Goal: Task Accomplishment & Management: Manage account settings

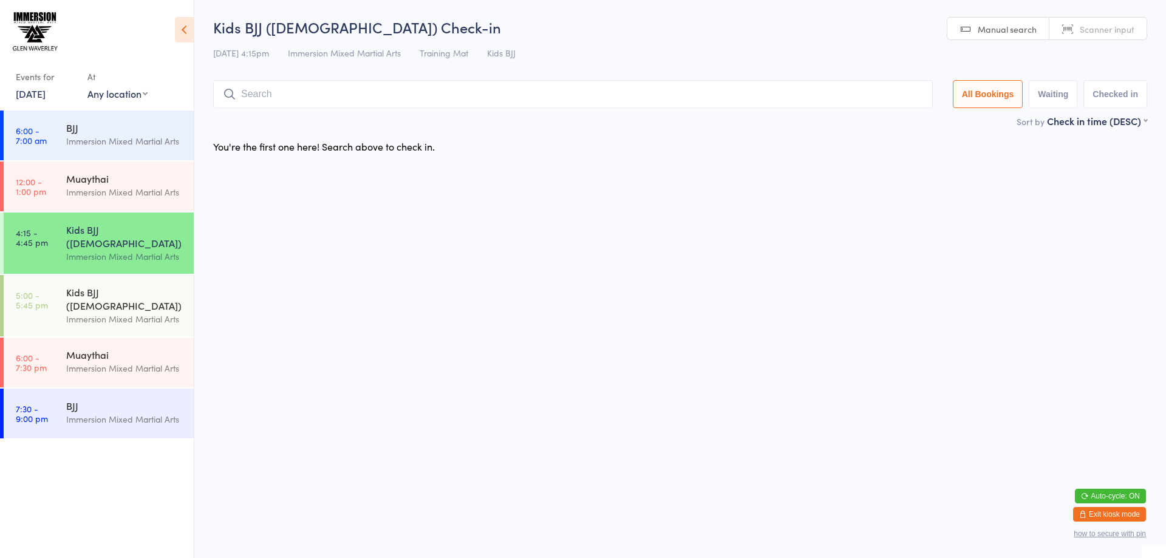
click at [1083, 511] on icon "button" at bounding box center [1082, 514] width 7 height 7
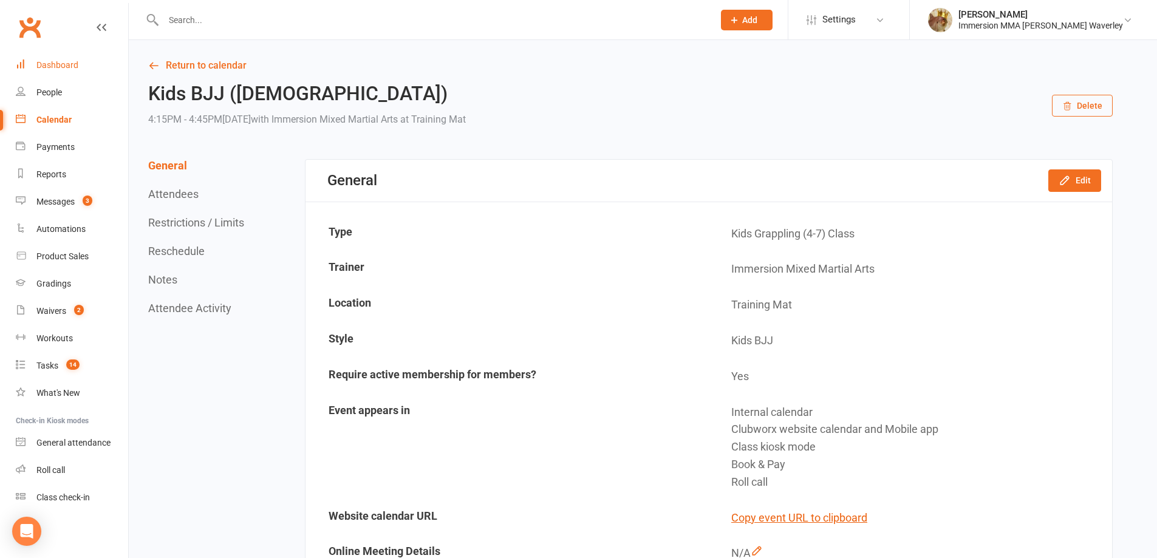
click at [55, 67] on div "Dashboard" at bounding box center [57, 65] width 42 height 10
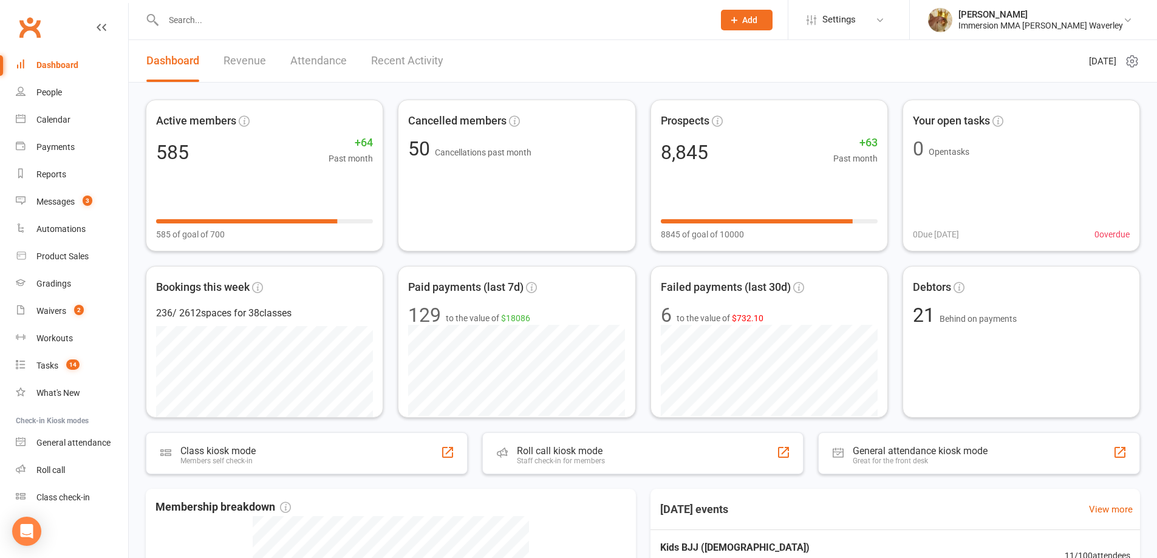
click at [313, 52] on link "Attendance" at bounding box center [318, 61] width 56 height 42
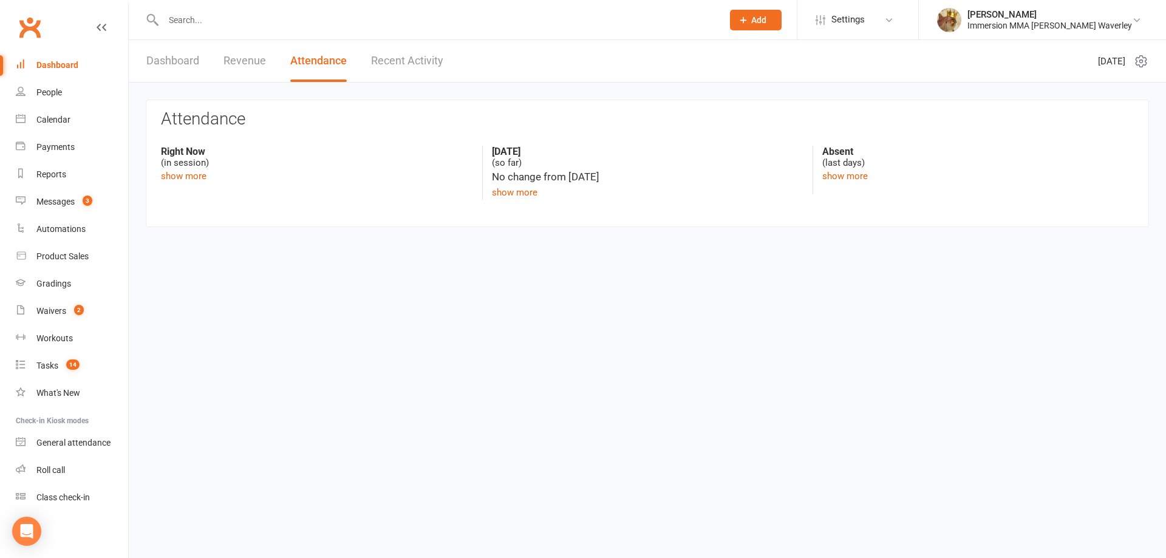
drag, startPoint x: 329, startPoint y: 43, endPoint x: 324, endPoint y: 49, distance: 7.4
click at [328, 43] on link "Attendance" at bounding box center [318, 61] width 56 height 42
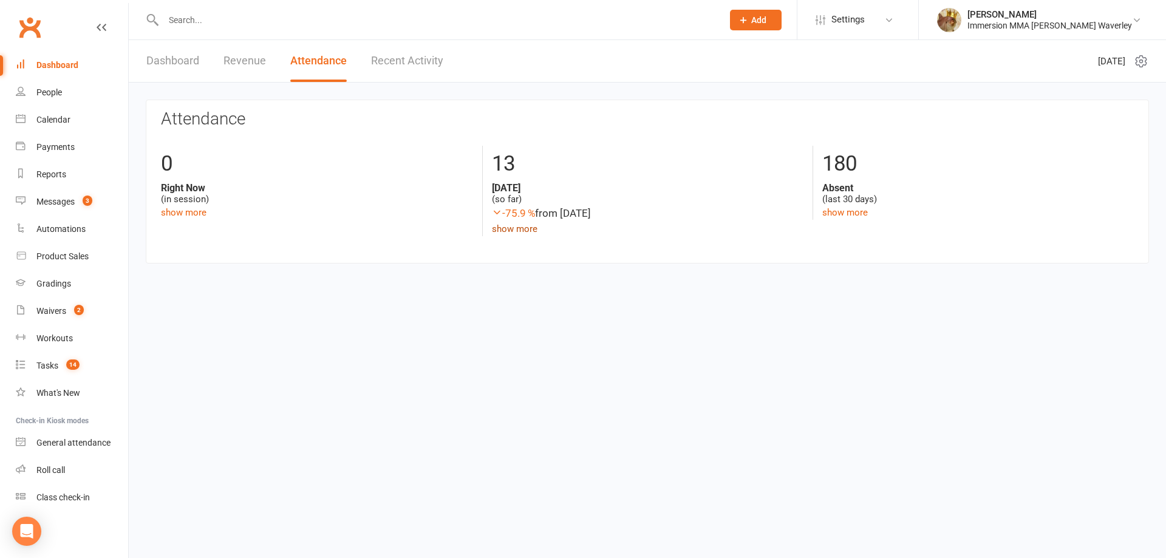
click at [528, 231] on link "show more" at bounding box center [515, 228] width 46 height 11
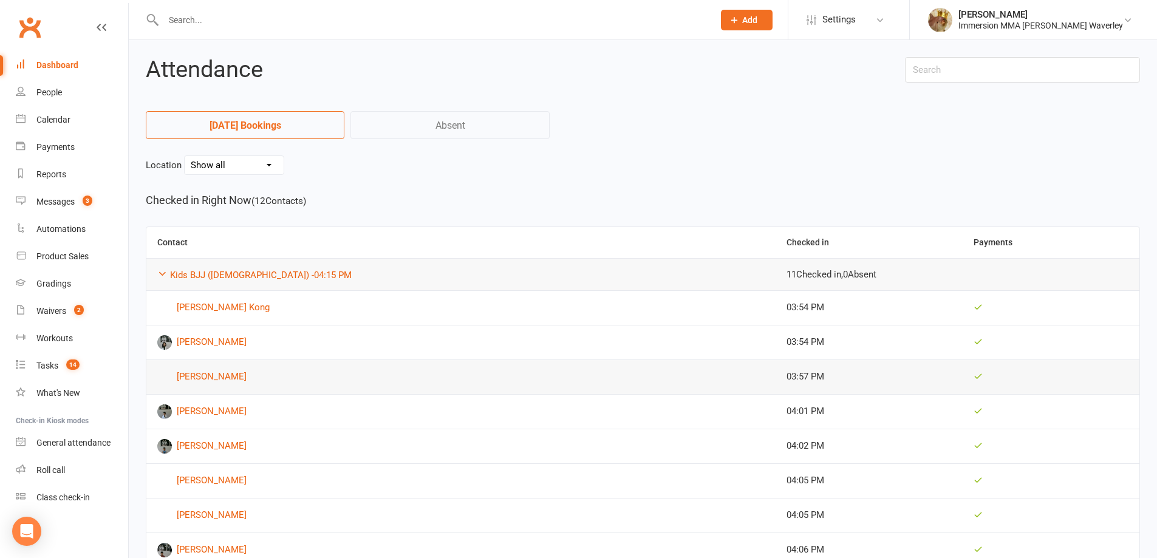
scroll to position [324, 0]
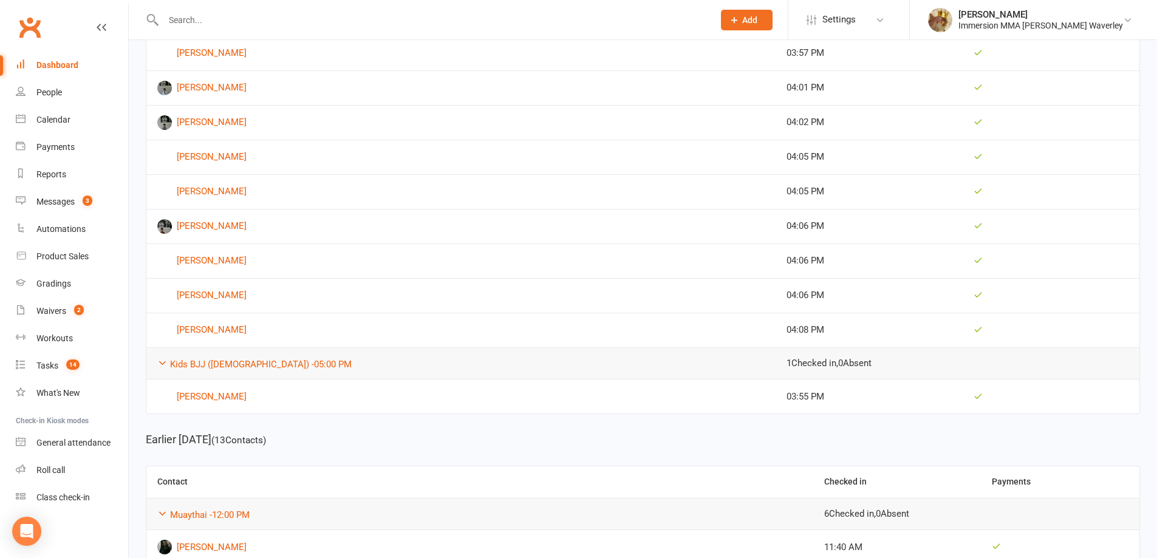
click at [77, 59] on link "Dashboard" at bounding box center [72, 65] width 112 height 27
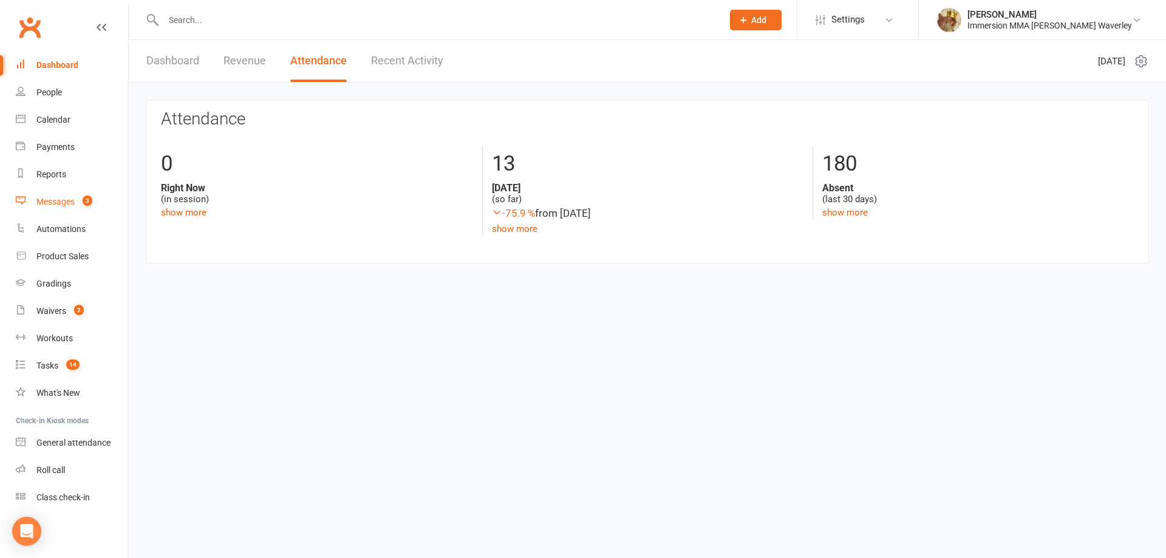
click at [76, 206] on link "Messages 3" at bounding box center [72, 201] width 112 height 27
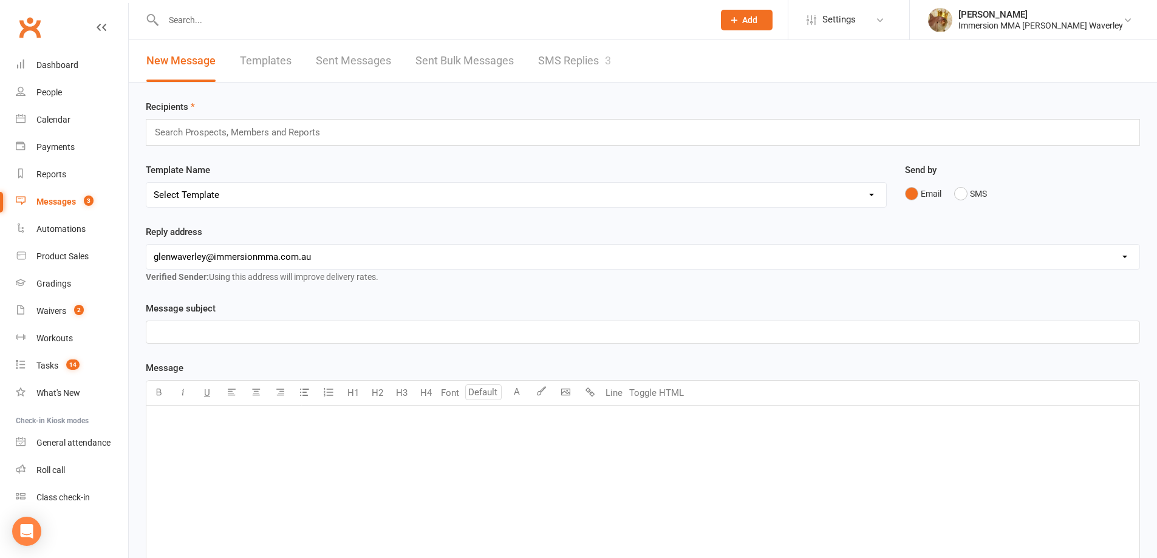
click at [567, 72] on link "SMS Replies 3" at bounding box center [574, 61] width 73 height 42
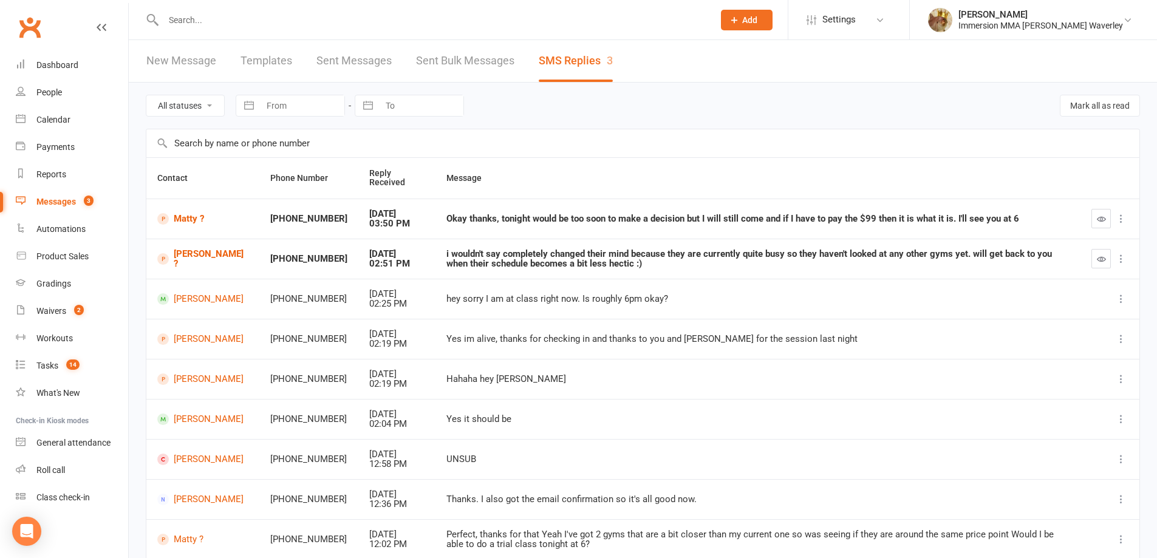
scroll to position [132, 0]
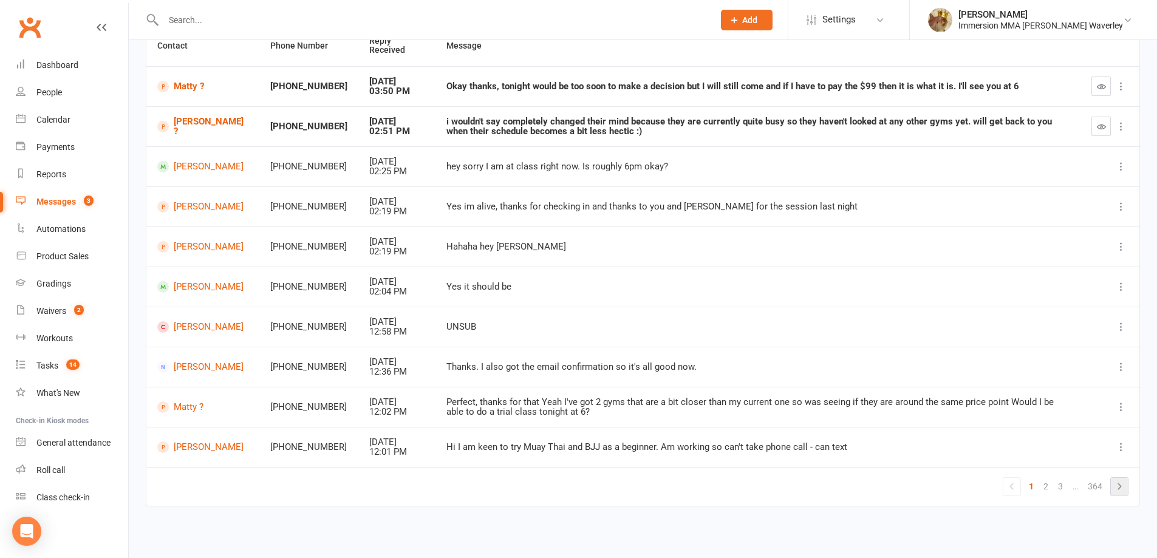
click at [1120, 487] on icon at bounding box center [1119, 486] width 4 height 7
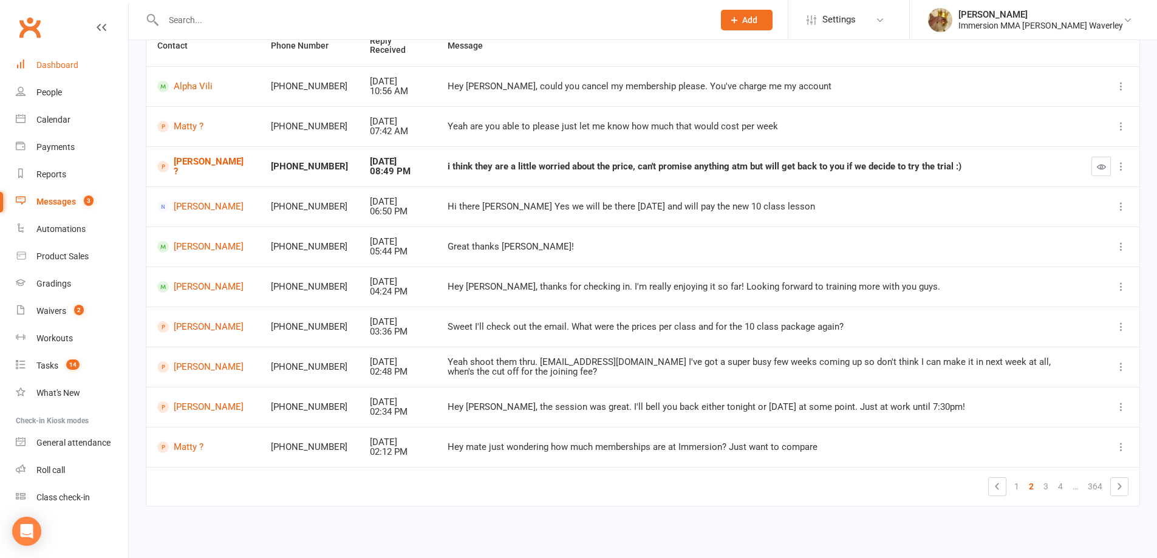
click at [77, 66] on div "Dashboard" at bounding box center [57, 65] width 42 height 10
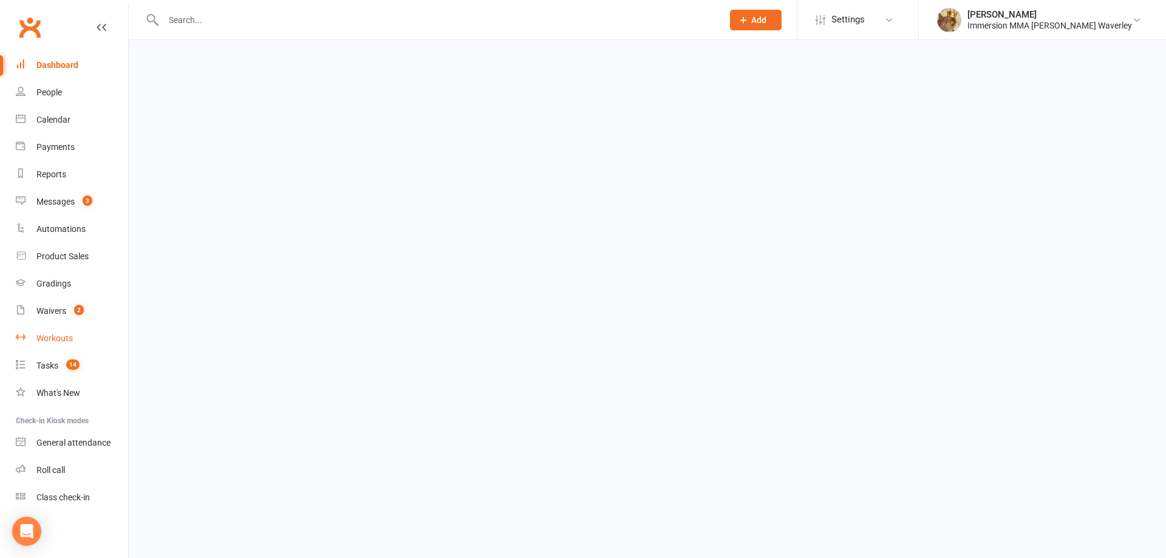
click at [103, 325] on link "Workouts" at bounding box center [72, 338] width 112 height 27
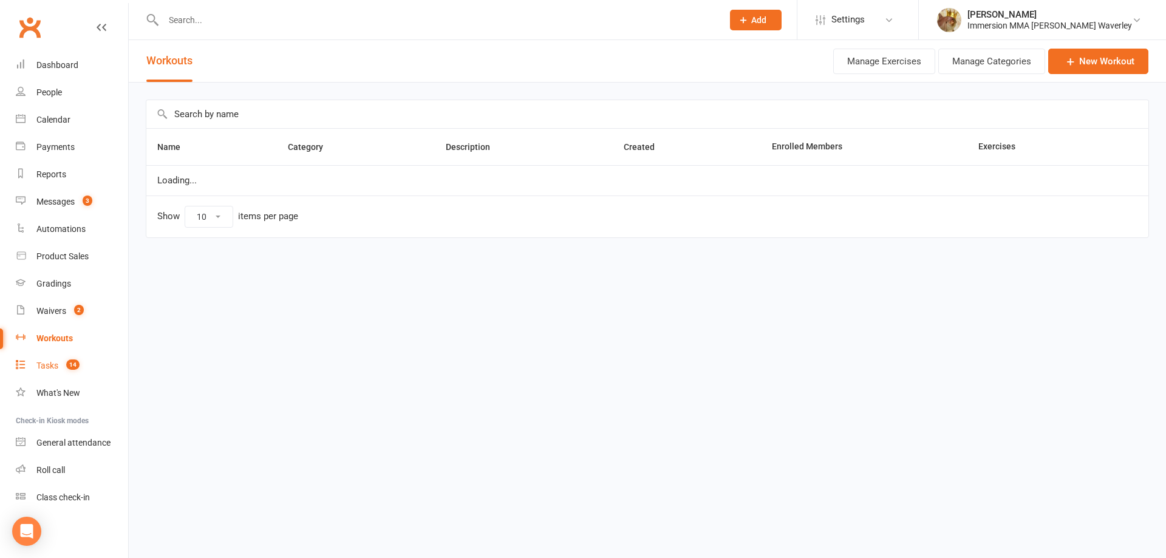
click at [105, 364] on link "Tasks 14" at bounding box center [72, 365] width 112 height 27
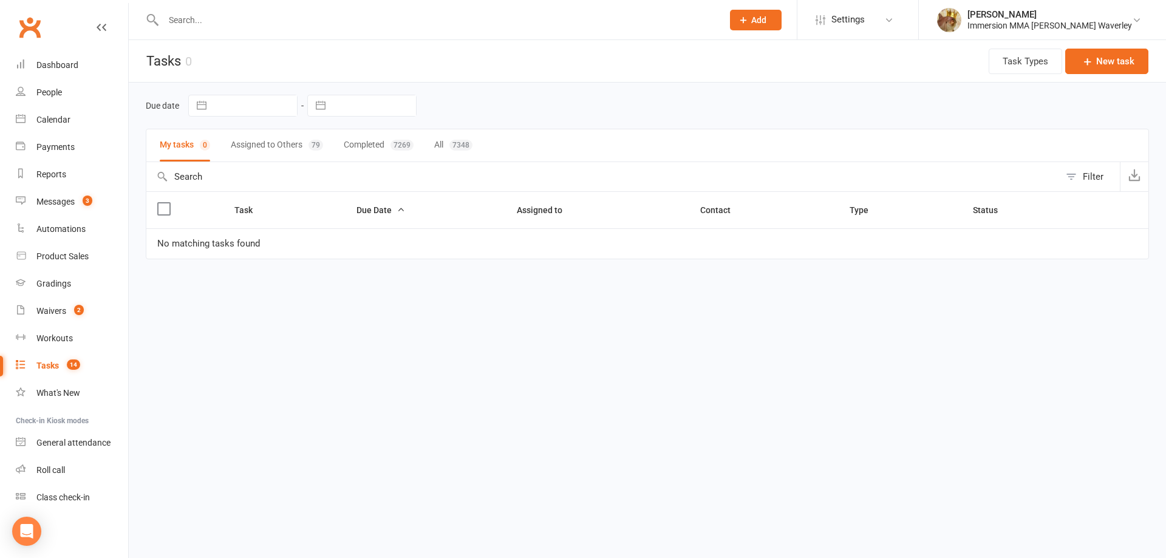
click at [259, 163] on input "text" at bounding box center [602, 176] width 913 height 29
click at [288, 157] on button "Assigned to Others 79" at bounding box center [277, 145] width 92 height 32
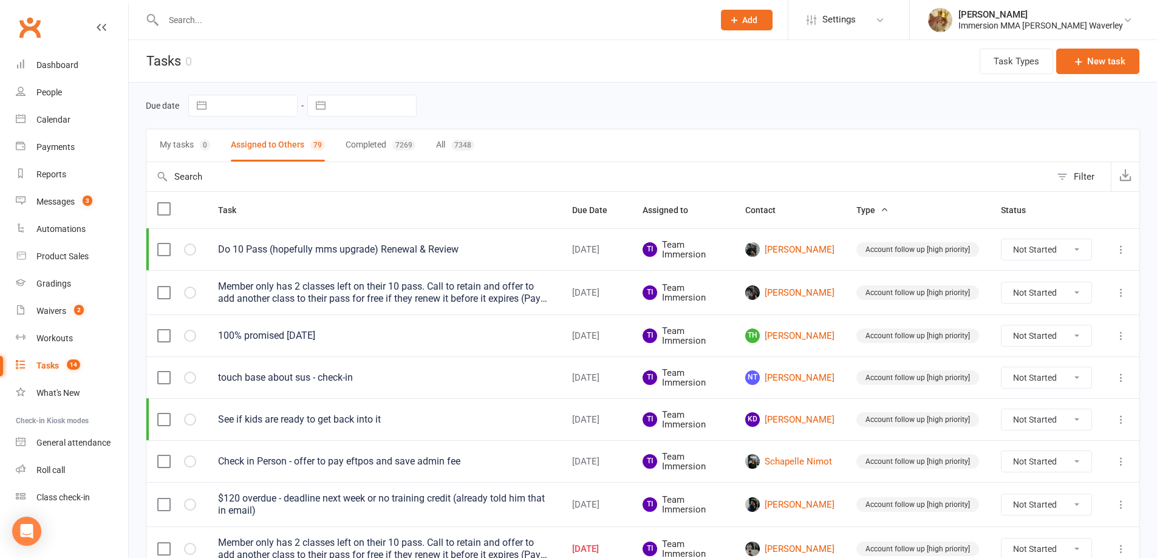
click at [379, 109] on input "text" at bounding box center [374, 105] width 84 height 21
select select "7"
select select "2025"
select select "8"
select select "2025"
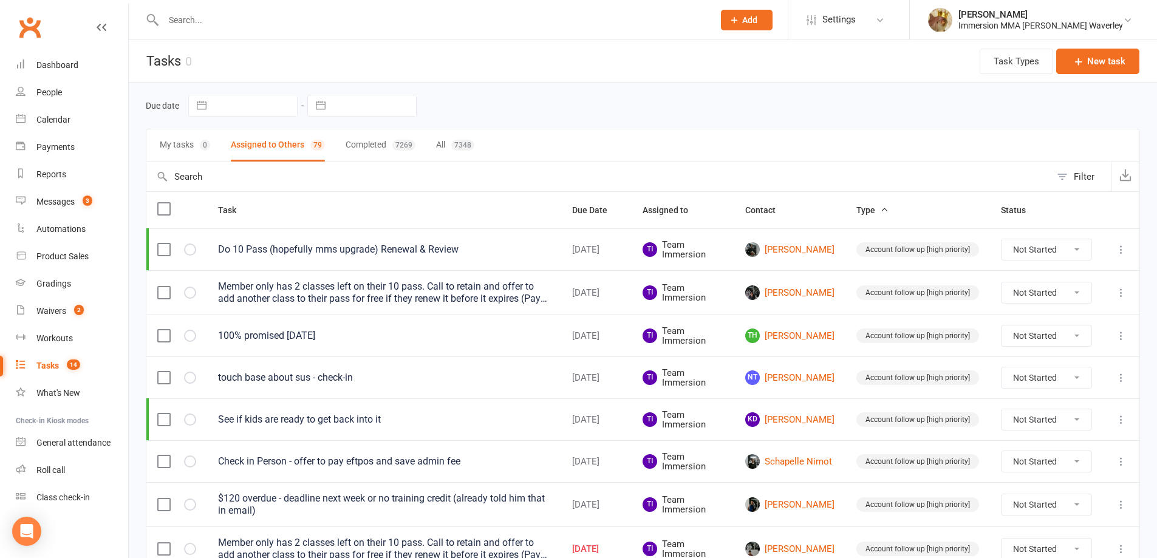
select select "9"
select select "2025"
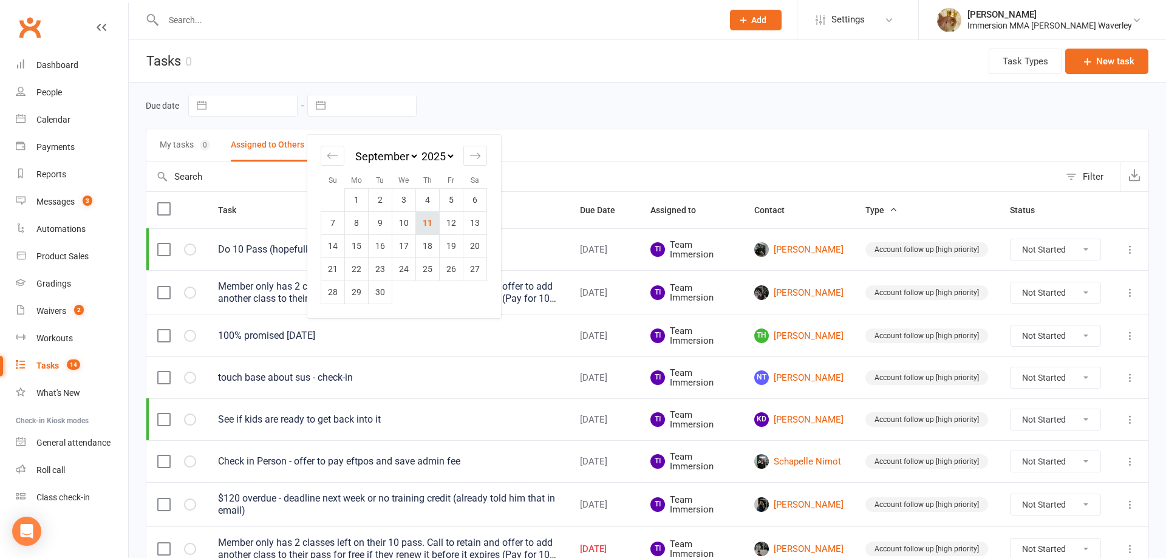
click at [435, 222] on td "11" at bounding box center [428, 222] width 24 height 23
type input "11 Sep 2025"
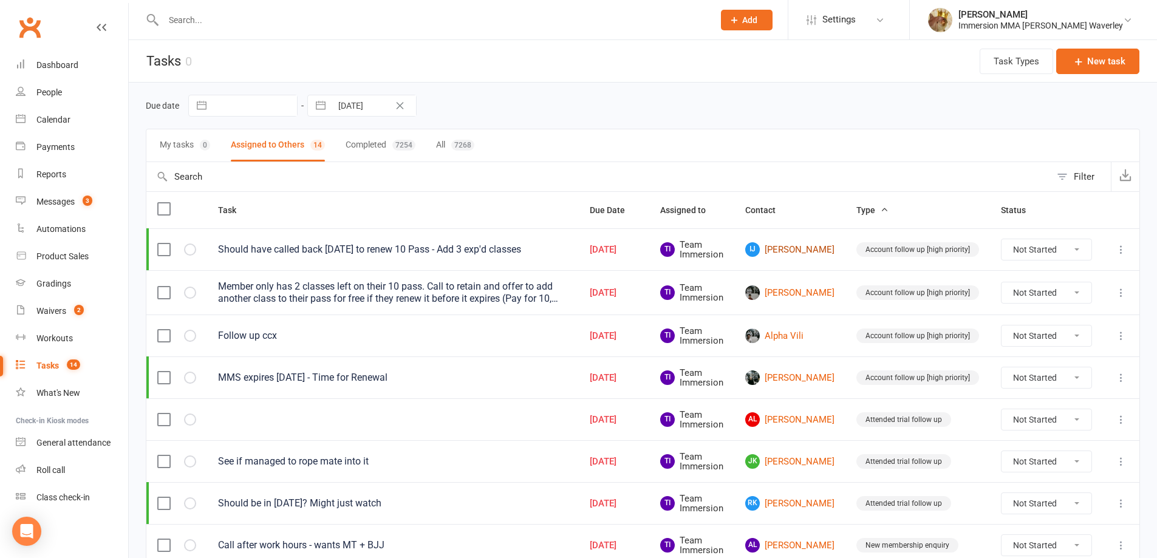
click at [819, 255] on link "IJ Ishaan Jeyakumar" at bounding box center [789, 249] width 89 height 15
click at [805, 287] on link "Klay Chang" at bounding box center [789, 292] width 89 height 15
click at [798, 330] on link "Alpha Vili" at bounding box center [789, 336] width 89 height 15
click at [794, 375] on link "Samantha Lewis" at bounding box center [789, 377] width 89 height 15
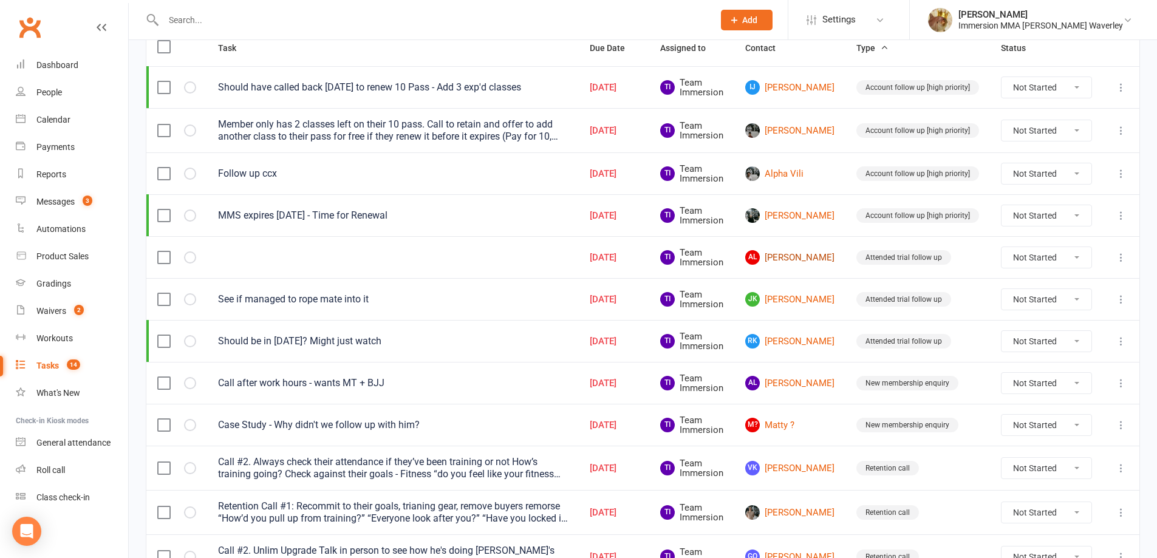
click at [797, 254] on link "AL Adam Lababidi" at bounding box center [789, 257] width 89 height 15
click at [814, 301] on link "JK Joshua Khor" at bounding box center [789, 299] width 89 height 15
click at [821, 335] on link "RK Roman King" at bounding box center [789, 341] width 89 height 15
click at [773, 419] on link "M? Matty ?" at bounding box center [789, 425] width 89 height 15
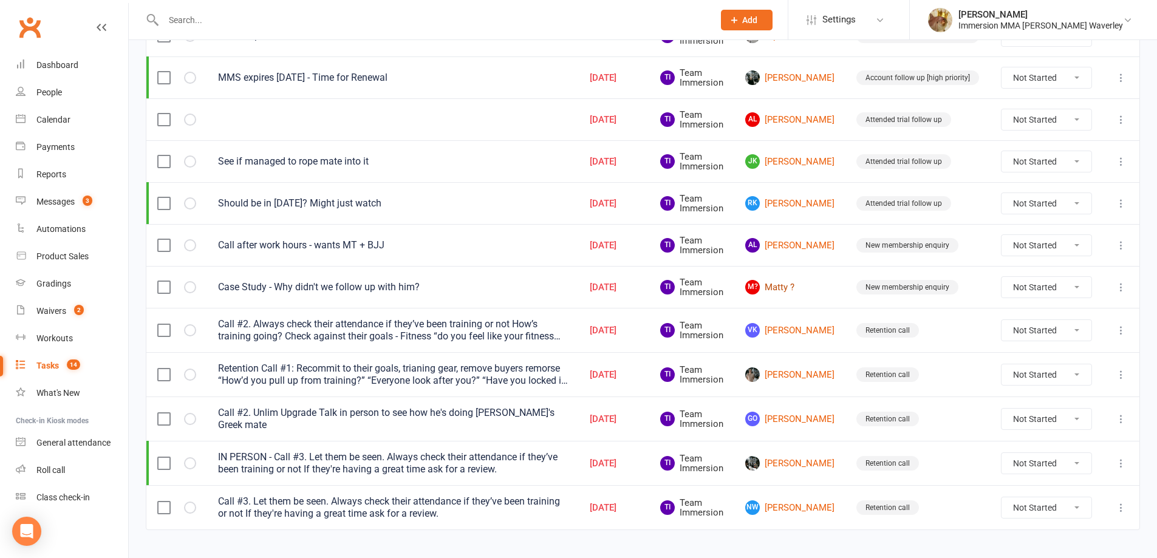
scroll to position [321, 0]
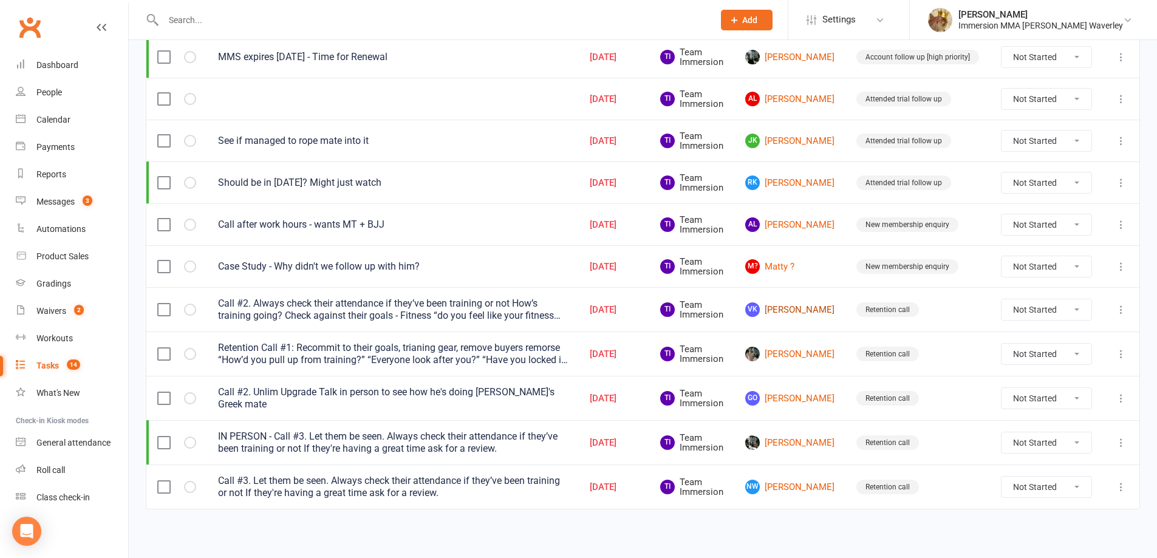
click at [795, 312] on link "VK Vivaann Kothari" at bounding box center [789, 309] width 89 height 15
click at [785, 350] on link "Elliott Capel" at bounding box center [789, 354] width 89 height 15
click at [796, 394] on link "GO George Outsikas" at bounding box center [789, 398] width 89 height 15
click at [812, 435] on link "[PERSON_NAME]" at bounding box center [789, 442] width 89 height 15
click at [813, 480] on link "NW Noah Woods" at bounding box center [789, 487] width 89 height 15
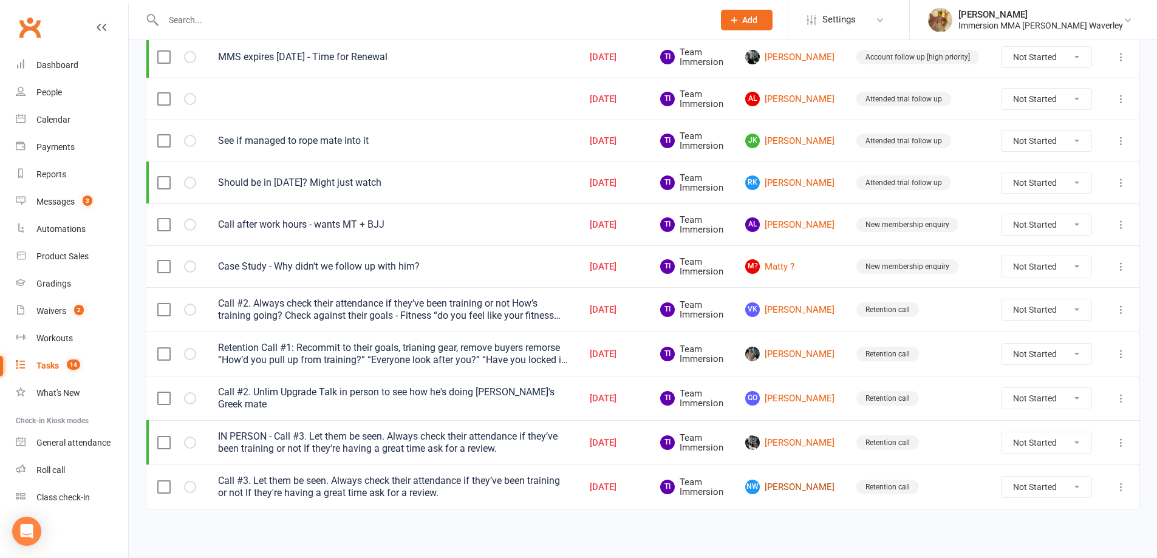
scroll to position [0, 0]
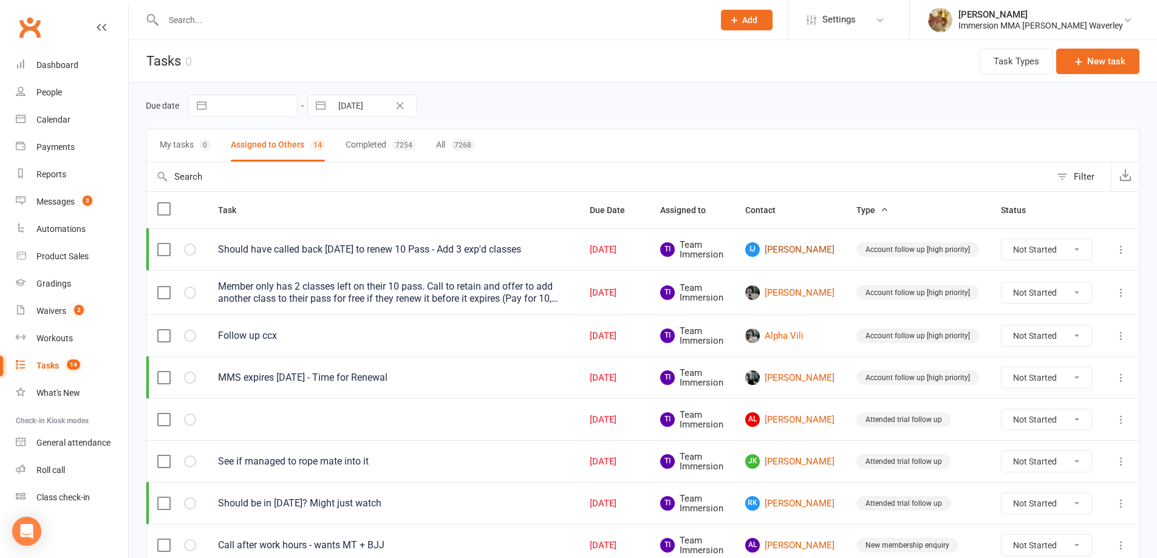
click at [798, 254] on link "IJ Ishaan Jeyakumar" at bounding box center [789, 249] width 89 height 15
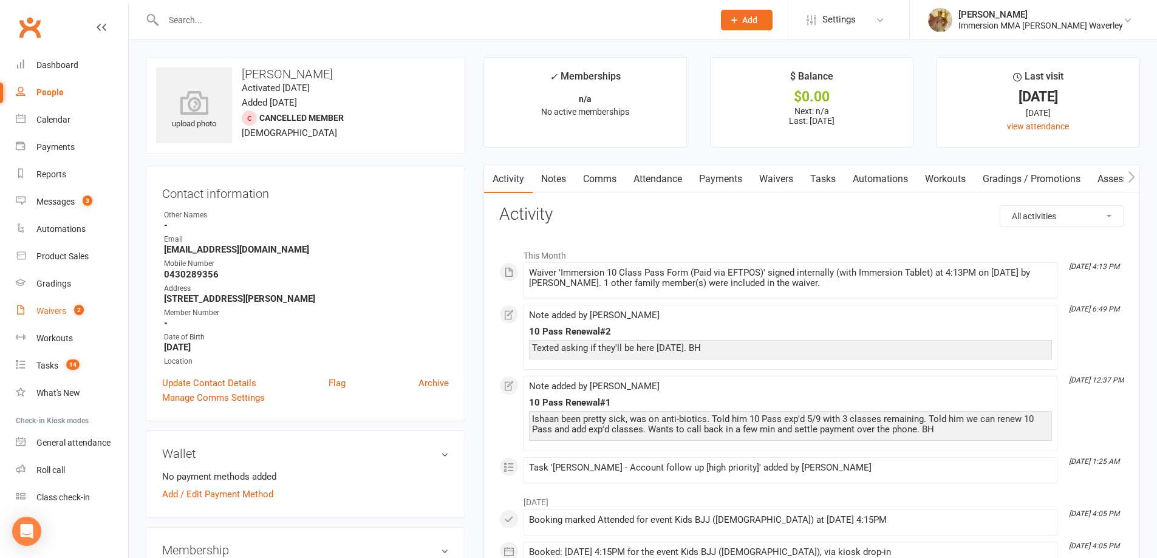
click at [52, 315] on div "Waivers" at bounding box center [51, 311] width 30 height 10
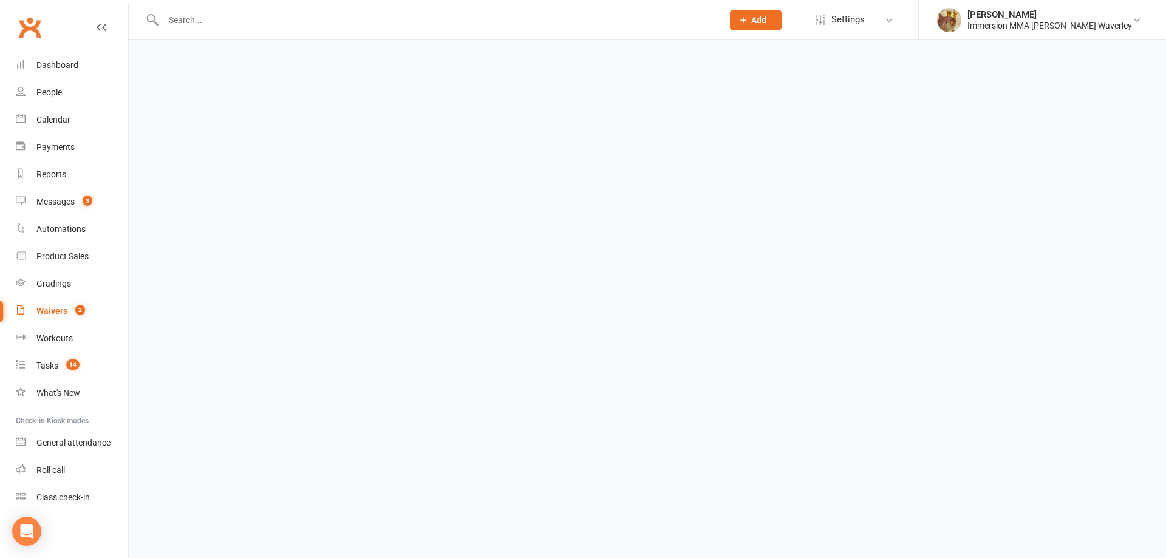
select select "100"
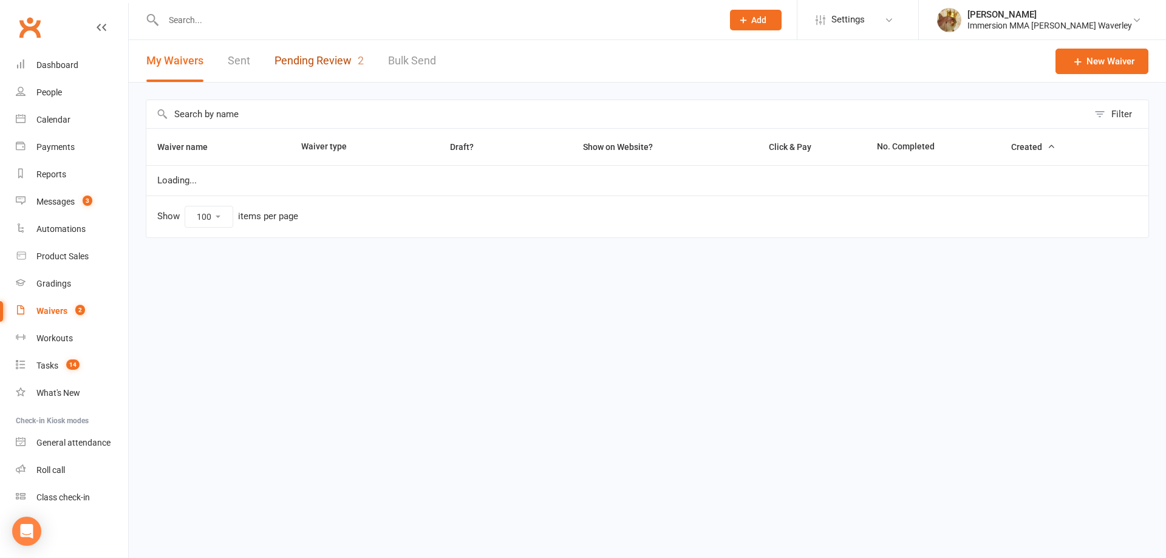
click at [319, 57] on link "Pending Review 2" at bounding box center [318, 61] width 89 height 42
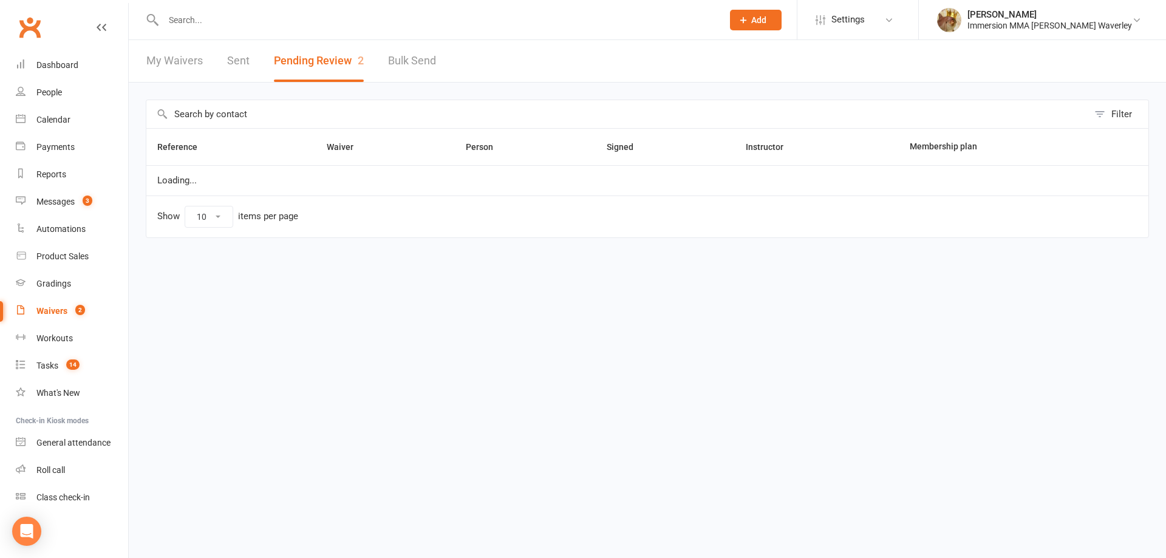
select select "50"
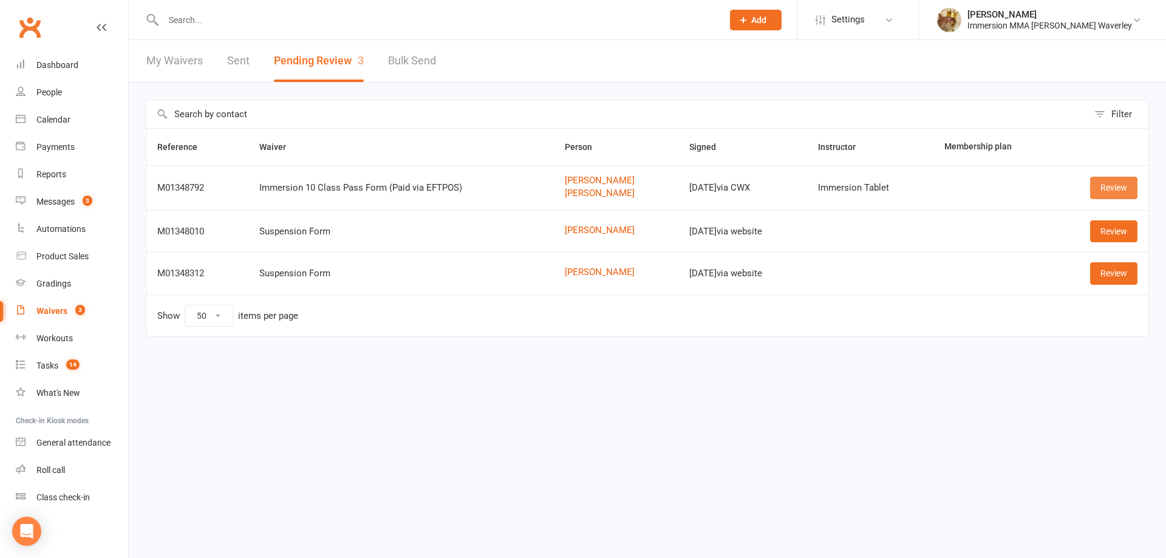
click at [1119, 187] on link "Review" at bounding box center [1113, 188] width 47 height 22
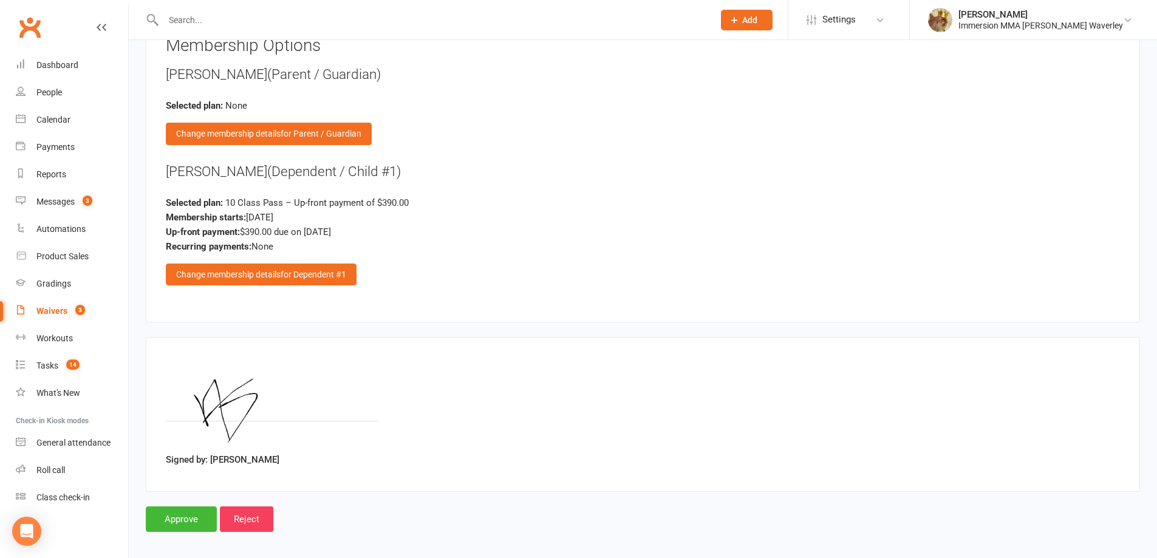
scroll to position [1321, 0]
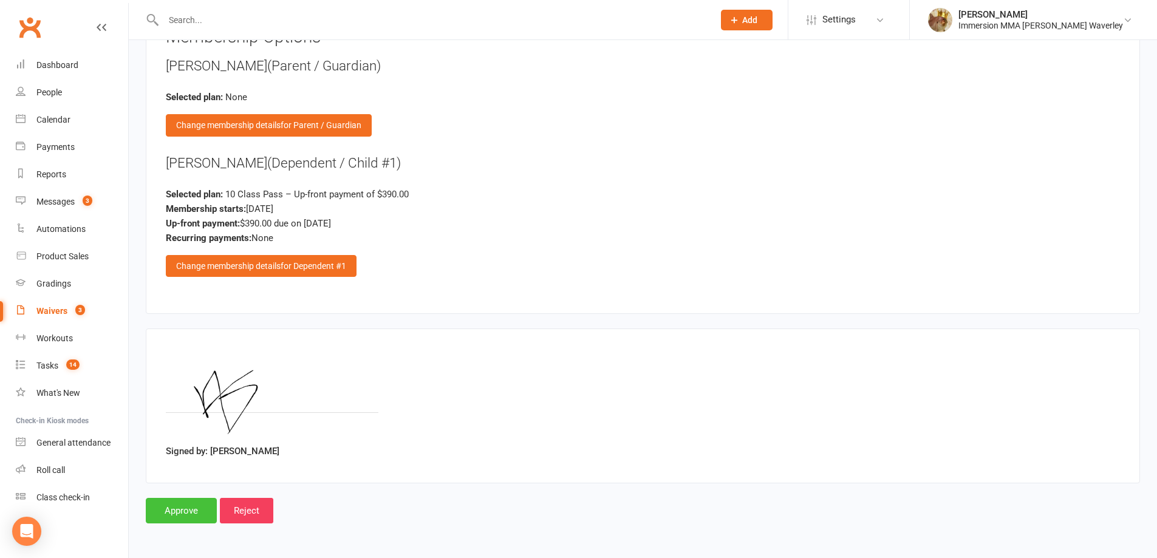
click at [146, 517] on input "Approve" at bounding box center [181, 511] width 71 height 26
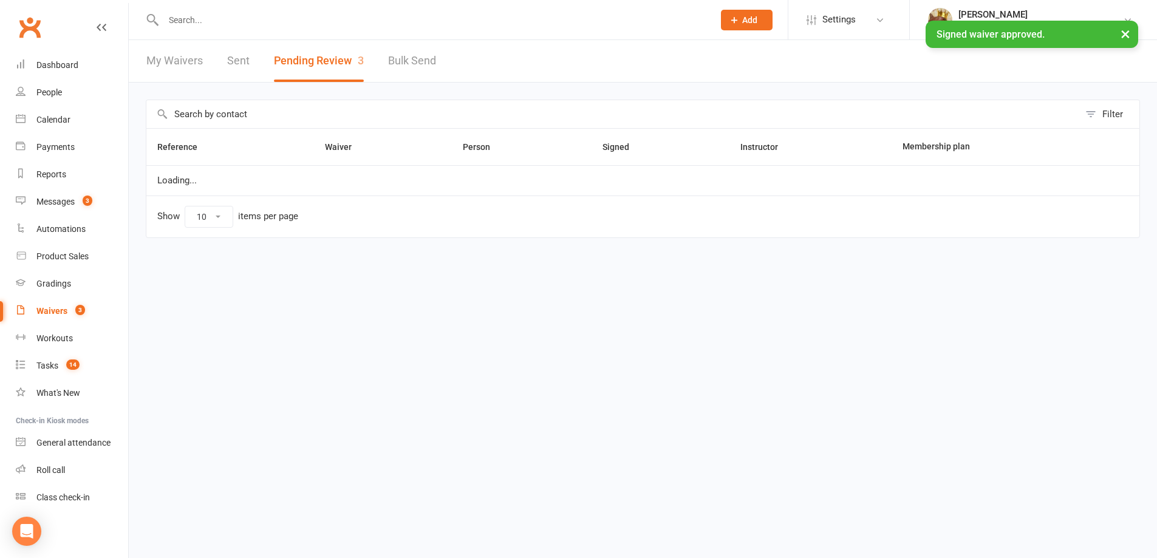
select select "50"
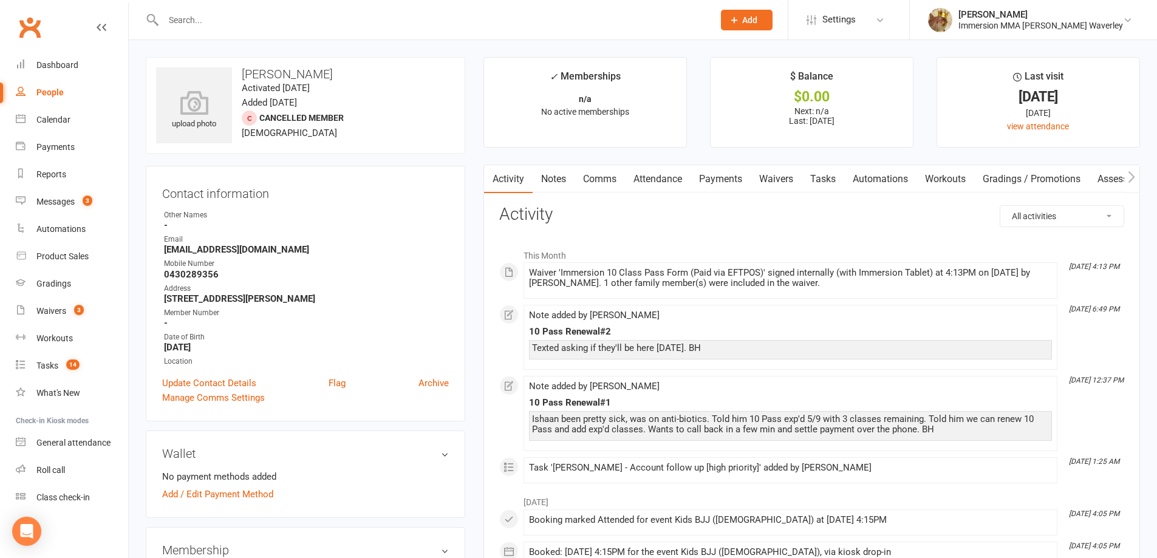
drag, startPoint x: 813, startPoint y: 166, endPoint x: 844, endPoint y: 185, distance: 36.8
click at [813, 166] on link "Tasks" at bounding box center [823, 179] width 43 height 28
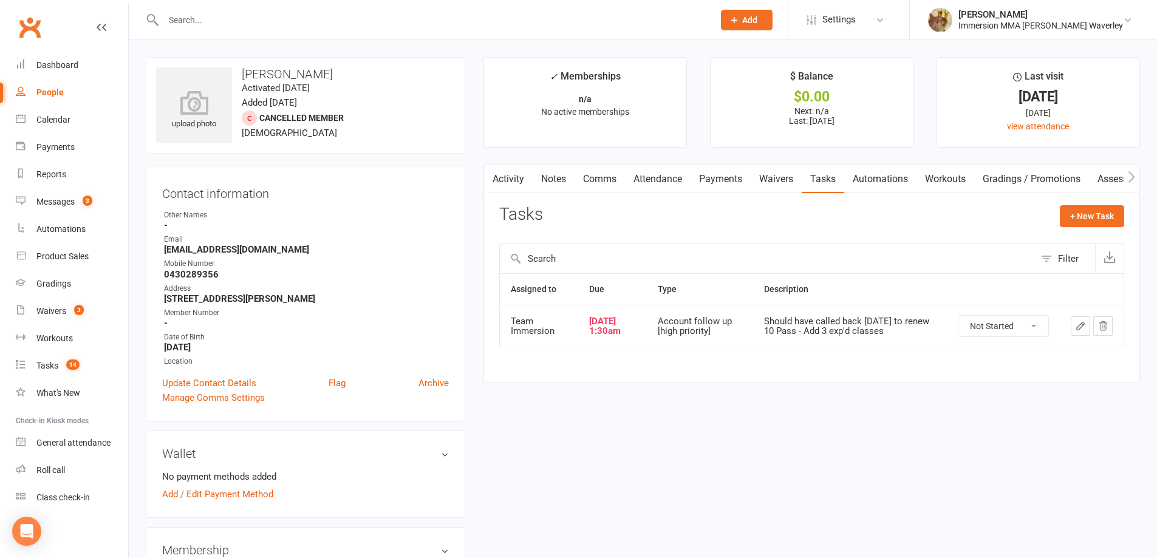
click at [1032, 318] on select "Not Started In Progress Waiting Complete" at bounding box center [1003, 326] width 90 height 21
click at [958, 316] on select "Not Started In Progress Waiting Complete" at bounding box center [1003, 326] width 90 height 21
select select "unstarted"
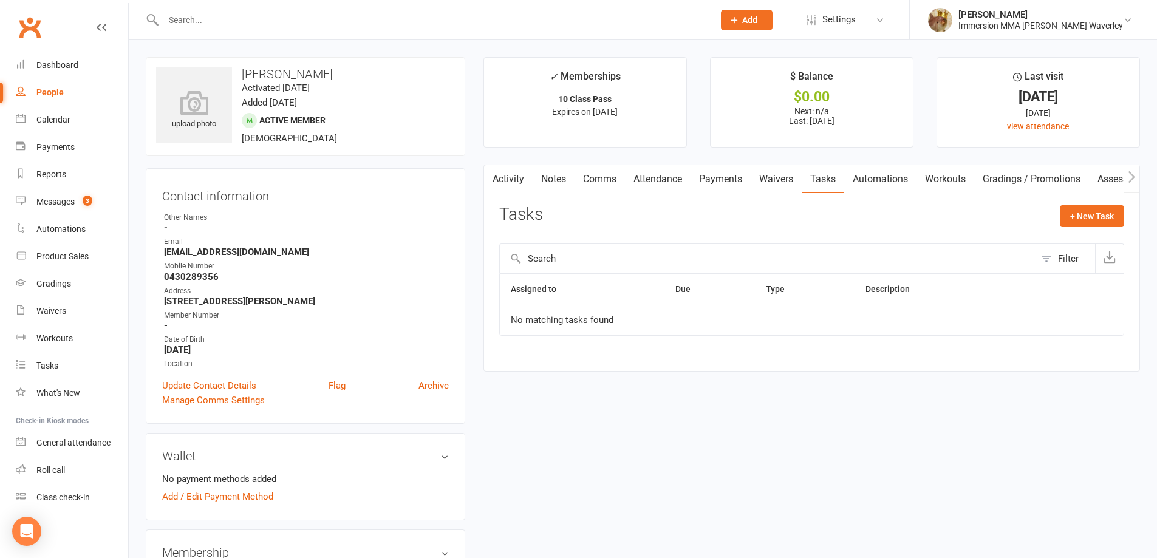
click at [710, 184] on link "Payments" at bounding box center [720, 179] width 60 height 28
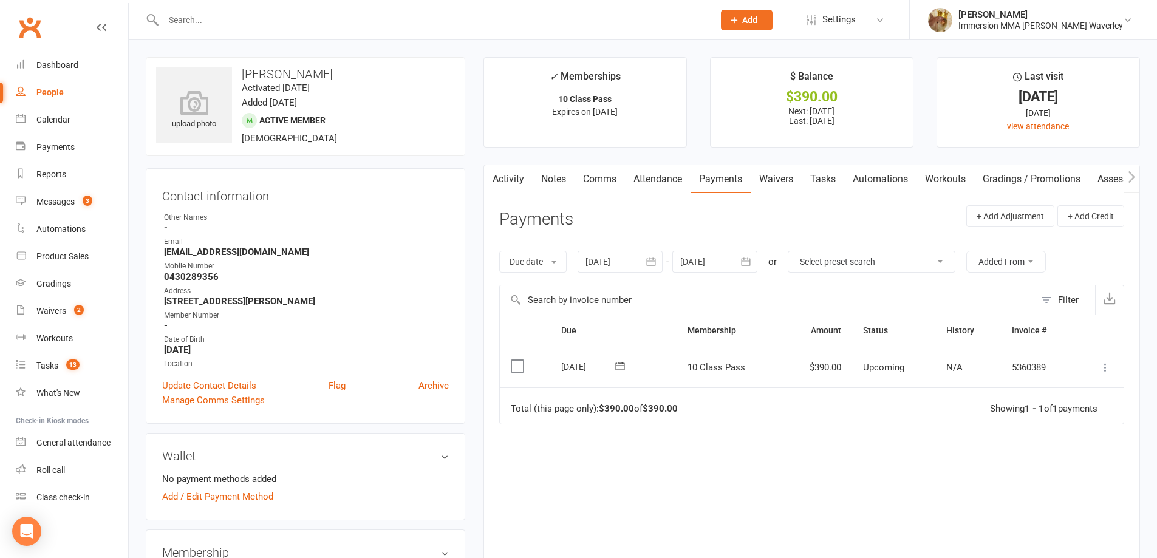
click at [1099, 366] on icon at bounding box center [1105, 367] width 12 height 12
click at [1038, 417] on link "Mark as Paid (POS)" at bounding box center [1052, 415] width 120 height 24
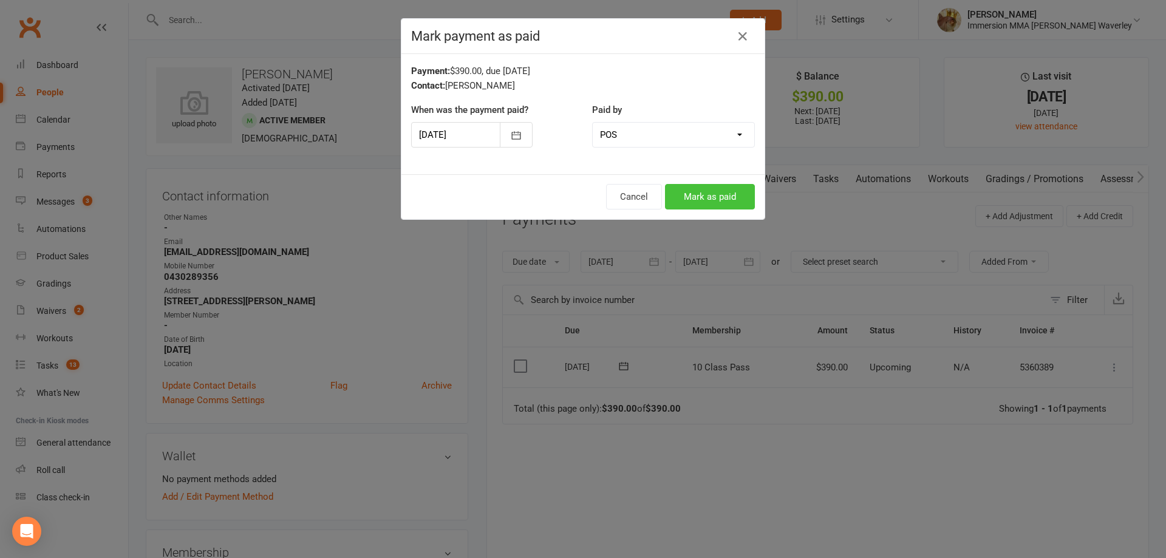
click at [685, 193] on button "Mark as paid" at bounding box center [710, 197] width 90 height 26
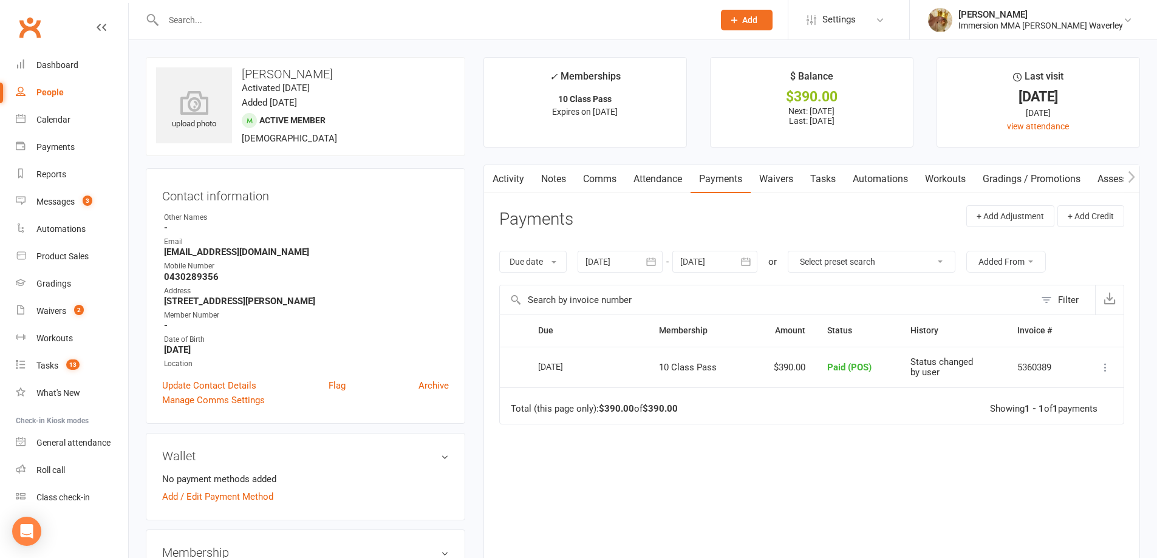
click at [500, 183] on link "Activity" at bounding box center [508, 179] width 49 height 28
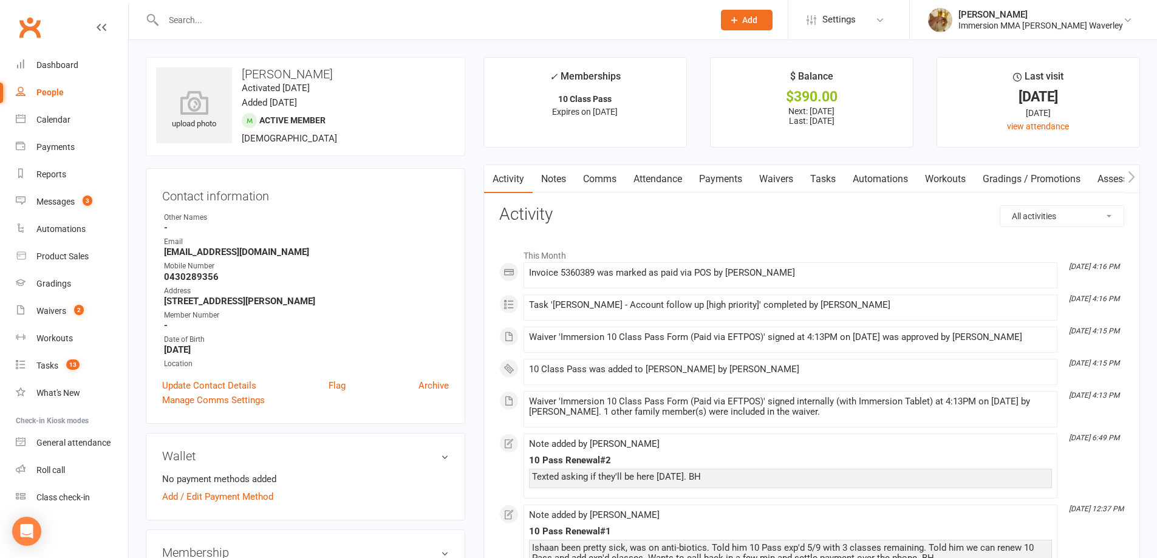
click at [564, 182] on link "Notes" at bounding box center [554, 179] width 42 height 28
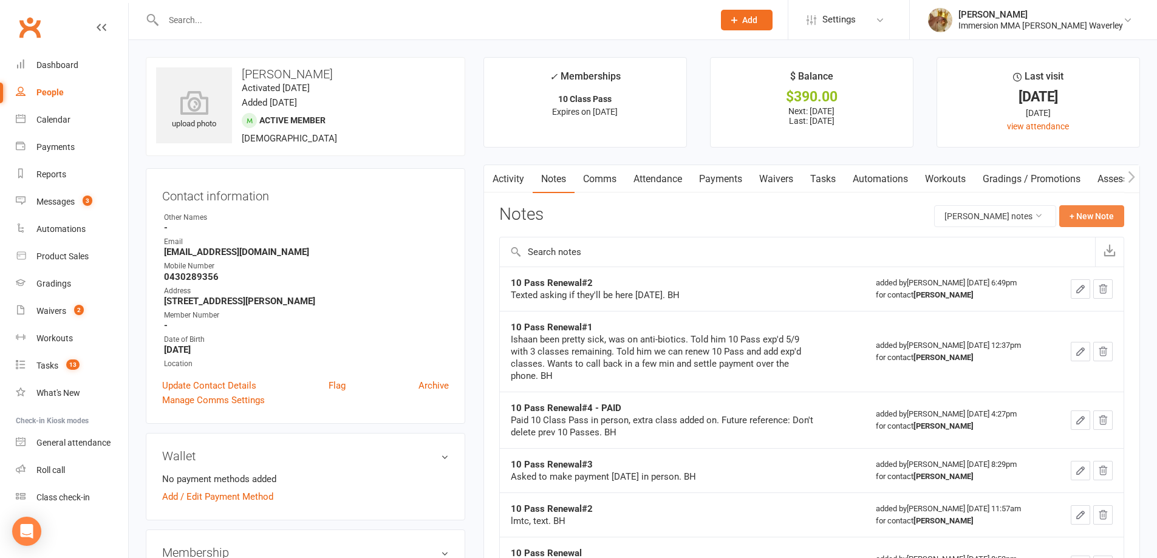
click at [1106, 223] on button "+ New Note" at bounding box center [1091, 216] width 65 height 22
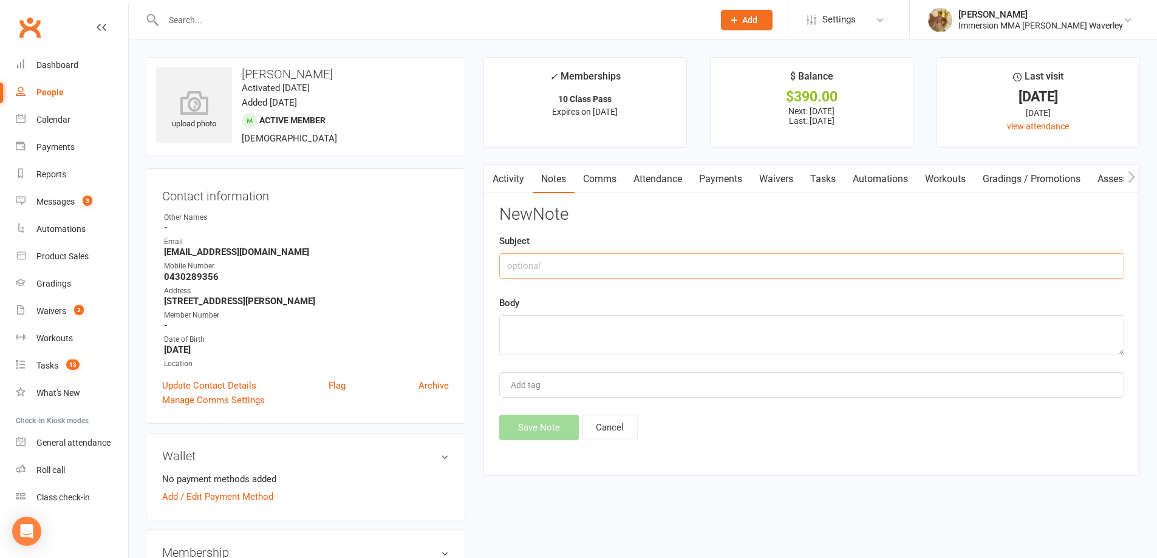
click at [653, 264] on input "text" at bounding box center [811, 266] width 625 height 26
type input "10 Pass Renewed"
type textarea "Pulled across expired classes"
click at [553, 428] on button "Save Note" at bounding box center [539, 428] width 80 height 26
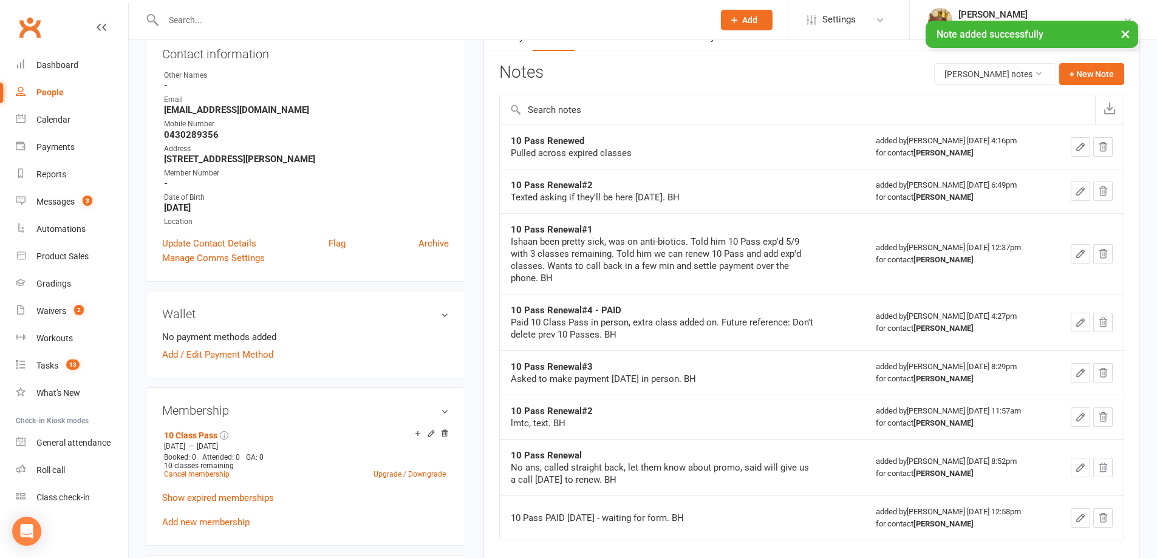
scroll to position [162, 0]
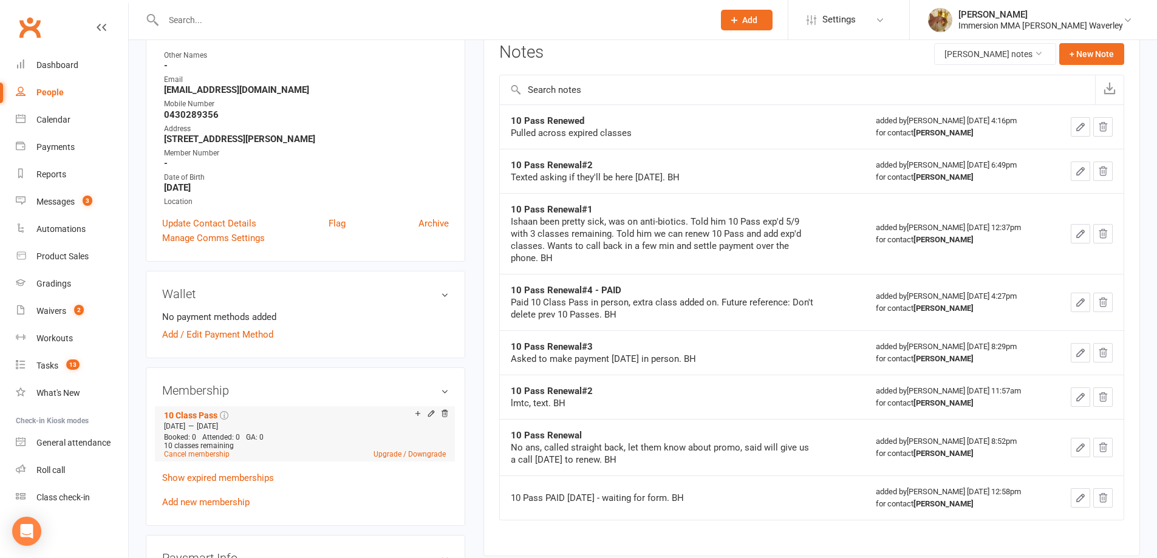
click at [429, 419] on icon at bounding box center [431, 415] width 9 height 10
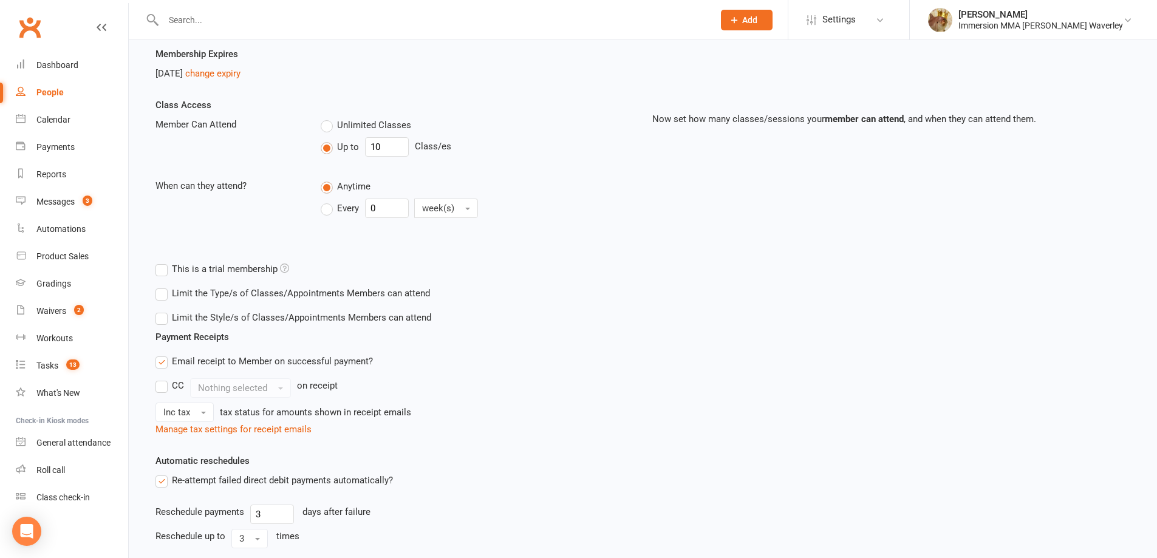
scroll to position [62, 0]
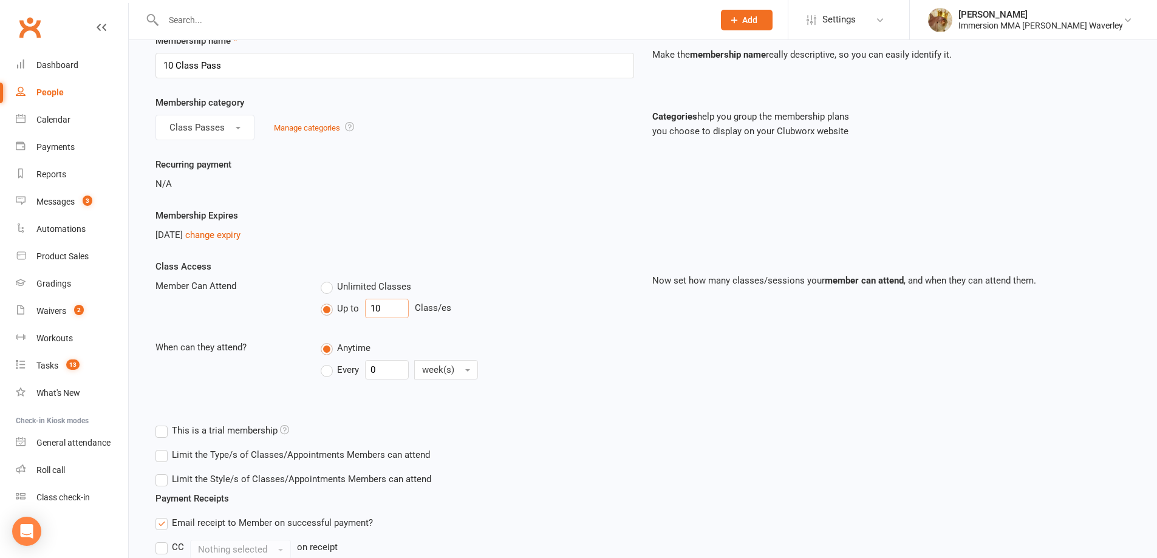
drag, startPoint x: 384, startPoint y: 307, endPoint x: 278, endPoint y: 312, distance: 107.0
click at [278, 312] on div "Member Can Attend Unlimited Classes Up to 10 Class/es" at bounding box center [394, 301] width 497 height 44
type input "3"
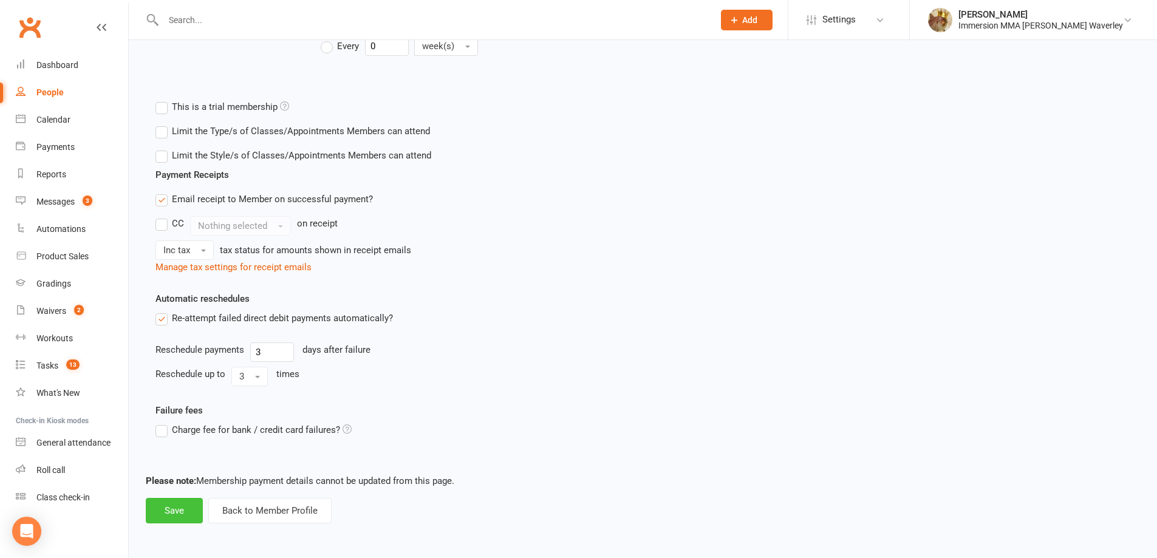
type input "13"
click at [191, 509] on button "Save" at bounding box center [174, 511] width 57 height 26
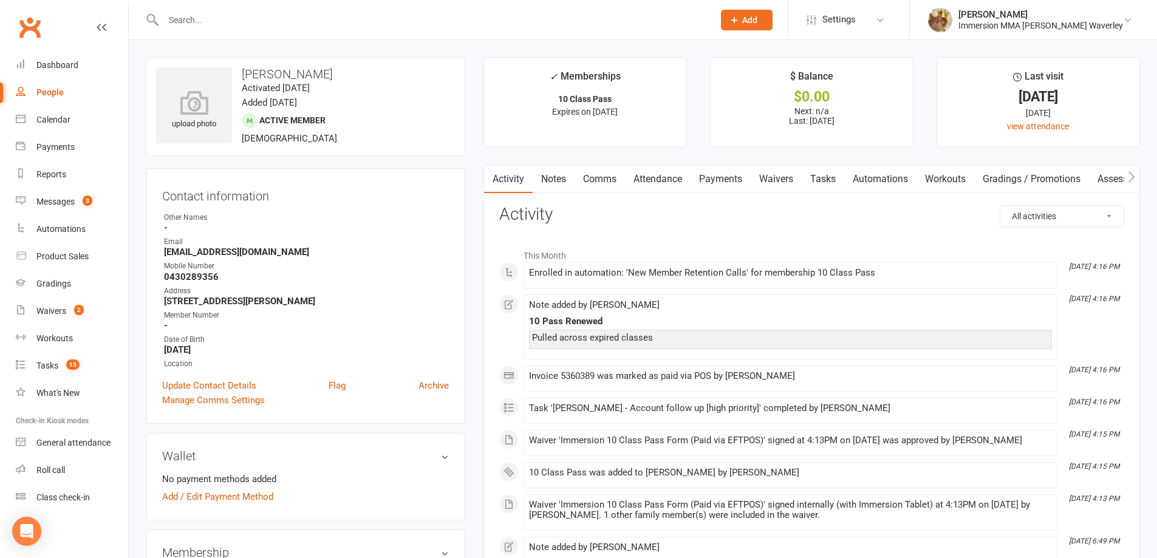
click at [826, 177] on link "Tasks" at bounding box center [823, 179] width 43 height 28
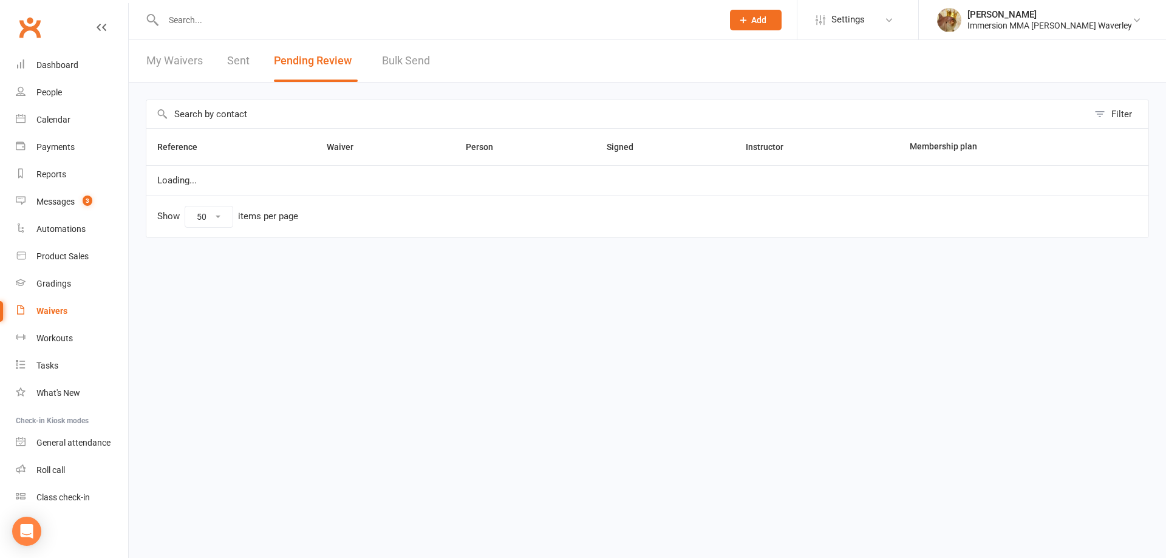
select select "50"
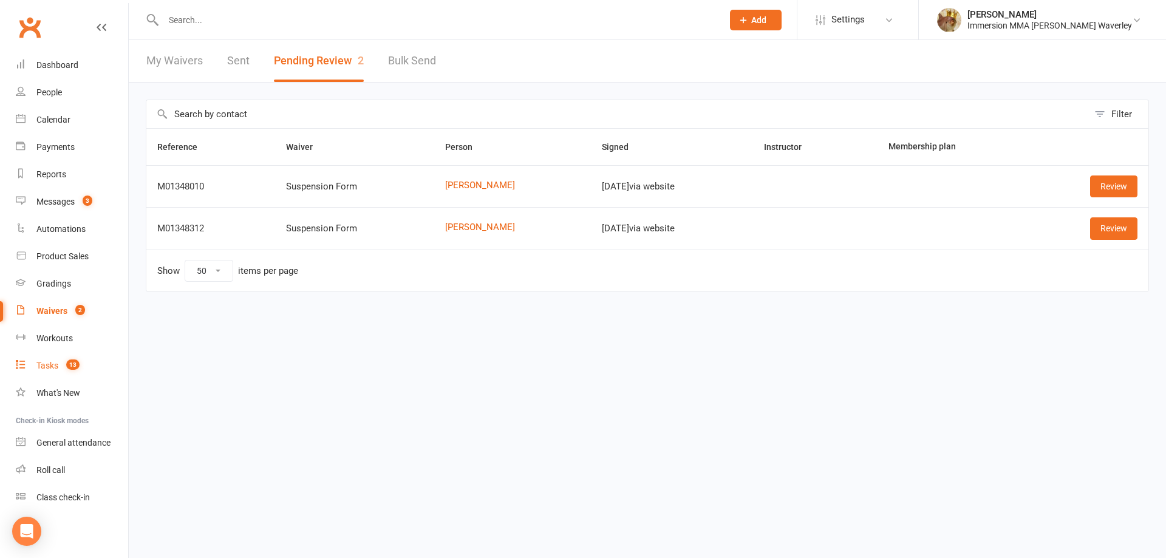
click at [46, 373] on link "Tasks 13" at bounding box center [72, 365] width 112 height 27
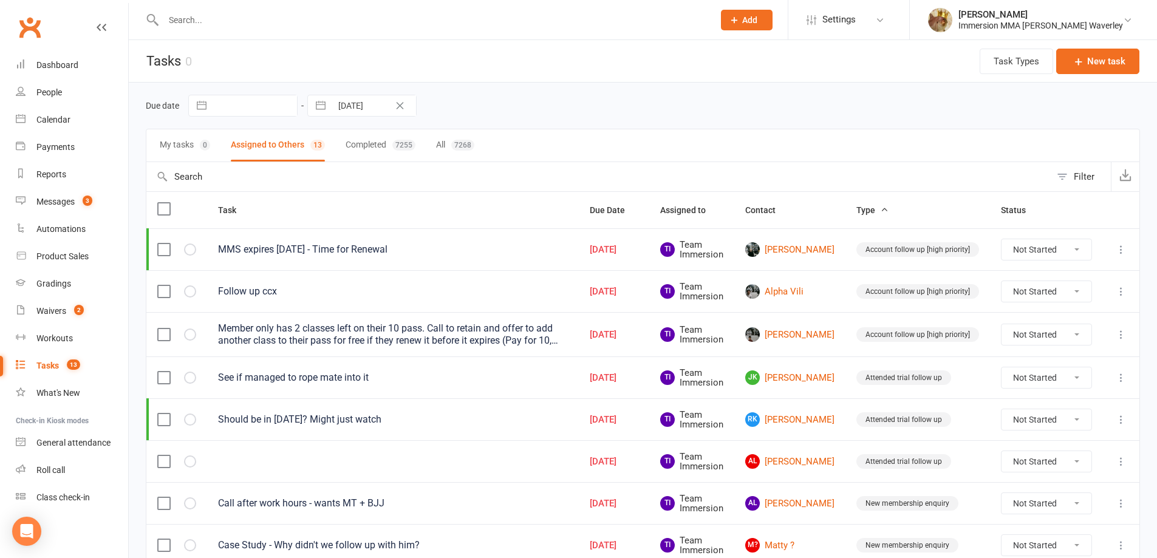
drag, startPoint x: 796, startPoint y: 244, endPoint x: 540, endPoint y: 272, distance: 257.8
click at [532, 277] on td "Follow up ccx" at bounding box center [393, 291] width 372 height 42
click at [53, 60] on div "Dashboard" at bounding box center [57, 65] width 42 height 10
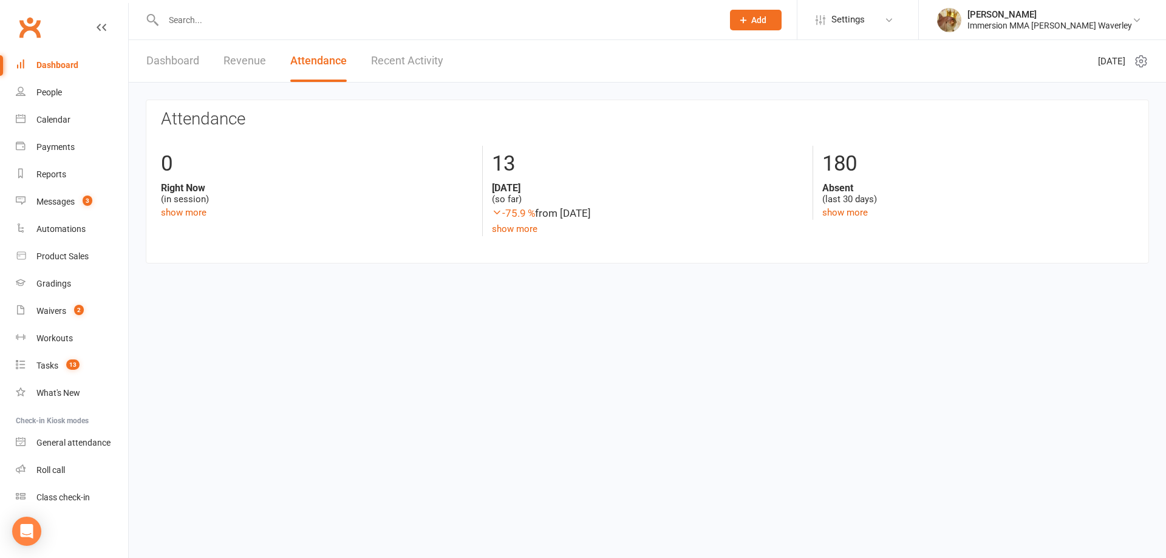
click at [186, 54] on link "Dashboard" at bounding box center [172, 61] width 53 height 42
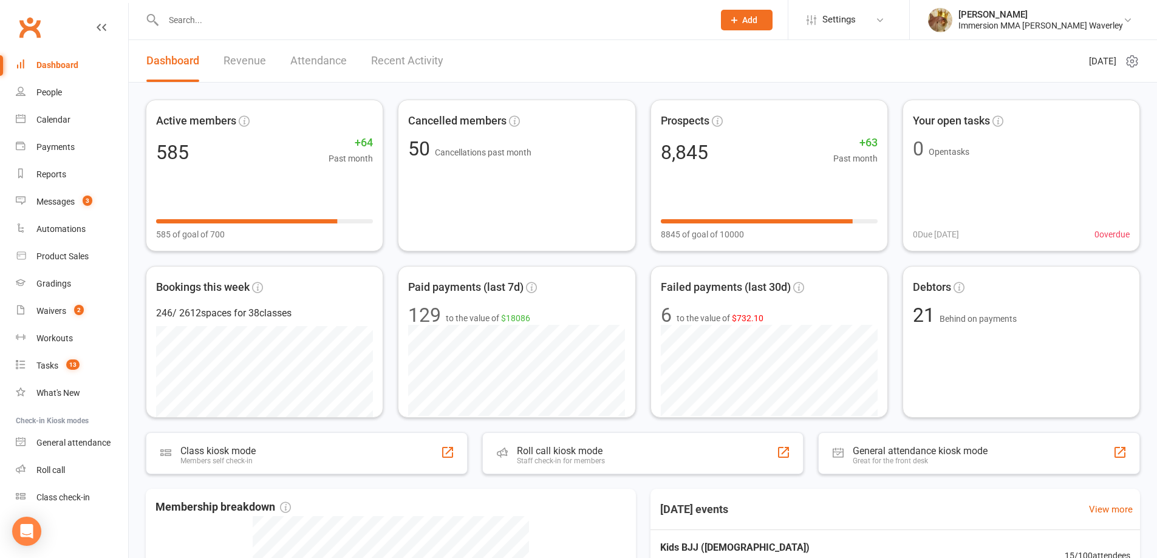
click at [542, 76] on header "Dashboard Revenue Attendance Recent Activity Thursday 11th, September 2025" at bounding box center [643, 61] width 1028 height 43
click at [1114, 20] on div "Immersion MMA [PERSON_NAME] Waverley" at bounding box center [1040, 25] width 165 height 11
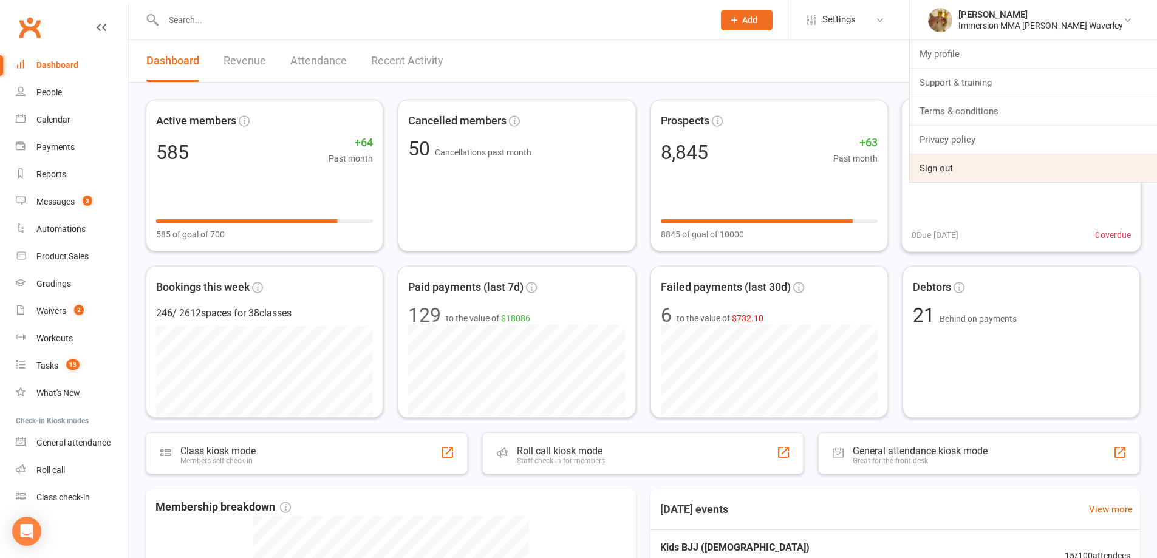
click at [995, 162] on link "Sign out" at bounding box center [1033, 168] width 247 height 28
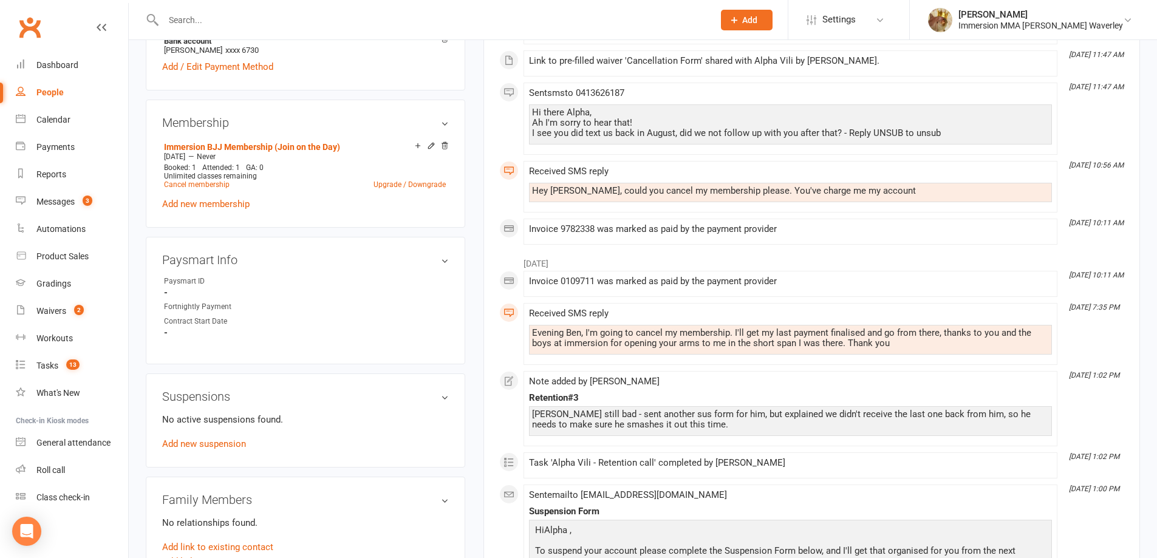
scroll to position [486, 0]
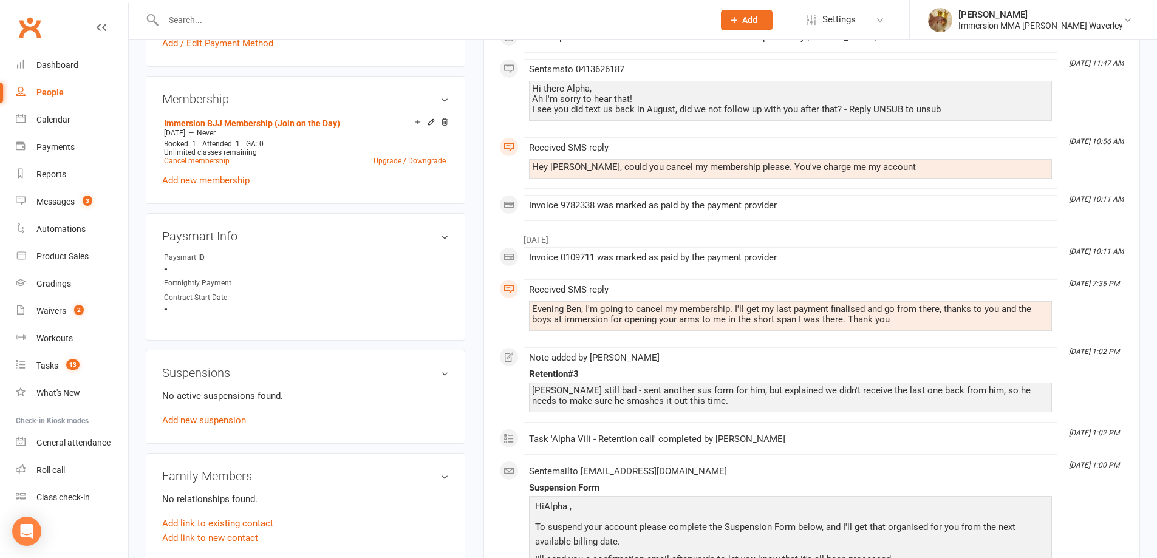
click at [862, 253] on div "Invoice 0109711 was marked as paid by the payment provider" at bounding box center [790, 258] width 523 height 10
click at [883, 325] on li "Aug 23, 7:35 PM Received SMS reply Evening Ben, I'm going to cancel my membersh…" at bounding box center [790, 310] width 534 height 62
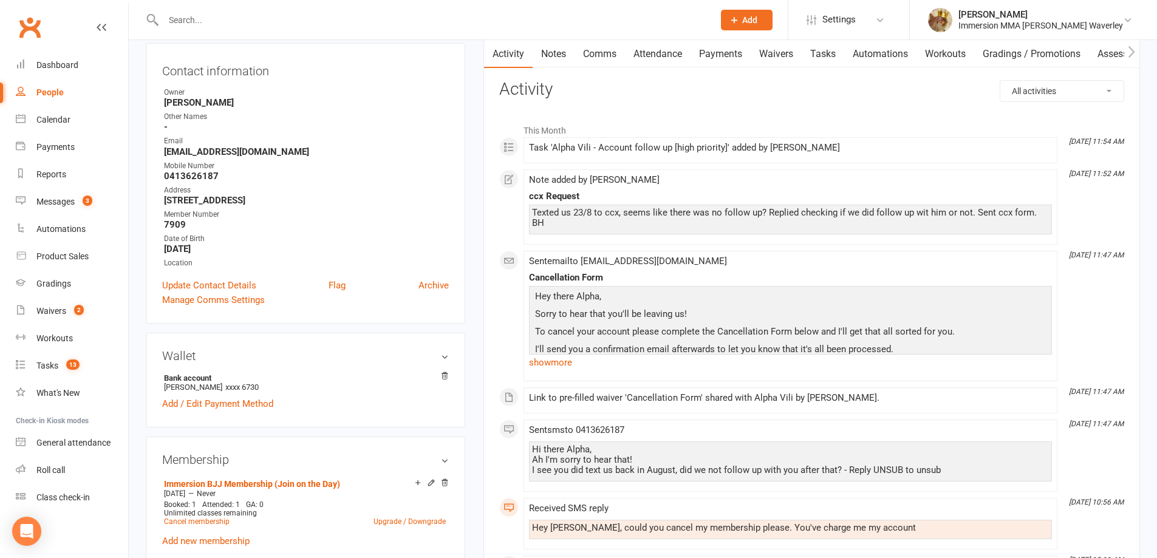
scroll to position [0, 0]
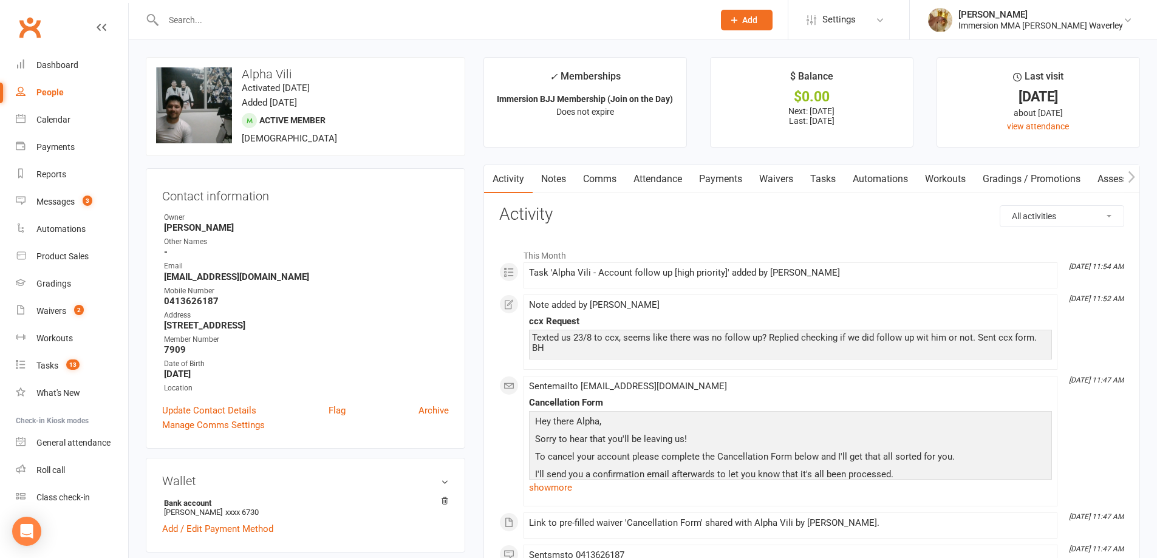
click at [823, 177] on link "Tasks" at bounding box center [823, 179] width 43 height 28
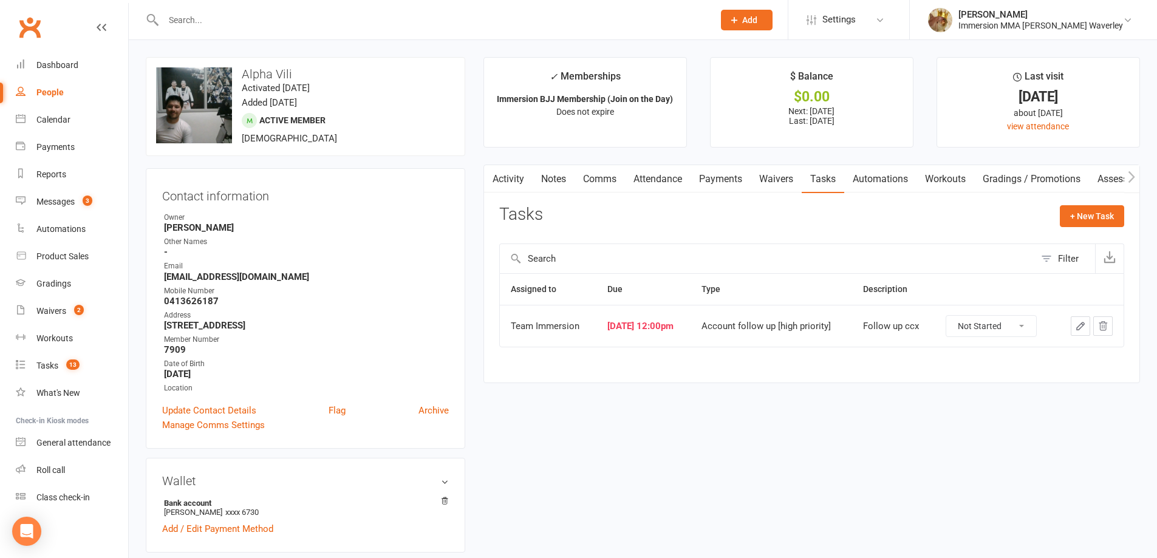
click at [560, 185] on link "Notes" at bounding box center [554, 179] width 42 height 28
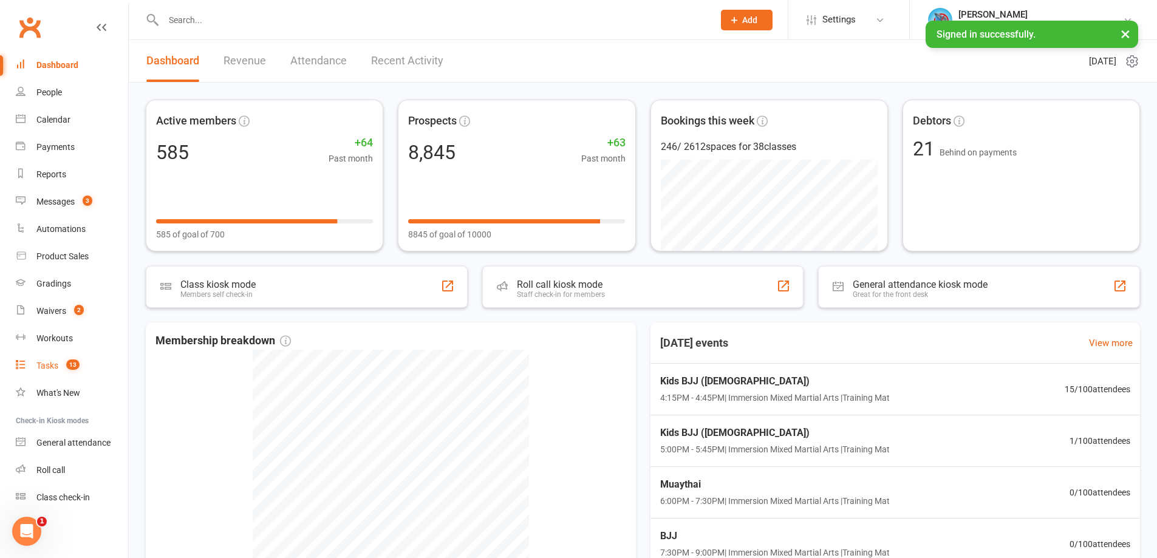
click at [86, 368] on link "Tasks 13" at bounding box center [72, 365] width 112 height 27
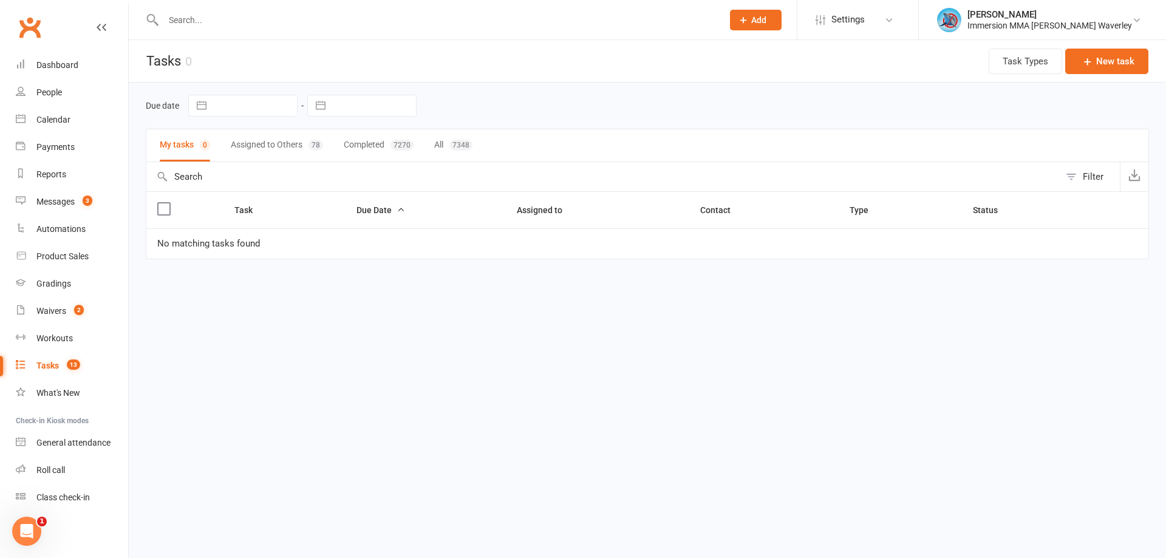
click at [239, 137] on button "Assigned to Others 78" at bounding box center [277, 145] width 92 height 32
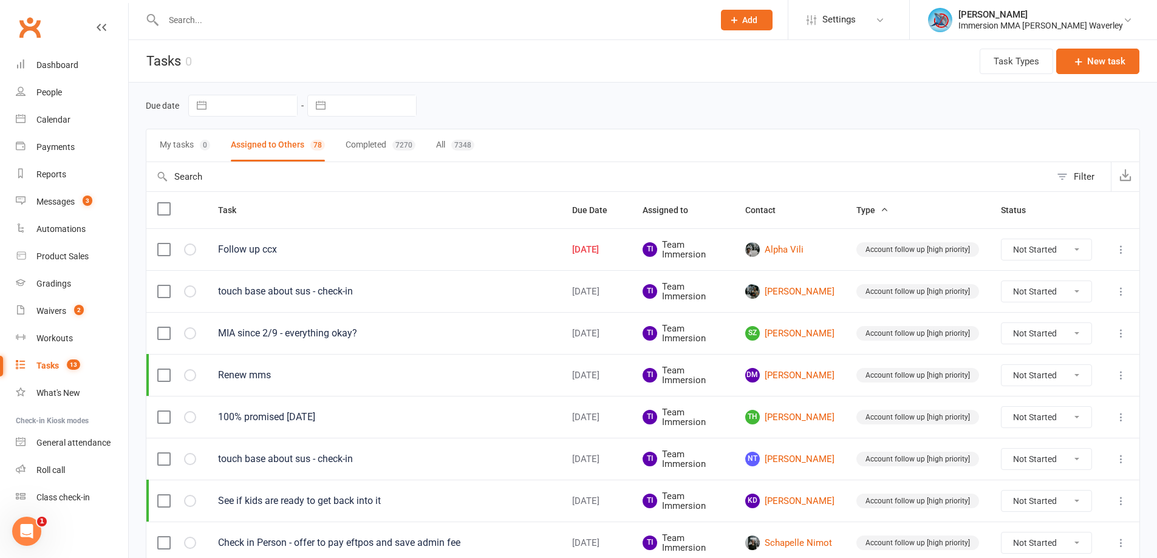
select select "7"
select select "2025"
select select "8"
select select "2025"
select select "9"
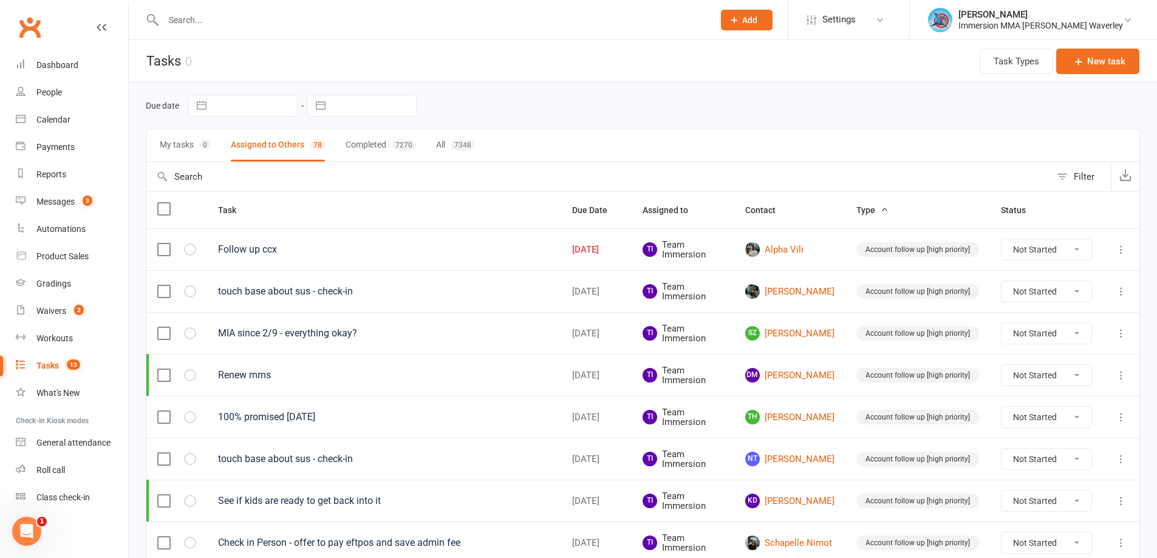
select select "2025"
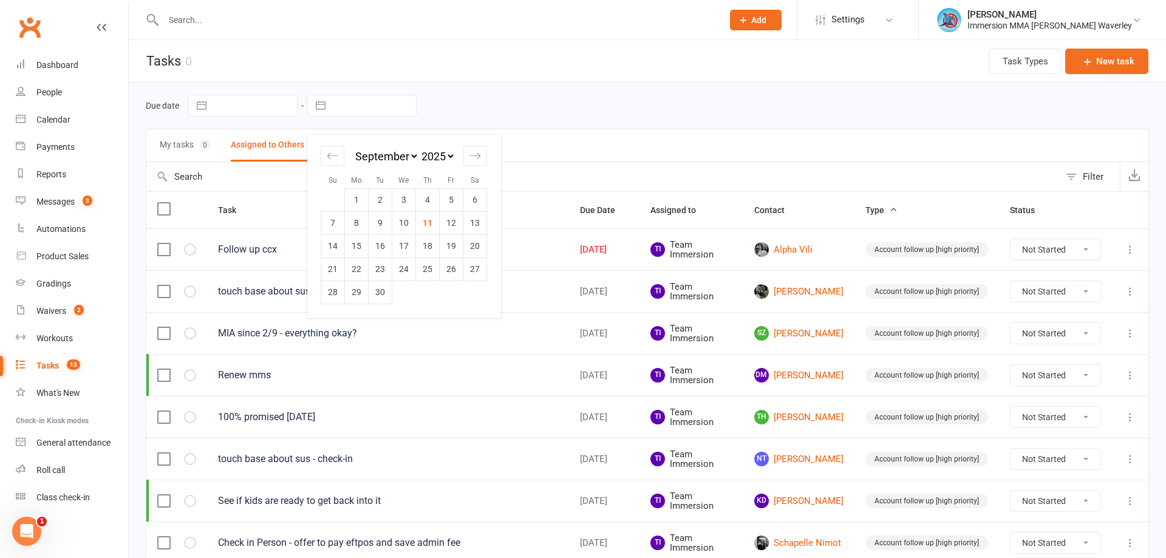
click at [356, 102] on input "text" at bounding box center [374, 105] width 84 height 21
click at [426, 220] on td "11" at bounding box center [428, 222] width 24 height 23
type input "11 Sep 2025"
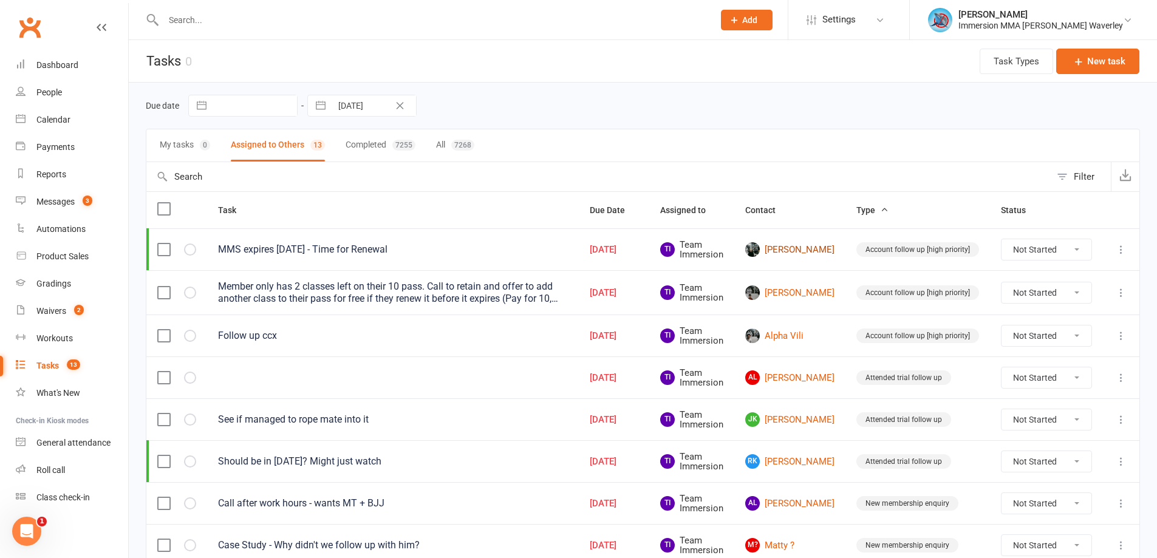
click at [784, 251] on link "Samantha Lewis" at bounding box center [789, 249] width 89 height 15
click at [797, 462] on link "RK Roman King" at bounding box center [789, 461] width 89 height 15
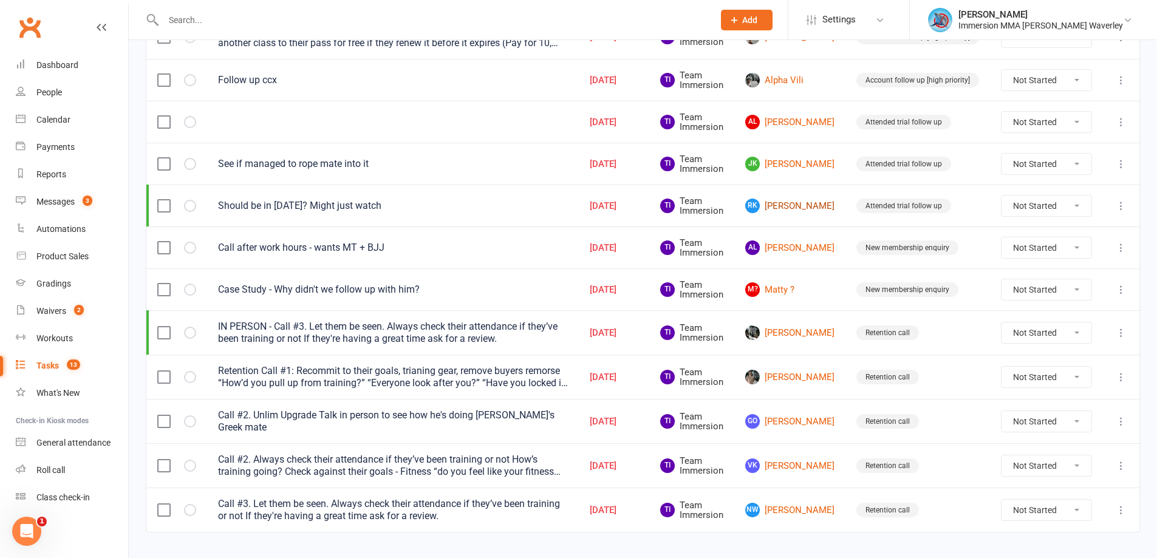
scroll to position [279, 0]
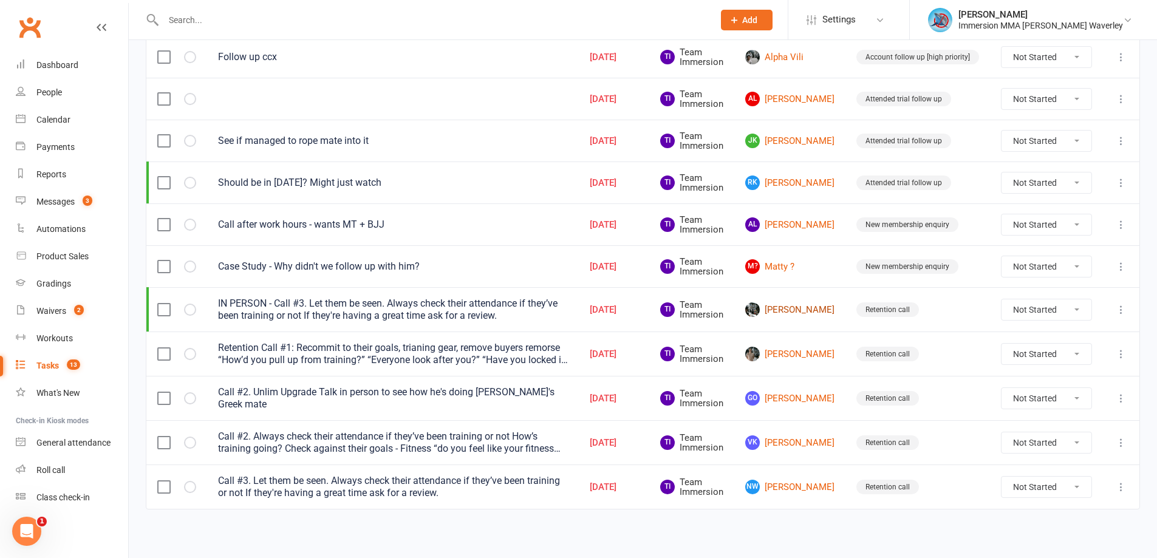
click at [786, 308] on link "Bhavaneesh Srinivasan" at bounding box center [789, 309] width 89 height 15
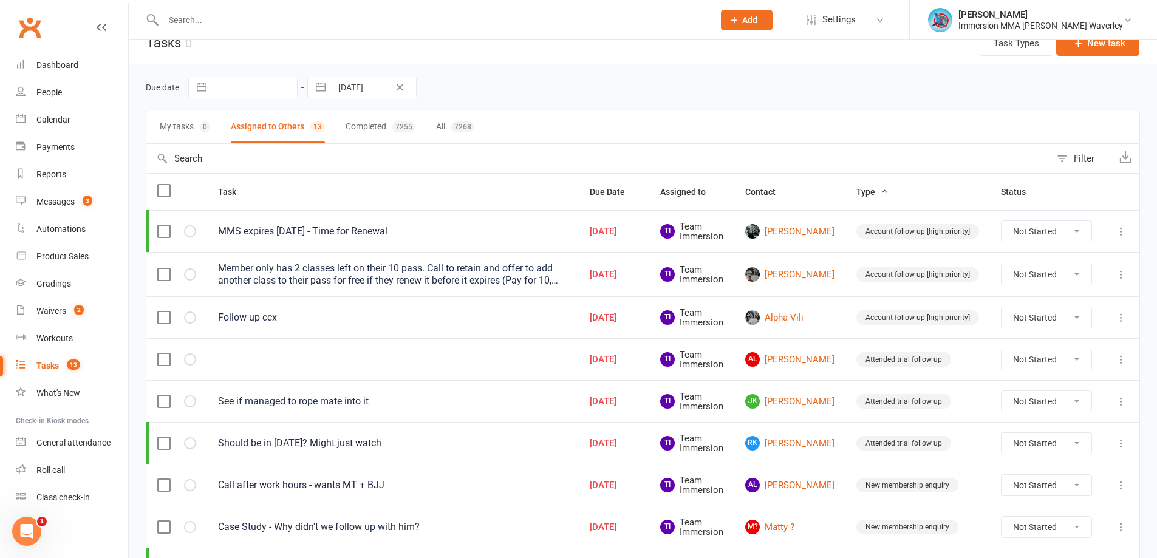
scroll to position [0, 0]
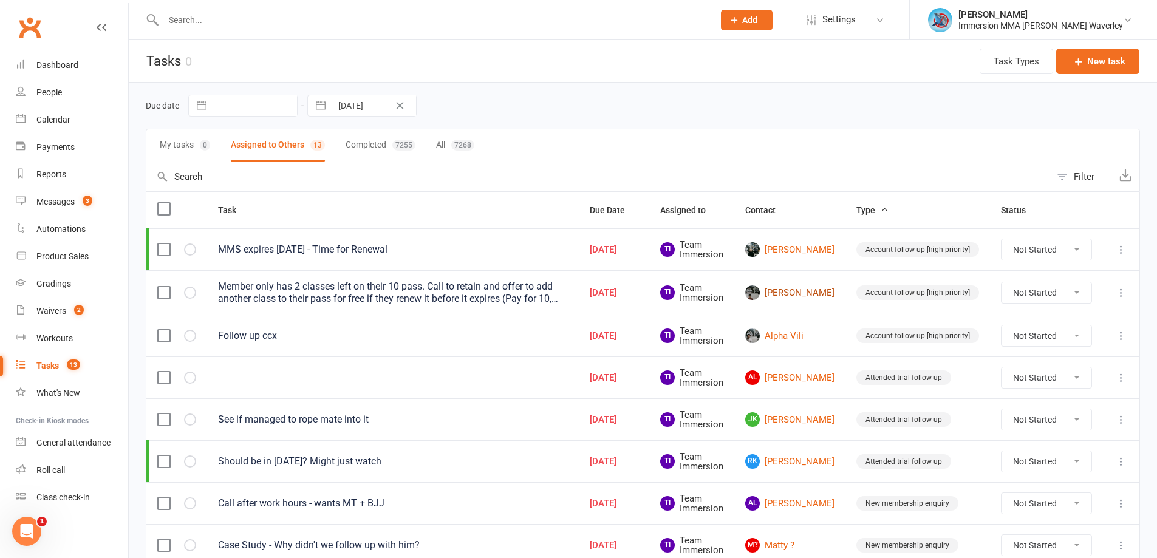
click at [791, 296] on link "Klay Chang" at bounding box center [789, 292] width 89 height 15
click at [782, 339] on link "Alpha Vili" at bounding box center [789, 336] width 89 height 15
click at [806, 372] on link "AL Adam Lababidi" at bounding box center [789, 377] width 89 height 15
click at [778, 413] on link "JK Joshua Khor" at bounding box center [789, 419] width 89 height 15
click at [786, 466] on link "RK Roman King" at bounding box center [789, 461] width 89 height 15
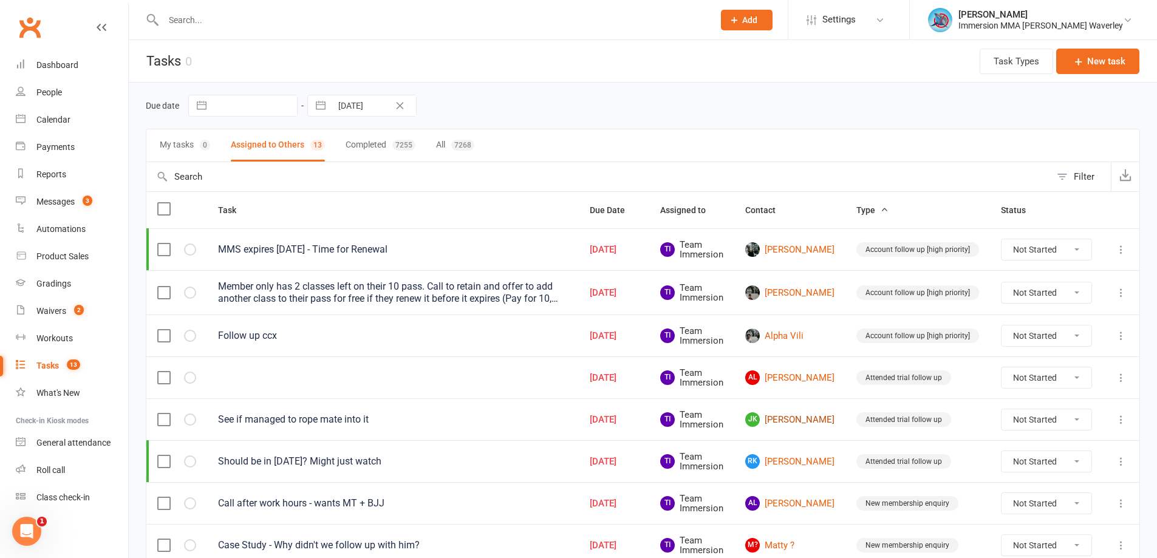
click at [802, 414] on link "JK Joshua Khor" at bounding box center [789, 419] width 89 height 15
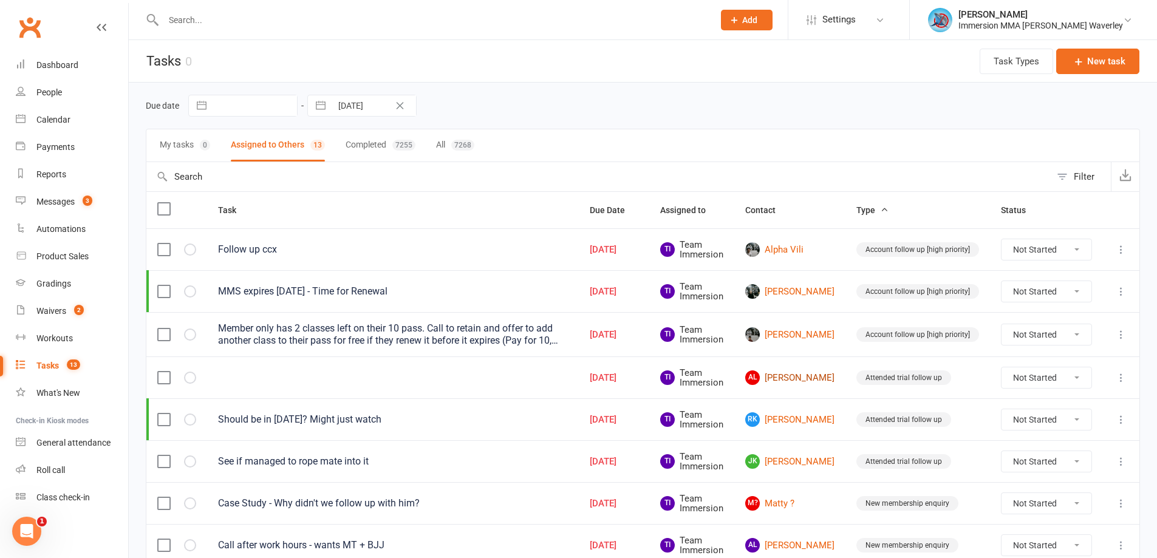
click at [785, 375] on link "AL Adam Lababidi" at bounding box center [789, 377] width 89 height 15
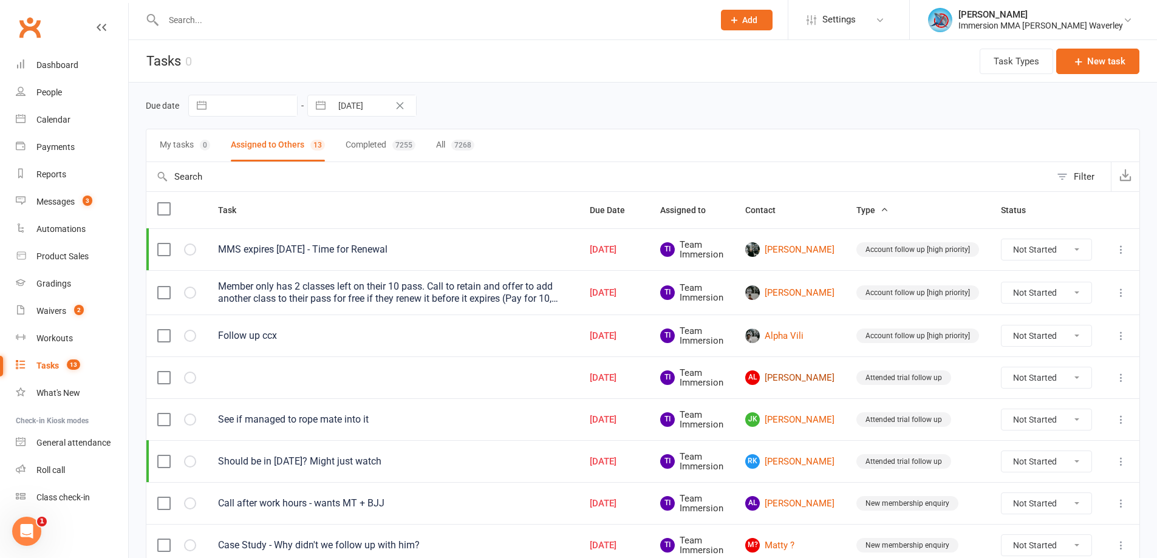
click at [782, 385] on link "AL Adam Lababidi" at bounding box center [789, 377] width 89 height 15
click at [791, 427] on td "JK Joshua Khor" at bounding box center [789, 419] width 111 height 42
click at [791, 424] on link "JK Joshua Khor" at bounding box center [789, 419] width 89 height 15
click at [798, 503] on link "AL Aime Lim" at bounding box center [789, 503] width 89 height 15
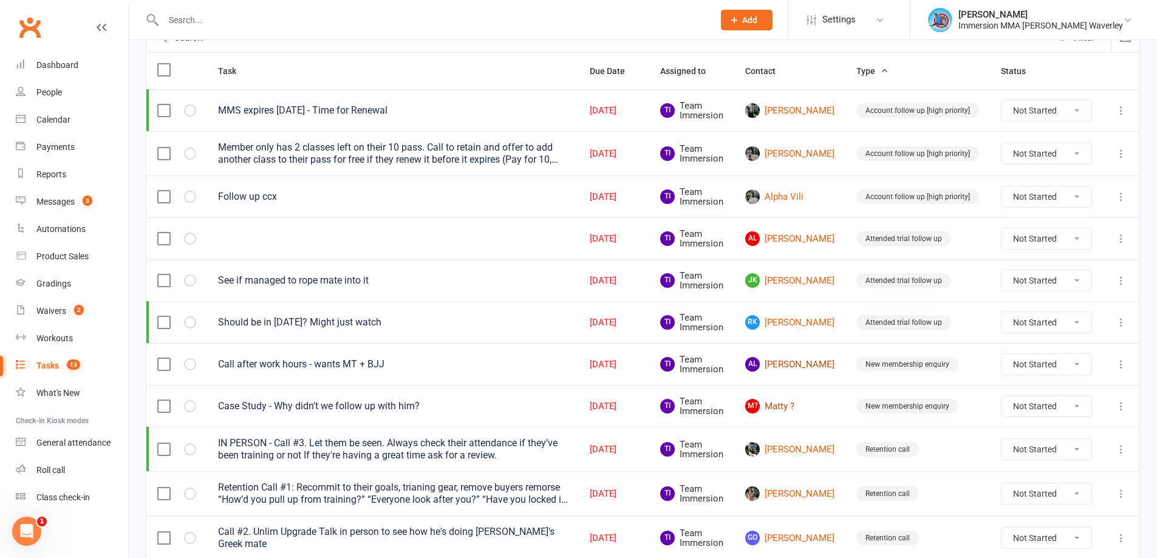
scroll to position [162, 0]
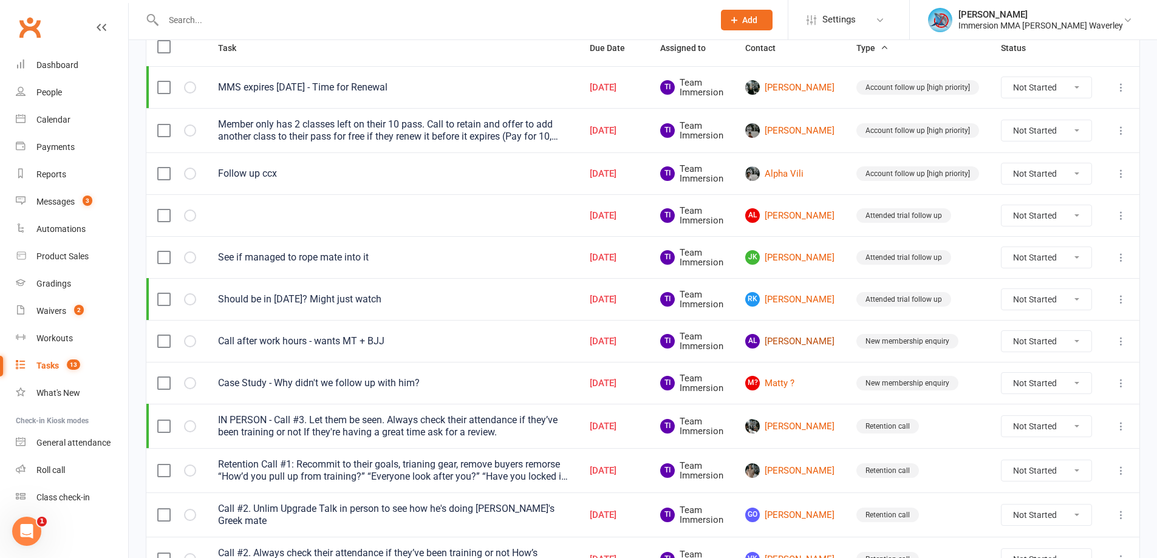
click at [791, 341] on link "AL Aime Lim" at bounding box center [789, 341] width 89 height 15
click at [791, 382] on link "M? Matty ?" at bounding box center [789, 383] width 89 height 15
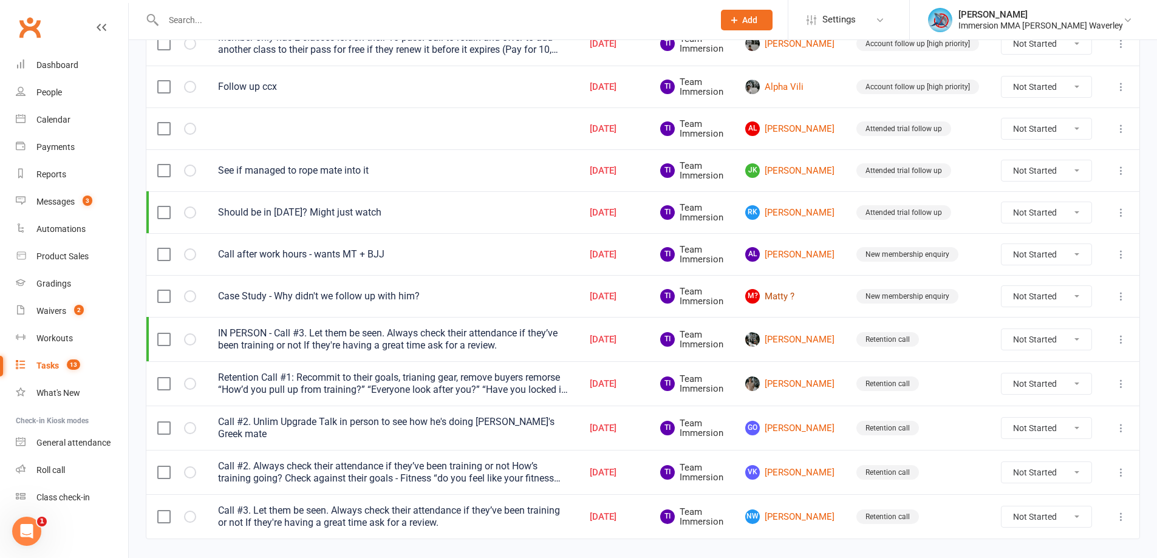
scroll to position [279, 0]
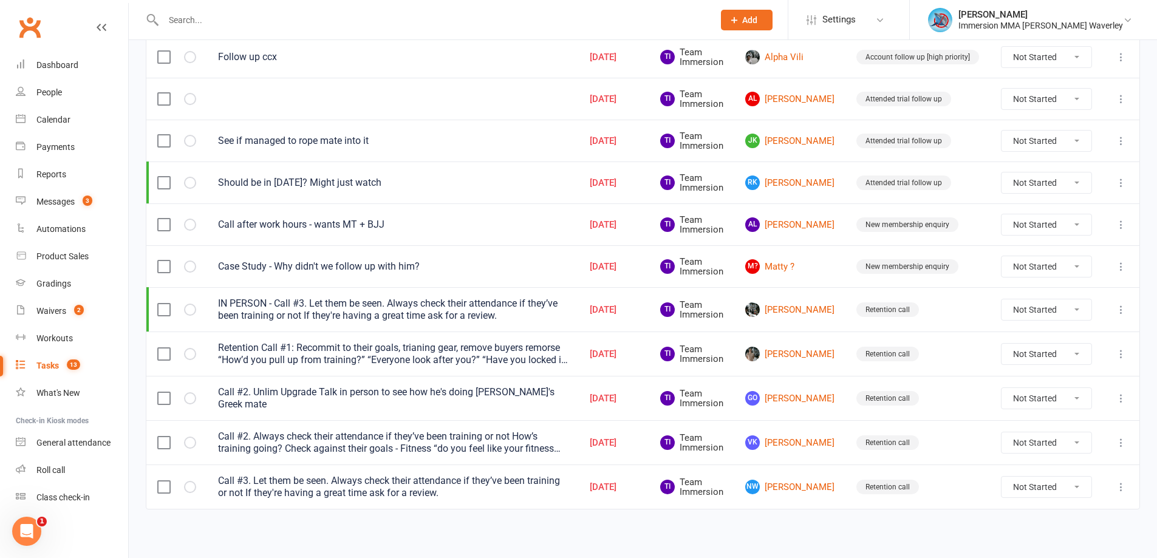
click at [791, 344] on td "Elliott Capel" at bounding box center [789, 354] width 111 height 44
click at [791, 352] on link "Elliott Capel" at bounding box center [789, 354] width 89 height 15
click at [794, 391] on link "GO George Outsikas" at bounding box center [789, 398] width 89 height 15
click at [789, 438] on link "VK Vivaann Kothari" at bounding box center [789, 442] width 89 height 15
click at [800, 485] on link "NW Noah Woods" at bounding box center [789, 487] width 89 height 15
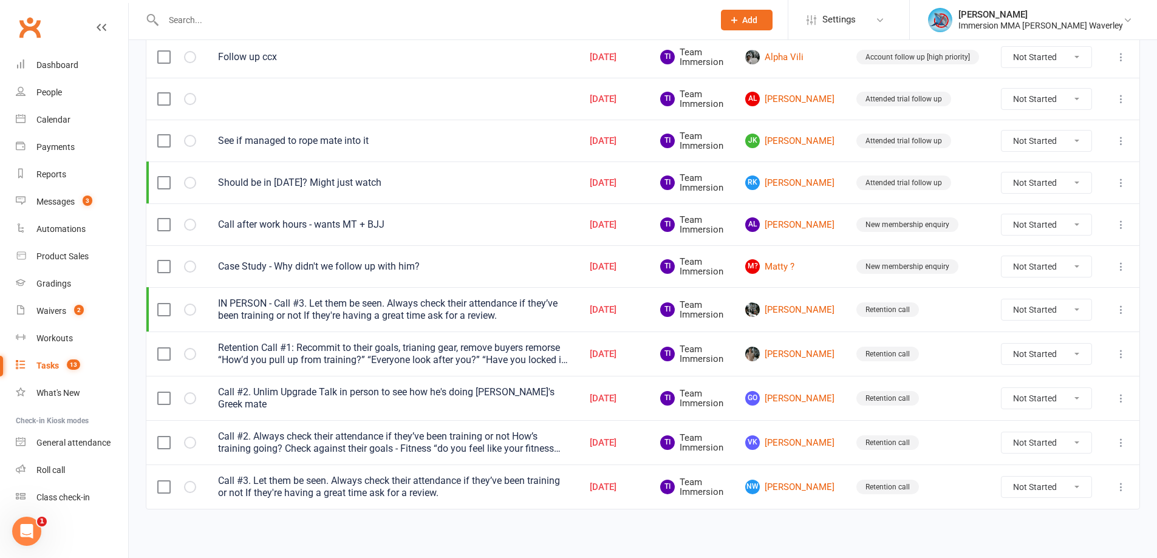
click at [405, 71] on td "Follow up ccx" at bounding box center [393, 57] width 372 height 42
click at [212, 18] on input "text" at bounding box center [432, 20] width 545 height 17
paste input "Sebastian Fernando"
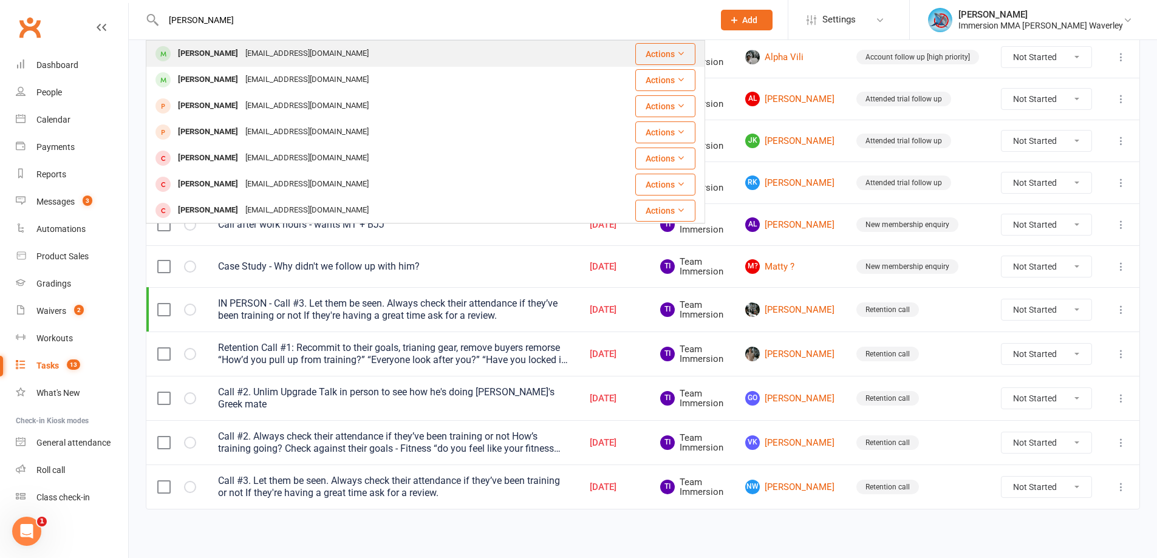
type input "Sebastian Fernando"
click at [202, 55] on div "Sebastian Fernando" at bounding box center [207, 54] width 67 height 18
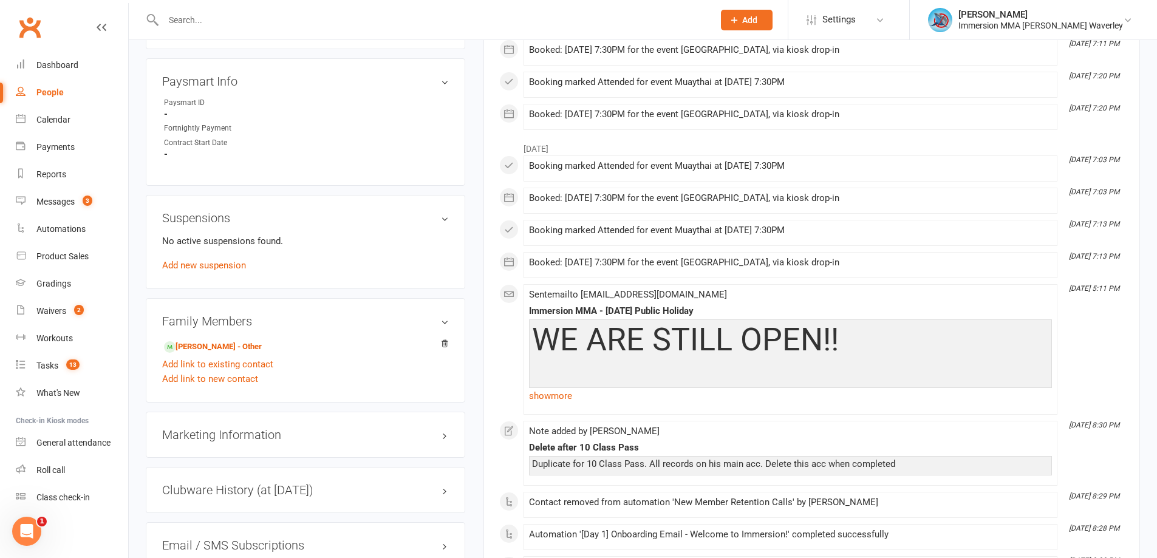
scroll to position [648, 0]
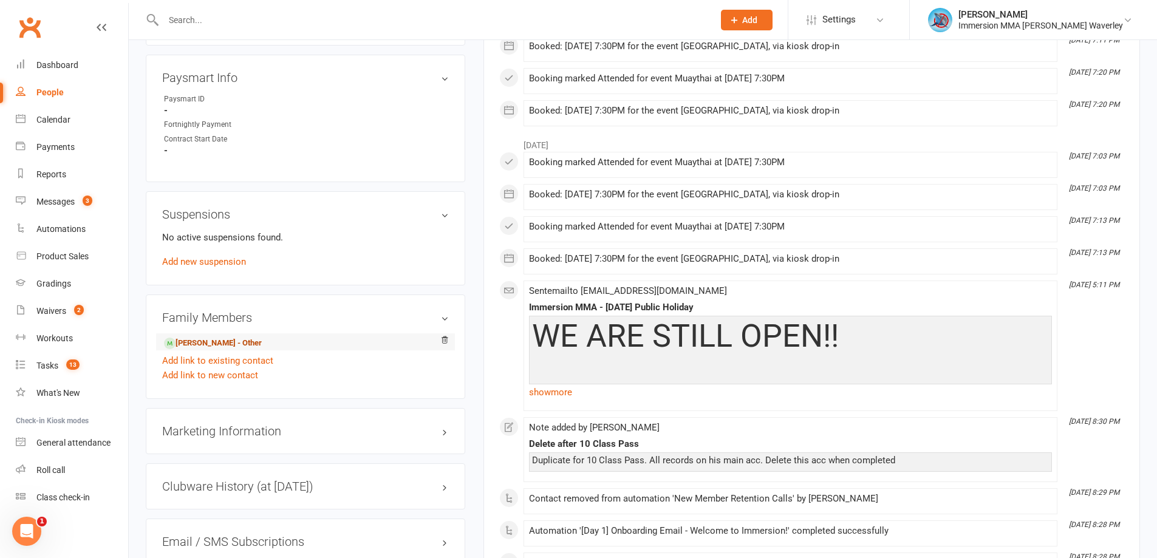
click at [223, 337] on link "Sebastian Fernando - Other" at bounding box center [213, 343] width 98 height 13
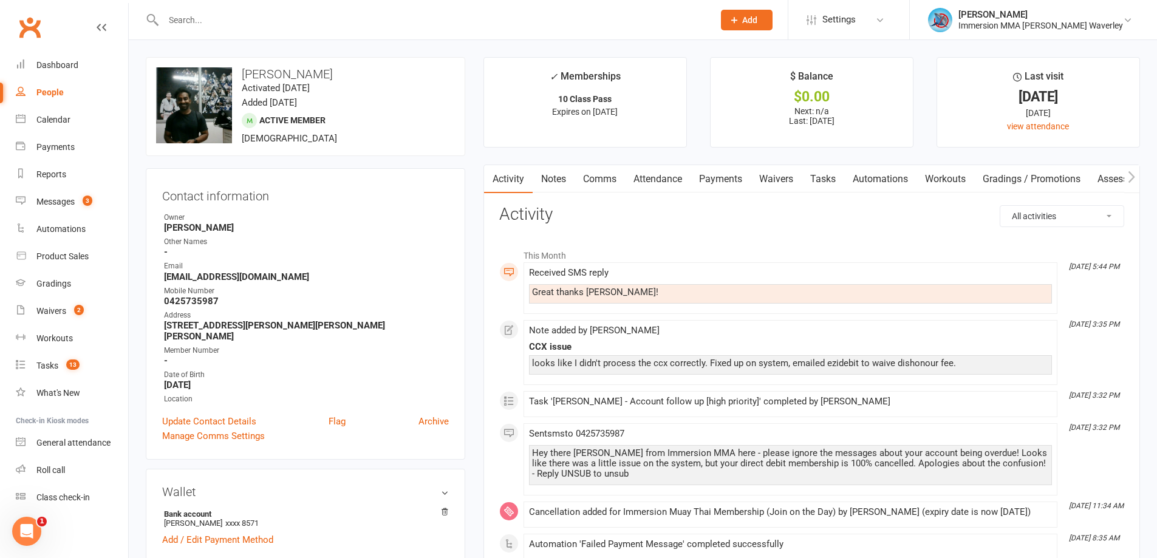
click at [719, 179] on link "Payments" at bounding box center [720, 179] width 60 height 28
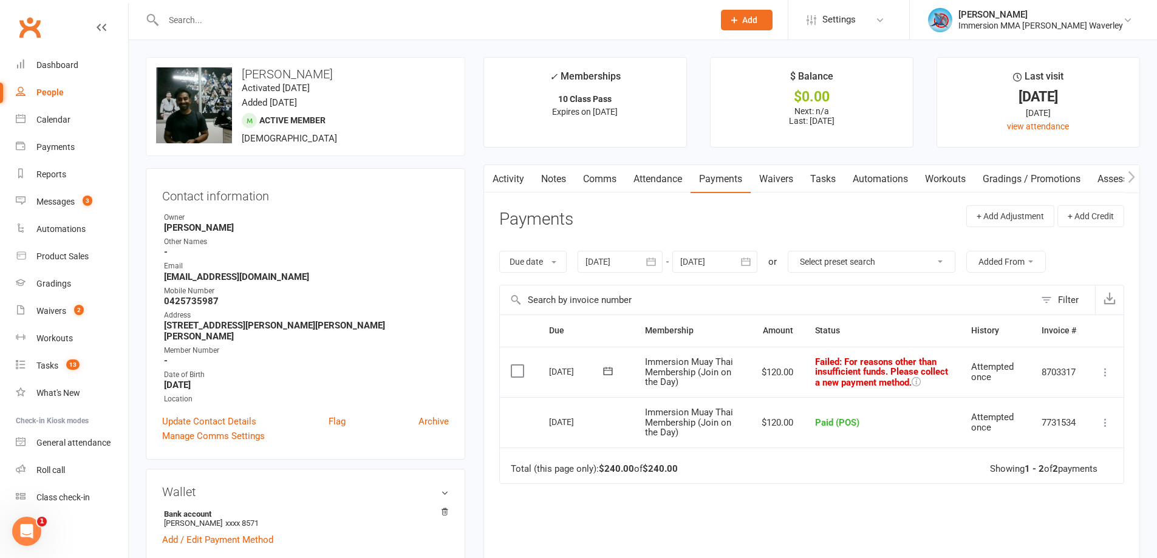
click at [822, 175] on link "Tasks" at bounding box center [823, 179] width 43 height 28
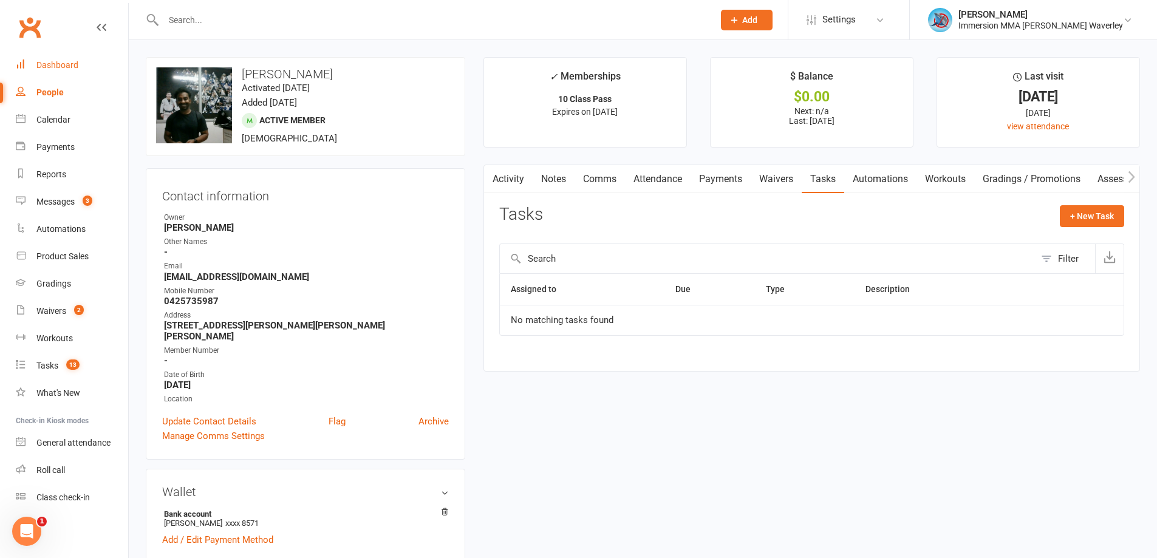
click at [84, 64] on link "Dashboard" at bounding box center [72, 65] width 112 height 27
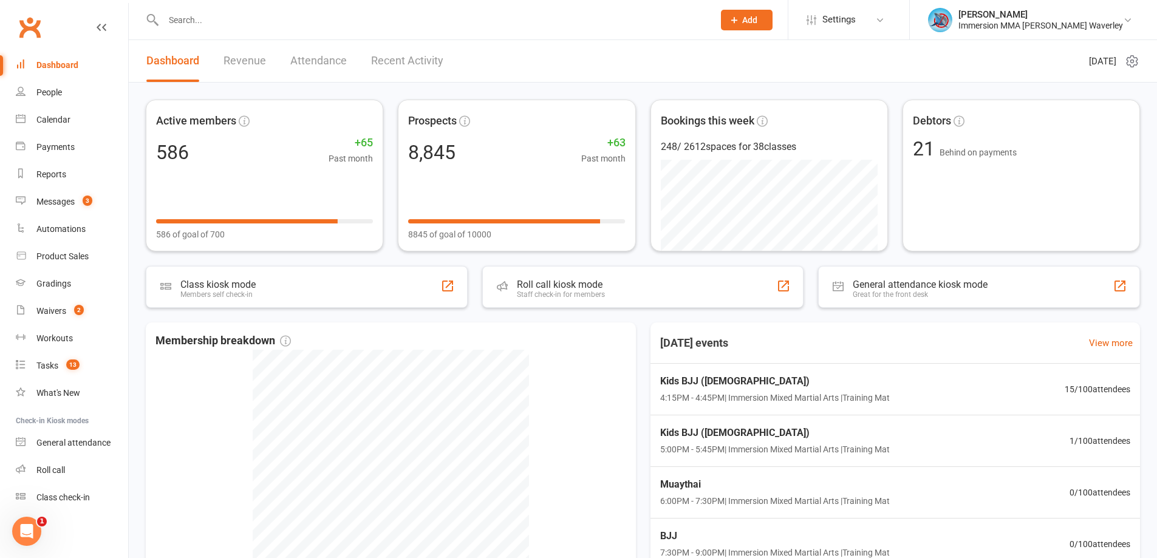
click at [199, 25] on input "text" at bounding box center [432, 20] width 545 height 17
paste input "wyrakso@gmail.com"
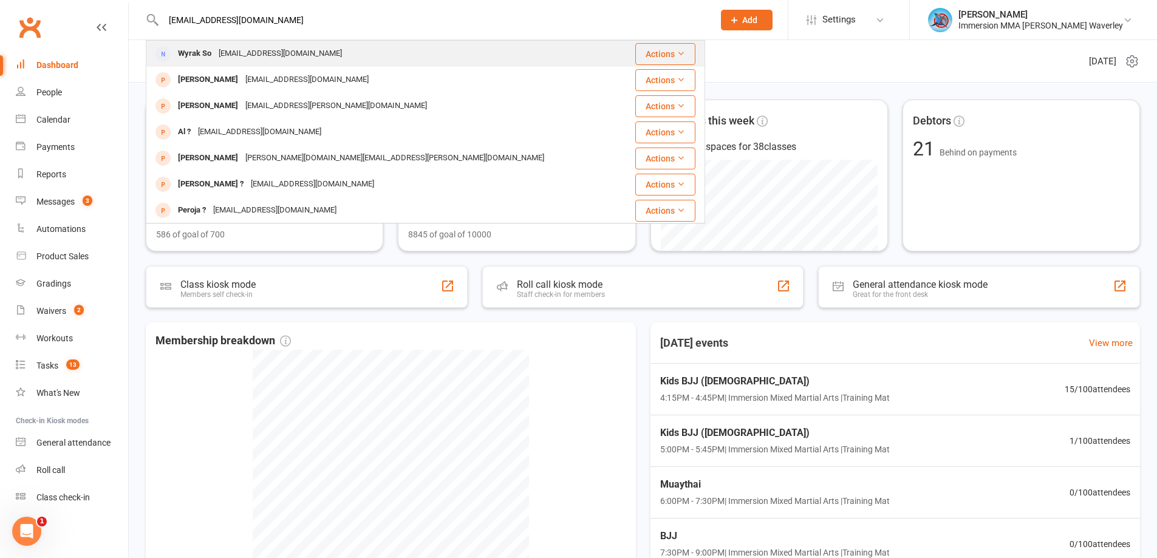
type input "wyrakso@gmail.com"
click at [235, 53] on div "wyrakso@gmail.com" at bounding box center [280, 54] width 131 height 18
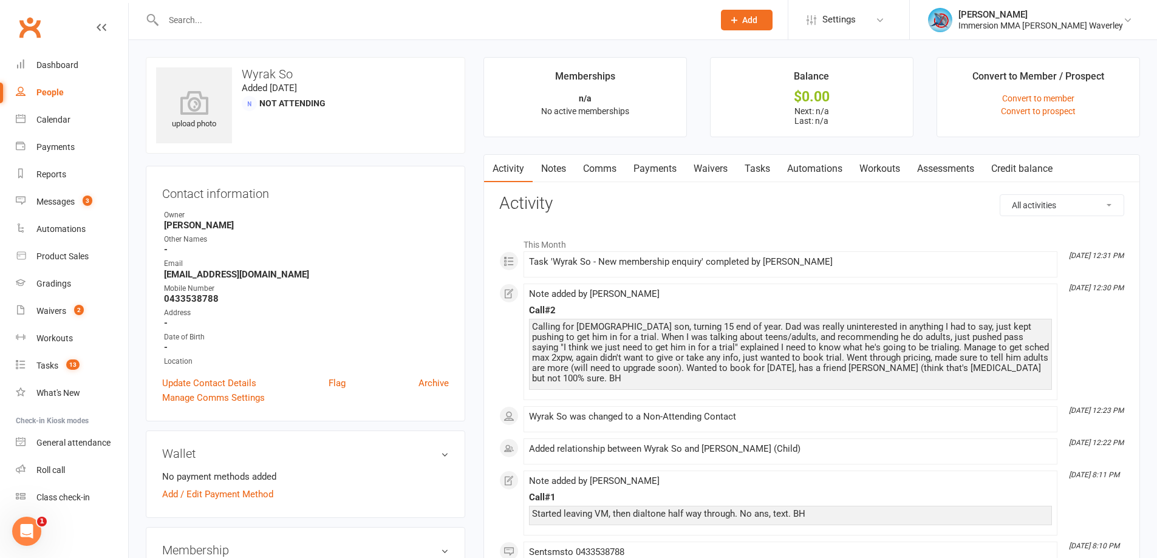
click at [557, 169] on link "Notes" at bounding box center [554, 169] width 42 height 28
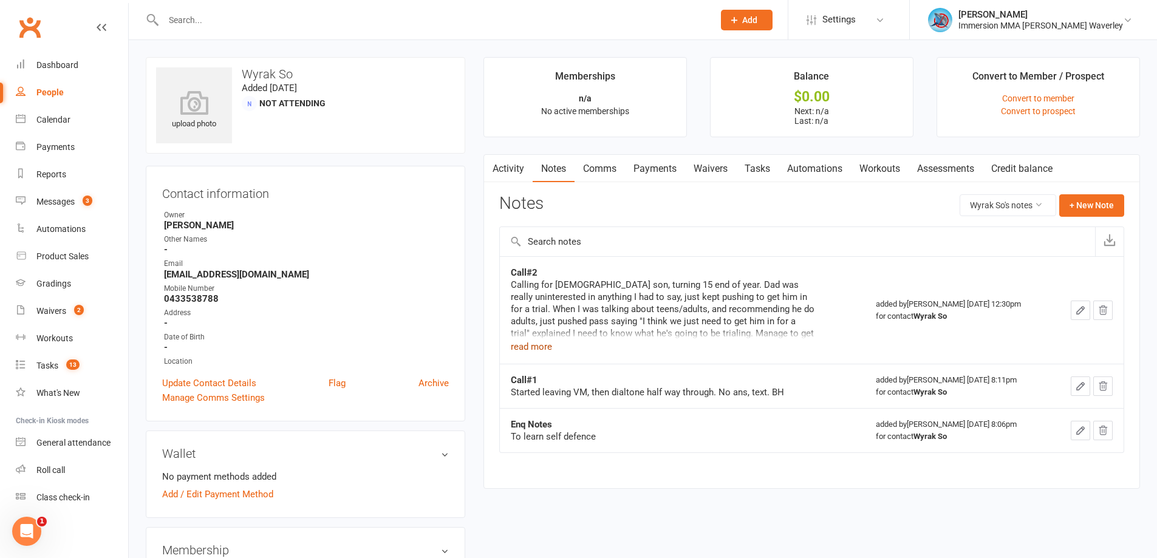
click at [528, 346] on button "read more" at bounding box center [531, 346] width 41 height 15
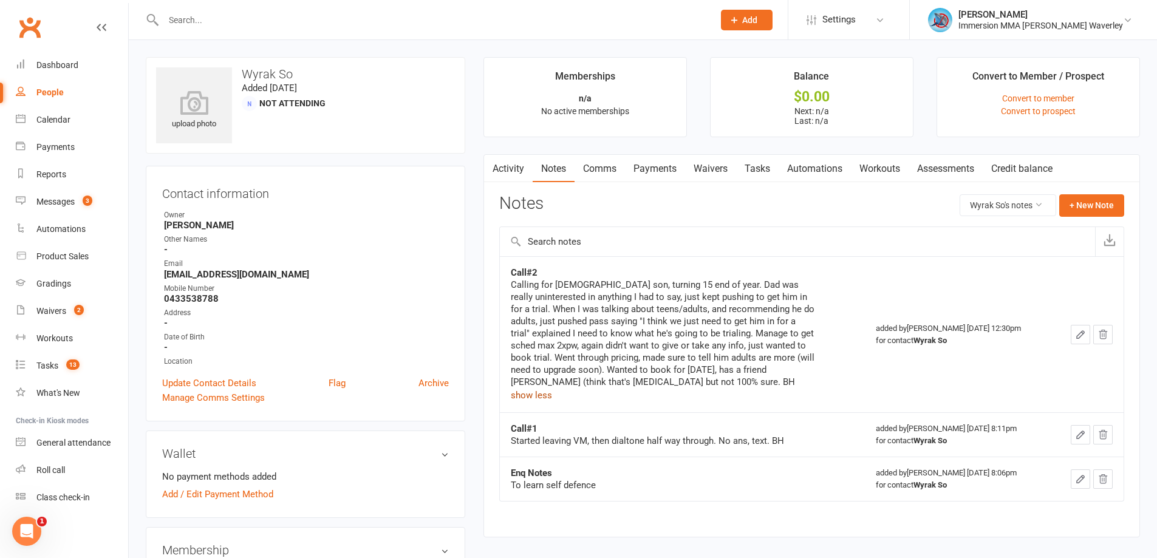
scroll to position [162, 0]
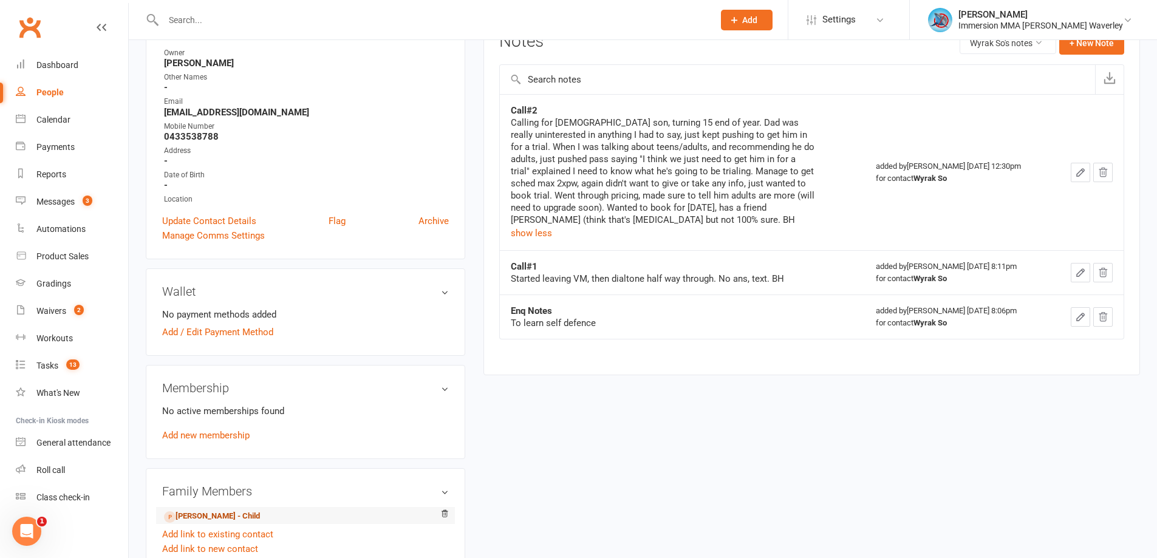
click at [188, 512] on link "[PERSON_NAME] - Child" at bounding box center [212, 516] width 96 height 13
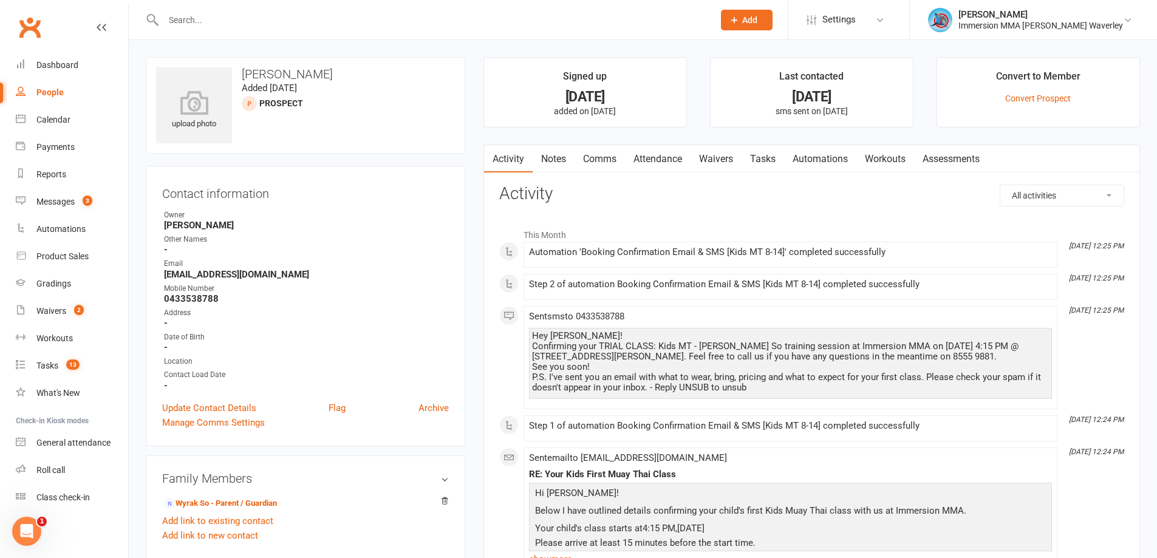
click at [669, 166] on link "Attendance" at bounding box center [658, 159] width 66 height 28
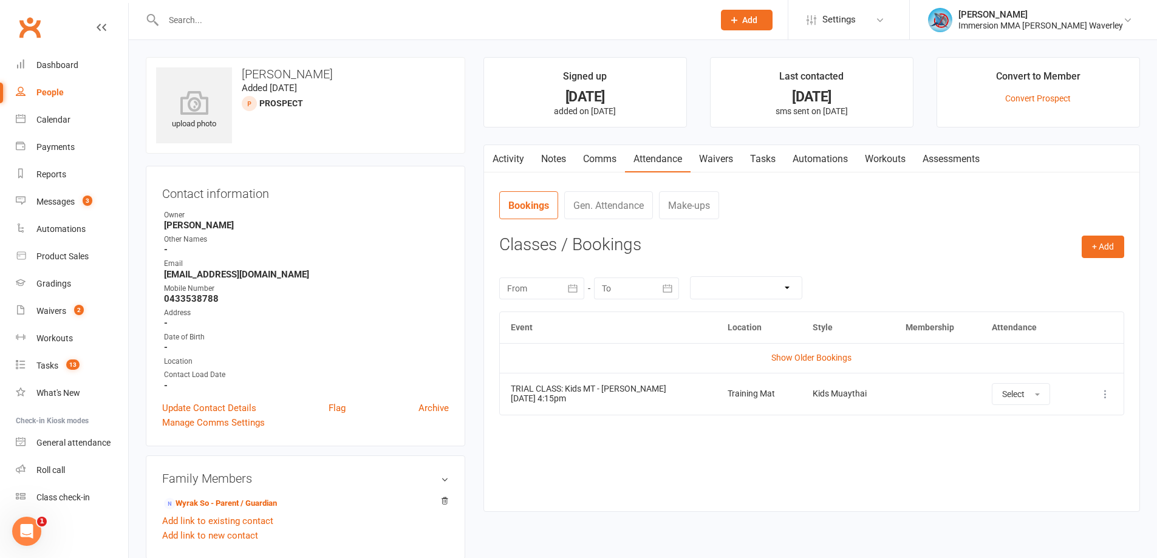
click at [1109, 396] on icon at bounding box center [1105, 394] width 12 height 12
click at [1042, 469] on link "Remove booking" at bounding box center [1052, 466] width 120 height 24
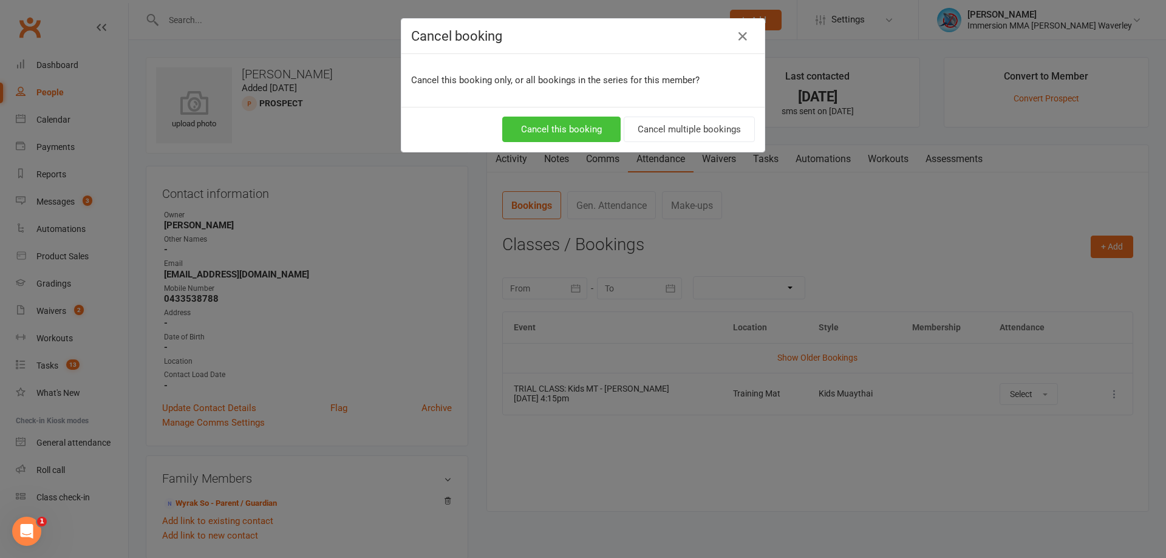
click at [548, 129] on button "Cancel this booking" at bounding box center [561, 130] width 118 height 26
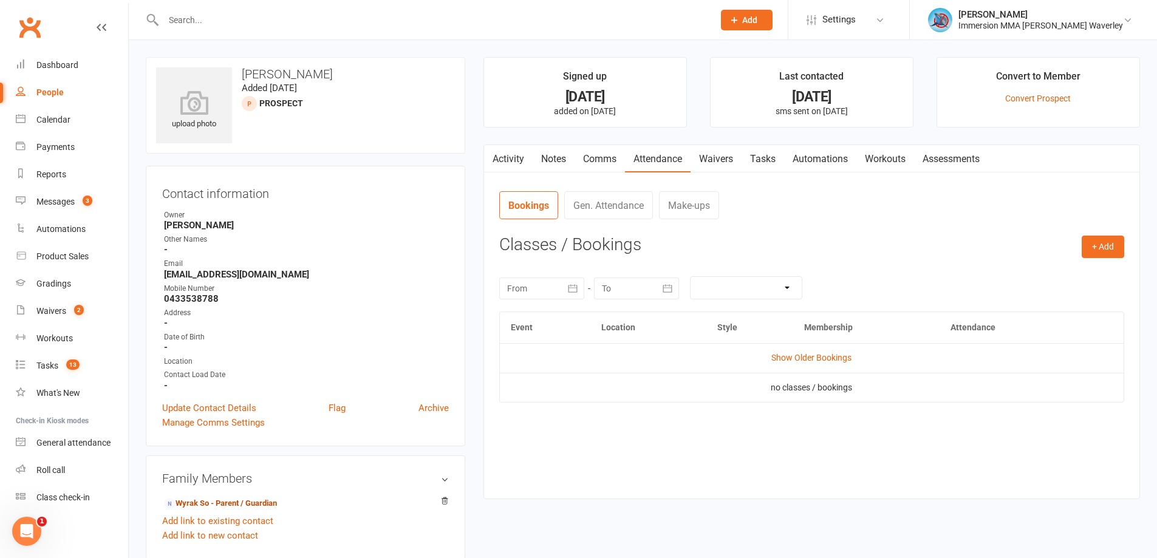
click at [755, 155] on link "Tasks" at bounding box center [762, 159] width 43 height 28
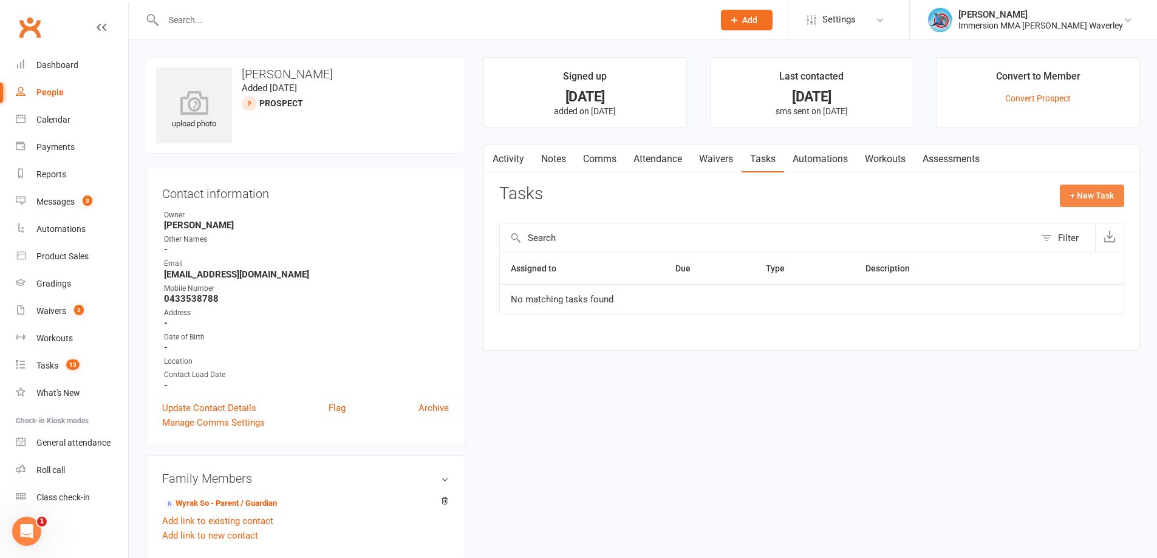
click at [1108, 193] on button "+ New Task" at bounding box center [1092, 196] width 64 height 22
select select "48839"
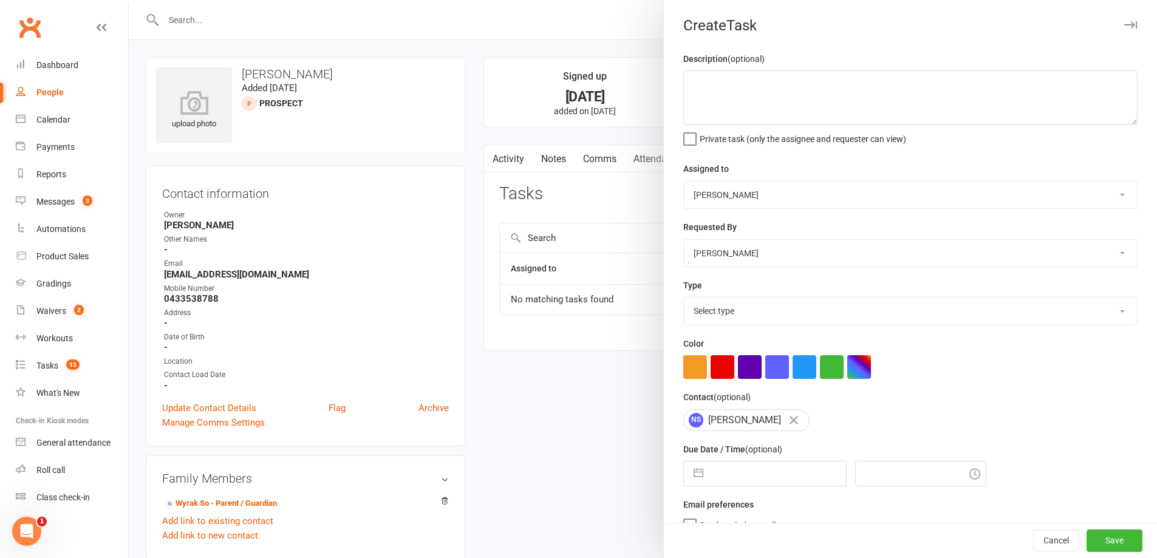
click at [744, 200] on select "David Marinakis Team Immersion Ben Street Immersion Tablet James Fitzgerald Ben…" at bounding box center [910, 195] width 453 height 27
select select "48837"
click at [684, 182] on select "David Marinakis Team Immersion Ben Street Immersion Tablet James Fitzgerald Ben…" at bounding box center [910, 195] width 453 height 27
click at [754, 310] on select "Select type Account follow up [high priority] Attended trial follow up Chase si…" at bounding box center [910, 311] width 453 height 27
select select "27320"
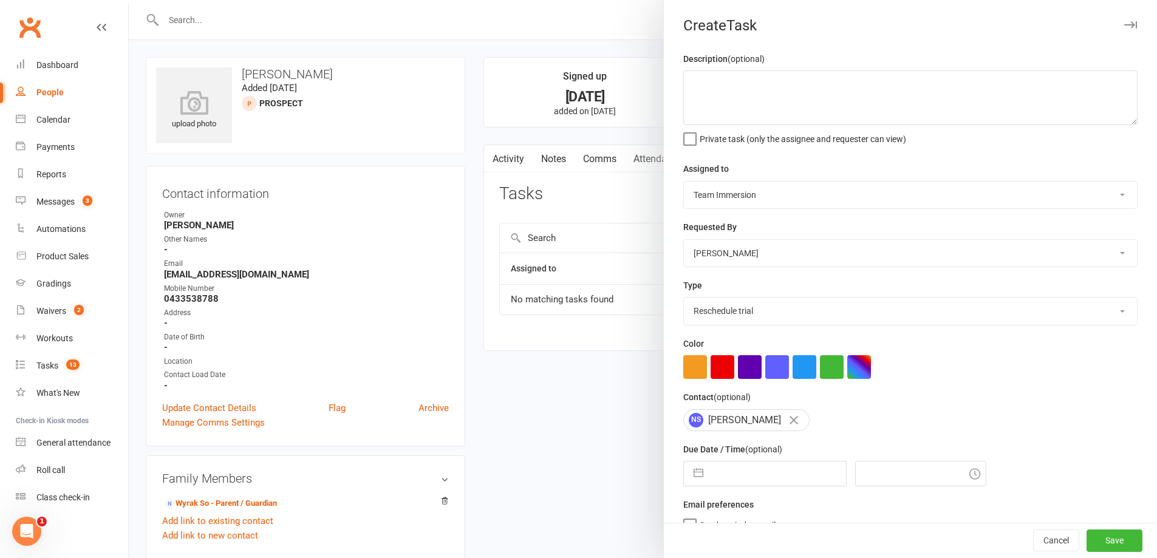
click at [684, 300] on select "Select type Account follow up [high priority] Attended trial follow up Chase si…" at bounding box center [910, 311] width 453 height 27
select select "7"
select select "2025"
select select "8"
select select "2025"
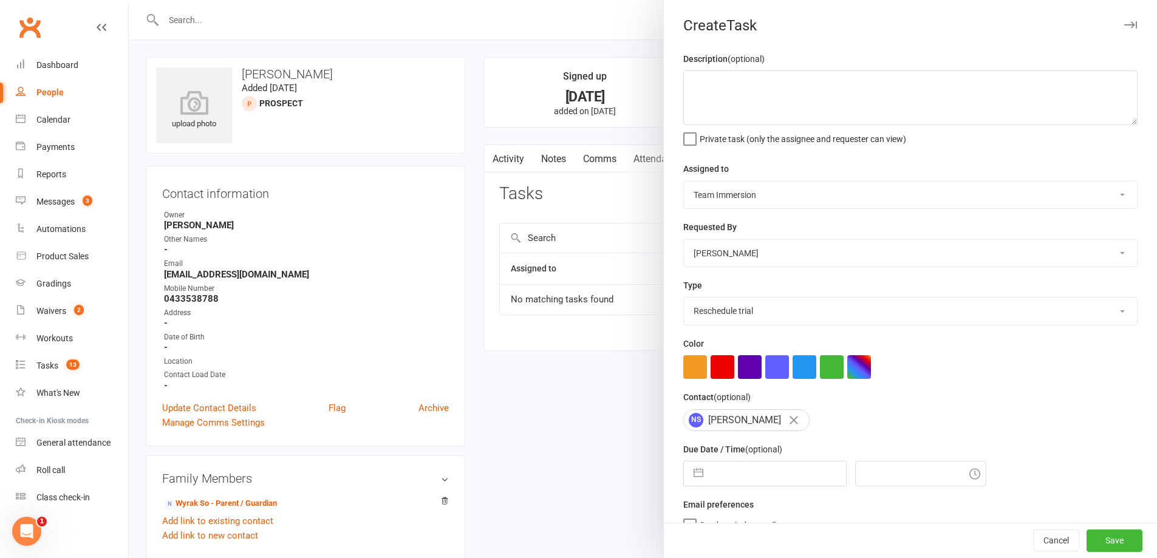
select select "9"
select select "2025"
click at [729, 477] on input "text" at bounding box center [777, 474] width 137 height 24
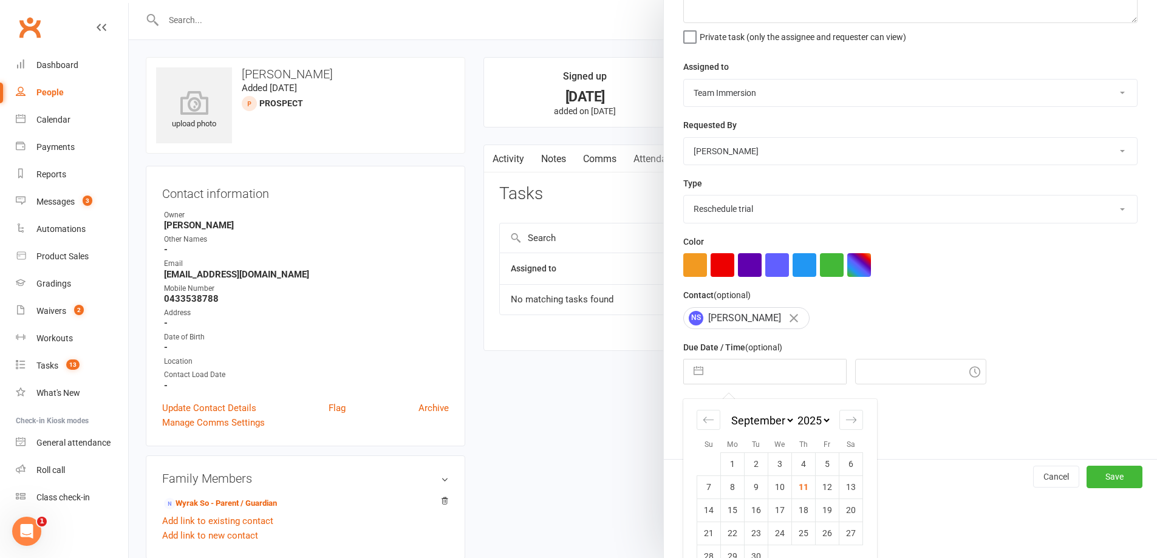
scroll to position [131, 0]
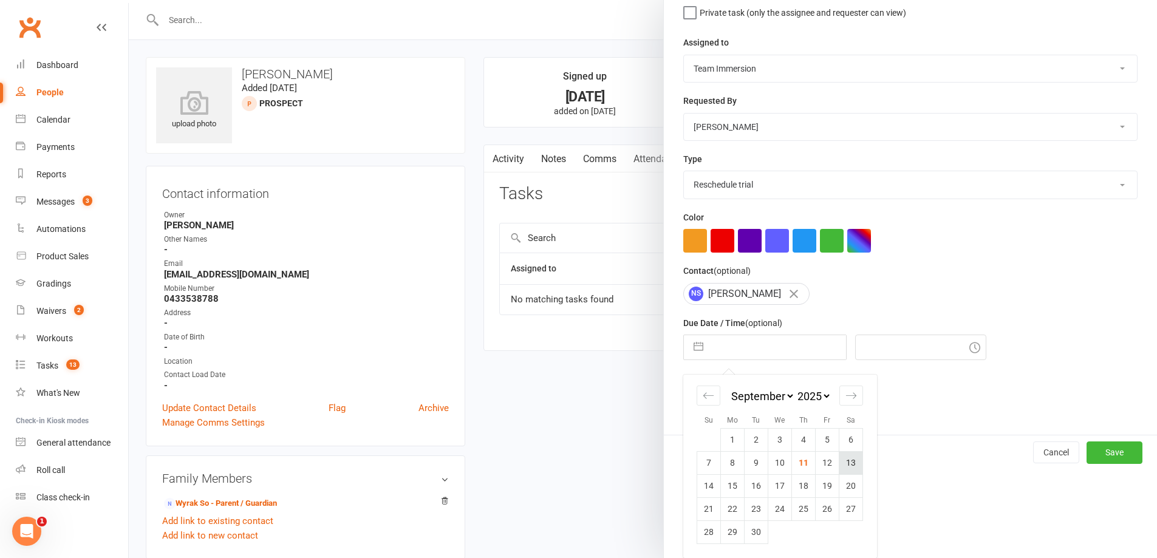
click at [842, 465] on td "13" at bounding box center [851, 462] width 24 height 23
type input "13 Sep 2025"
type input "5:00pm"
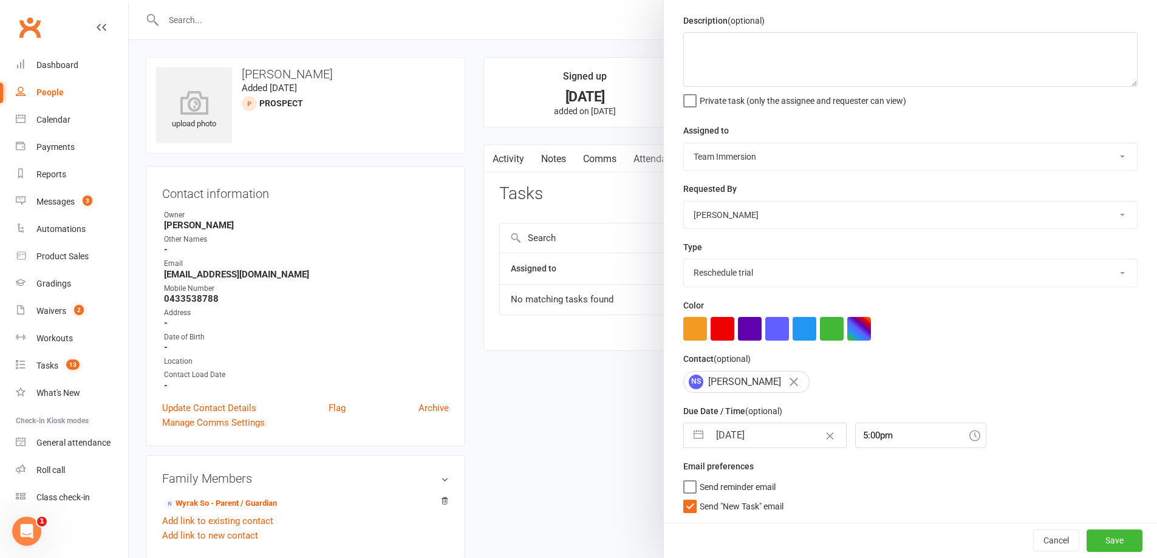
scroll to position [43, 0]
click at [720, 504] on span "Send "New Task" email" at bounding box center [742, 504] width 84 height 14
click at [720, 497] on input "Send "New Task" email" at bounding box center [733, 497] width 100 height 0
click at [1098, 538] on button "Save" at bounding box center [1114, 541] width 56 height 22
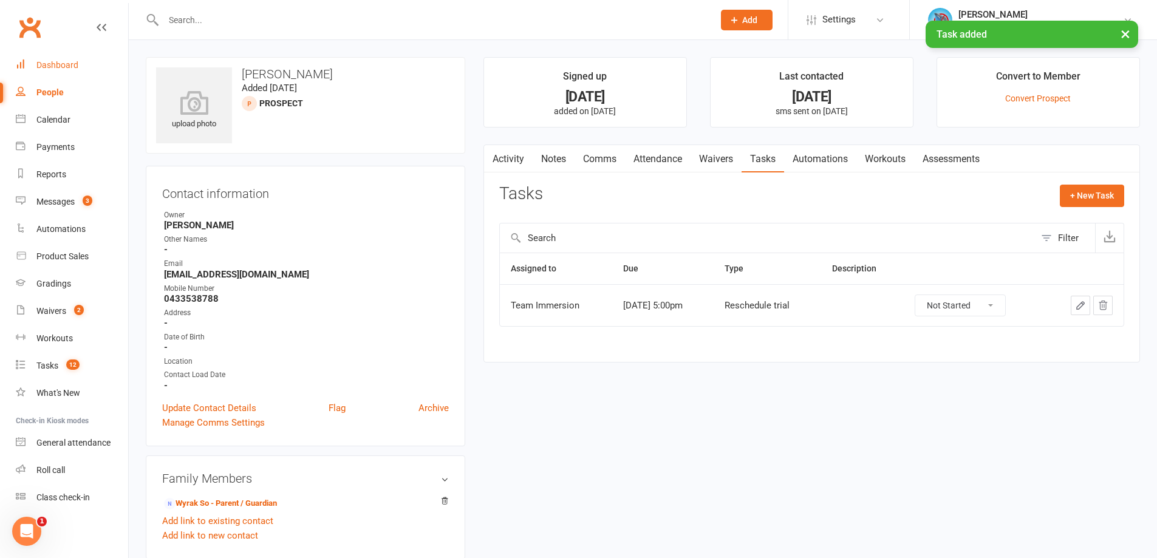
click at [66, 72] on link "Dashboard" at bounding box center [72, 65] width 112 height 27
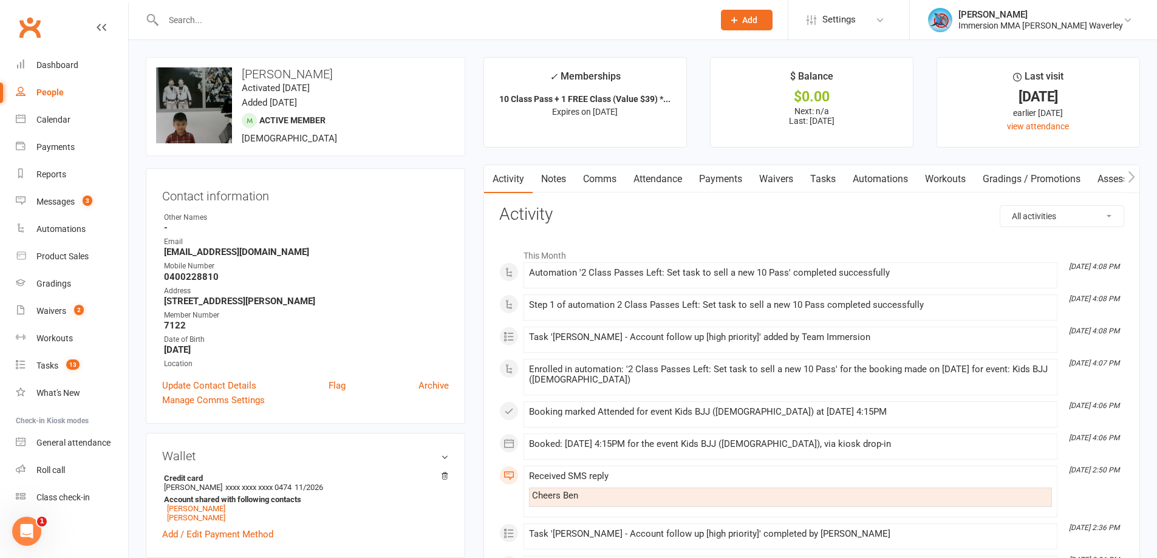
click at [822, 179] on link "Tasks" at bounding box center [823, 179] width 43 height 28
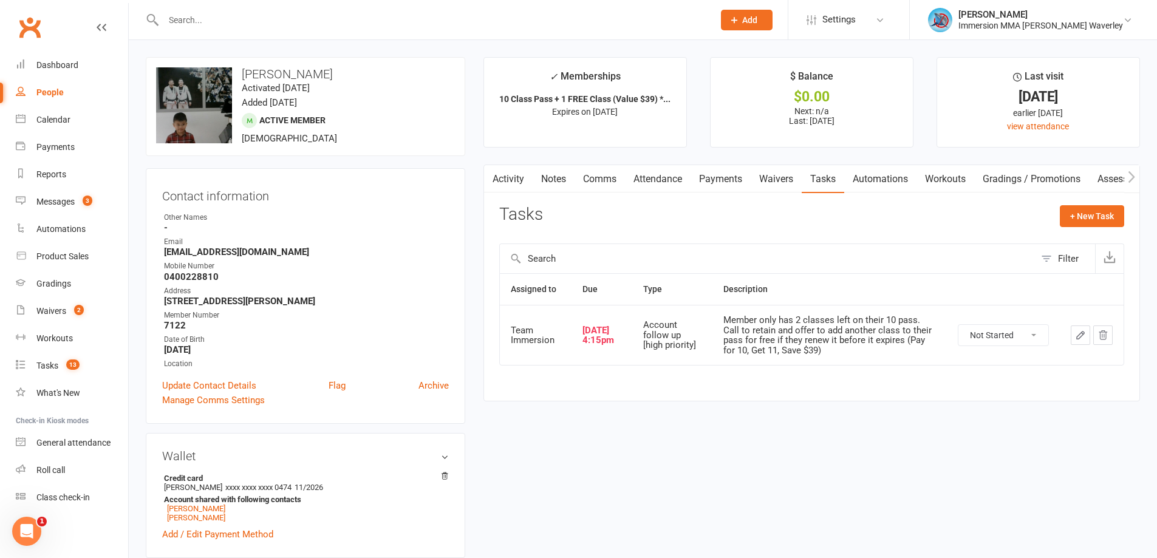
click at [536, 174] on link "Notes" at bounding box center [554, 179] width 42 height 28
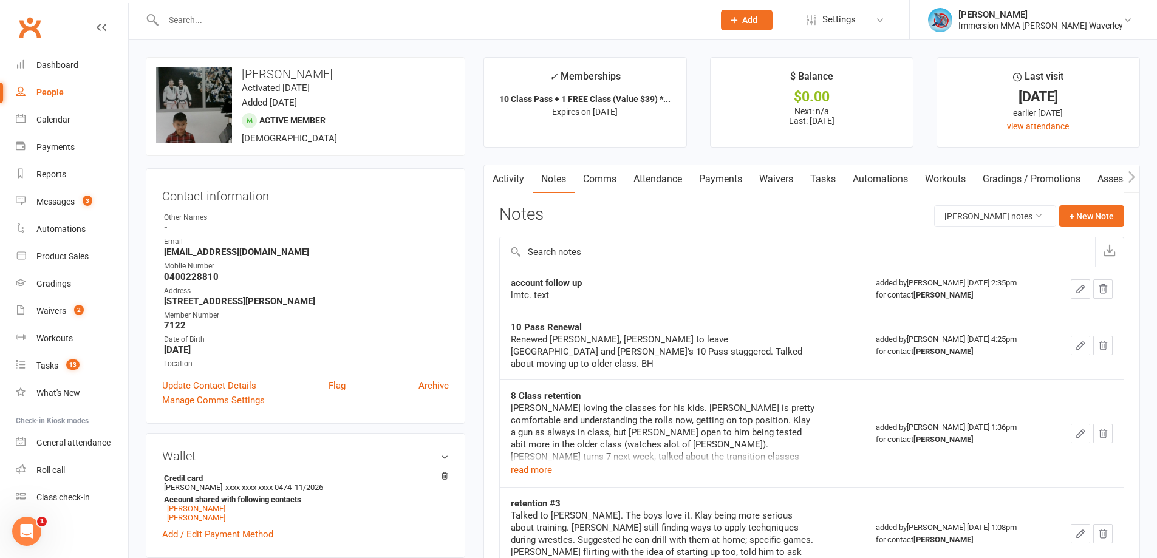
click at [491, 172] on icon "button" at bounding box center [491, 177] width 7 height 13
click at [509, 169] on link "Activity" at bounding box center [508, 179] width 49 height 28
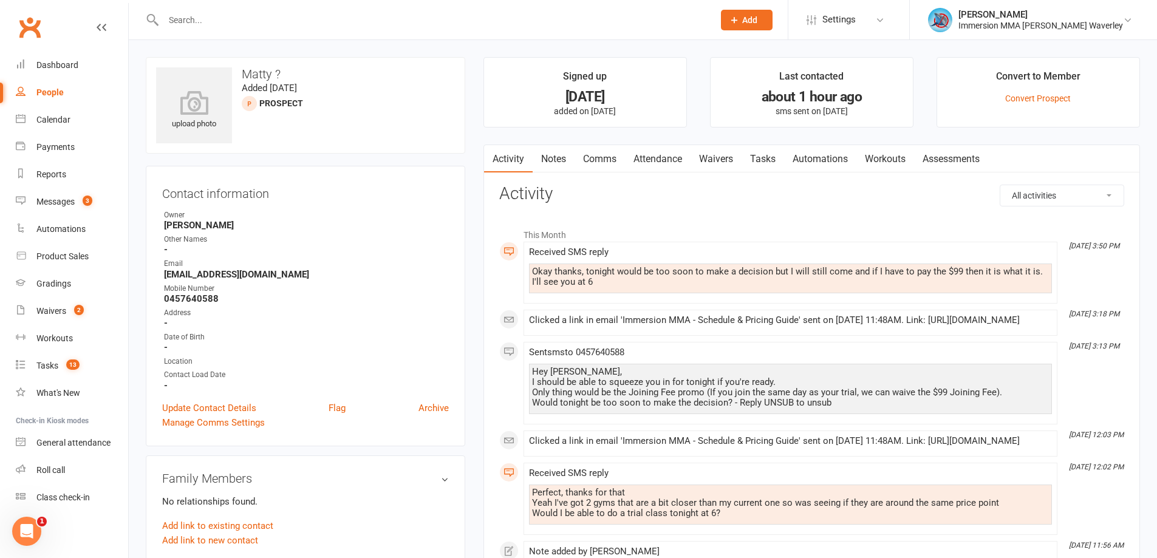
click at [550, 150] on link "Notes" at bounding box center [554, 159] width 42 height 28
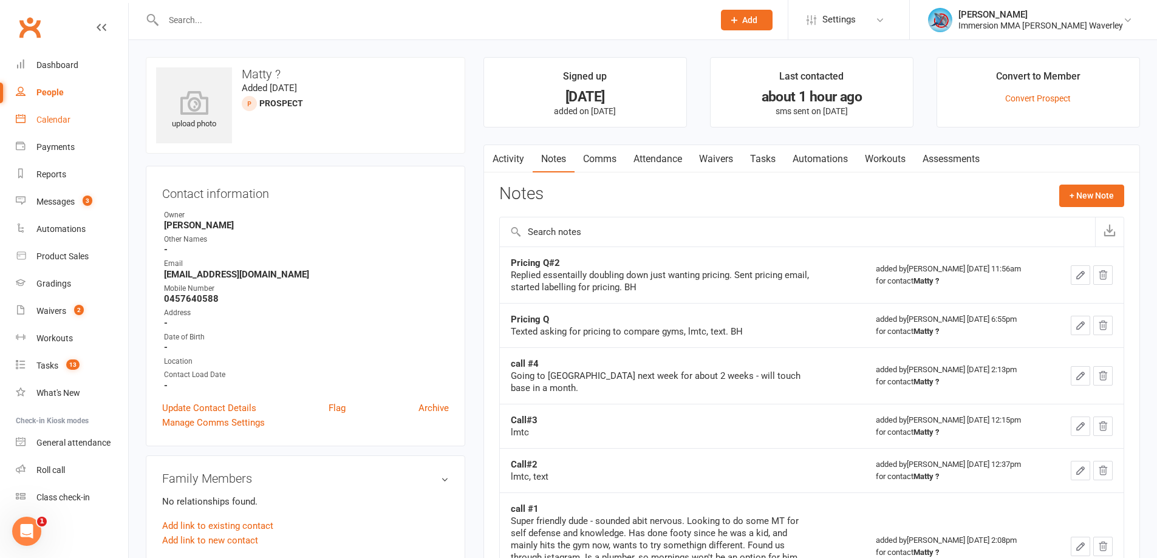
click at [55, 125] on link "Calendar" at bounding box center [72, 119] width 112 height 27
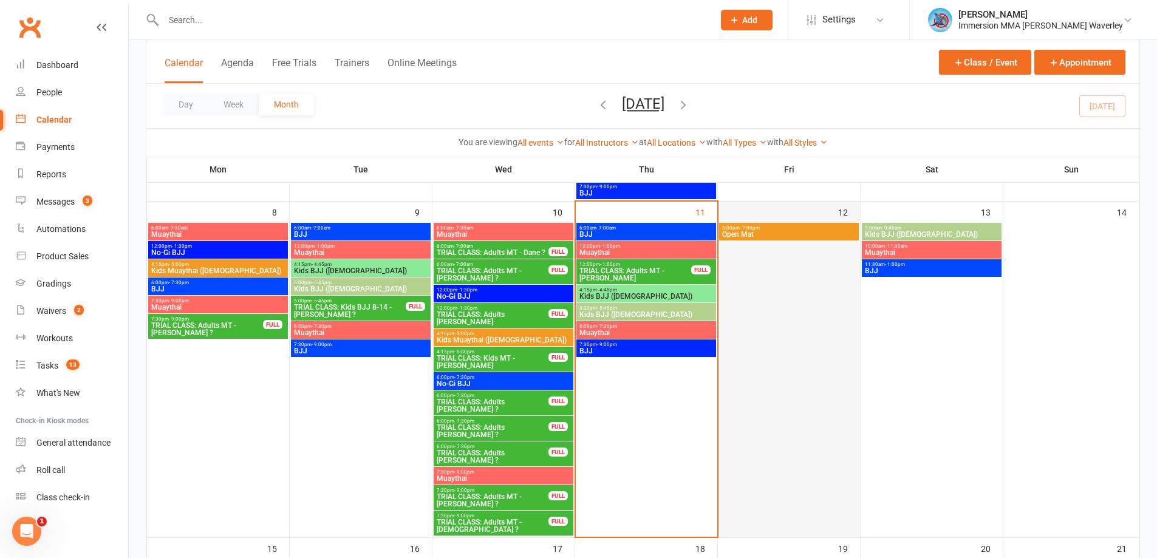
scroll to position [324, 0]
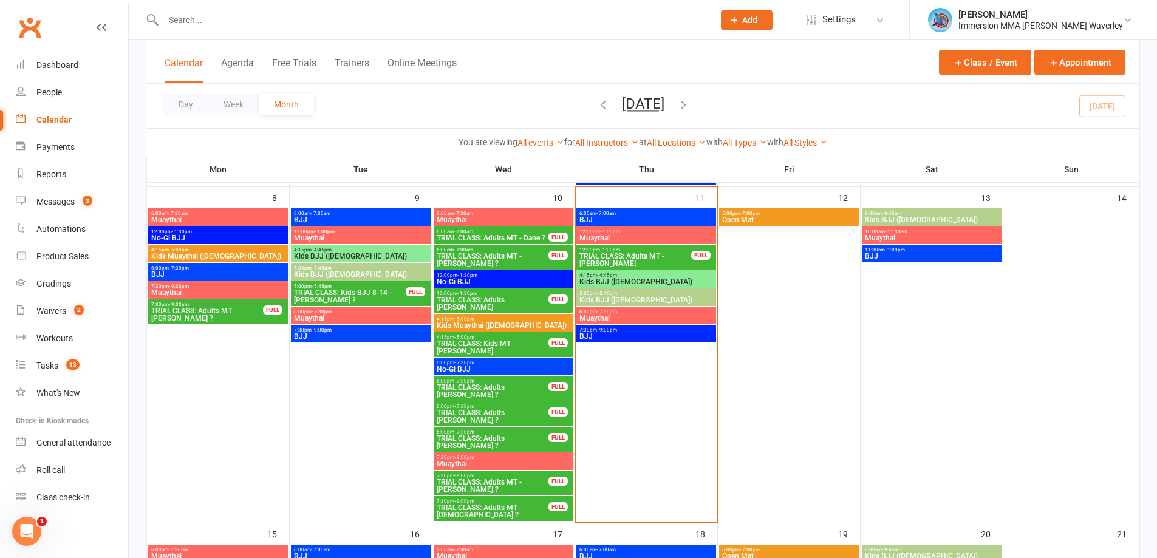
click at [642, 256] on span "TRIAL CLASS: Adults MT - Geon Kwak" at bounding box center [635, 260] width 113 height 15
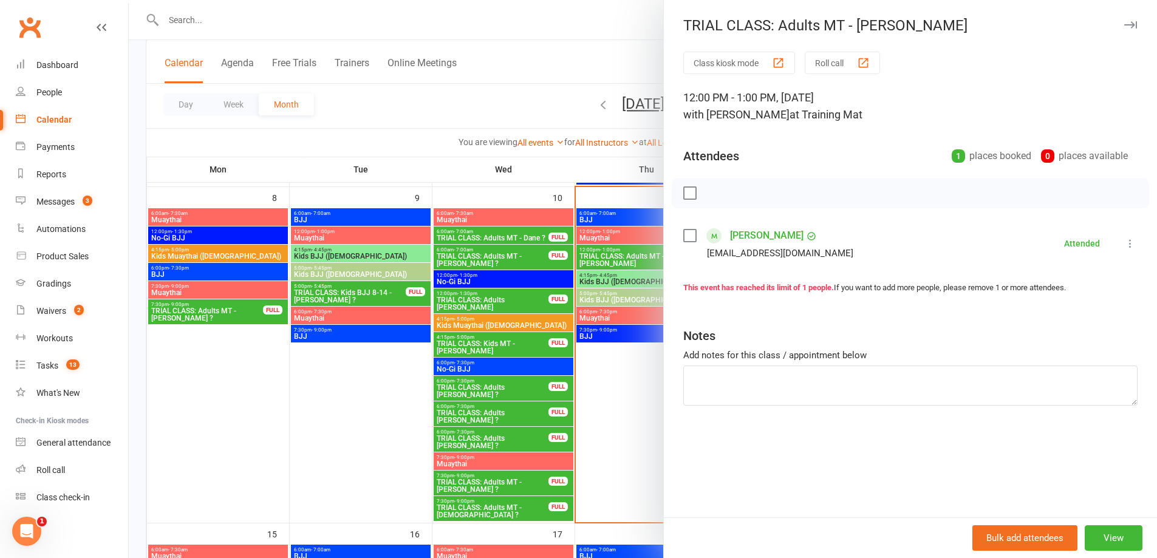
click at [578, 407] on div at bounding box center [643, 279] width 1028 height 558
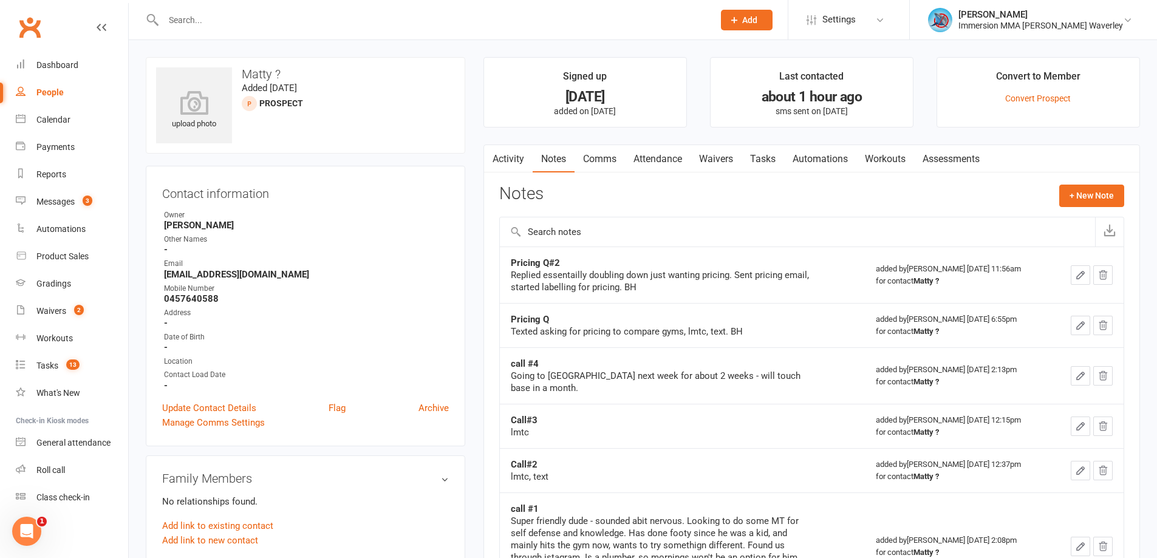
click at [503, 152] on link "Activity" at bounding box center [508, 159] width 49 height 28
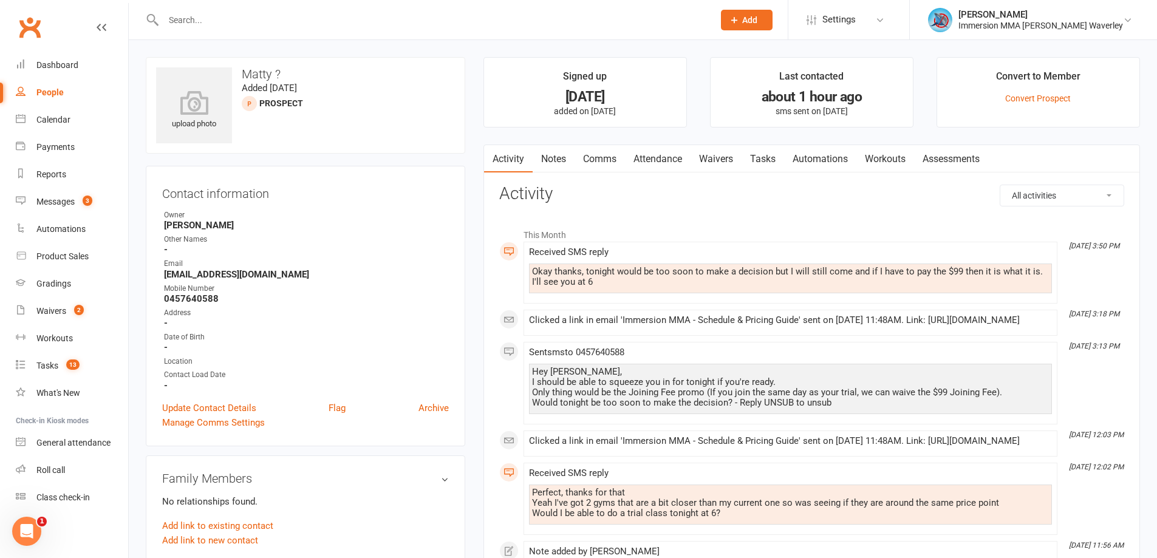
click at [686, 155] on link "Attendance" at bounding box center [658, 159] width 66 height 28
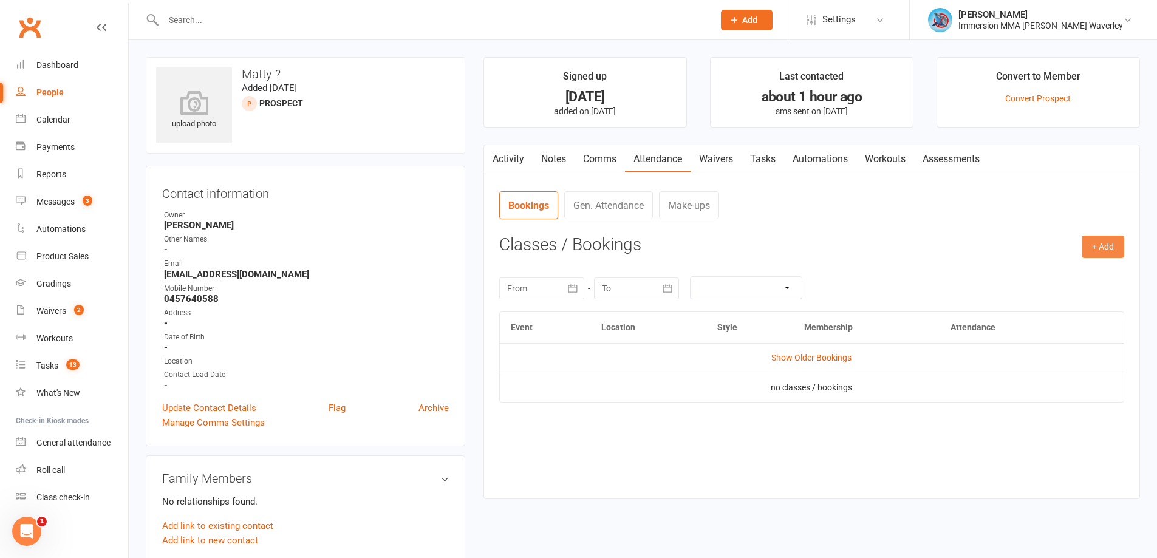
click at [1097, 250] on button "+ Add" at bounding box center [1103, 247] width 43 height 22
click at [1054, 280] on link "Book Event" at bounding box center [1063, 274] width 120 height 24
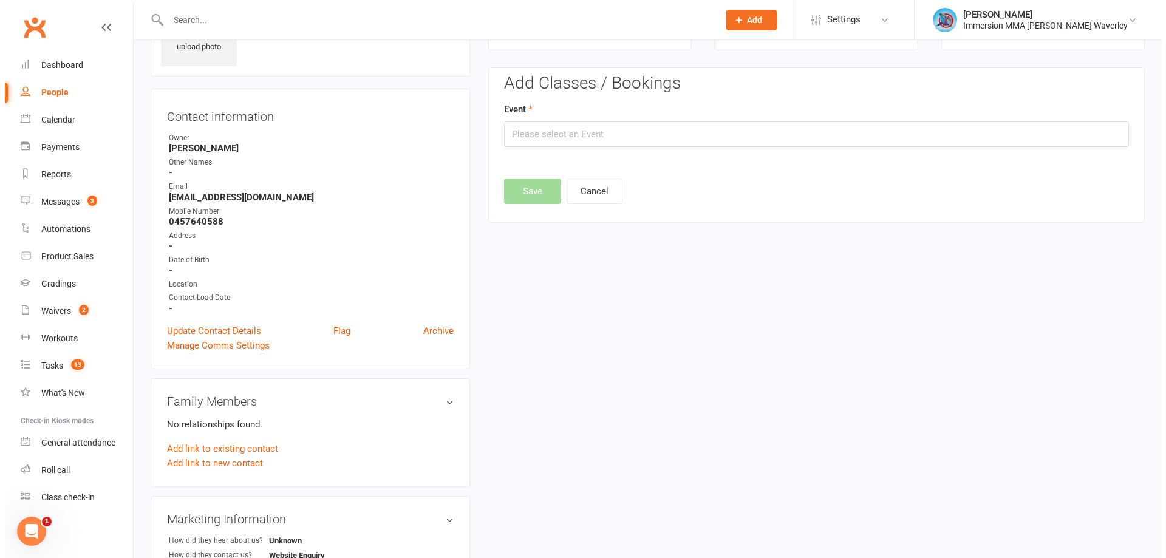
scroll to position [84, 0]
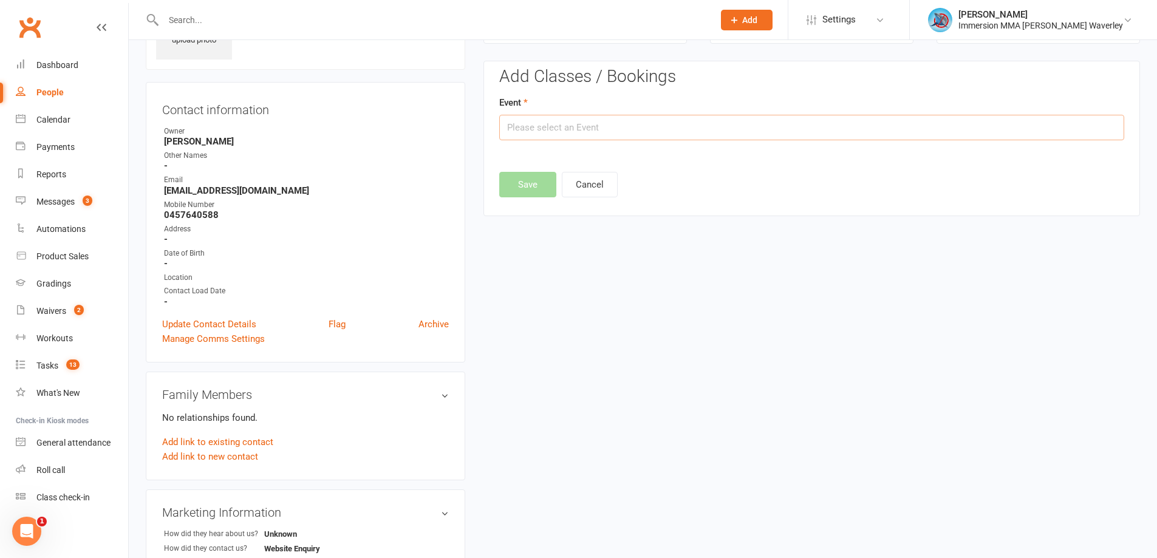
click at [647, 131] on input "text" at bounding box center [811, 128] width 625 height 26
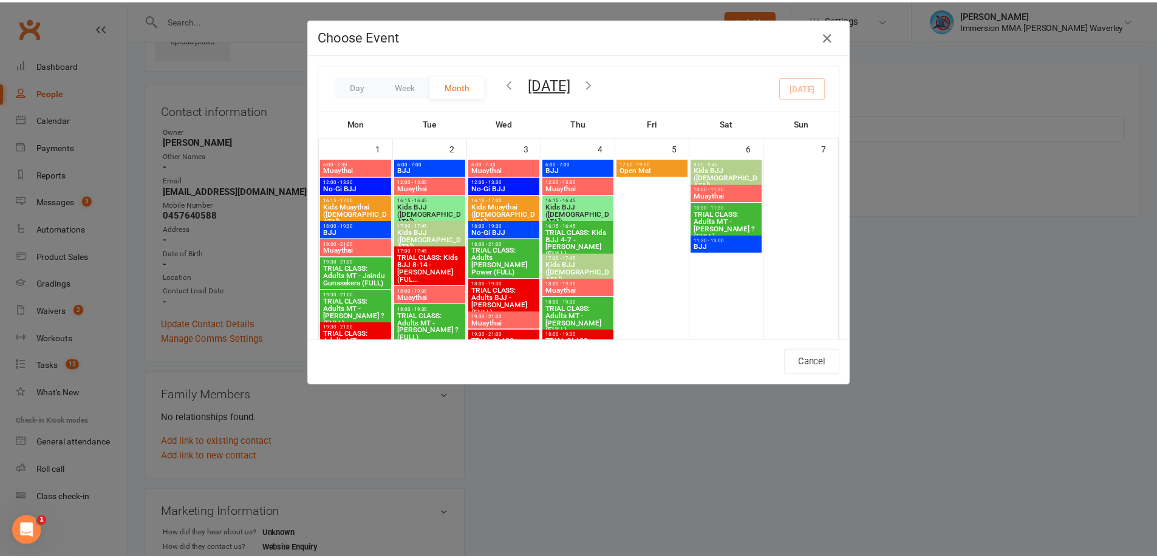
scroll to position [324, 0]
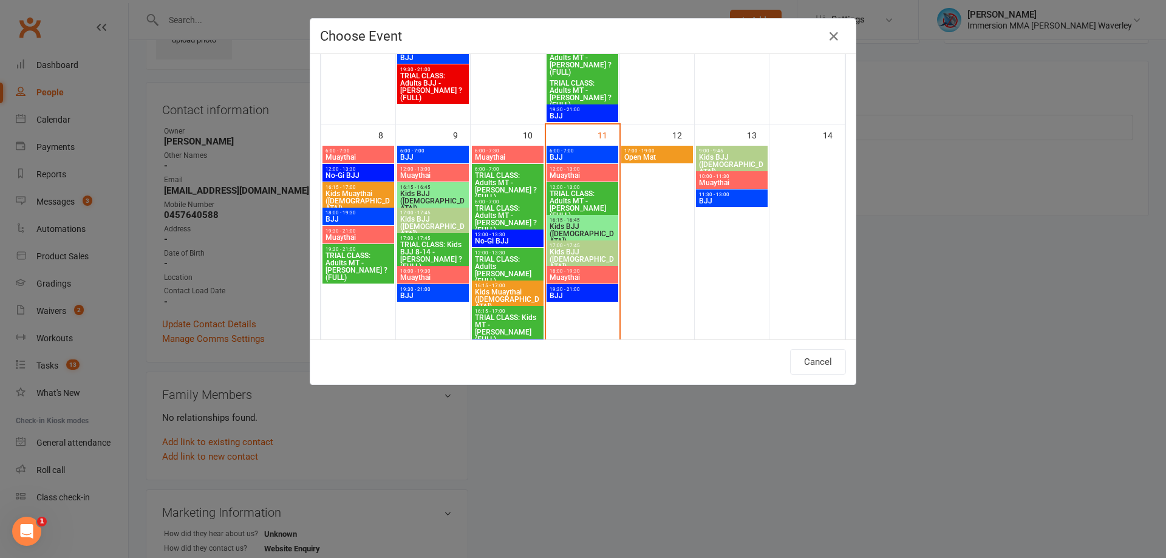
click at [588, 273] on span "18:00 - 19:30" at bounding box center [582, 270] width 67 height 5
type input "Muaythai - Sep 11, 2025 6:00:00 PM"
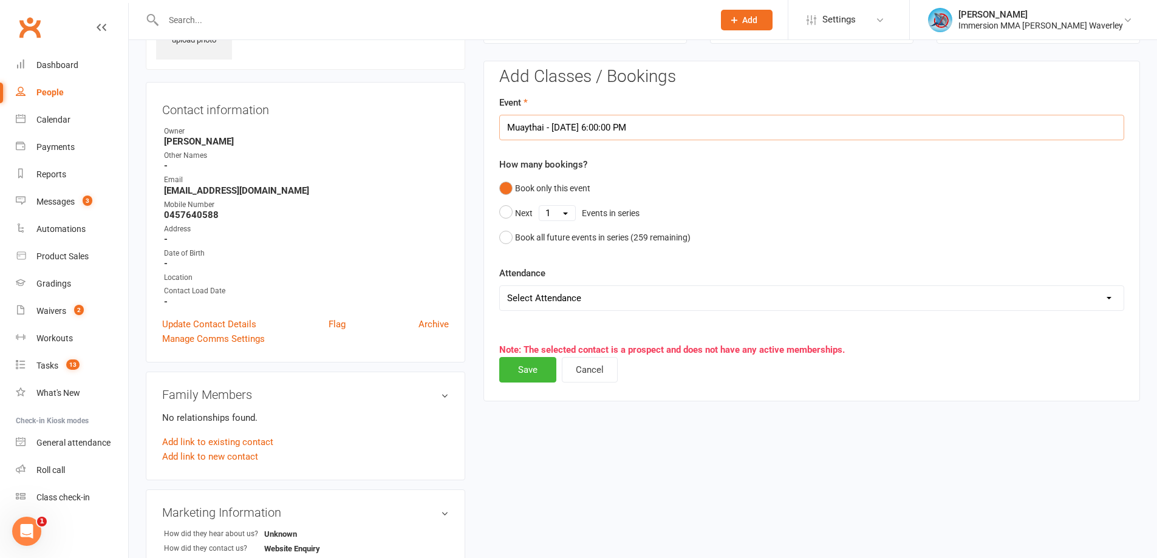
click at [596, 133] on input "Muaythai - Sep 11, 2025 6:00:00 PM" at bounding box center [811, 128] width 625 height 26
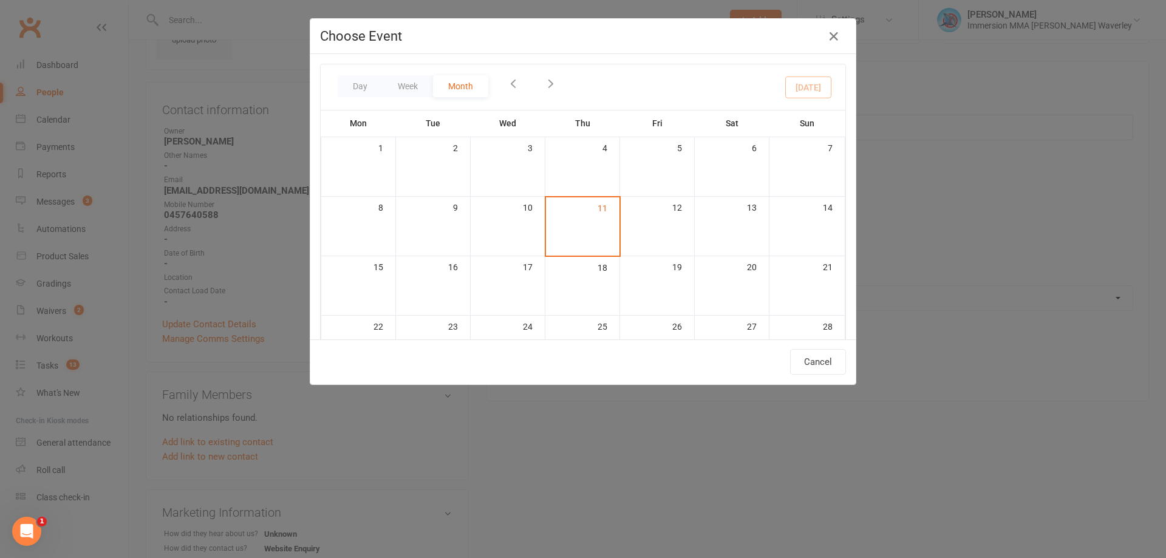
click at [1037, 251] on div "Choose Event Day Week Month September 2025 Sun Mon Tue Wed Thu Fri Sat 31 01 02…" at bounding box center [583, 279] width 1166 height 558
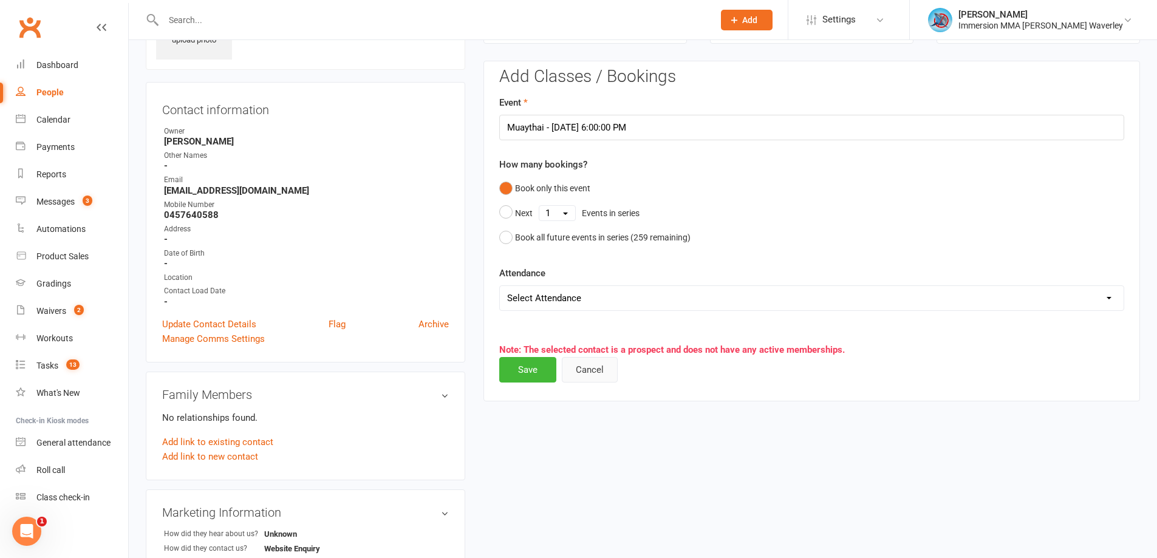
click at [597, 370] on button "Cancel" at bounding box center [590, 370] width 56 height 26
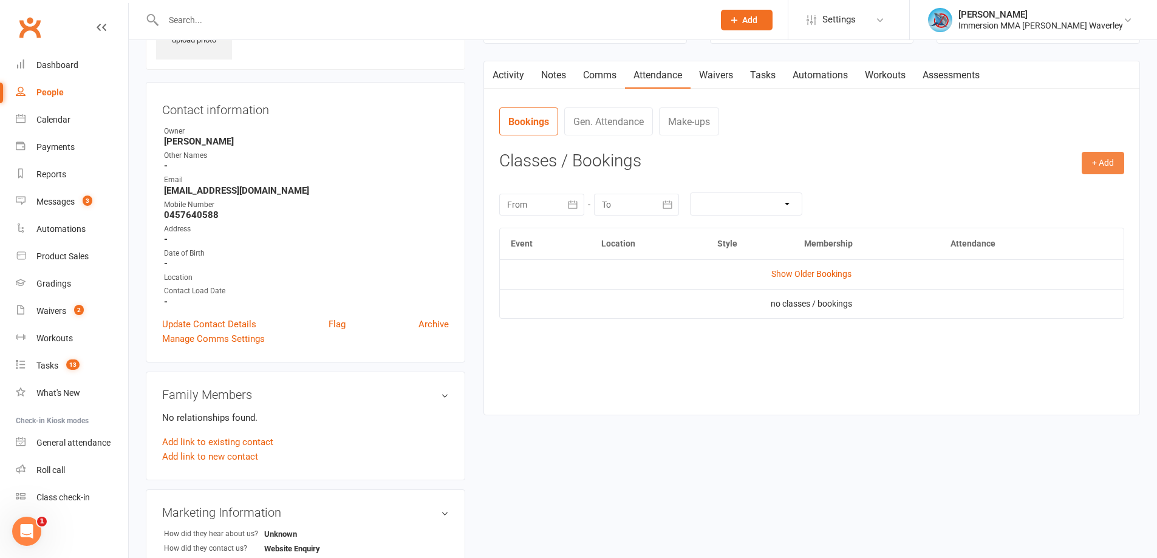
click at [1106, 160] on button "+ Add" at bounding box center [1103, 163] width 43 height 22
click at [1095, 212] on link "Add Appointment" at bounding box center [1063, 215] width 120 height 24
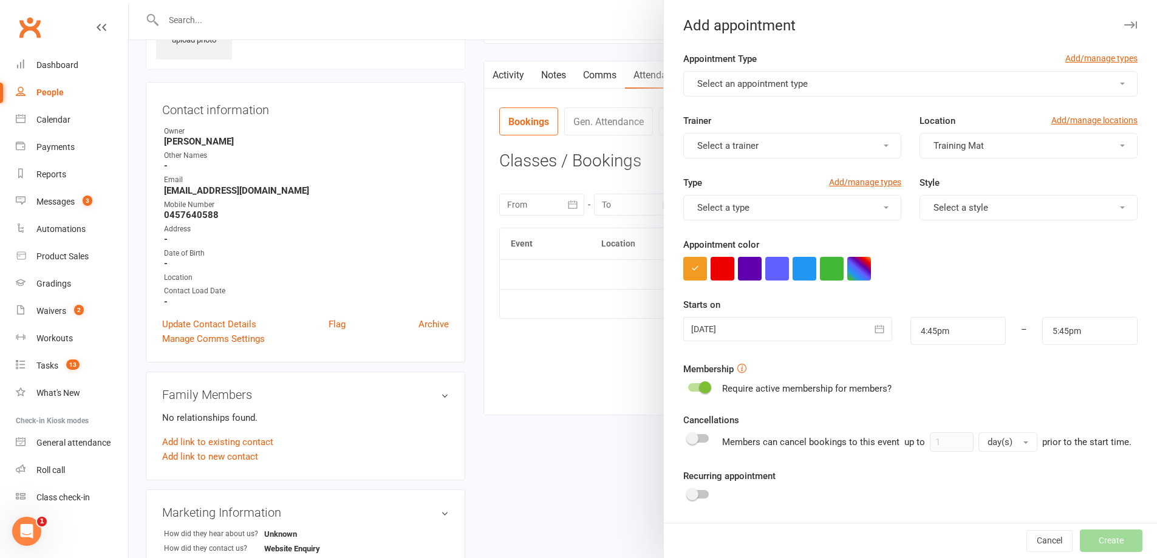
click at [768, 84] on span "Select an appointment type" at bounding box center [752, 83] width 111 height 11
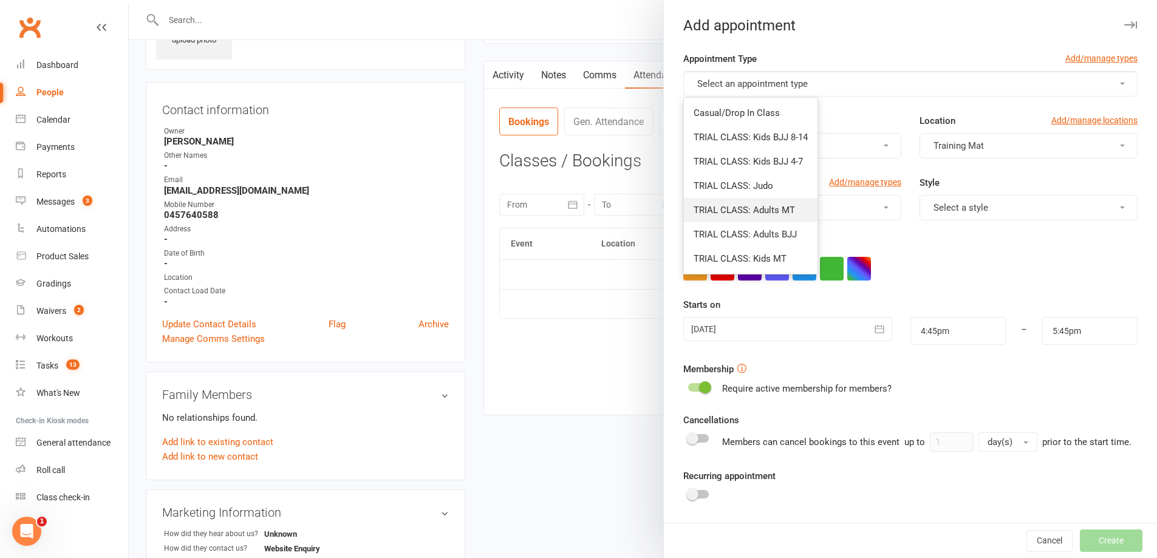
click at [766, 206] on span "TRIAL CLASS: Adults MT" at bounding box center [743, 210] width 101 height 11
type input "6:15pm"
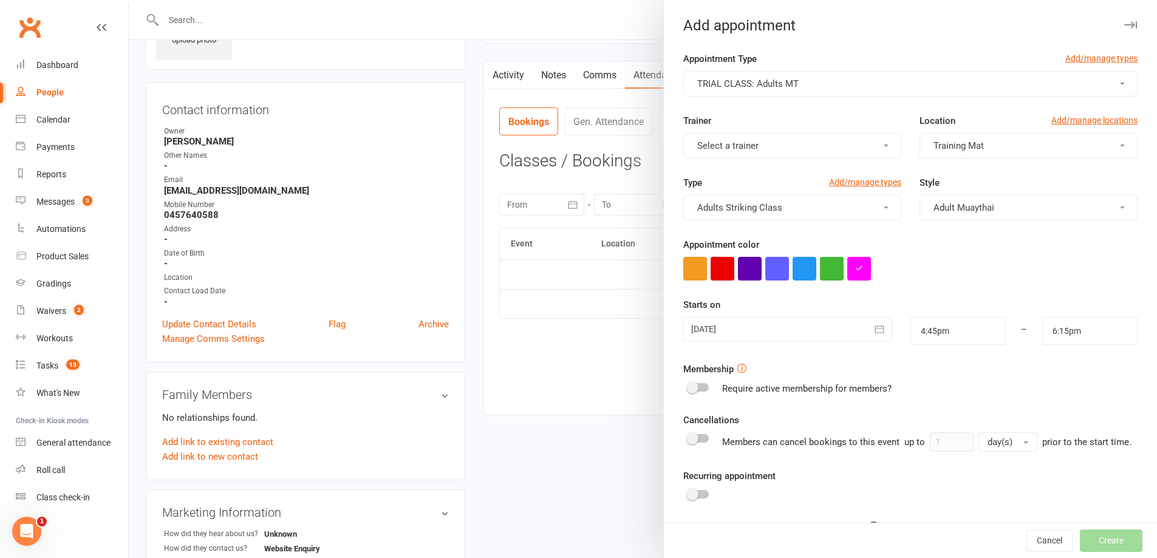
click at [814, 204] on button "Adults Striking Class" at bounding box center [792, 208] width 218 height 26
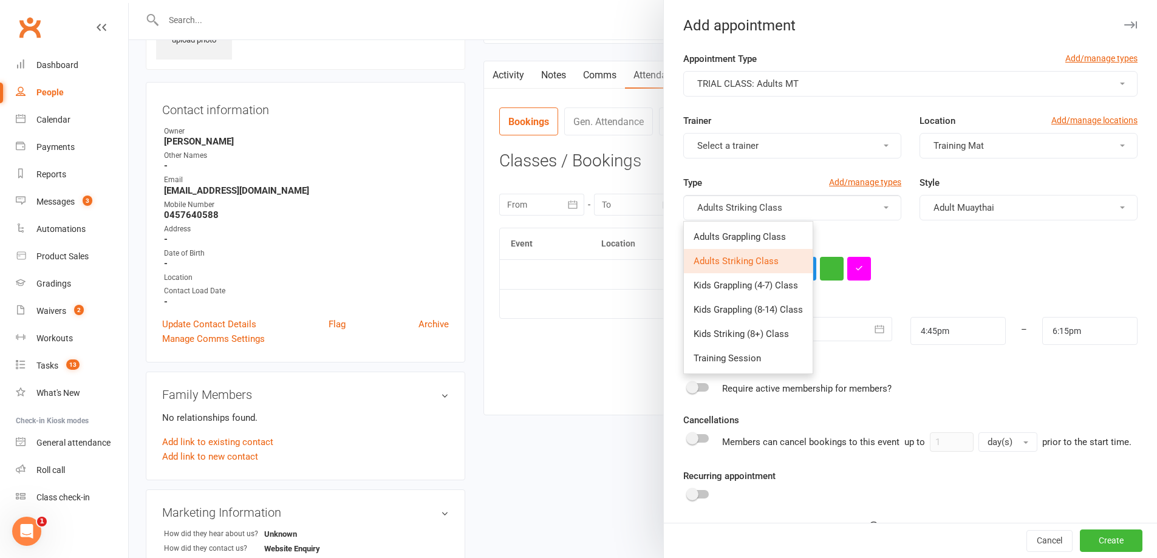
click at [988, 257] on div at bounding box center [910, 269] width 454 height 24
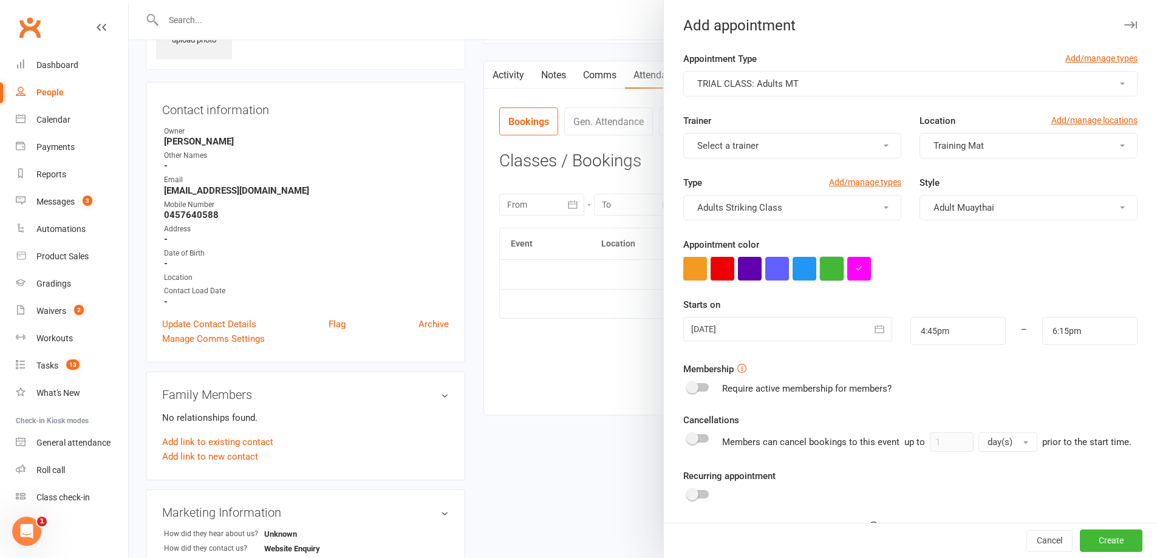
click at [821, 275] on button "button" at bounding box center [832, 269] width 24 height 24
click at [980, 330] on input "4:45pm" at bounding box center [957, 331] width 95 height 28
type input "6:00pm"
click at [936, 420] on li "6:00pm" at bounding box center [940, 415] width 58 height 18
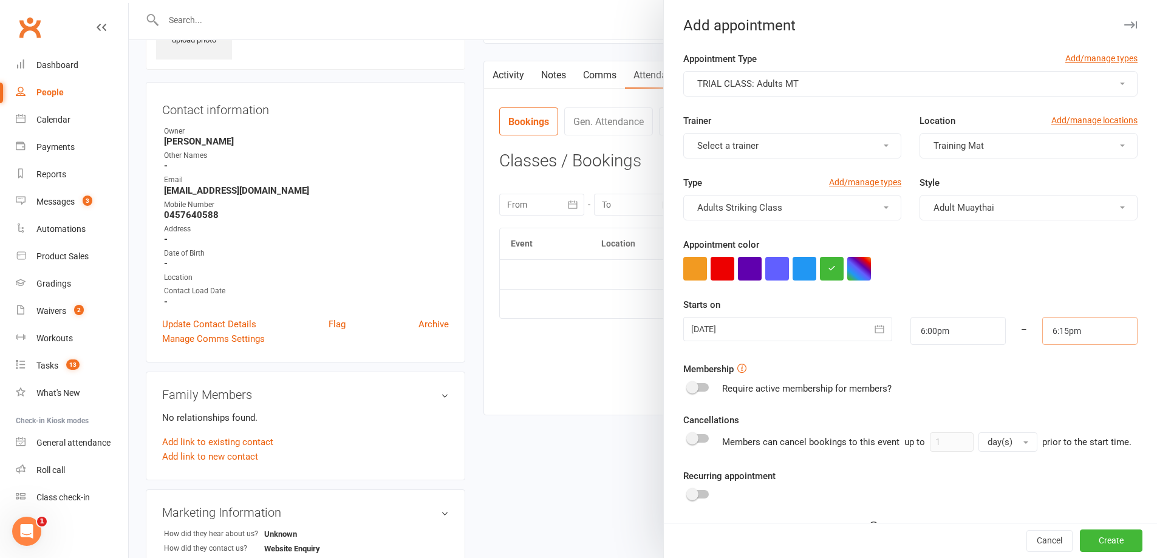
click at [1094, 336] on input "6:15pm" at bounding box center [1089, 331] width 95 height 28
type input "7:30pm"
click at [1053, 421] on li "7:30pm" at bounding box center [1072, 415] width 58 height 18
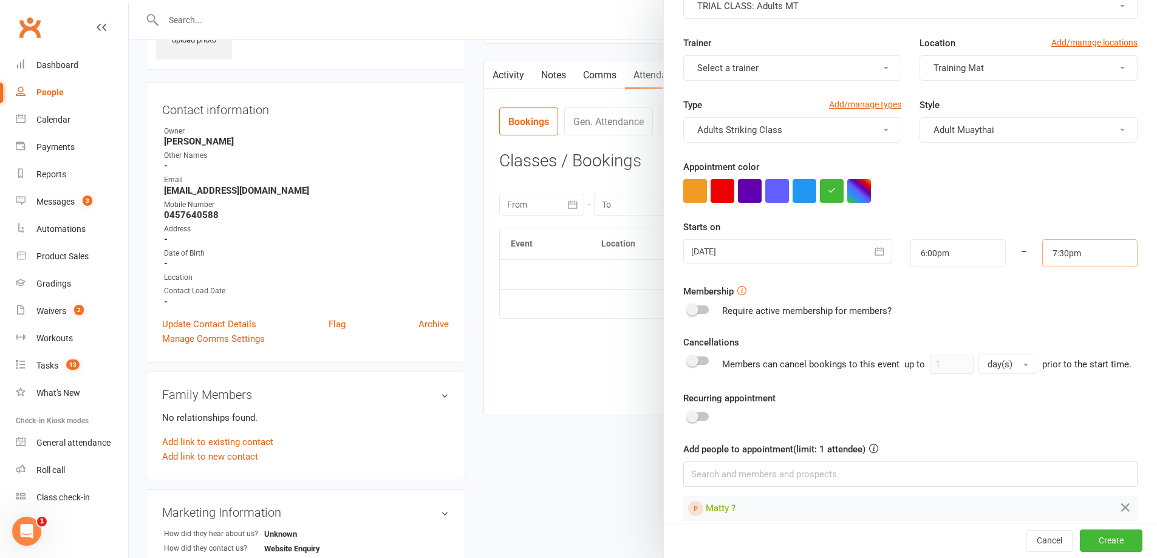
scroll to position [107, 0]
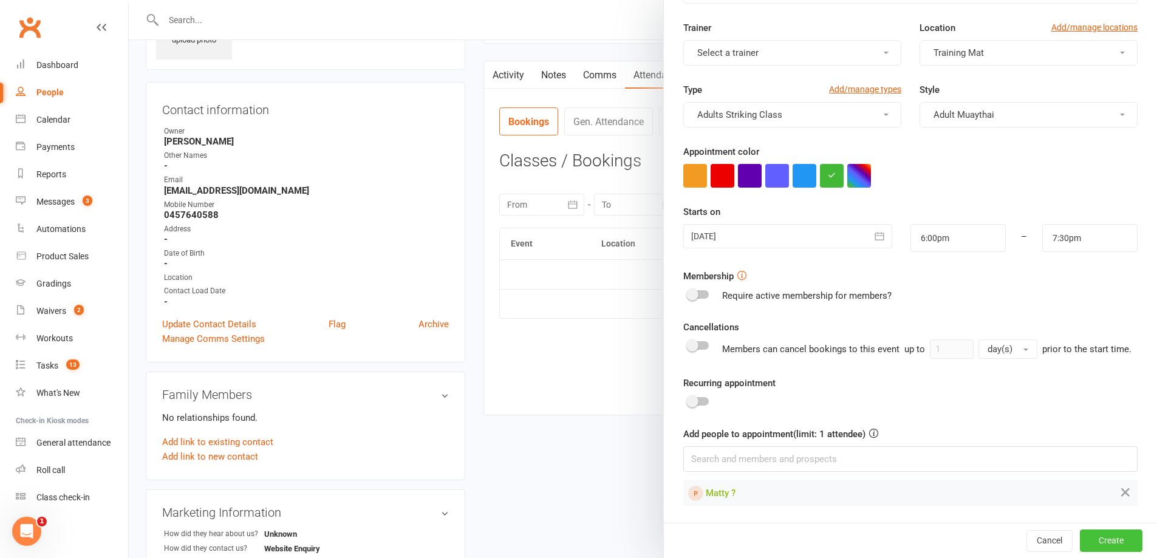
click at [1083, 536] on button "Create" at bounding box center [1111, 541] width 63 height 22
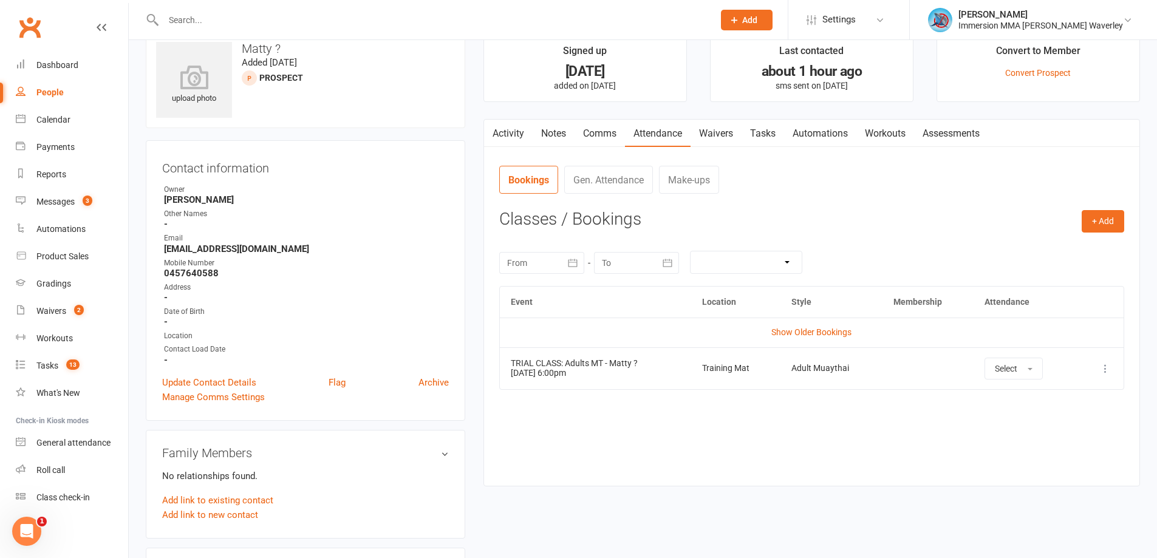
scroll to position [0, 0]
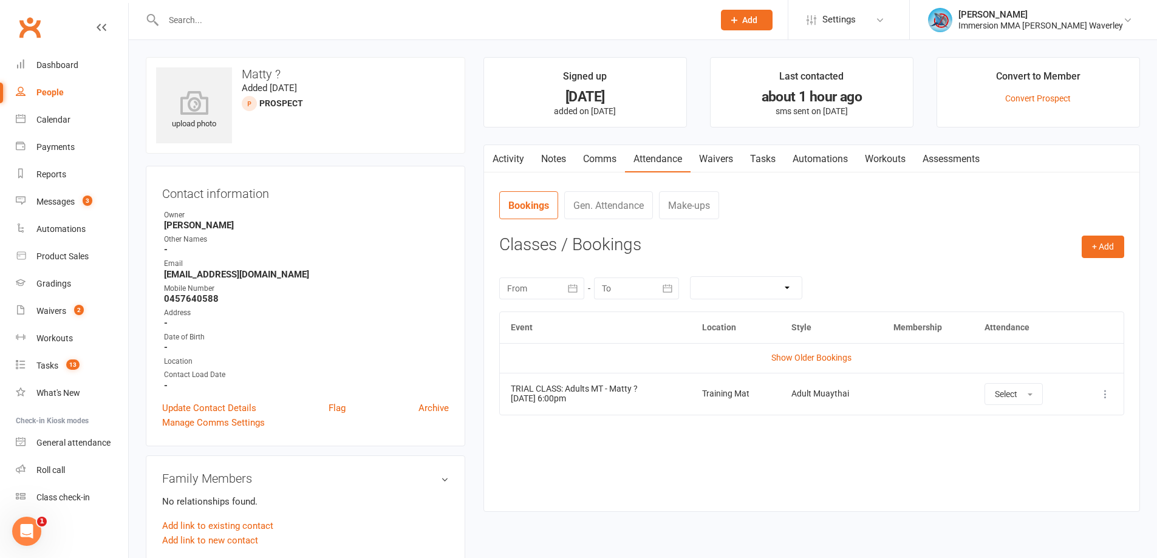
click at [551, 166] on link "Notes" at bounding box center [554, 159] width 42 height 28
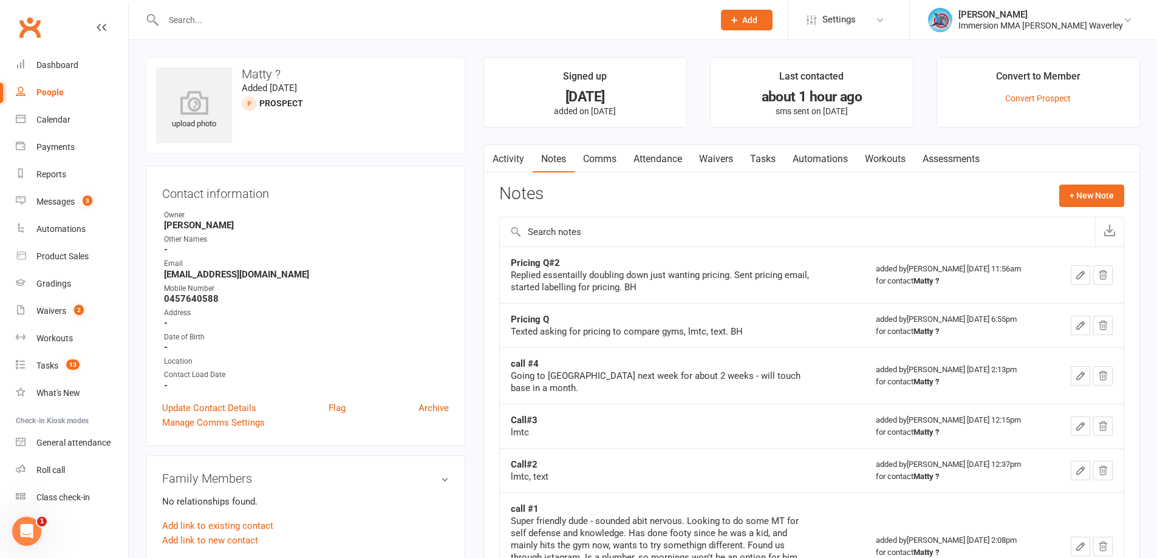
drag, startPoint x: 781, startPoint y: 164, endPoint x: 774, endPoint y: 166, distance: 7.1
click at [780, 164] on link "Tasks" at bounding box center [762, 159] width 43 height 28
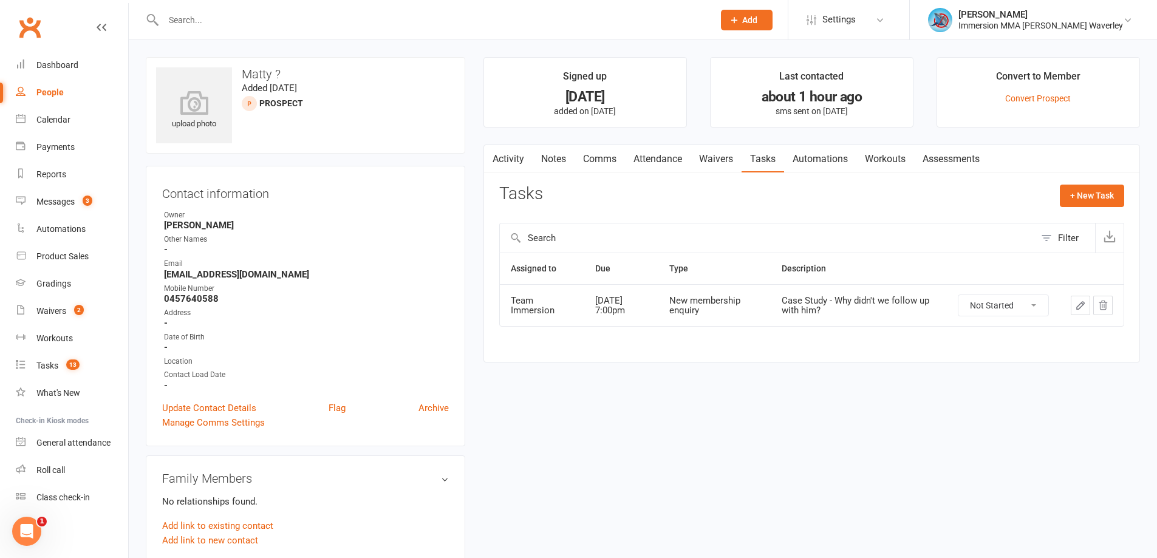
click at [993, 310] on select "Not Started In Progress Waiting Complete" at bounding box center [1003, 305] width 90 height 21
click at [958, 295] on select "Not Started In Progress Waiting Complete" at bounding box center [1003, 305] width 90 height 21
select select "unstarted"
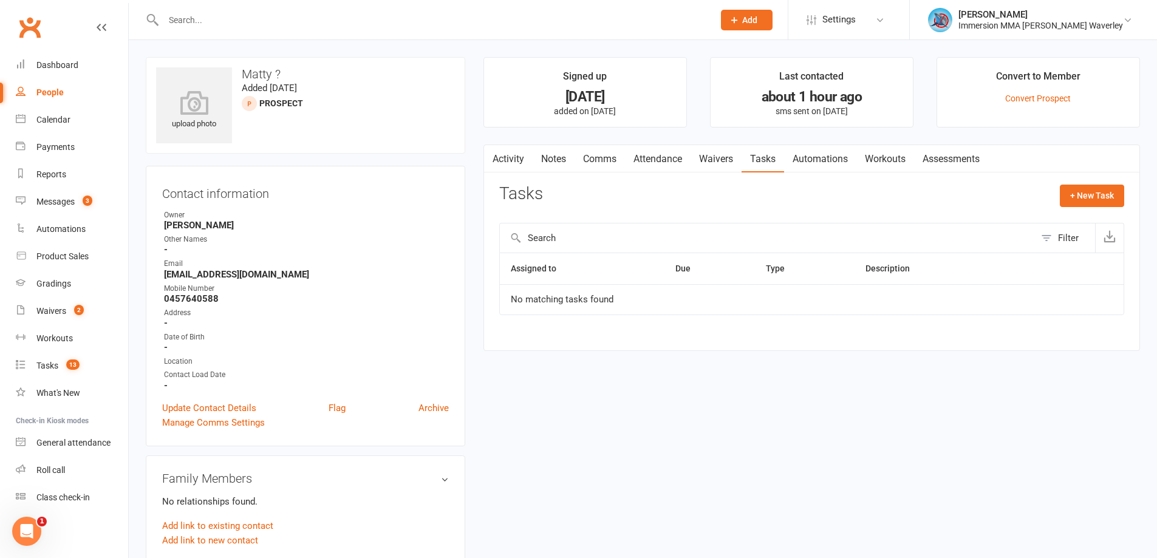
click at [502, 156] on link "Activity" at bounding box center [508, 159] width 49 height 28
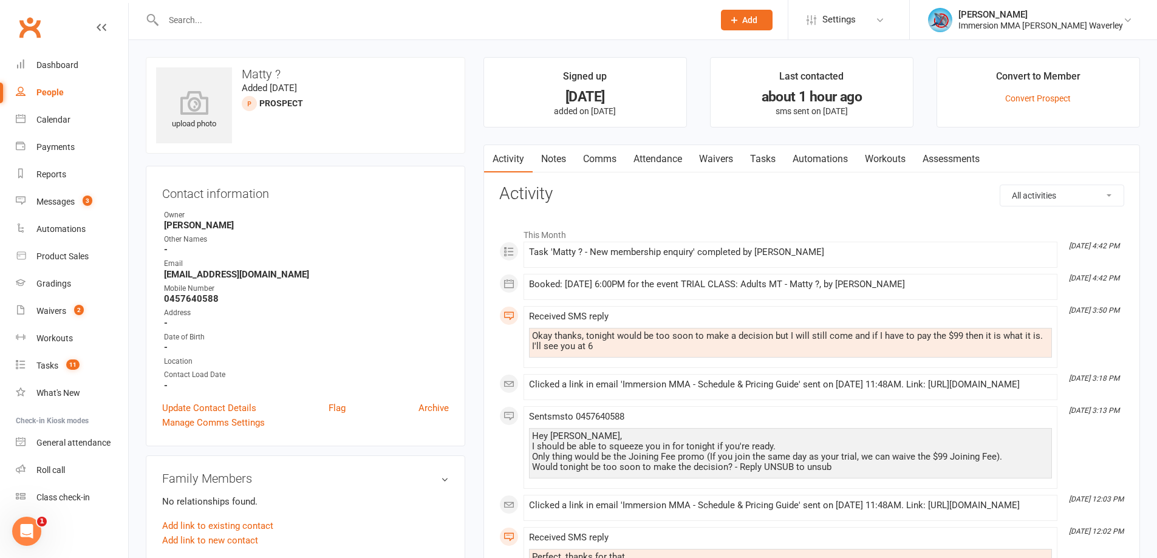
click at [561, 158] on link "Notes" at bounding box center [554, 159] width 42 height 28
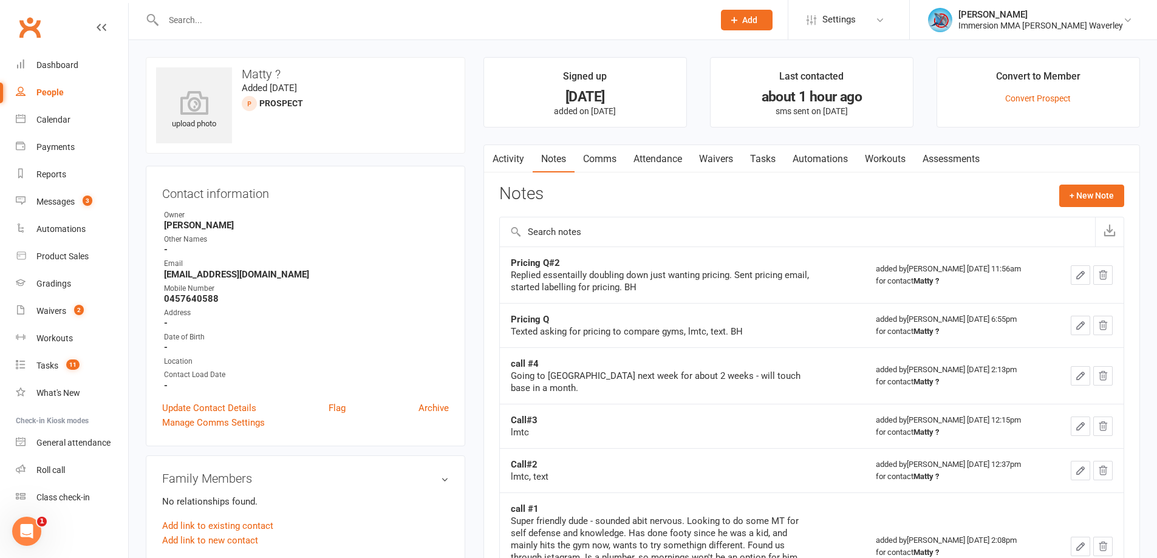
click at [601, 151] on link "Comms" at bounding box center [599, 159] width 50 height 28
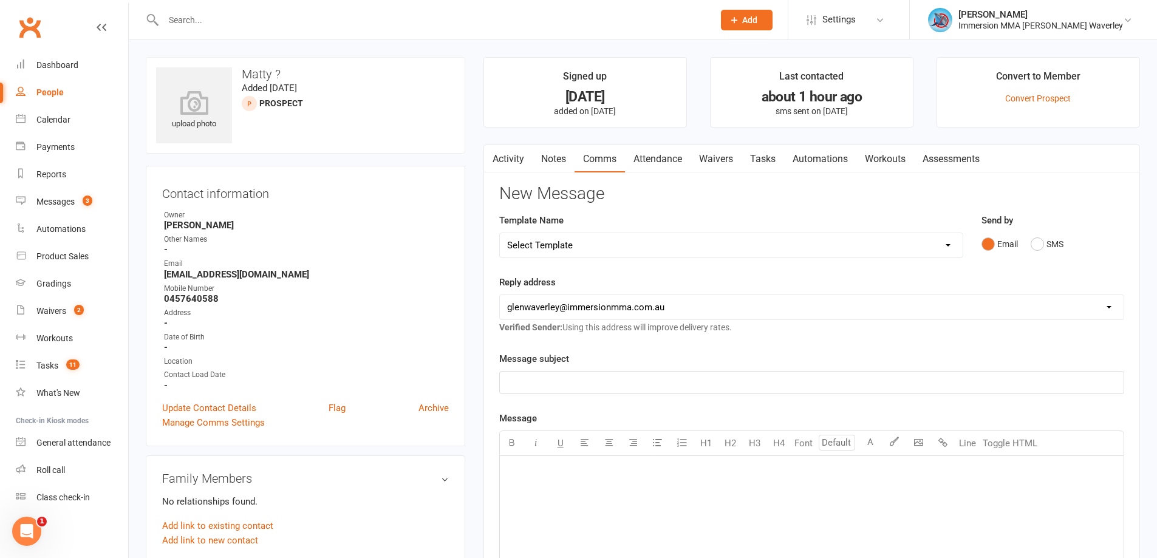
click at [515, 151] on link "Activity" at bounding box center [508, 159] width 49 height 28
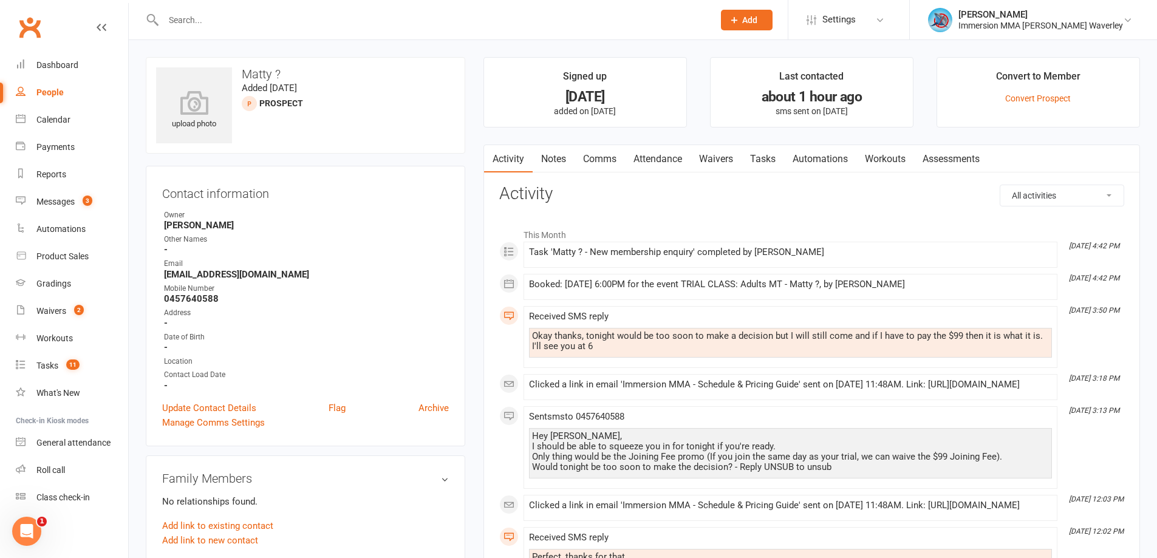
click at [554, 160] on link "Notes" at bounding box center [554, 159] width 42 height 28
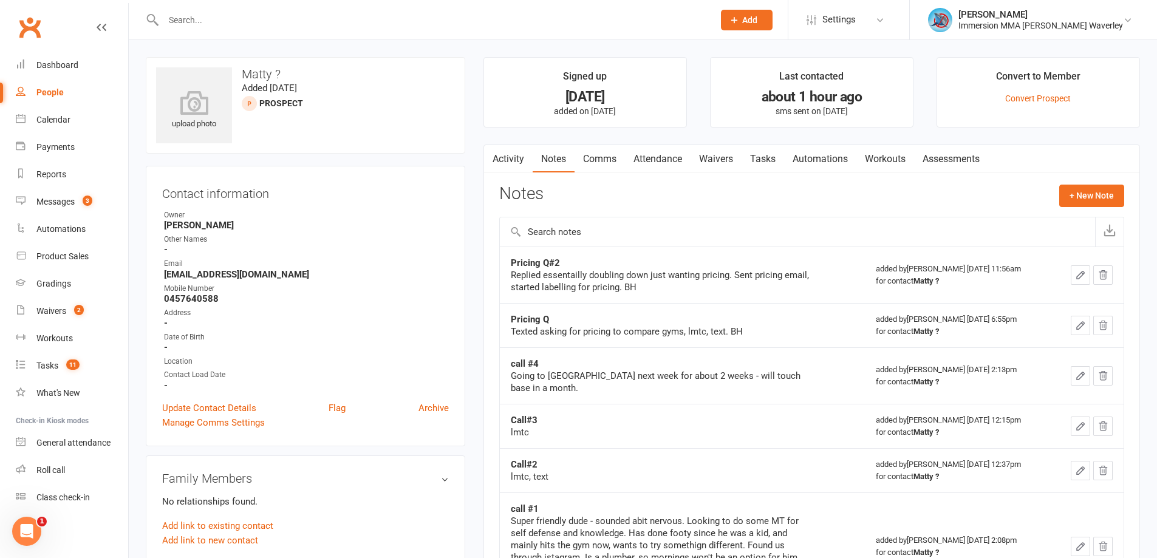
click at [601, 163] on link "Comms" at bounding box center [599, 159] width 50 height 28
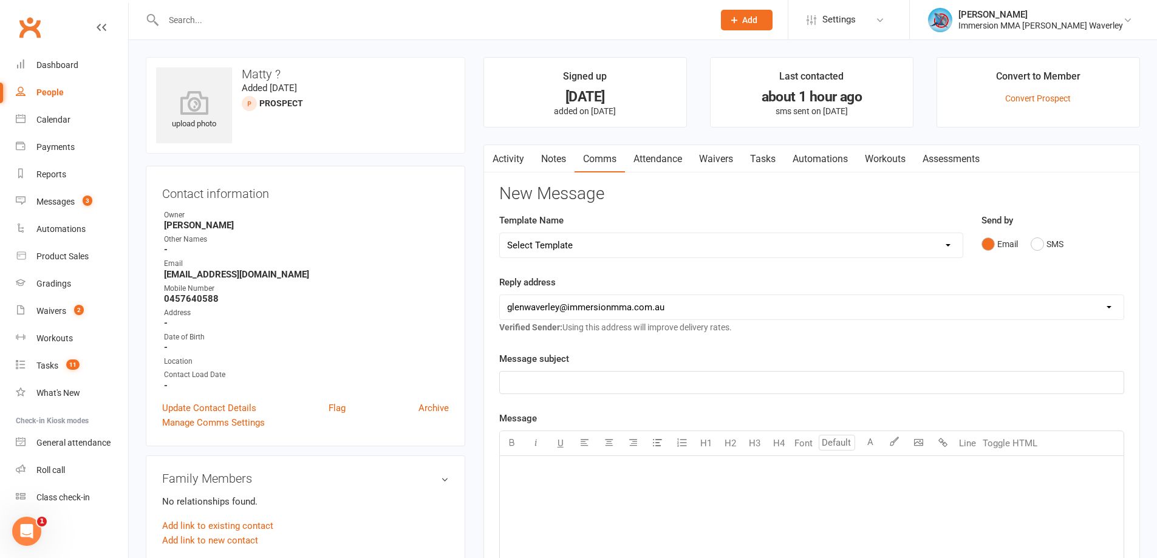
click at [547, 162] on link "Notes" at bounding box center [554, 159] width 42 height 28
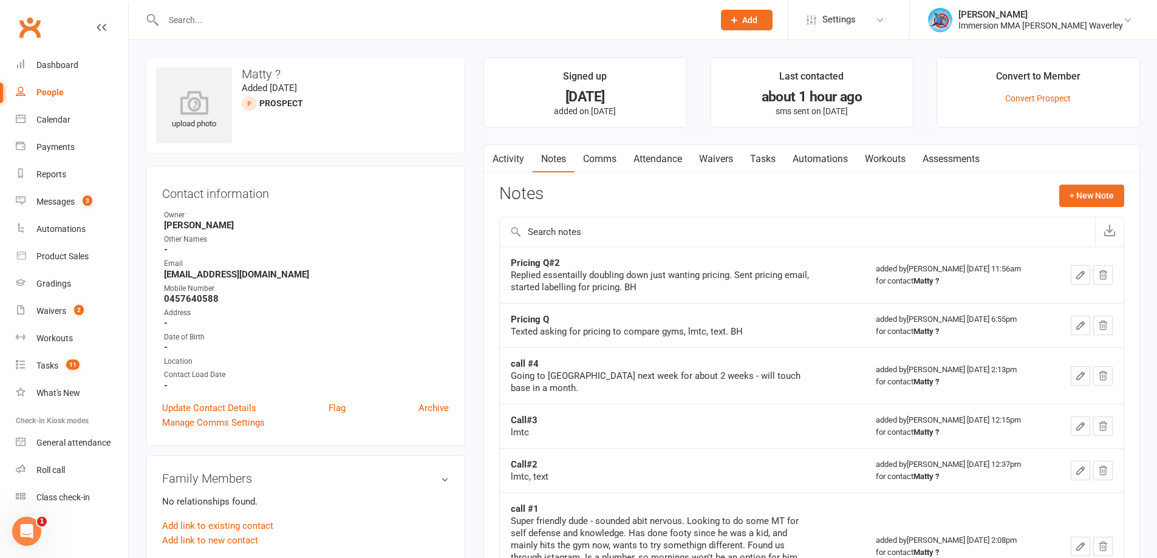
click at [599, 155] on link "Comms" at bounding box center [599, 159] width 50 height 28
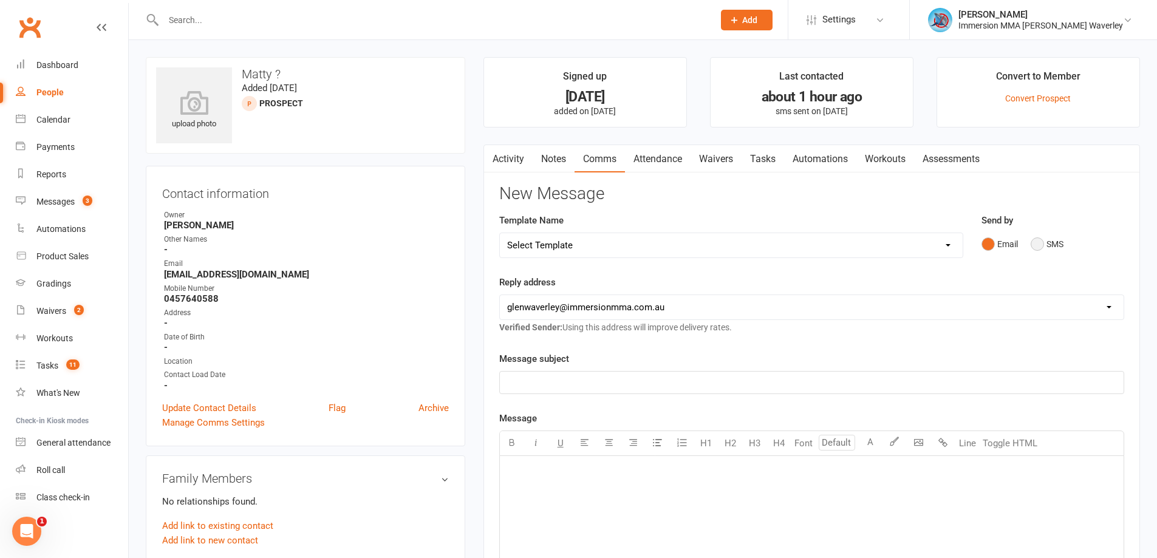
click at [1043, 244] on button "SMS" at bounding box center [1047, 244] width 33 height 23
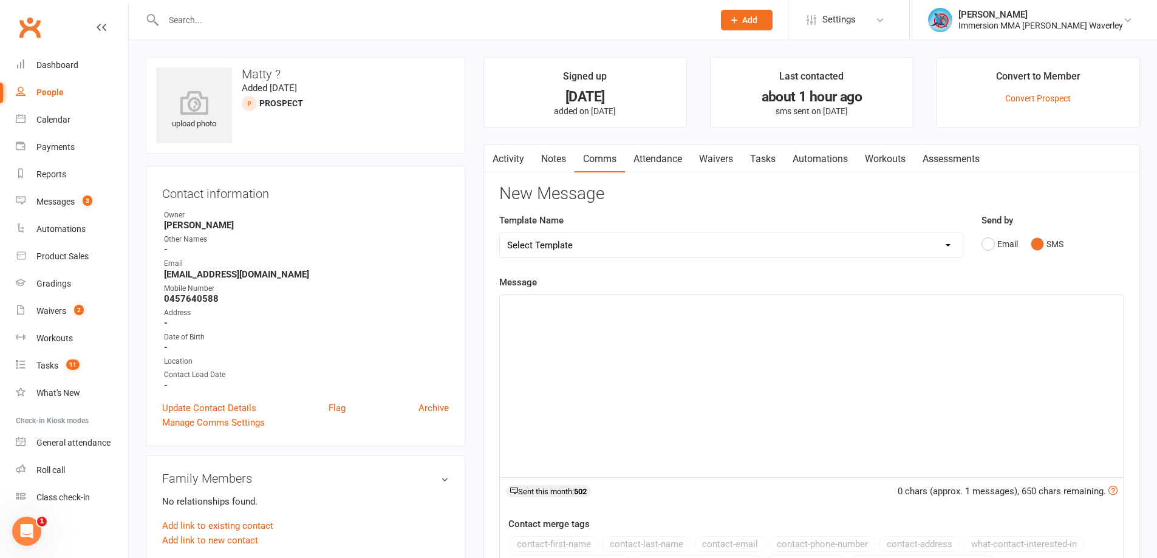
click at [667, 387] on div "﻿" at bounding box center [812, 386] width 624 height 182
drag, startPoint x: 630, startPoint y: 338, endPoint x: 393, endPoint y: 304, distance: 239.9
click at [395, 304] on div "upload photo Matty ? Added 23 May, 2025 prospect Contact information Owner Ben …" at bounding box center [643, 561] width 1012 height 1008
click at [562, 167] on link "Notes" at bounding box center [554, 159] width 42 height 28
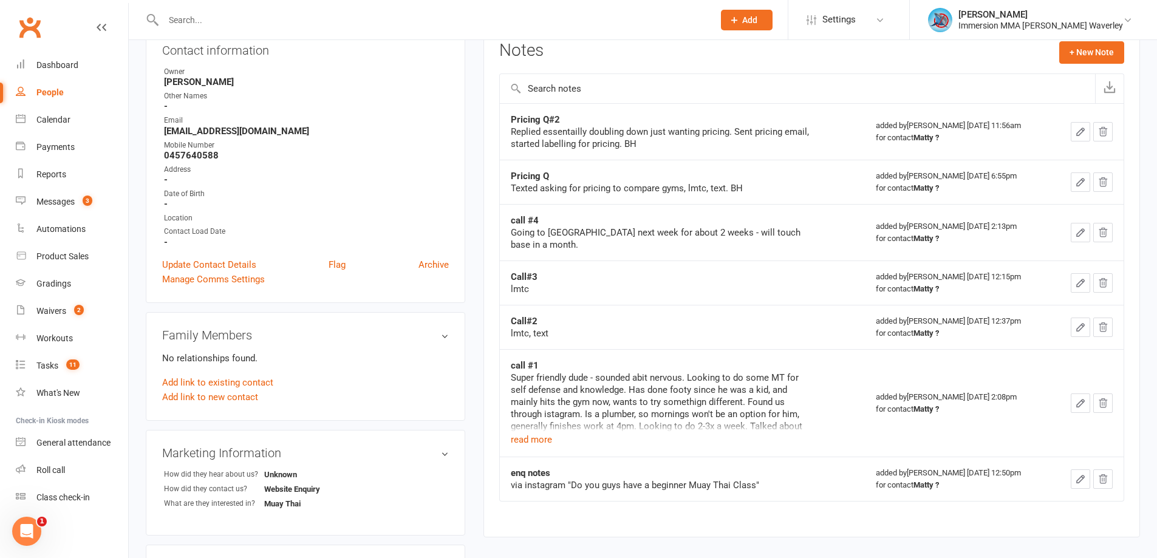
scroll to position [162, 0]
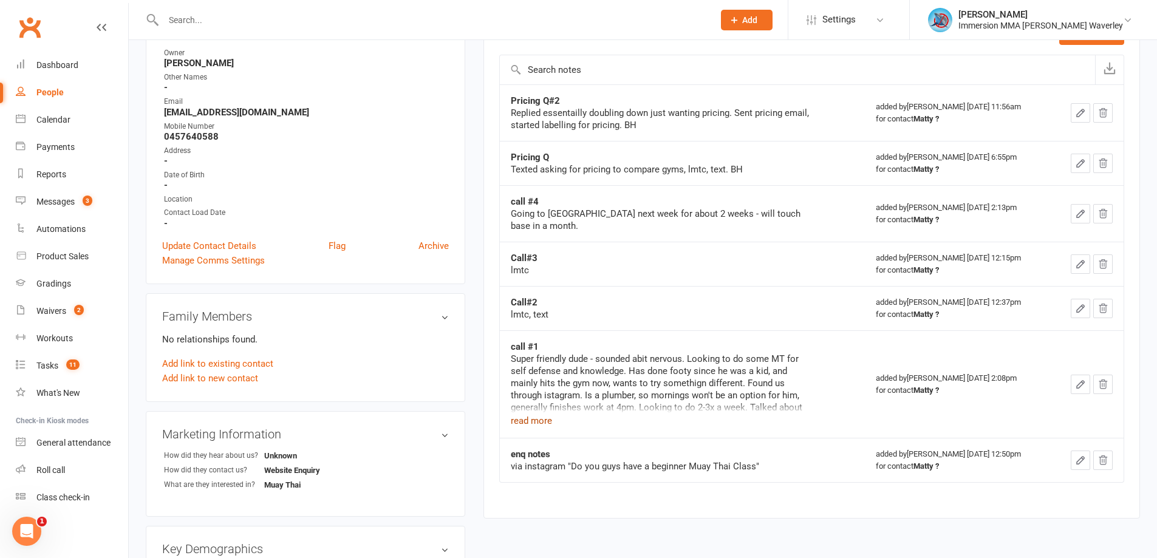
click at [541, 414] on button "read more" at bounding box center [531, 421] width 41 height 15
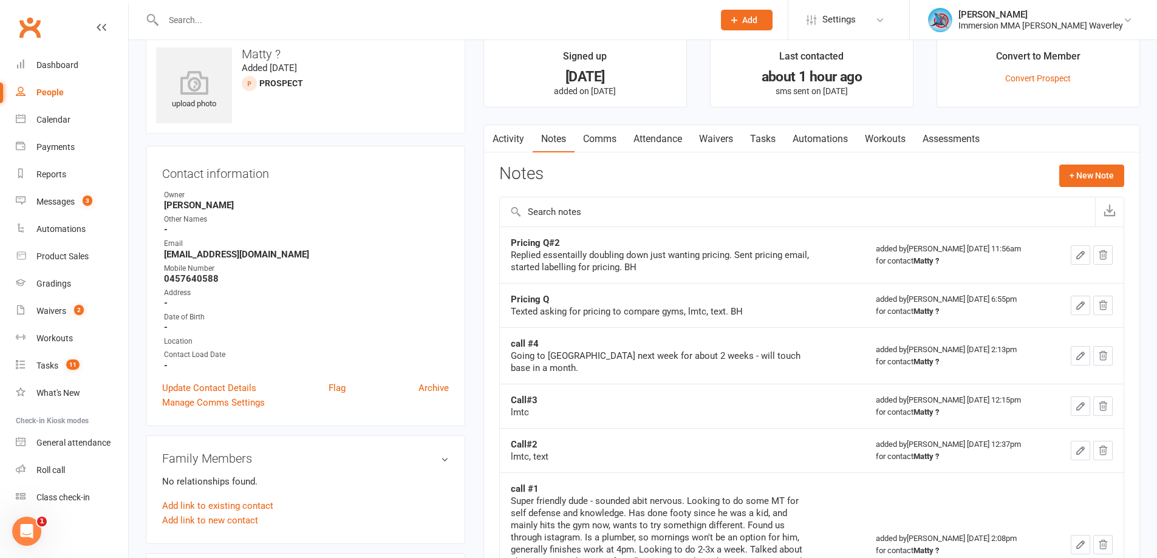
scroll to position [0, 0]
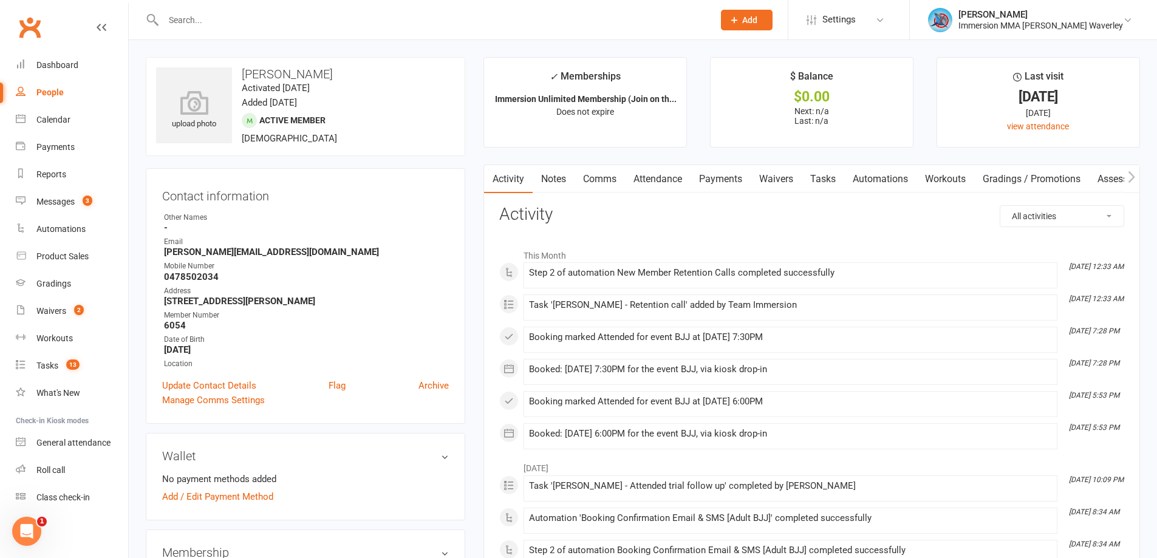
click at [546, 178] on link "Notes" at bounding box center [554, 179] width 42 height 28
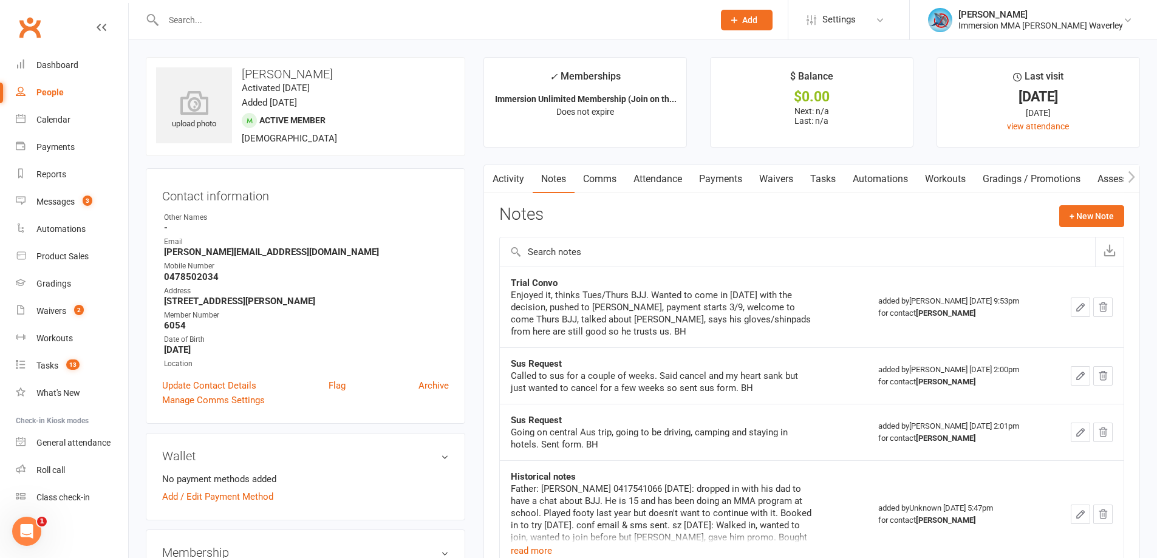
click at [895, 213] on div "Notes + New Note" at bounding box center [811, 221] width 625 height 32
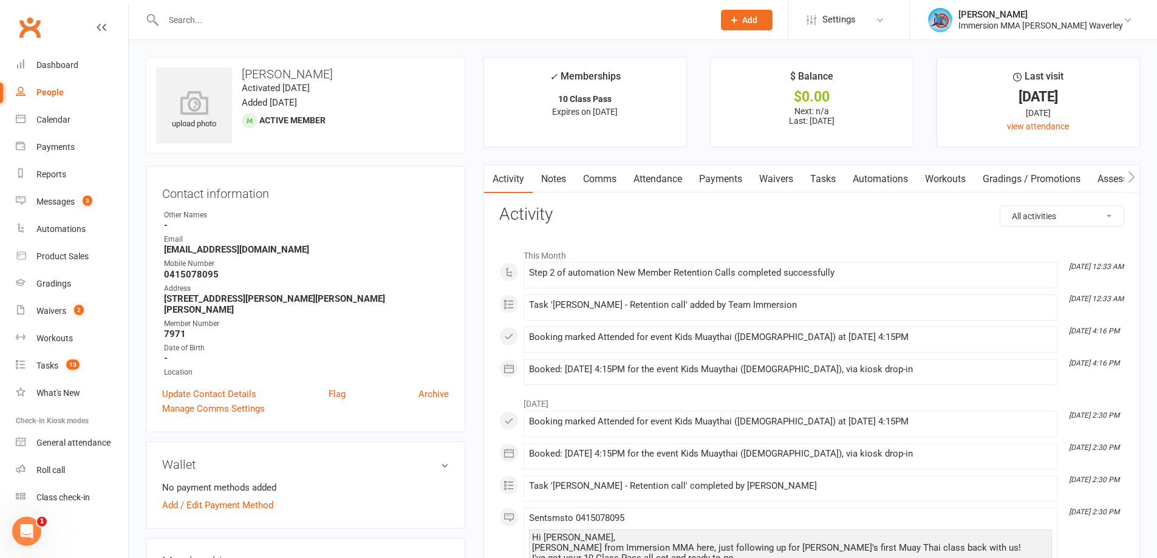
click at [557, 186] on link "Notes" at bounding box center [554, 179] width 42 height 28
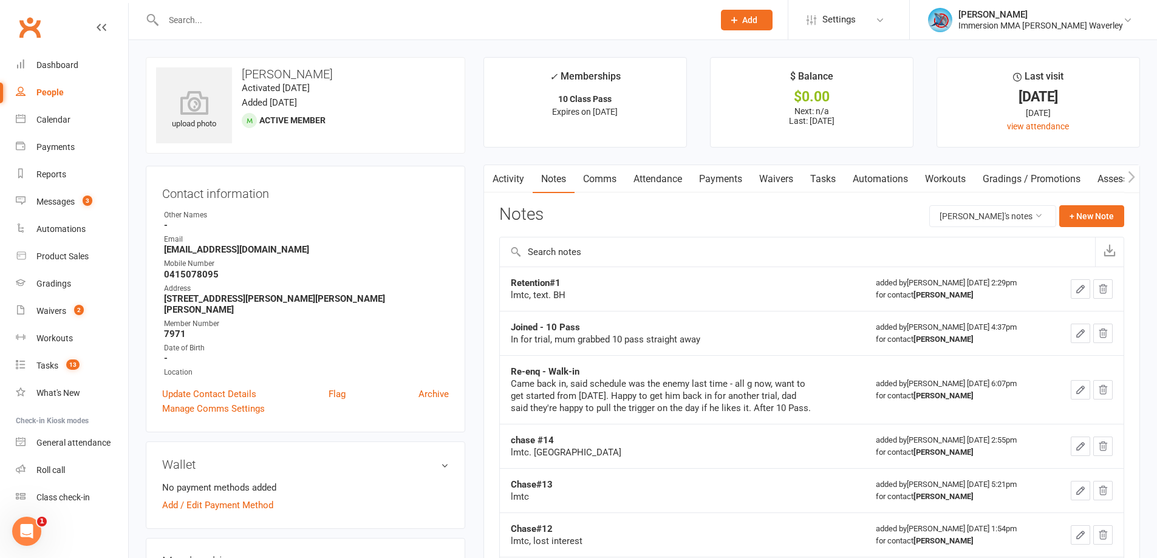
click at [672, 182] on link "Attendance" at bounding box center [658, 179] width 66 height 28
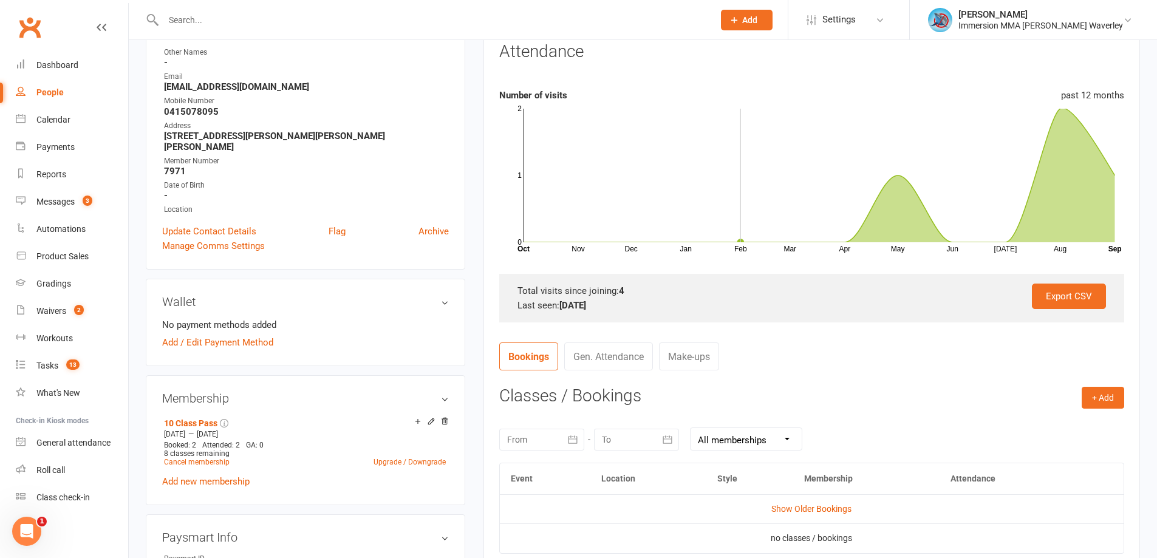
scroll to position [324, 0]
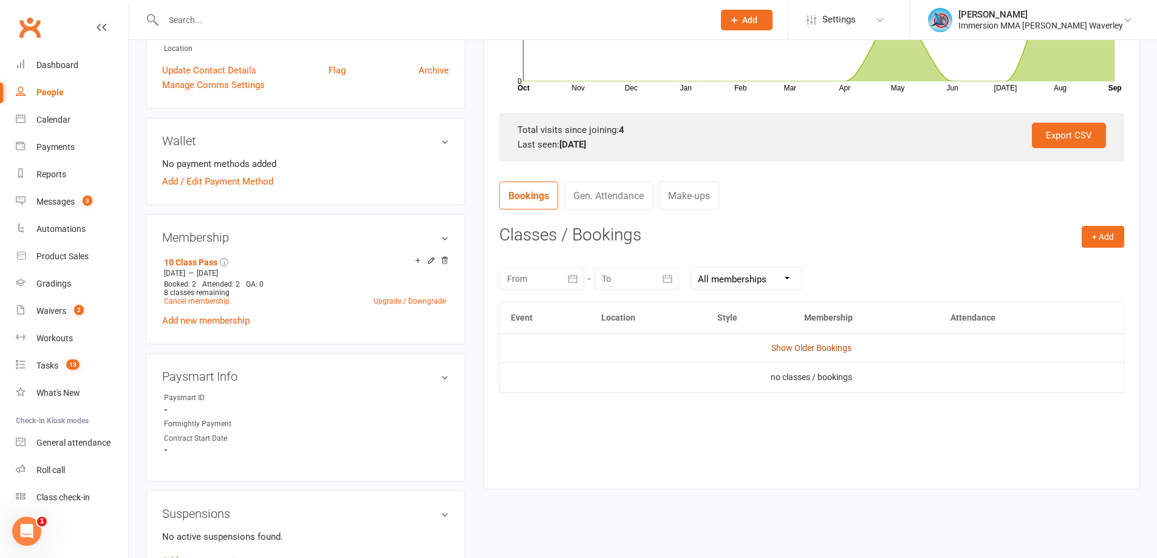
click at [808, 348] on link "Show Older Bookings" at bounding box center [811, 348] width 80 height 10
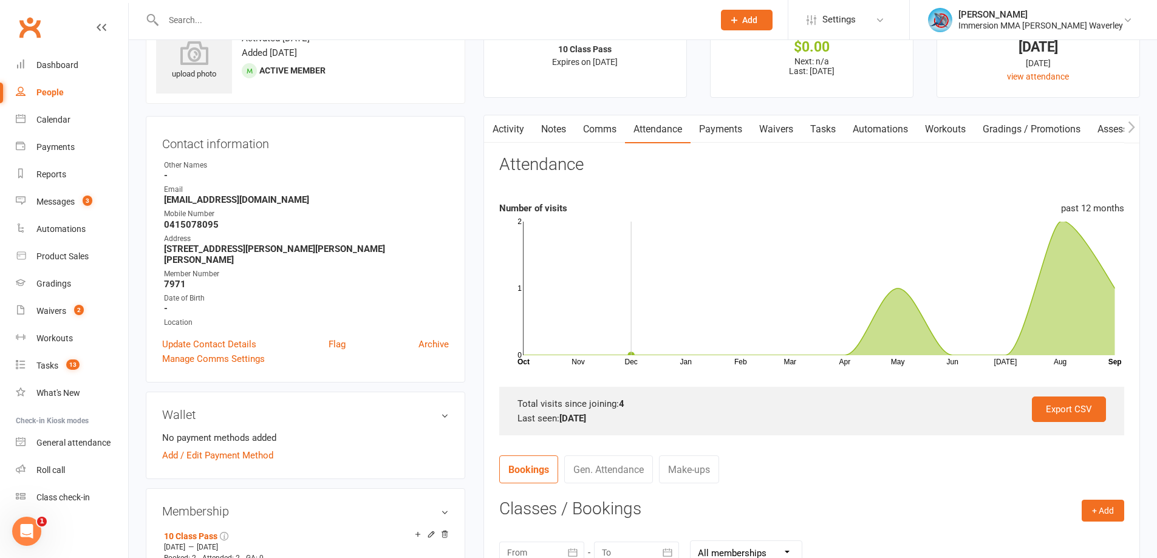
scroll to position [0, 0]
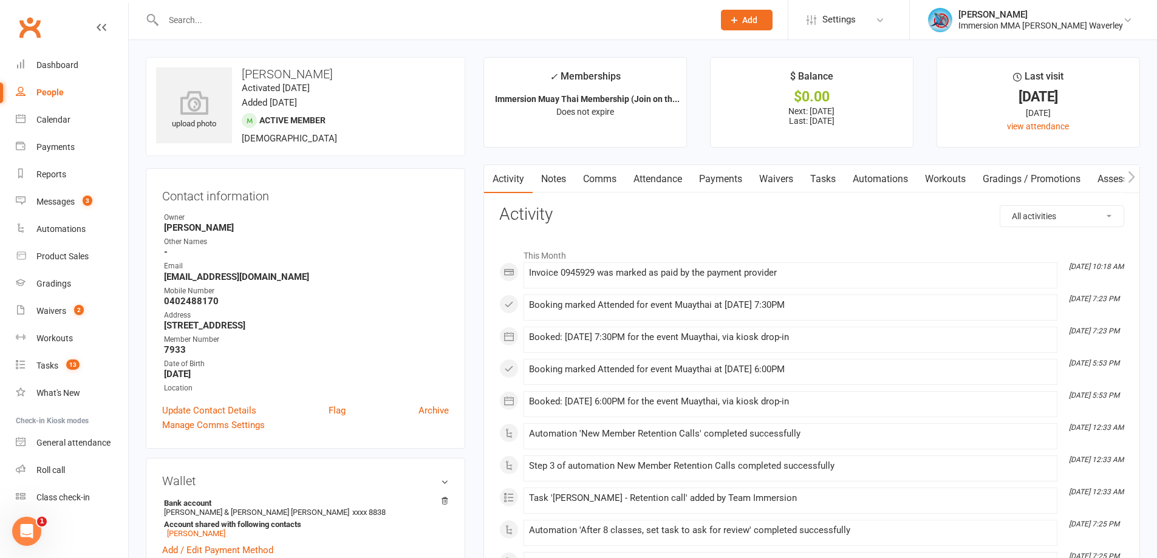
click at [553, 177] on link "Notes" at bounding box center [554, 179] width 42 height 28
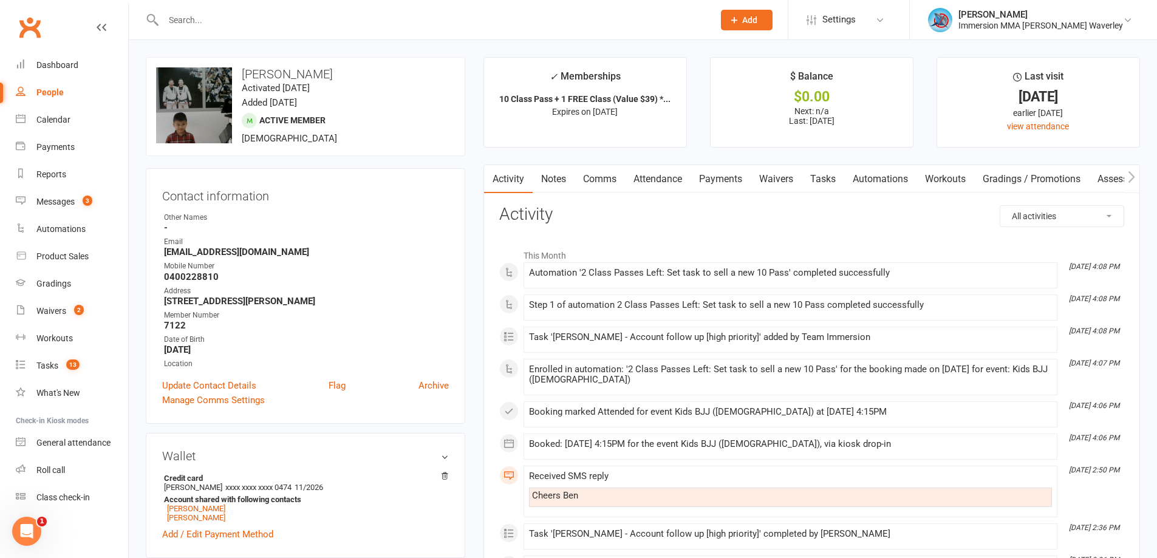
drag, startPoint x: 942, startPoint y: 373, endPoint x: 948, endPoint y: 384, distance: 13.0
click at [942, 373] on div "Enrolled in automation: '2 Class Passes Left: Set task to sell a new 10 Pass' f…" at bounding box center [790, 374] width 523 height 21
click at [840, 175] on link "Tasks" at bounding box center [823, 179] width 43 height 28
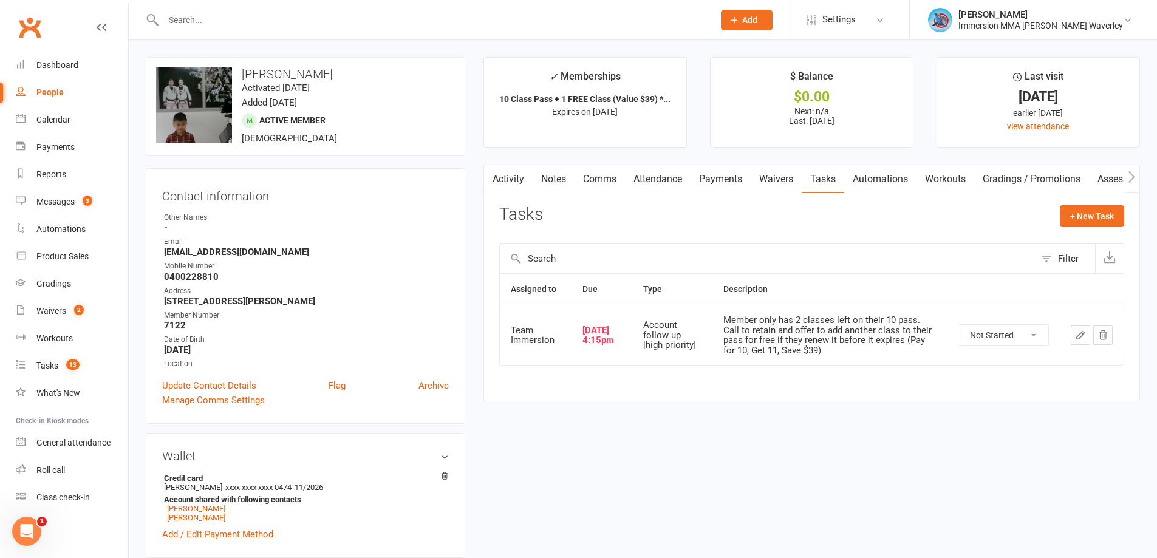
click at [553, 186] on link "Notes" at bounding box center [554, 179] width 42 height 28
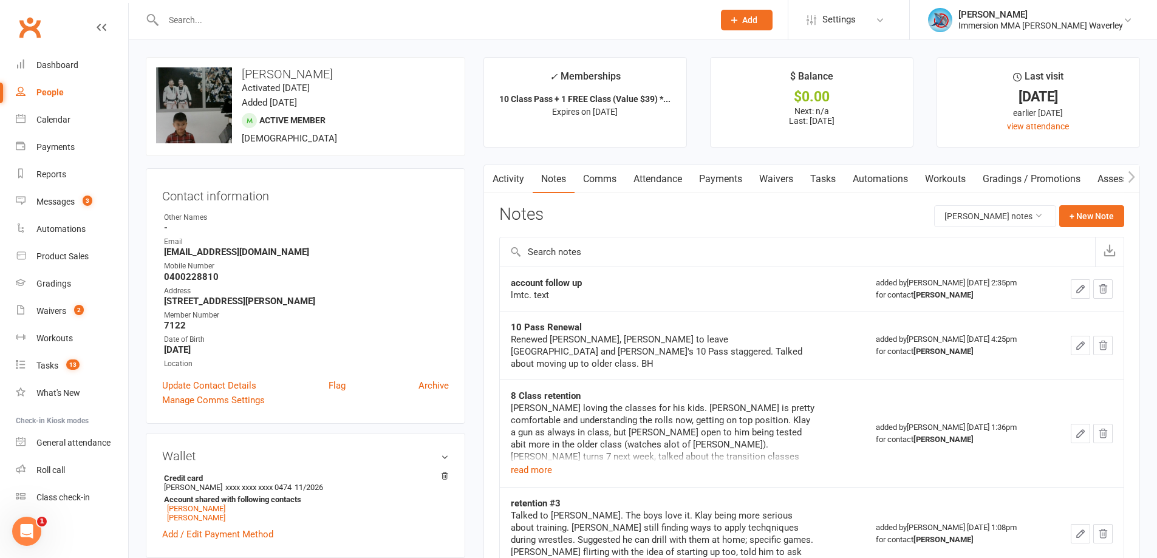
click at [503, 174] on link "Activity" at bounding box center [508, 179] width 49 height 28
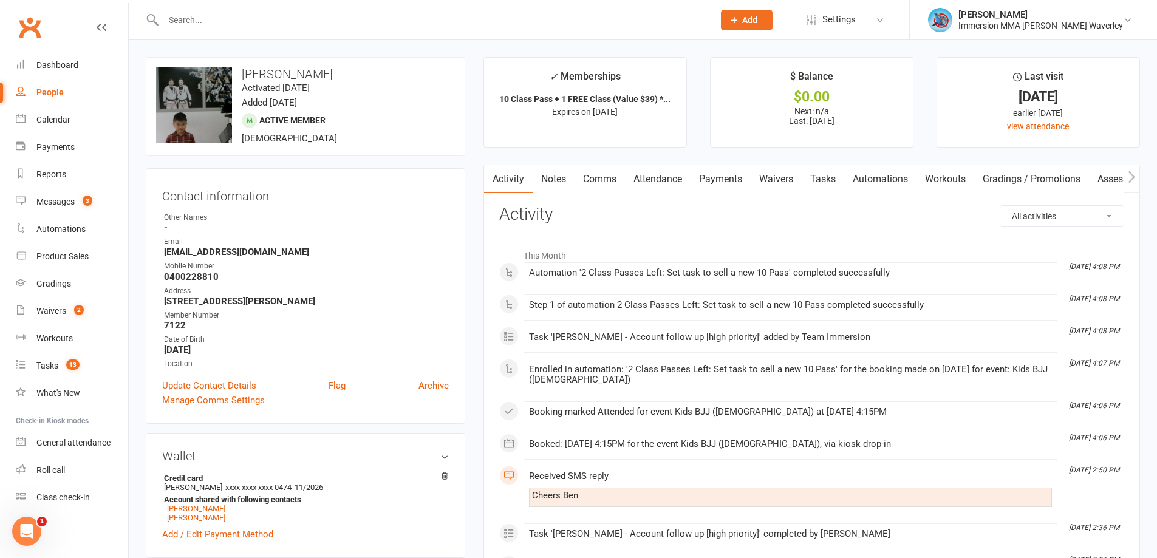
click at [833, 183] on link "Tasks" at bounding box center [823, 179] width 43 height 28
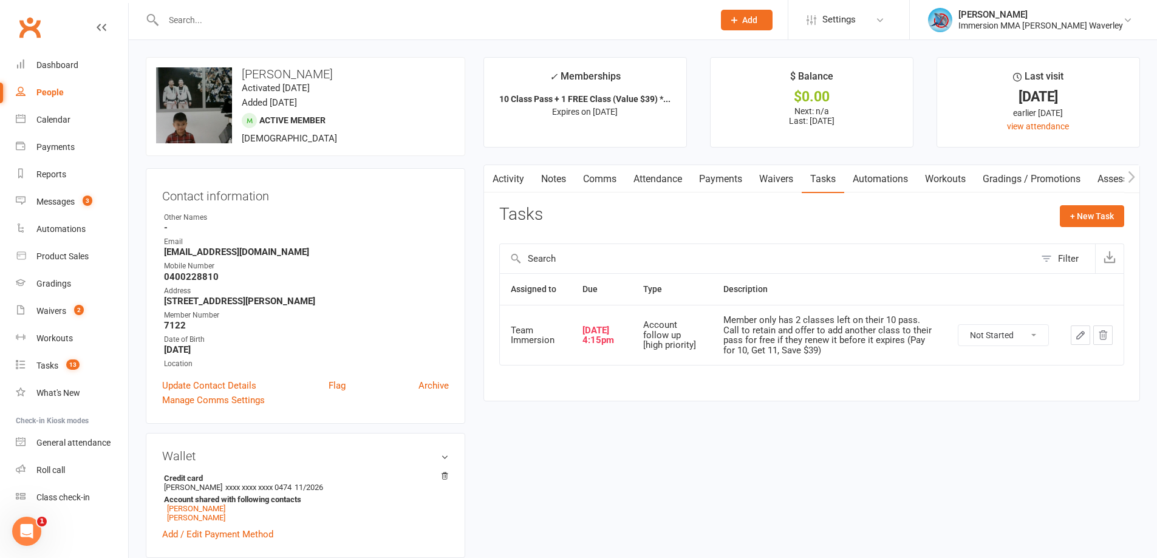
click at [1080, 340] on icon "button" at bounding box center [1080, 335] width 11 height 11
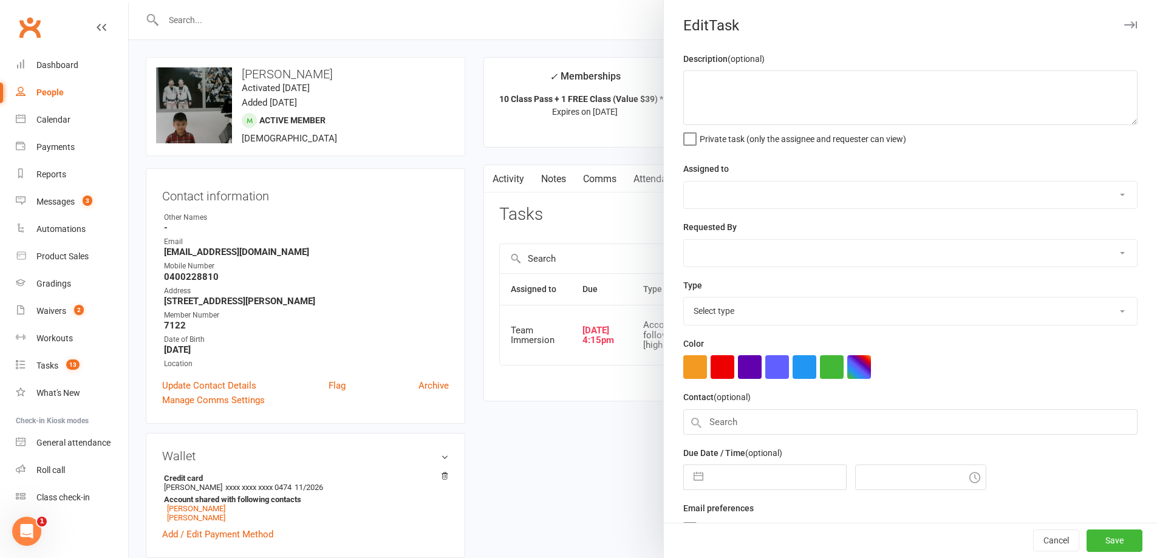
type textarea "Member only has 2 classes left on their 10 pass. Call to retain and offer to ad…"
select select "48837"
type input "[DATE]"
type input "4:15pm"
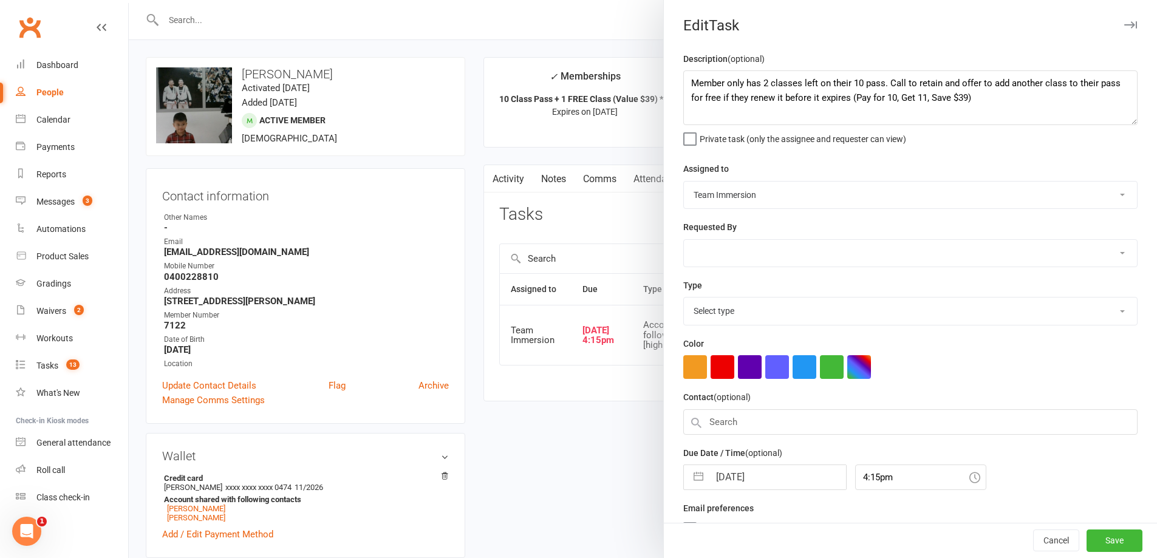
select select "27317"
select select "7"
select select "2025"
select select "8"
select select "2025"
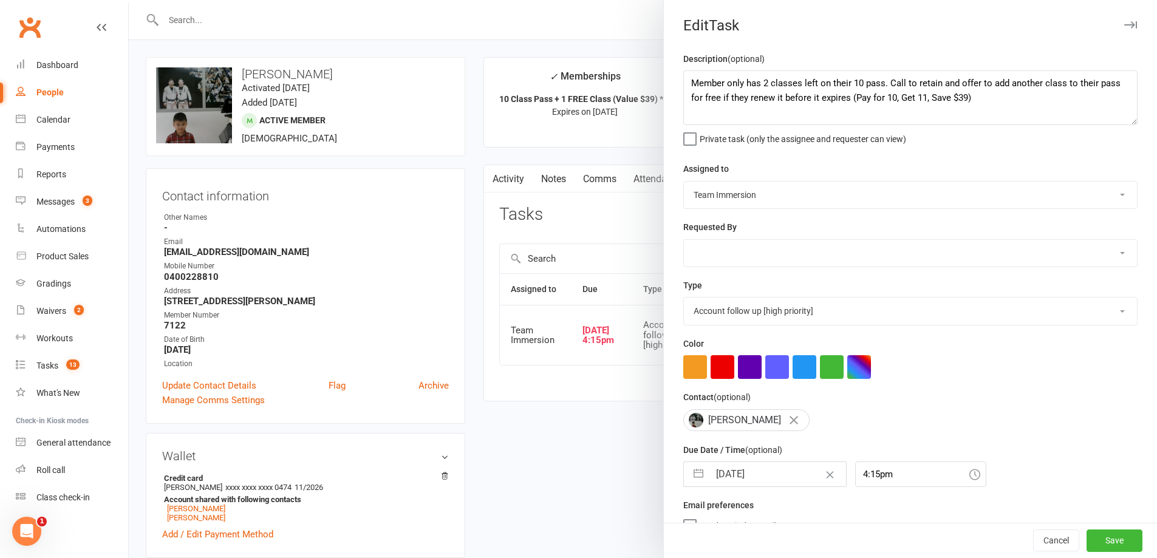
select select "9"
select select "2025"
click at [725, 484] on input "[DATE]" at bounding box center [777, 474] width 137 height 24
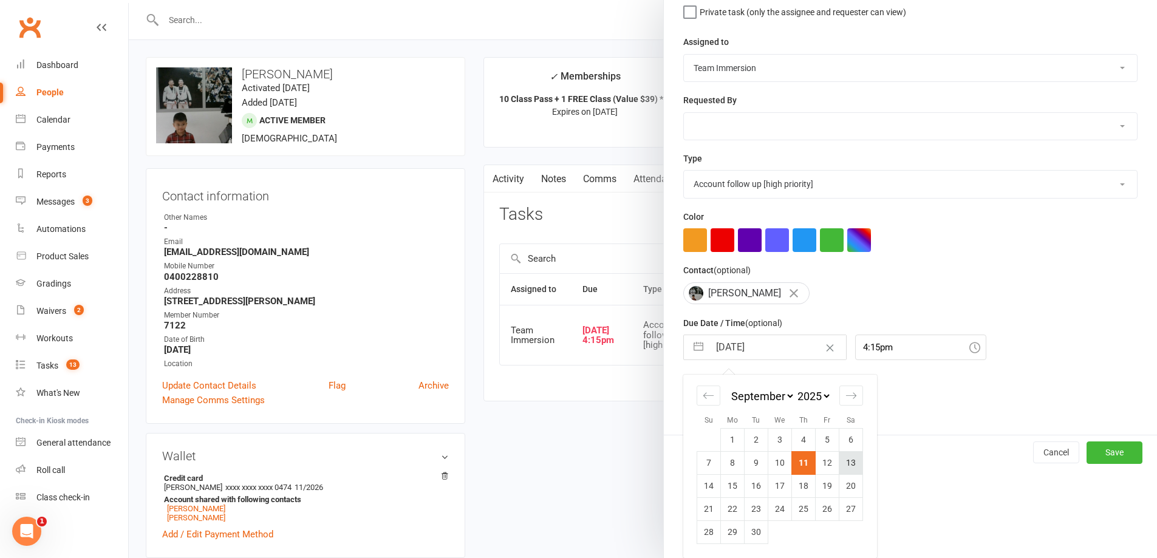
click at [853, 459] on td "13" at bounding box center [851, 462] width 24 height 23
type input "[DATE]"
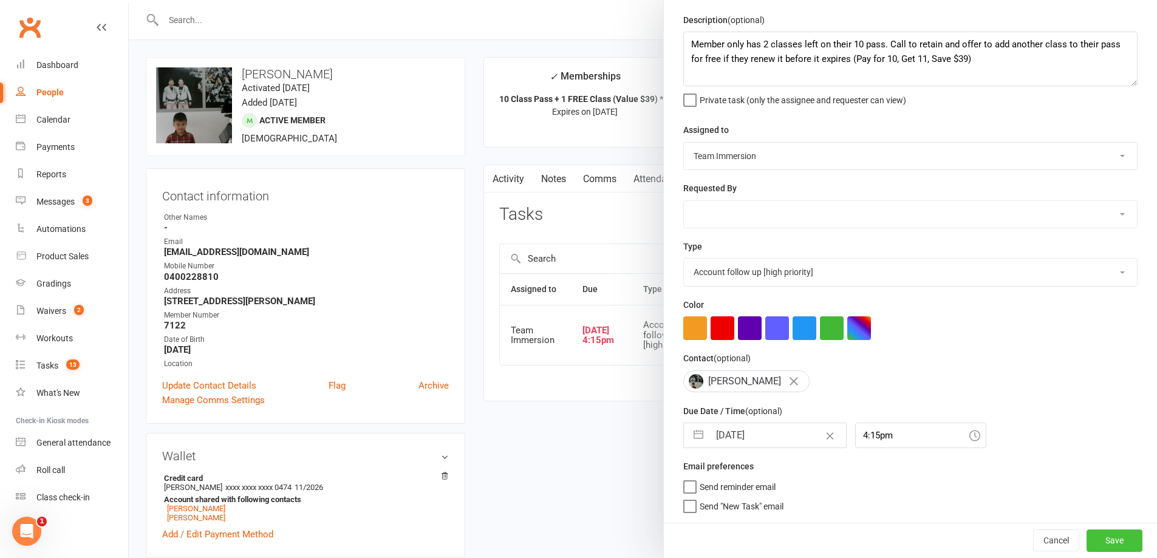
click at [1093, 540] on button "Save" at bounding box center [1114, 541] width 56 height 22
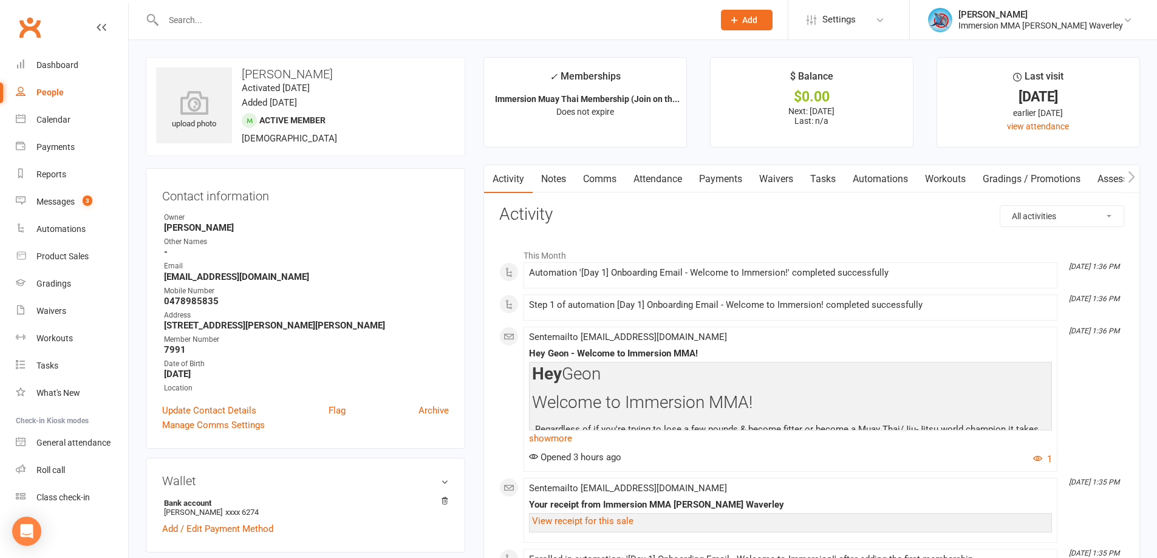
click at [543, 182] on link "Notes" at bounding box center [554, 179] width 42 height 28
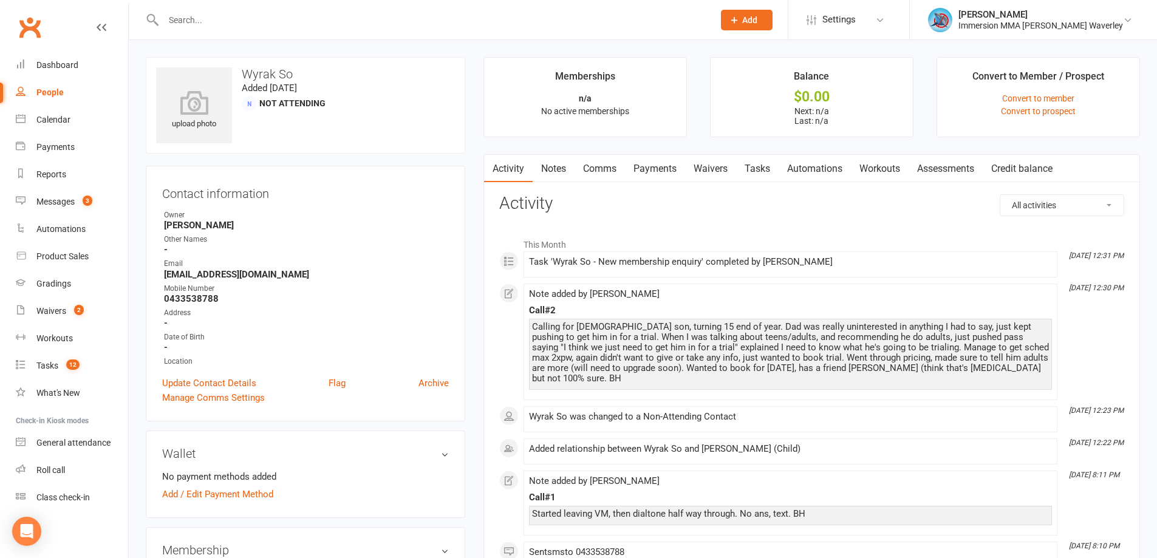
click at [754, 163] on link "Tasks" at bounding box center [757, 169] width 43 height 28
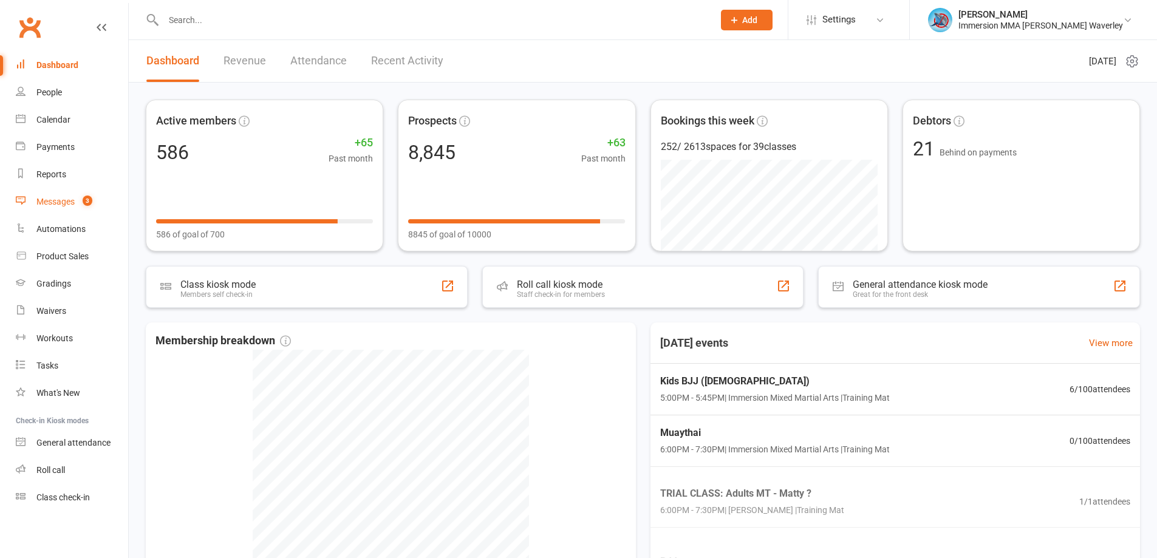
click at [84, 197] on span "3" at bounding box center [88, 201] width 10 height 10
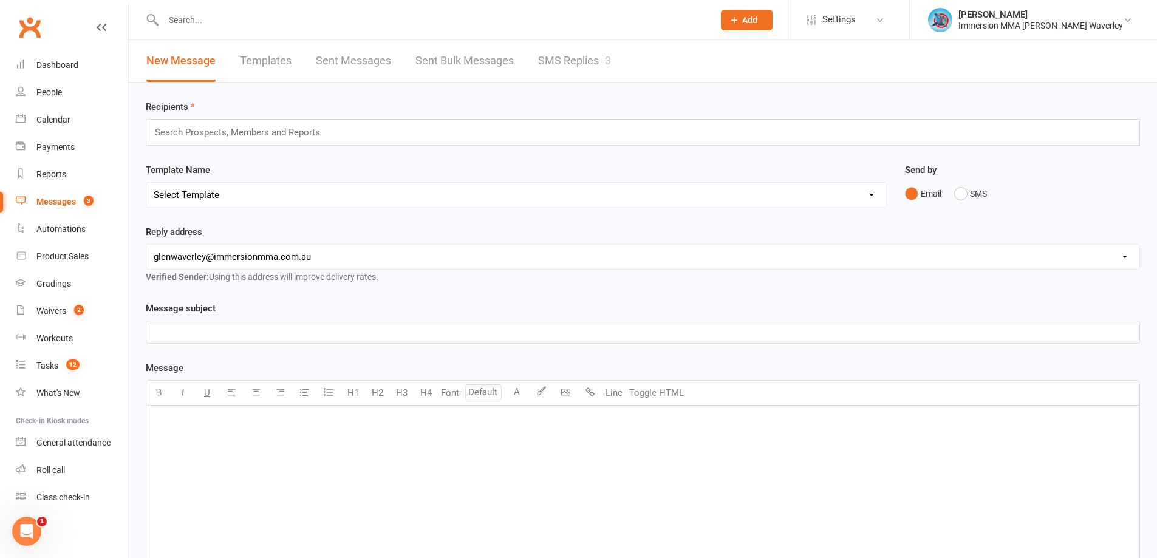
click at [574, 50] on link "SMS Replies 3" at bounding box center [574, 61] width 73 height 42
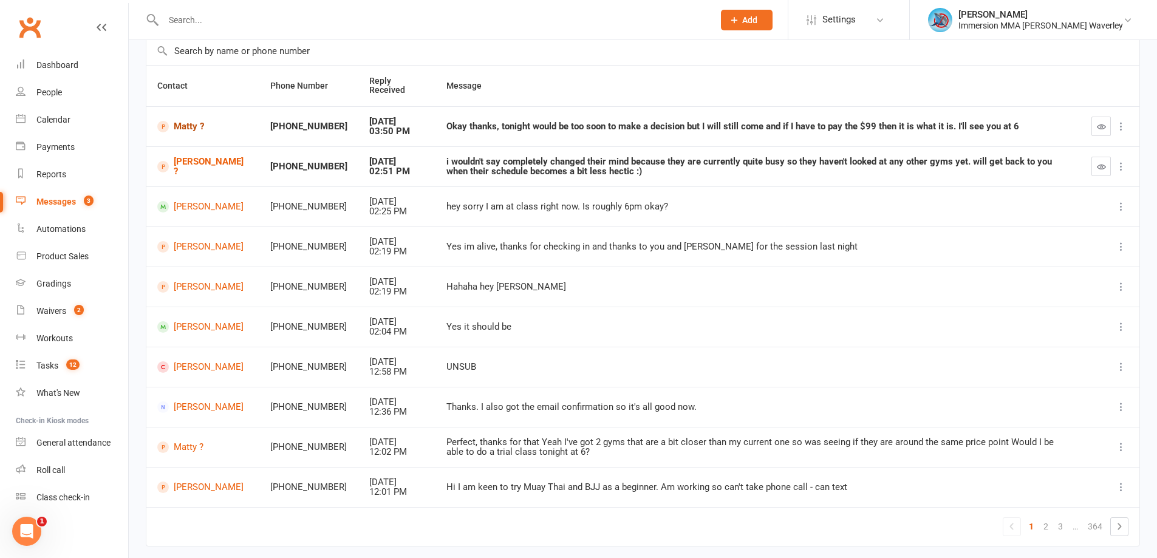
scroll to position [132, 0]
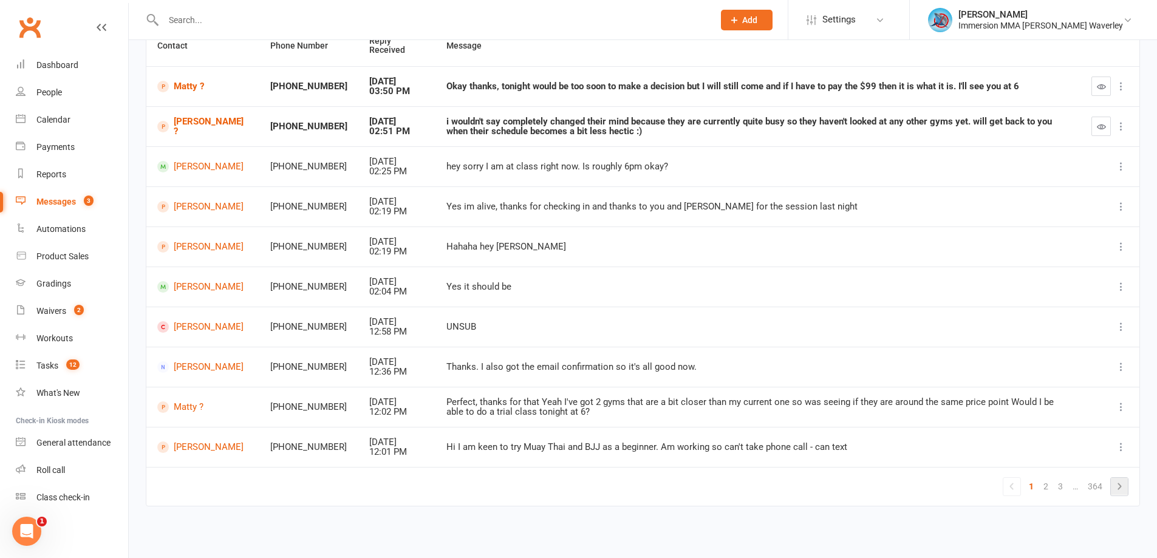
click at [1128, 489] on li at bounding box center [1119, 486] width 18 height 19
click at [1116, 484] on icon at bounding box center [1119, 486] width 15 height 15
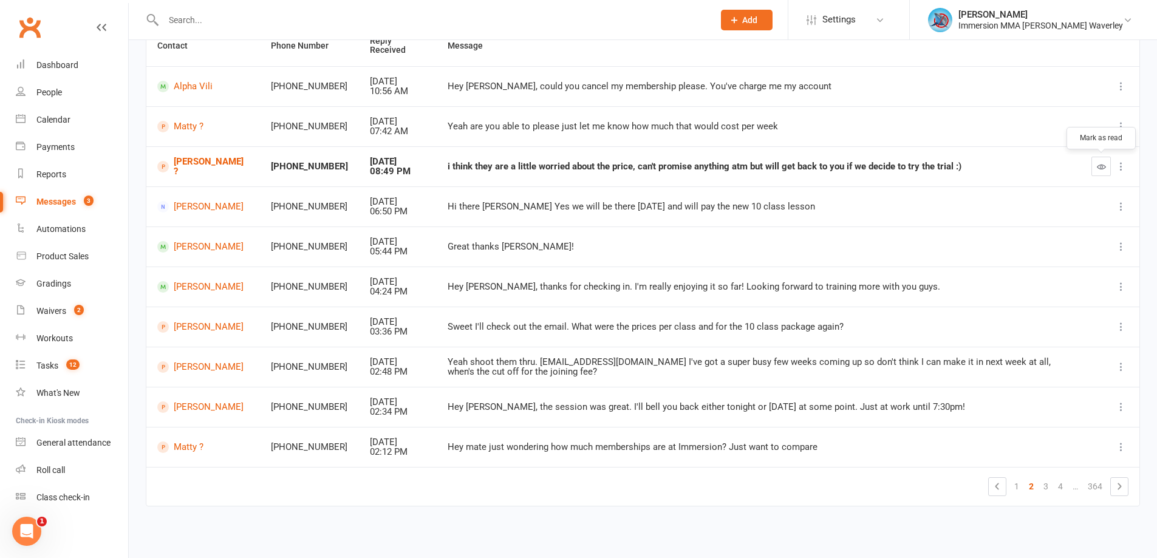
click at [1099, 172] on button "button" at bounding box center [1100, 166] width 19 height 19
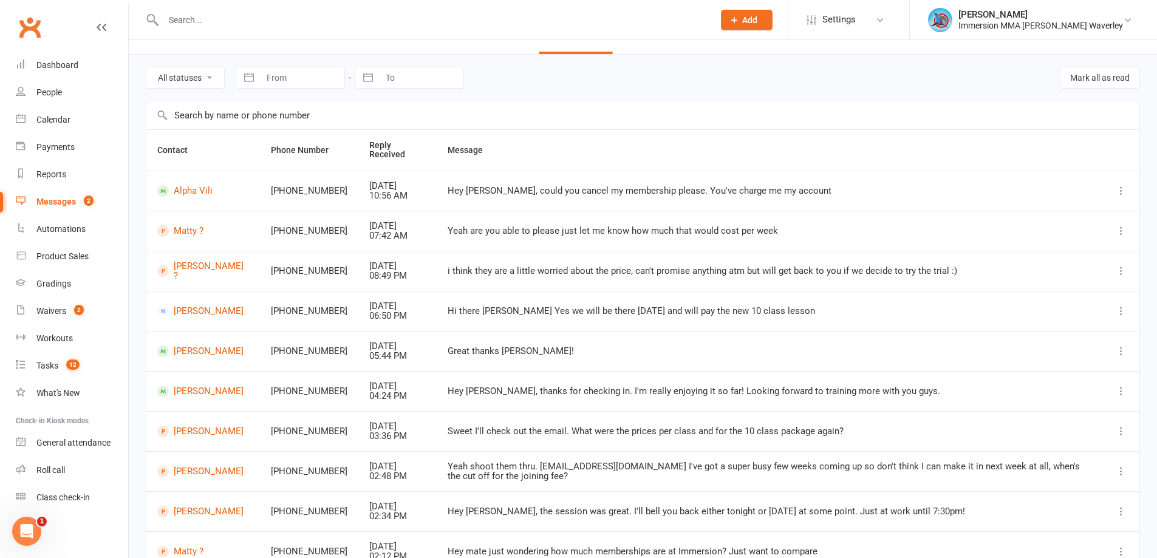
scroll to position [0, 0]
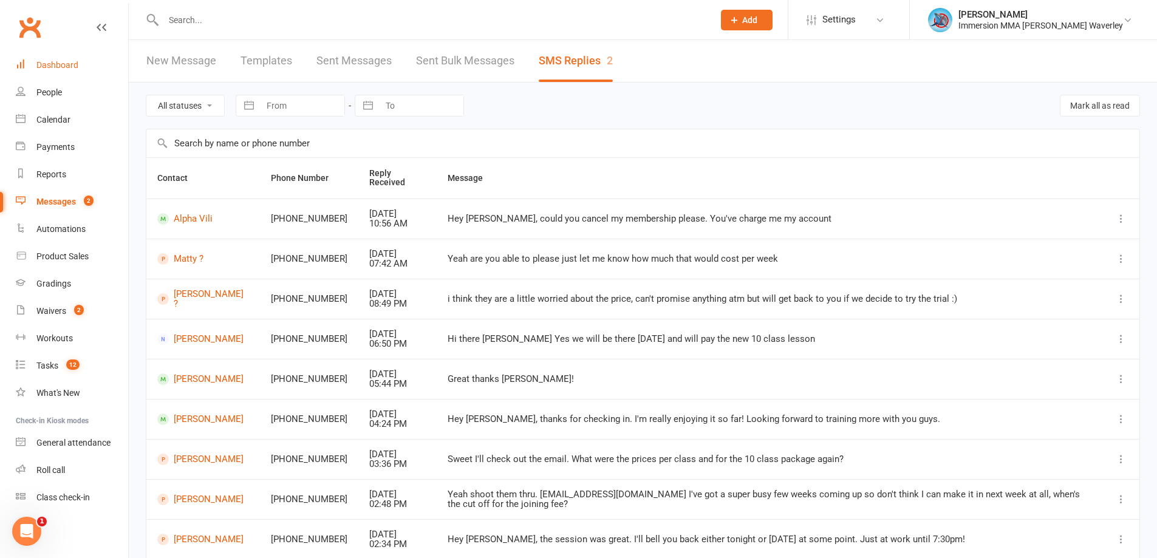
click at [56, 67] on div "Dashboard" at bounding box center [57, 65] width 42 height 10
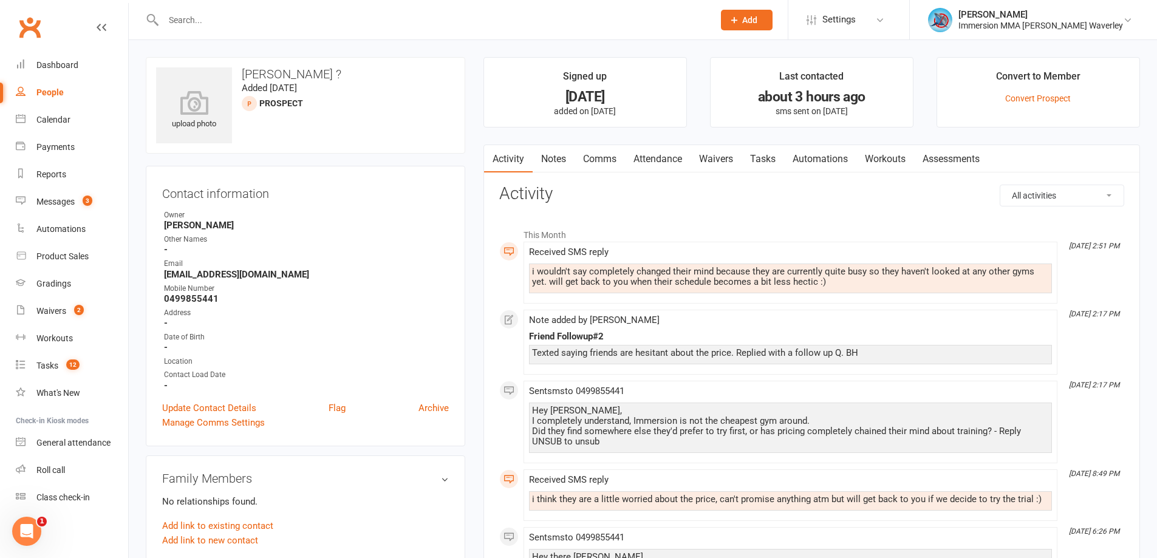
click at [556, 164] on link "Notes" at bounding box center [554, 159] width 42 height 28
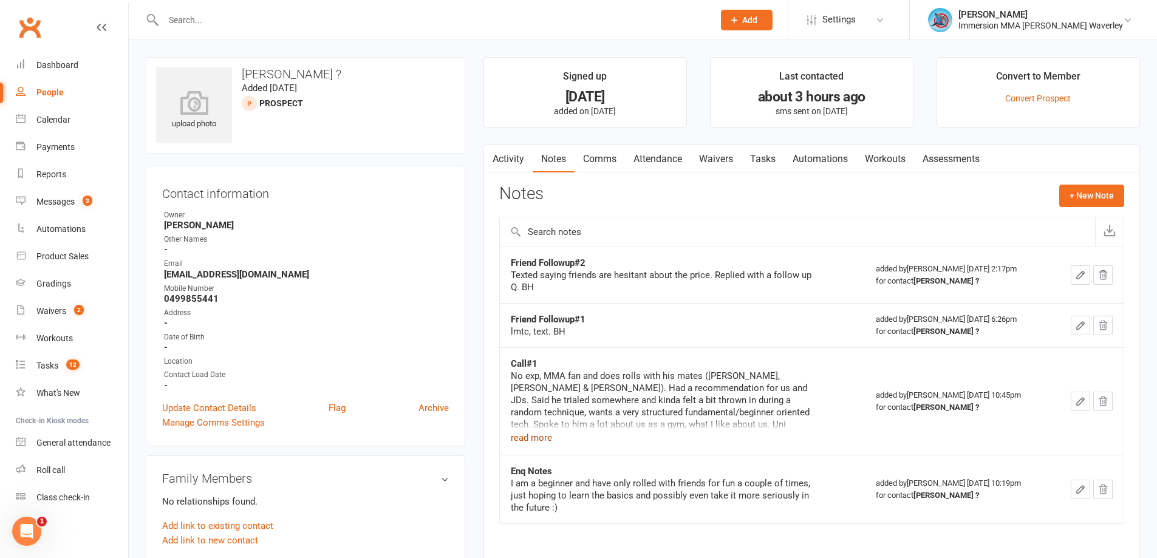
click at [521, 436] on button "read more" at bounding box center [531, 438] width 41 height 15
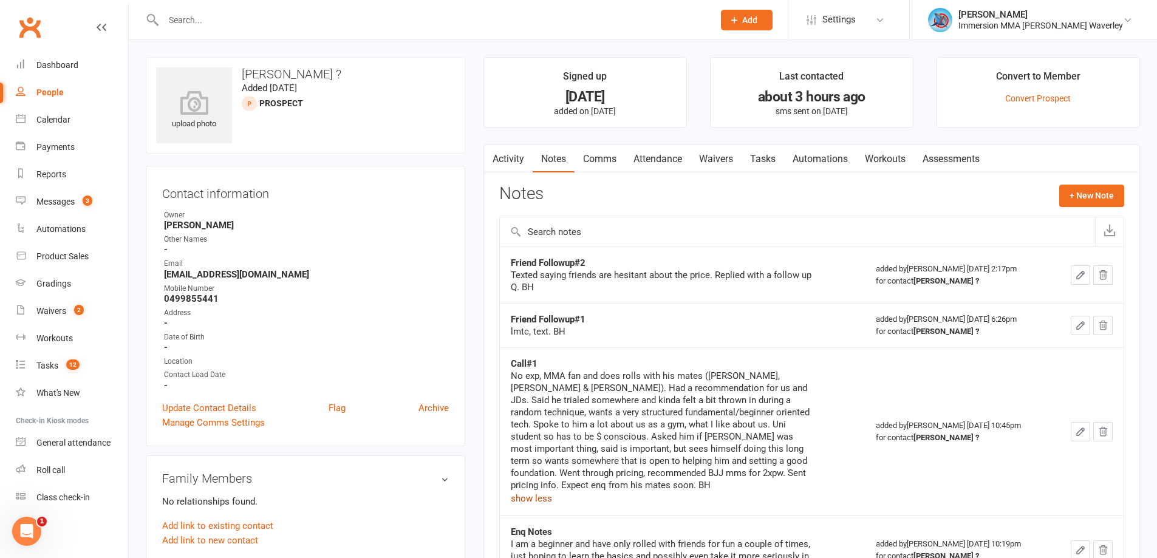
click at [501, 157] on link "Activity" at bounding box center [508, 159] width 49 height 28
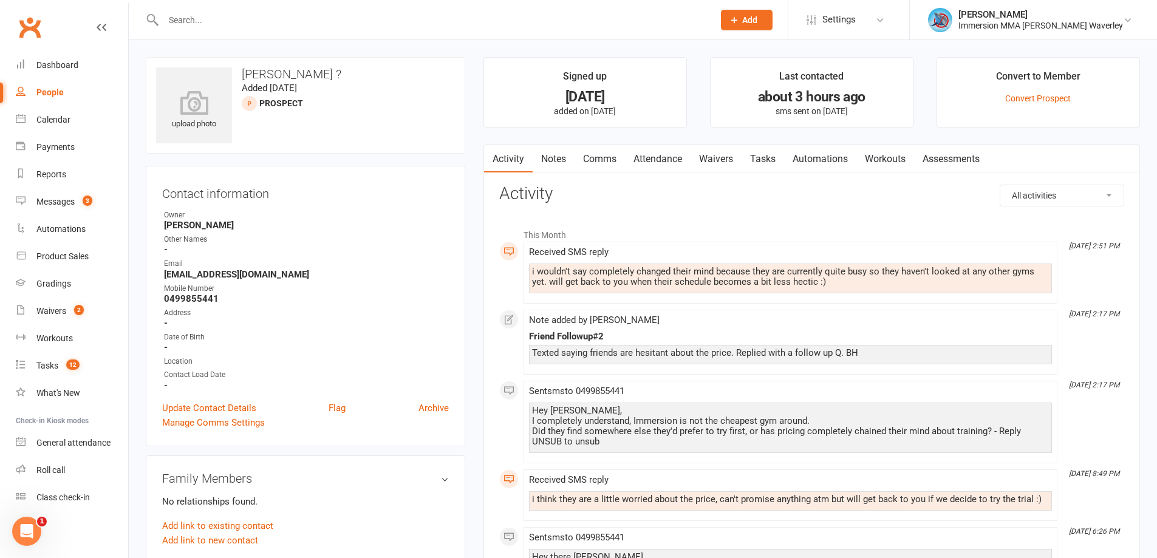
click at [605, 149] on link "Comms" at bounding box center [599, 159] width 50 height 28
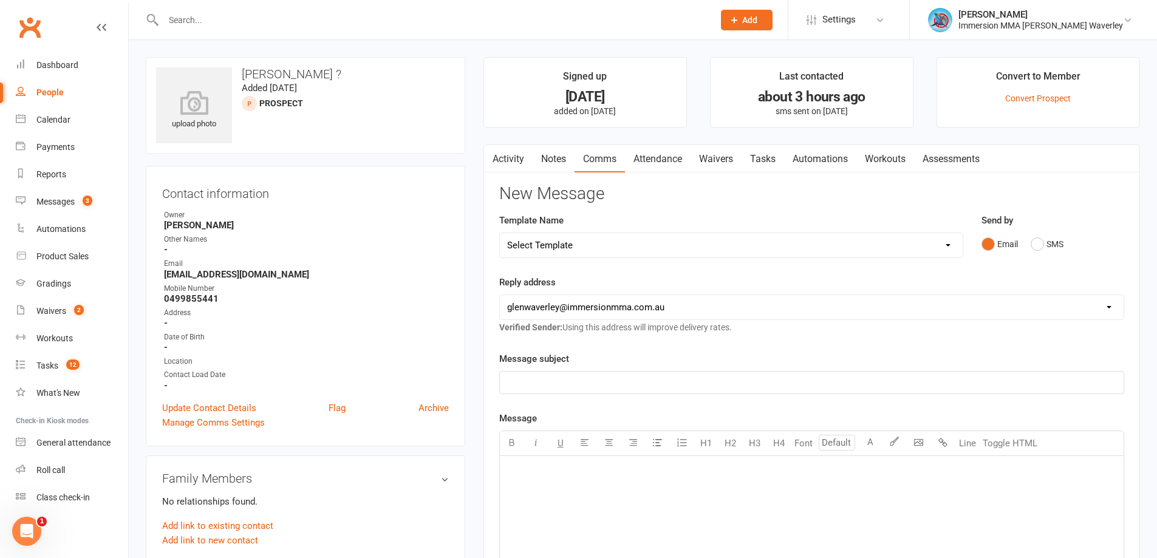
drag, startPoint x: 1030, startPoint y: 251, endPoint x: 1031, endPoint y: 257, distance: 6.1
click at [1030, 250] on div "Email SMS" at bounding box center [1052, 244] width 143 height 23
click at [1035, 248] on button "SMS" at bounding box center [1047, 244] width 33 height 23
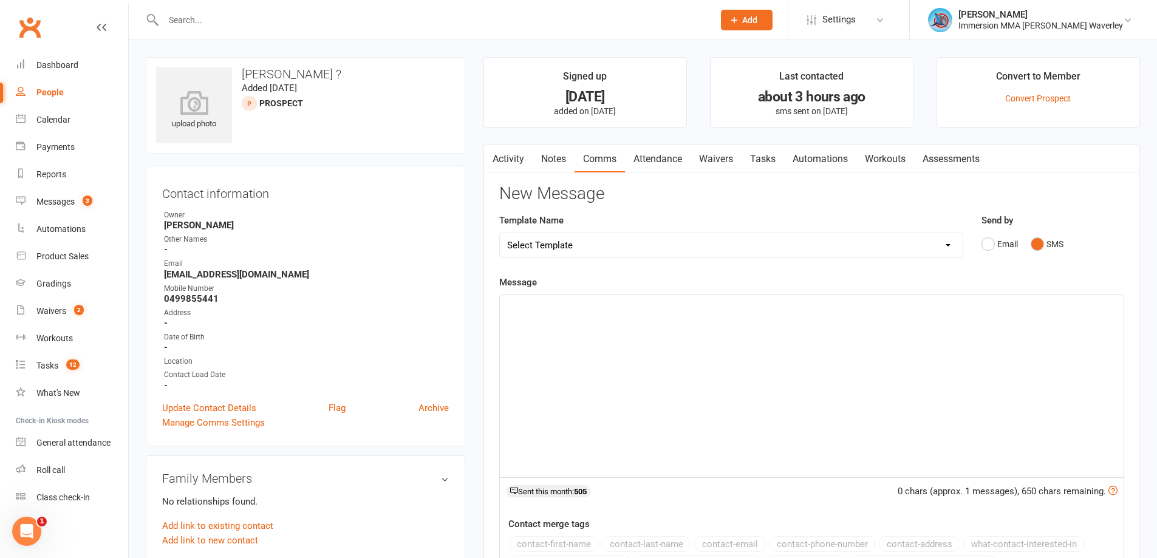
click at [692, 445] on div "﻿" at bounding box center [812, 386] width 624 height 182
click at [591, 310] on span "No worries mate - we'll touch base" at bounding box center [577, 306] width 141 height 11
click at [667, 310] on p "No worries mate - I'll touch base" at bounding box center [811, 306] width 609 height 15
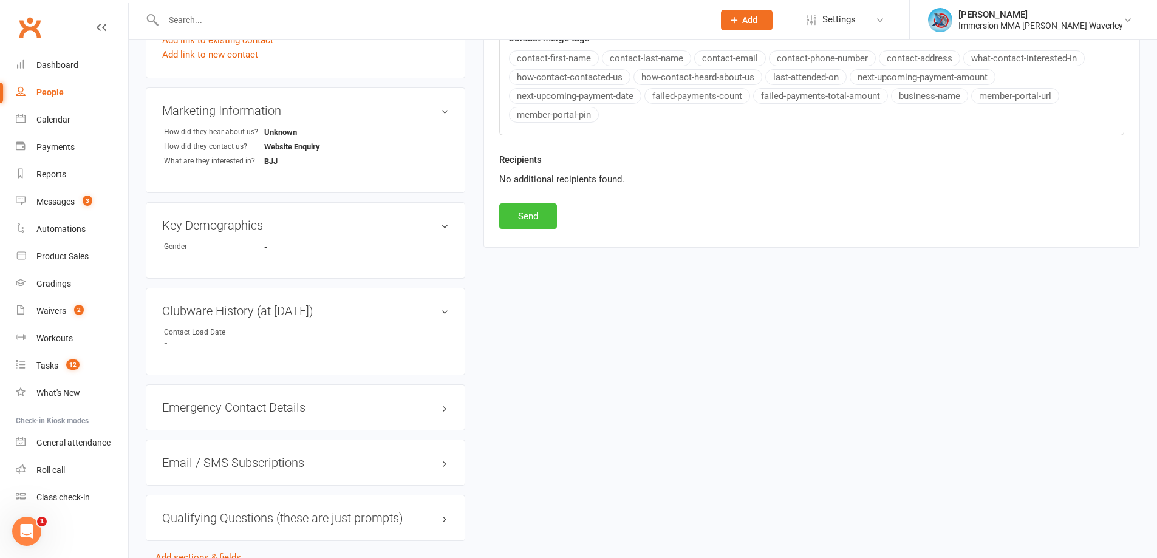
click at [537, 214] on button "Send" at bounding box center [528, 216] width 58 height 26
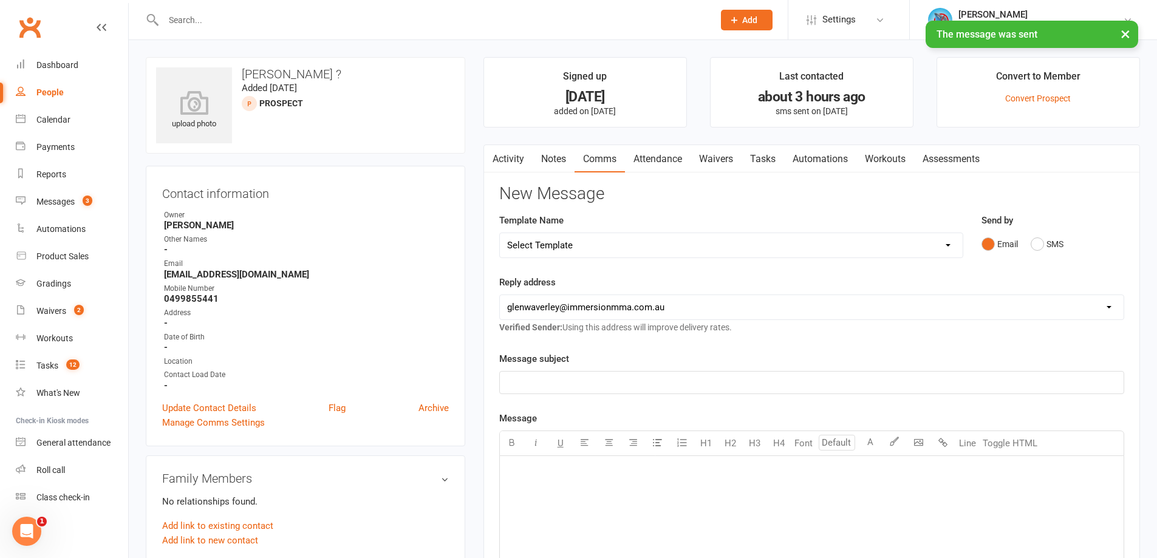
click at [784, 150] on link "Tasks" at bounding box center [762, 159] width 43 height 28
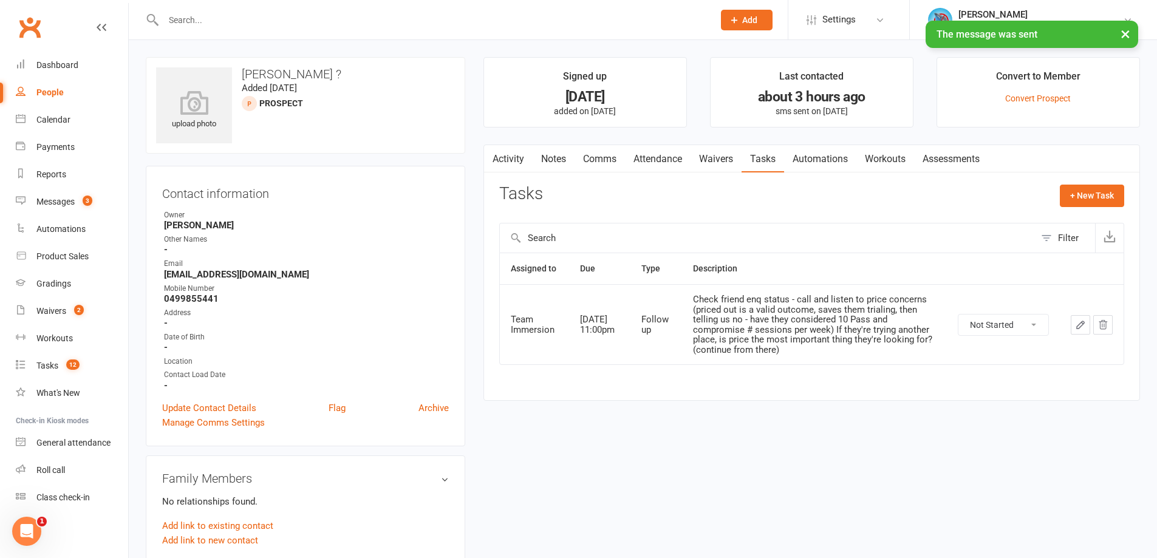
click at [1082, 324] on icon "button" at bounding box center [1080, 324] width 7 height 7
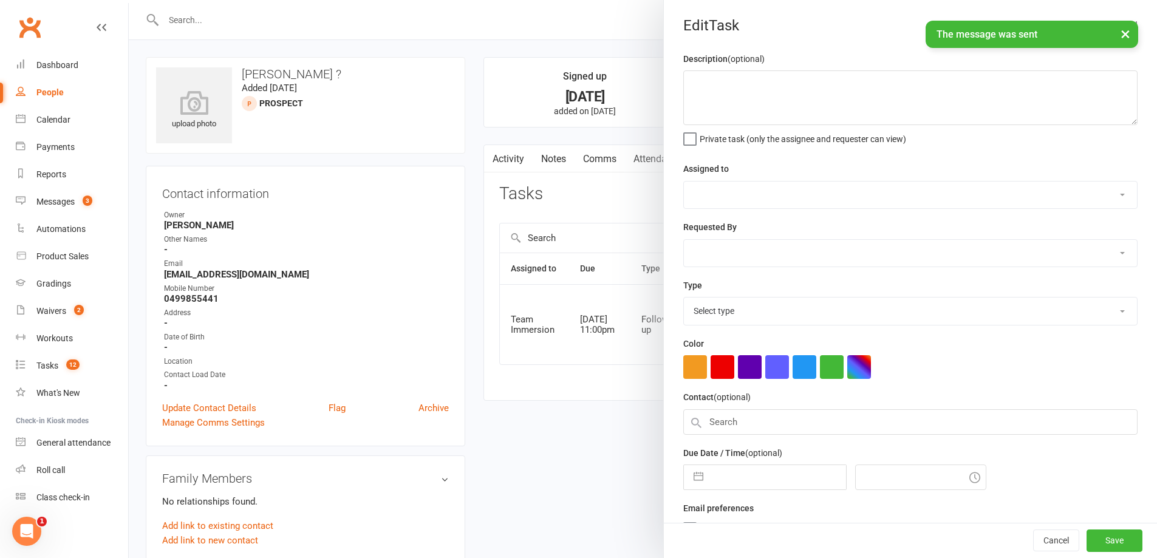
type textarea "Check friend enq status - call and listen to price concerns (priced out is a va…"
select select "48837"
select select "48840"
type input "12 Sep 2025"
type input "11:00pm"
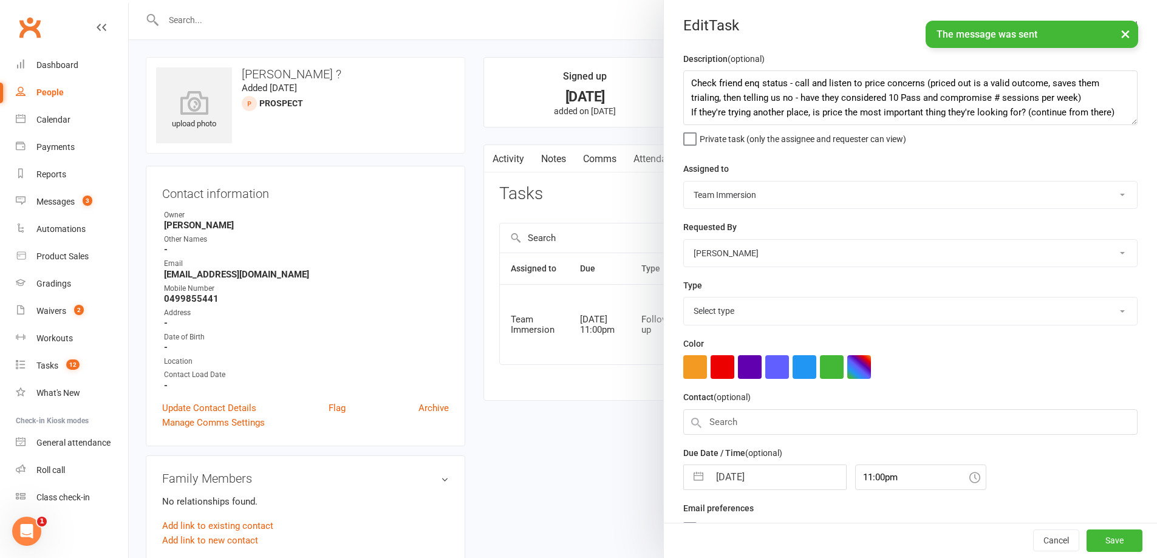
select select "27318"
click at [740, 478] on input "12 Sep 2025" at bounding box center [777, 474] width 137 height 24
select select "7"
select select "2025"
select select "8"
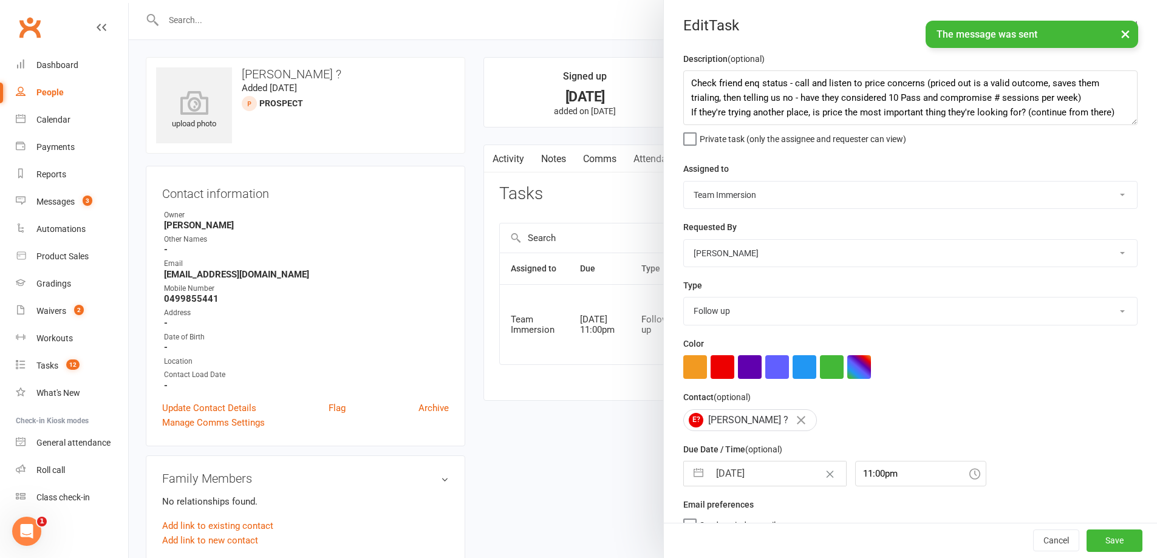
select select "2025"
select select "9"
select select "2025"
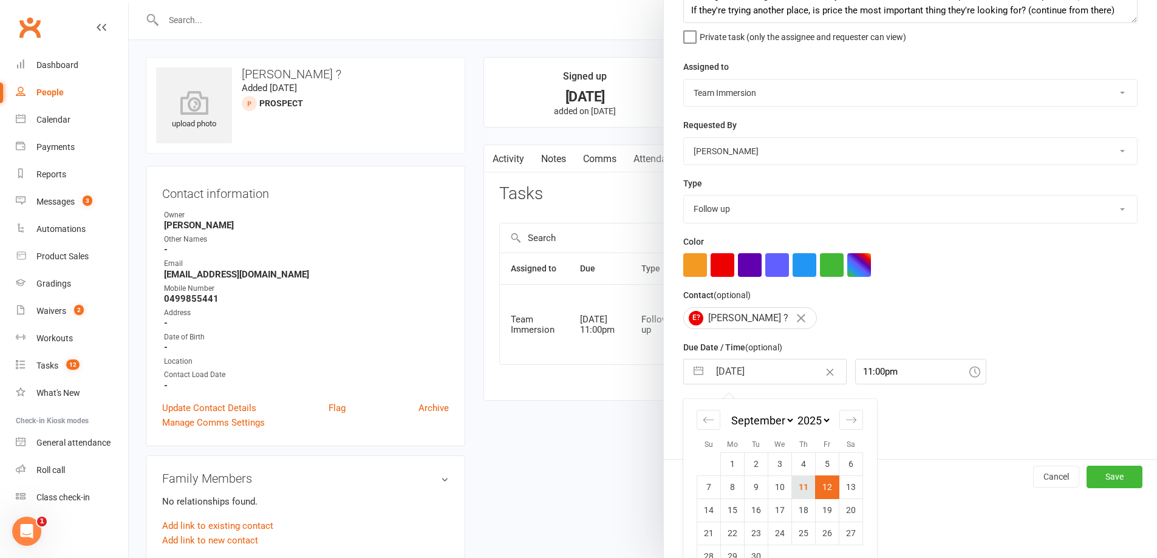
scroll to position [131, 0]
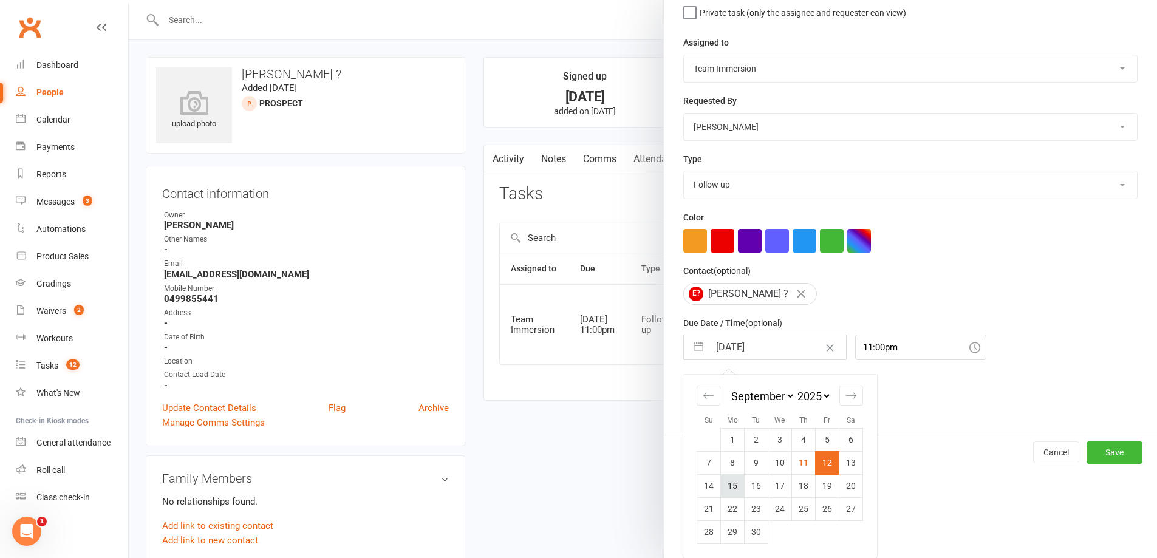
drag, startPoint x: 724, startPoint y: 483, endPoint x: 819, endPoint y: 494, distance: 94.8
click at [725, 483] on td "15" at bounding box center [733, 485] width 24 height 23
type input "15 Sep 2025"
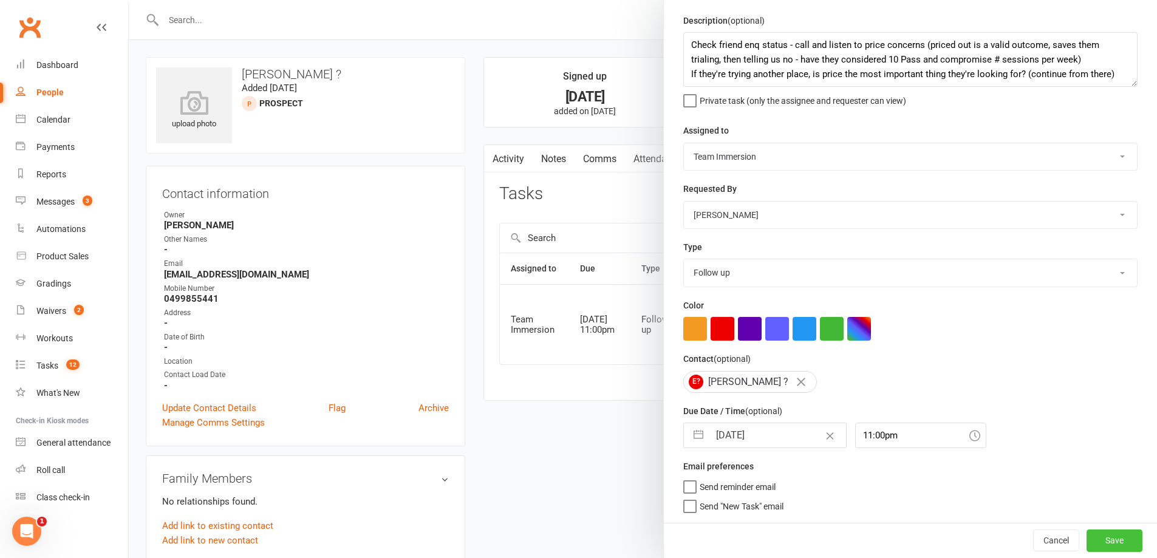
click at [1111, 539] on button "Save" at bounding box center [1114, 541] width 56 height 22
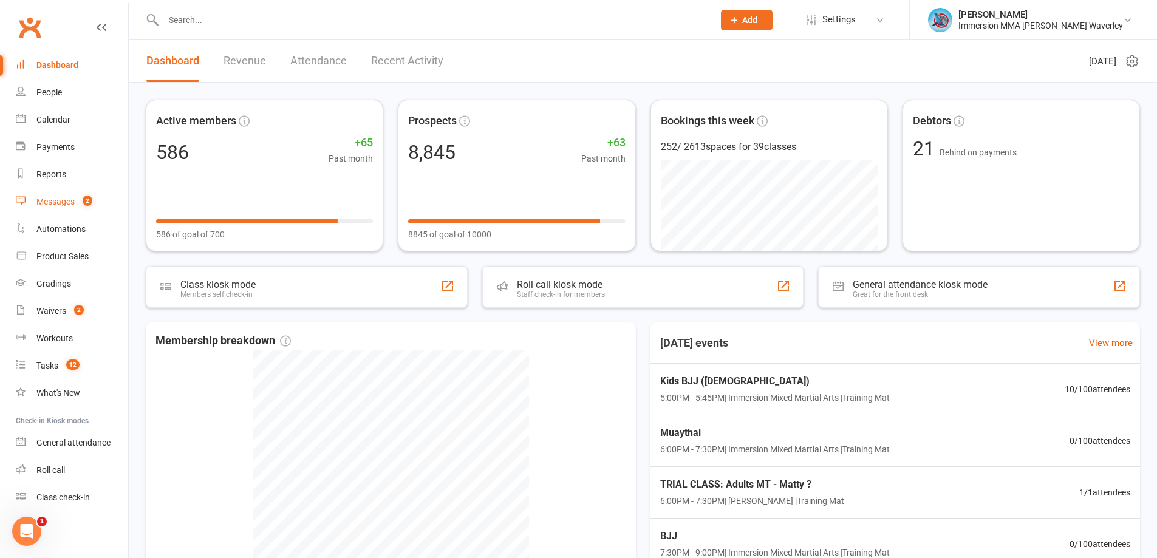
click at [52, 208] on link "Messages 2" at bounding box center [72, 201] width 112 height 27
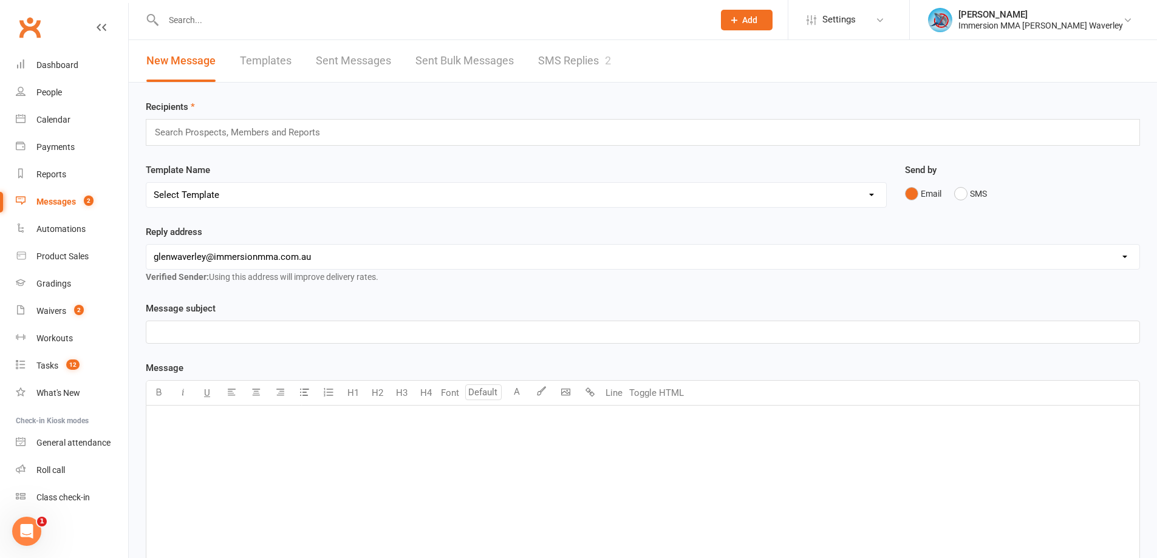
click at [571, 72] on link "SMS Replies 2" at bounding box center [574, 61] width 73 height 42
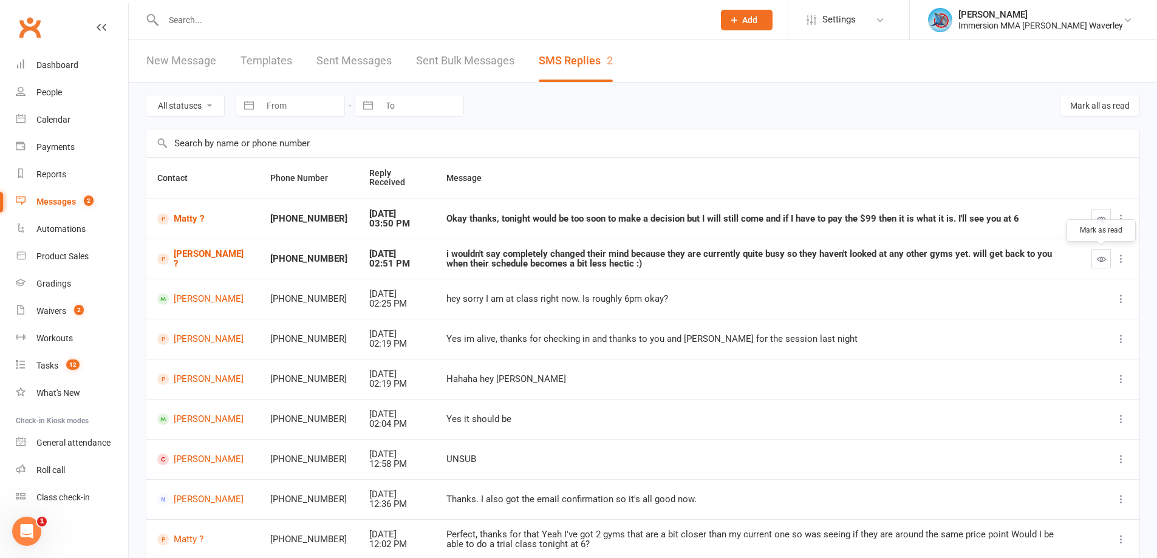
click at [1104, 257] on icon "button" at bounding box center [1101, 258] width 9 height 9
click at [1102, 220] on icon "button" at bounding box center [1101, 218] width 9 height 9
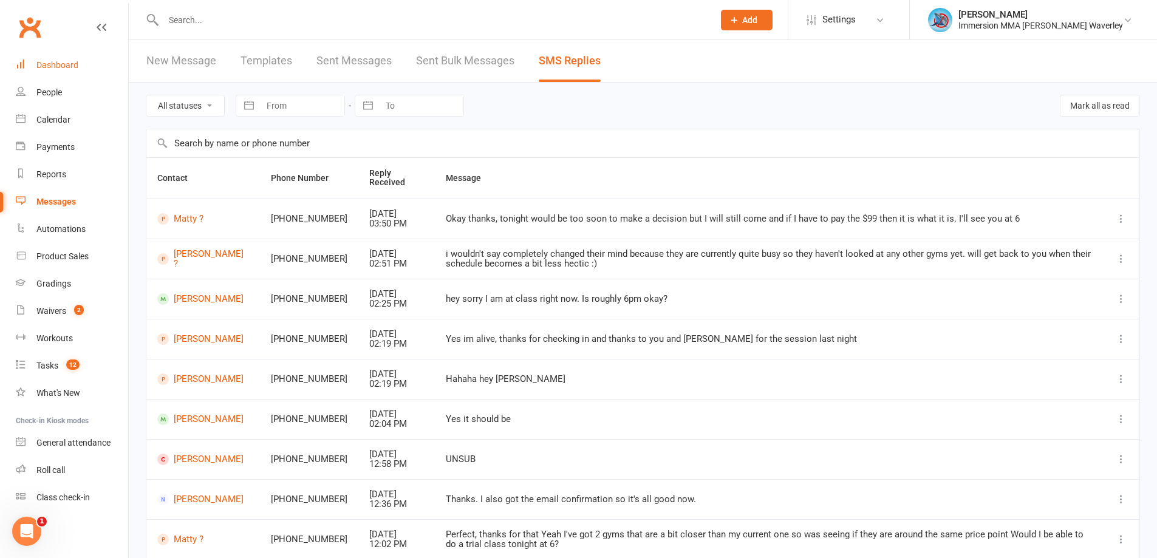
click at [52, 63] on div "Dashboard" at bounding box center [57, 65] width 42 height 10
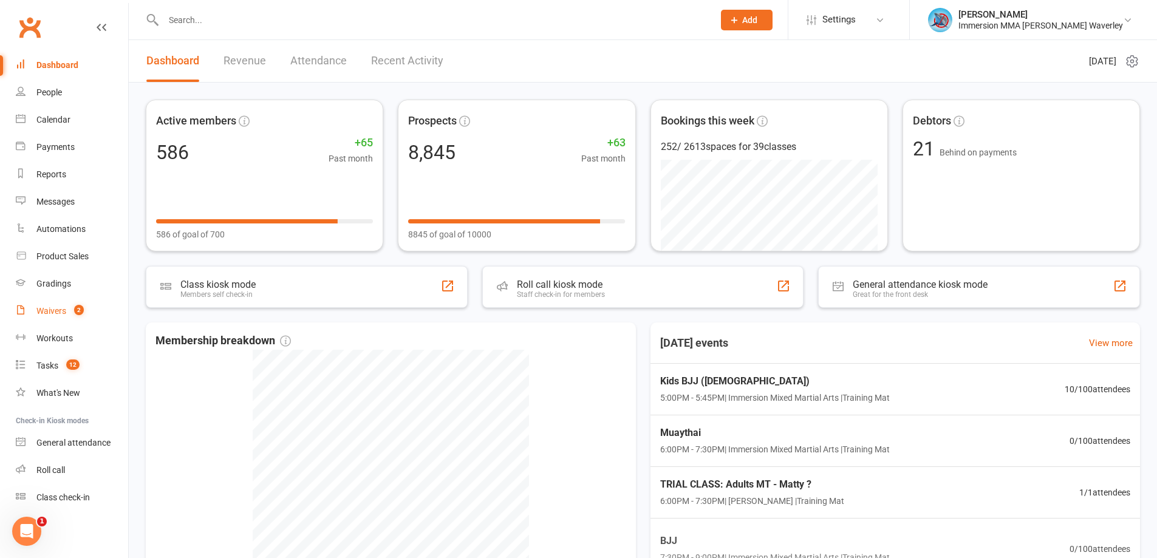
click at [77, 302] on link "Waivers 2" at bounding box center [72, 311] width 112 height 27
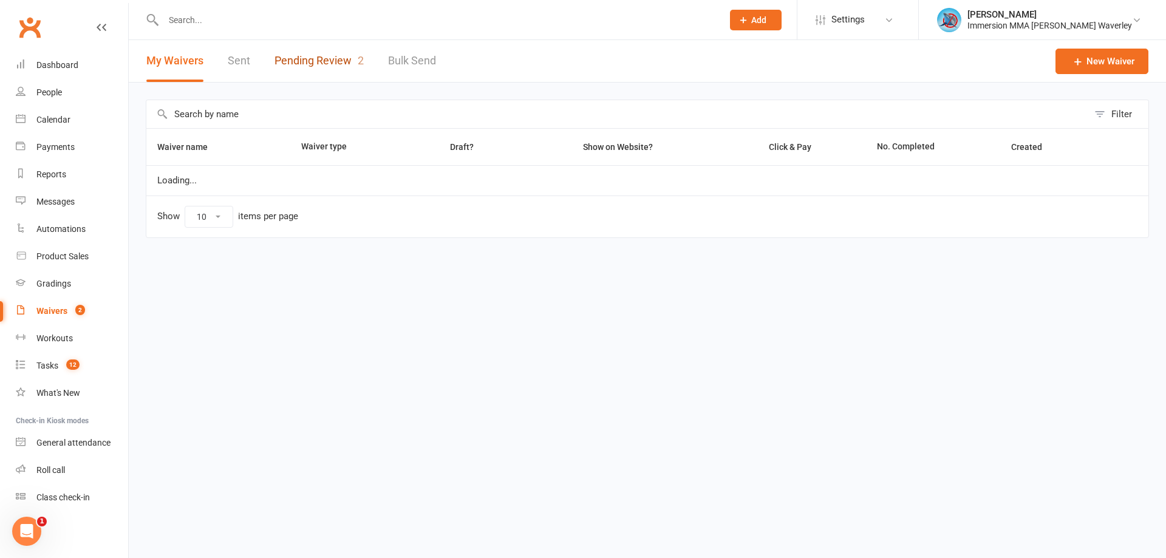
click at [307, 53] on link "Pending Review 2" at bounding box center [318, 61] width 89 height 42
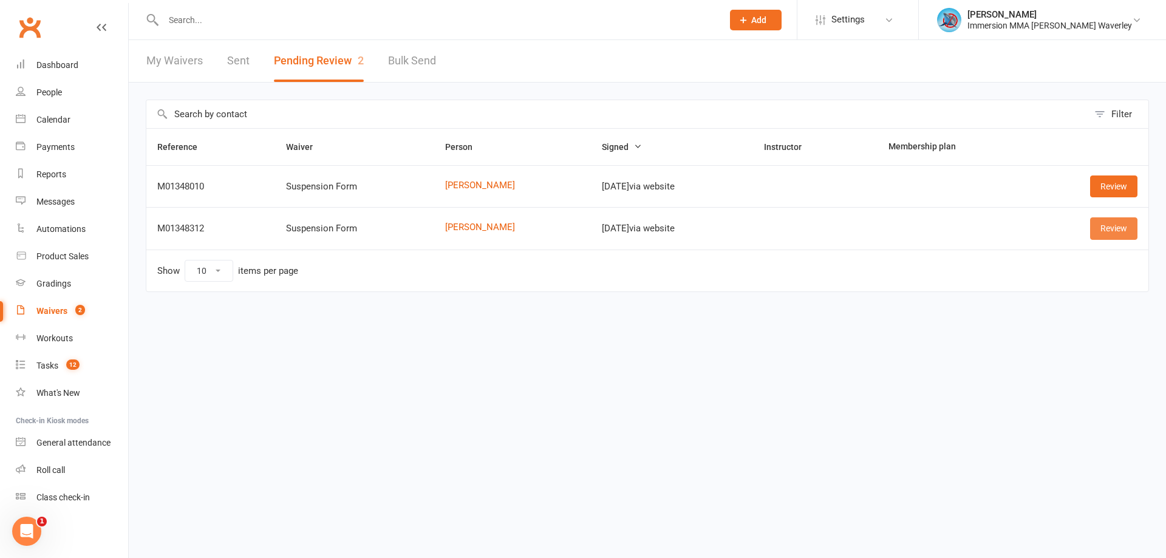
drag, startPoint x: 1157, startPoint y: 235, endPoint x: 1108, endPoint y: 225, distance: 50.1
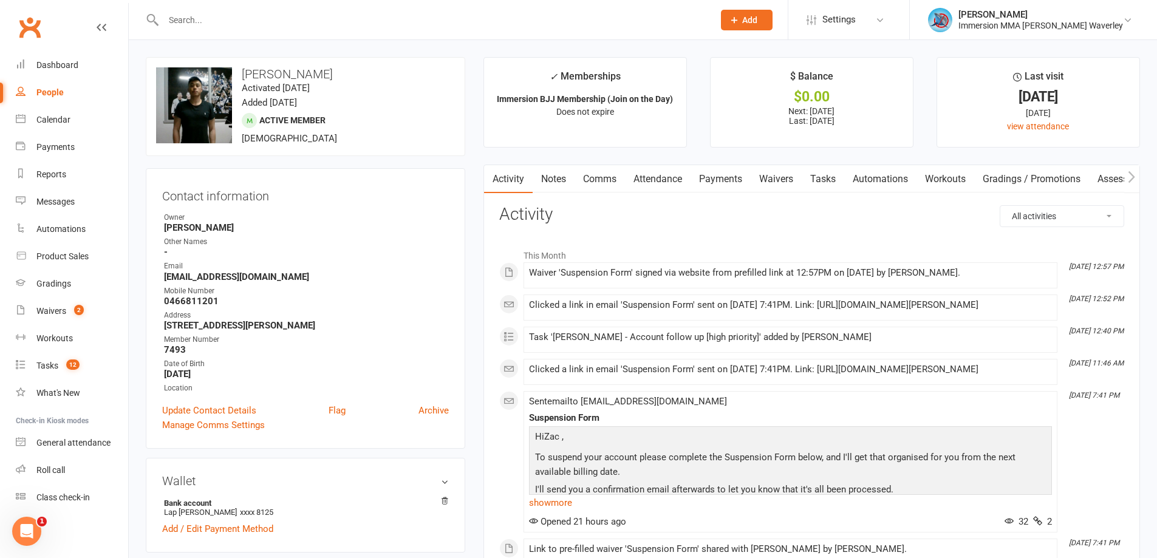
click at [554, 165] on link "Notes" at bounding box center [554, 179] width 42 height 28
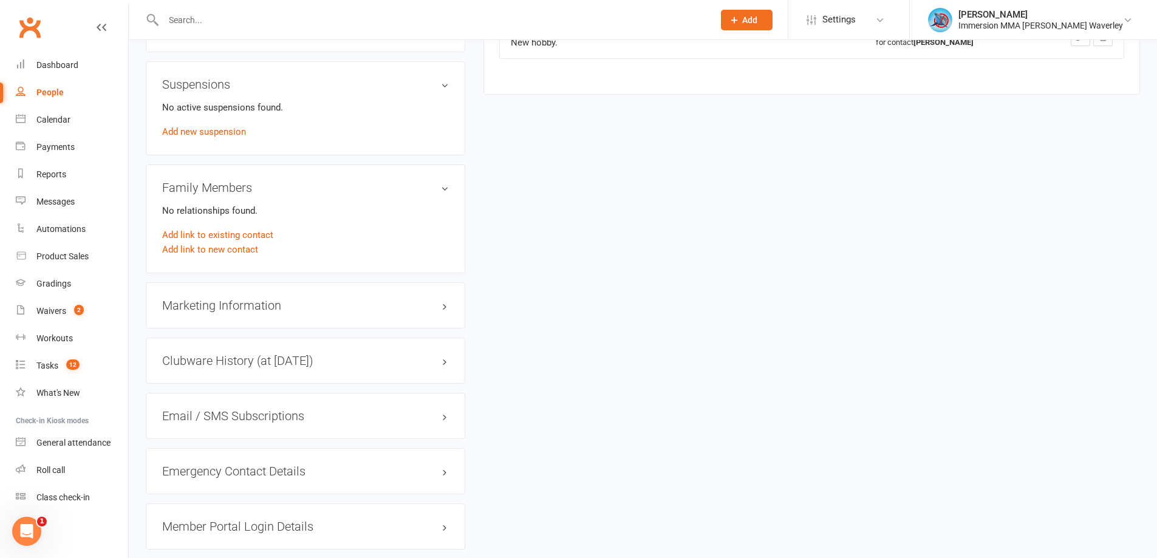
scroll to position [648, 0]
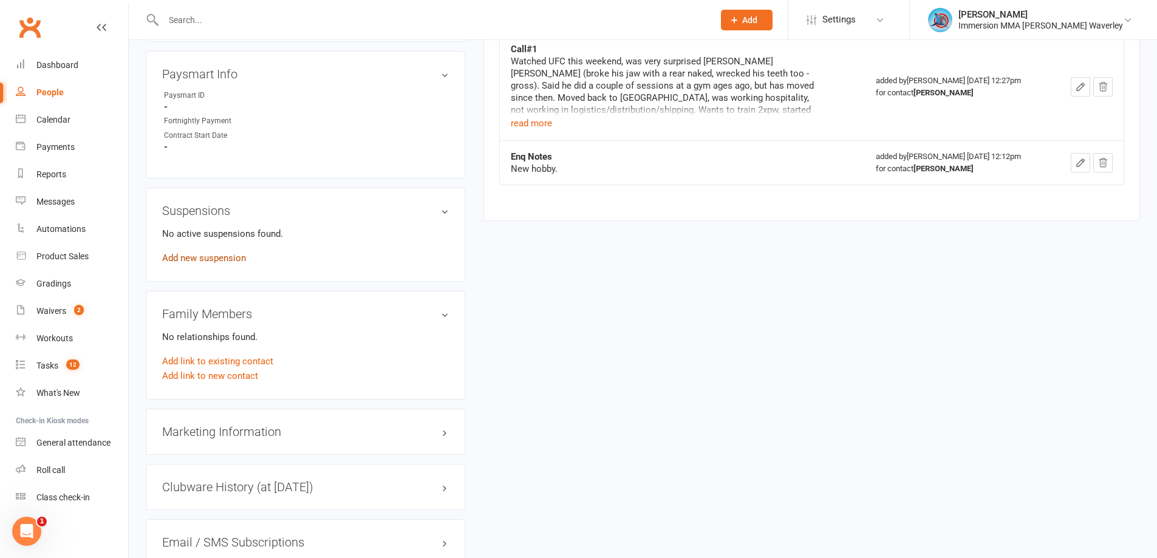
click at [222, 253] on link "Add new suspension" at bounding box center [204, 258] width 84 height 11
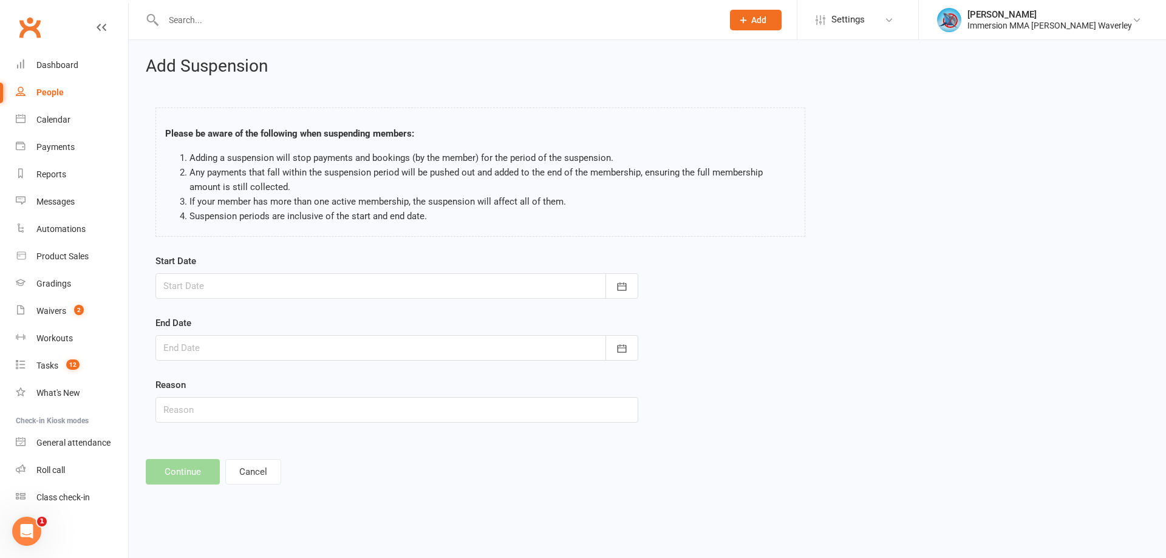
click at [1041, 296] on div "Start Date [DATE] Sun Mon Tue Wed Thu Fri Sat 36 31 01 02 03 04 05 06 37 07 08 …" at bounding box center [647, 347] width 1002 height 186
click at [214, 288] on div at bounding box center [396, 286] width 483 height 26
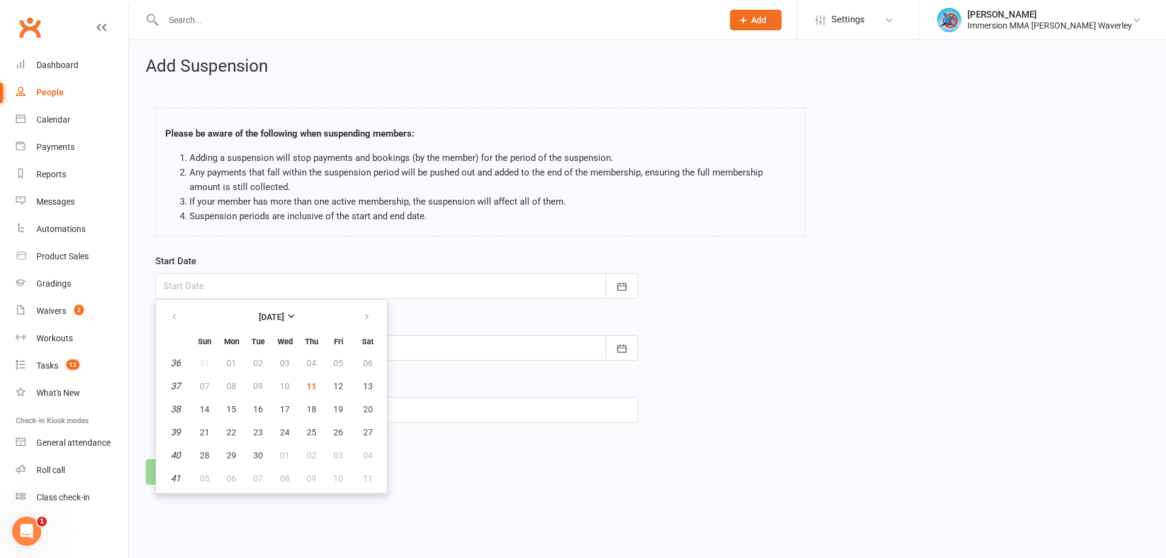
drag, startPoint x: 475, startPoint y: 432, endPoint x: 424, endPoint y: 453, distance: 55.0
click at [455, 444] on div "Add Suspension Please be aware of the following when suspending members: Adding…" at bounding box center [647, 271] width 1037 height 462
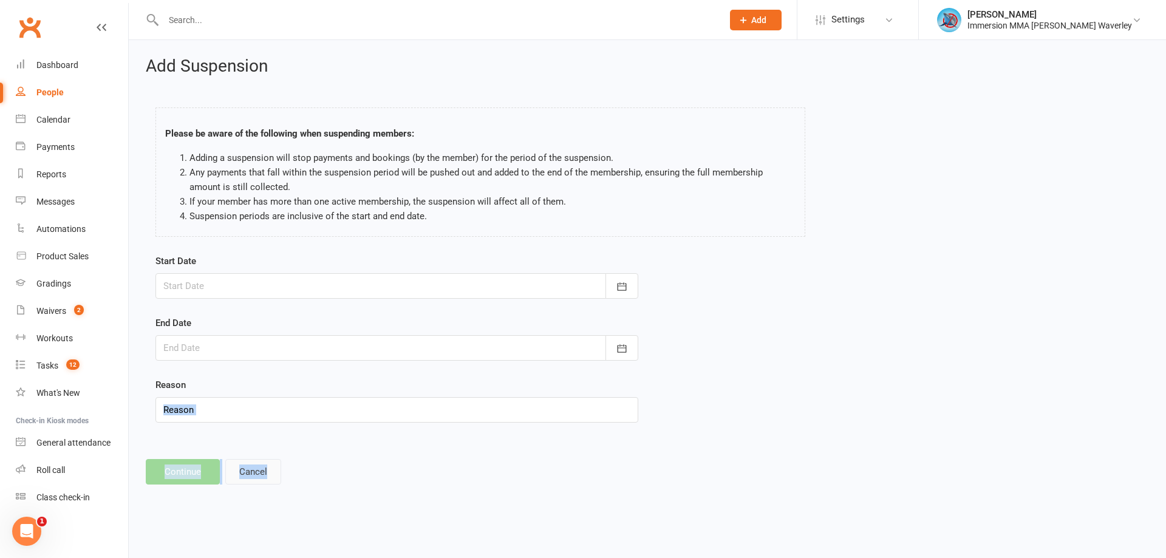
click at [248, 467] on button "Cancel" at bounding box center [253, 472] width 56 height 26
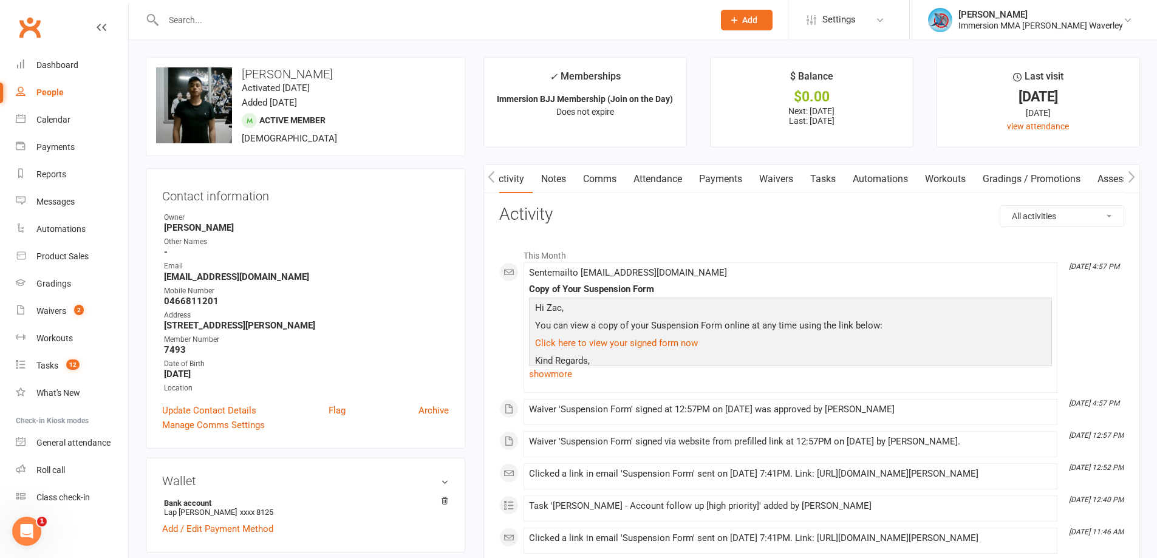
drag, startPoint x: 734, startPoint y: 183, endPoint x: 730, endPoint y: 190, distance: 8.4
click at [734, 183] on link "Payments" at bounding box center [720, 179] width 60 height 28
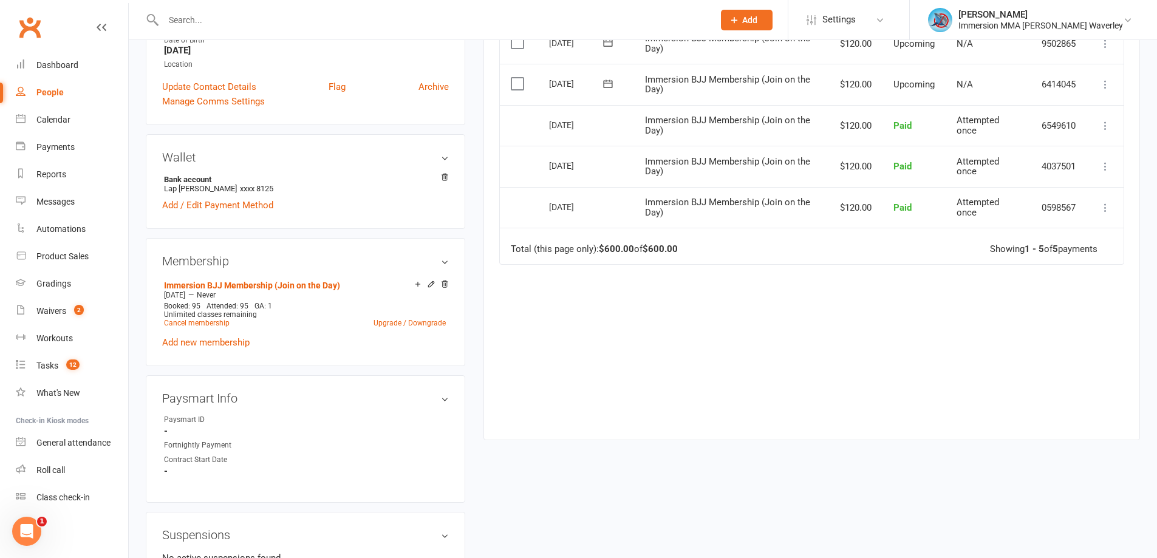
scroll to position [162, 0]
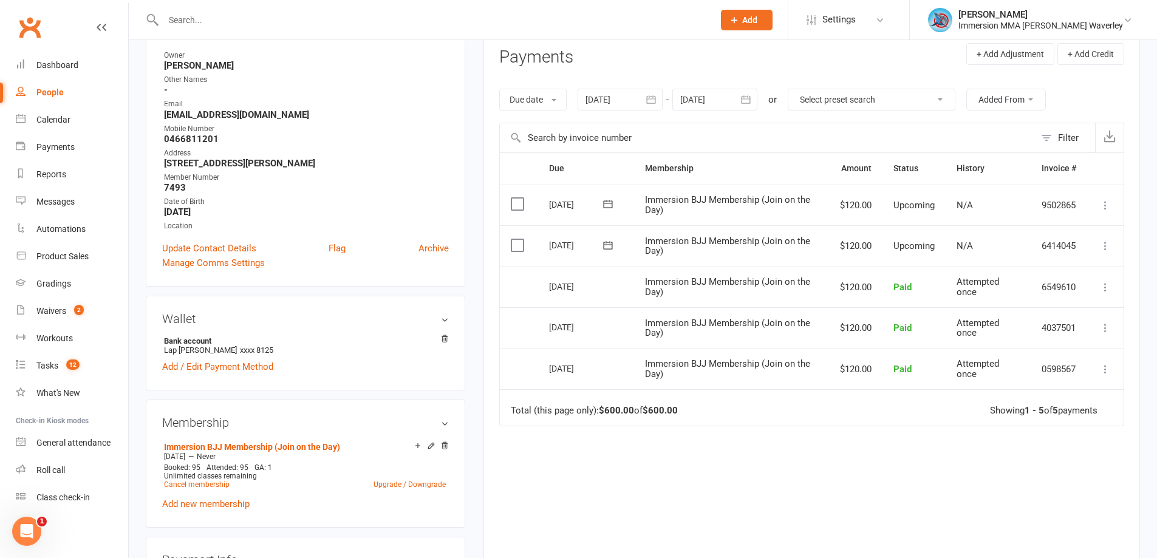
click at [738, 98] on button "button" at bounding box center [746, 100] width 22 height 22
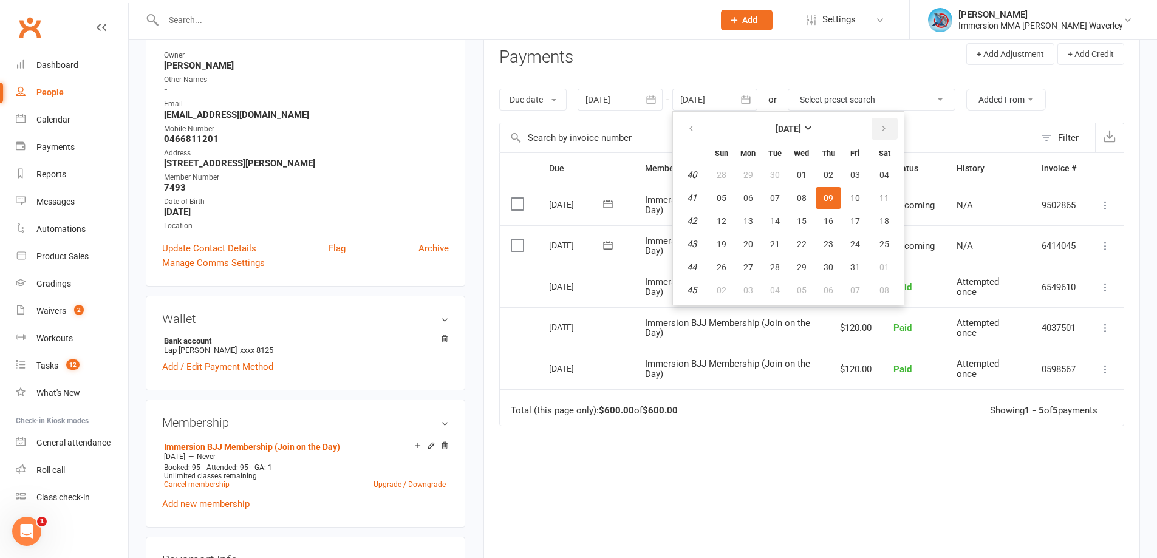
drag, startPoint x: 892, startPoint y: 128, endPoint x: 878, endPoint y: 143, distance: 20.2
click at [891, 129] on button "button" at bounding box center [884, 129] width 26 height 22
click at [831, 280] on button "04" at bounding box center [829, 290] width 26 height 22
type input "[DATE]"
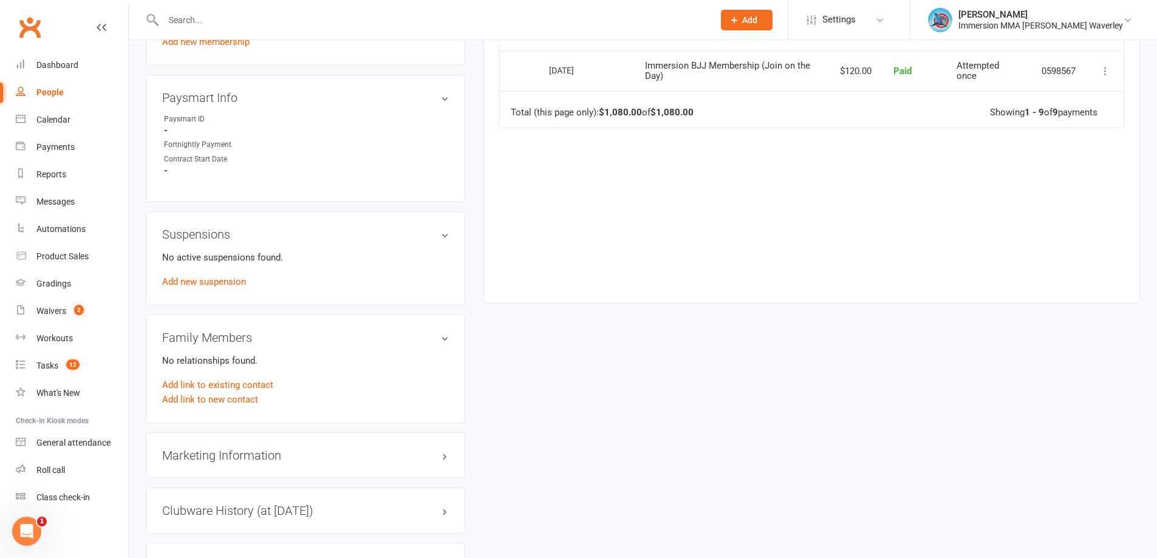
scroll to position [648, 0]
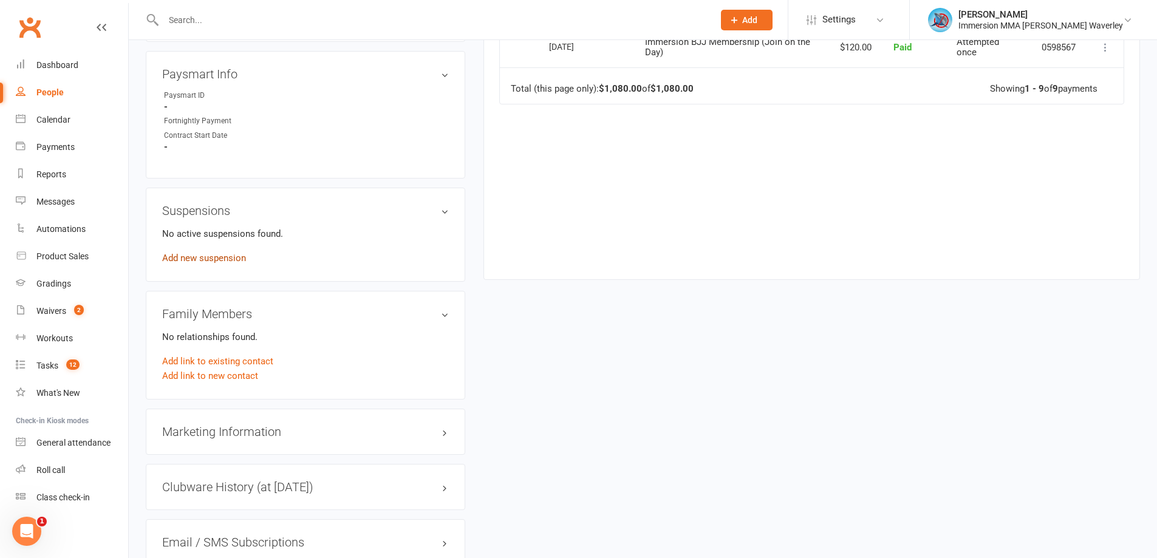
click at [207, 256] on link "Add new suspension" at bounding box center [204, 258] width 84 height 11
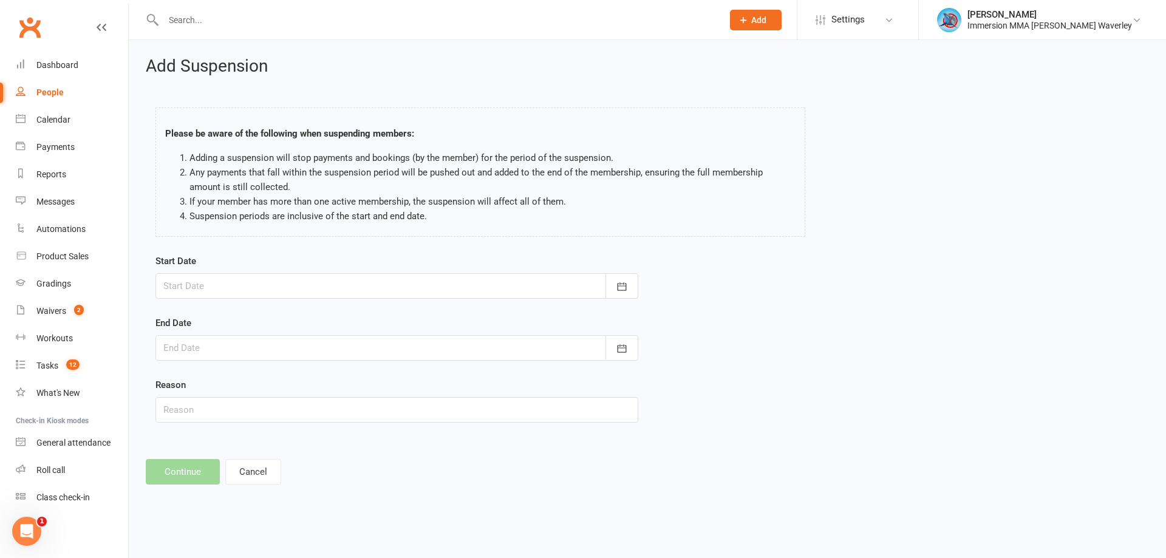
click at [361, 270] on div "Start Date [DATE] Sun Mon Tue Wed Thu Fri Sat 36 31 01 02 03 04 05 06 37 07 08 …" at bounding box center [396, 276] width 483 height 45
click at [352, 290] on div at bounding box center [396, 286] width 483 height 26
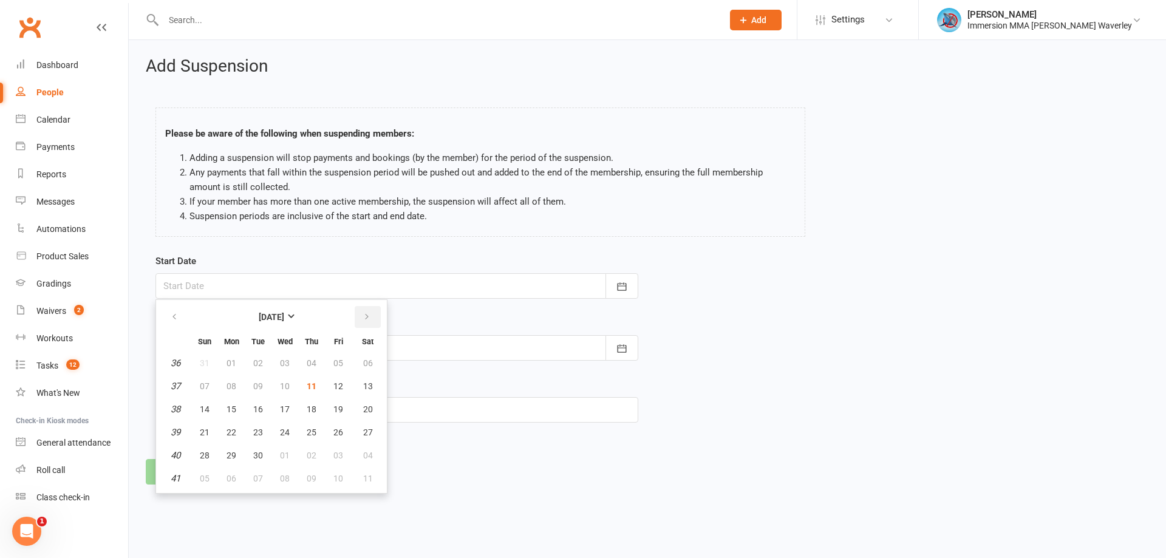
click at [370, 315] on button "button" at bounding box center [368, 317] width 26 height 22
drag, startPoint x: 228, startPoint y: 381, endPoint x: 234, endPoint y: 386, distance: 6.9
click at [230, 383] on span "03" at bounding box center [232, 386] width 10 height 10
type input "[DATE]"
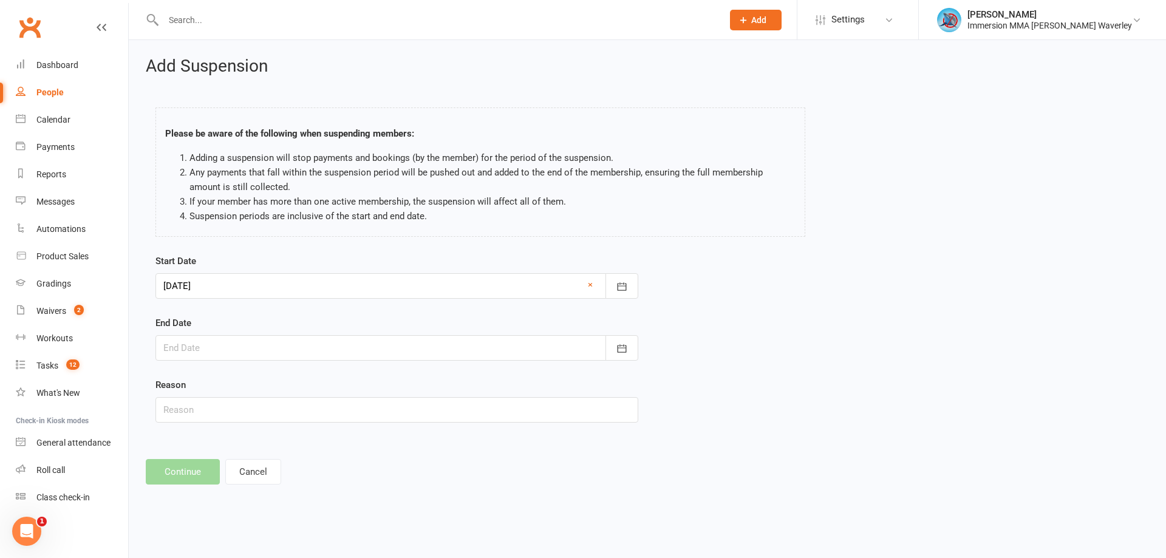
click at [246, 344] on div at bounding box center [396, 348] width 483 height 26
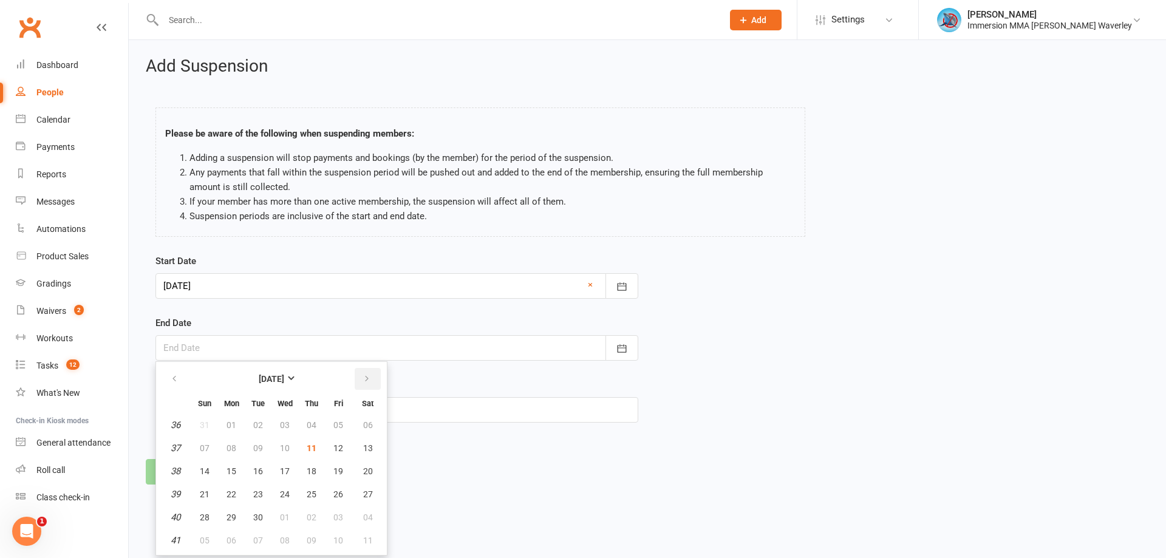
click at [369, 377] on icon "button" at bounding box center [367, 379] width 9 height 10
click at [204, 544] on span "30" at bounding box center [205, 541] width 10 height 10
type input "[DATE]"
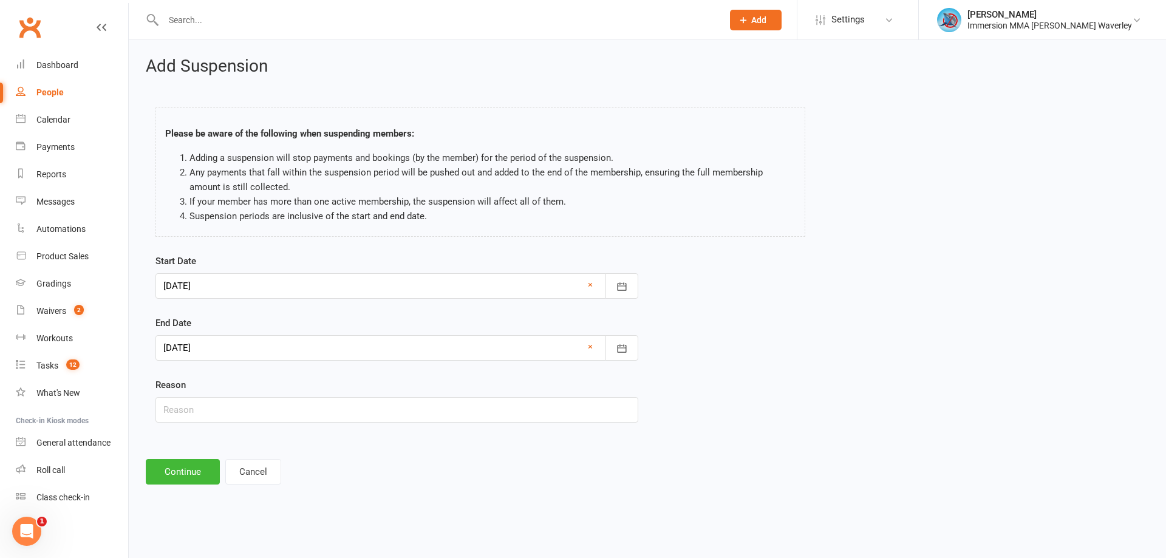
click at [226, 392] on div "Reason" at bounding box center [396, 400] width 483 height 45
click at [215, 400] on input "text" at bounding box center [396, 410] width 483 height 26
type input "away"
click at [182, 475] on button "Continue" at bounding box center [183, 472] width 74 height 26
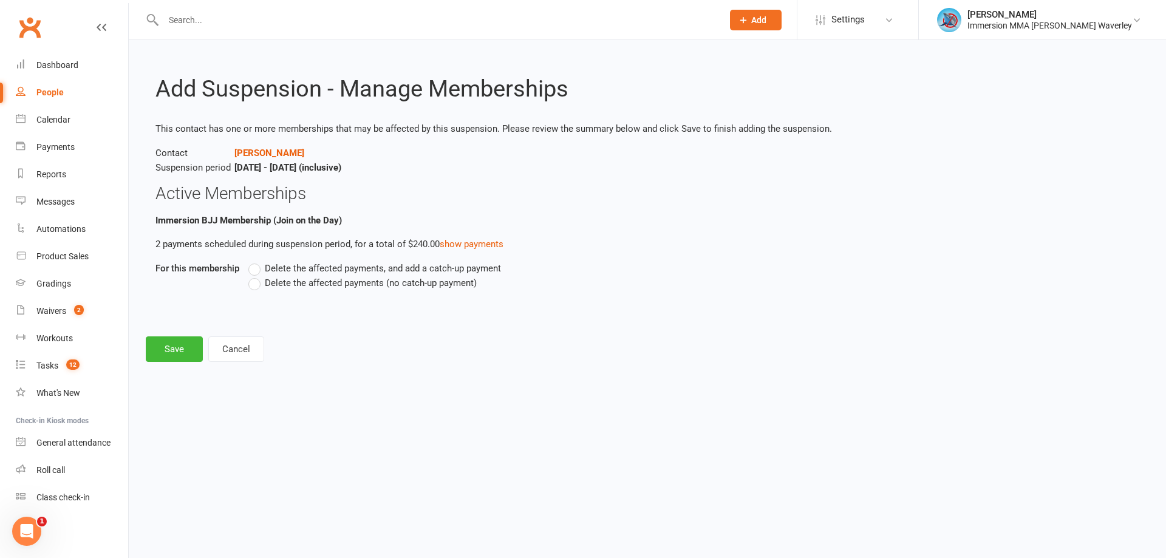
click at [308, 276] on span "Delete the affected payments (no catch-up payment)" at bounding box center [371, 282] width 212 height 13
click at [256, 276] on input "Delete the affected payments (no catch-up payment)" at bounding box center [252, 276] width 8 height 0
click at [186, 344] on button "Save" at bounding box center [174, 349] width 57 height 26
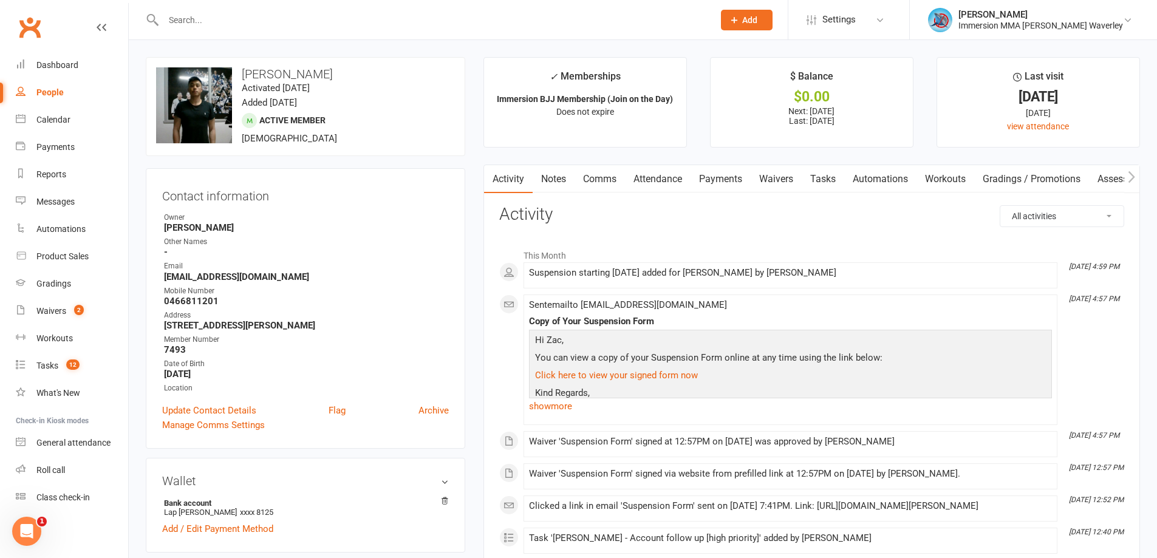
click at [838, 191] on link "Tasks" at bounding box center [823, 179] width 43 height 28
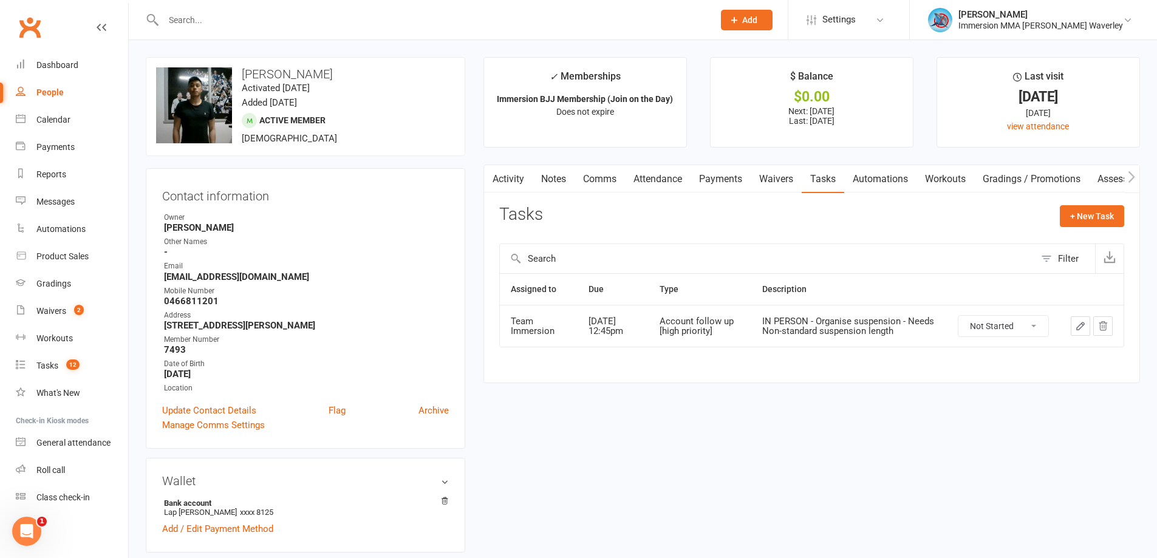
click at [975, 284] on th at bounding box center [1003, 289] width 113 height 31
drag, startPoint x: 551, startPoint y: 172, endPoint x: 559, endPoint y: 174, distance: 8.3
click at [551, 172] on link "Notes" at bounding box center [554, 179] width 42 height 28
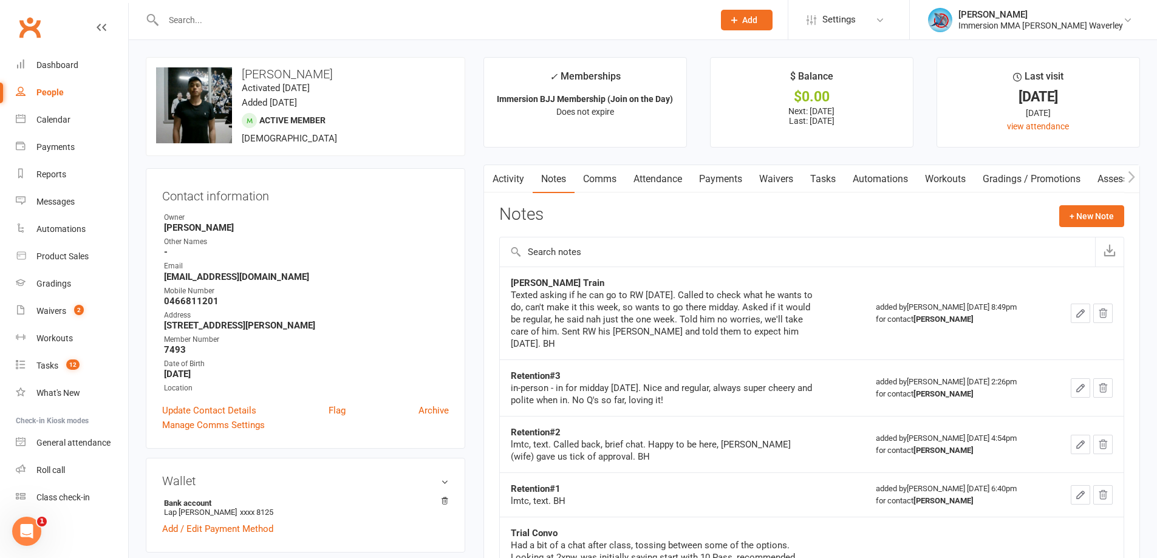
click at [817, 172] on link "Tasks" at bounding box center [823, 179] width 43 height 28
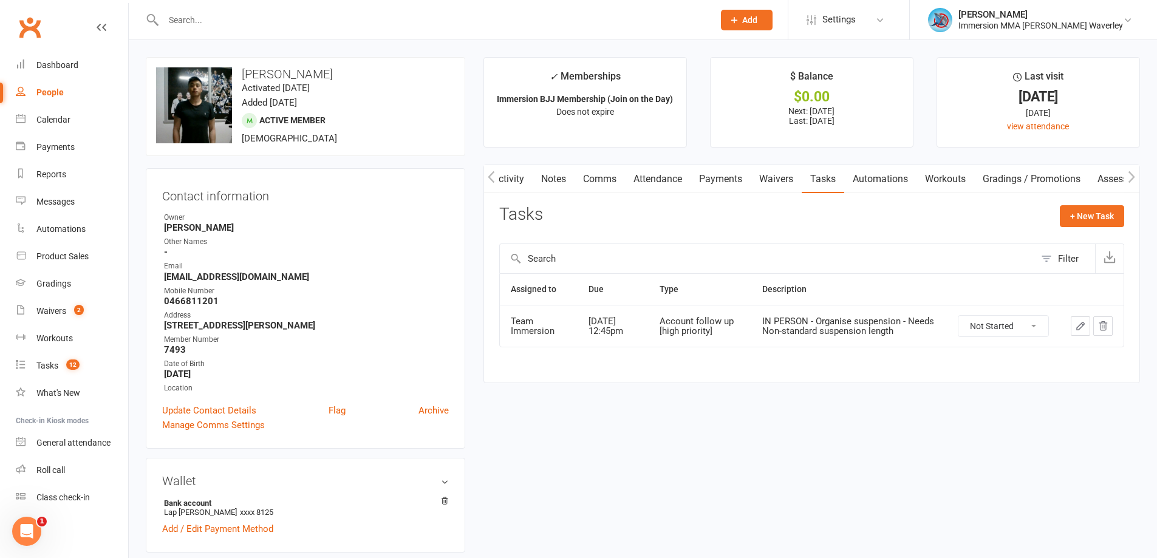
click at [552, 174] on link "Notes" at bounding box center [554, 179] width 42 height 28
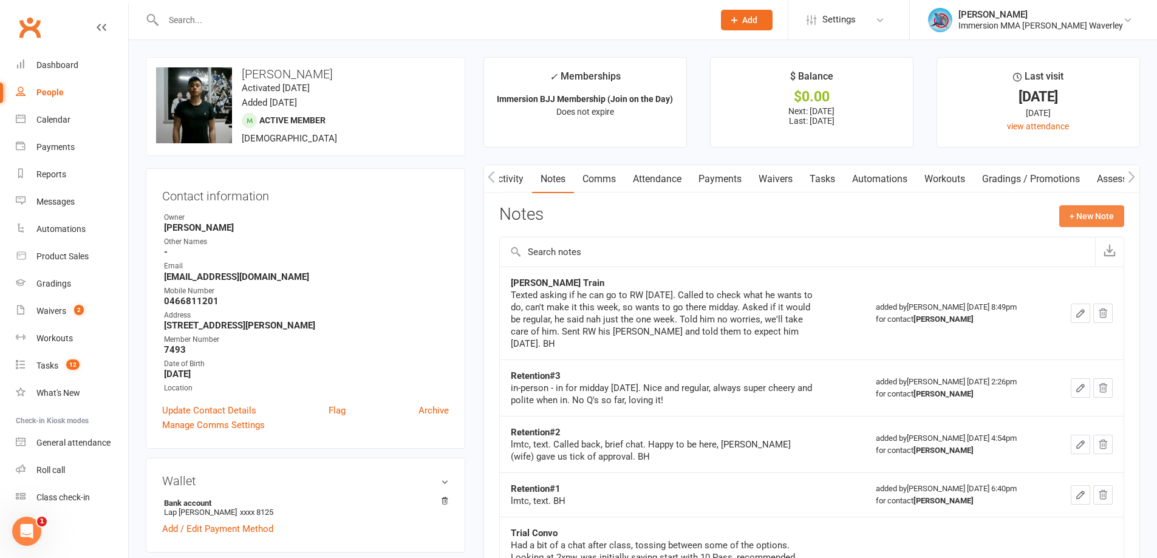
click at [1109, 208] on button "+ New Note" at bounding box center [1091, 216] width 65 height 22
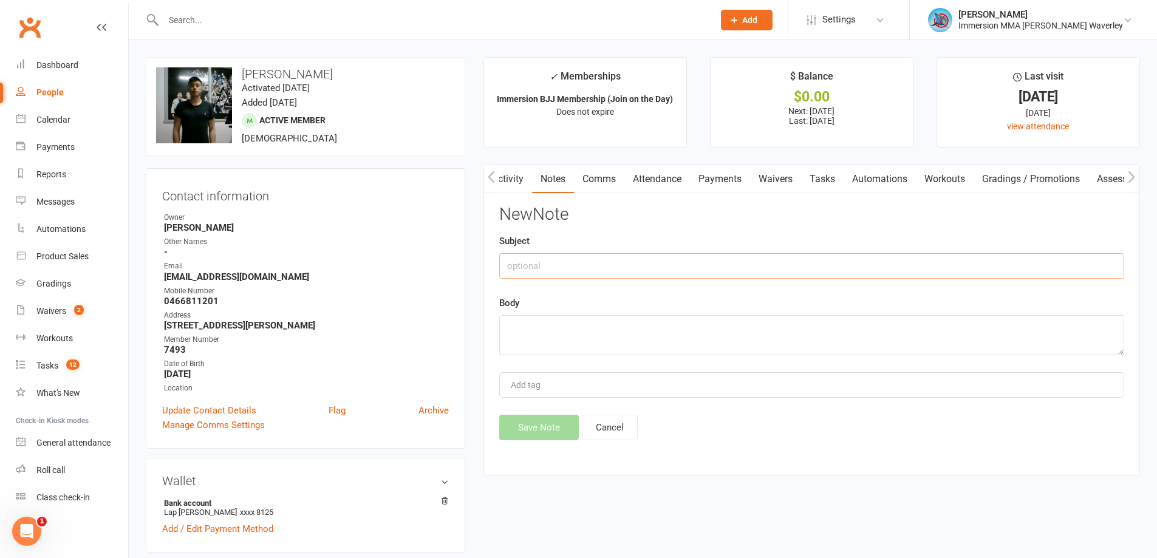
click at [591, 265] on input "text" at bounding box center [811, 266] width 625 height 26
type input "Sus Request"
click at [576, 338] on textarea at bounding box center [811, 335] width 625 height 40
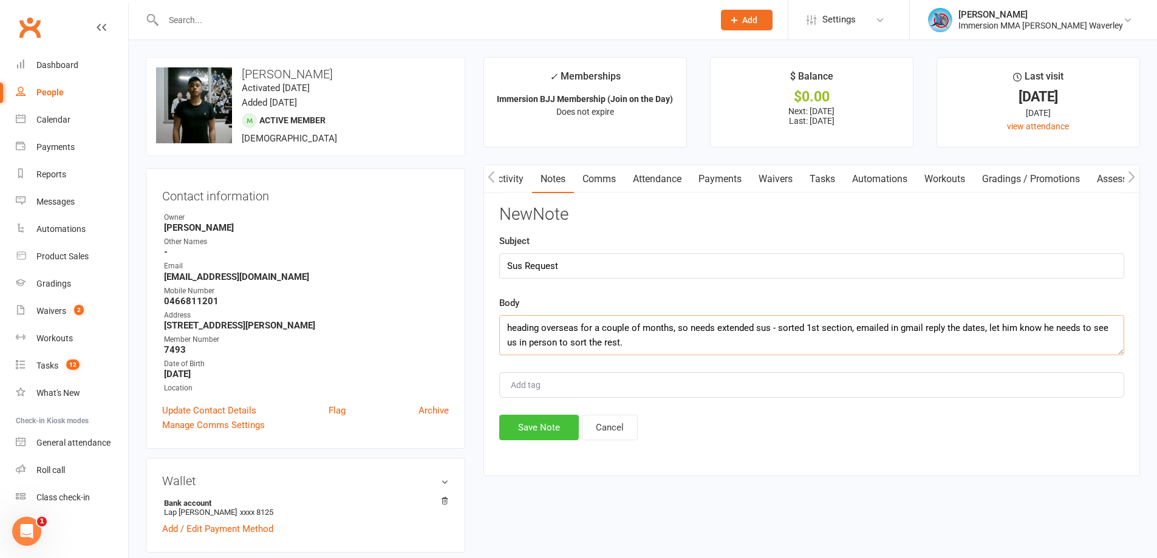
type textarea "heading overseas for a couple of months, so needs extended sus - sorted 1st sec…"
click at [531, 423] on button "Save Note" at bounding box center [539, 428] width 80 height 26
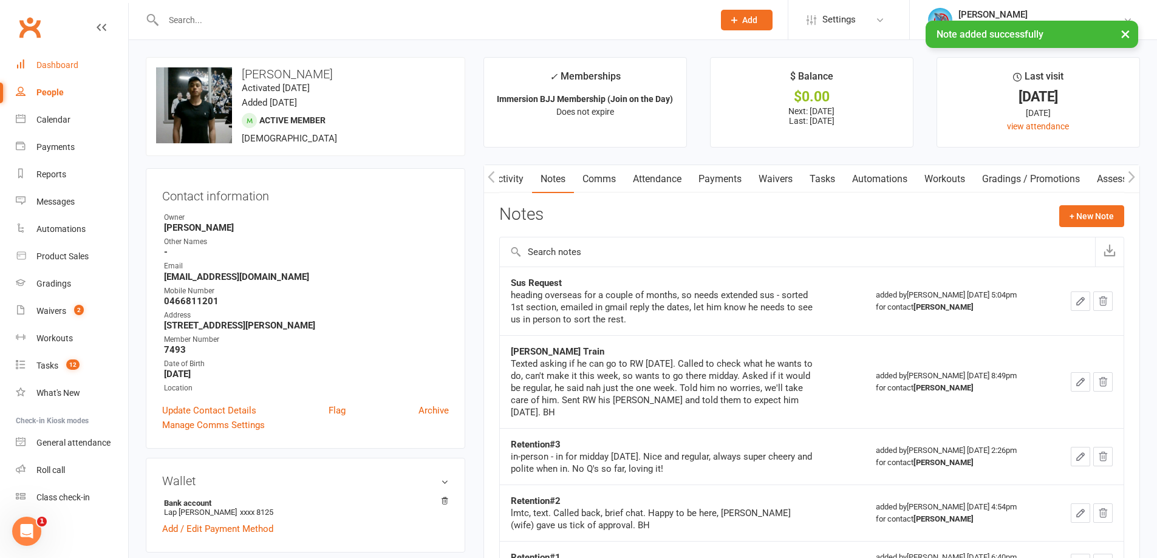
click at [70, 61] on div "Dashboard" at bounding box center [57, 65] width 42 height 10
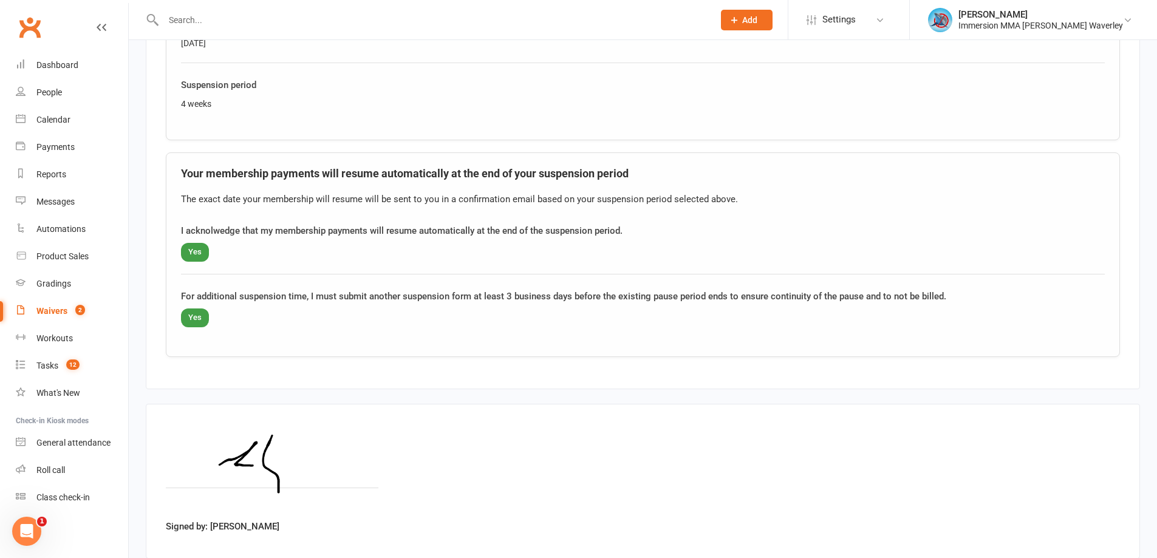
scroll to position [831, 0]
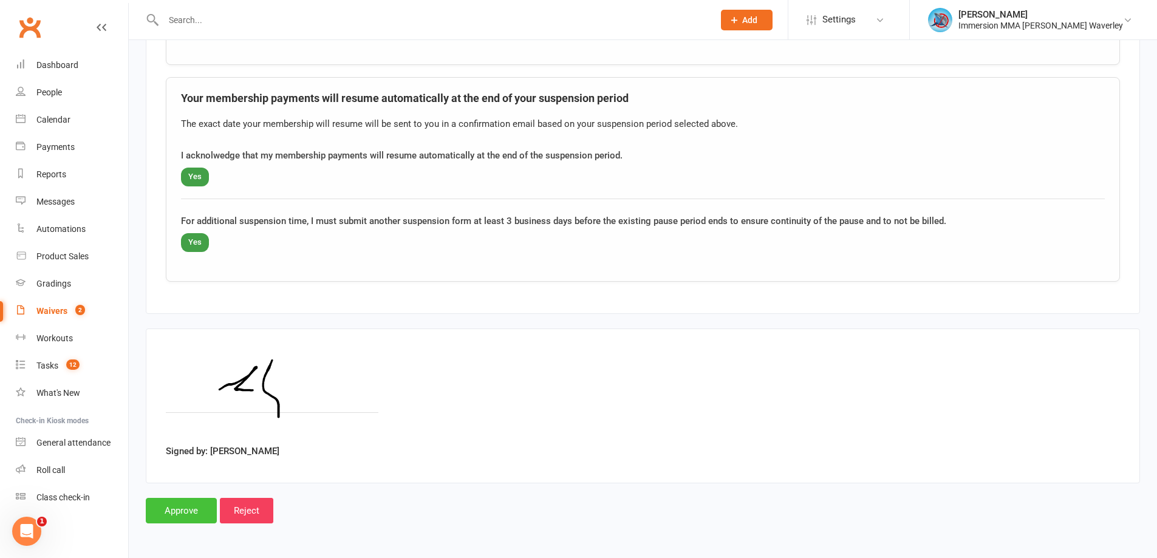
click at [179, 508] on input "Approve" at bounding box center [181, 511] width 71 height 26
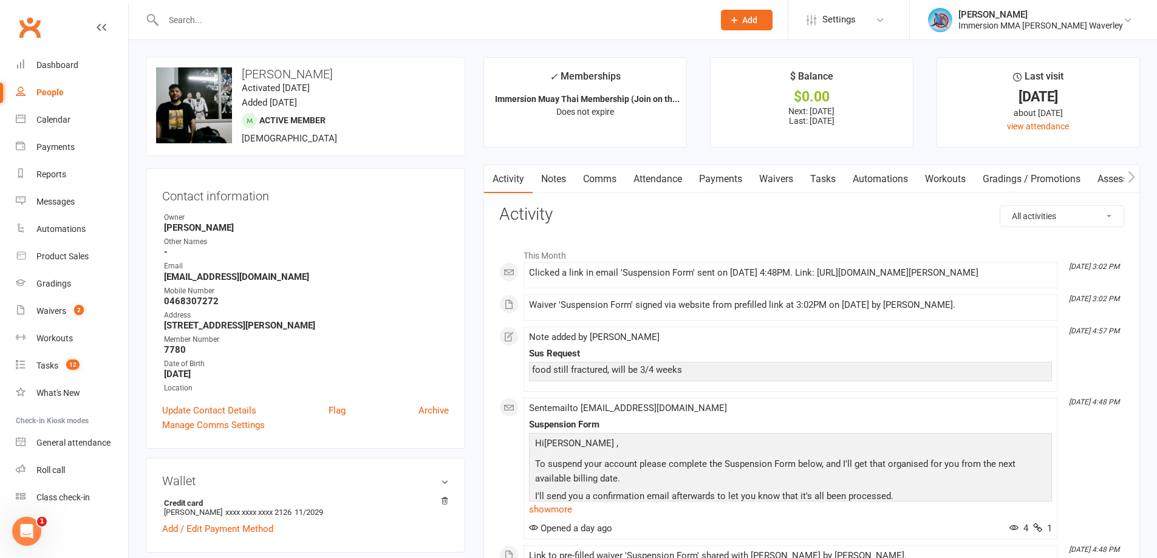
click at [721, 185] on link "Payments" at bounding box center [720, 179] width 60 height 28
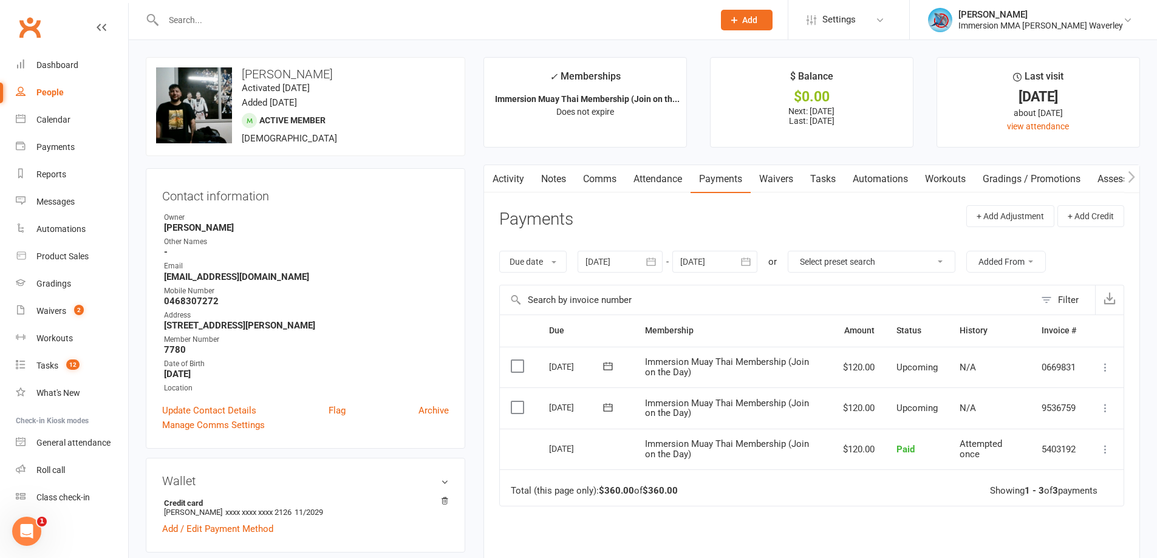
click at [929, 208] on header "Payments + Add Adjustment + Add Credit" at bounding box center [811, 221] width 625 height 33
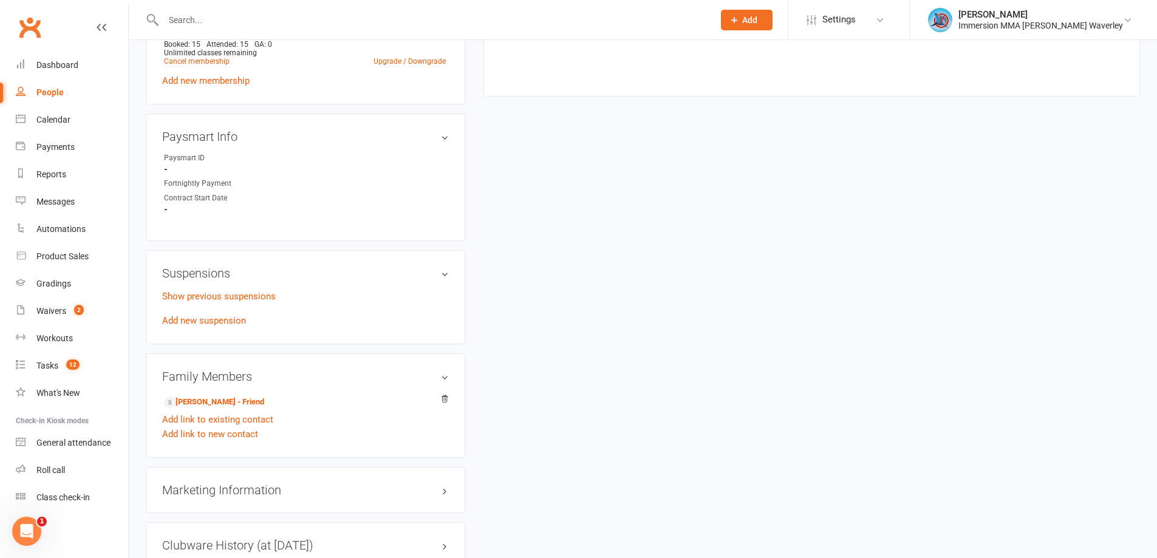
scroll to position [648, 0]
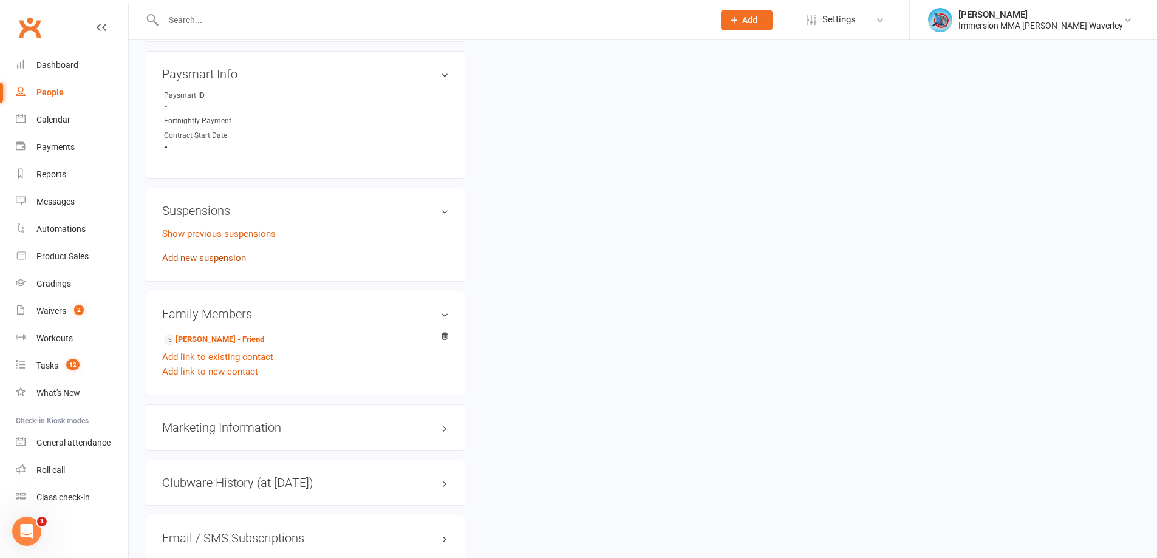
click at [185, 262] on link "Add new suspension" at bounding box center [204, 258] width 84 height 11
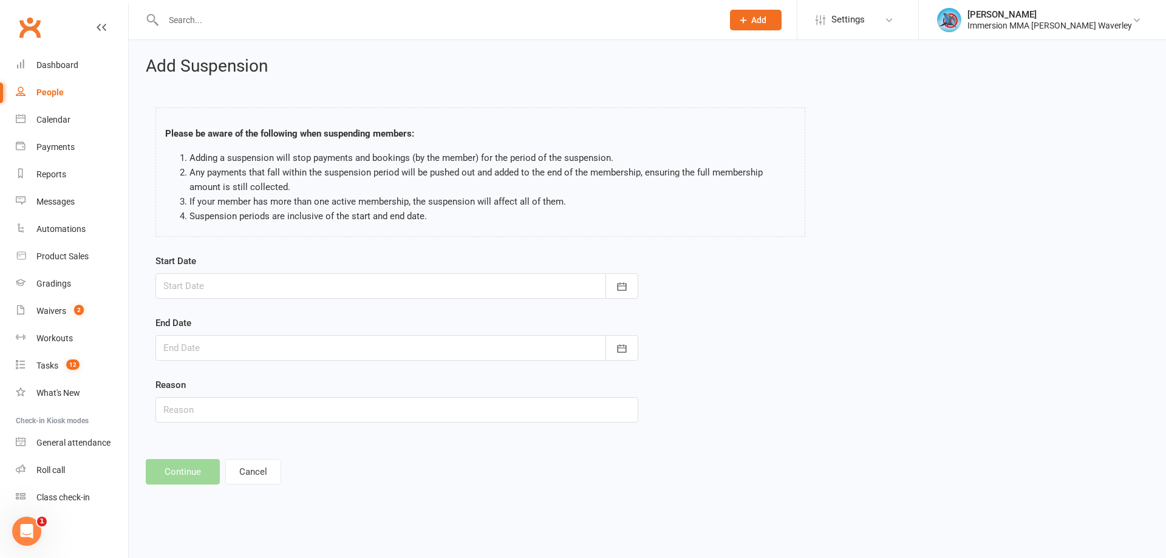
drag, startPoint x: 282, startPoint y: 279, endPoint x: 288, endPoint y: 279, distance: 6.7
click at [281, 279] on div at bounding box center [396, 286] width 483 height 26
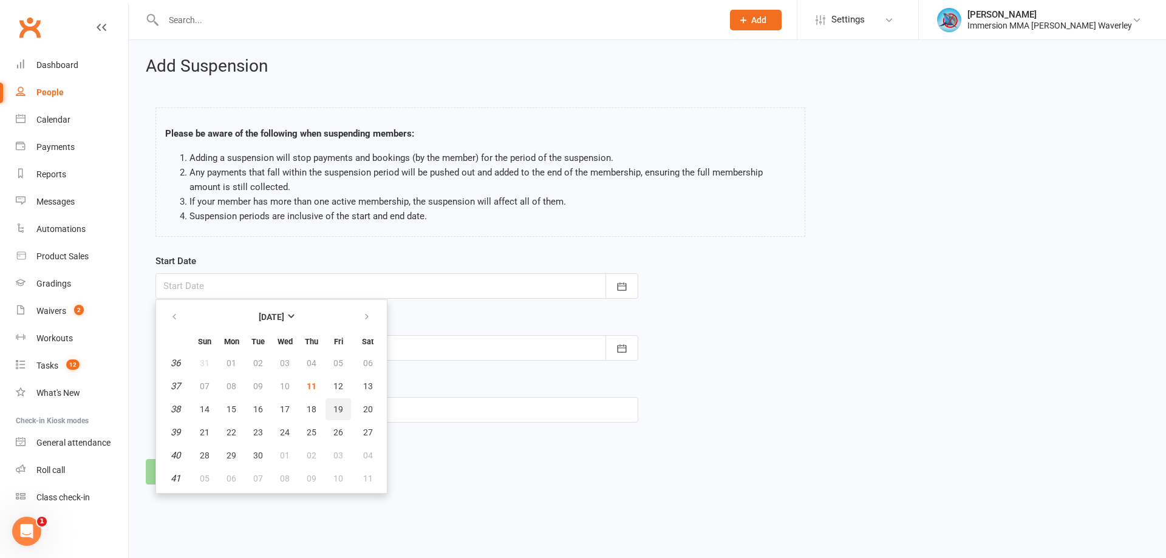
click at [344, 404] on button "19" at bounding box center [338, 409] width 26 height 22
type input "[DATE]"
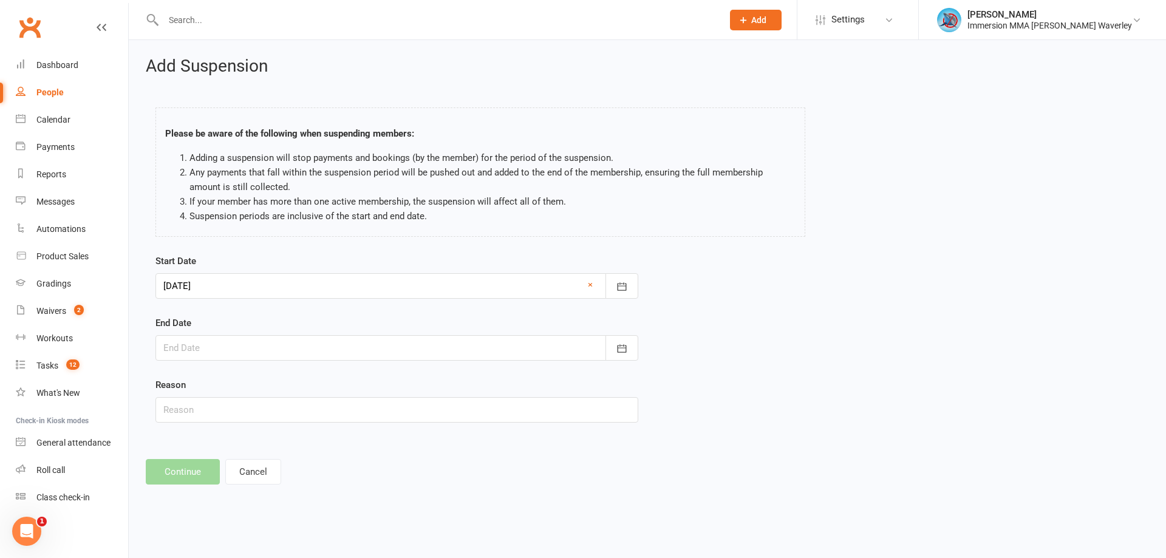
click at [334, 344] on div at bounding box center [396, 348] width 483 height 26
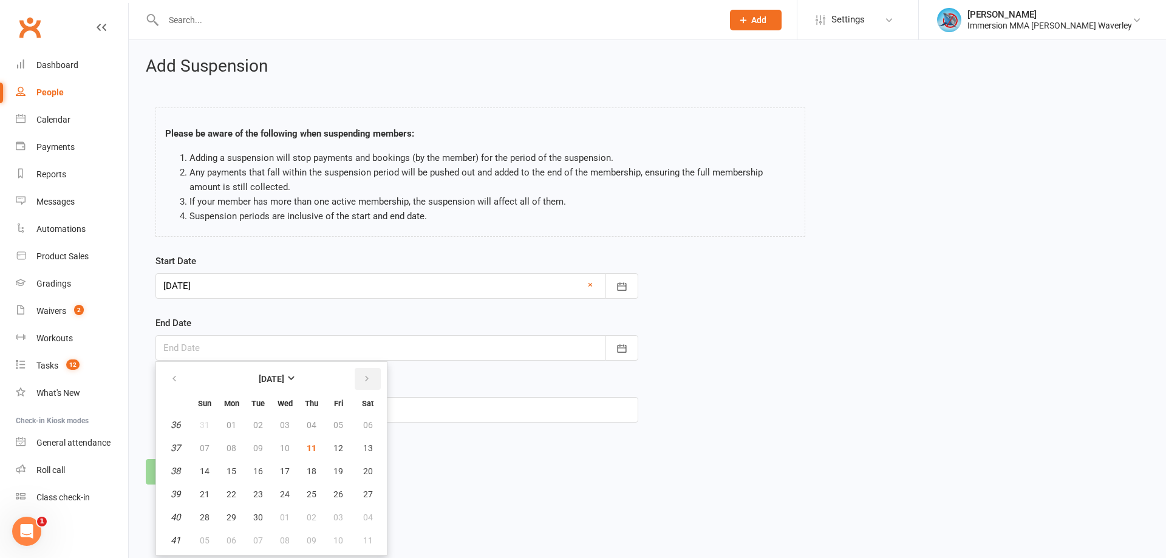
click at [376, 374] on button "button" at bounding box center [368, 379] width 26 height 22
click at [312, 476] on button "16" at bounding box center [312, 471] width 26 height 22
type input "[DATE]"
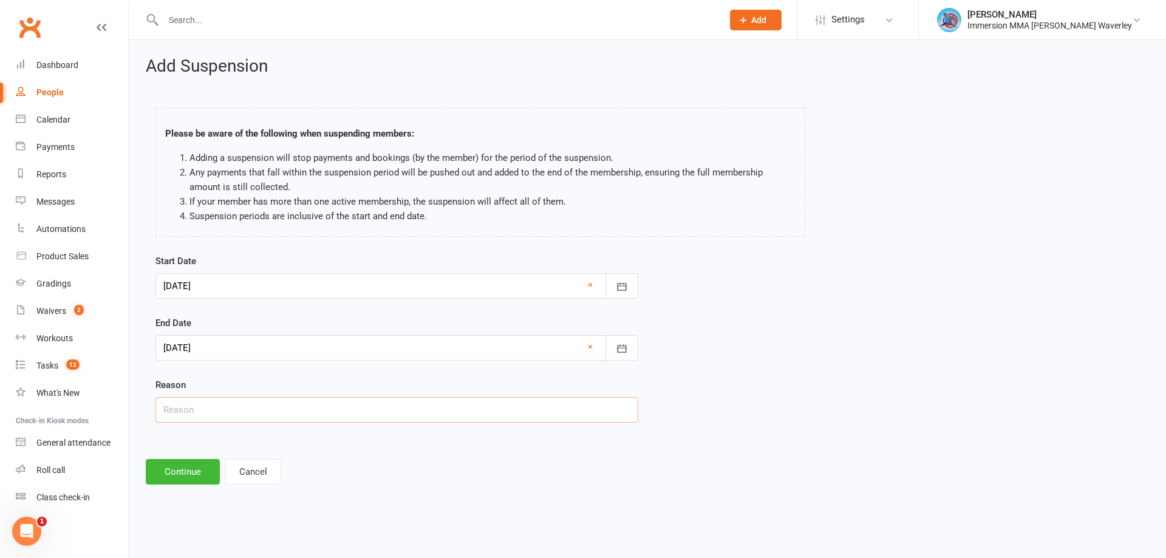
click at [214, 414] on input "text" at bounding box center [396, 410] width 483 height 26
type input "fractured foot"
click at [178, 471] on button "Continue" at bounding box center [183, 472] width 74 height 26
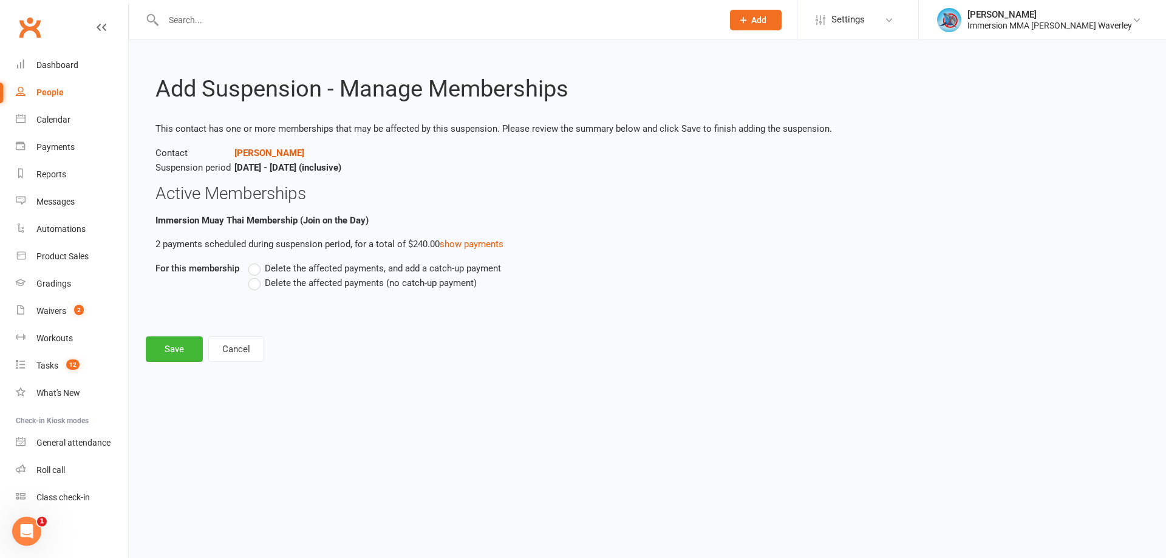
click at [321, 276] on span "Delete the affected payments (no catch-up payment)" at bounding box center [371, 282] width 212 height 13
click at [256, 276] on input "Delete the affected payments (no catch-up payment)" at bounding box center [252, 276] width 8 height 0
click at [163, 352] on button "Save" at bounding box center [174, 349] width 57 height 26
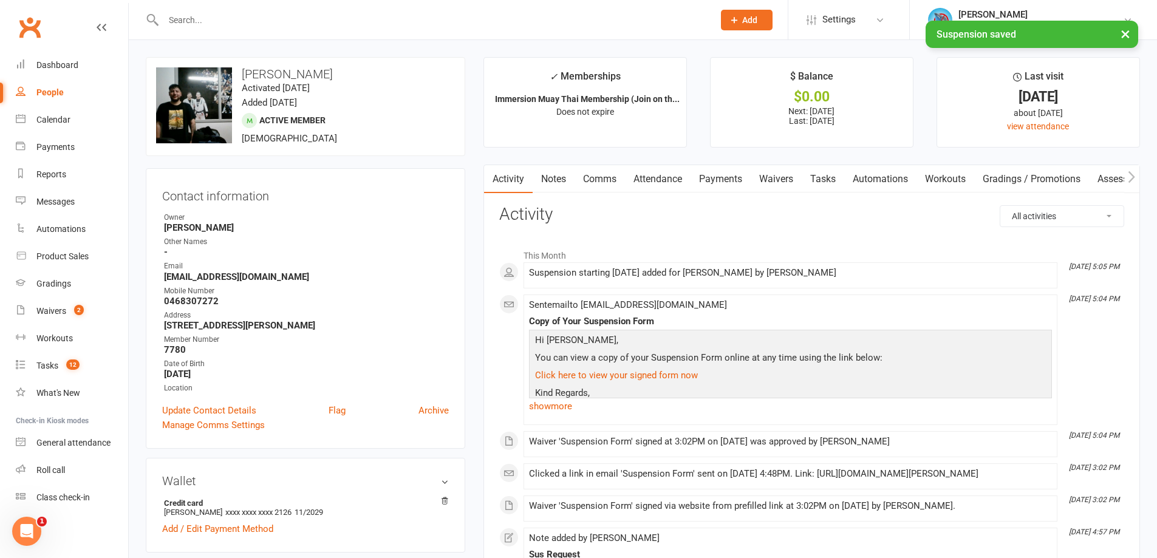
click at [611, 169] on link "Comms" at bounding box center [599, 179] width 50 height 28
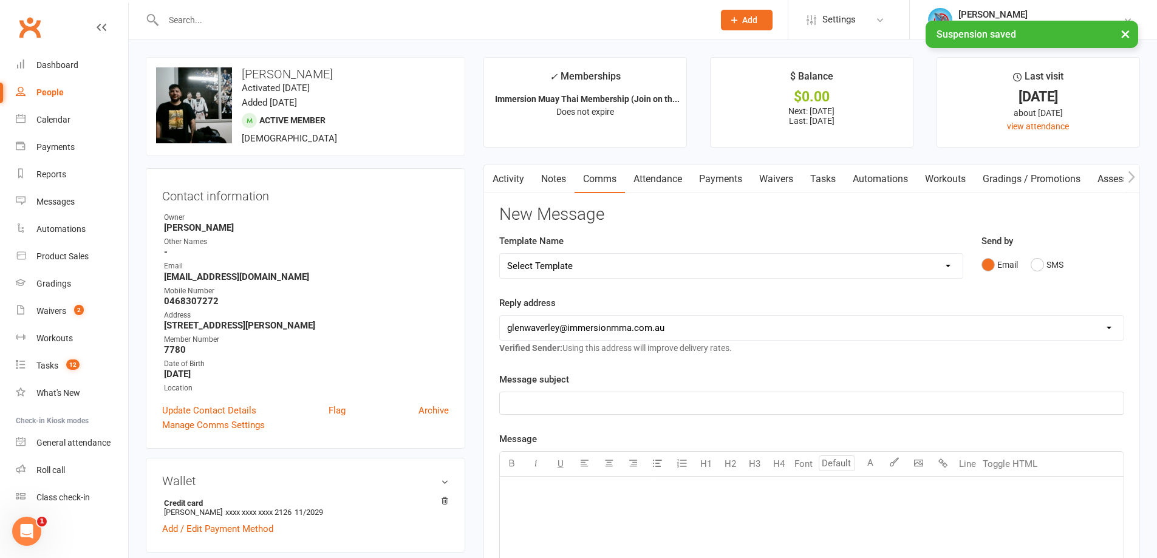
drag, startPoint x: 601, startPoint y: 273, endPoint x: 601, endPoint y: 265, distance: 7.9
click at [601, 273] on select "Select Template [Email] Adult Appt Confirmation Email [SMS] Booking Confirmatio…" at bounding box center [731, 266] width 463 height 24
select select "13"
click at [500, 254] on select "Select Template [Email] Adult Appt Confirmation Email [SMS] Booking Confirmatio…" at bounding box center [731, 266] width 463 height 24
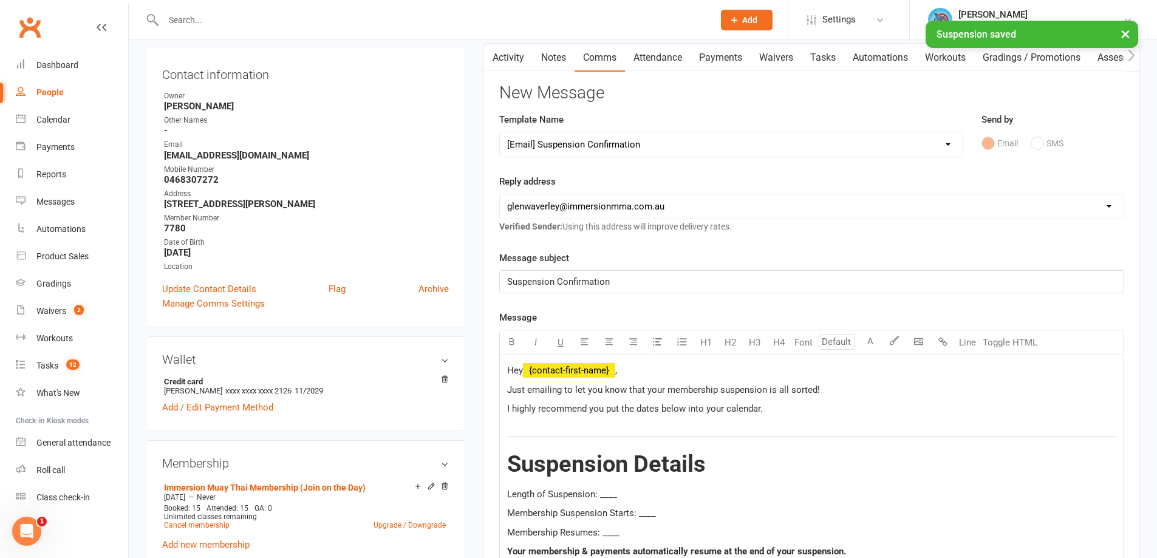
scroll to position [162, 0]
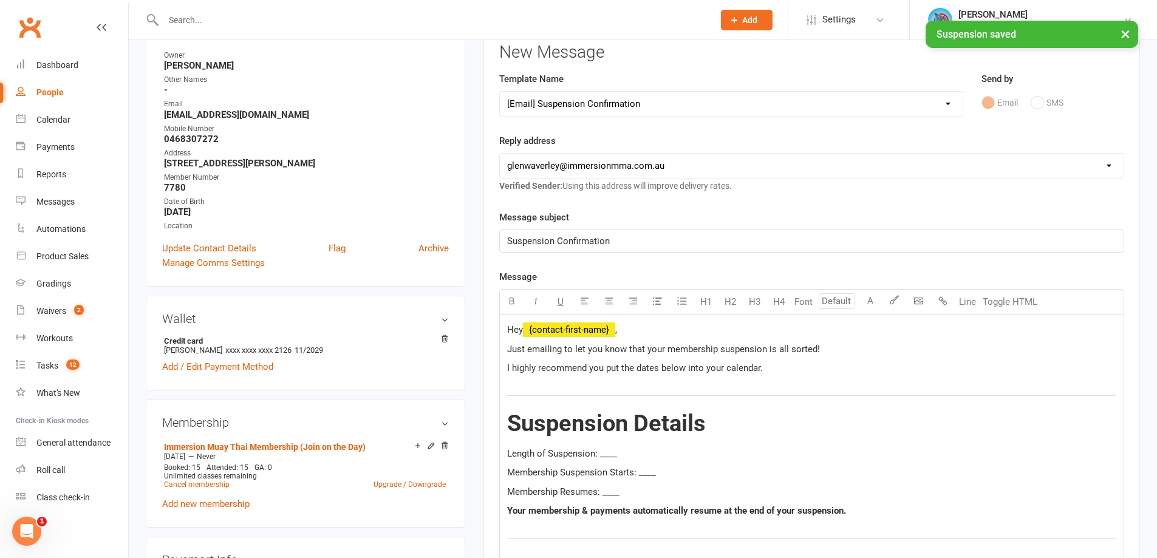
click at [610, 456] on span "Length of Suspension: ____" at bounding box center [562, 453] width 110 height 11
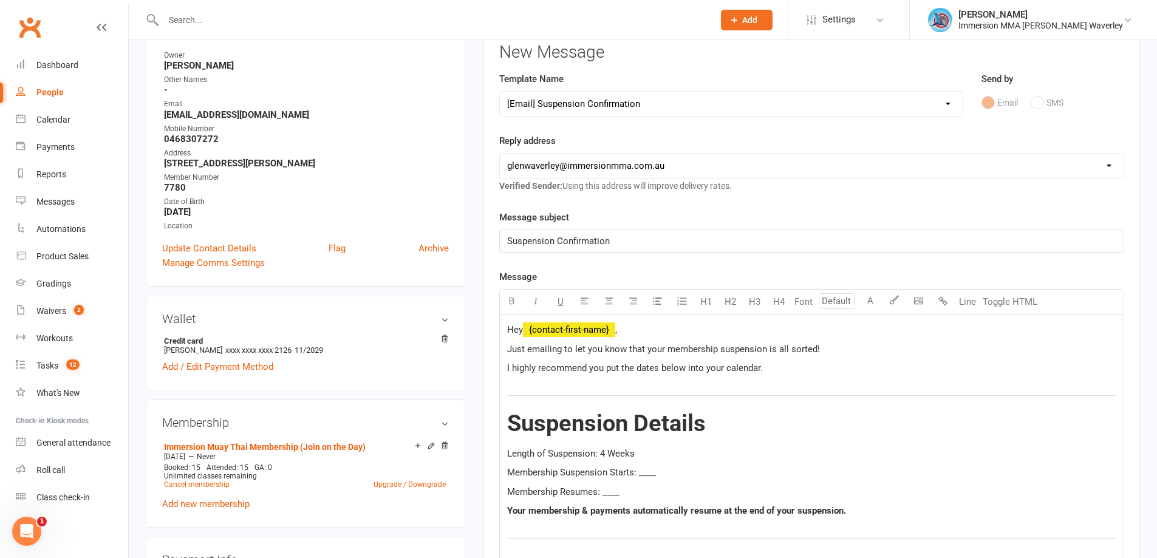
click at [649, 480] on div "Hey ﻿ {contact-first-name} , Just emailing to let you know that your membership…" at bounding box center [812, 501] width 624 height 372
click at [646, 473] on span "Membership Suspension Starts: ____" at bounding box center [581, 472] width 149 height 11
click at [972, 460] on p "Length of Suspension: 4 Weeks" at bounding box center [811, 453] width 609 height 15
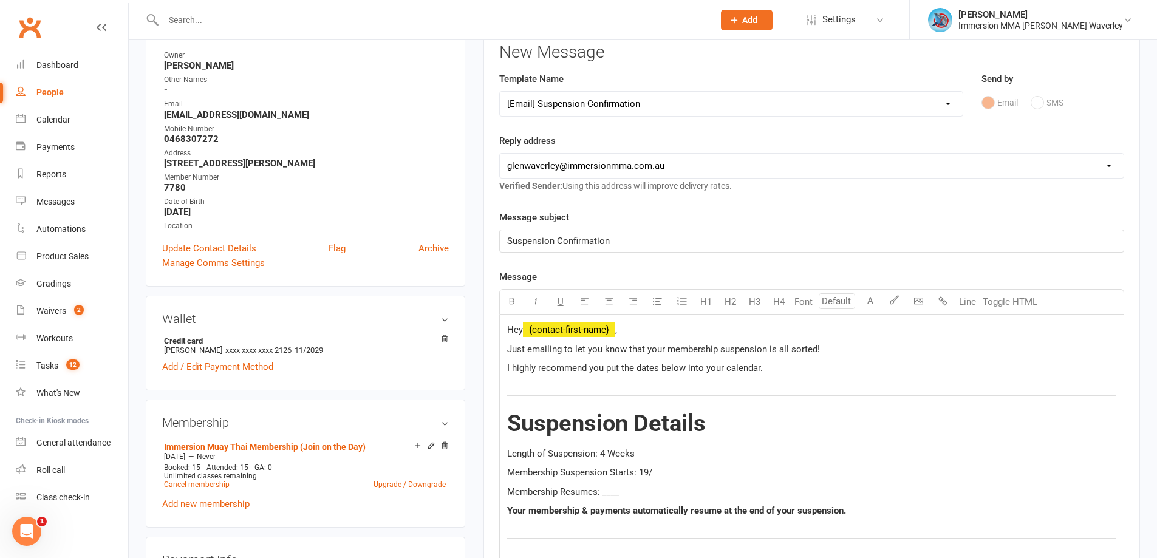
click at [670, 475] on p "Membership Suspension Starts: 19/" at bounding box center [811, 472] width 609 height 15
click at [607, 498] on p "Membership Resumes: ____" at bounding box center [811, 492] width 609 height 15
click at [607, 497] on p "Membership Resumes: ____" at bounding box center [811, 492] width 609 height 15
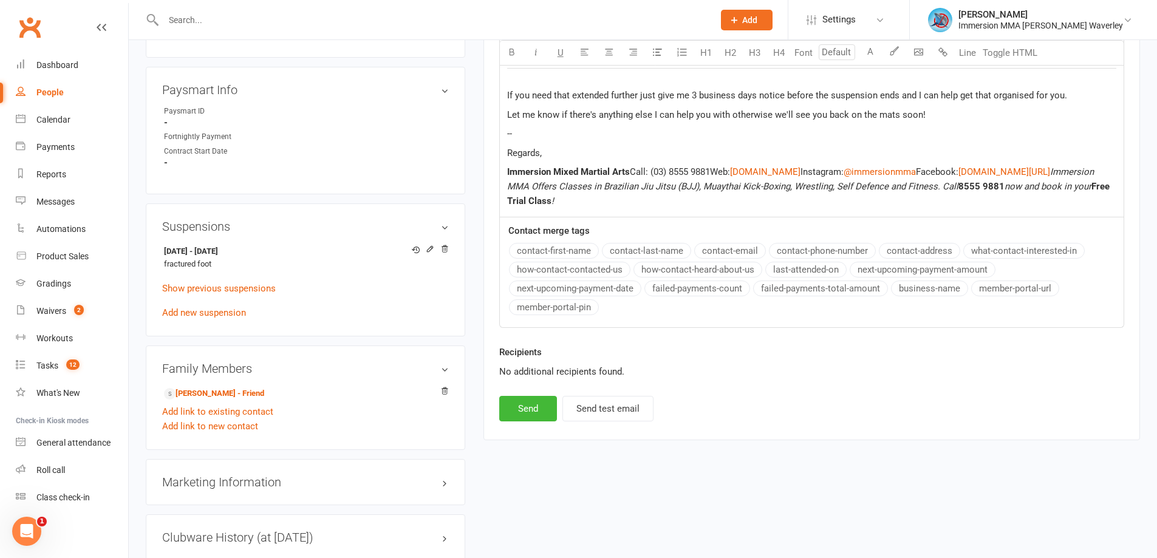
scroll to position [486, 0]
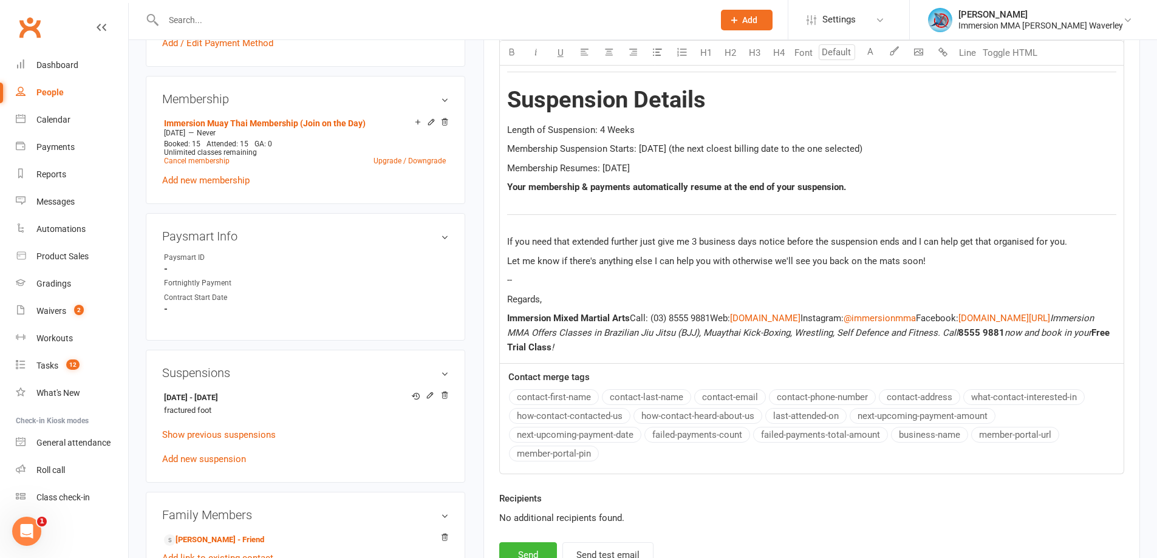
click at [613, 168] on span "Membership Resumes: [DATE]" at bounding box center [568, 168] width 123 height 11
click at [1054, 234] on div "Hey ﻿ {contact-first-name} , Just emailing to let you know that your membership…" at bounding box center [812, 177] width 624 height 372
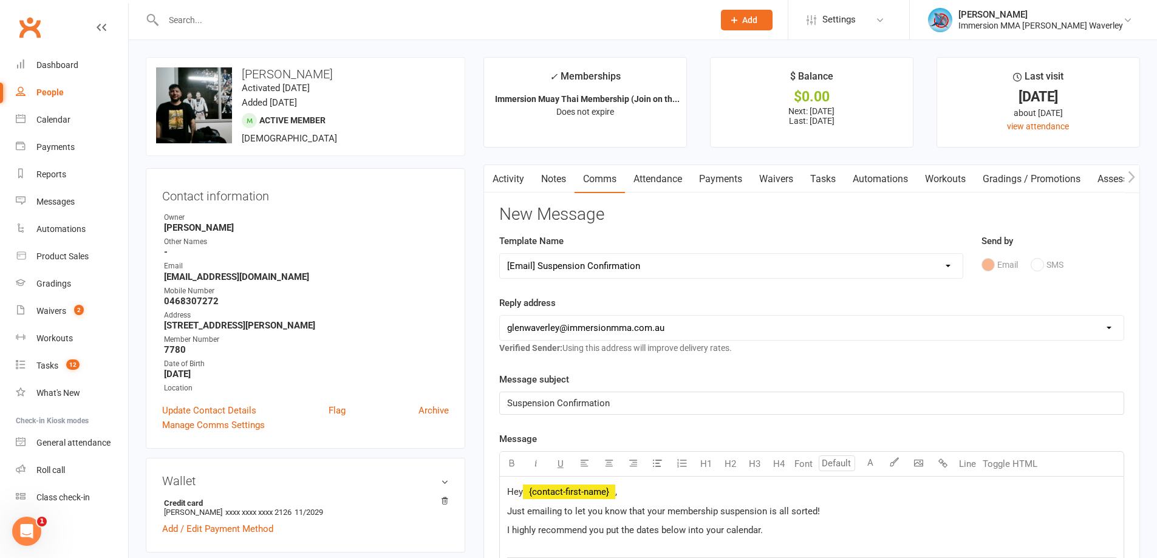
scroll to position [324, 0]
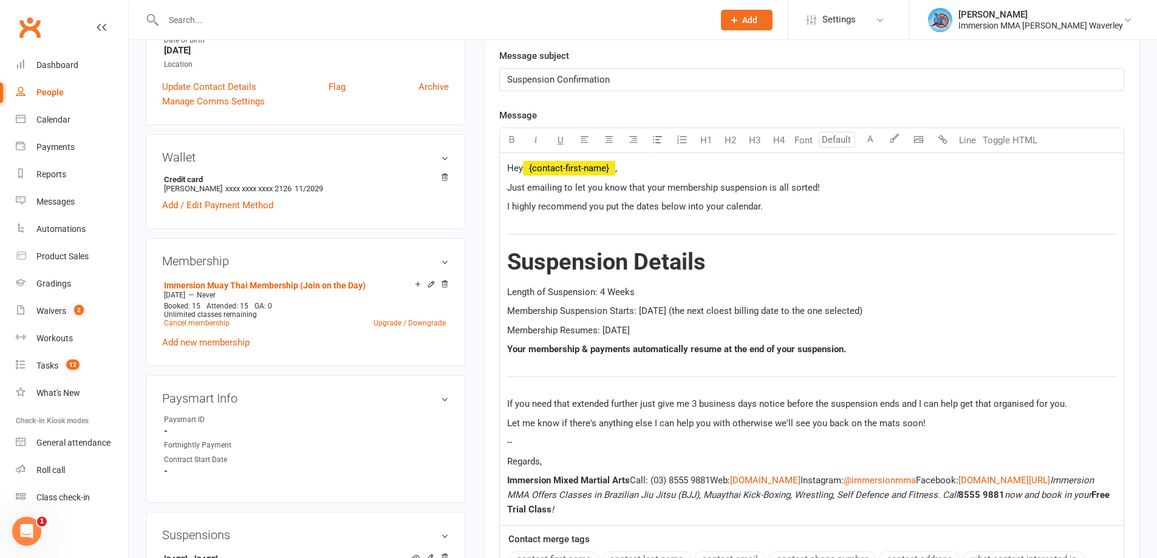
click at [884, 258] on h2 "Suspension Details" at bounding box center [811, 263] width 609 height 26
drag, startPoint x: 586, startPoint y: 454, endPoint x: 602, endPoint y: 450, distance: 16.4
click at [586, 453] on div "Hey ﻿ {contact-first-name} , Just emailing to let you know that your membership…" at bounding box center [812, 339] width 624 height 372
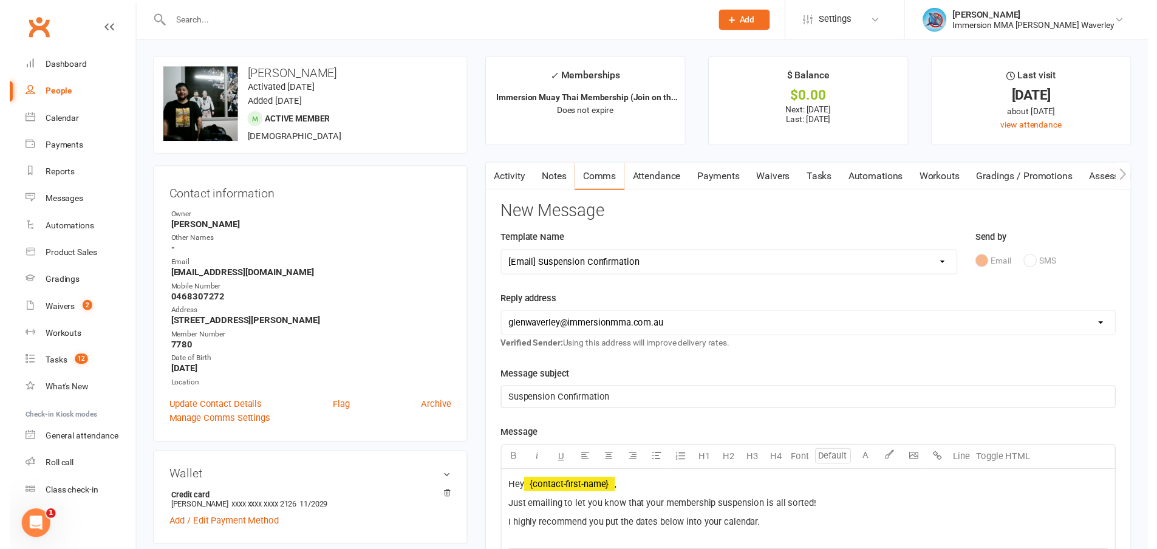
scroll to position [648, 0]
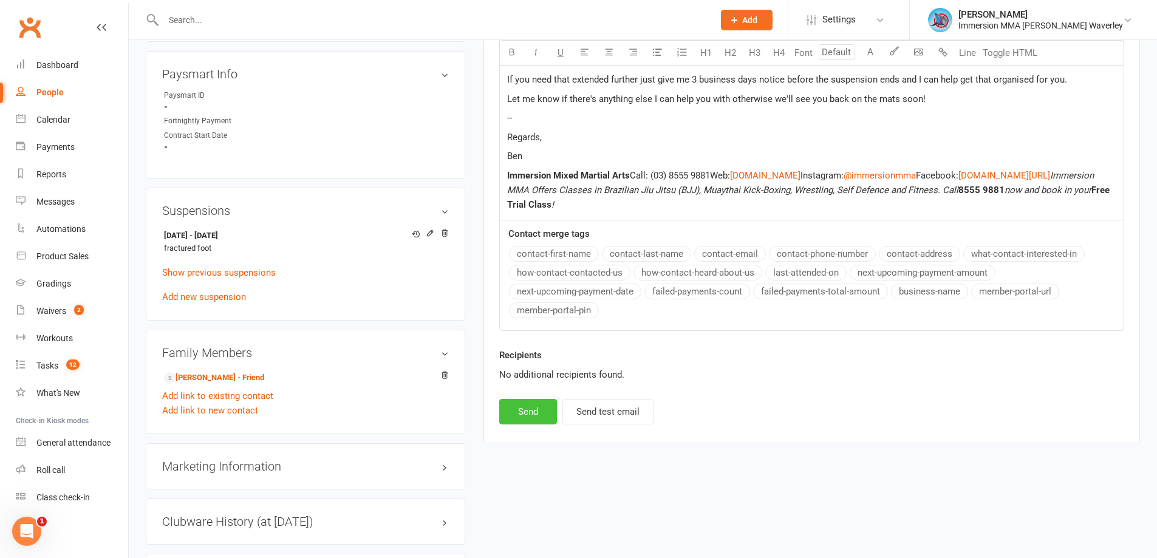
click at [533, 409] on button "Send" at bounding box center [528, 412] width 58 height 26
select select
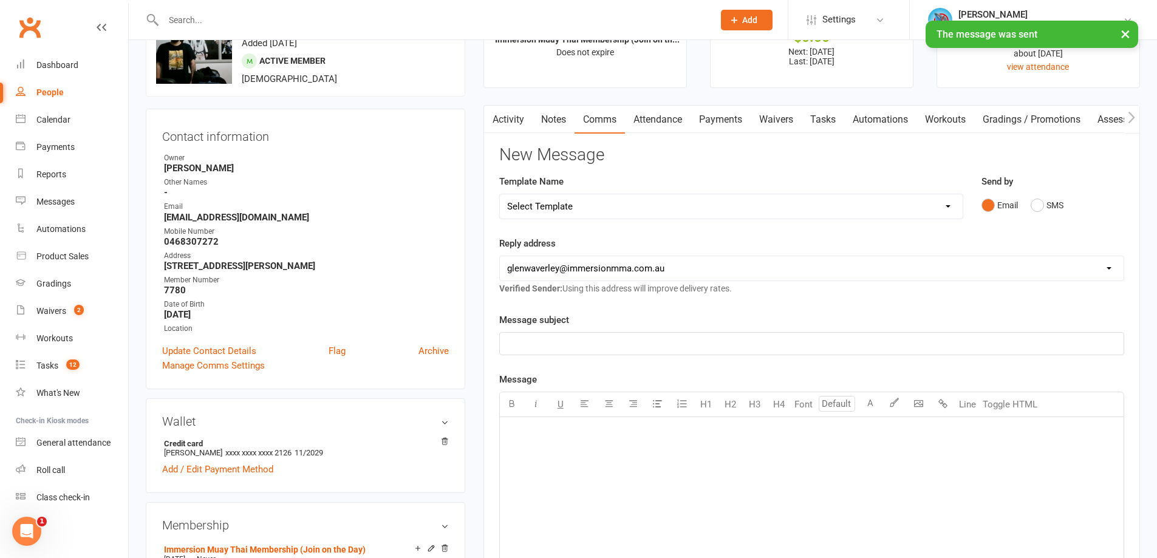
scroll to position [0, 0]
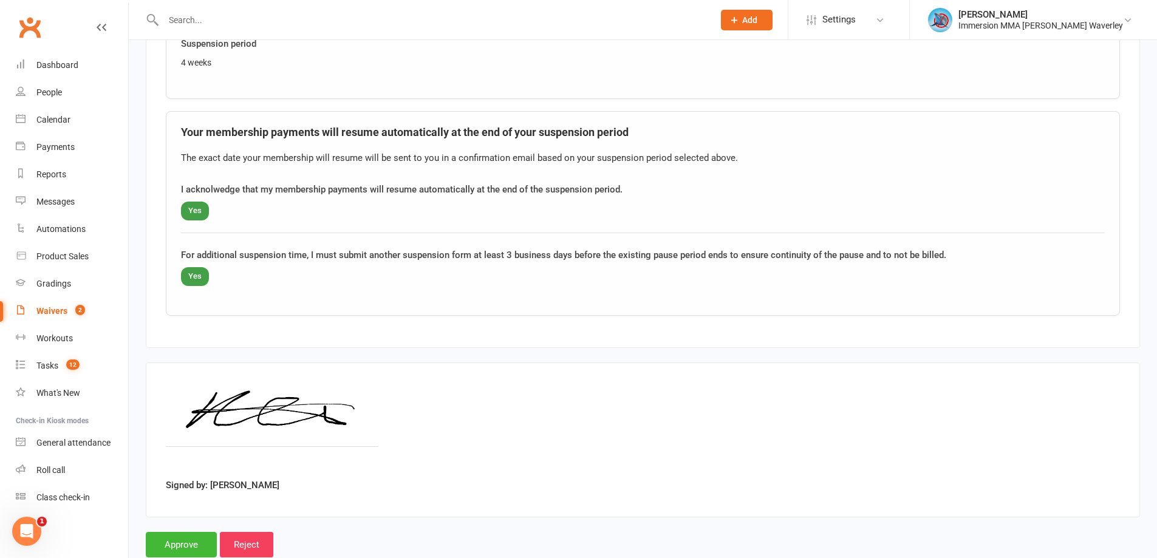
scroll to position [831, 0]
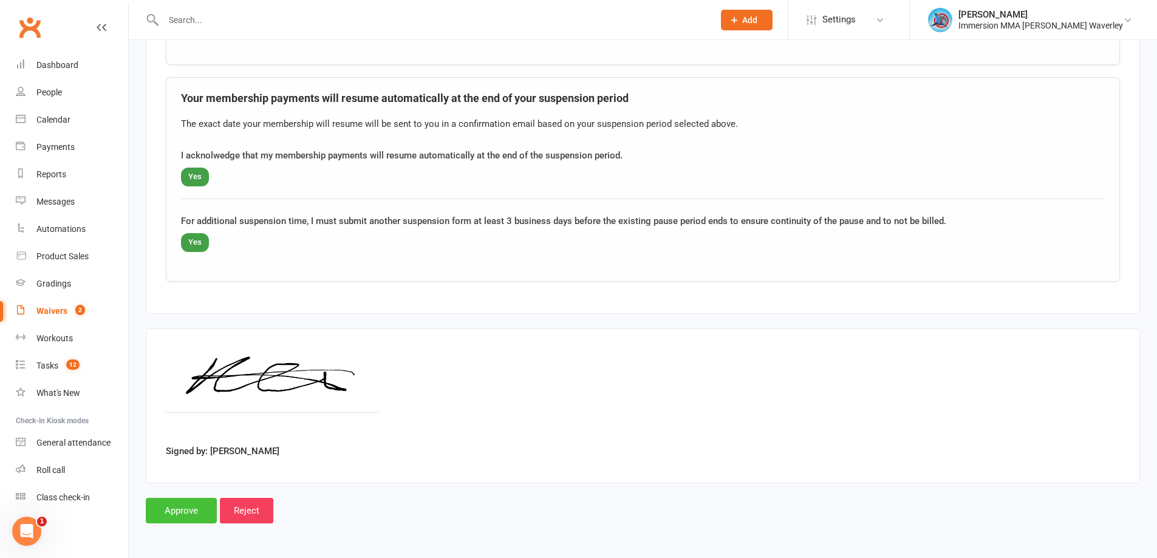
click at [178, 503] on input "Approve" at bounding box center [181, 511] width 71 height 26
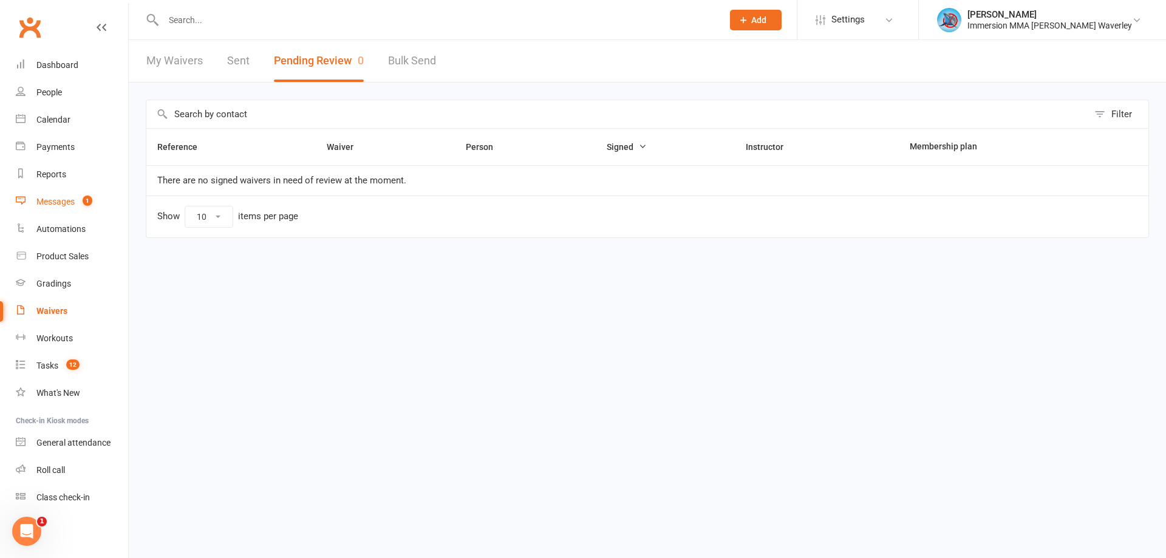
click at [67, 196] on link "Messages 1" at bounding box center [72, 201] width 112 height 27
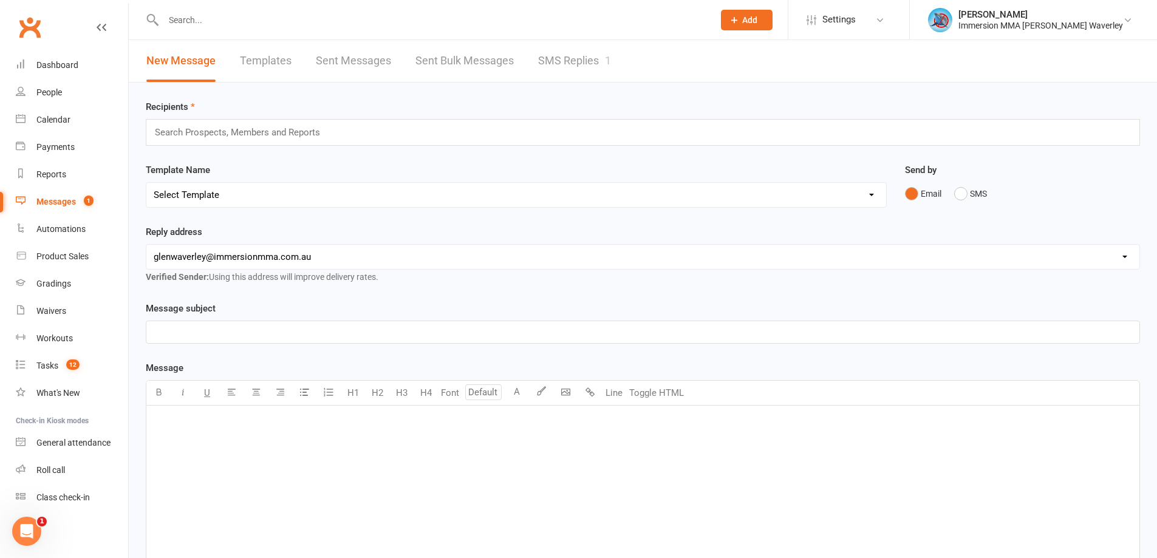
click at [577, 70] on link "SMS Replies 1" at bounding box center [574, 61] width 73 height 42
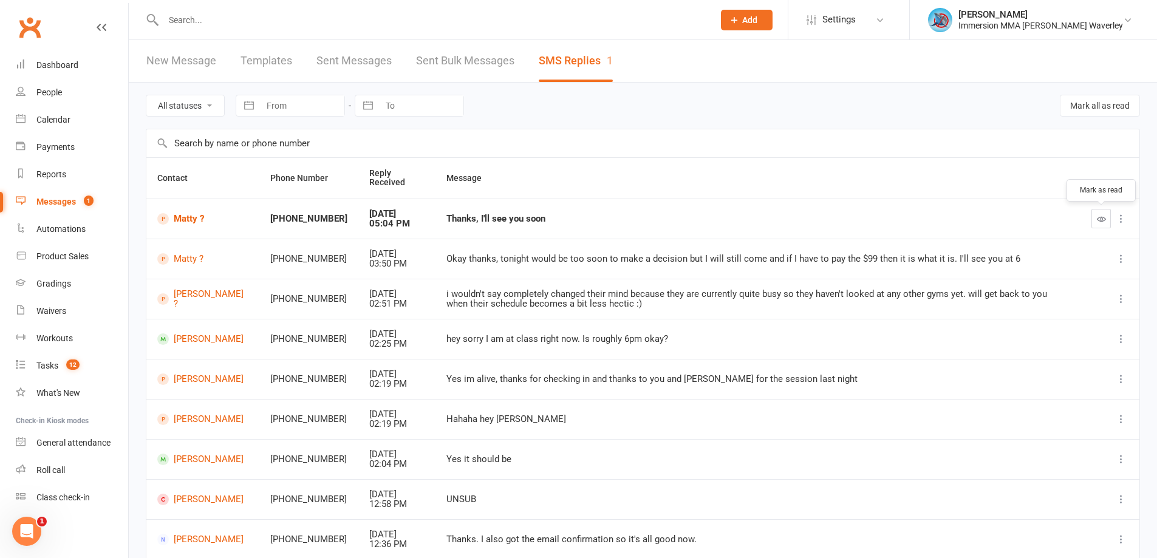
click at [1098, 216] on icon "button" at bounding box center [1101, 218] width 9 height 9
click at [179, 222] on link "Matty ?" at bounding box center [203, 219] width 92 height 12
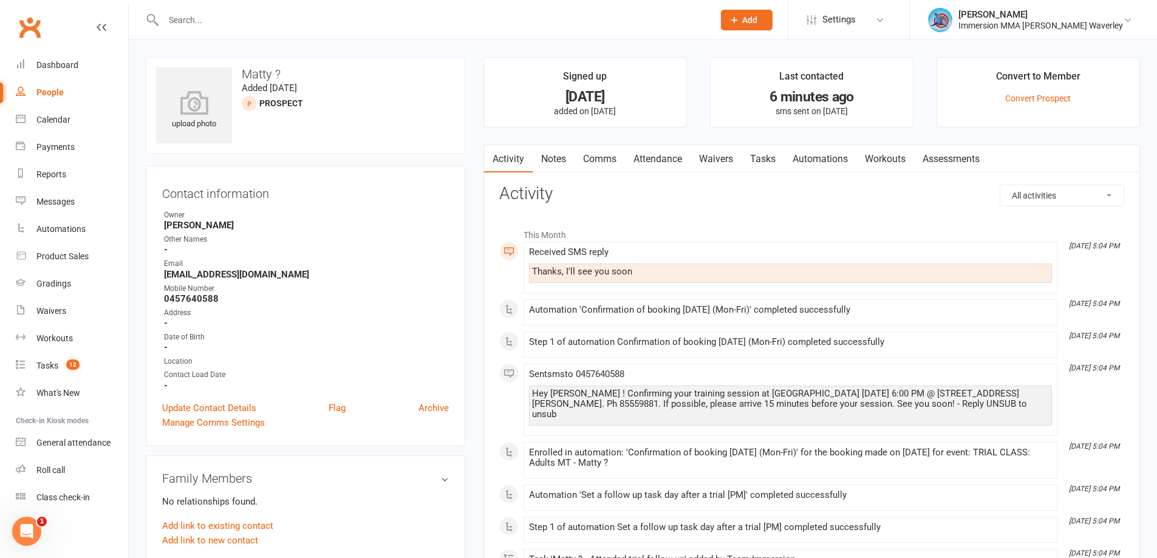
click at [561, 161] on link "Notes" at bounding box center [554, 159] width 42 height 28
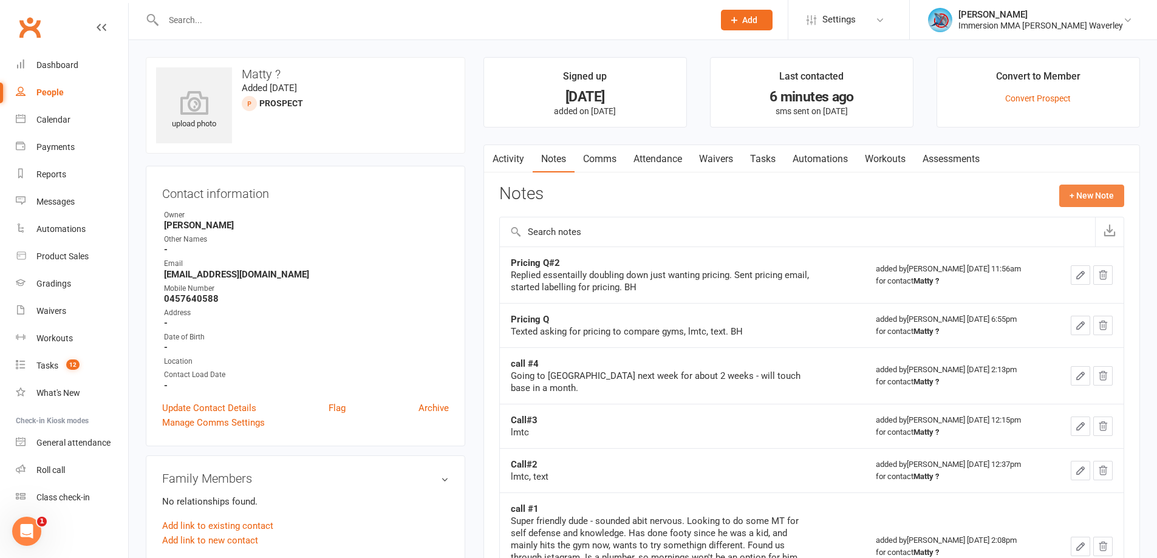
click at [1086, 191] on button "+ New Note" at bounding box center [1091, 196] width 65 height 22
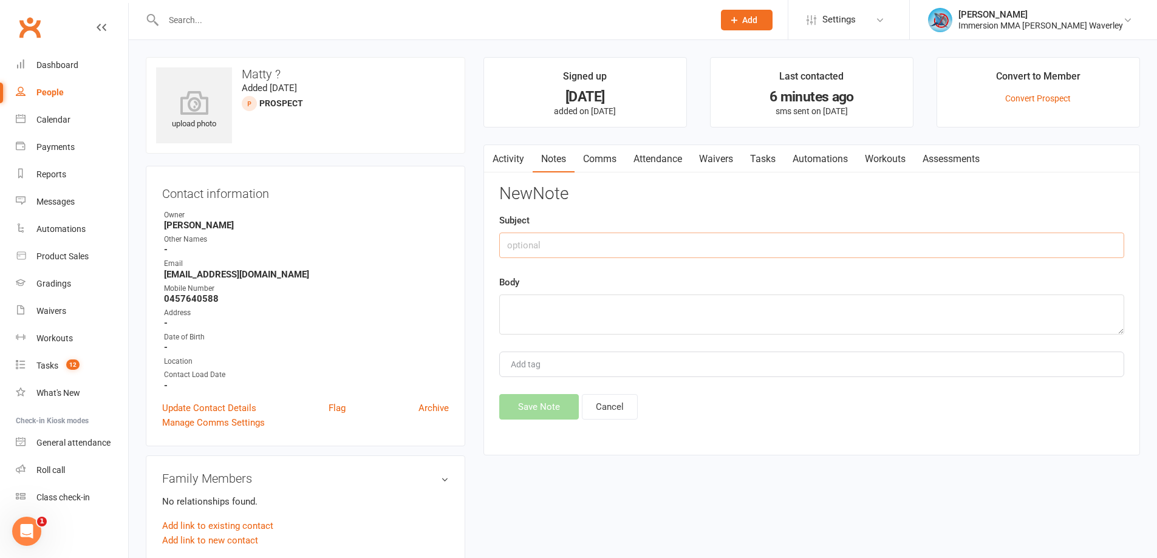
click at [596, 239] on input "text" at bounding box center [811, 246] width 625 height 26
click at [604, 407] on button "Cancel" at bounding box center [610, 407] width 56 height 26
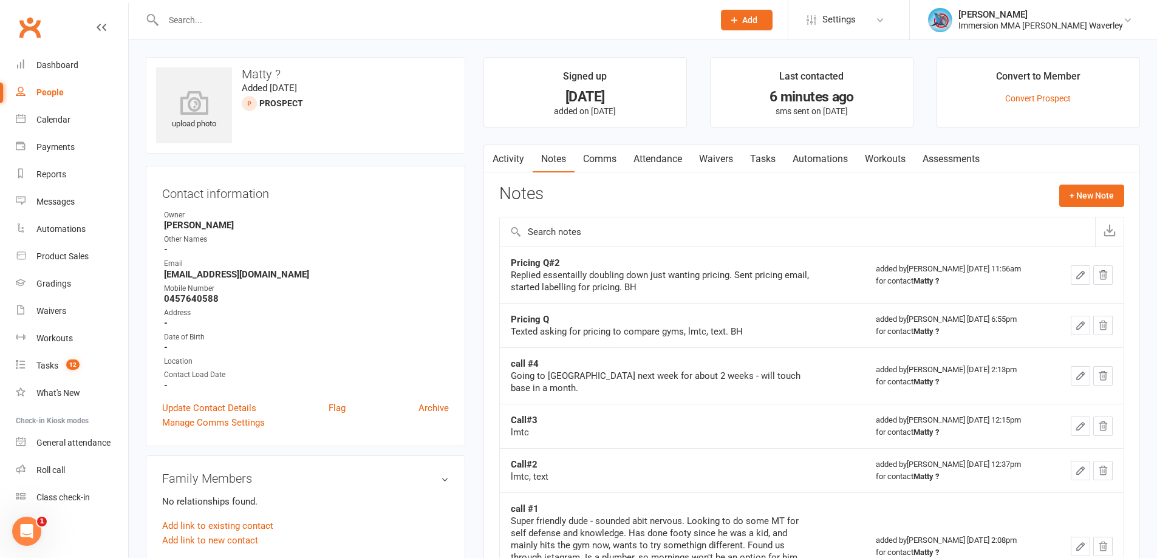
click at [1079, 274] on icon "button" at bounding box center [1080, 274] width 7 height 7
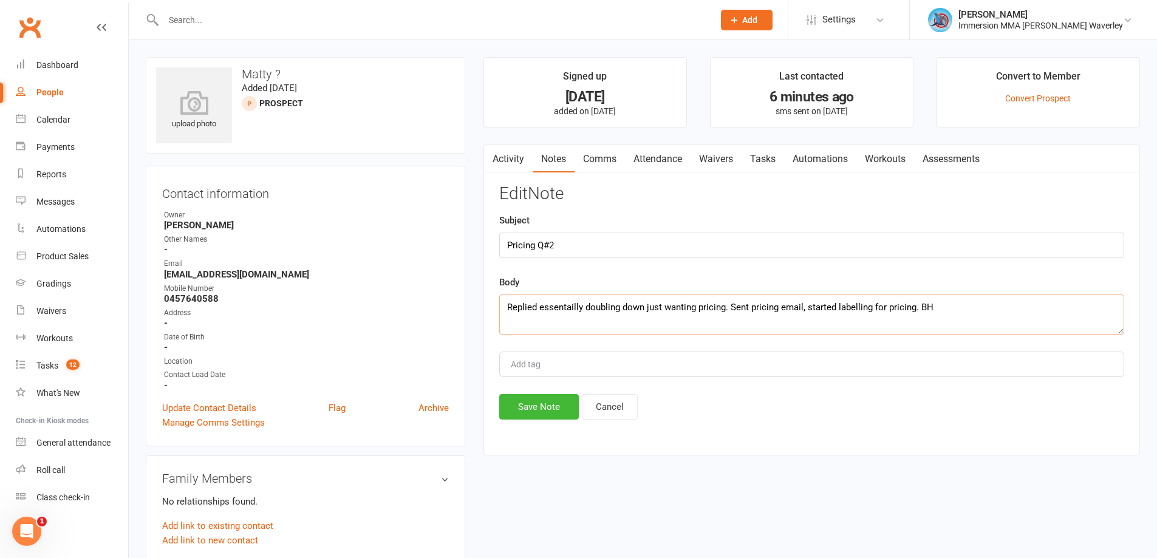
click at [963, 300] on textarea "Replied essentailly doubling down just wanting pricing. Sent pricing email, sta…" at bounding box center [811, 315] width 625 height 40
type textarea "Replied essentailly doubling down just wanting pricing. Sent pricing email, sta…"
click at [559, 404] on button "Save Note" at bounding box center [539, 407] width 80 height 26
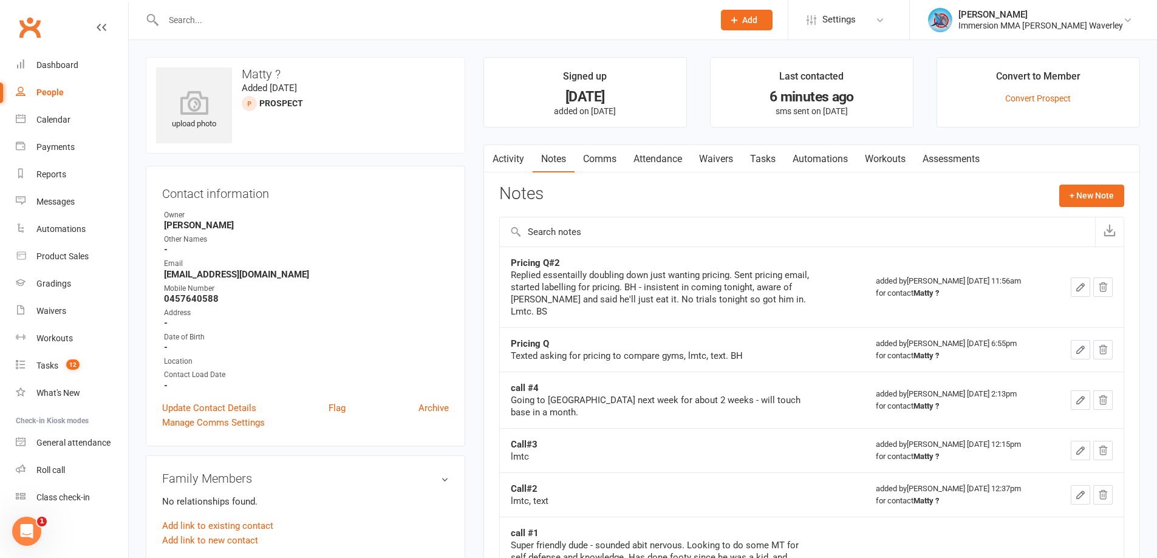
drag, startPoint x: 779, startPoint y: 150, endPoint x: 809, endPoint y: 183, distance: 45.5
click at [778, 150] on link "Tasks" at bounding box center [762, 159] width 43 height 28
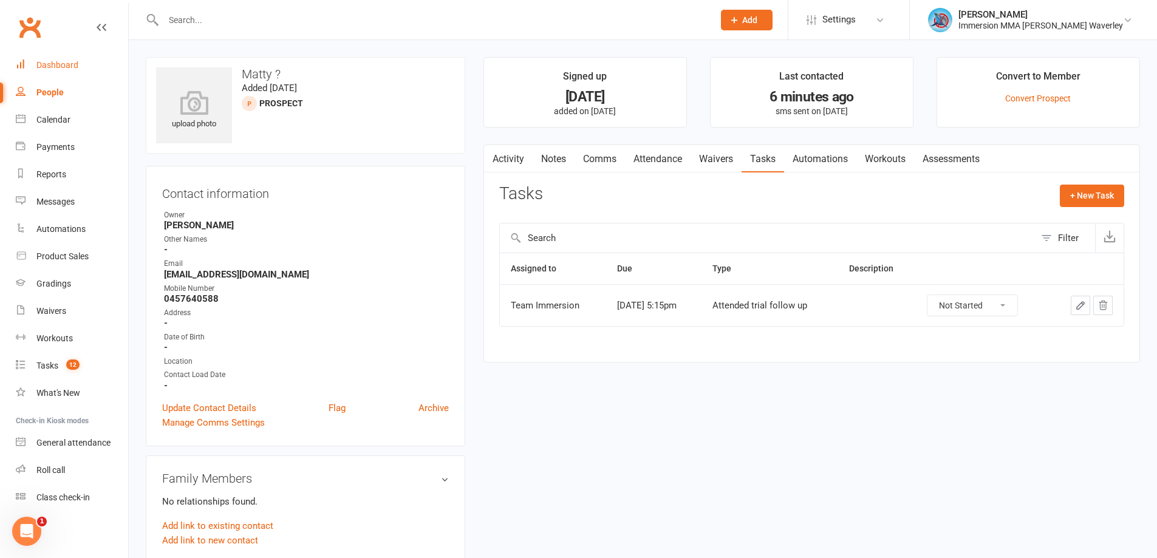
click at [59, 69] on div "Dashboard" at bounding box center [57, 65] width 42 height 10
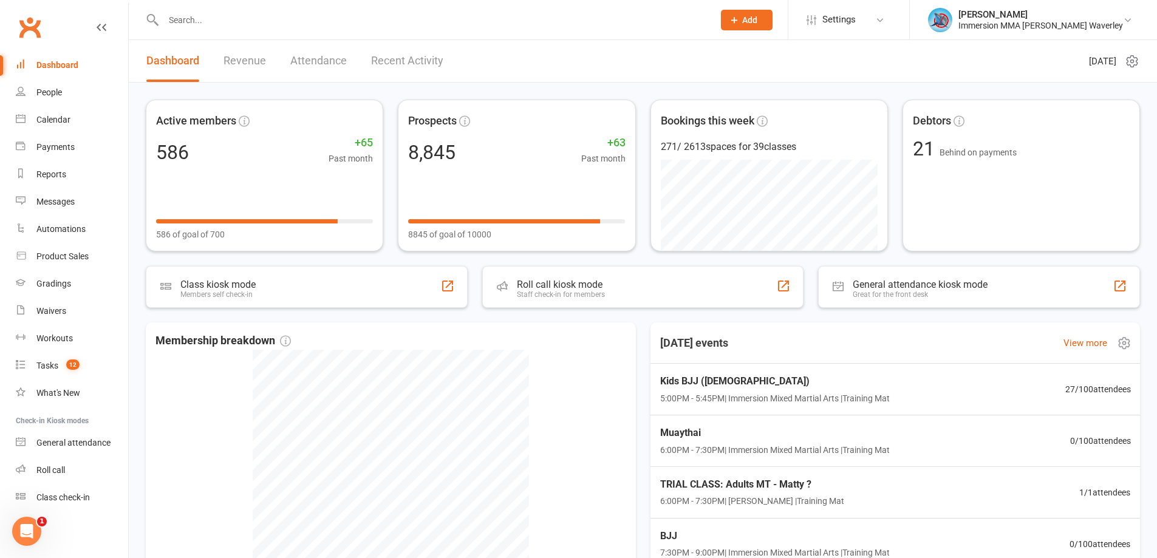
click at [902, 324] on div "Today's events View more" at bounding box center [895, 342] width 509 height 41
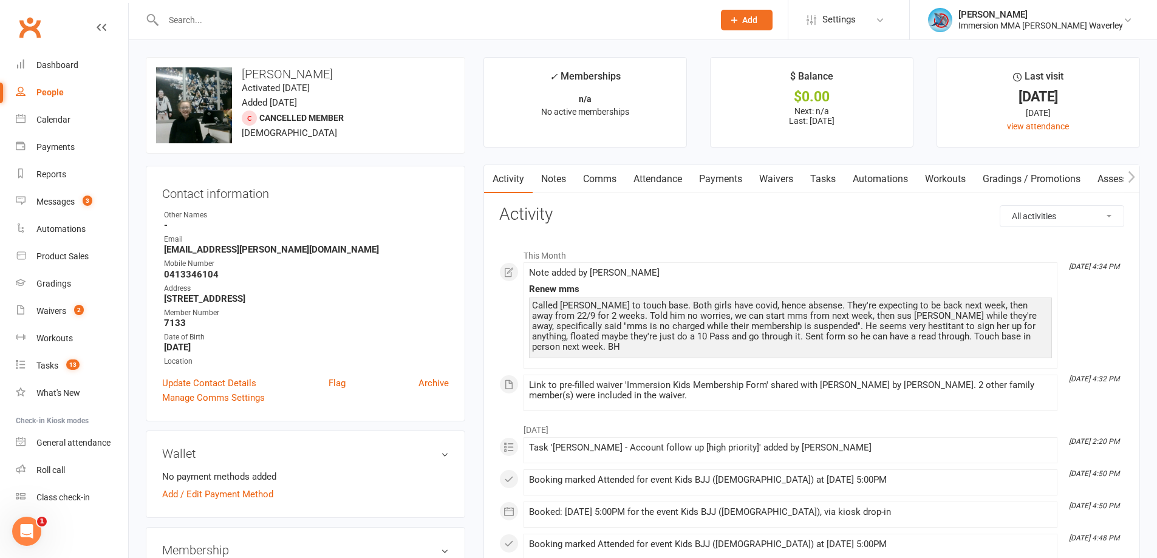
click at [844, 185] on link "Tasks" at bounding box center [823, 179] width 43 height 28
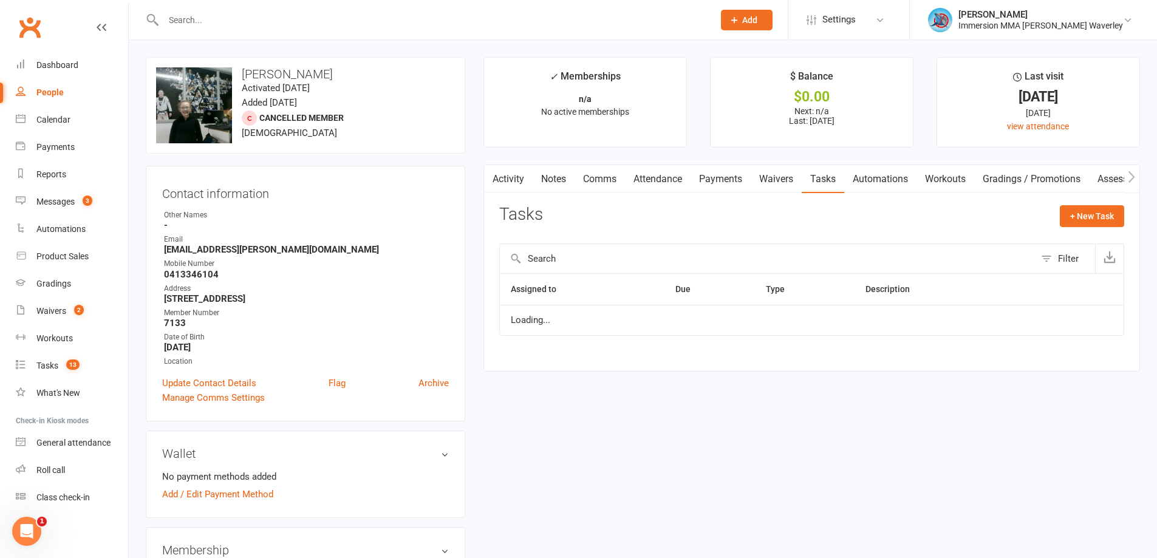
click link "Tasks"
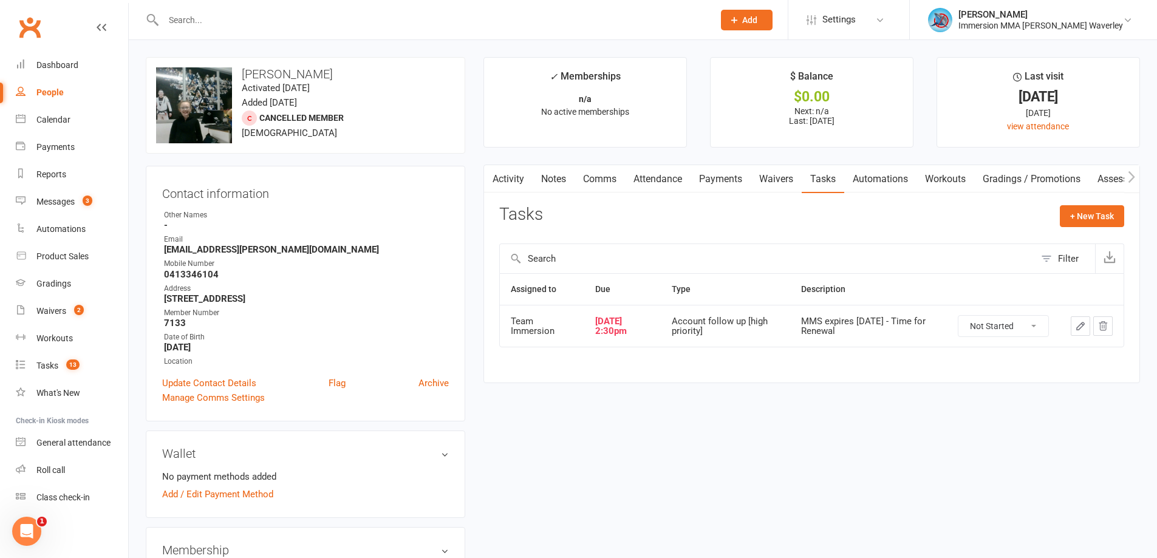
click button "button"
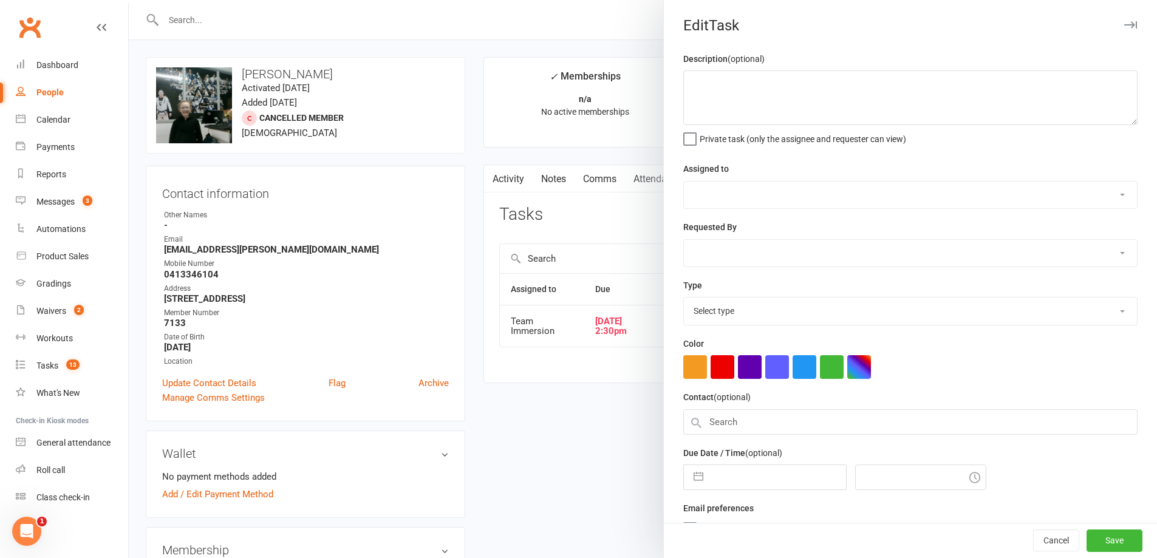
type textarea "MMS expires today - Time for Renewal"
select select "48837"
select select "48840"
type input "[DATE]"
type input "2:30pm"
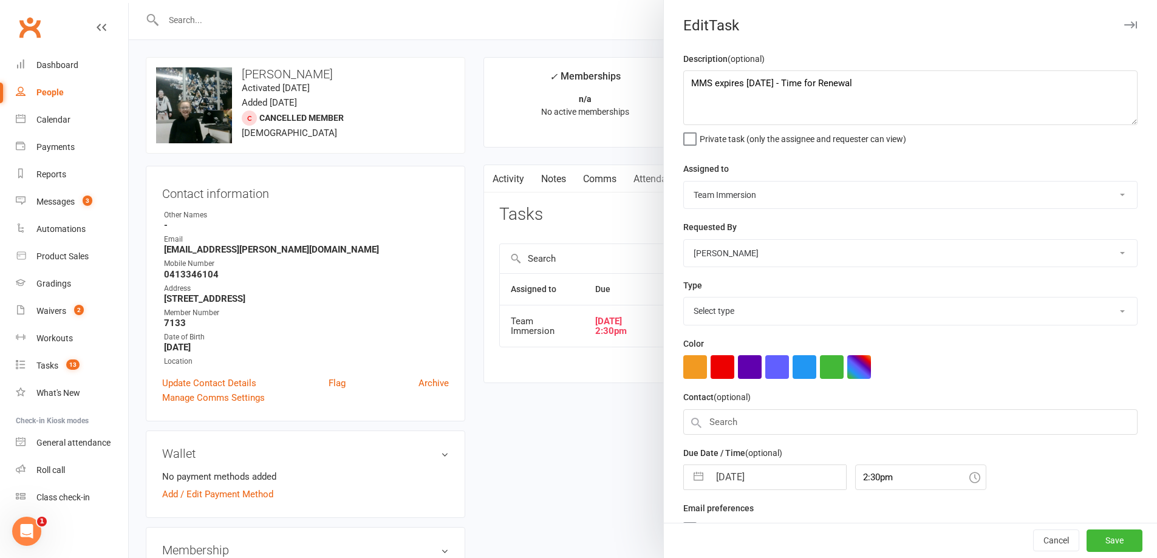
select select "27317"
click input "[DATE]"
select select "7"
select select "2025"
select select "8"
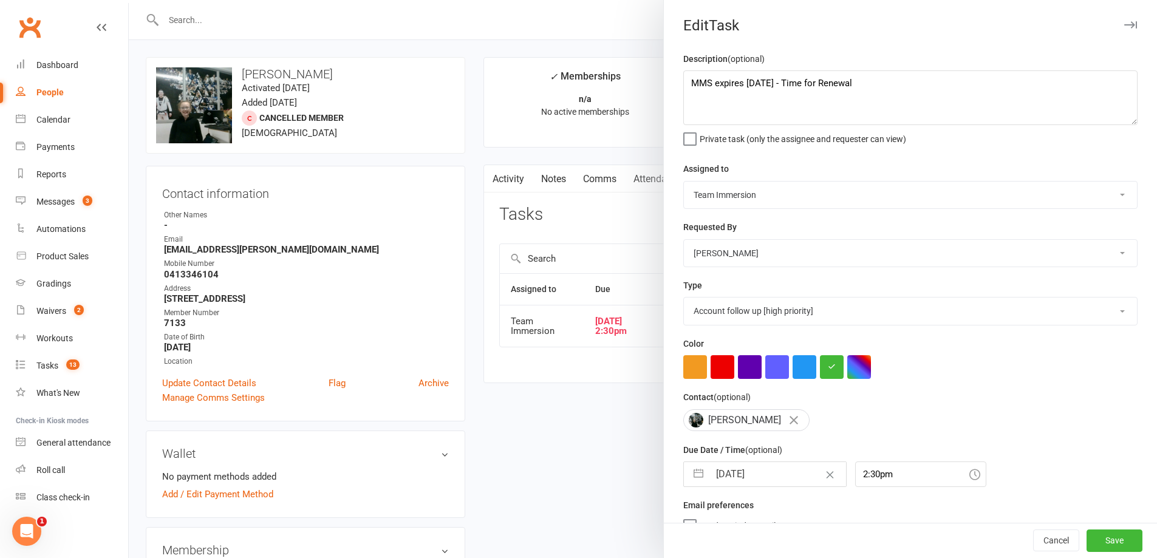
select select "2025"
select select "9"
select select "2025"
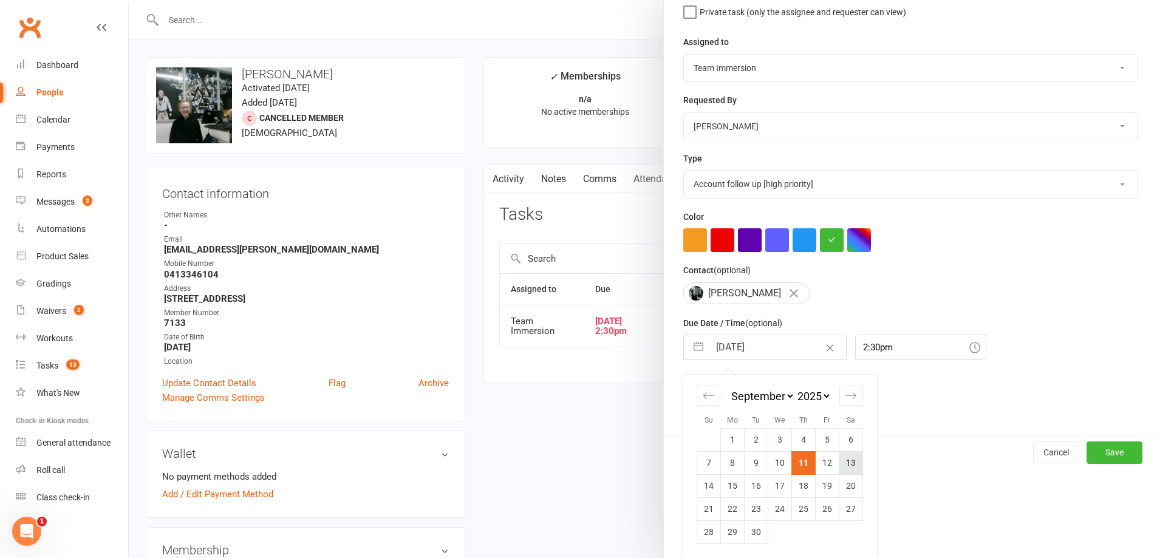
click td "13"
type input "13 Sep 2025"
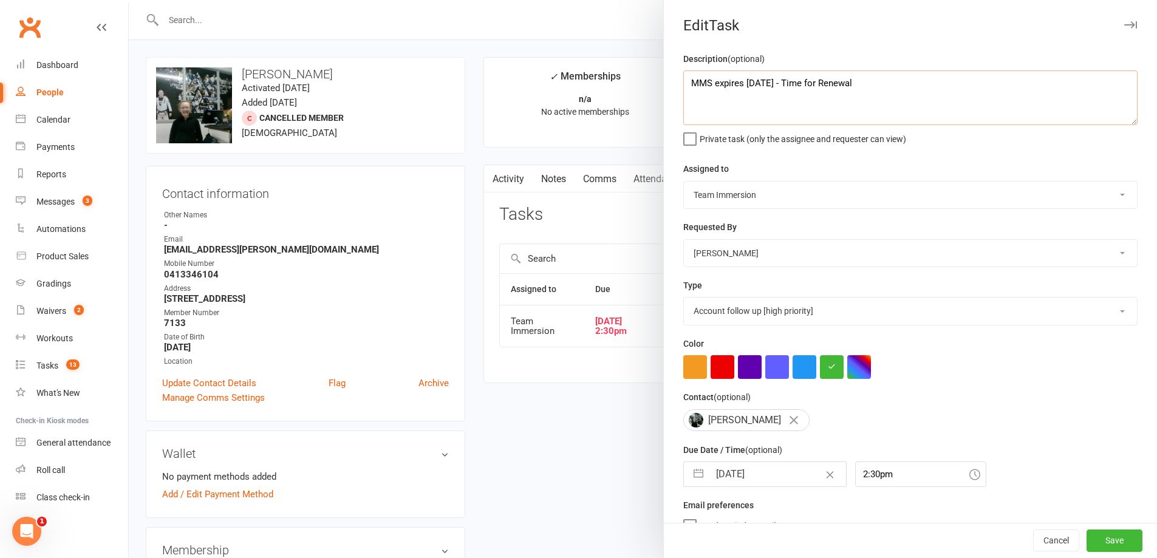
drag, startPoint x: 763, startPoint y: 80, endPoint x: 734, endPoint y: 81, distance: 29.2
click textarea "MMS expires today - Time for Renewal"
type textarea "MMS expired - Time for Renewal"
click button "Save"
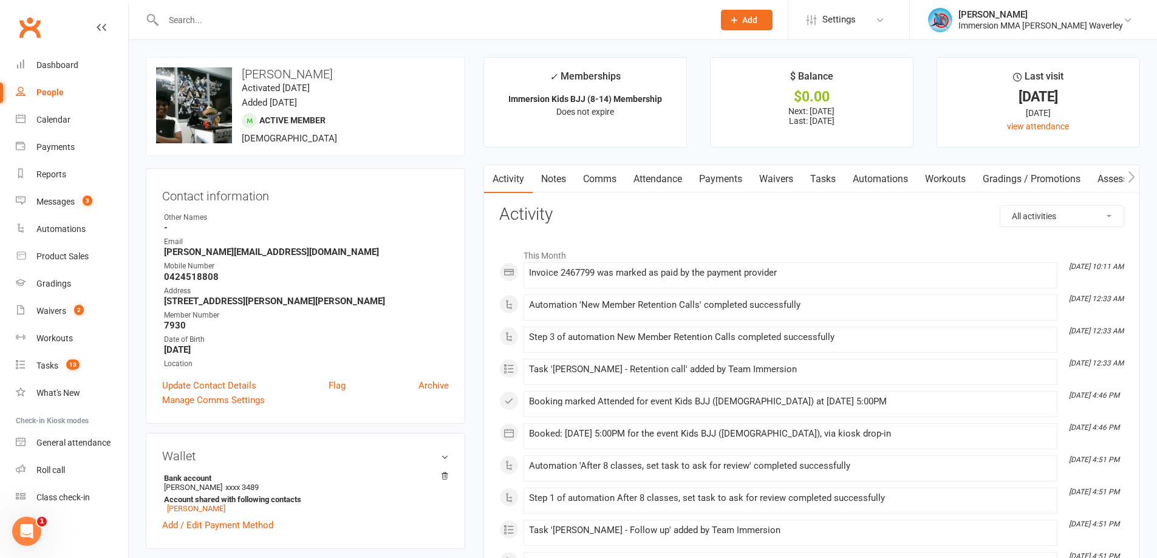
drag, startPoint x: 482, startPoint y: 36, endPoint x: 398, endPoint y: 201, distance: 185.5
click at [482, 36] on div at bounding box center [425, 19] width 559 height 39
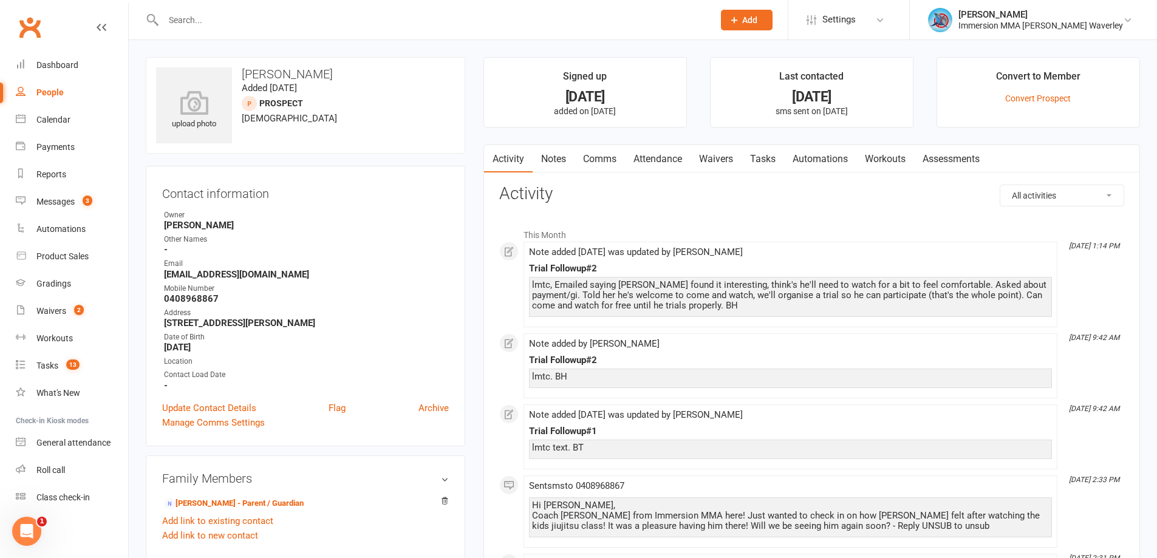
click at [763, 157] on link "Tasks" at bounding box center [762, 159] width 43 height 28
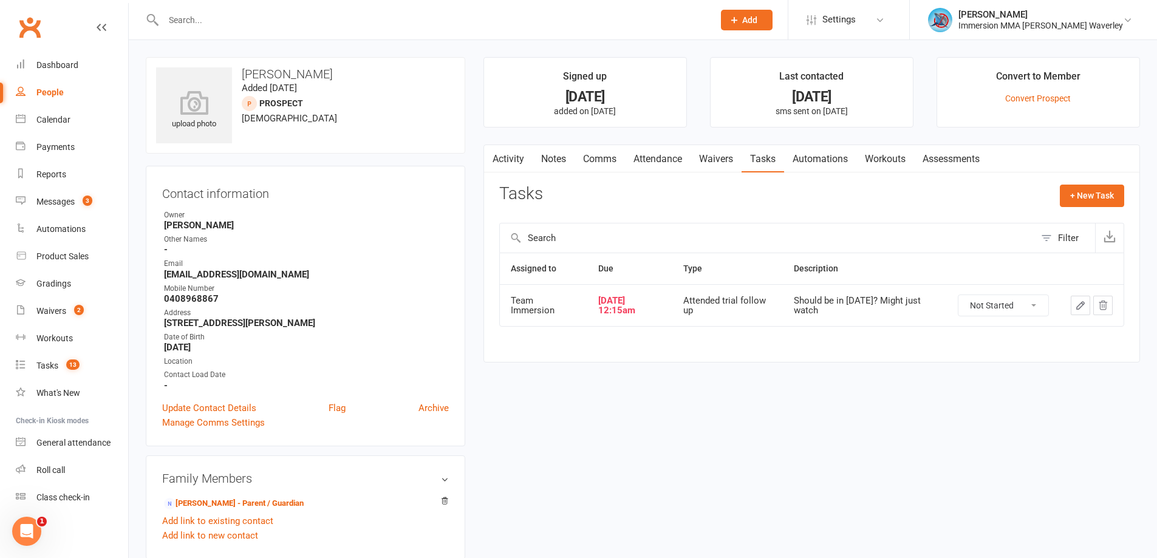
click at [543, 153] on link "Notes" at bounding box center [554, 159] width 42 height 28
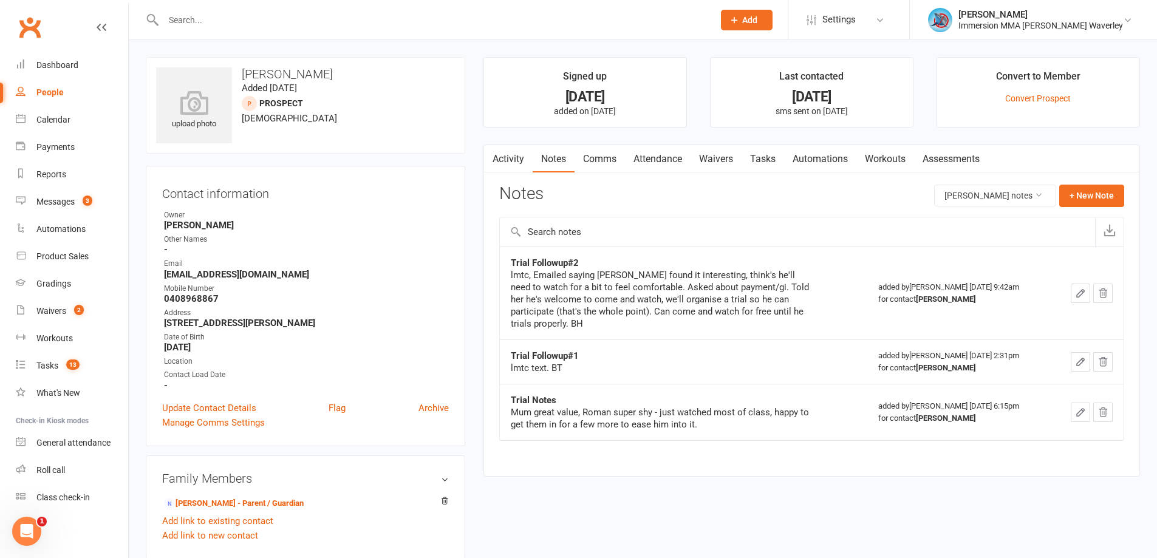
click at [757, 151] on link "Tasks" at bounding box center [762, 159] width 43 height 28
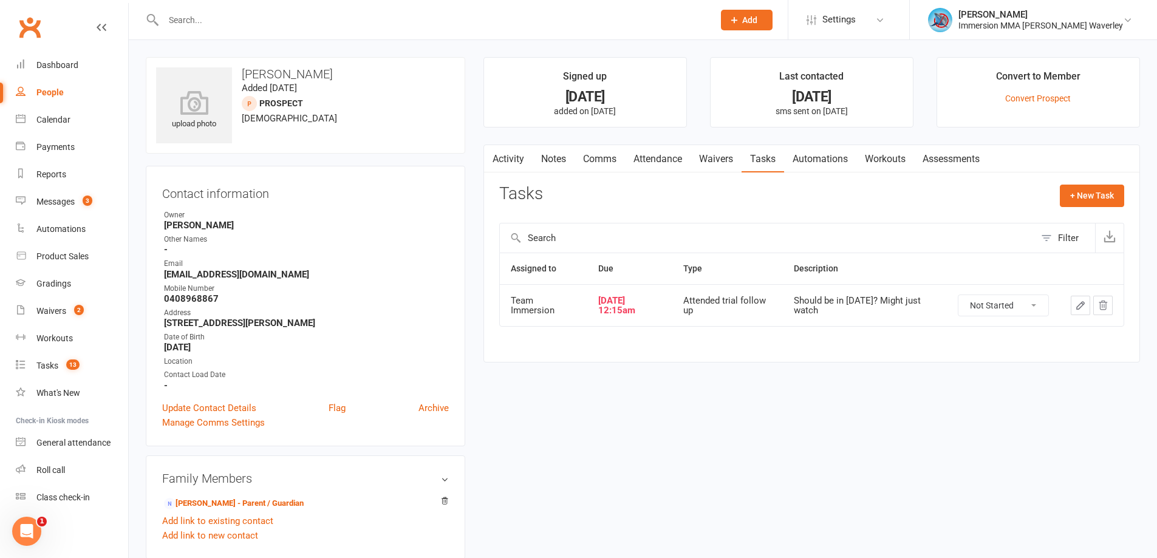
click at [1075, 310] on icon "button" at bounding box center [1080, 305] width 11 height 11
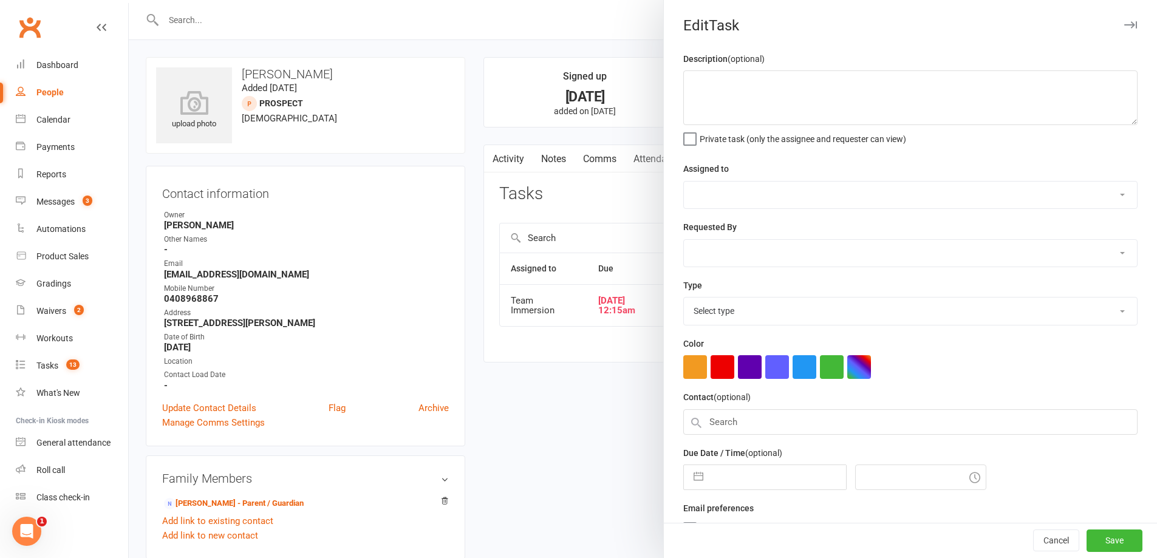
type textarea "Should be in today? Might just watch"
select select "48837"
type input "[DATE]"
type input "12:15am"
select select "27313"
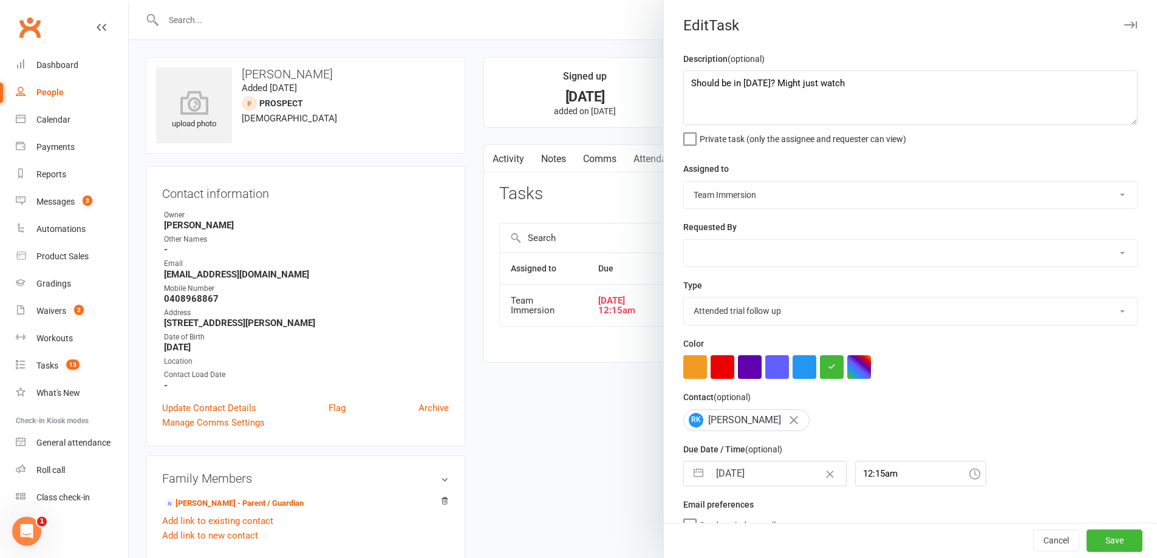
click at [757, 486] on input "[DATE]" at bounding box center [777, 474] width 137 height 24
select select "7"
select select "2025"
select select "8"
select select "2025"
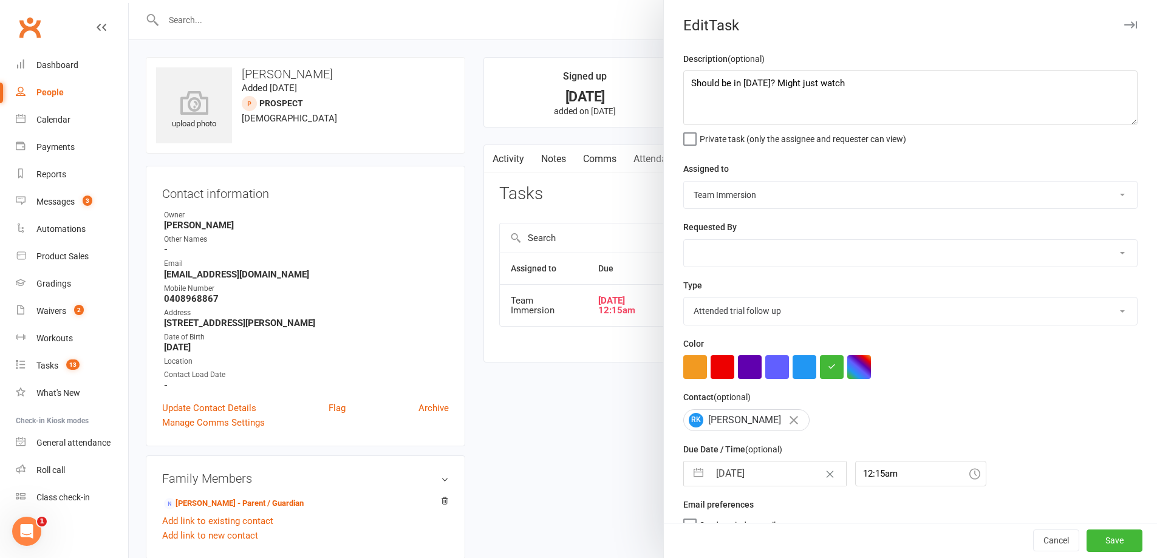
select select "9"
select select "2025"
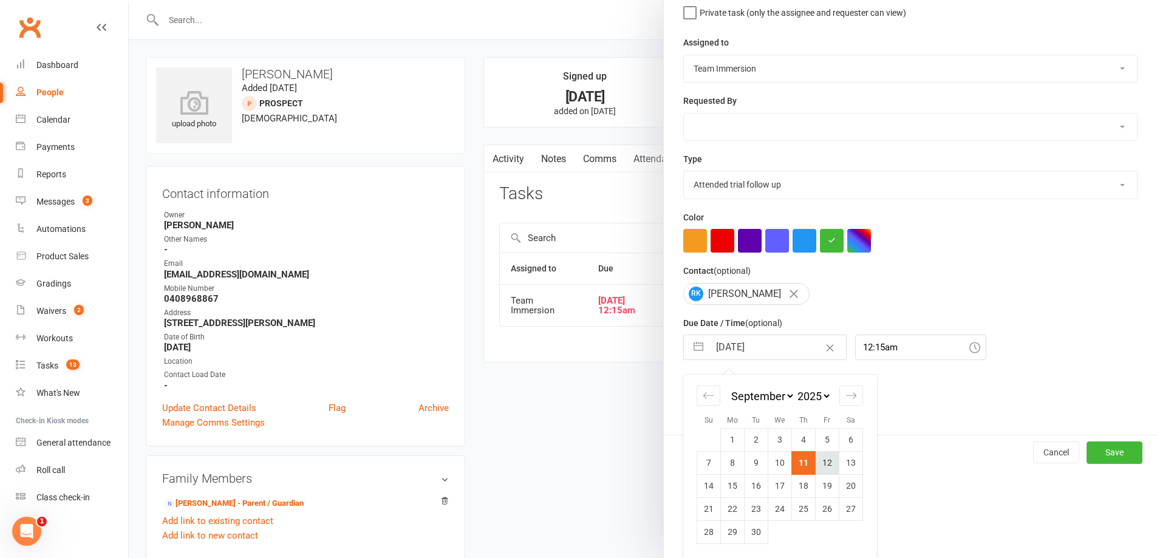
click at [816, 457] on td "12" at bounding box center [828, 462] width 24 height 23
type input "12 Sep 2025"
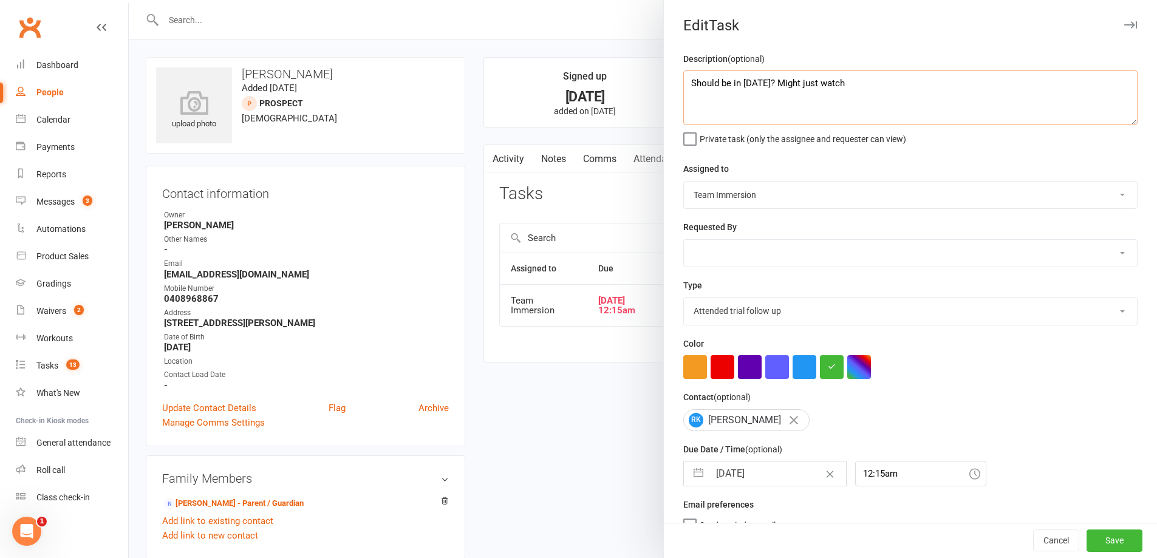
drag, startPoint x: 857, startPoint y: 82, endPoint x: 576, endPoint y: 88, distance: 281.2
click at [129, 0] on react-component "Edit Task Description (optional) Should be in today? Might just watch Private t…" at bounding box center [129, 0] width 0 height 0
type textarea "Wasn't in yesterday - gentle touch base, see if wants to come back in to watch"
click at [754, 467] on input "[DATE]" at bounding box center [777, 474] width 137 height 24
select select "7"
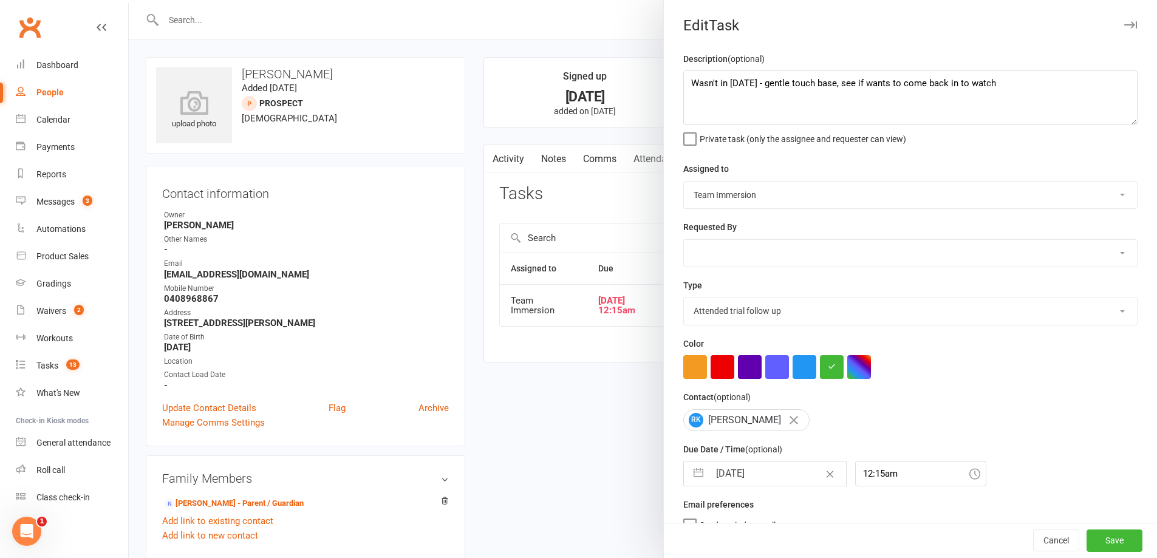
select select "2025"
select select "8"
select select "2025"
select select "9"
select select "2025"
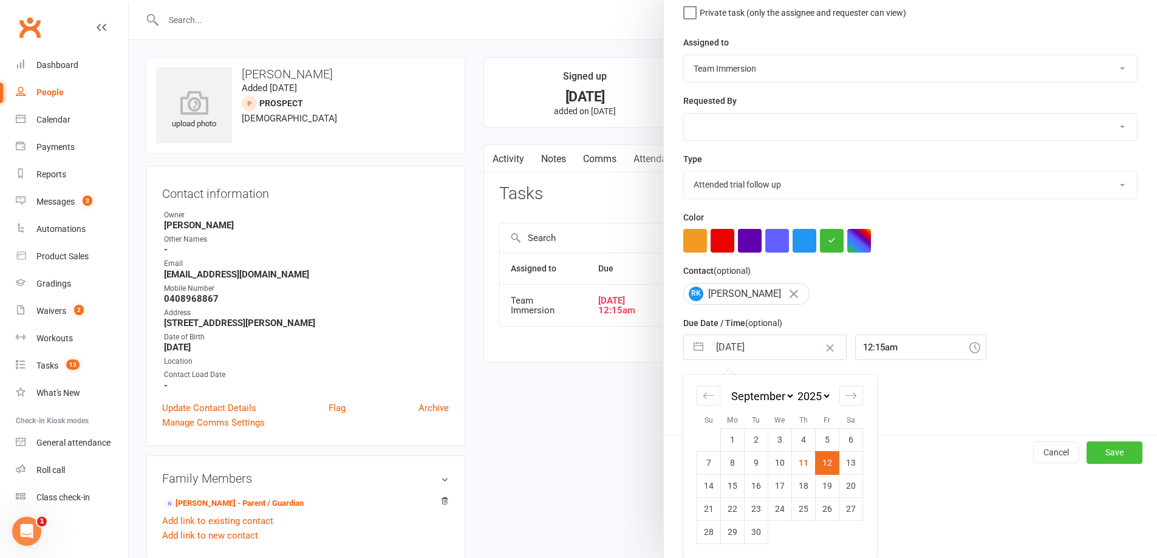
click at [1094, 452] on button "Save" at bounding box center [1114, 452] width 56 height 22
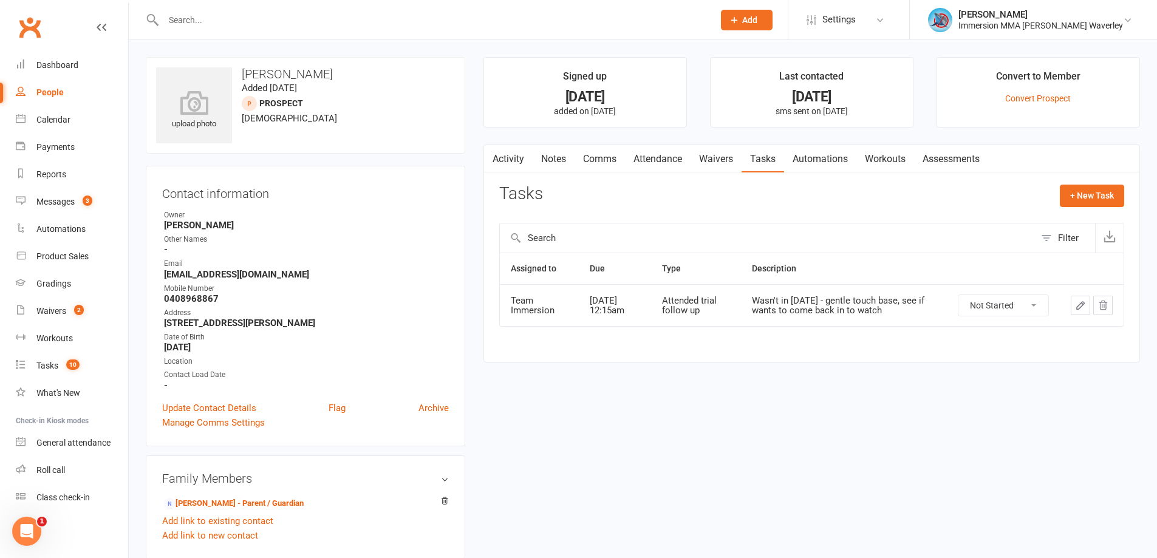
click at [1015, 367] on main "Signed up 9 days ago added on 2 Sep 2025 Last contacted 6 days ago sms sent on …" at bounding box center [811, 216] width 675 height 318
click at [564, 155] on link "Notes" at bounding box center [554, 159] width 42 height 28
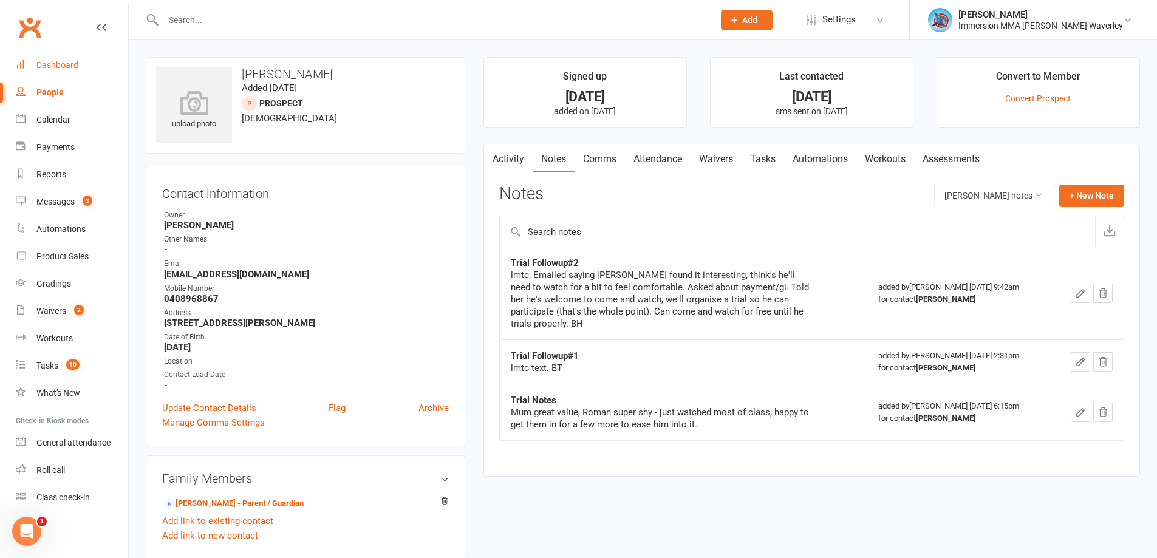
click at [49, 58] on link "Dashboard" at bounding box center [72, 65] width 112 height 27
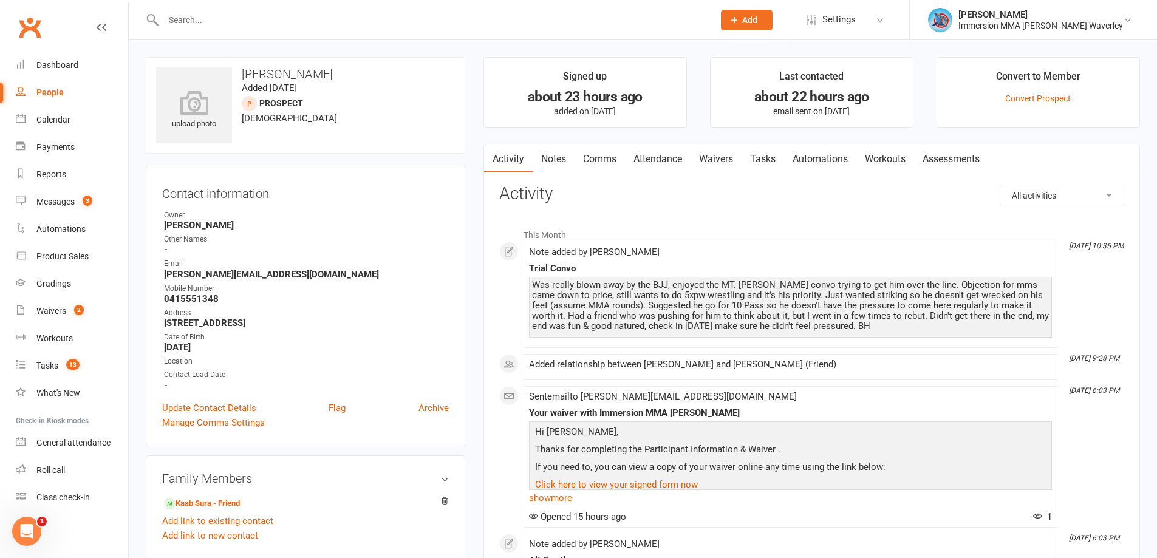
click at [890, 367] on div "Added relationship between [PERSON_NAME] and [PERSON_NAME] (Friend)" at bounding box center [790, 364] width 523 height 10
click at [553, 164] on link "Notes" at bounding box center [554, 159] width 42 height 28
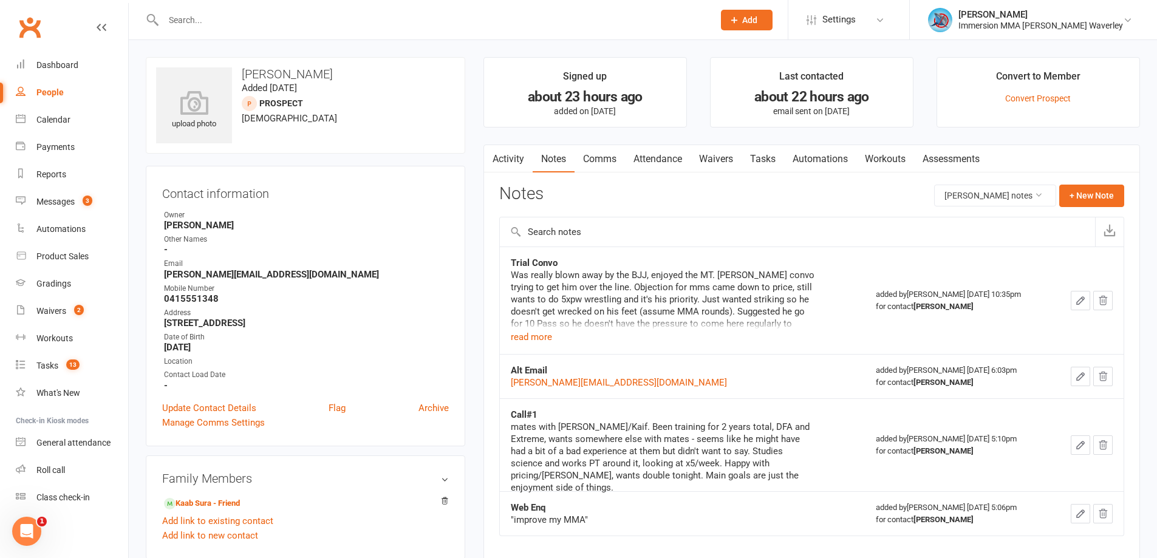
click at [604, 172] on link "Comms" at bounding box center [599, 159] width 50 height 28
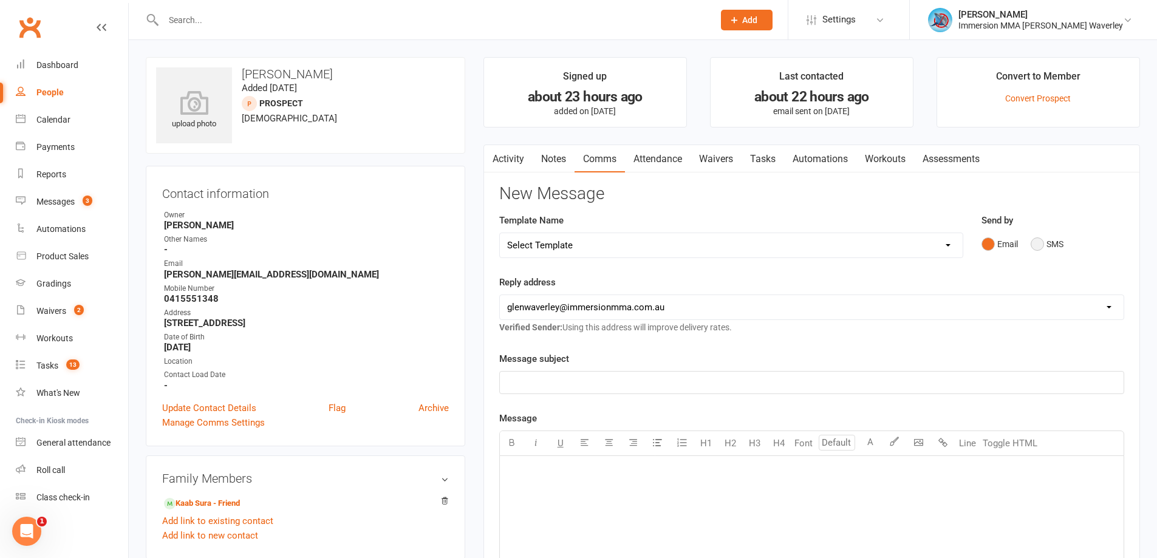
click at [1049, 245] on button "SMS" at bounding box center [1047, 244] width 33 height 23
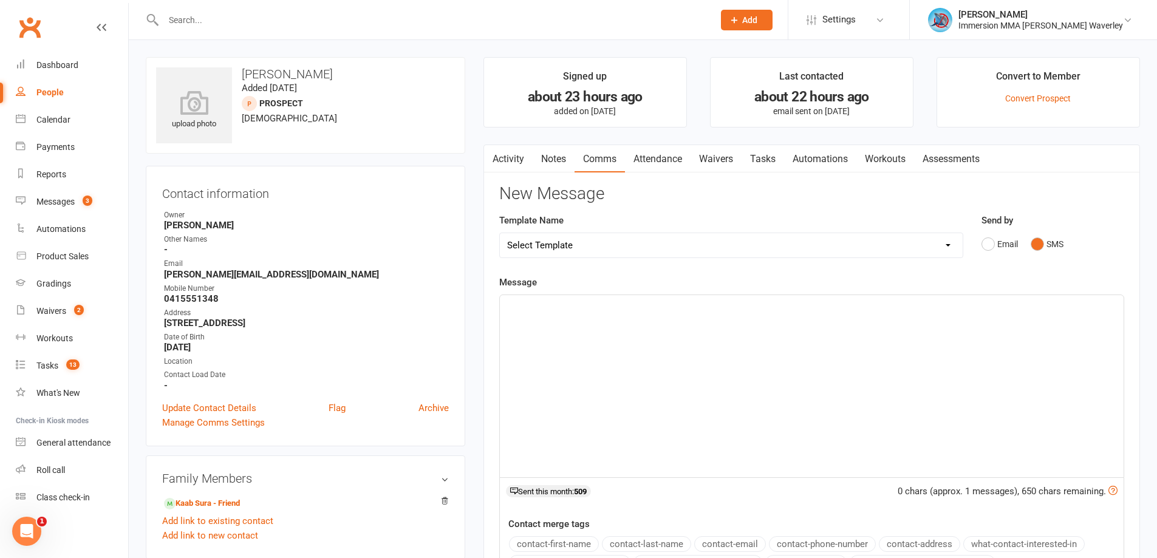
click at [861, 381] on div "﻿" at bounding box center [812, 386] width 624 height 182
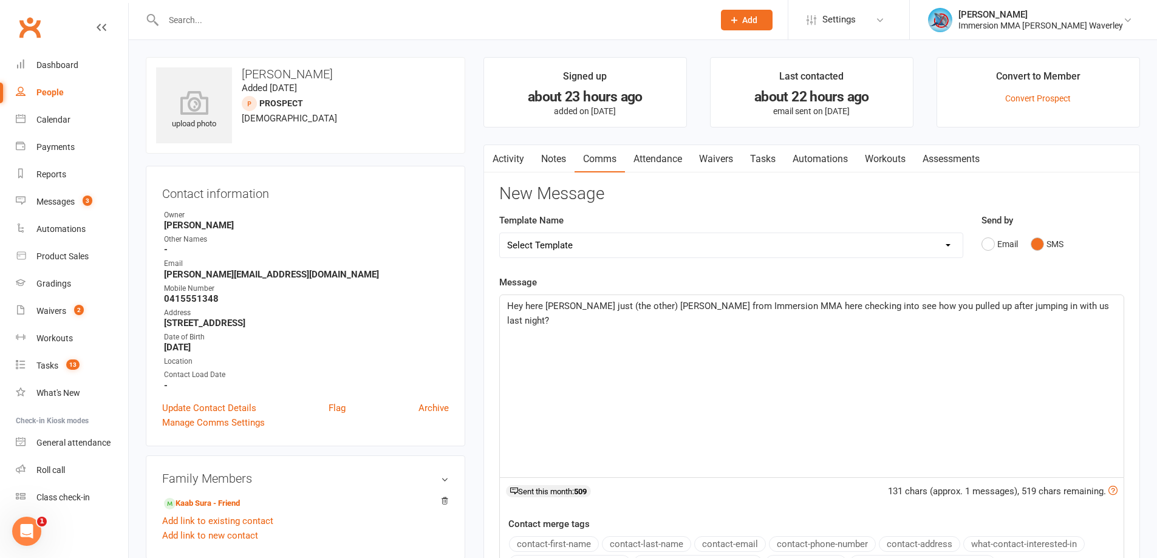
click at [910, 388] on div "Hey here Adam just (the other) Ben from Immersion MMA here checking into see ho…" at bounding box center [812, 386] width 624 height 182
click at [1071, 431] on div "Hey here Adam just (the other) Ben from Immersion MMA here checking into see ho…" at bounding box center [812, 386] width 624 height 182
click at [1089, 324] on div "Hey here Adam just (the other) Ben from Immersion MMA here checking into see ho…" at bounding box center [812, 386] width 624 height 182
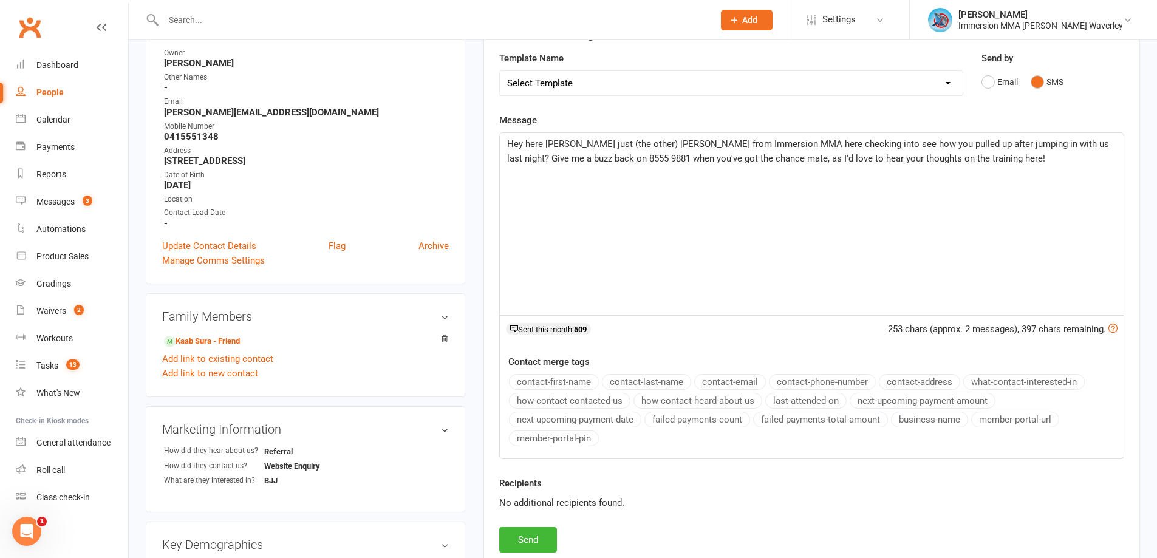
scroll to position [486, 0]
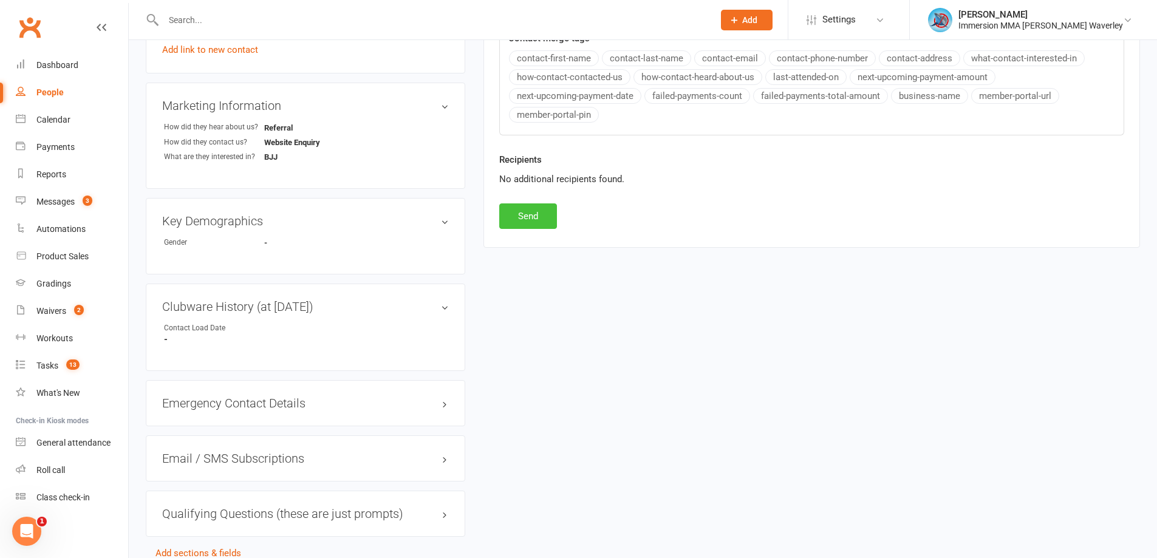
drag, startPoint x: 522, startPoint y: 214, endPoint x: 508, endPoint y: 221, distance: 15.8
click at [520, 214] on button "Send" at bounding box center [528, 216] width 58 height 26
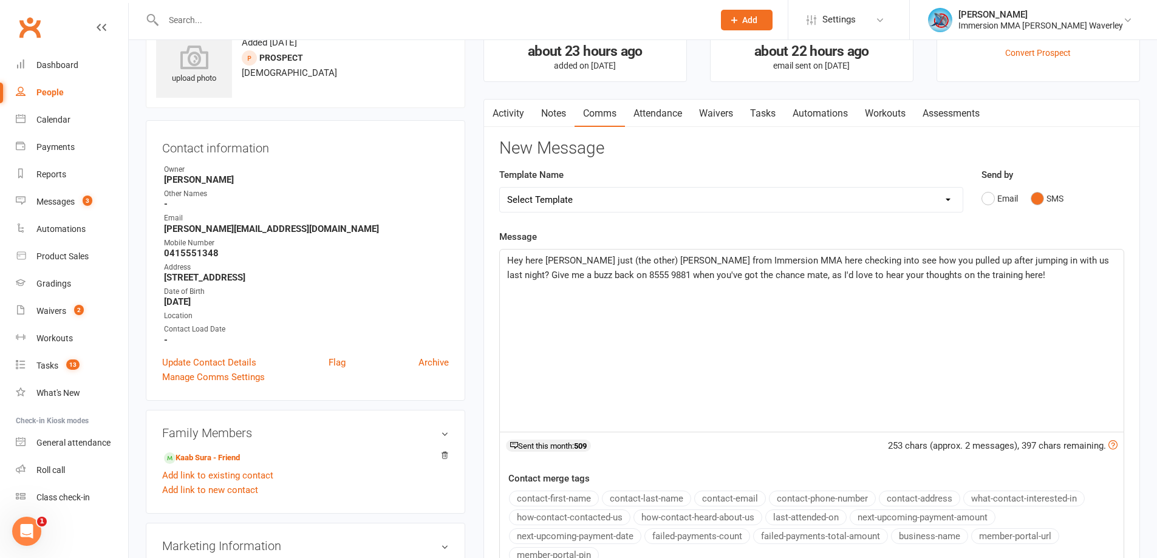
scroll to position [0, 0]
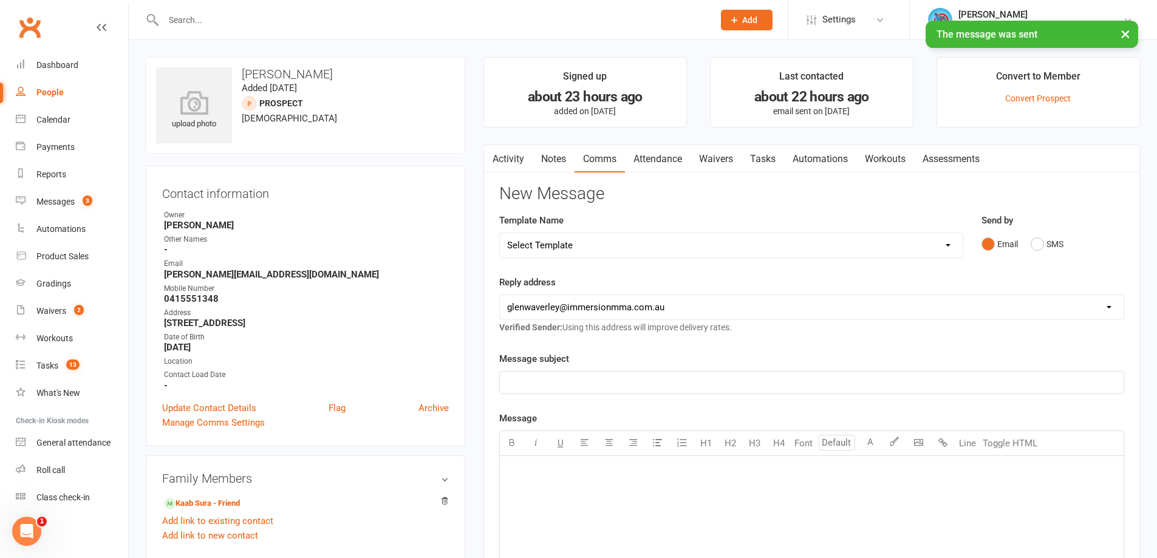
click at [565, 158] on link "Notes" at bounding box center [554, 159] width 42 height 28
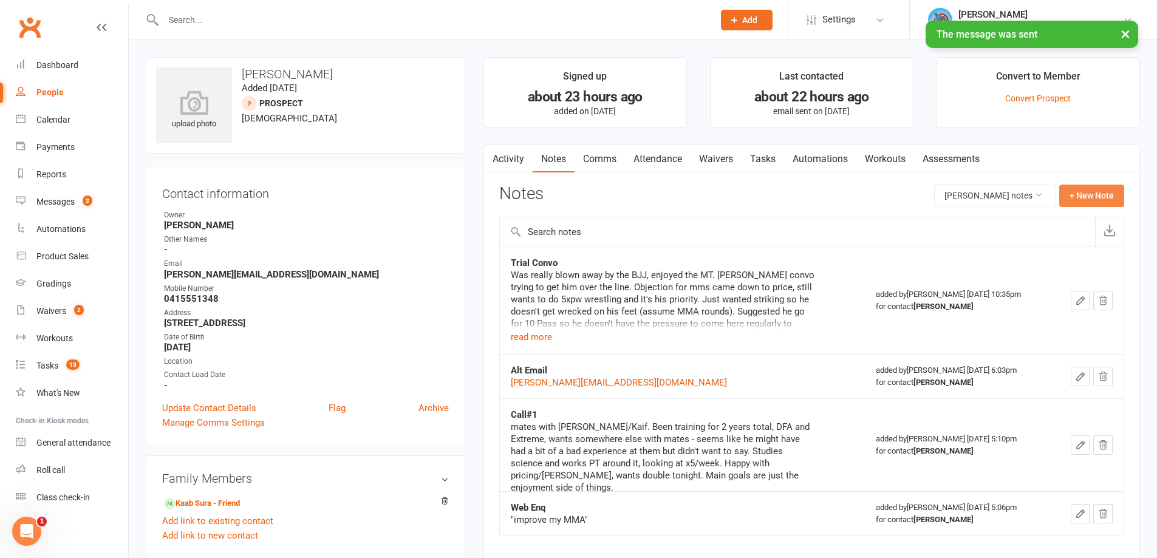
click at [1103, 199] on button "+ New Note" at bounding box center [1091, 196] width 65 height 22
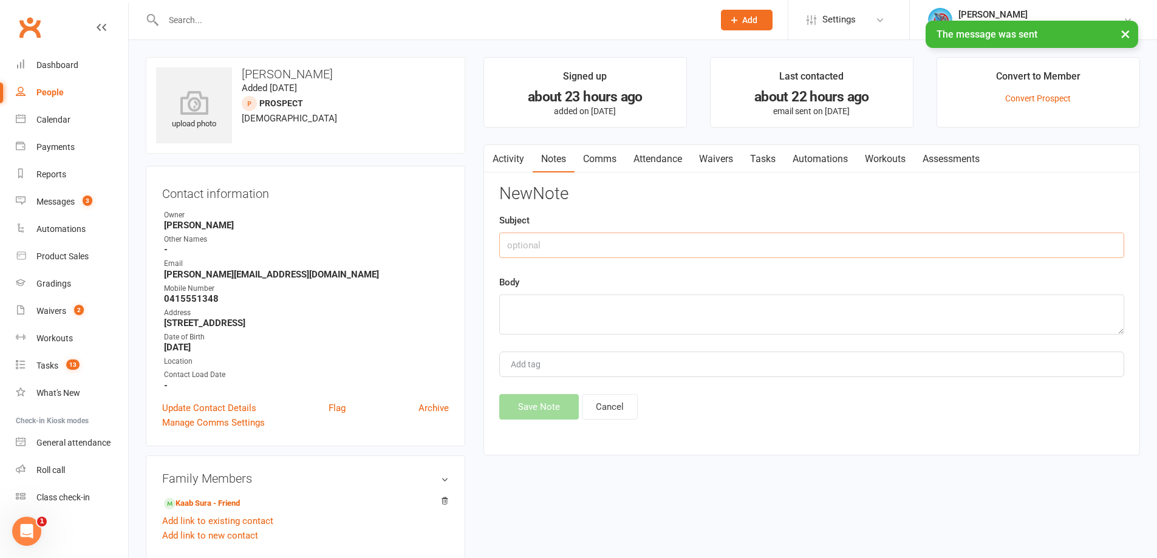
click at [604, 242] on input "text" at bounding box center [811, 246] width 625 height 26
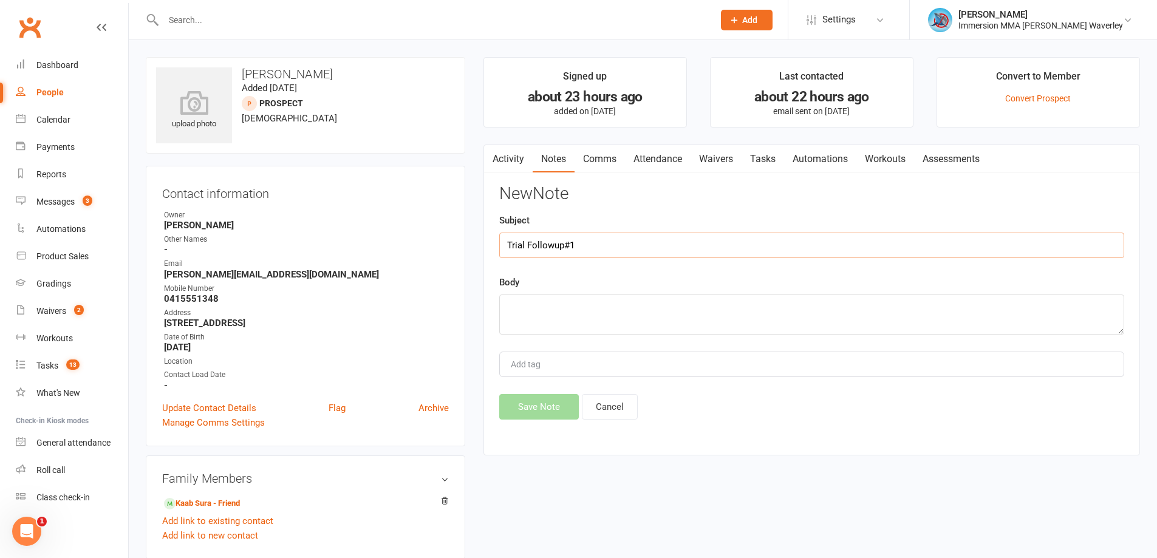
type input "Trial Followup#1"
type textarea "lmtc, text"
click at [533, 420] on button "Save Note" at bounding box center [539, 407] width 80 height 26
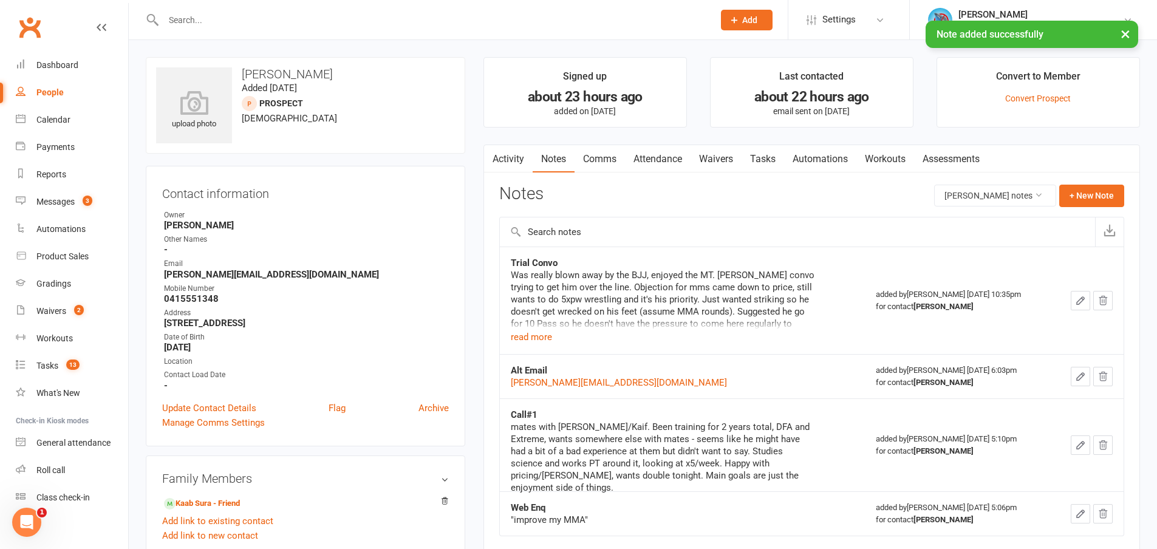
click at [753, 159] on link "Tasks" at bounding box center [762, 159] width 43 height 28
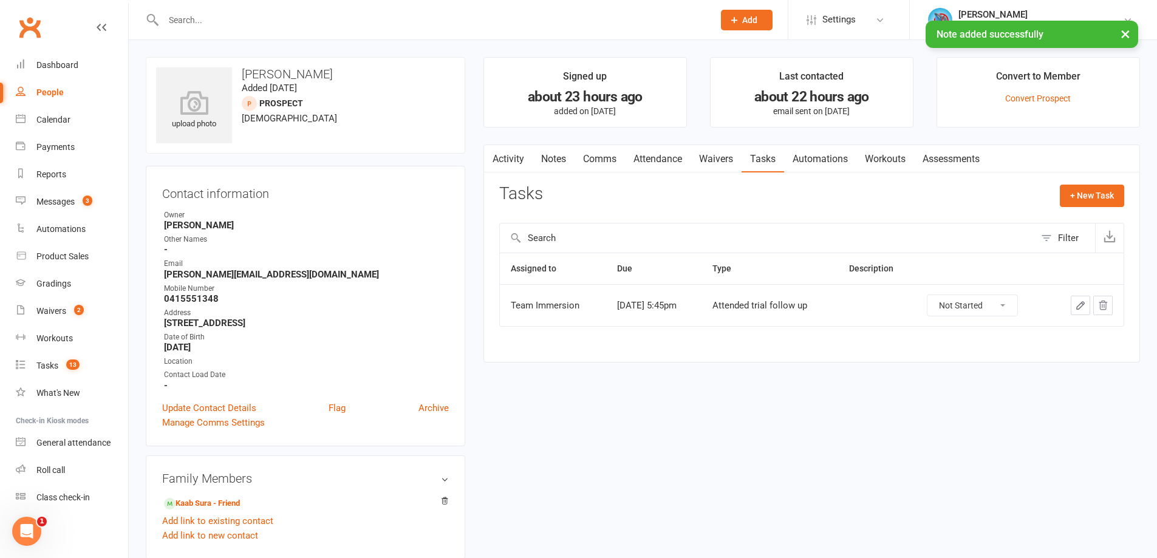
click at [1082, 310] on icon "button" at bounding box center [1080, 305] width 11 height 11
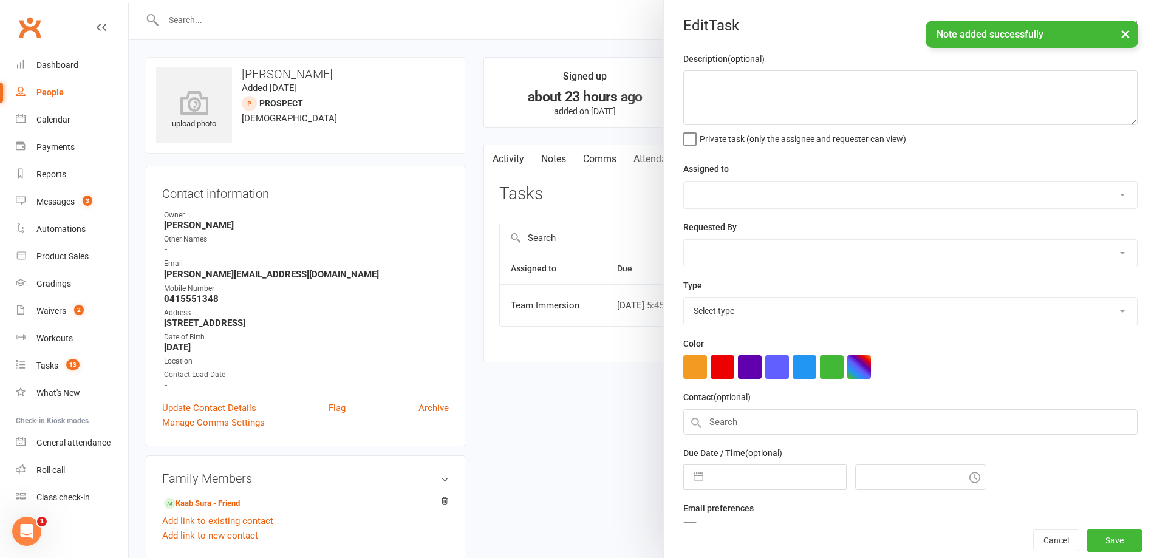
select select "48837"
type input "11 Sep 2025"
type input "5:45pm"
select select "27313"
click at [751, 483] on input "11 Sep 2025" at bounding box center [777, 474] width 137 height 24
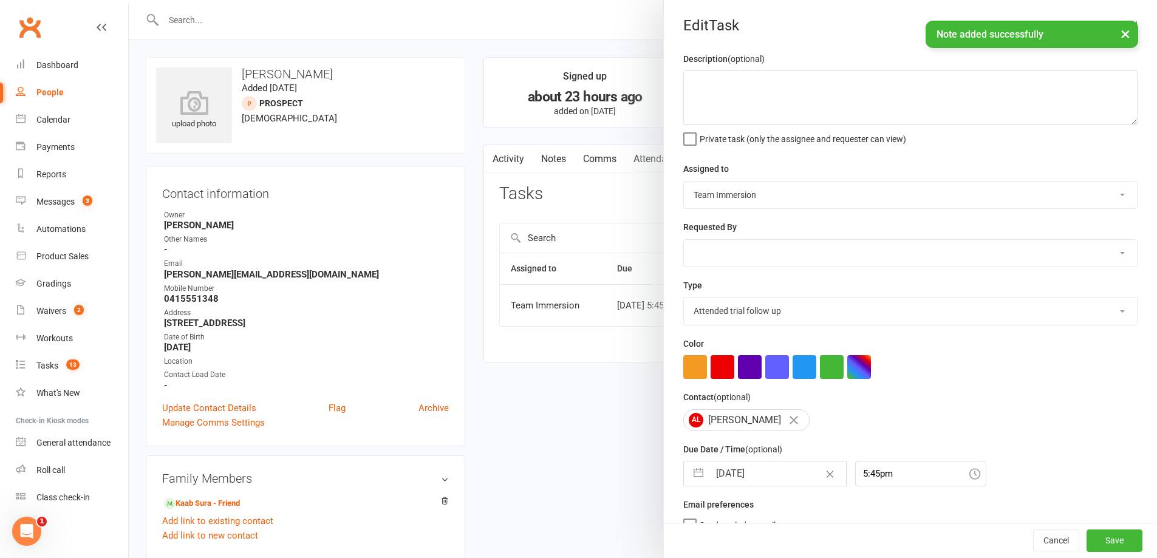
select select "7"
select select "2025"
select select "8"
select select "2025"
select select "9"
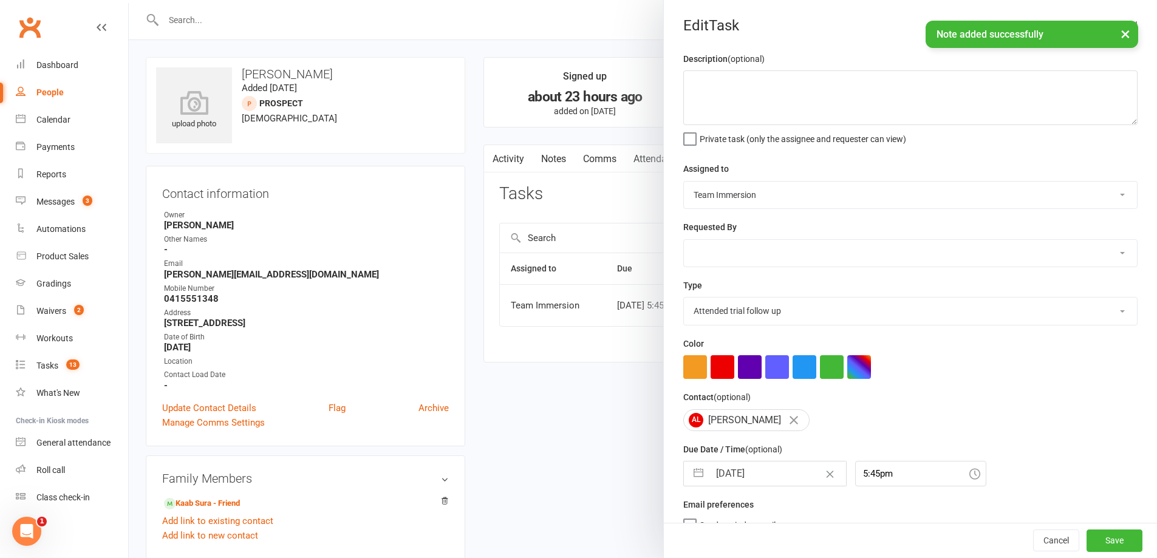
select select "2025"
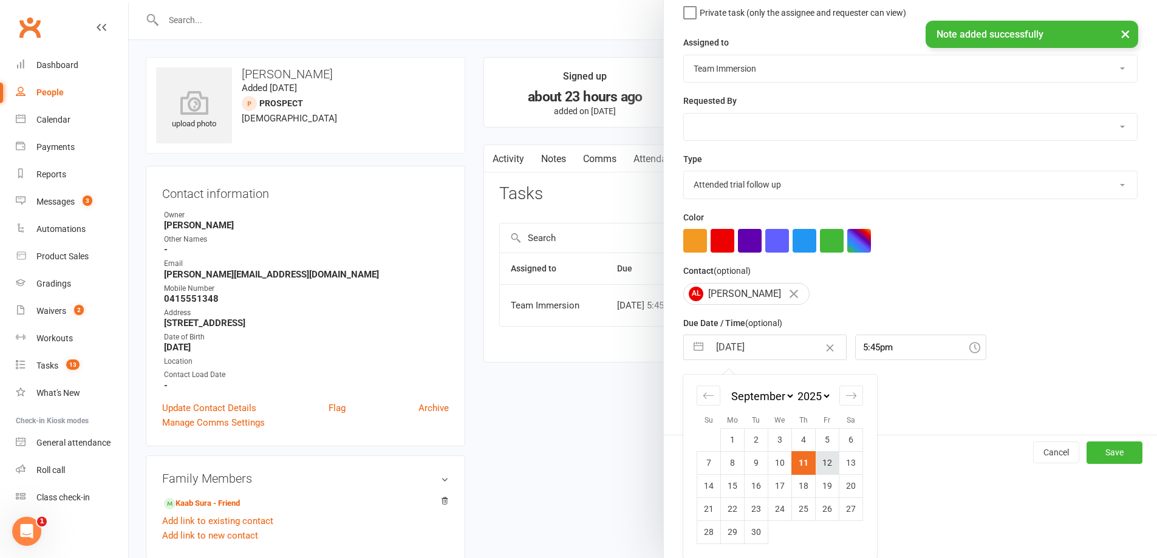
click at [822, 465] on td "12" at bounding box center [828, 462] width 24 height 23
type input "12 Sep 2025"
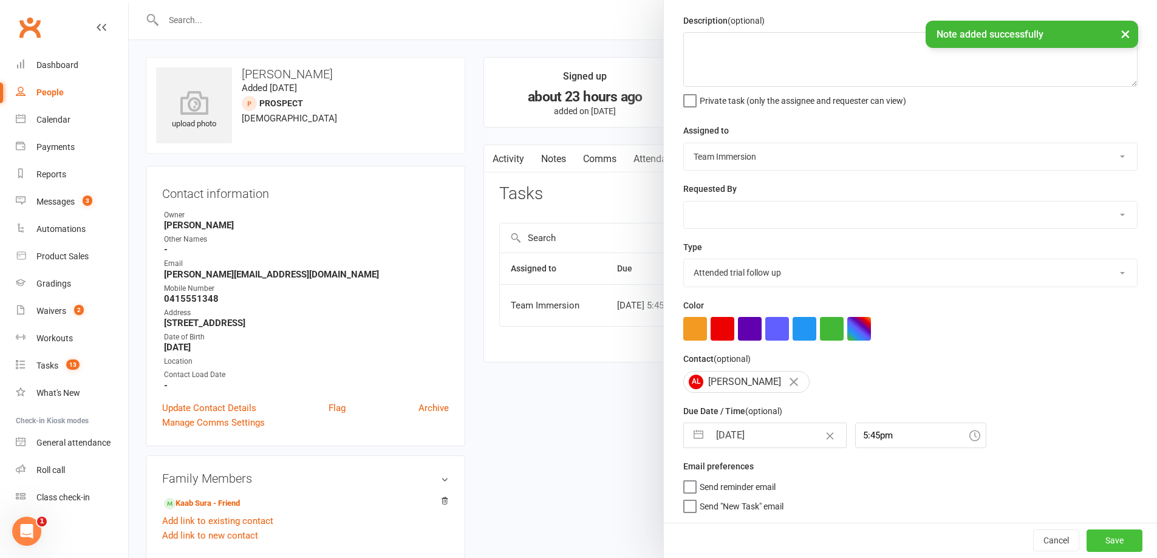
click at [1113, 549] on button "Save" at bounding box center [1114, 541] width 56 height 22
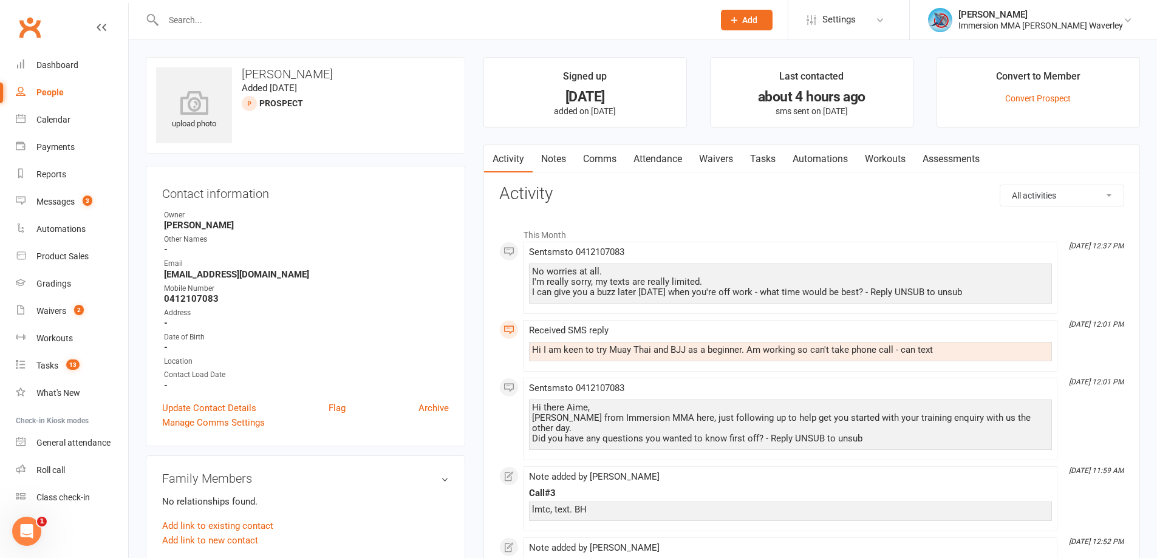
click at [553, 156] on link "Notes" at bounding box center [554, 159] width 42 height 28
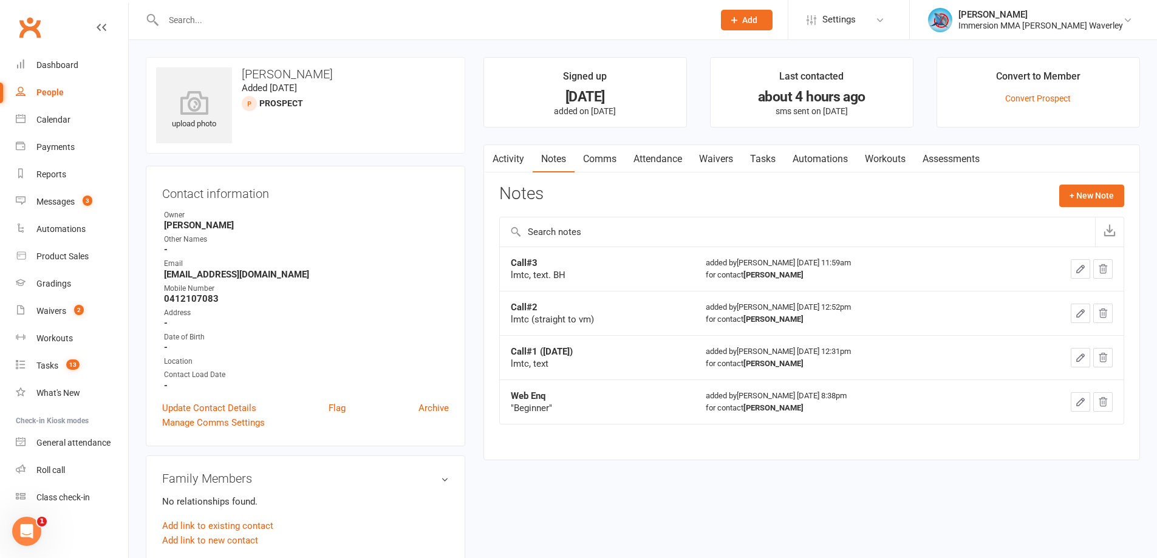
click at [496, 154] on button "button" at bounding box center [491, 158] width 15 height 27
click at [511, 159] on link "Activity" at bounding box center [508, 159] width 49 height 28
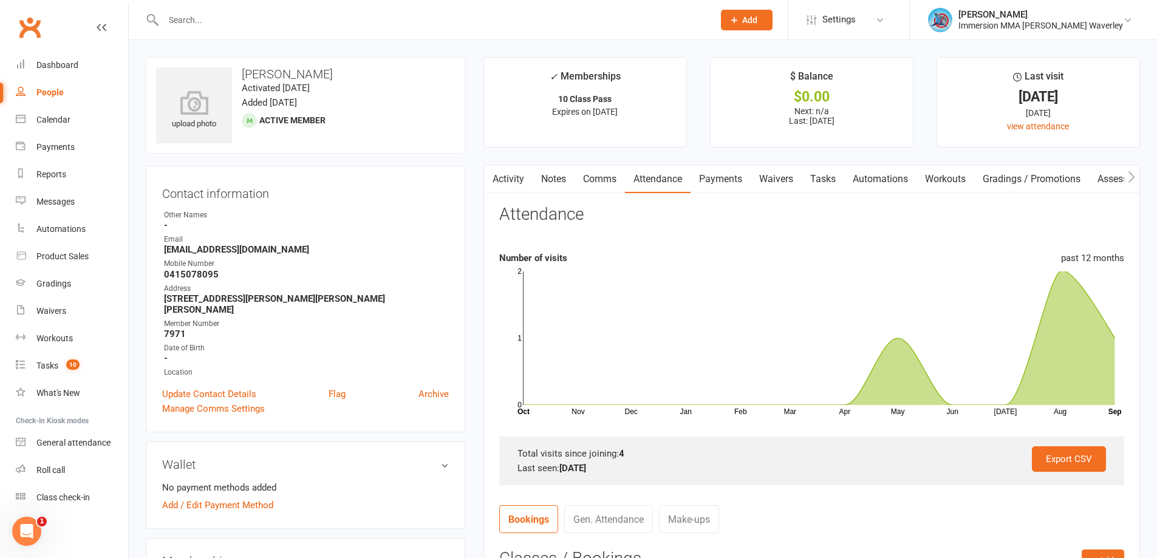
drag, startPoint x: 479, startPoint y: 53, endPoint x: 450, endPoint y: 179, distance: 129.5
click at [542, 175] on link "Notes" at bounding box center [554, 179] width 42 height 28
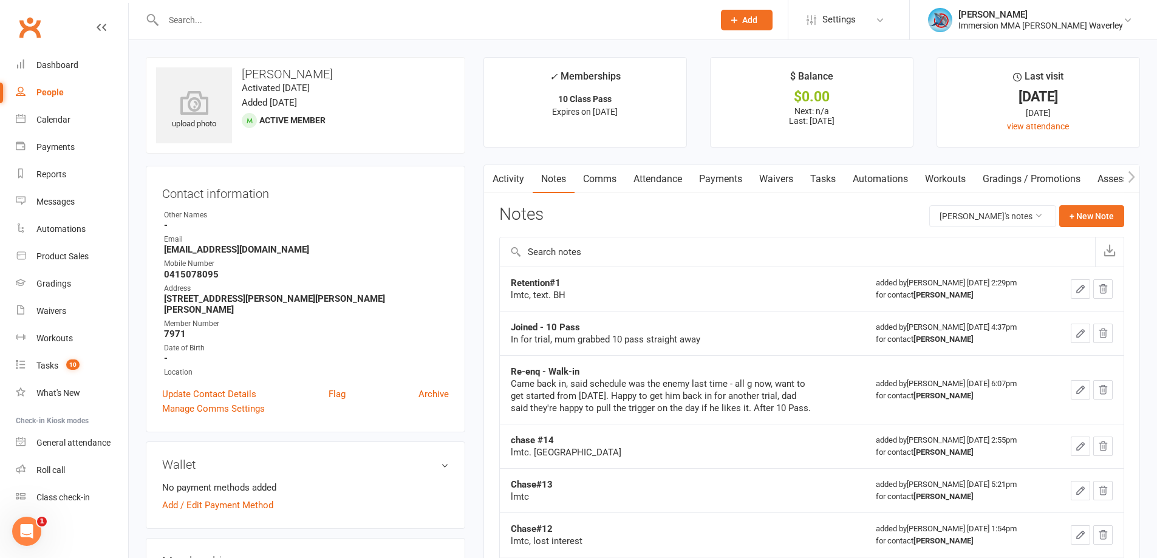
drag, startPoint x: 914, startPoint y: 230, endPoint x: 908, endPoint y: 266, distance: 36.2
click at [914, 230] on div "Notes [PERSON_NAME]'s notes + New Note" at bounding box center [811, 221] width 625 height 32
click at [510, 173] on link "Activity" at bounding box center [508, 179] width 49 height 28
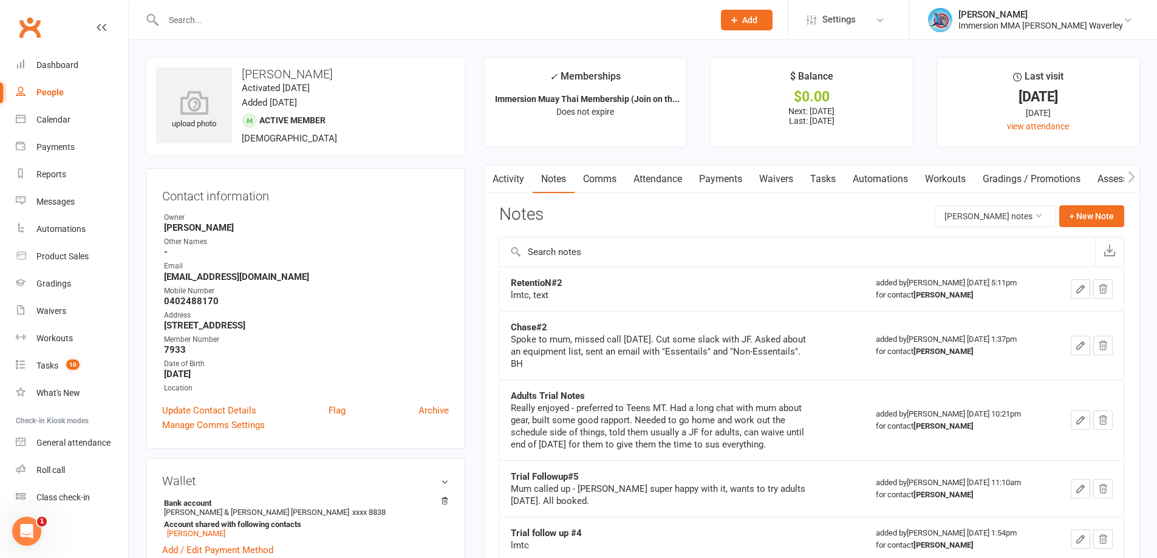
click at [513, 186] on link "Activity" at bounding box center [508, 179] width 49 height 28
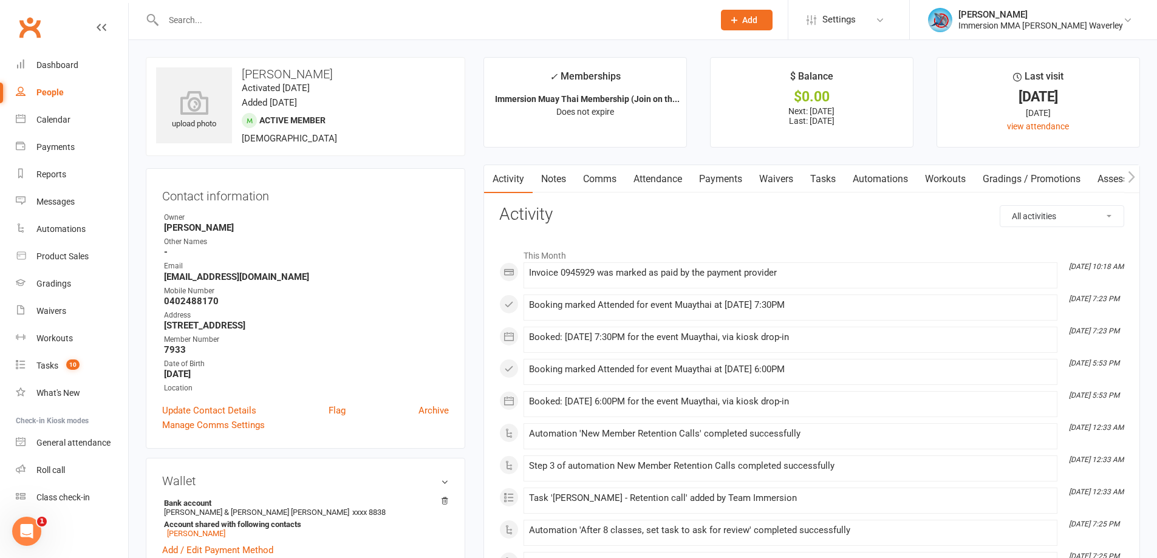
drag, startPoint x: 952, startPoint y: 338, endPoint x: 868, endPoint y: 394, distance: 100.7
click at [952, 338] on div "Booked: [DATE] 7:30PM for the event Muaythai, via kiosk drop-in" at bounding box center [790, 337] width 523 height 10
click at [565, 183] on link "Notes" at bounding box center [554, 179] width 42 height 28
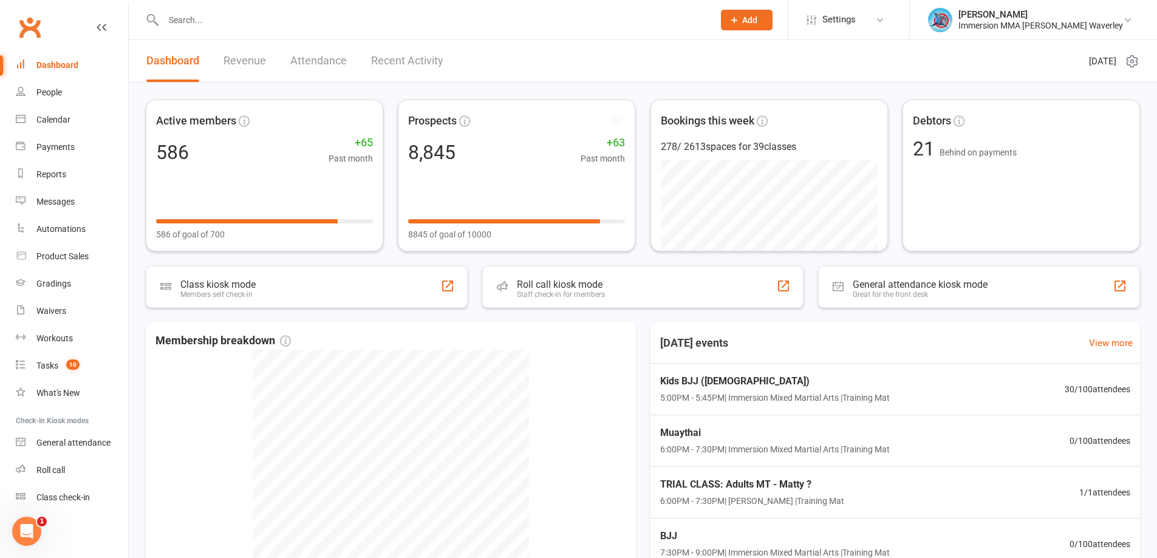
click at [549, 59] on header "Dashboard Revenue Attendance Recent Activity Thursday 11th, September 2025" at bounding box center [643, 61] width 1028 height 43
click at [876, 331] on div "Today's events View more" at bounding box center [895, 342] width 509 height 41
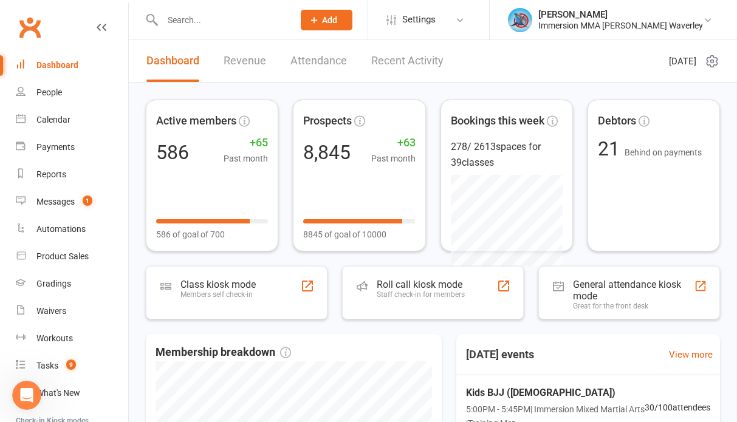
click at [205, 18] on input "text" at bounding box center [221, 20] width 126 height 17
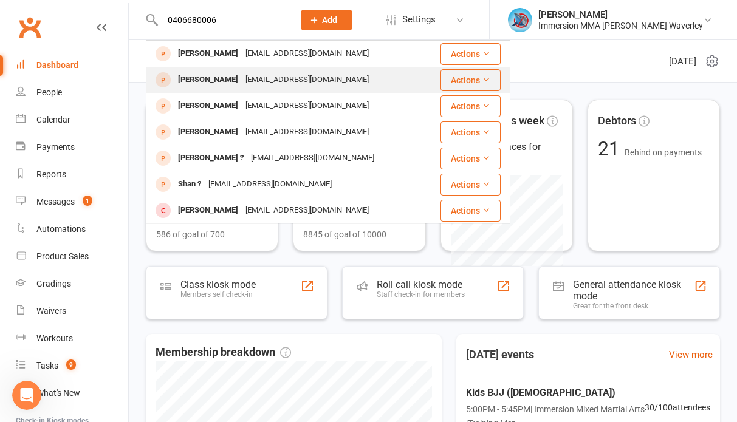
type input "0406680006"
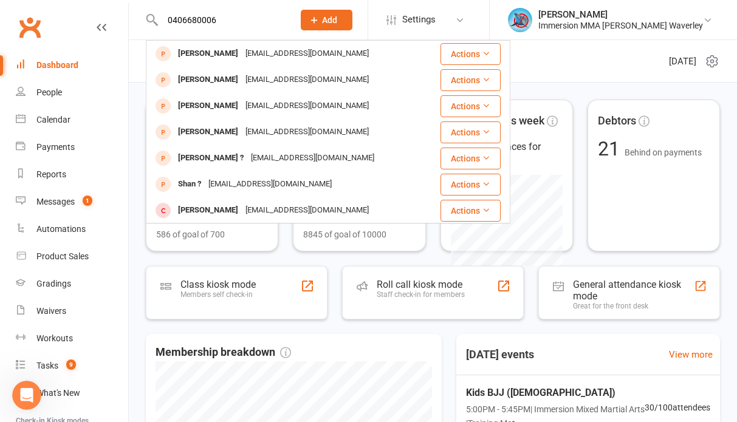
drag, startPoint x: 238, startPoint y: 73, endPoint x: 252, endPoint y: 75, distance: 14.0
click at [242, 73] on div "[EMAIL_ADDRESS][DOMAIN_NAME]" at bounding box center [307, 80] width 131 height 18
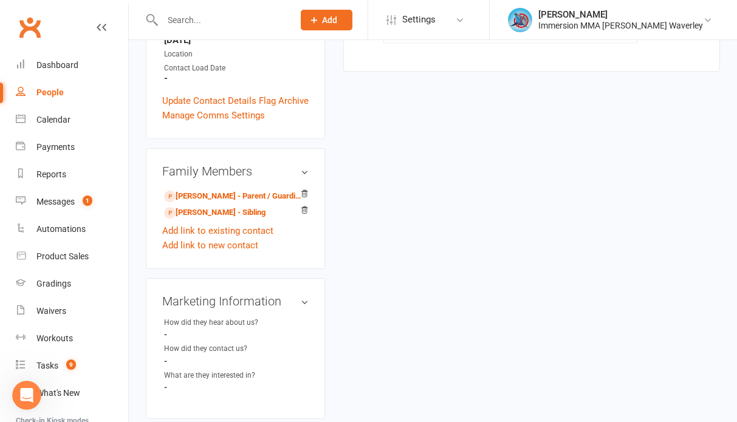
scroll to position [324, 0]
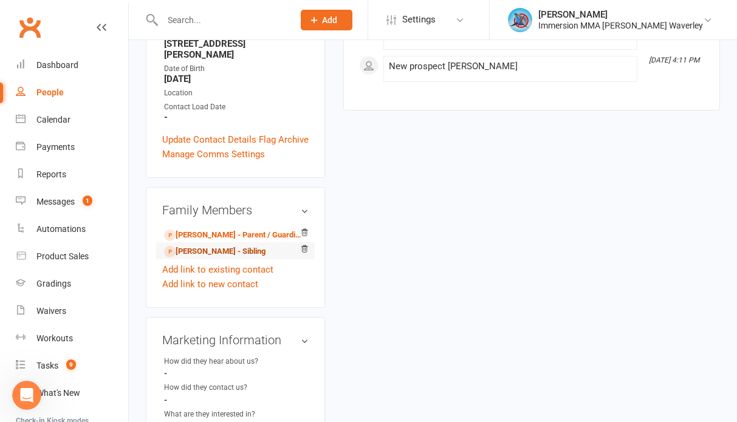
click at [202, 245] on link "Rayansh Natt - Sibling" at bounding box center [214, 251] width 101 height 13
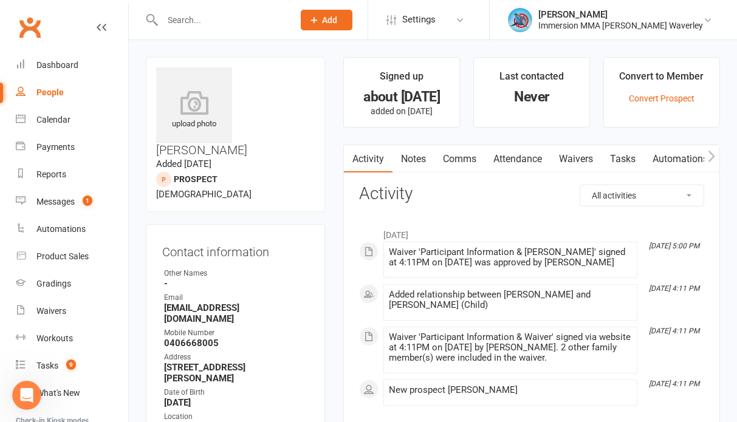
click at [198, 18] on input "text" at bounding box center [221, 20] width 126 height 17
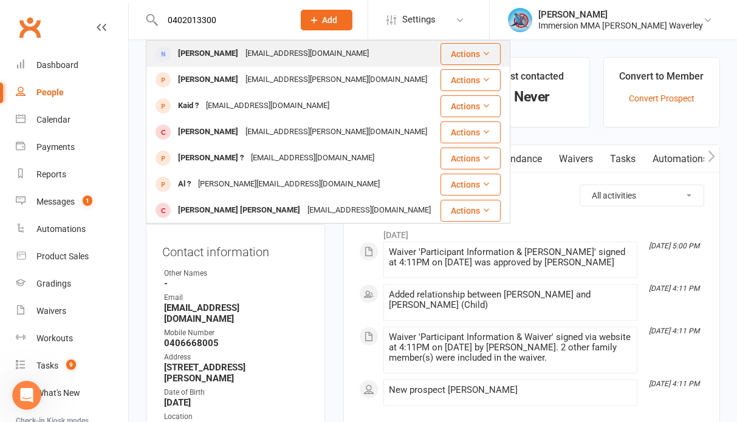
type input "0402013300"
click at [242, 54] on div "Akshaykher@yahoo.com" at bounding box center [307, 54] width 131 height 18
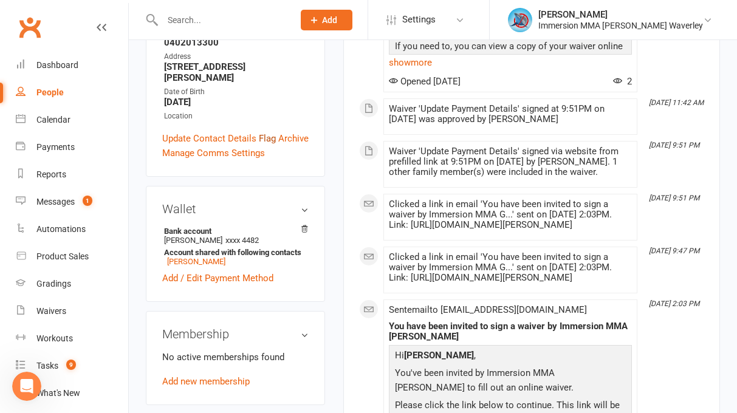
scroll to position [324, 0]
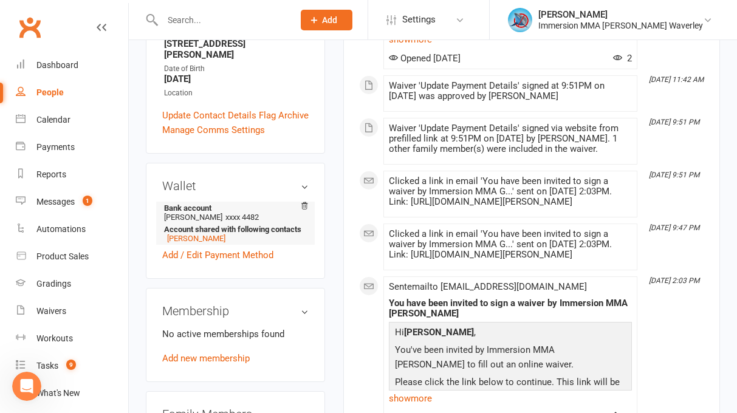
click at [179, 202] on li "Bank account Rashmi Kher xxxx 4482 Account shared with following contacts Parth…" at bounding box center [235, 223] width 146 height 43
click at [182, 202] on li "Bank account Rashmi Kher xxxx 4482 Account shared with following contacts Parth…" at bounding box center [235, 223] width 146 height 43
click at [183, 234] on link "Parth Kher" at bounding box center [196, 238] width 58 height 9
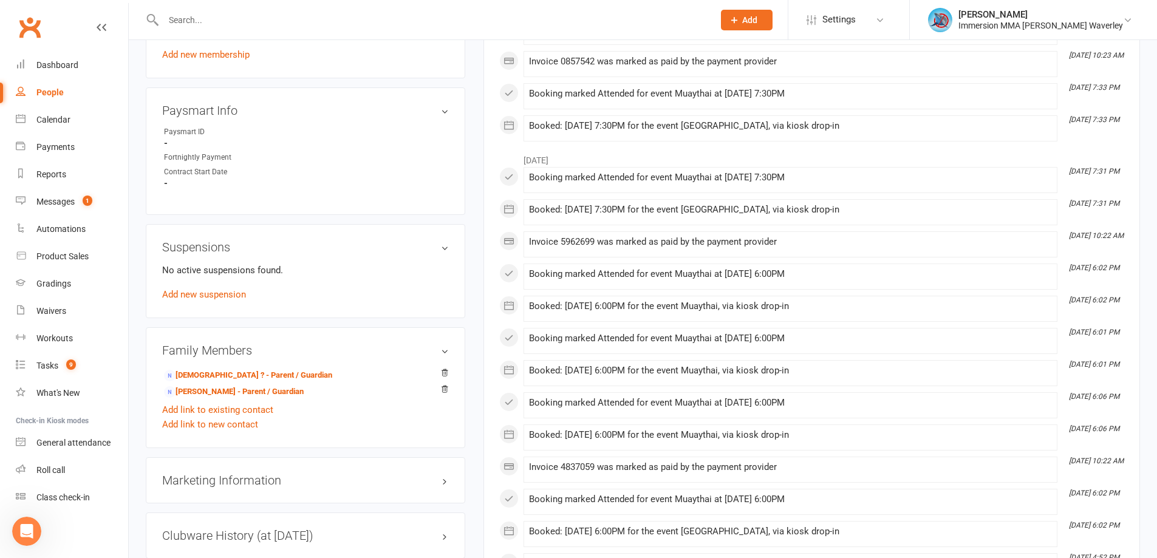
scroll to position [619, 0]
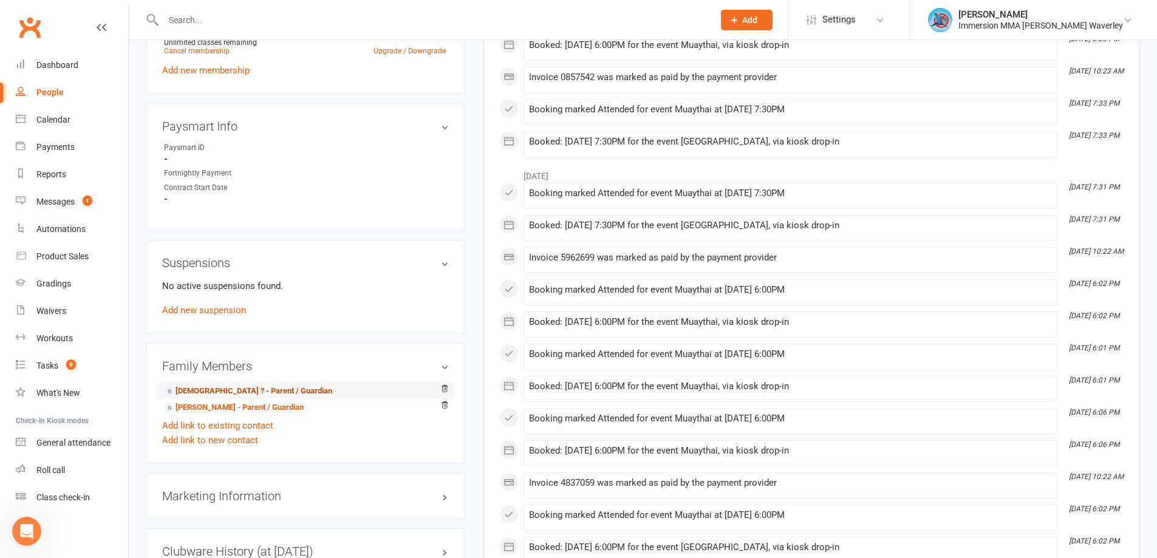
click at [236, 387] on link "Rashmikher ? - Parent / Guardian" at bounding box center [248, 391] width 168 height 13
click at [237, 406] on link "Akshay Kher - Parent / Guardian" at bounding box center [234, 407] width 140 height 13
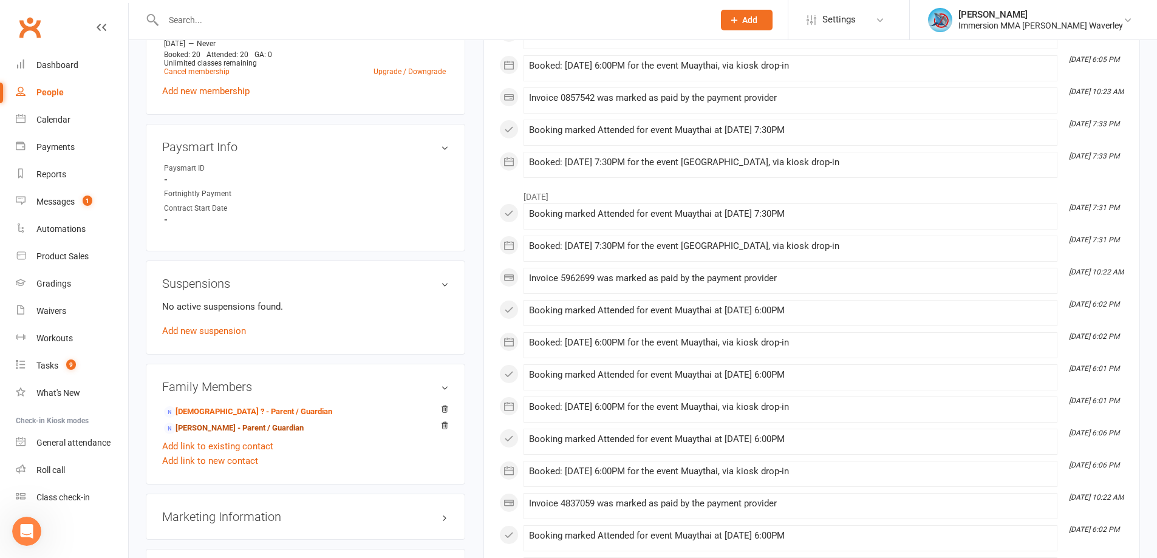
scroll to position [0, 0]
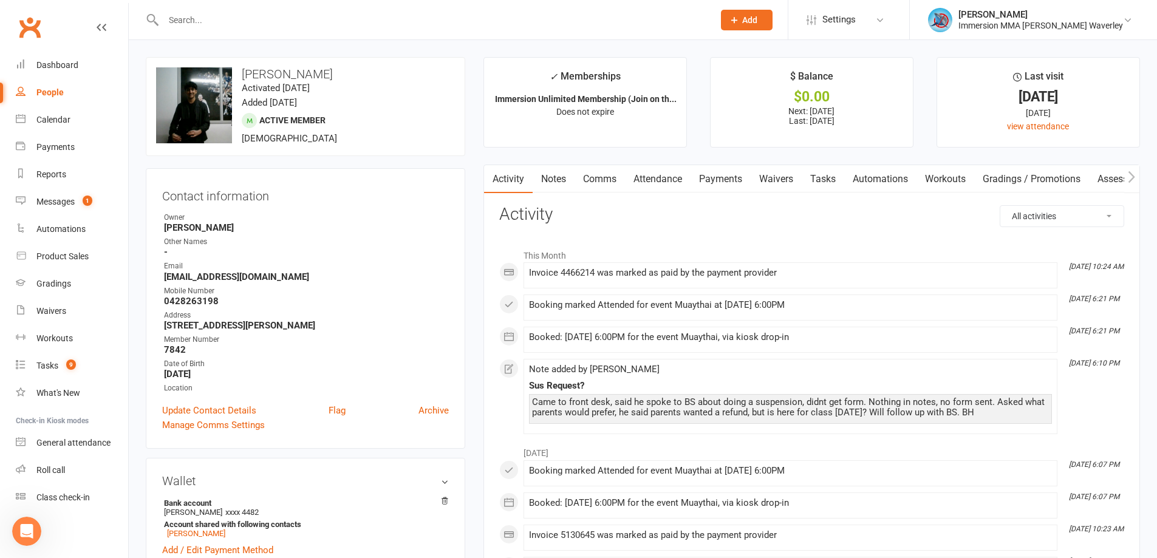
click at [745, 175] on link "Tasks" at bounding box center [823, 179] width 43 height 28
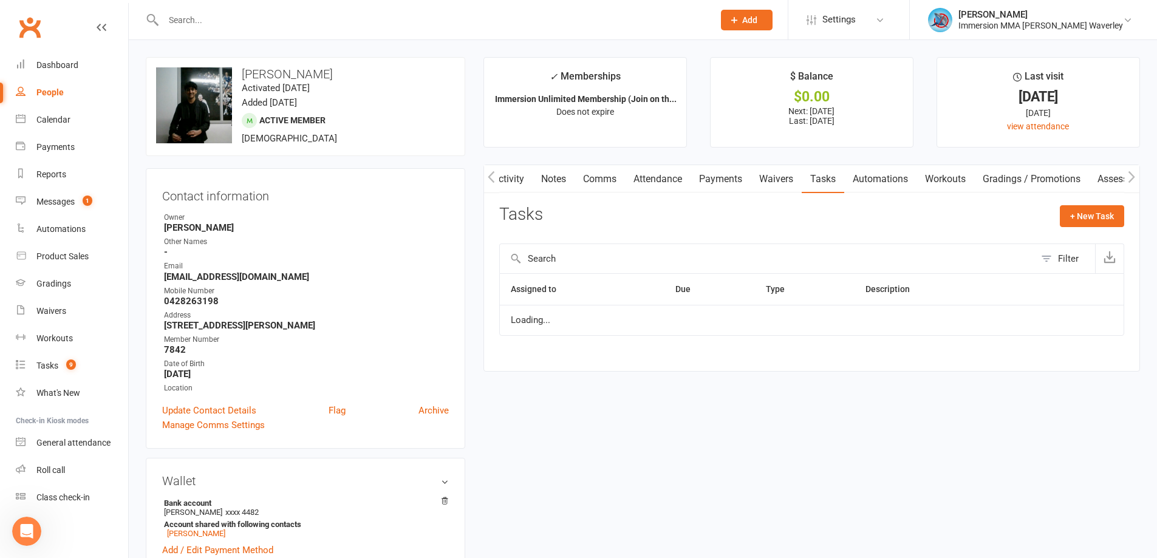
scroll to position [0, 1]
click at [556, 180] on link "Notes" at bounding box center [553, 179] width 42 height 28
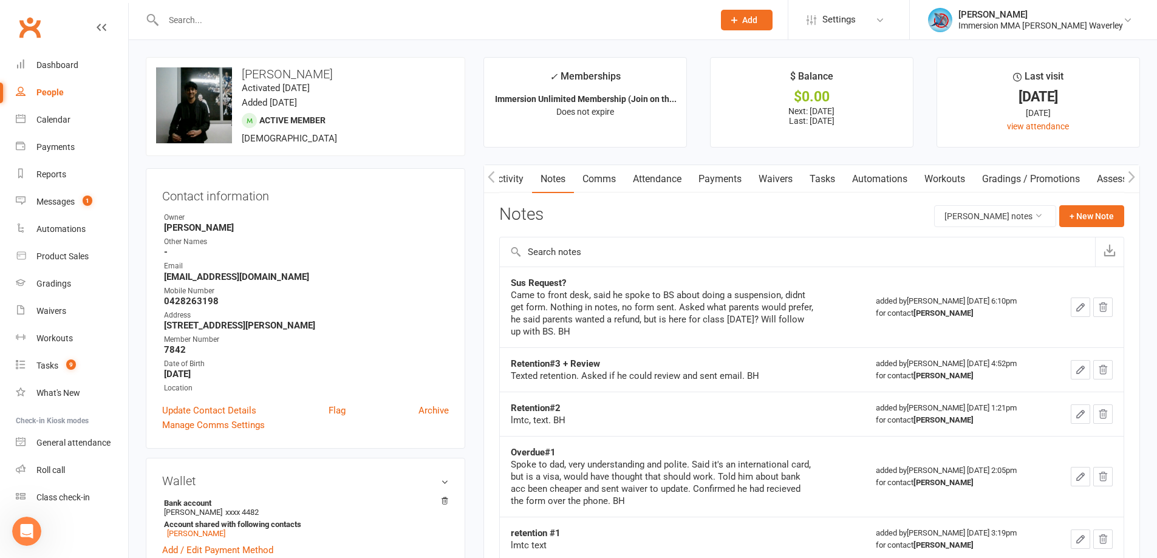
click at [585, 180] on link "Comms" at bounding box center [599, 179] width 50 height 28
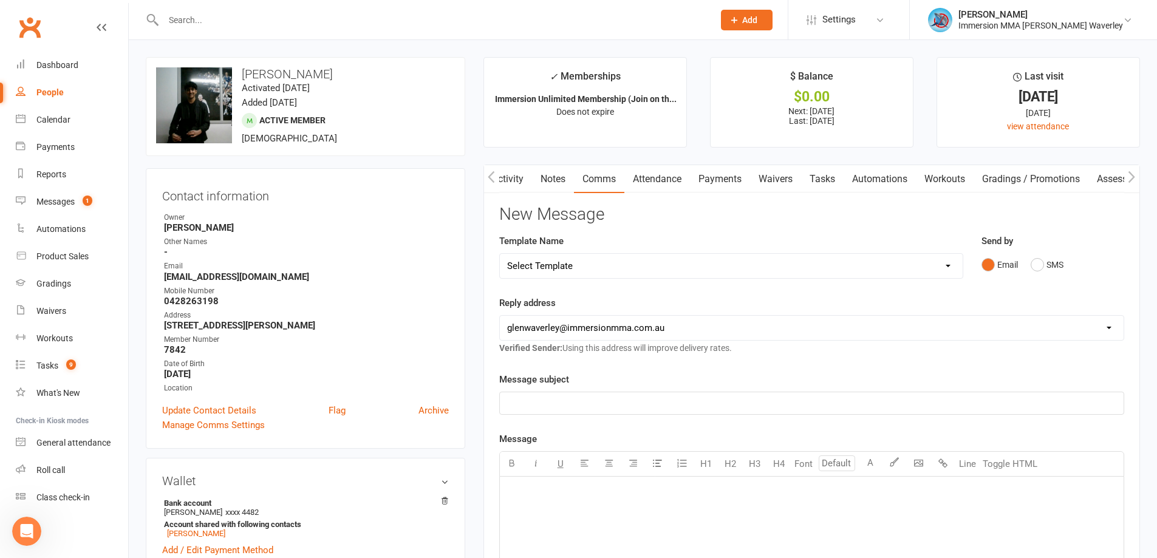
click at [728, 178] on link "Payments" at bounding box center [720, 179] width 60 height 28
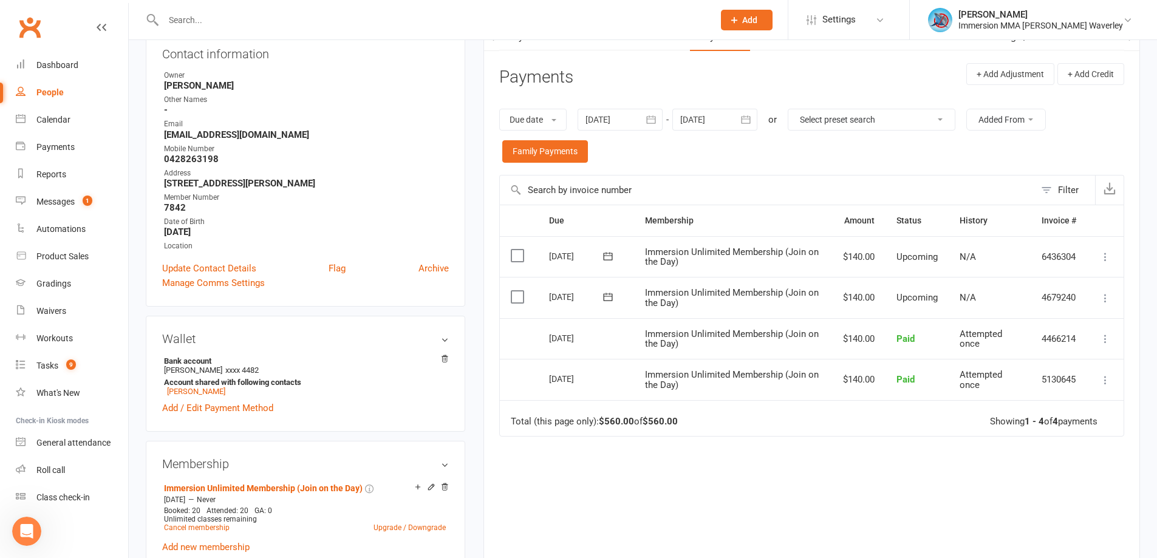
scroll to position [162, 0]
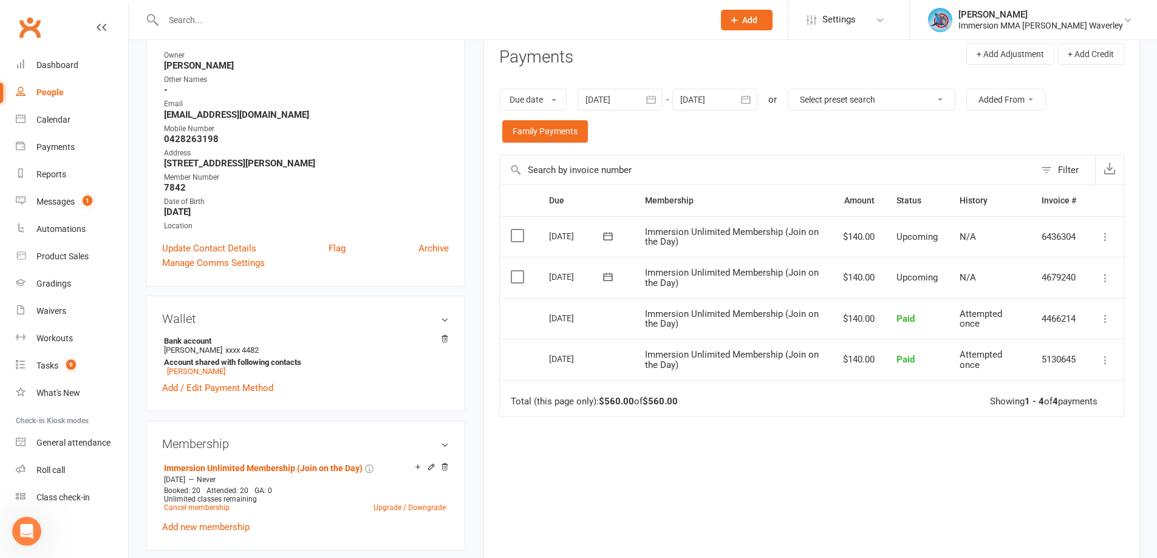
drag, startPoint x: 767, startPoint y: 474, endPoint x: 889, endPoint y: 422, distance: 132.5
click at [745, 433] on div "Due Contact Membership Amount Status History Invoice # Select this 27 Sep 2025 …" at bounding box center [811, 379] width 625 height 389
click at [745, 274] on icon at bounding box center [1105, 278] width 12 height 12
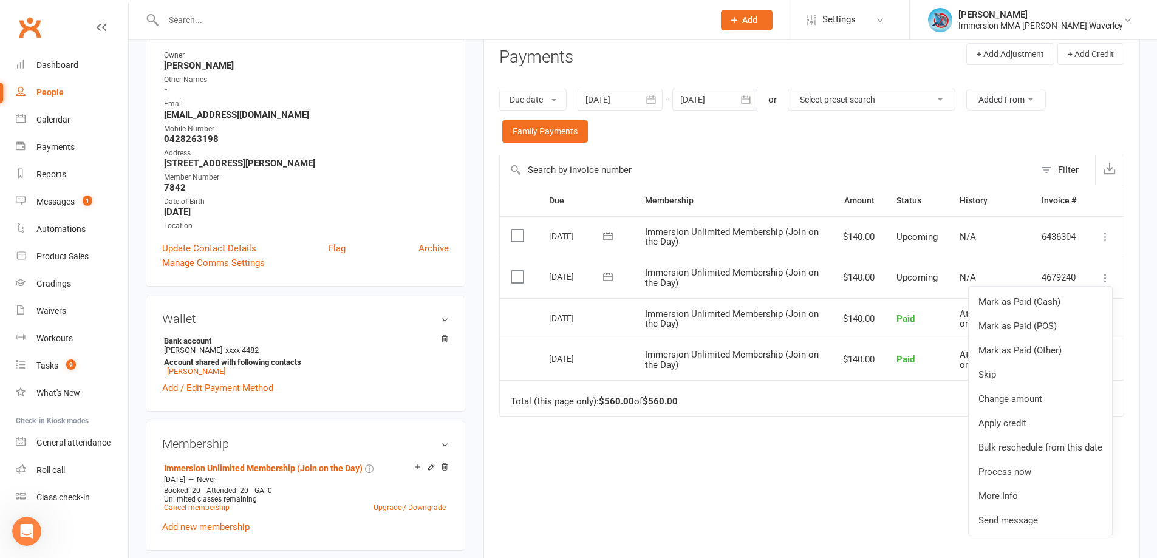
click at [745, 433] on div "Due Contact Membership Amount Status History Invoice # Select this 27 Sep 2025 …" at bounding box center [811, 379] width 625 height 389
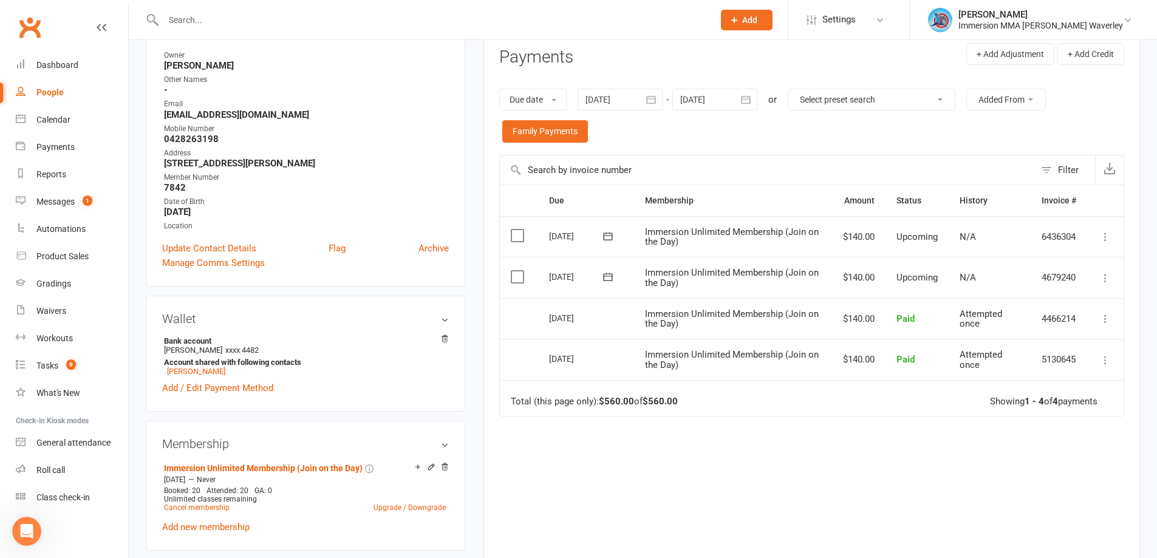
drag, startPoint x: 738, startPoint y: 445, endPoint x: 734, endPoint y: 385, distance: 60.2
click at [737, 433] on div "Due Contact Membership Amount Status History Invoice # Select this 27 Sep 2025 …" at bounding box center [811, 379] width 625 height 389
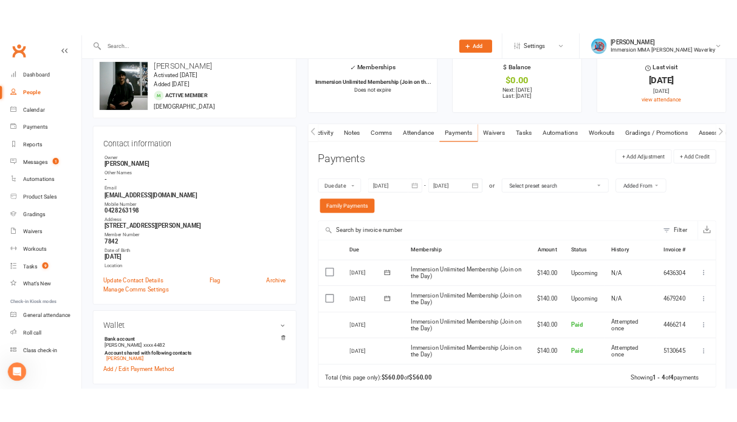
scroll to position [0, 0]
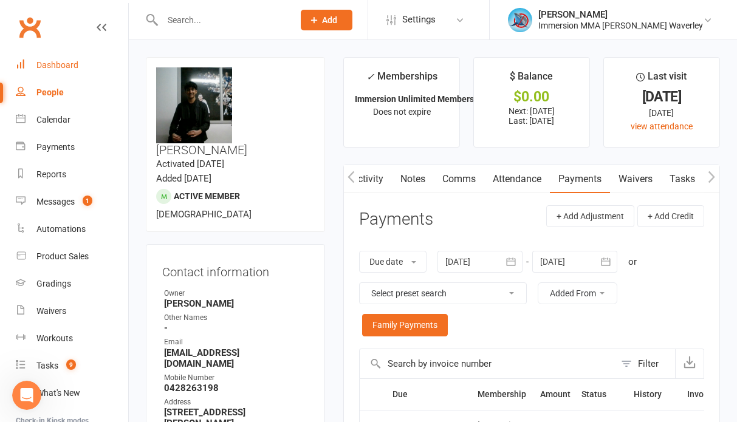
click at [67, 67] on div "Dashboard" at bounding box center [57, 65] width 42 height 10
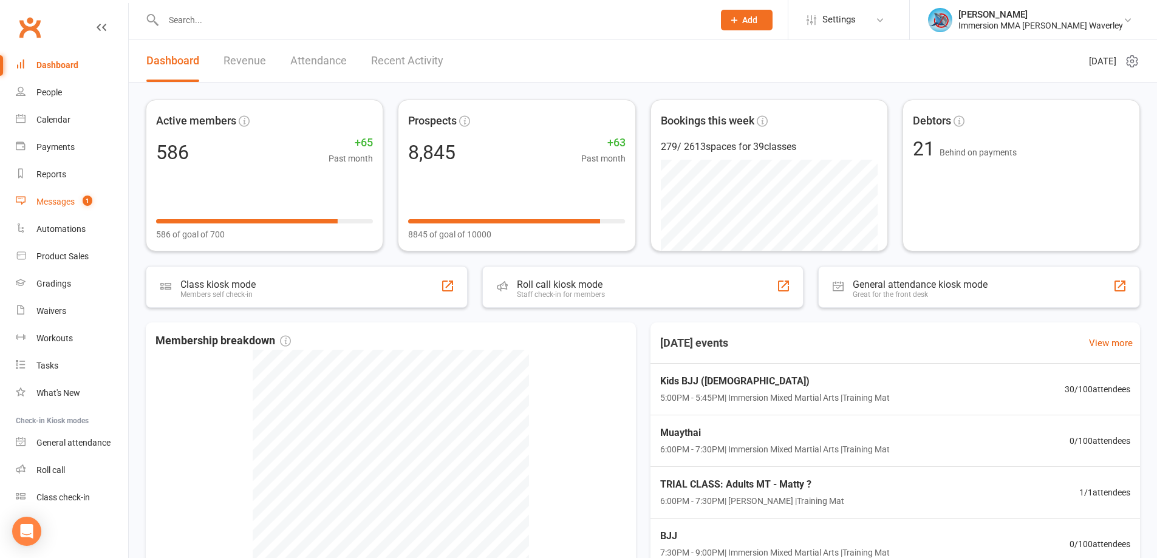
click at [44, 203] on div "Messages" at bounding box center [55, 202] width 38 height 10
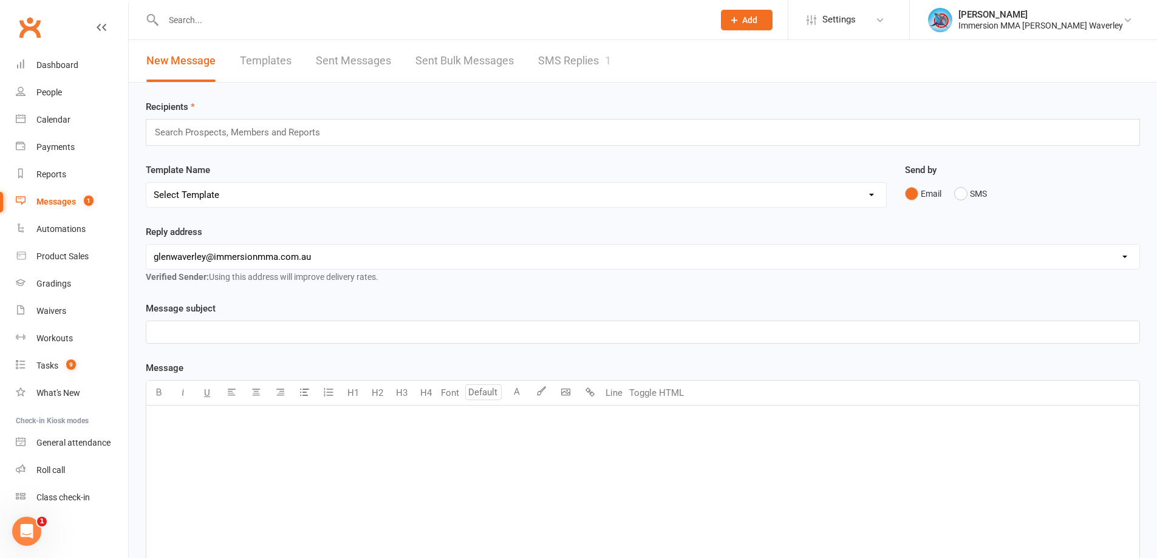
click at [552, 60] on link "SMS Replies 1" at bounding box center [574, 61] width 73 height 42
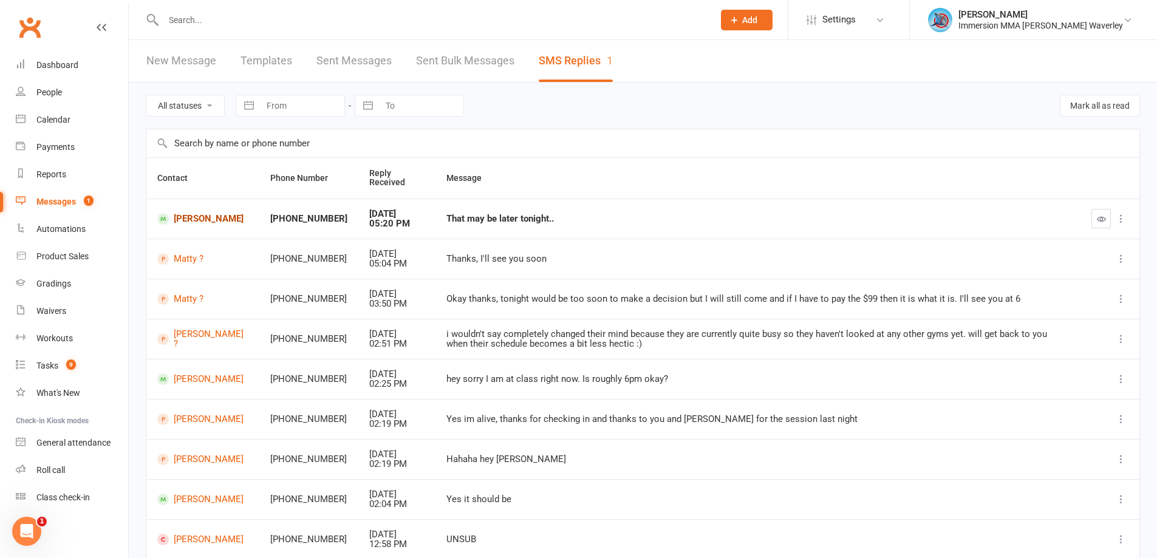
click at [199, 221] on link "Kenny Chen" at bounding box center [202, 219] width 91 height 12
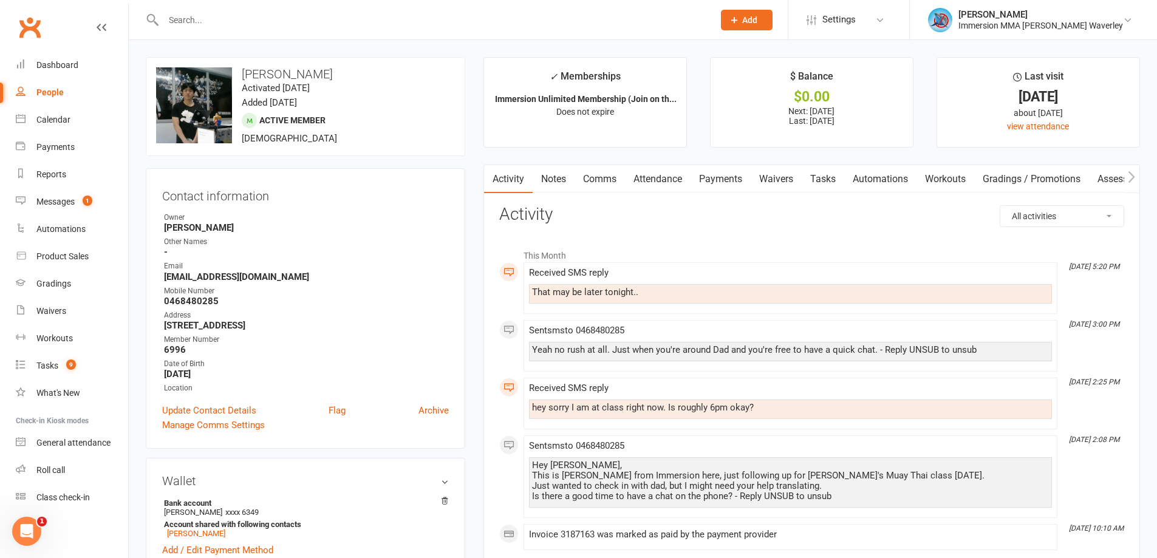
click at [554, 177] on link "Notes" at bounding box center [554, 179] width 42 height 28
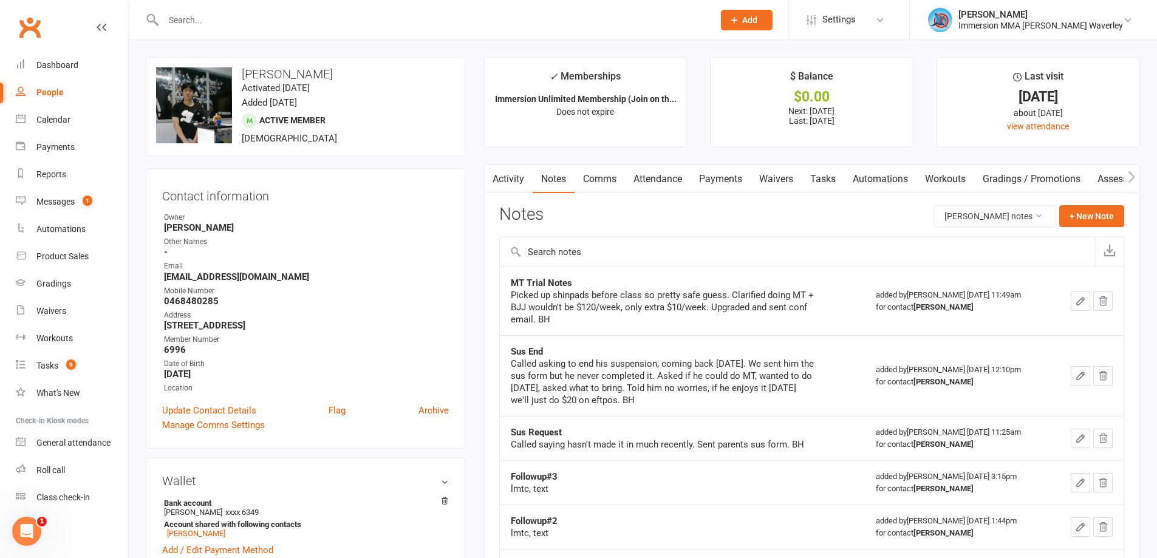
click at [821, 181] on link "Tasks" at bounding box center [823, 179] width 43 height 28
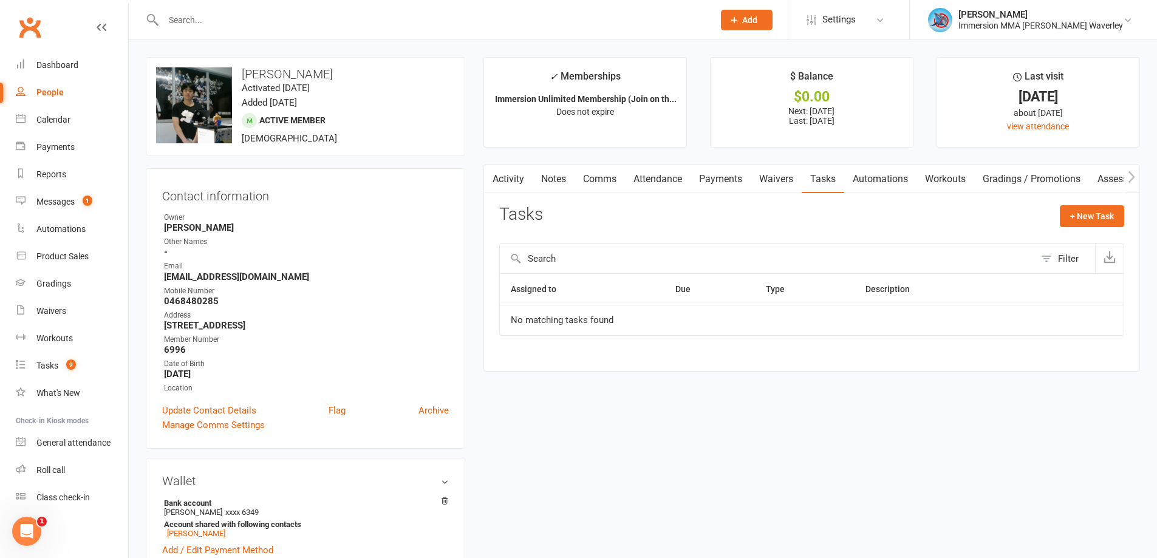
click at [560, 183] on link "Notes" at bounding box center [554, 179] width 42 height 28
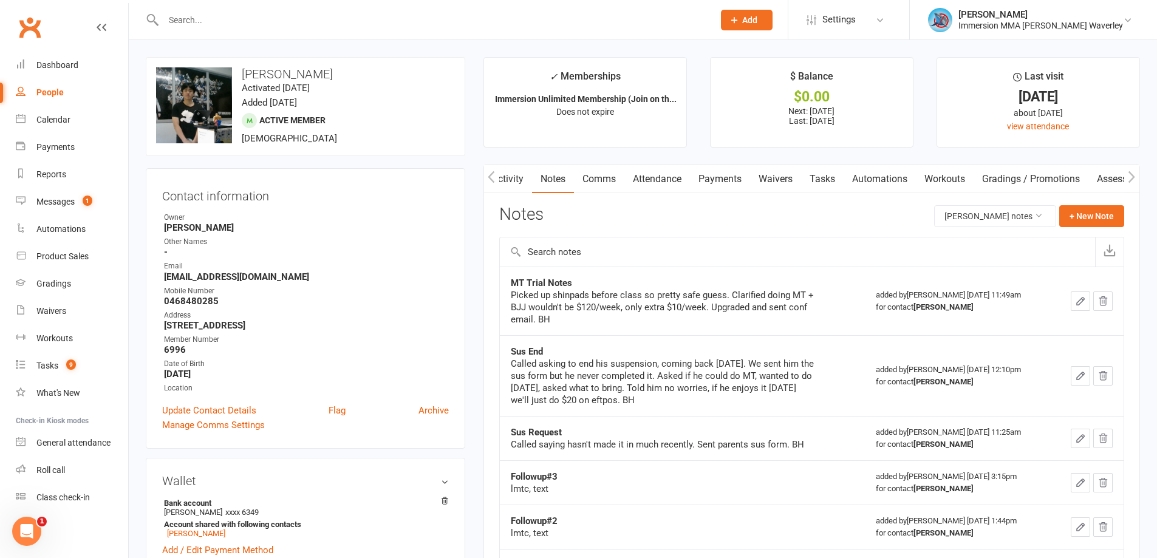
click at [513, 180] on link "Activity" at bounding box center [507, 179] width 49 height 28
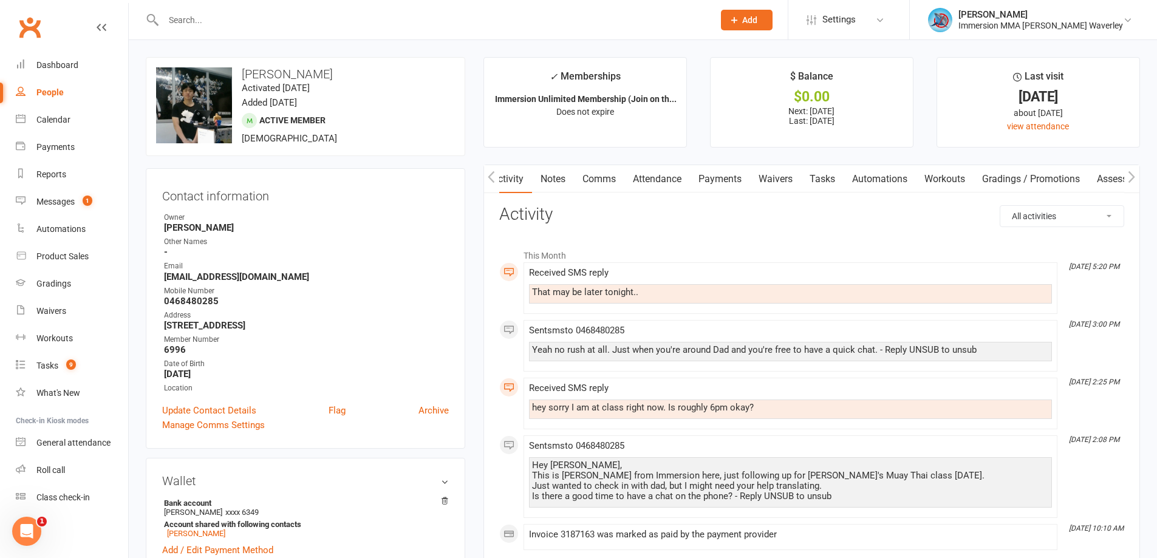
click at [195, 22] on input "text" at bounding box center [432, 20] width 545 height 17
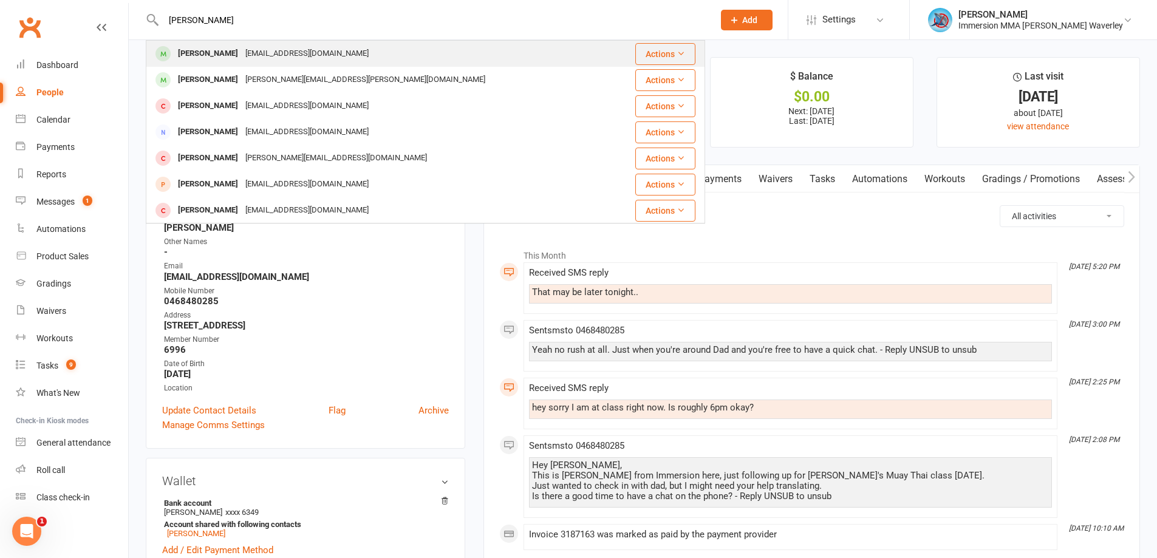
type input "kyle chen"
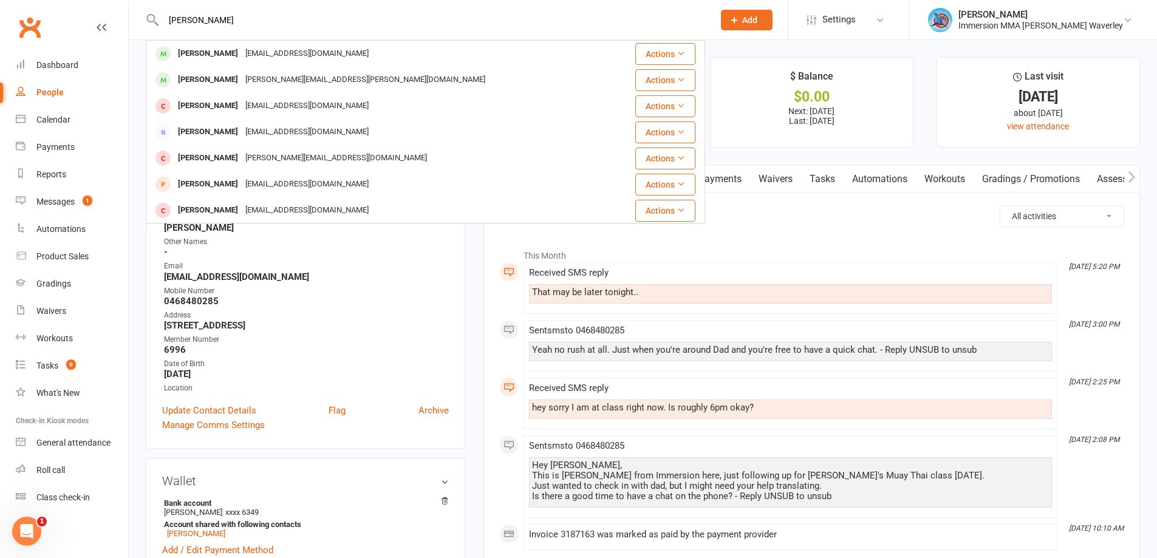
click at [199, 56] on div "Kyle Chen" at bounding box center [207, 54] width 67 height 18
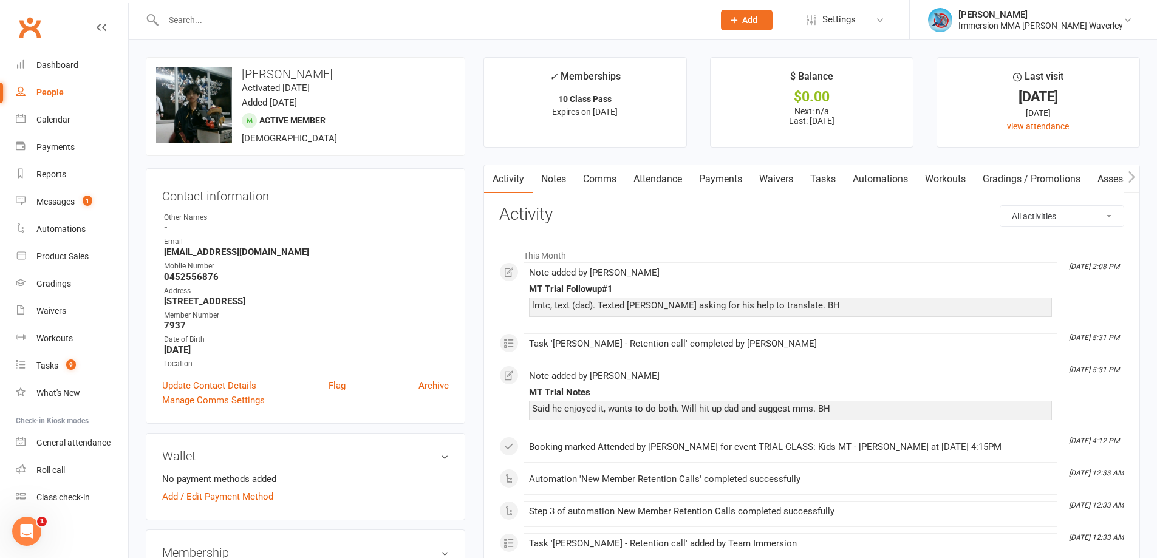
click at [898, 253] on li "This Month" at bounding box center [811, 252] width 625 height 19
click at [86, 70] on link "Dashboard" at bounding box center [72, 65] width 112 height 27
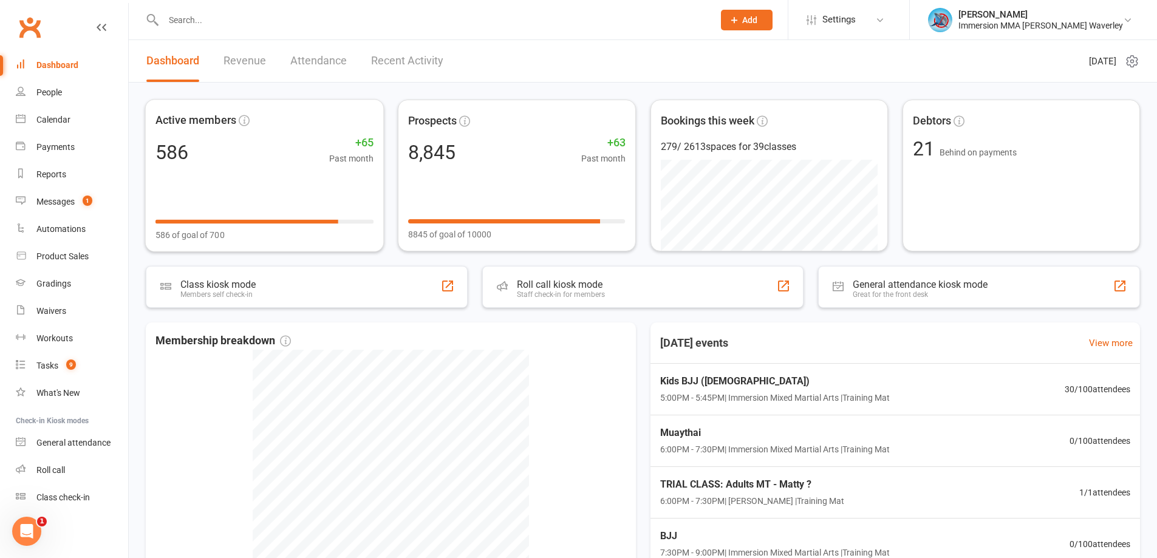
click at [46, 67] on div "Dashboard" at bounding box center [57, 65] width 42 height 10
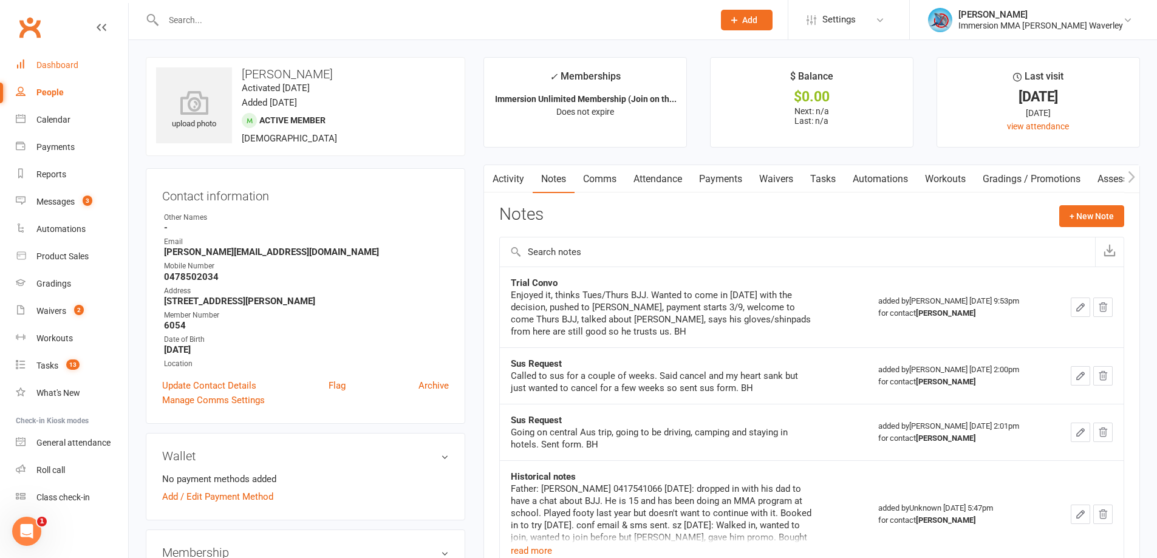
drag, startPoint x: 72, startPoint y: 69, endPoint x: 75, endPoint y: 60, distance: 10.2
click at [72, 69] on div "Dashboard" at bounding box center [57, 65] width 42 height 10
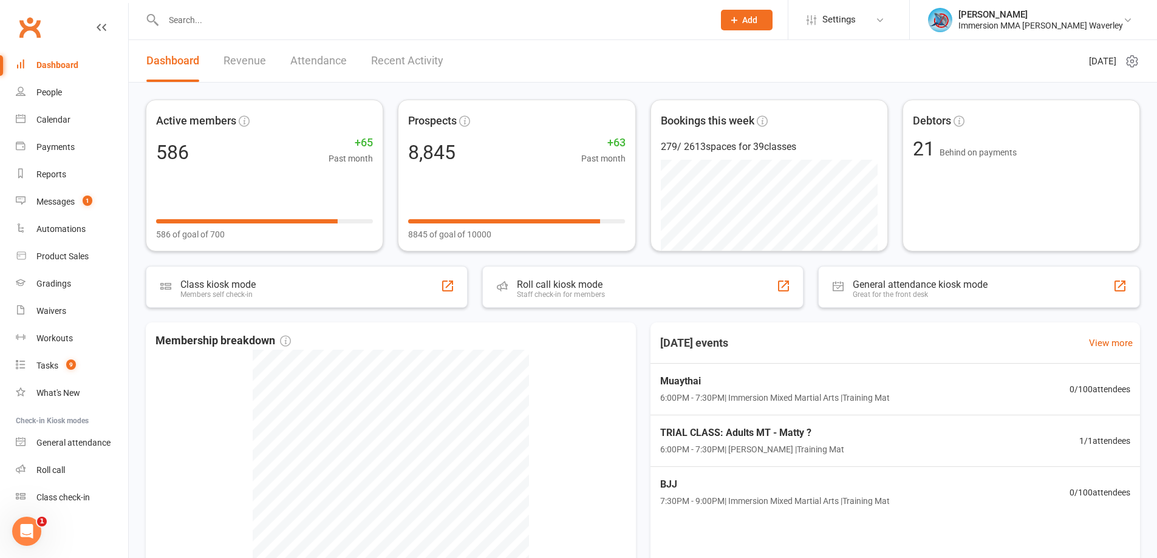
click at [417, 77] on link "Recent Activity" at bounding box center [407, 61] width 72 height 42
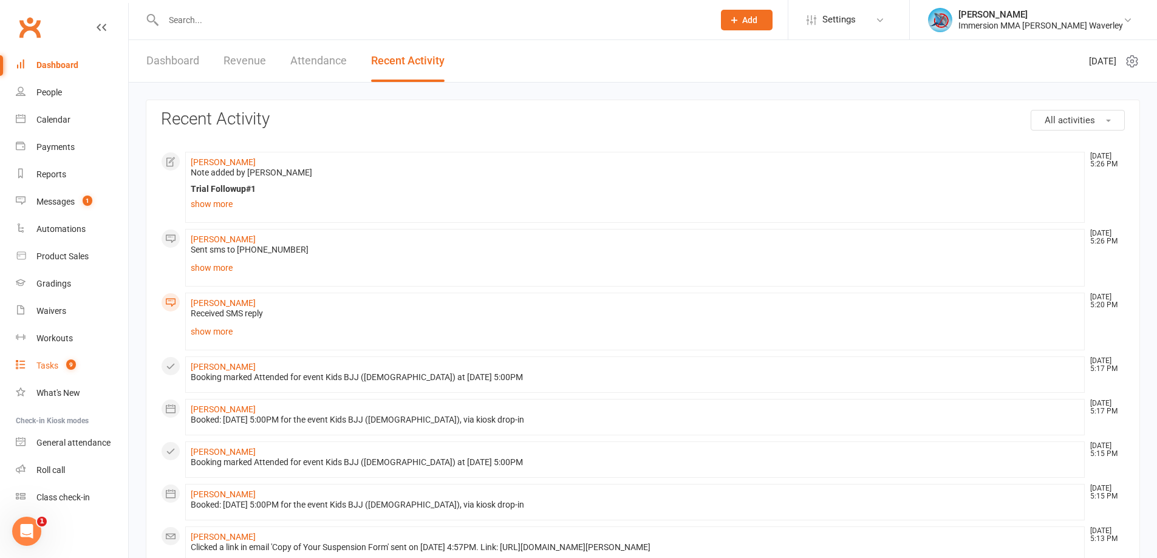
click at [95, 366] on link "Tasks 9" at bounding box center [72, 365] width 112 height 27
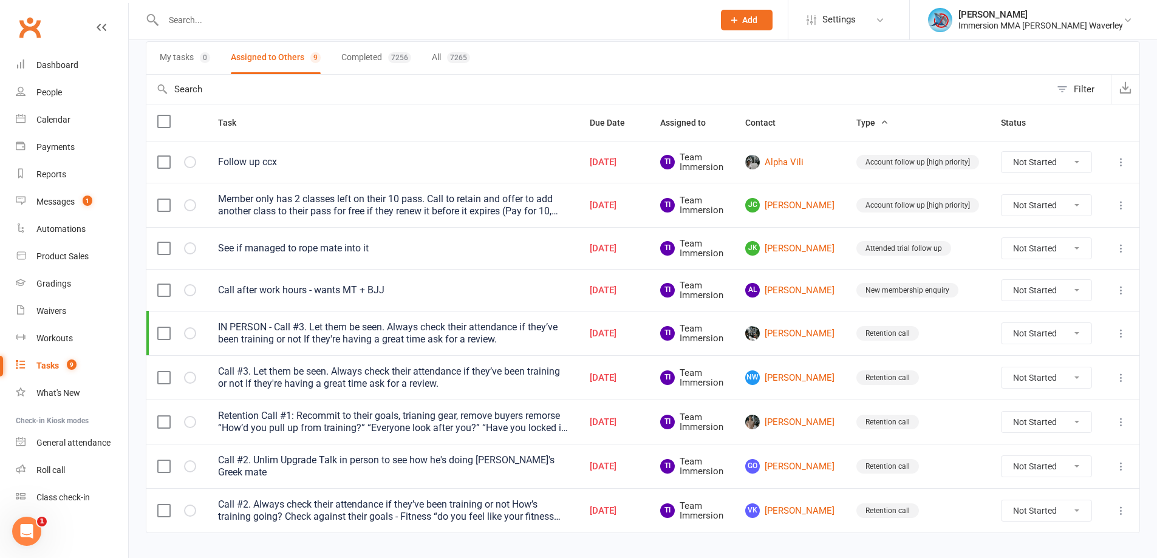
scroll to position [111, 0]
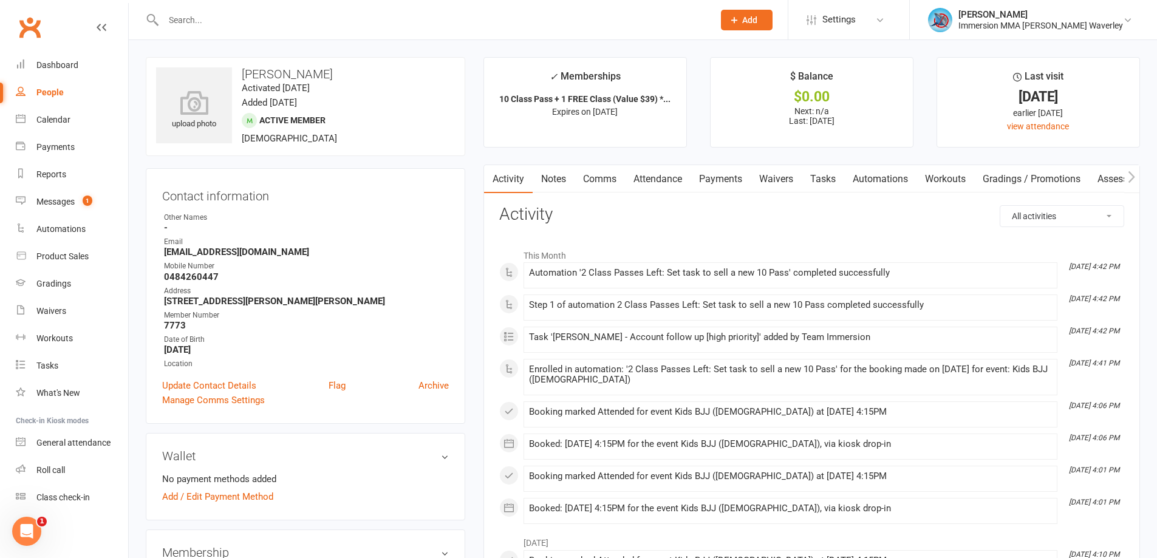
click at [824, 179] on link "Tasks" at bounding box center [823, 179] width 43 height 28
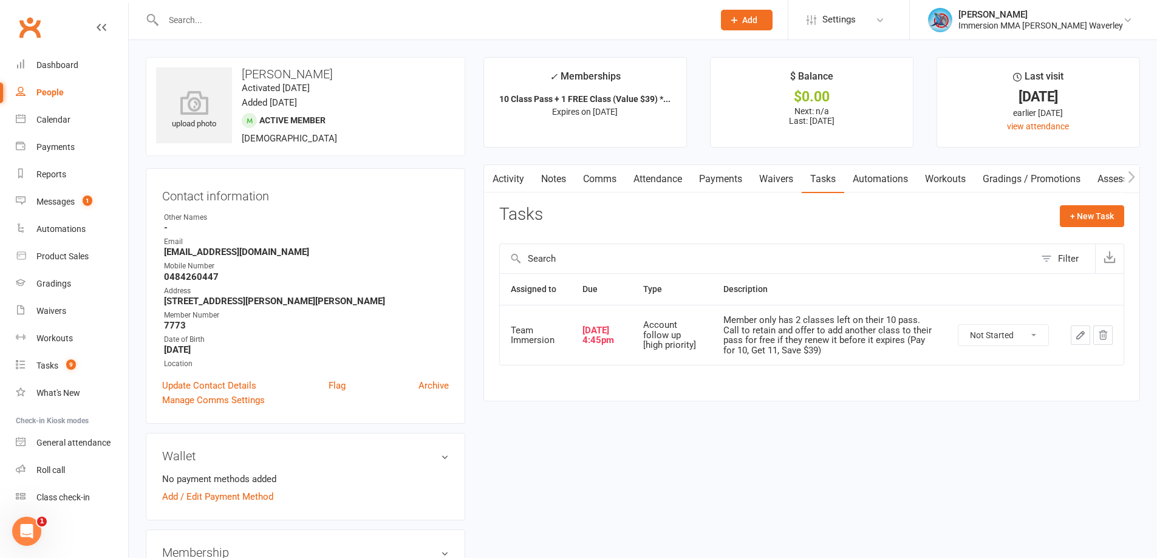
click at [1075, 331] on icon "button" at bounding box center [1080, 335] width 11 height 11
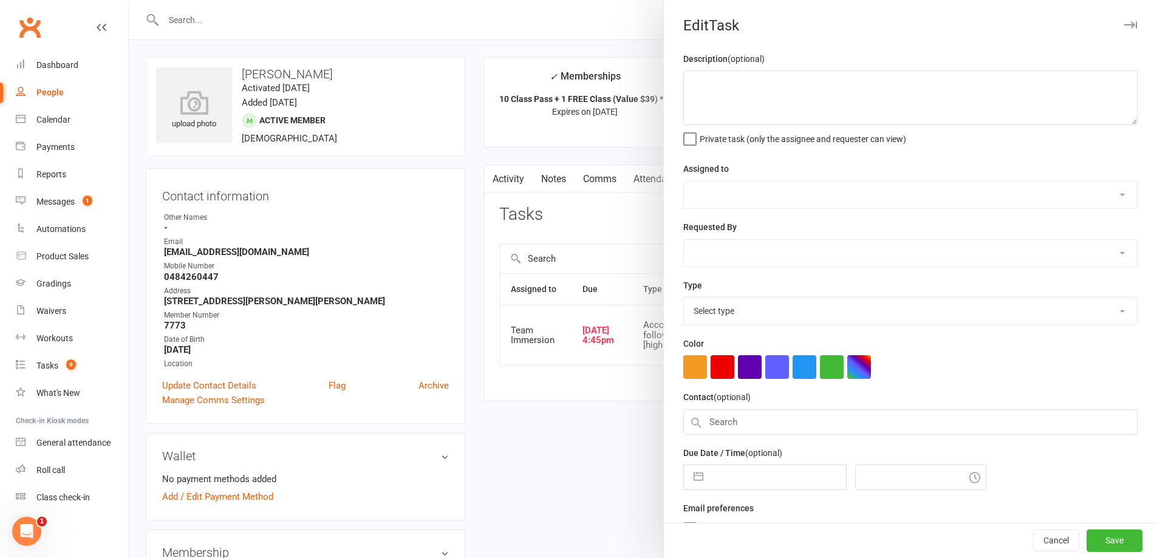
type textarea "Member only has 2 classes left on their 10 pass. Call to retain and offer to ad…"
select select "48837"
type input "[DATE]"
type input "4:45pm"
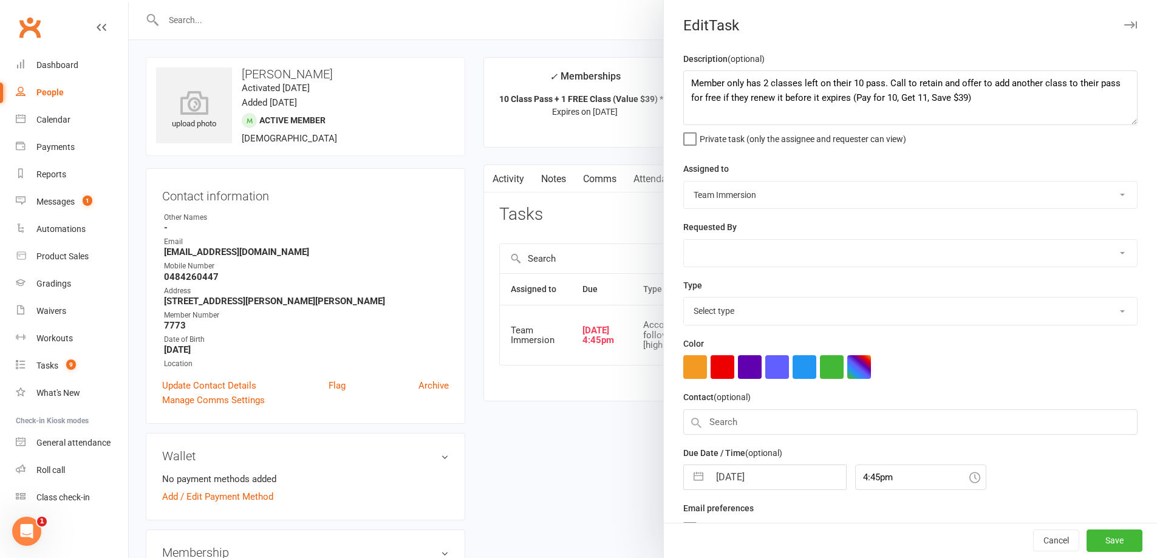
select select "27317"
click at [785, 486] on input "[DATE]" at bounding box center [777, 474] width 137 height 24
select select "7"
select select "2025"
select select "8"
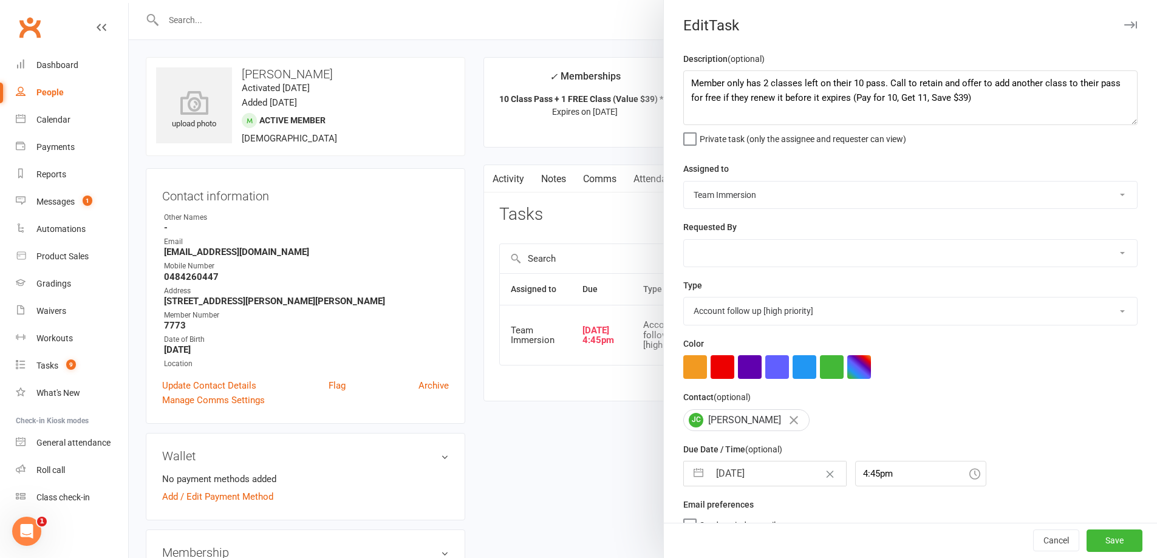
select select "2025"
select select "9"
select select "2025"
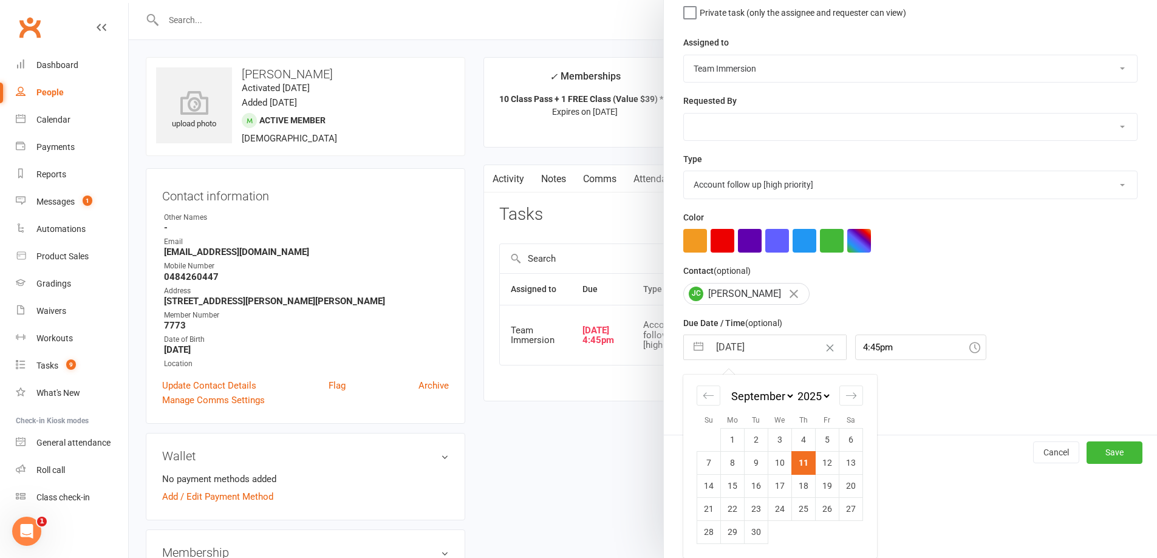
drag, startPoint x: 825, startPoint y: 472, endPoint x: 839, endPoint y: 473, distance: 13.4
click at [825, 473] on td "12" at bounding box center [828, 462] width 24 height 23
type input "12 Sep 2025"
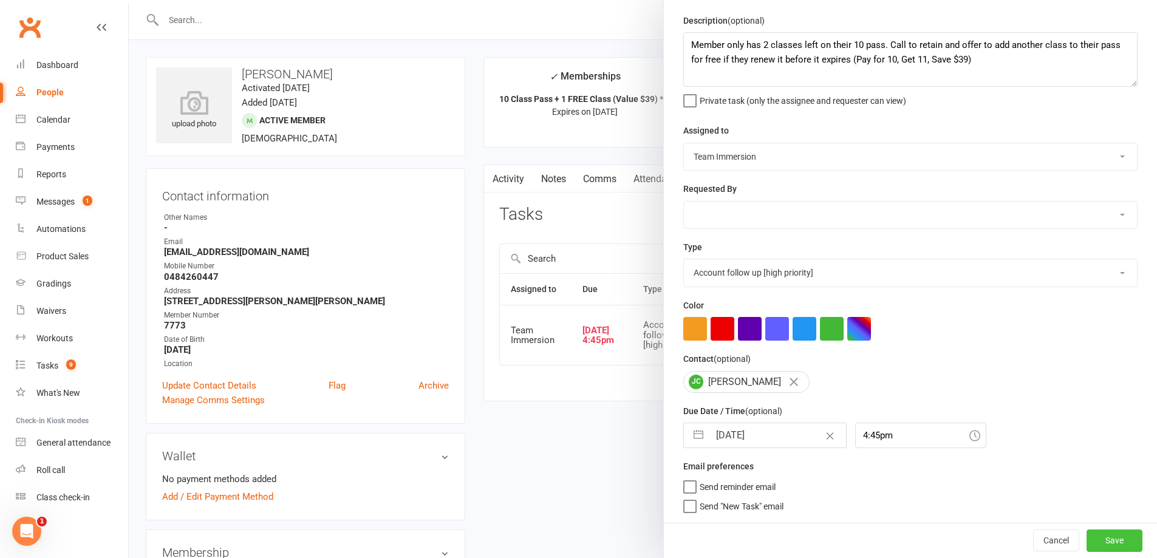
click at [1086, 536] on button "Save" at bounding box center [1114, 541] width 56 height 22
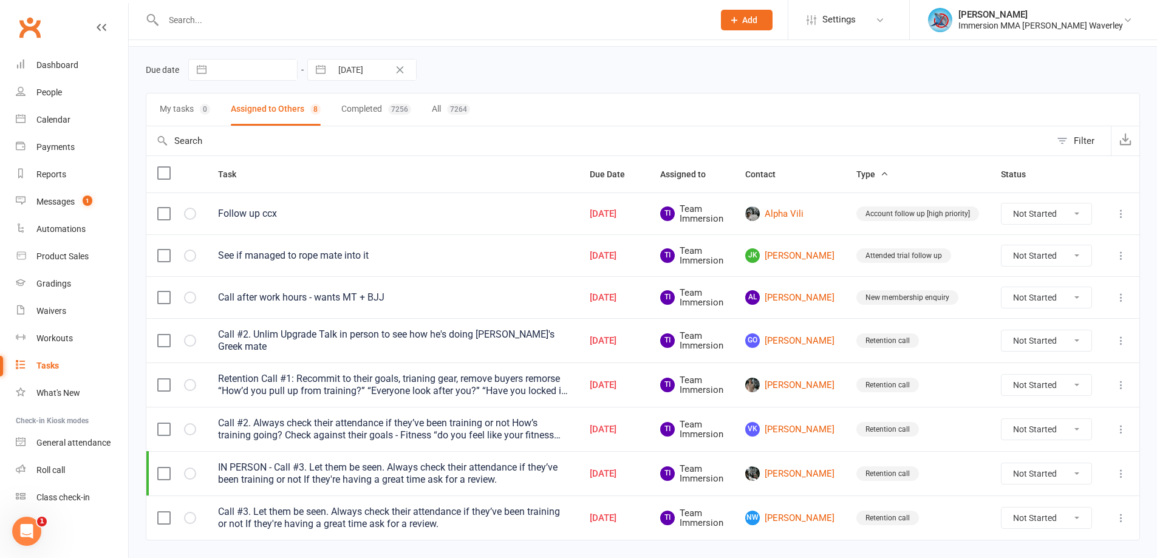
scroll to position [67, 0]
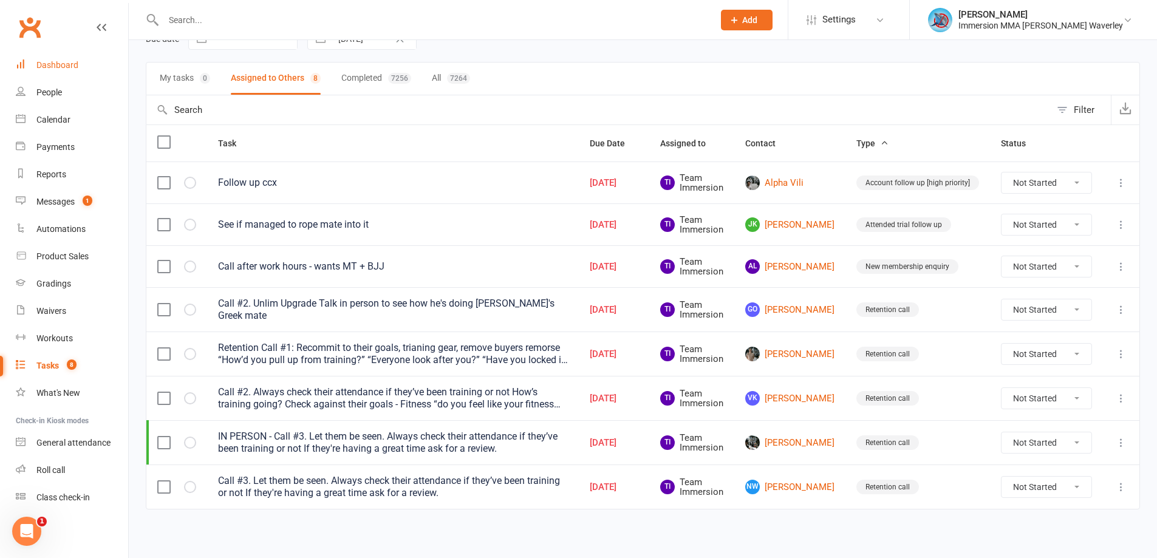
click at [55, 75] on link "Dashboard" at bounding box center [72, 65] width 112 height 27
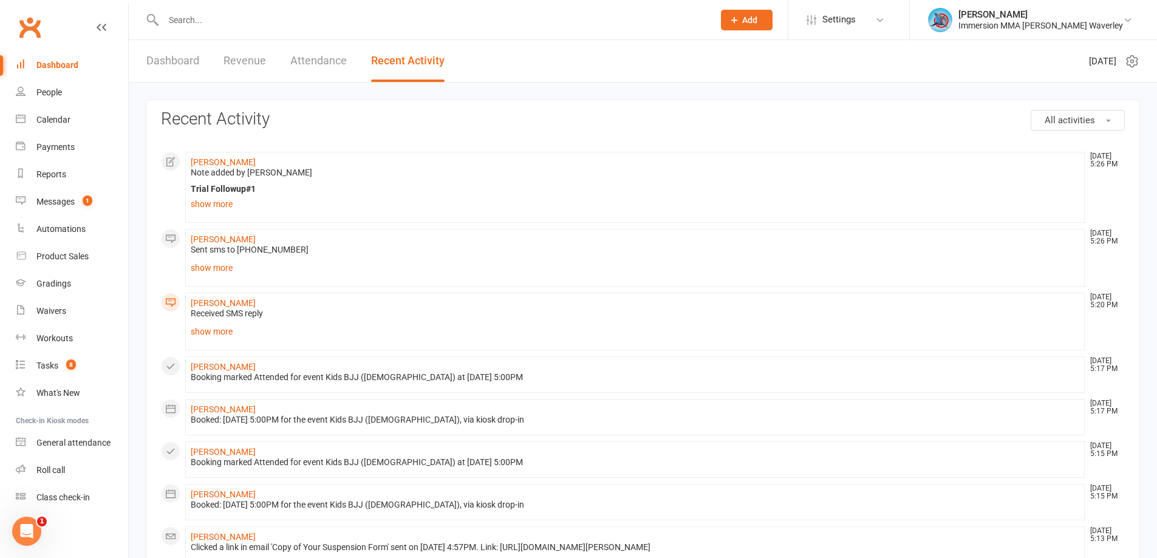
click at [182, 60] on link "Dashboard" at bounding box center [172, 61] width 53 height 42
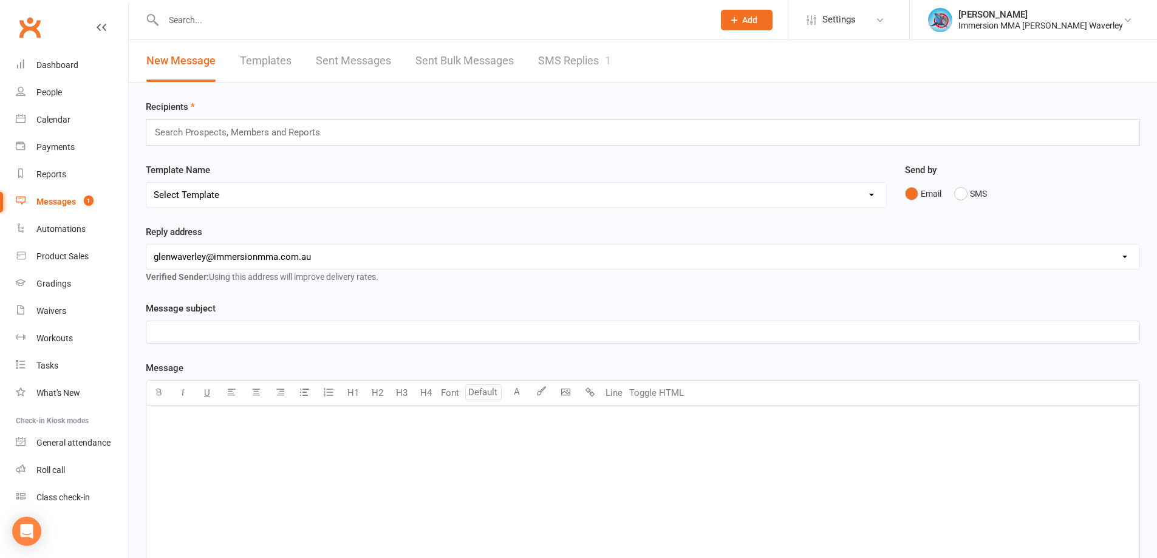
click at [599, 56] on link "SMS Replies 1" at bounding box center [574, 61] width 73 height 42
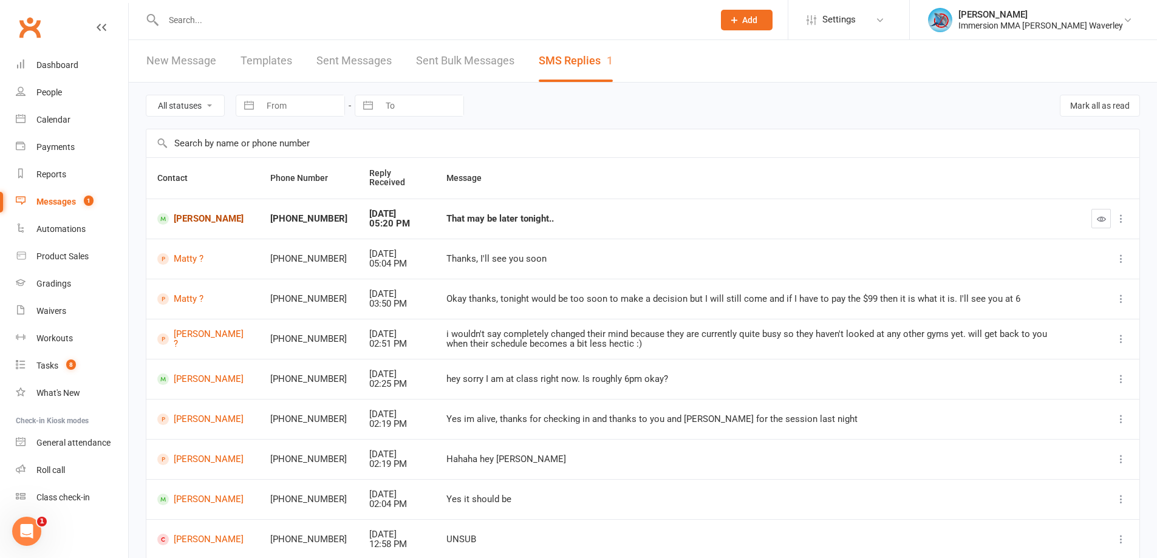
click at [209, 220] on link "[PERSON_NAME]" at bounding box center [202, 219] width 91 height 12
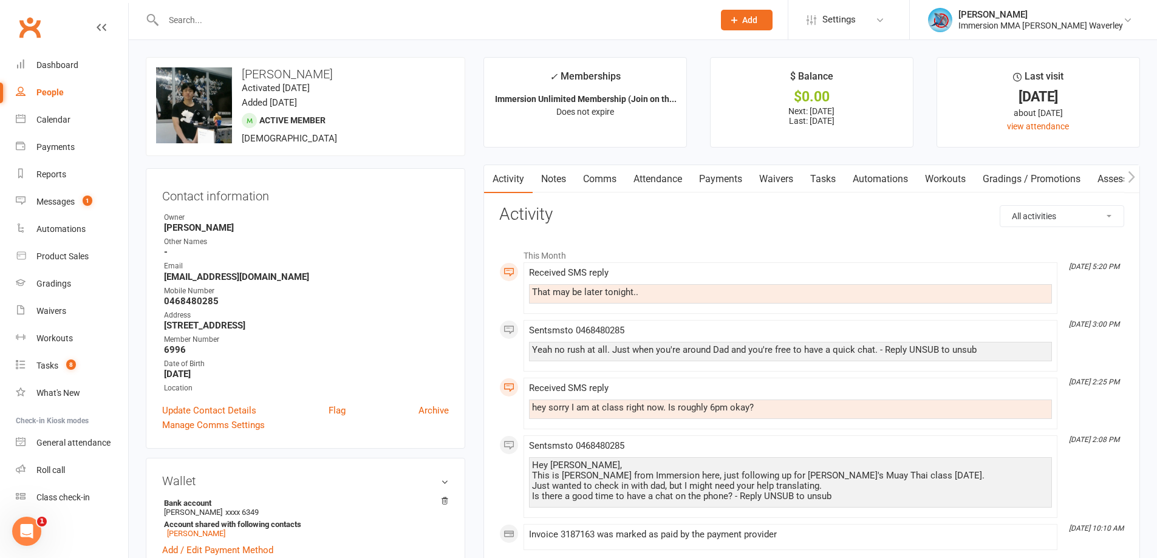
click at [608, 180] on link "Comms" at bounding box center [599, 179] width 50 height 28
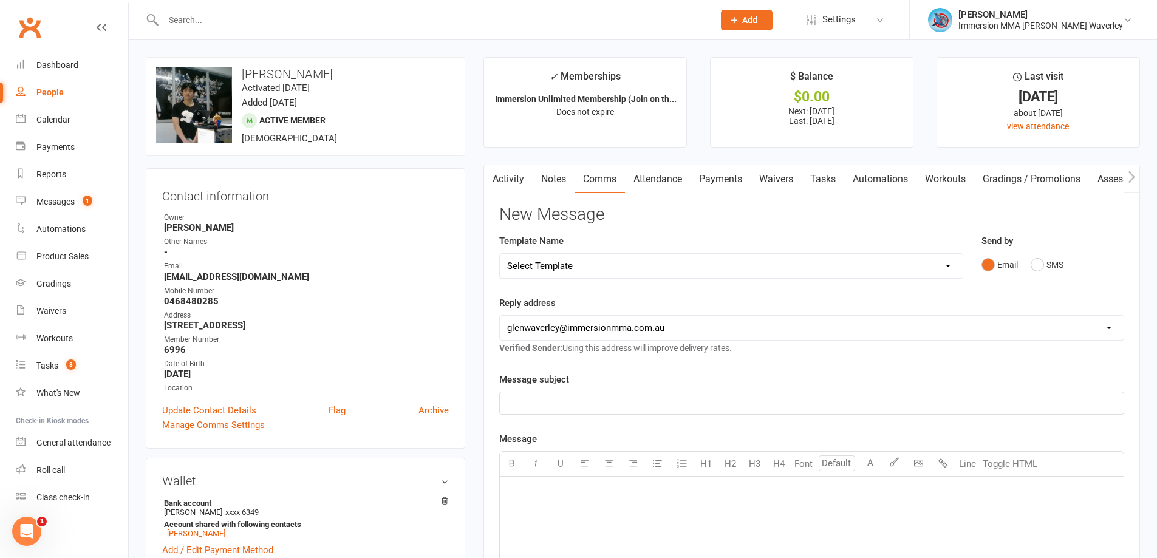
click at [505, 172] on link "Activity" at bounding box center [508, 179] width 49 height 28
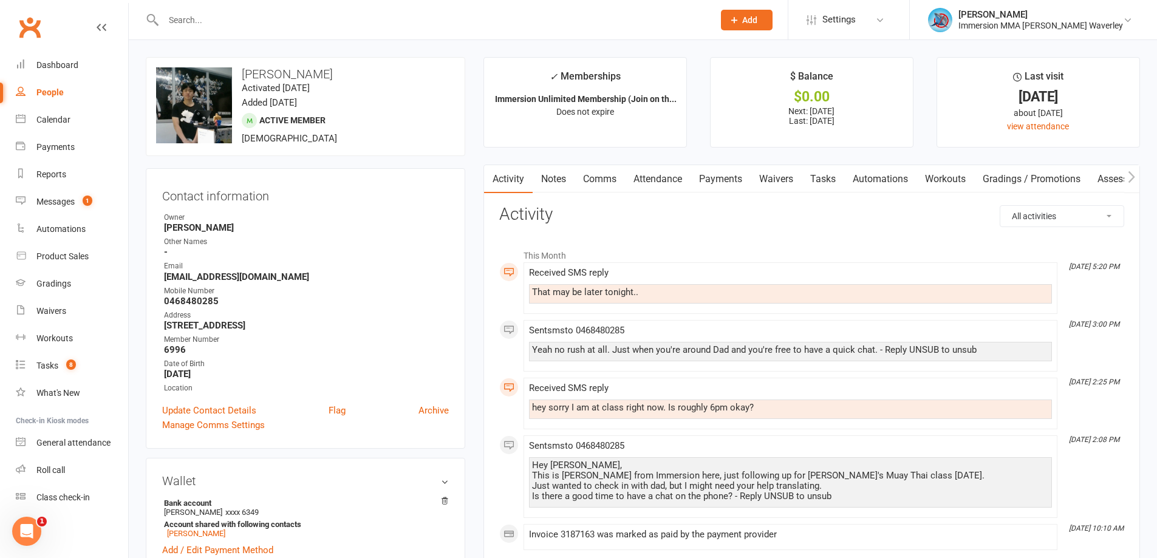
click at [623, 172] on link "Comms" at bounding box center [599, 179] width 50 height 28
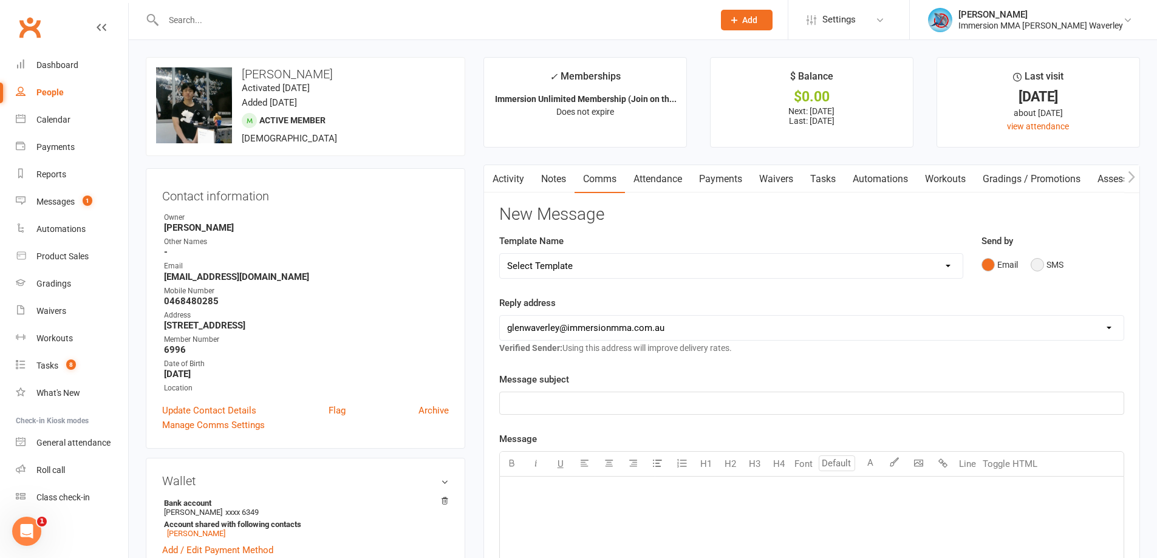
click at [1051, 268] on button "SMS" at bounding box center [1047, 264] width 33 height 23
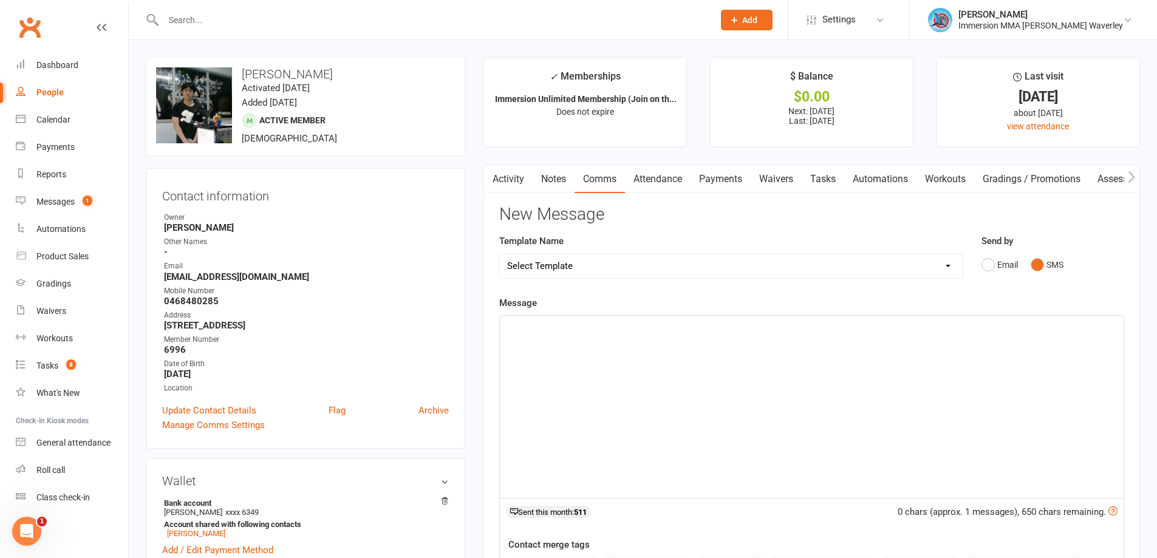
click at [752, 384] on div "﻿" at bounding box center [812, 407] width 624 height 182
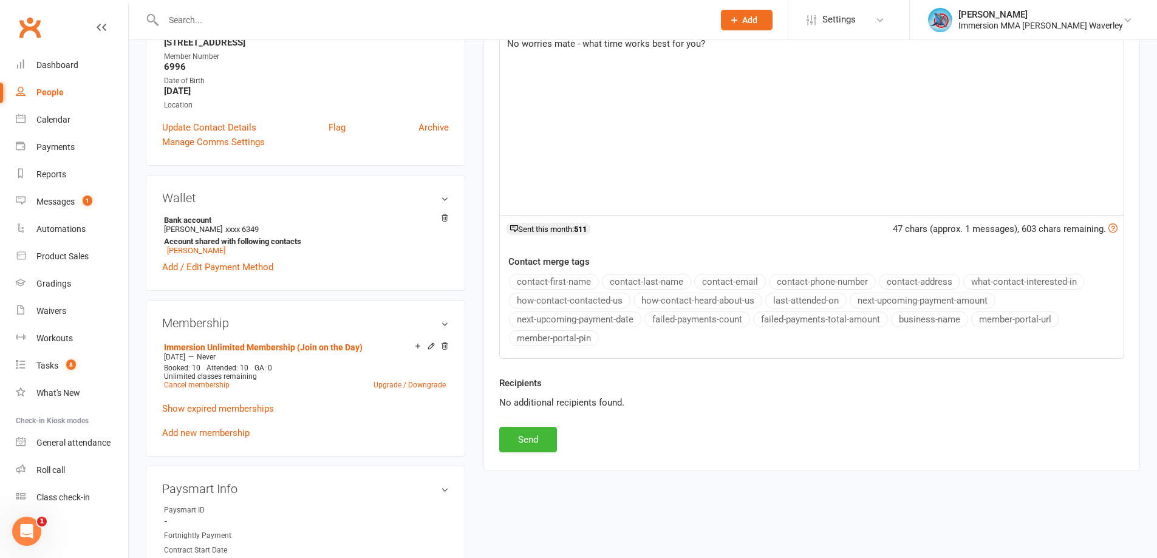
scroll to position [324, 0]
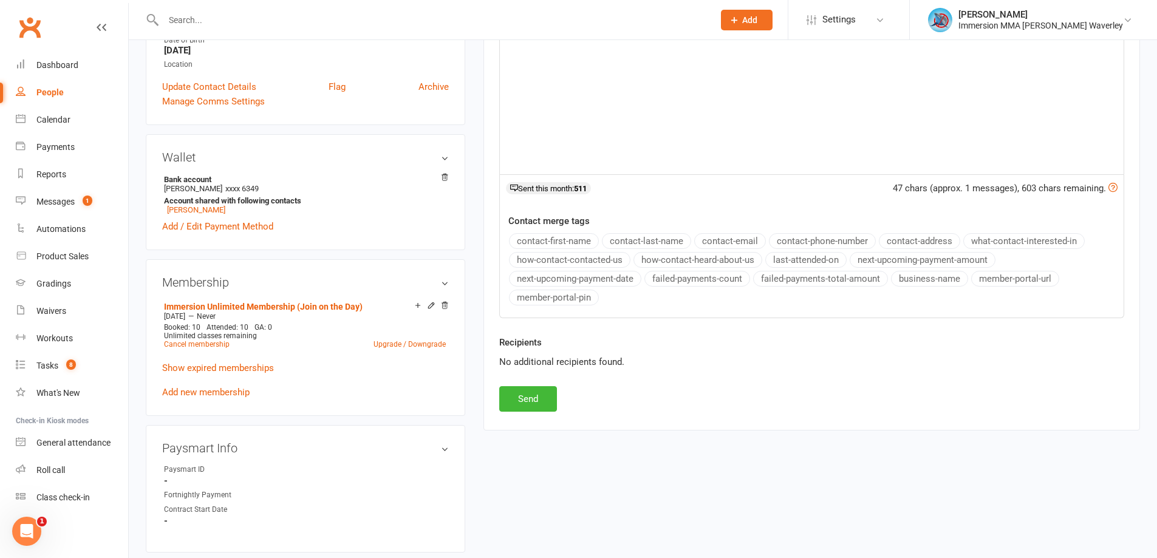
click at [524, 415] on div "Activity Notes Comms Attendance Payments Waivers Tasks Automations Workouts Gra…" at bounding box center [811, 135] width 656 height 589
click at [526, 398] on button "Send" at bounding box center [528, 399] width 58 height 26
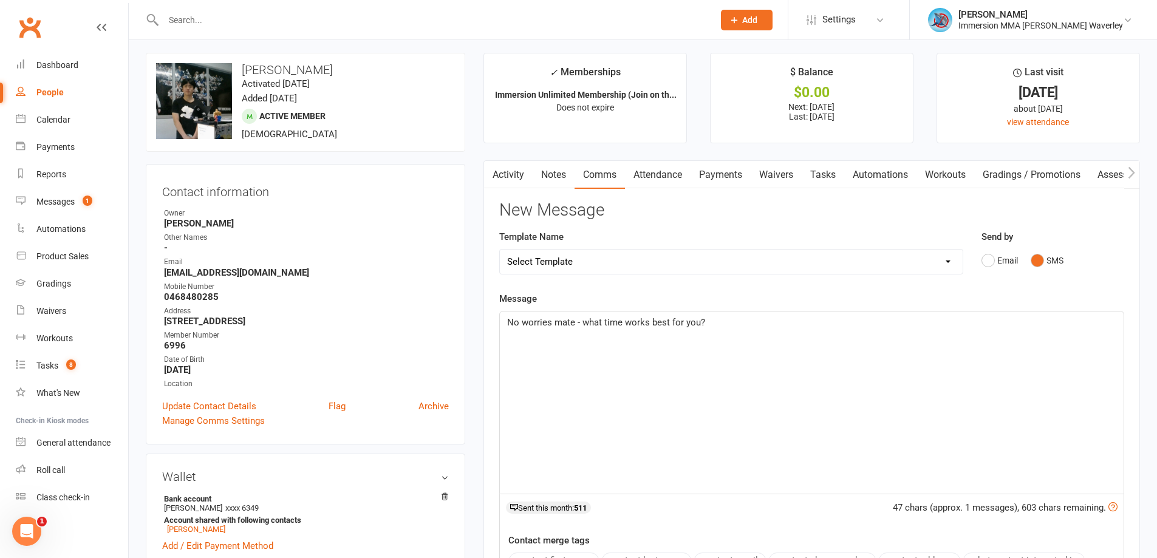
scroll to position [0, 0]
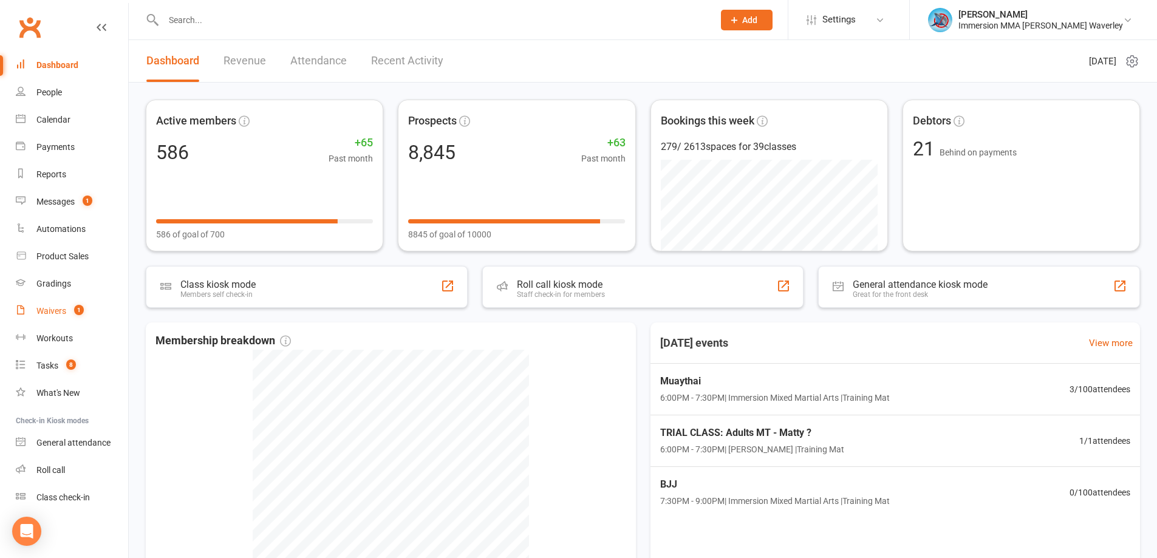
click at [56, 302] on link "Waivers 1" at bounding box center [72, 311] width 112 height 27
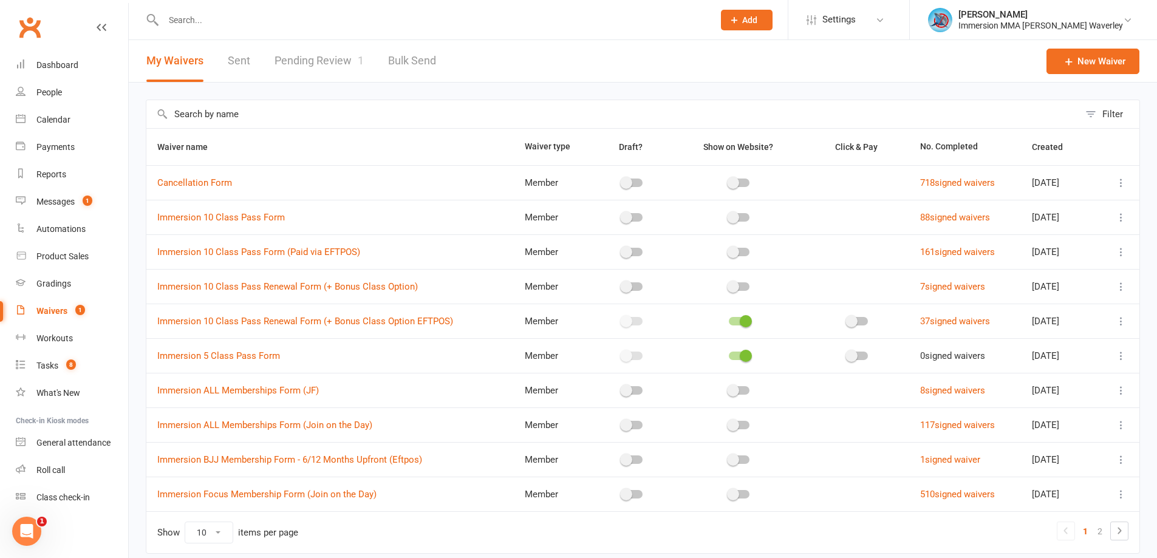
click at [300, 50] on link "Pending Review 1" at bounding box center [318, 61] width 89 height 42
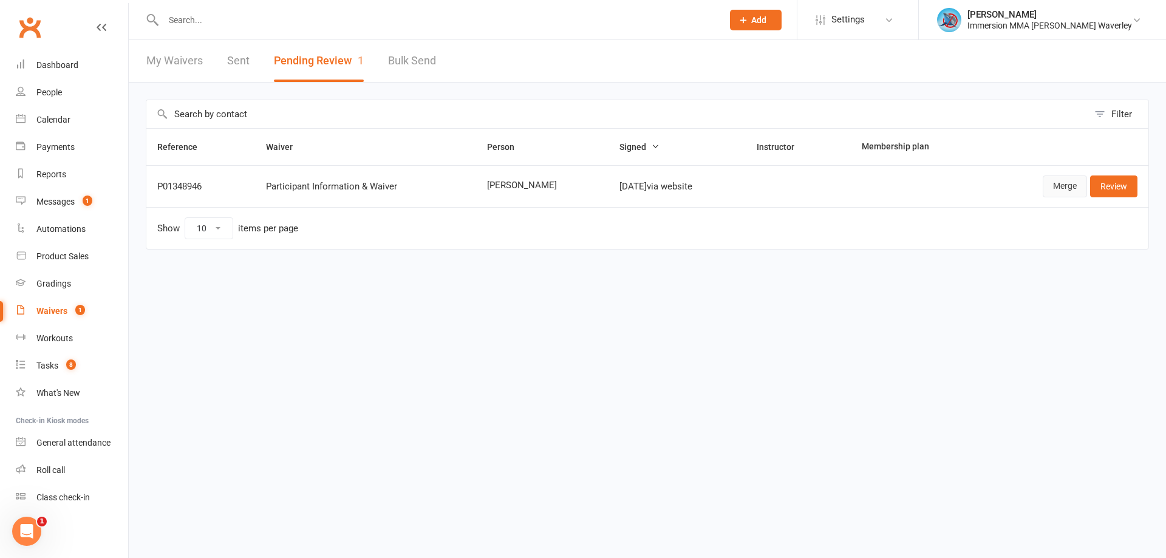
click at [1068, 186] on link "Merge" at bounding box center [1065, 186] width 44 height 22
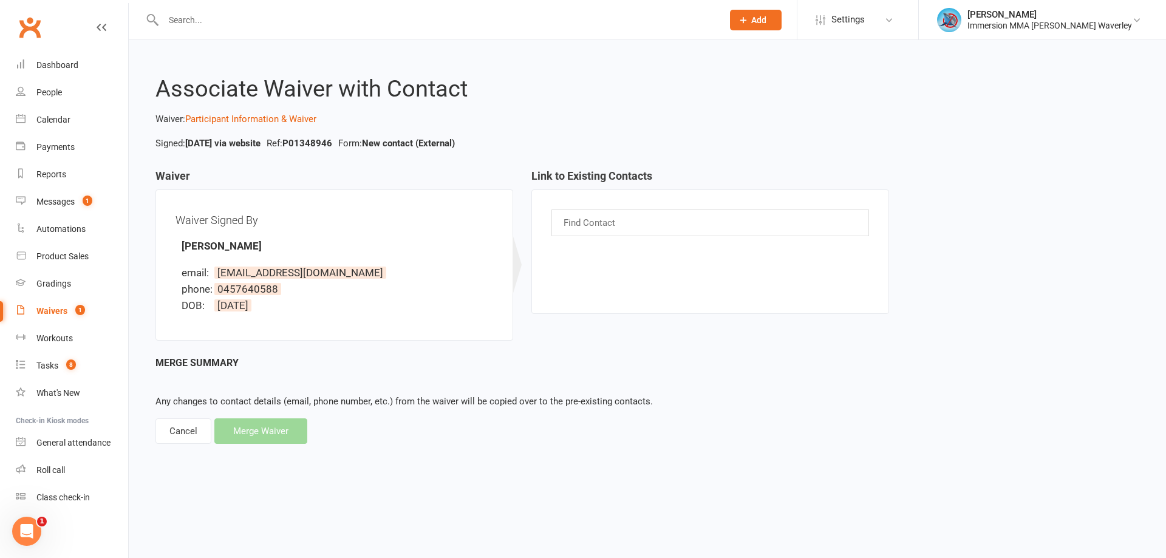
click at [202, 246] on strong "Matty Bolitho" at bounding box center [222, 246] width 80 height 12
click at [264, 286] on span "0457640588" at bounding box center [247, 289] width 67 height 12
copy span "0457640588"
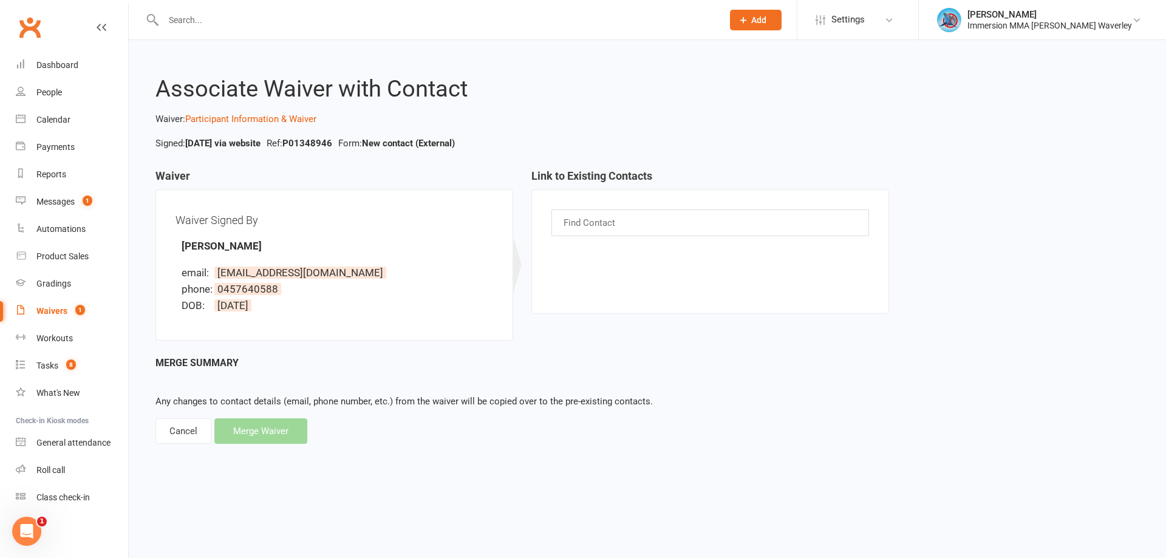
click at [611, 217] on input "text" at bounding box center [590, 223] width 56 height 16
paste input "0457640588"
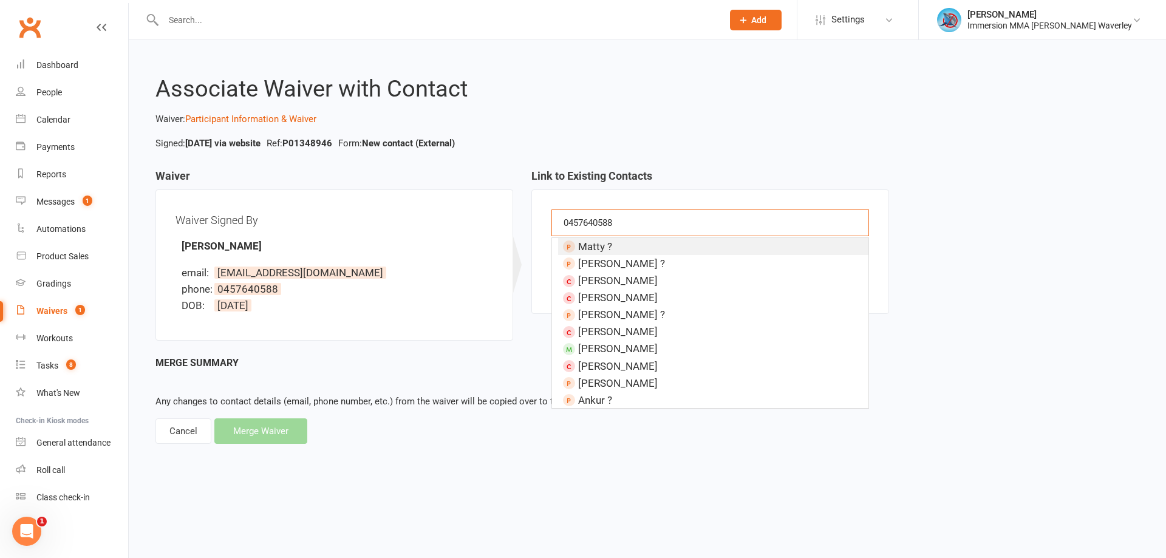
type input "0457640588"
click at [659, 253] on li "Matty ?" at bounding box center [713, 246] width 310 height 17
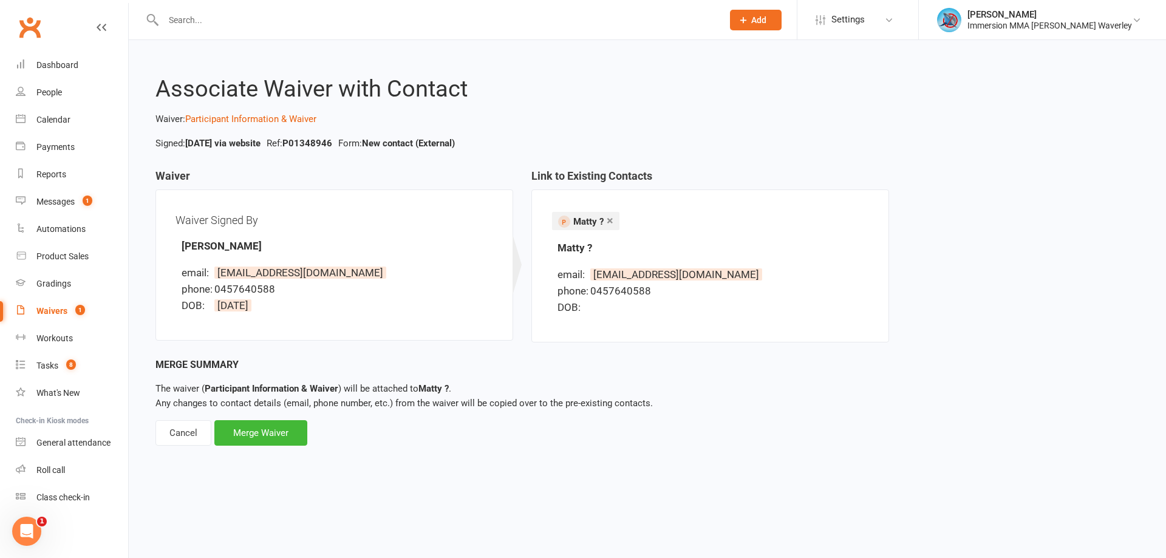
click at [262, 414] on div "Merge Summary The waiver ( Participant Information & Waiver ) will be attached …" at bounding box center [647, 401] width 984 height 89
click at [264, 424] on div "Merge Waiver" at bounding box center [260, 433] width 93 height 26
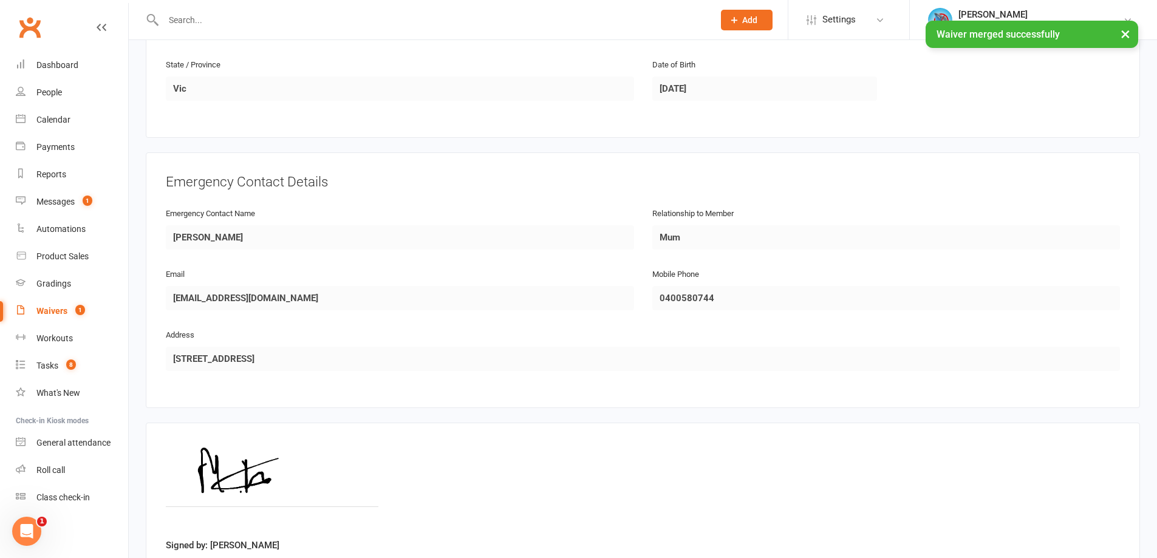
scroll to position [539, 0]
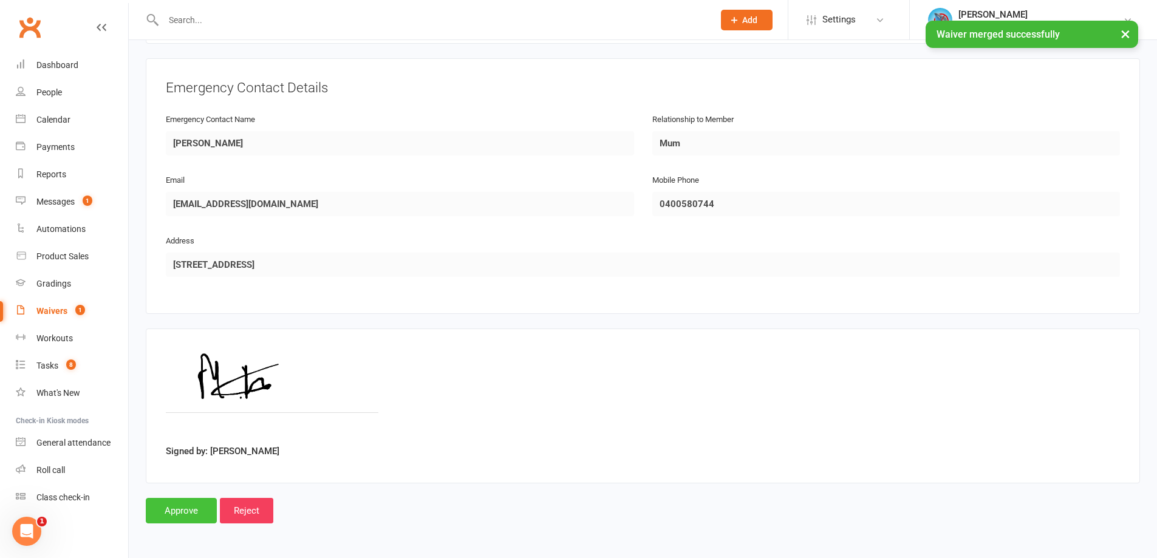
click at [166, 511] on input "Approve" at bounding box center [181, 511] width 71 height 26
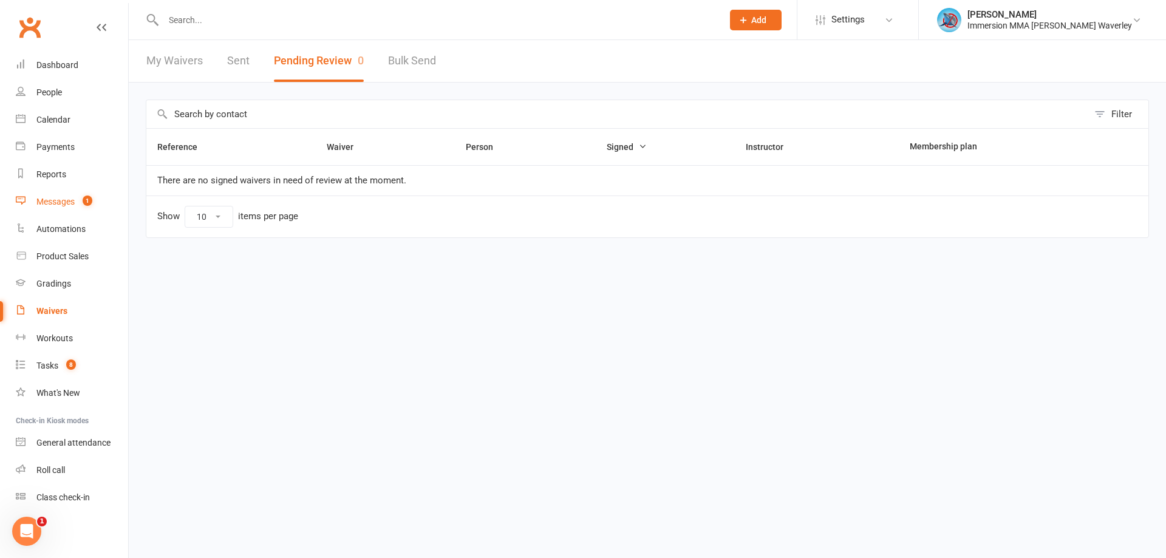
click at [89, 209] on link "Messages 1" at bounding box center [72, 201] width 112 height 27
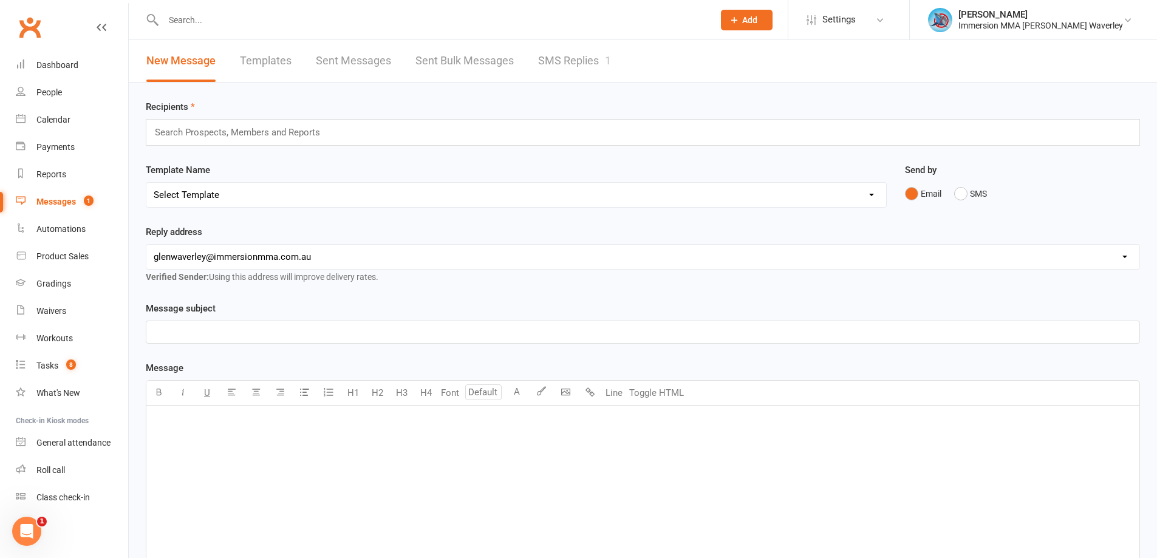
click at [568, 60] on link "SMS Replies 1" at bounding box center [574, 61] width 73 height 42
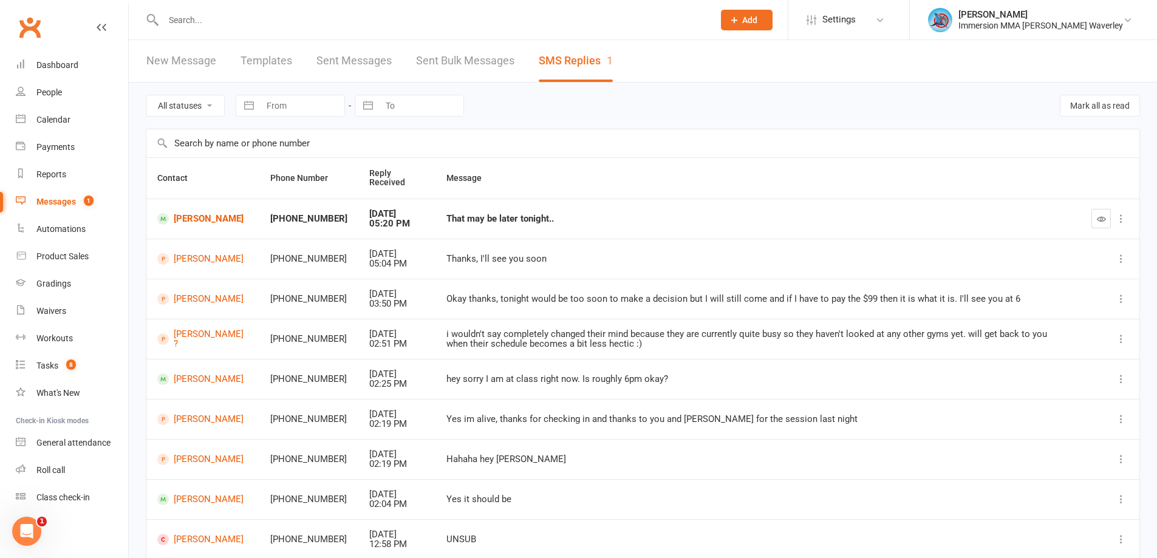
click at [1102, 225] on button "button" at bounding box center [1100, 218] width 19 height 19
click at [199, 222] on link "Kenny Chen" at bounding box center [203, 219] width 92 height 12
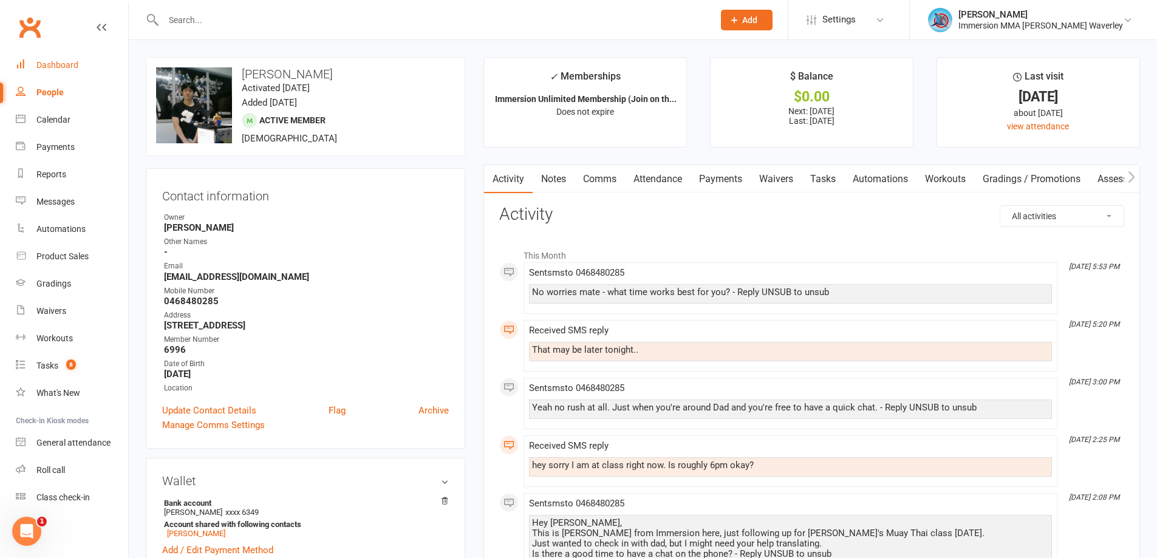
click at [50, 61] on div "Dashboard" at bounding box center [57, 65] width 42 height 10
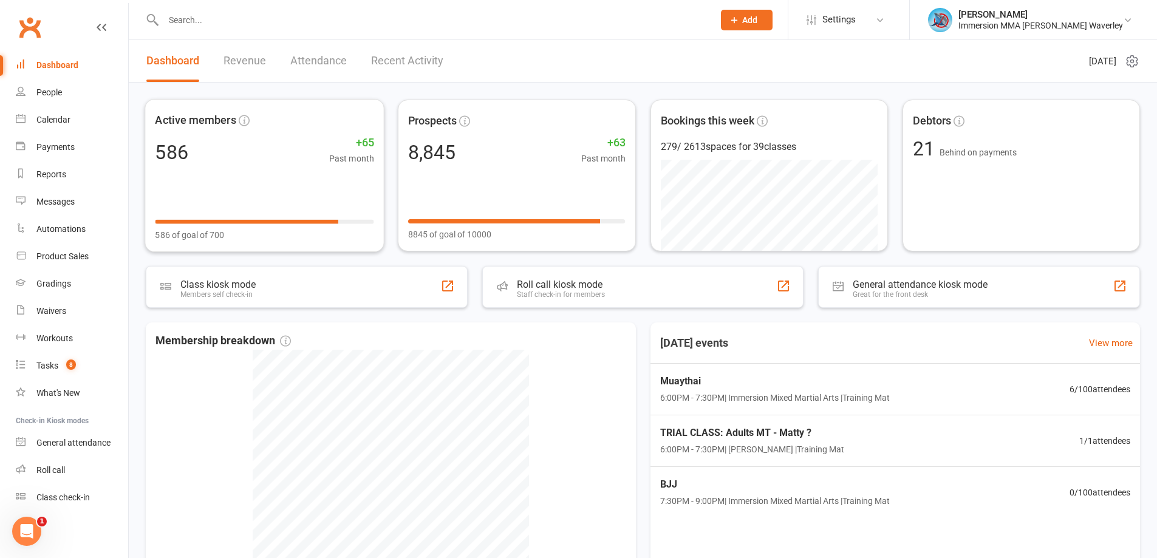
click at [234, 13] on input "text" at bounding box center [432, 20] width 545 height 17
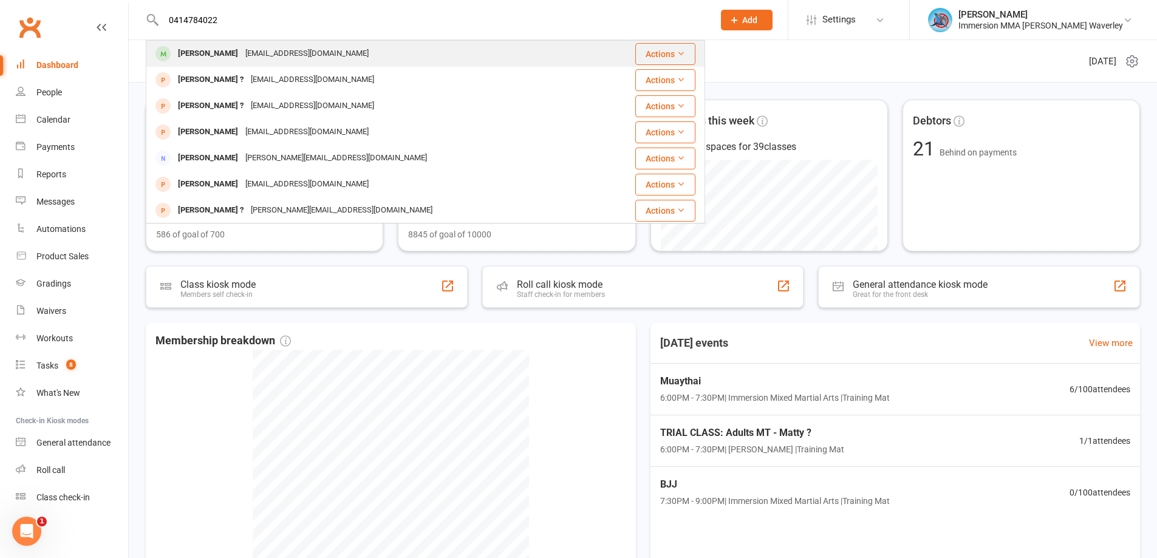
type input "0414784022"
click at [297, 46] on div "Vladimirstevancevic61@gmail.com" at bounding box center [307, 54] width 131 height 18
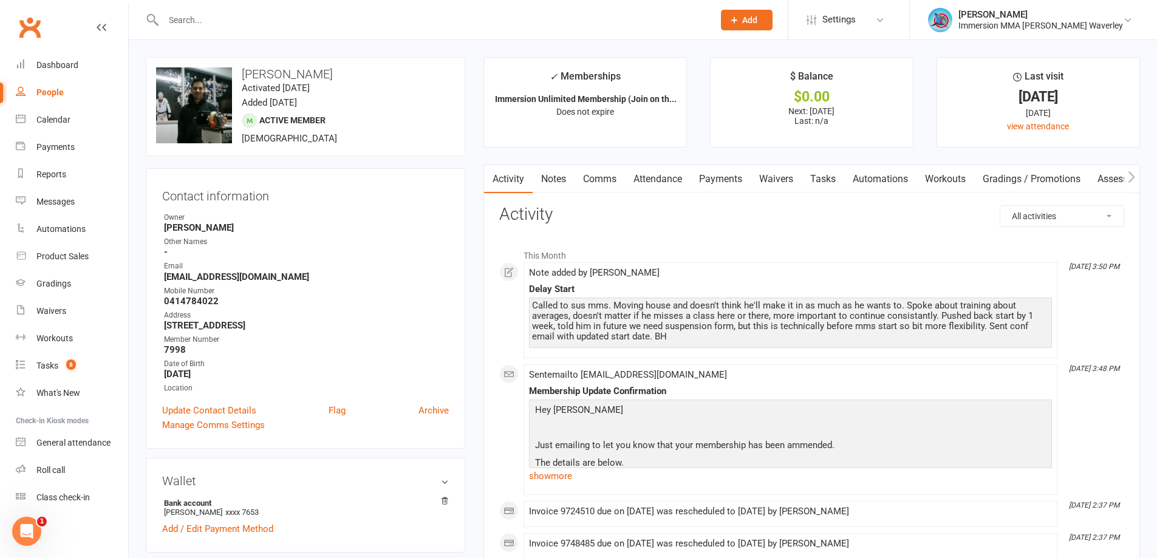
drag, startPoint x: 547, startPoint y: 168, endPoint x: 578, endPoint y: 187, distance: 36.2
click at [548, 169] on link "Notes" at bounding box center [554, 179] width 42 height 28
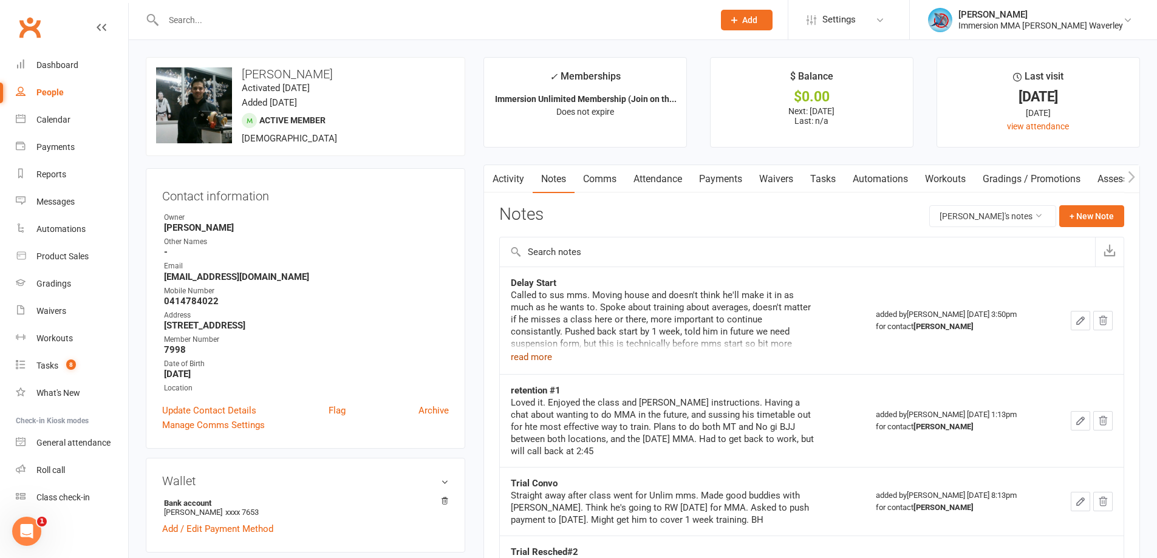
click at [545, 353] on button "read more" at bounding box center [531, 357] width 41 height 15
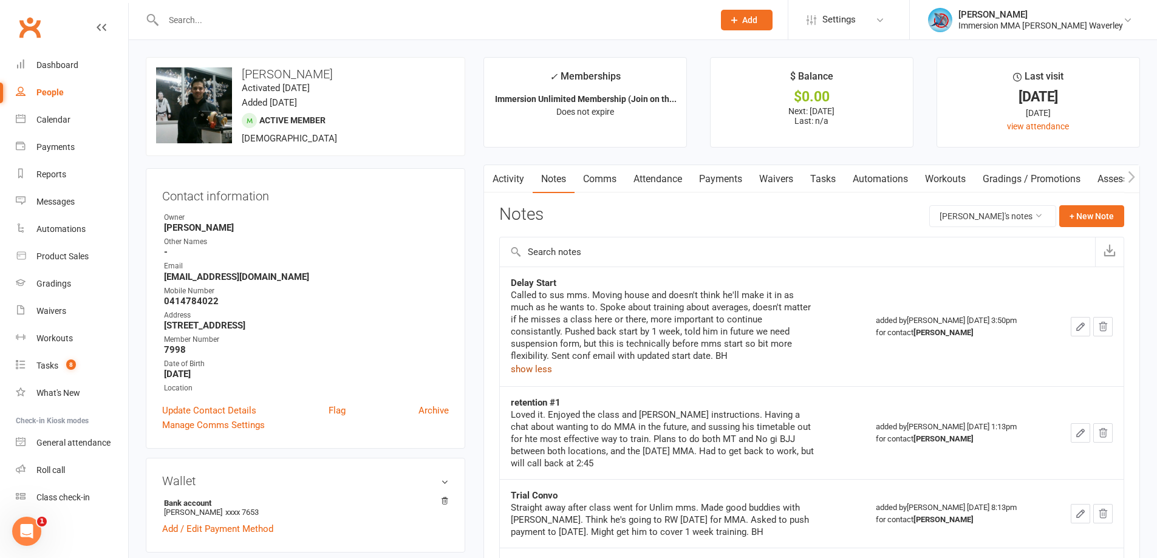
click at [798, 186] on link "Waivers" at bounding box center [776, 179] width 51 height 28
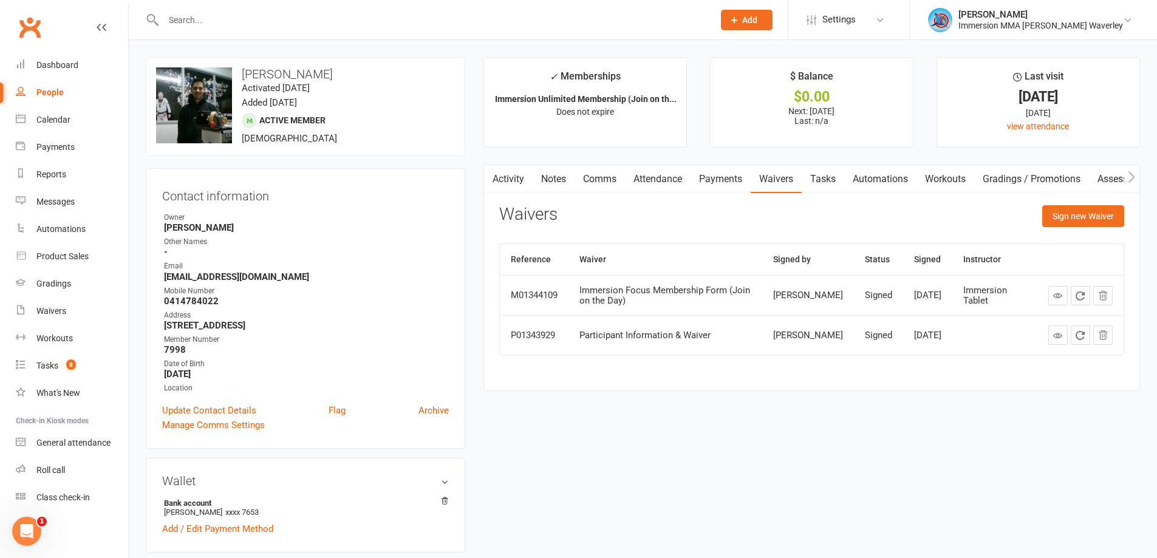
click at [728, 183] on link "Payments" at bounding box center [720, 179] width 60 height 28
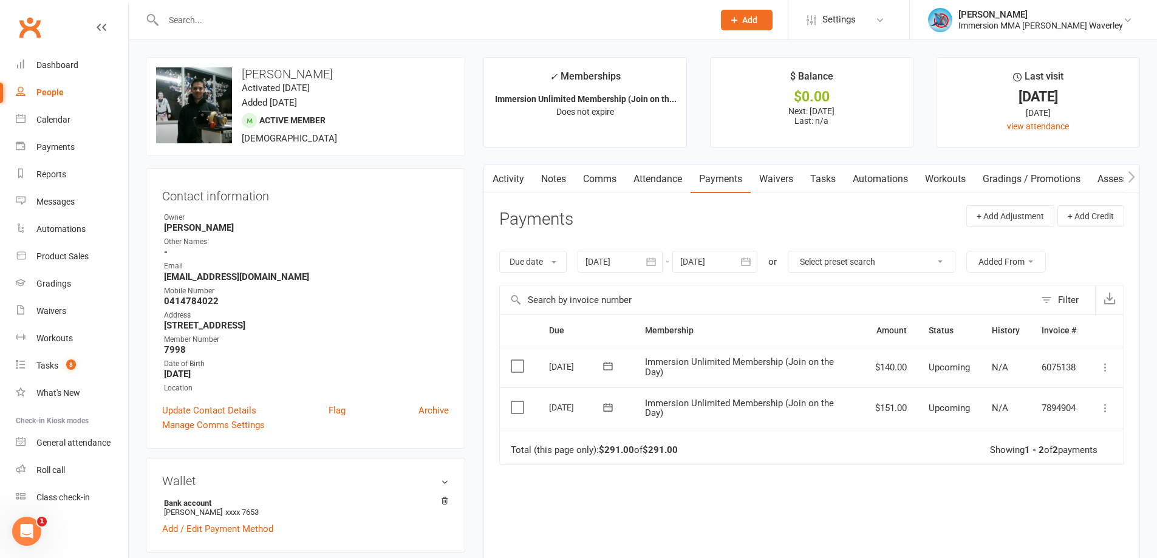
click at [549, 184] on link "Notes" at bounding box center [554, 179] width 42 height 28
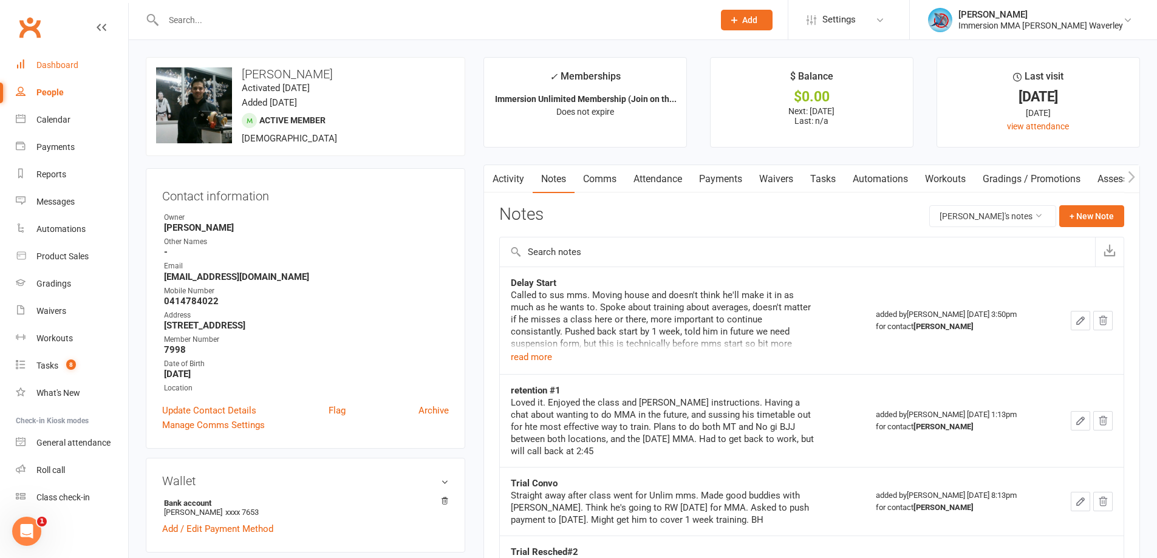
click at [38, 70] on div "Dashboard" at bounding box center [57, 65] width 42 height 10
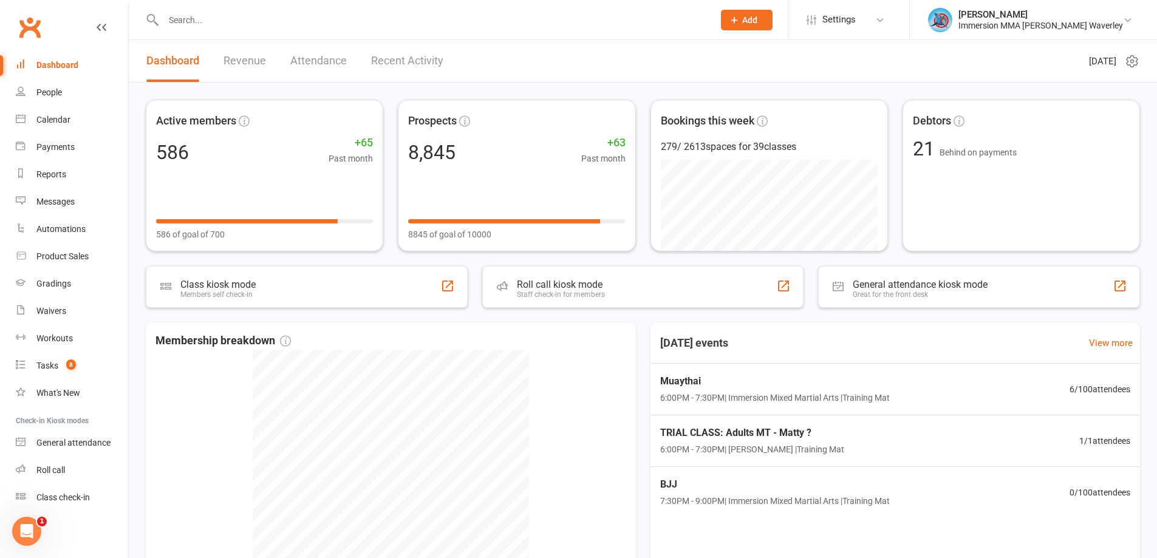
click at [200, 17] on input "text" at bounding box center [432, 20] width 545 height 17
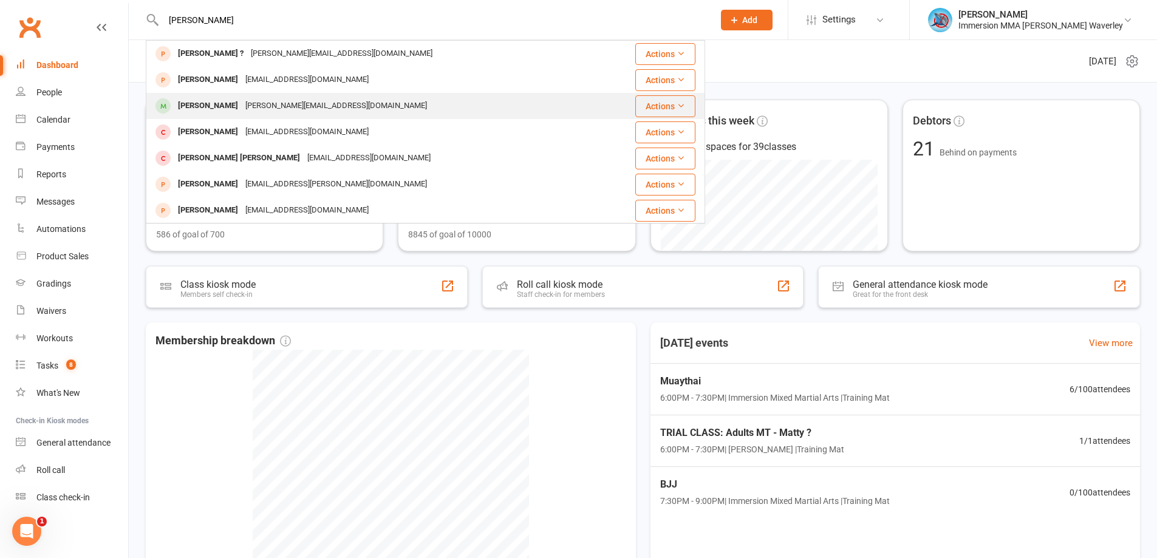
type input "amaya"
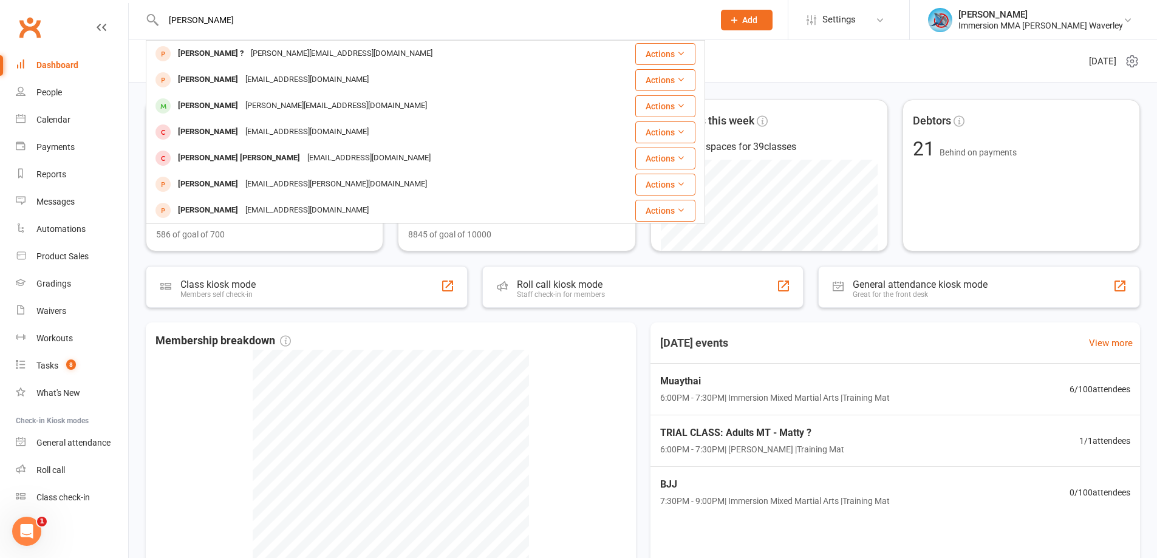
drag, startPoint x: 216, startPoint y: 104, endPoint x: 285, endPoint y: 137, distance: 76.6
click at [216, 104] on div "Amaya Manivong" at bounding box center [207, 106] width 67 height 18
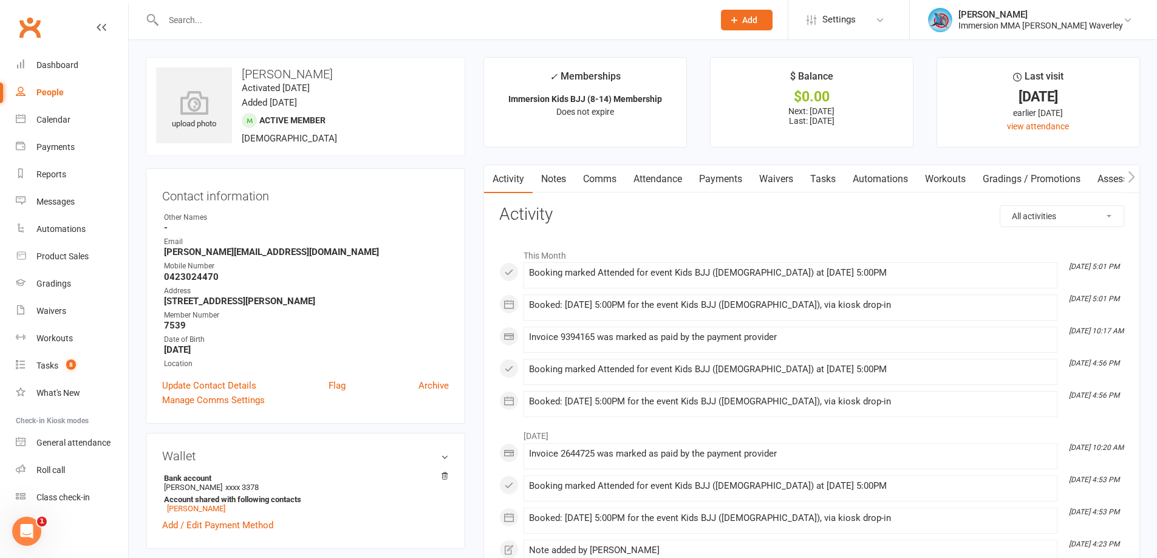
click at [556, 175] on link "Notes" at bounding box center [554, 179] width 42 height 28
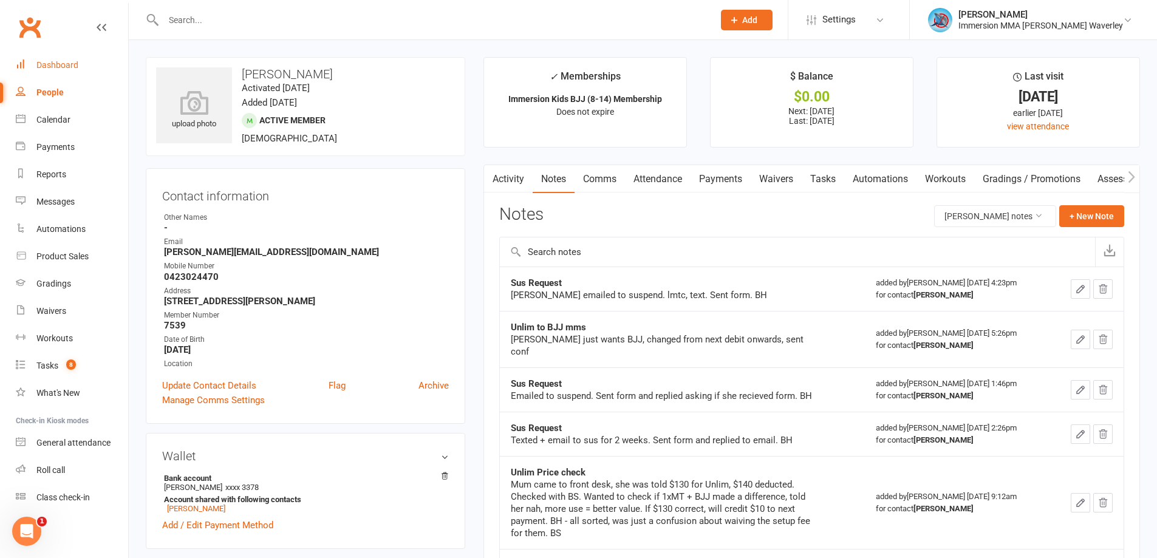
click at [67, 64] on div "Dashboard" at bounding box center [57, 65] width 42 height 10
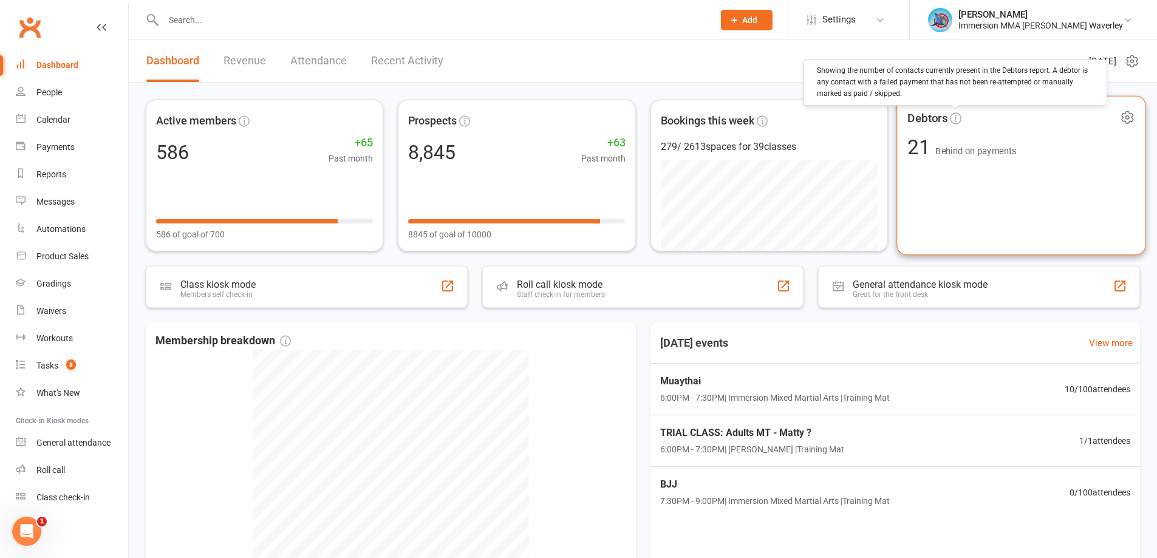
click at [957, 117] on icon at bounding box center [956, 118] width 12 height 12
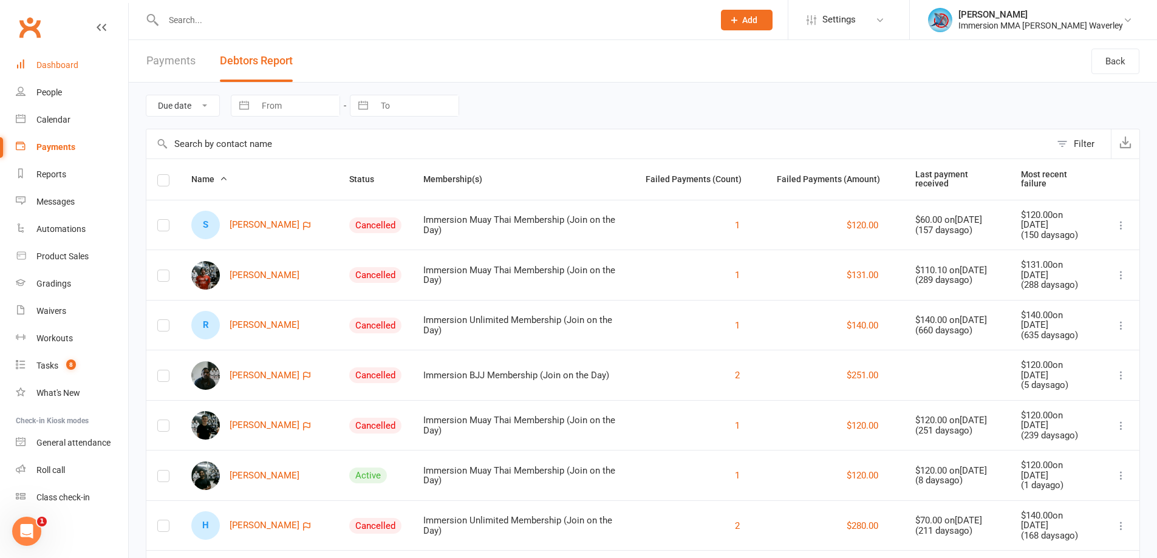
click at [77, 70] on div "Dashboard" at bounding box center [57, 65] width 42 height 10
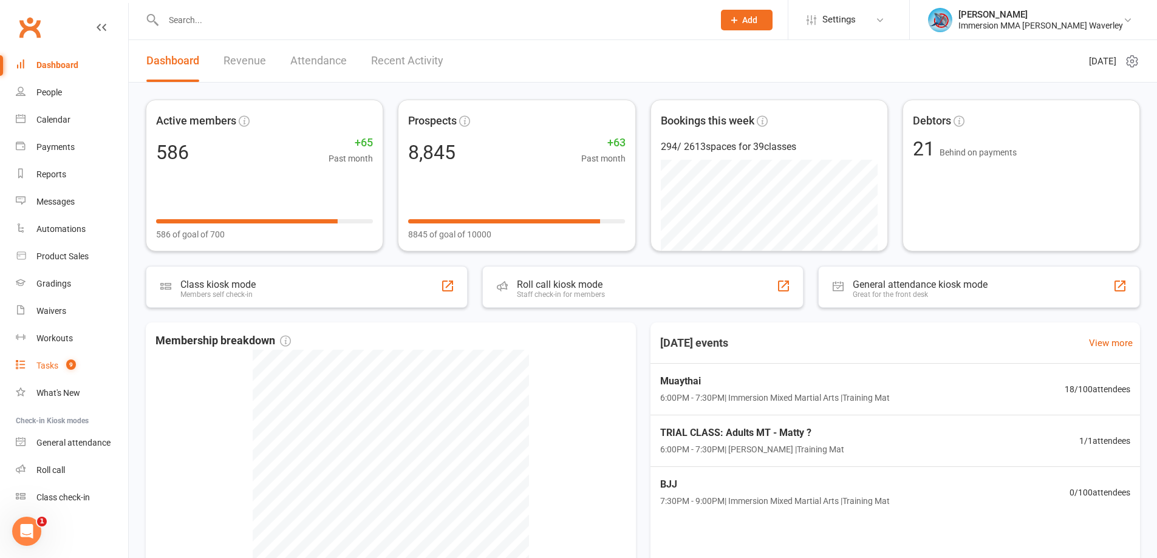
click at [80, 368] on link "Tasks 9" at bounding box center [72, 365] width 112 height 27
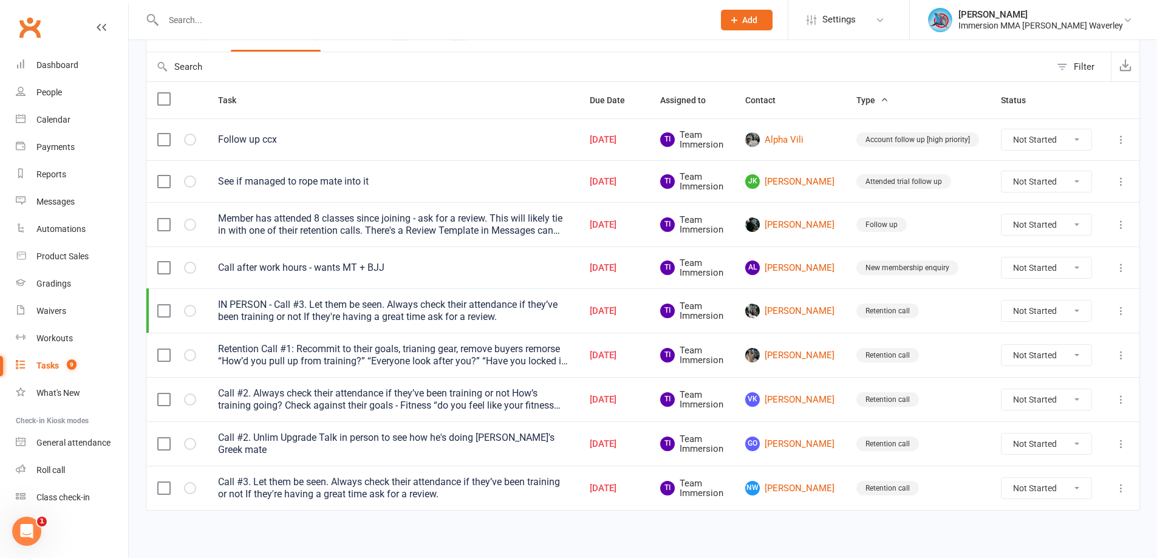
scroll to position [111, 0]
click at [1114, 217] on div at bounding box center [1121, 223] width 15 height 15
click at [1122, 229] on button at bounding box center [1121, 223] width 15 height 15
click at [1040, 292] on link "Delete" at bounding box center [1058, 295] width 120 height 24
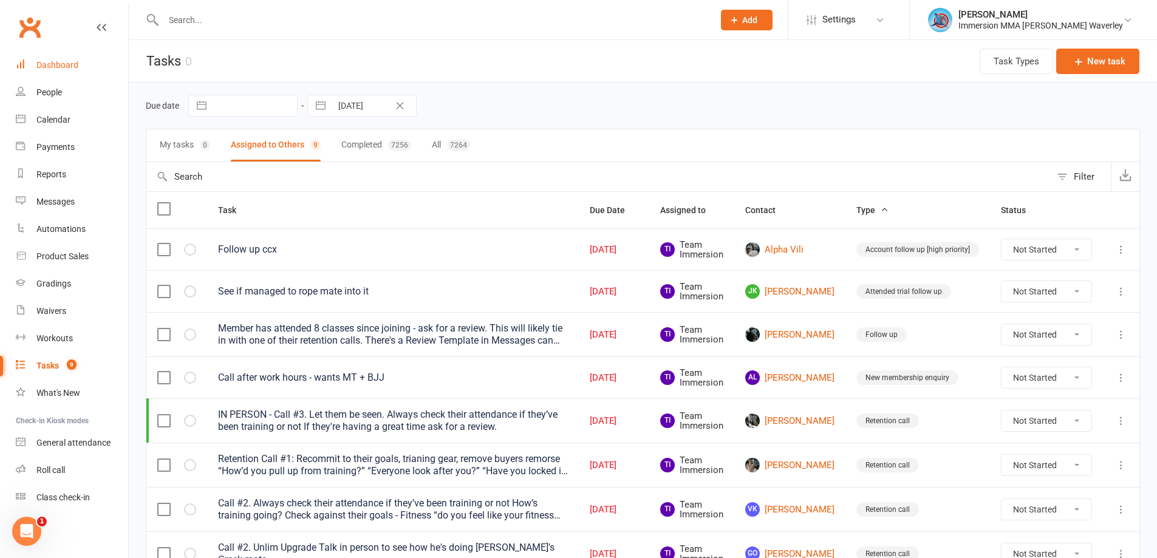
click at [72, 65] on div "Dashboard" at bounding box center [57, 65] width 42 height 10
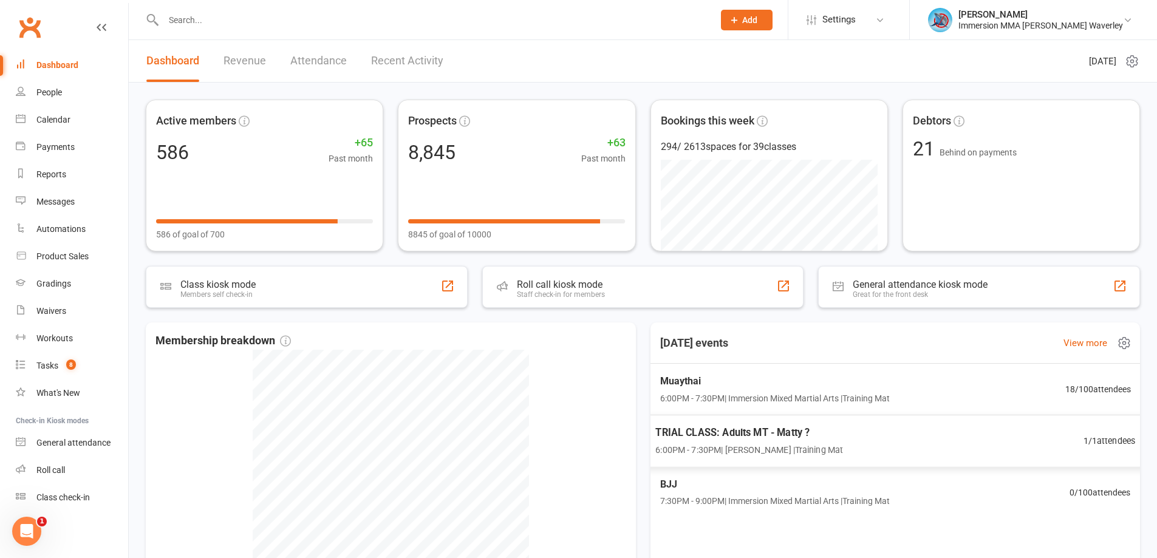
click at [771, 451] on span "6:00PM - 7:30PM | Ben Street | Training Mat" at bounding box center [749, 450] width 188 height 14
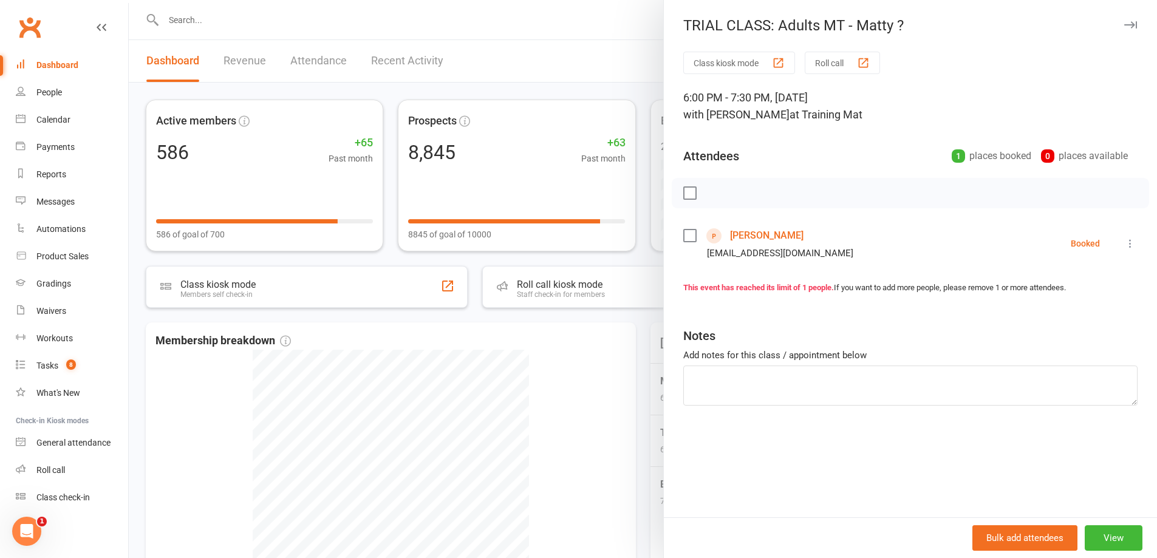
click at [745, 239] on link "Matty Bolitho" at bounding box center [766, 235] width 73 height 19
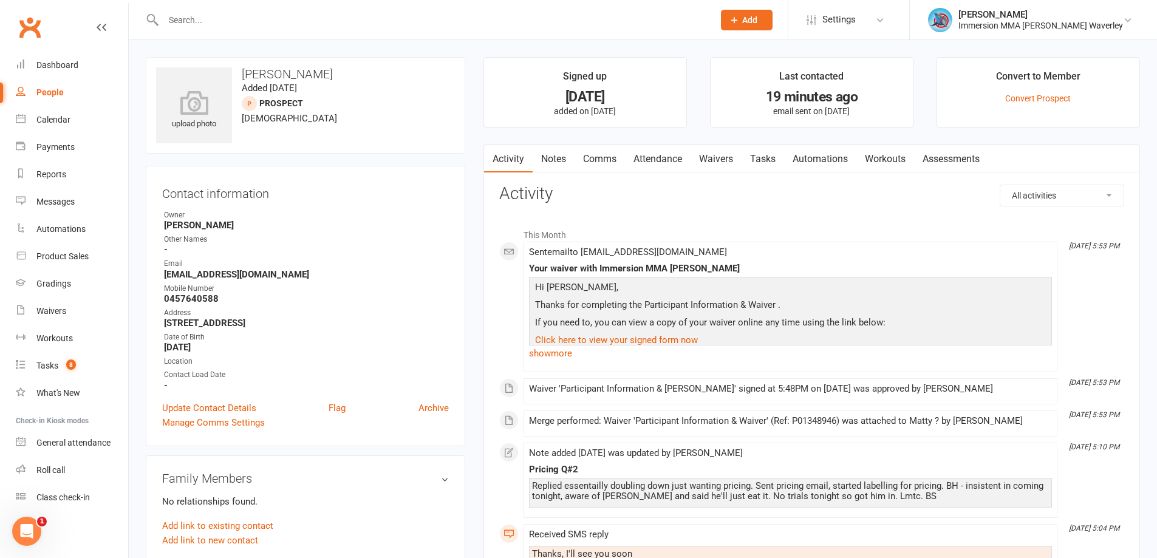
click at [553, 171] on link "Notes" at bounding box center [554, 159] width 42 height 28
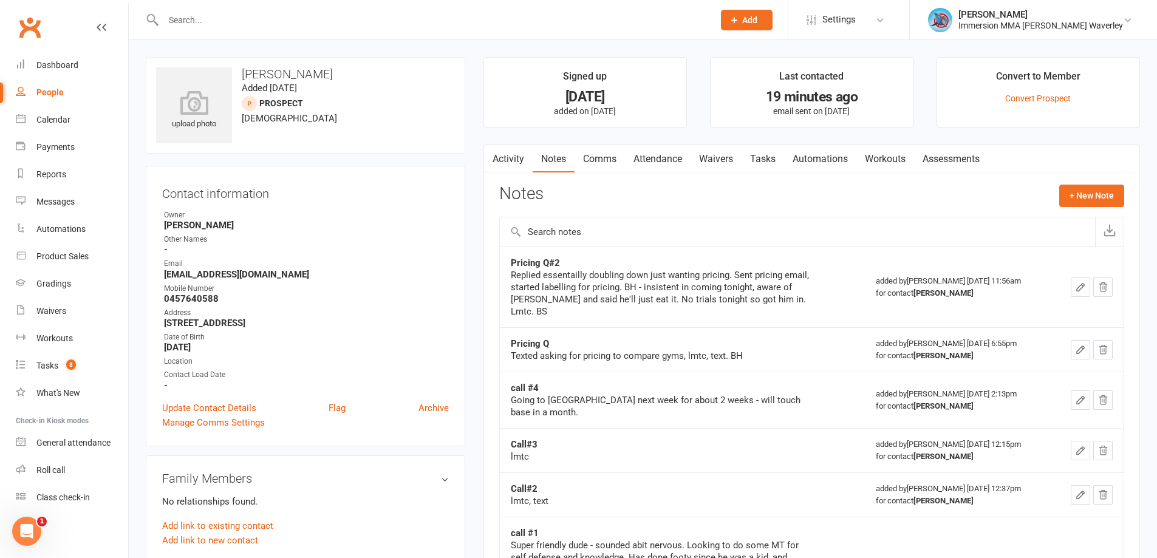
click at [1080, 282] on icon "button" at bounding box center [1080, 287] width 11 height 11
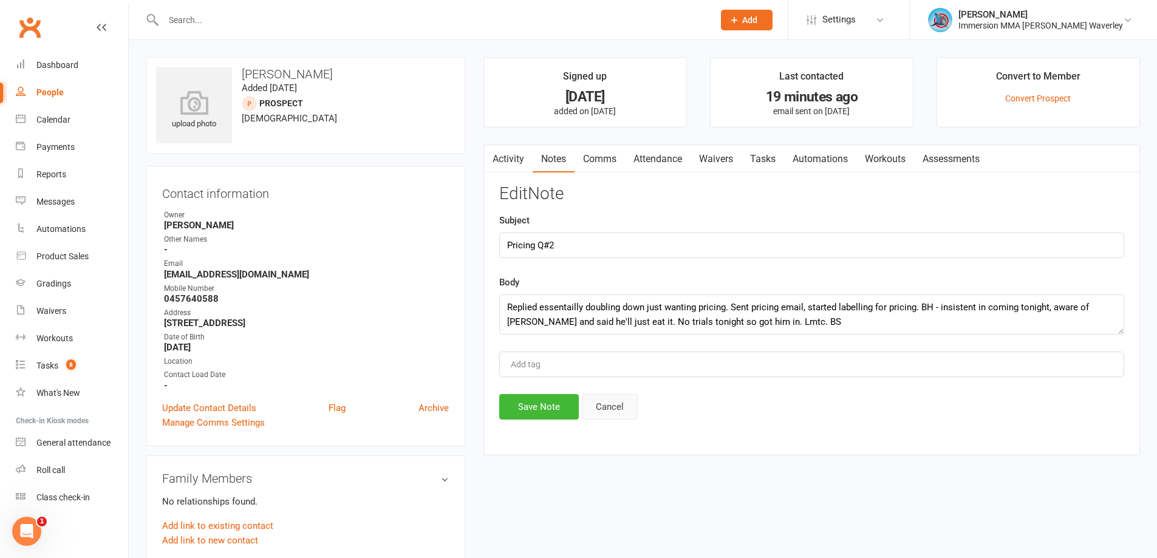
click at [619, 412] on button "Cancel" at bounding box center [610, 407] width 56 height 26
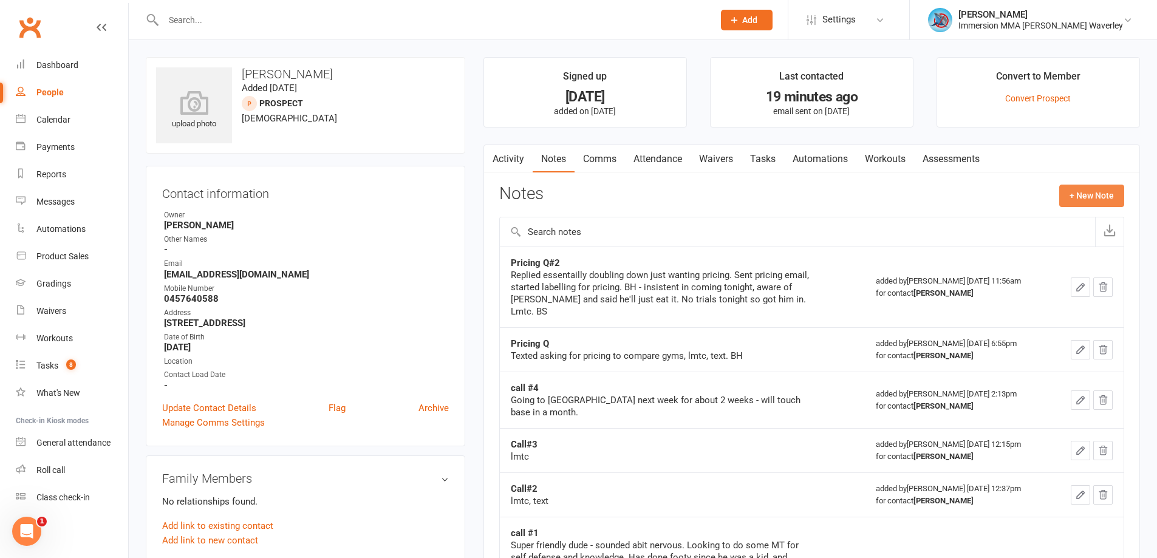
click at [1093, 198] on button "+ New Note" at bounding box center [1091, 196] width 65 height 22
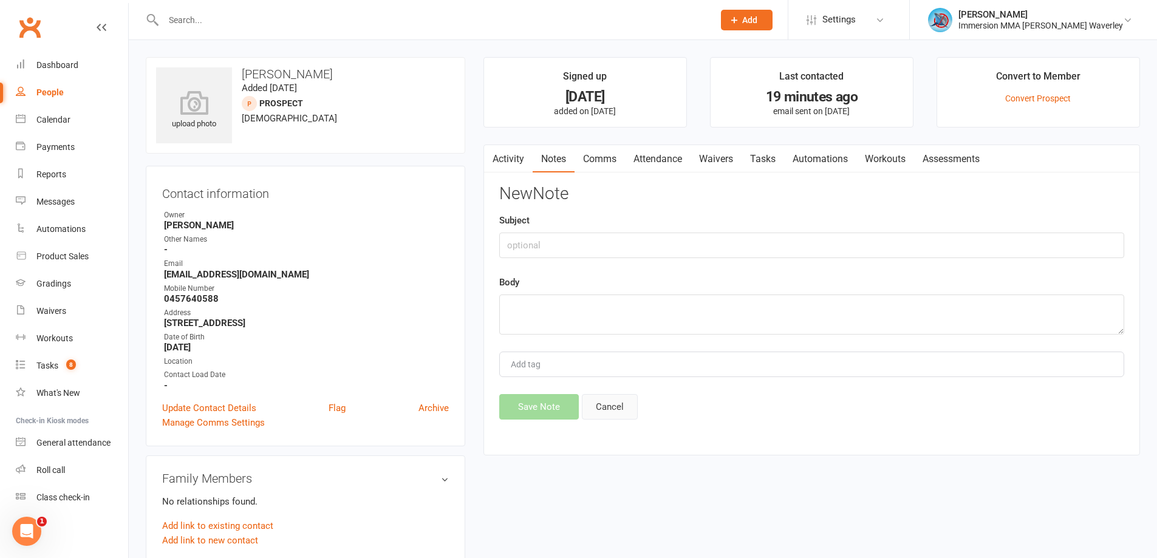
click at [605, 407] on button "Cancel" at bounding box center [610, 407] width 56 height 26
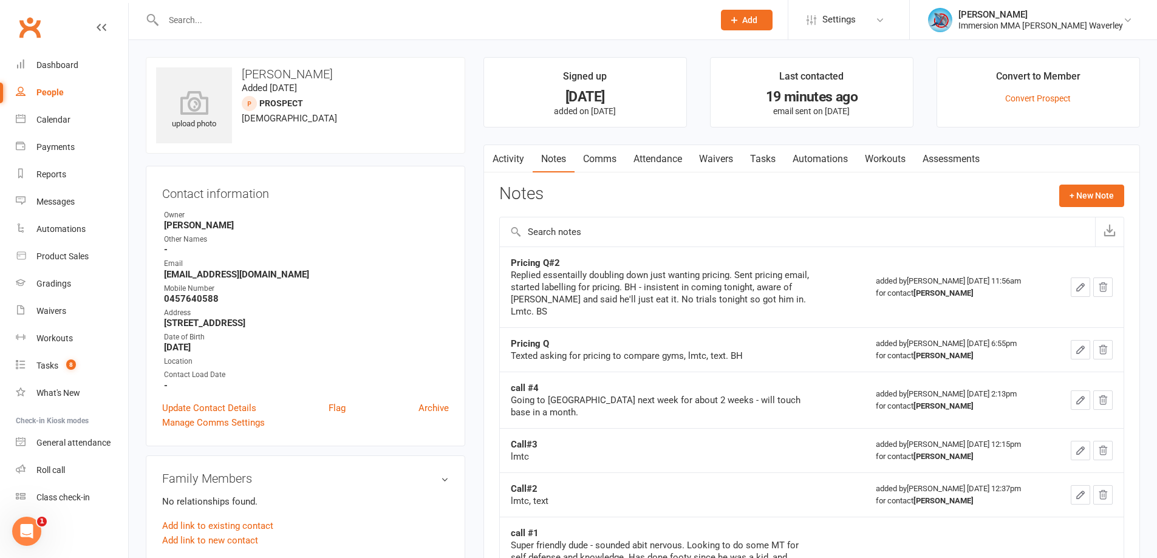
click at [208, 9] on div at bounding box center [425, 19] width 559 height 39
click at [216, 15] on input "text" at bounding box center [432, 20] width 545 height 17
click at [845, 189] on div "Notes + New Note" at bounding box center [811, 201] width 625 height 32
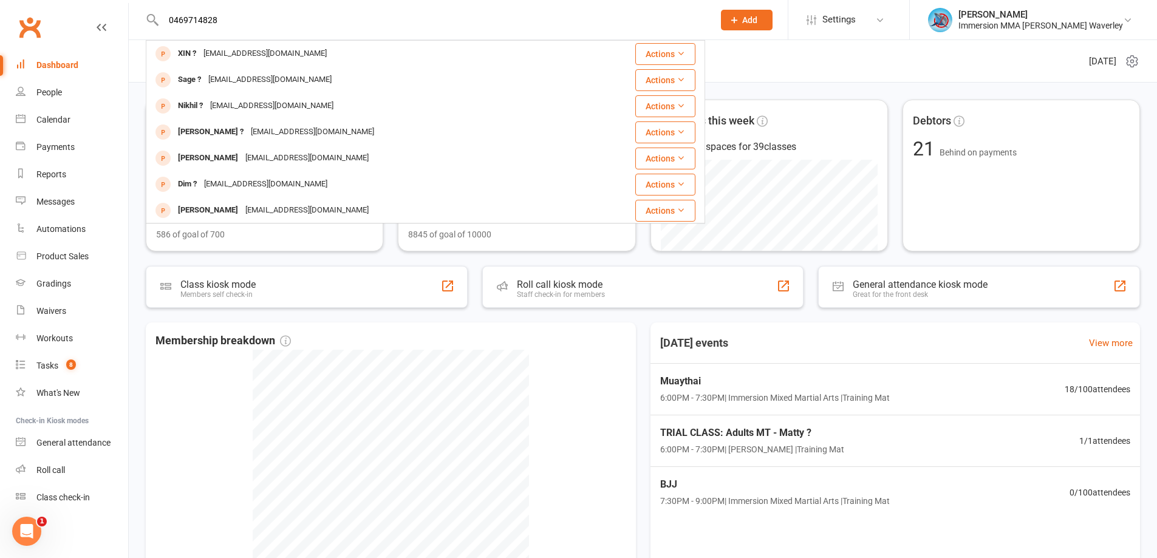
type input "0469714828"
click at [262, 59] on div "xin.xaysvobg.22@gmail.com" at bounding box center [265, 54] width 131 height 18
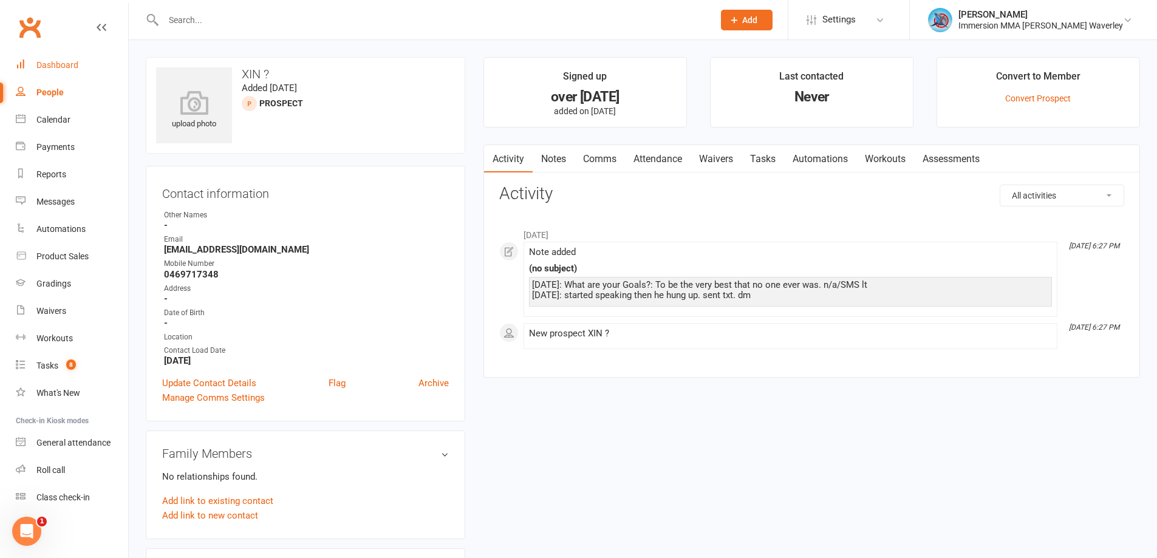
click at [53, 57] on link "Dashboard" at bounding box center [72, 65] width 112 height 27
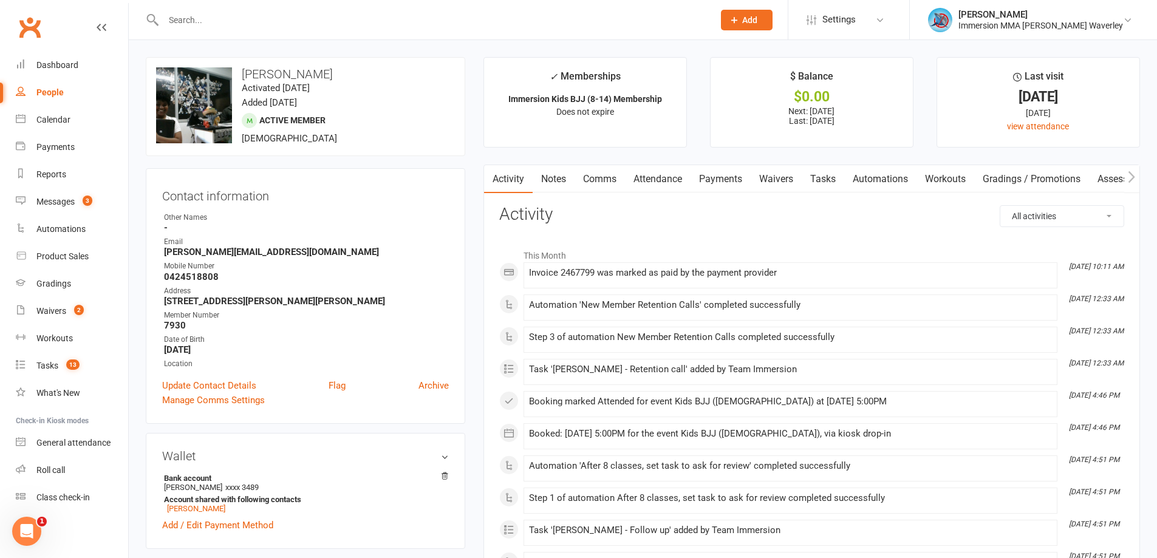
click at [532, 189] on link "Activity" at bounding box center [508, 179] width 49 height 28
click at [552, 177] on link "Notes" at bounding box center [554, 179] width 42 height 28
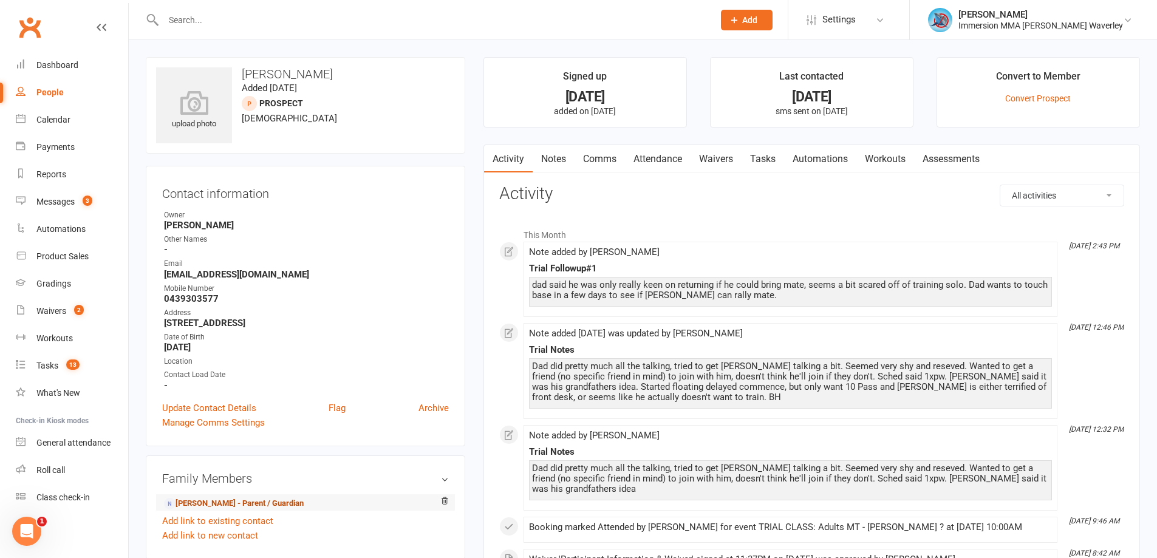
click at [260, 509] on link "[PERSON_NAME] - Parent / Guardian" at bounding box center [234, 503] width 140 height 13
click at [817, 228] on li "This Month" at bounding box center [811, 231] width 625 height 19
click at [766, 169] on link "Tasks" at bounding box center [762, 159] width 43 height 28
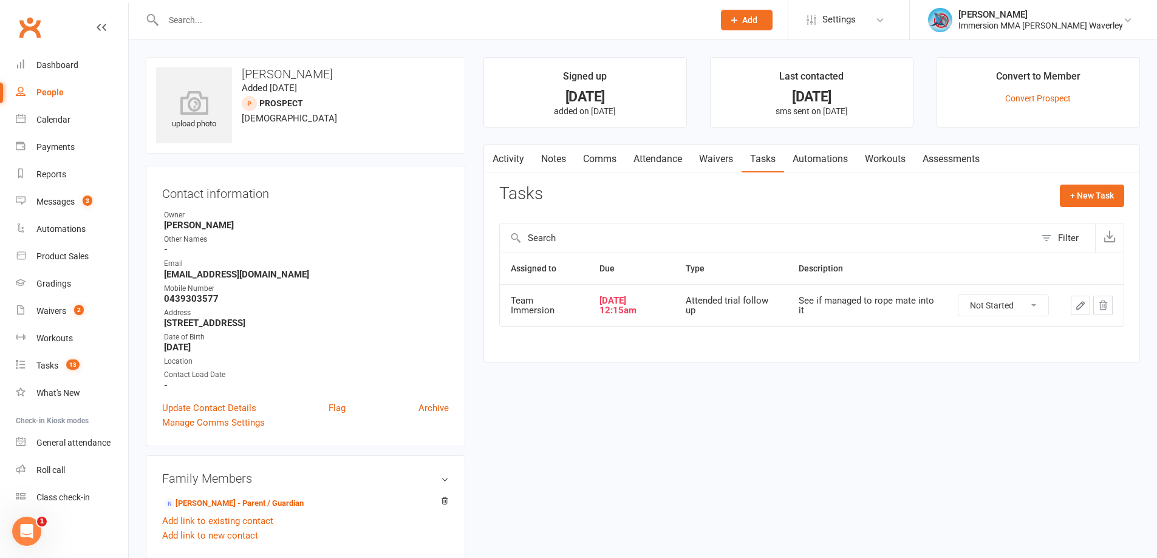
click at [1071, 293] on td at bounding box center [1092, 305] width 64 height 42
click at [1089, 307] on button "button" at bounding box center [1080, 305] width 19 height 19
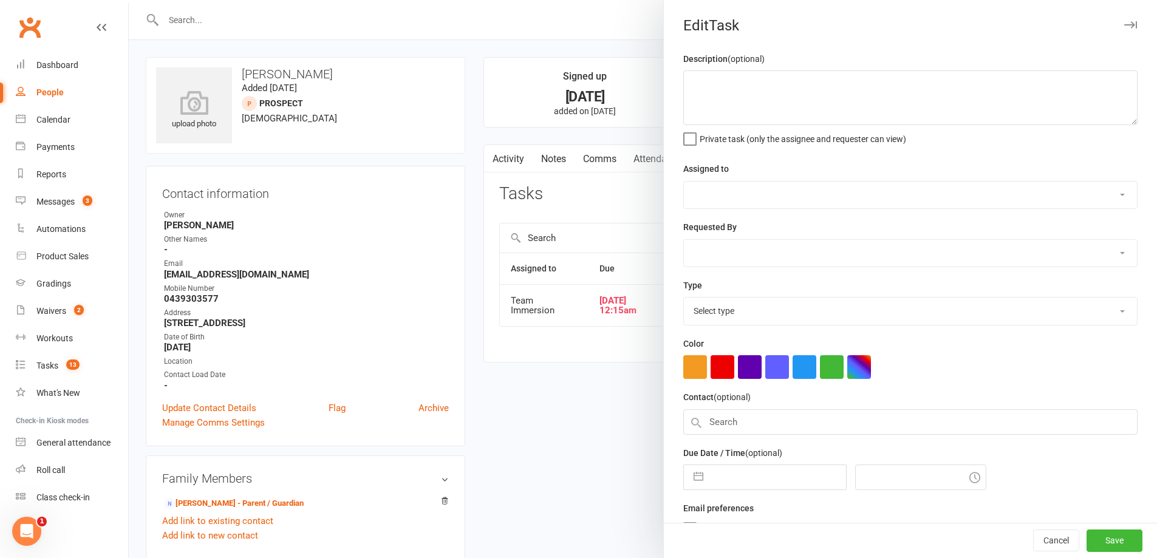
type textarea "See if managed to rope mate into it"
select select "48837"
type input "[DATE]"
type input "12:15am"
select select "27313"
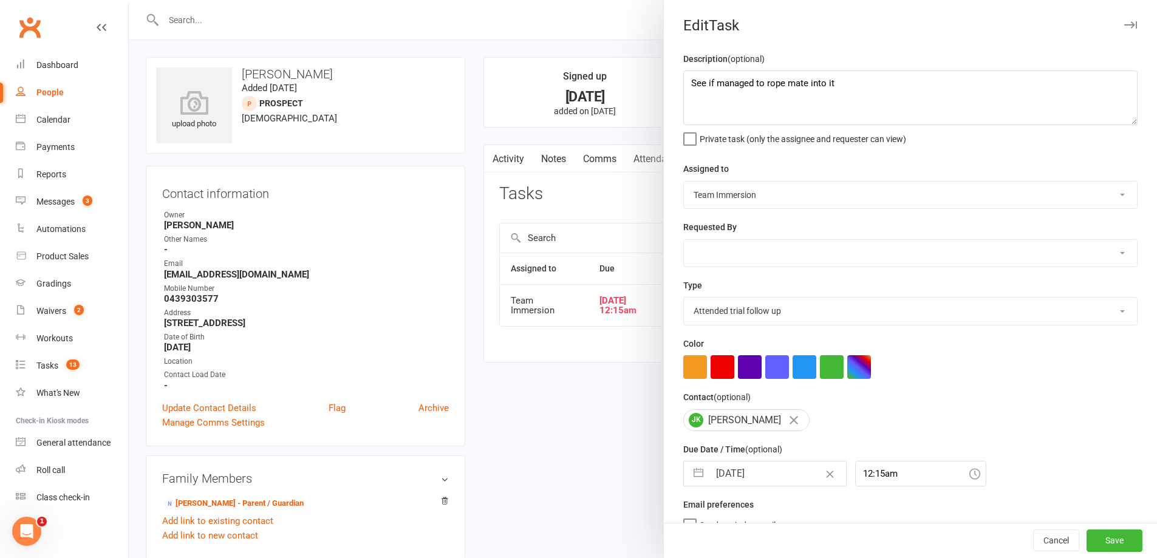
click at [759, 480] on input "[DATE]" at bounding box center [777, 474] width 137 height 24
select select "7"
select select "2025"
select select "8"
select select "2025"
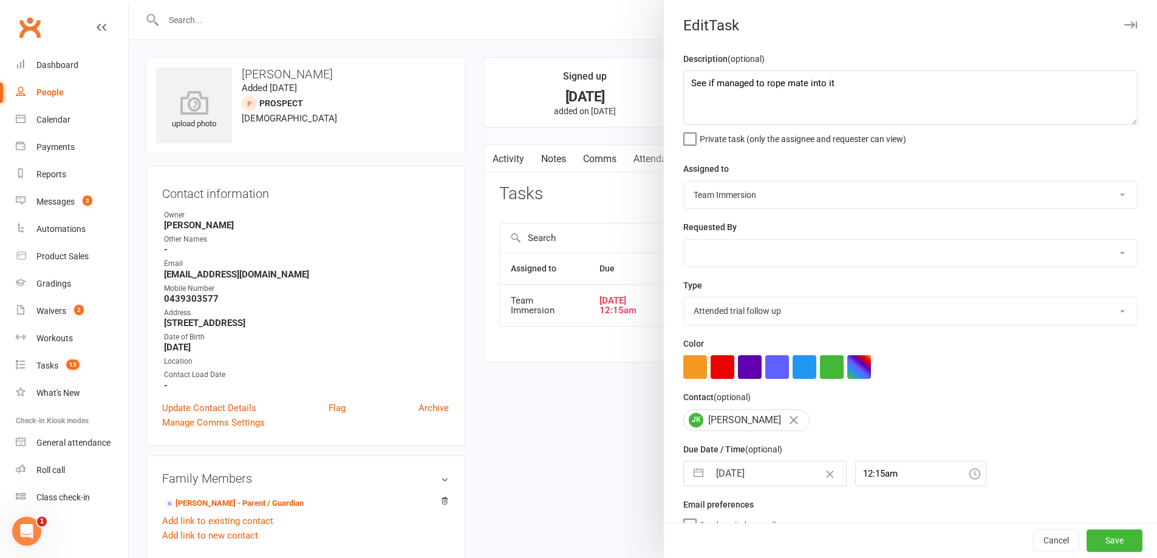
select select "9"
select select "2025"
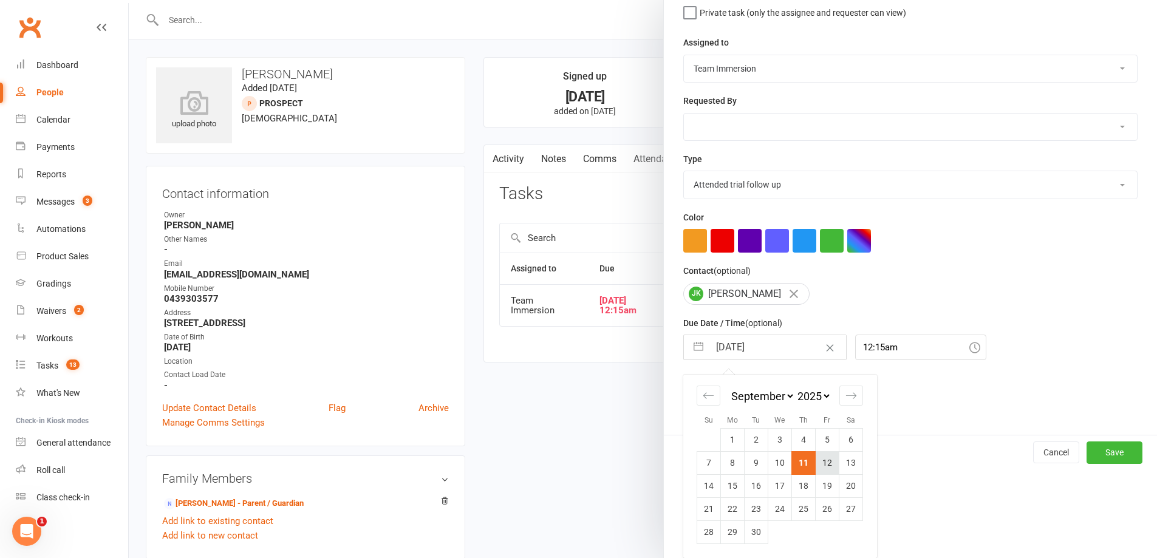
click at [833, 462] on td "12" at bounding box center [828, 462] width 24 height 23
type input "12 Sep 2025"
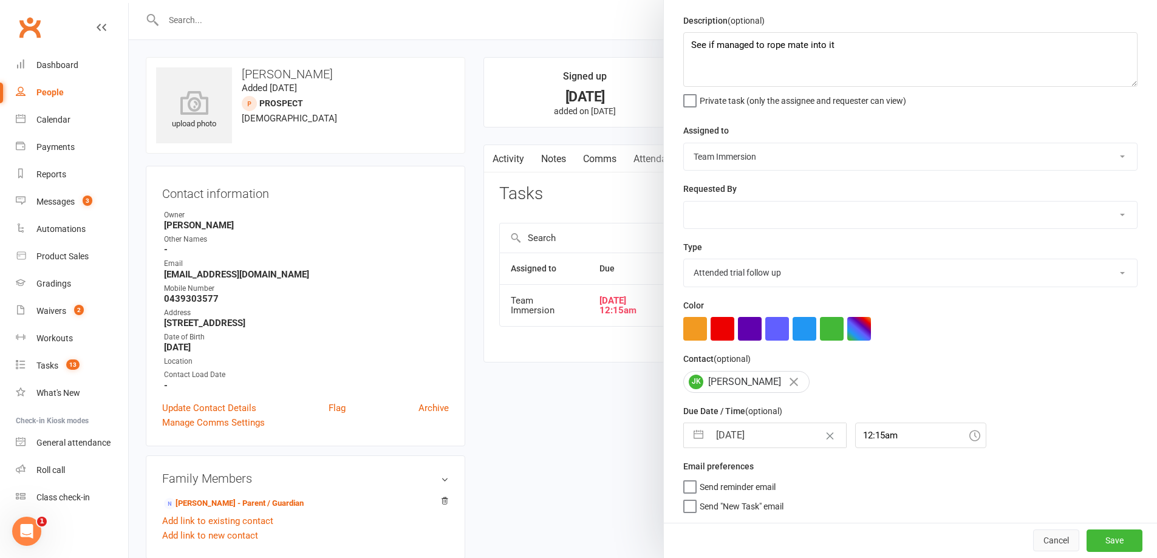
click at [1054, 540] on button "Cancel" at bounding box center [1056, 541] width 46 height 22
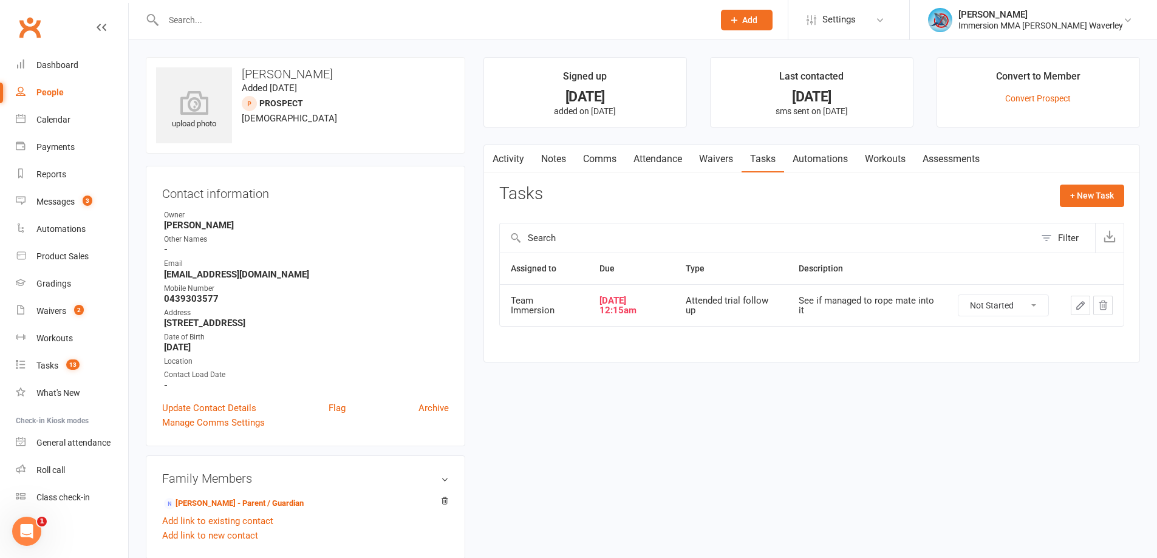
click at [514, 155] on link "Activity" at bounding box center [508, 159] width 49 height 28
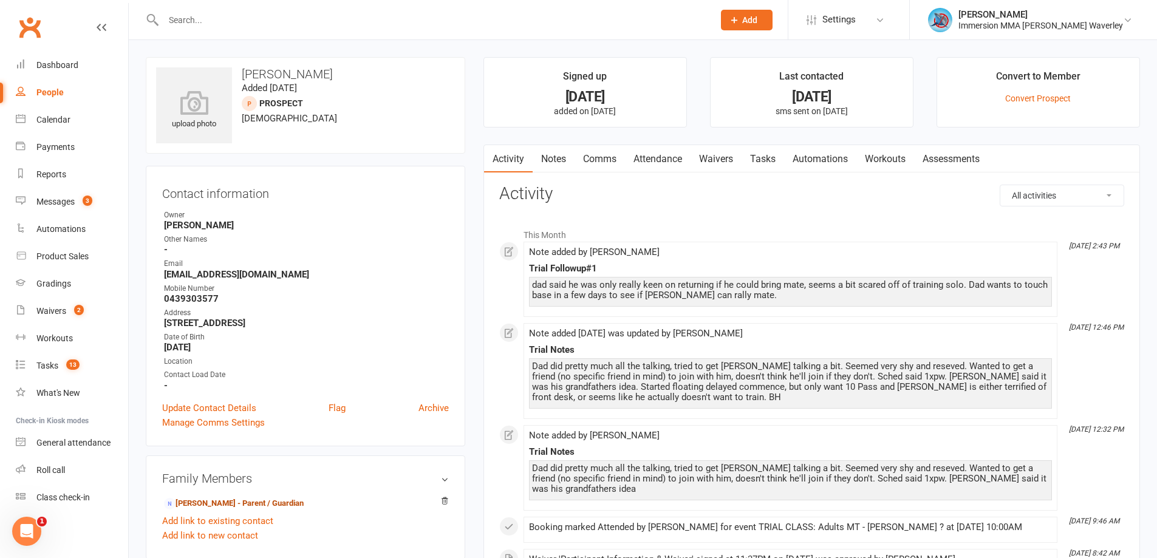
click at [765, 158] on link "Tasks" at bounding box center [762, 159] width 43 height 28
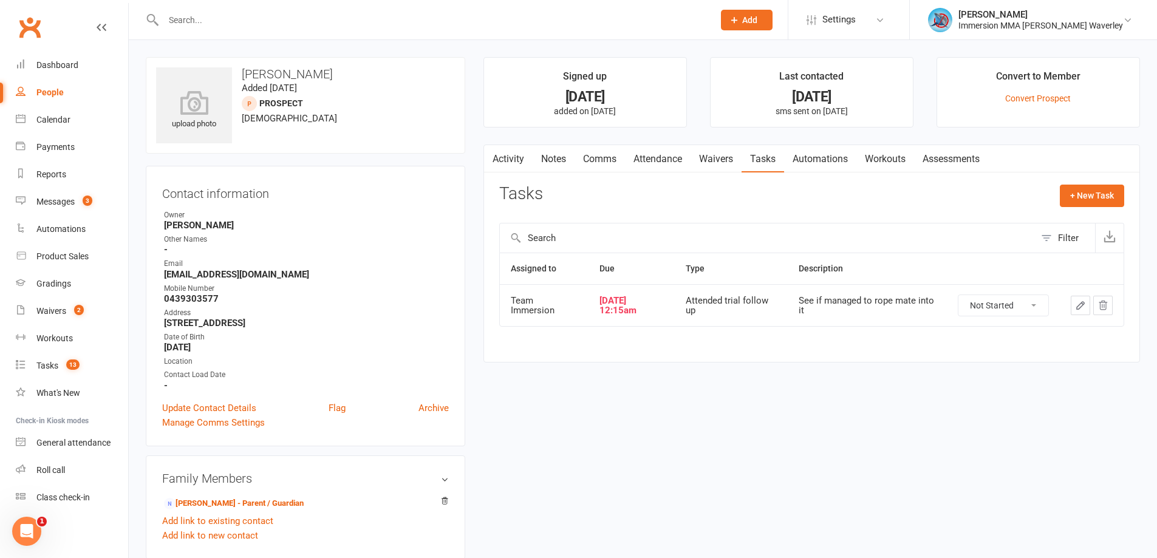
click at [1080, 306] on icon "button" at bounding box center [1080, 305] width 11 height 11
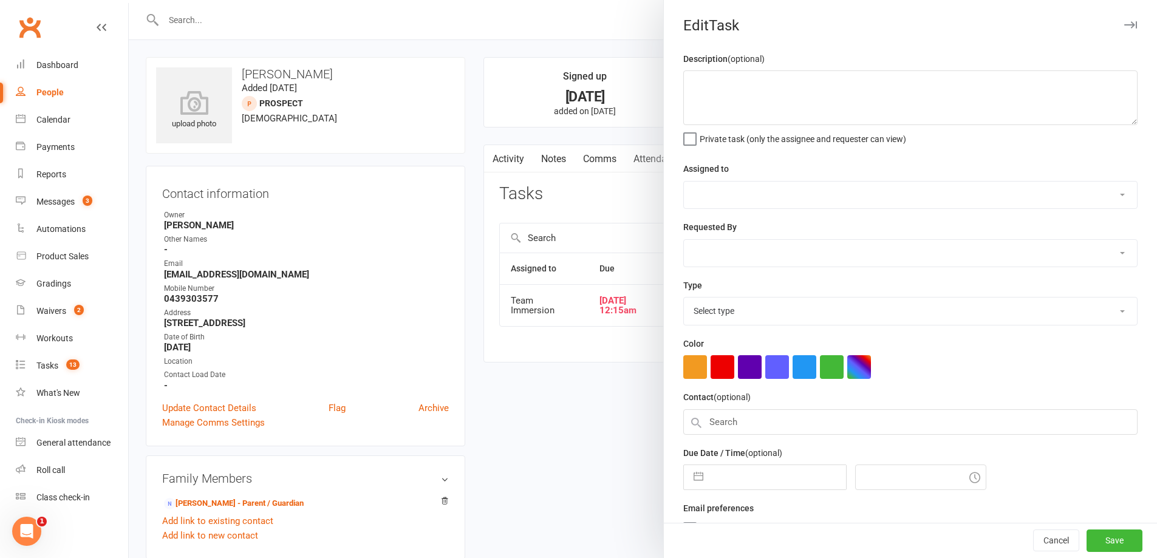
type textarea "See if managed to rope mate into it"
select select "48837"
type input "11 Sep 2025"
type input "12:15am"
select select "27313"
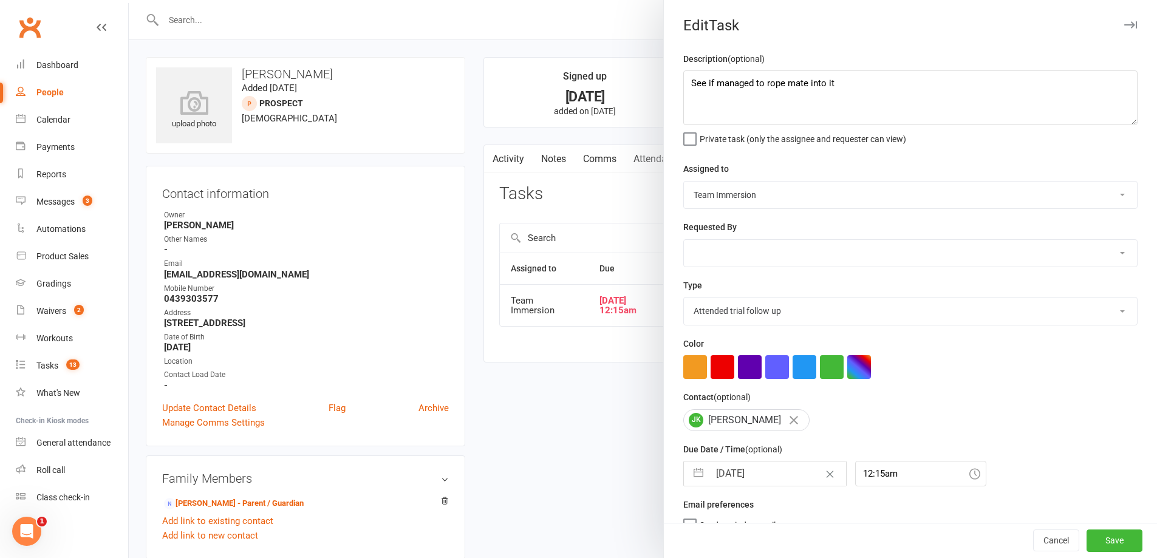
click at [762, 486] on input "11 Sep 2025" at bounding box center [777, 474] width 137 height 24
select select "7"
select select "2025"
select select "8"
select select "2025"
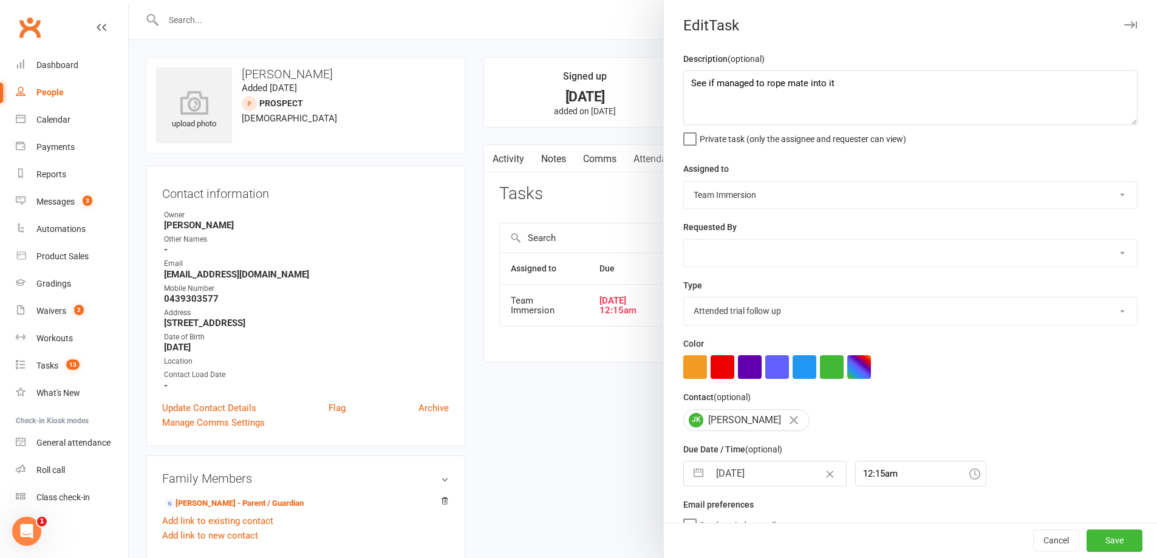
select select "9"
select select "2025"
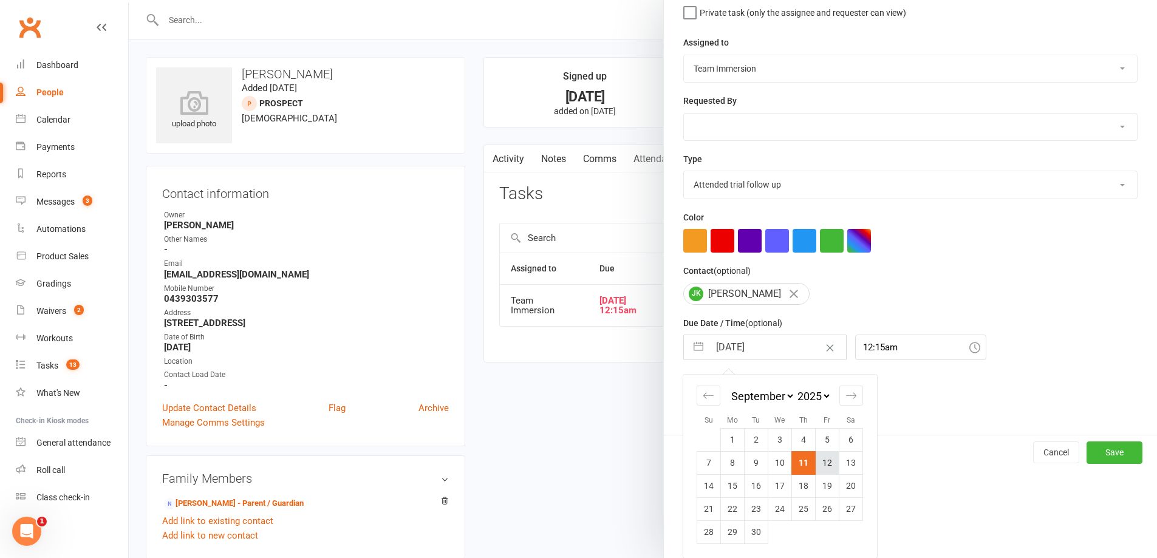
click at [832, 467] on td "12" at bounding box center [828, 462] width 24 height 23
type input "12 Sep 2025"
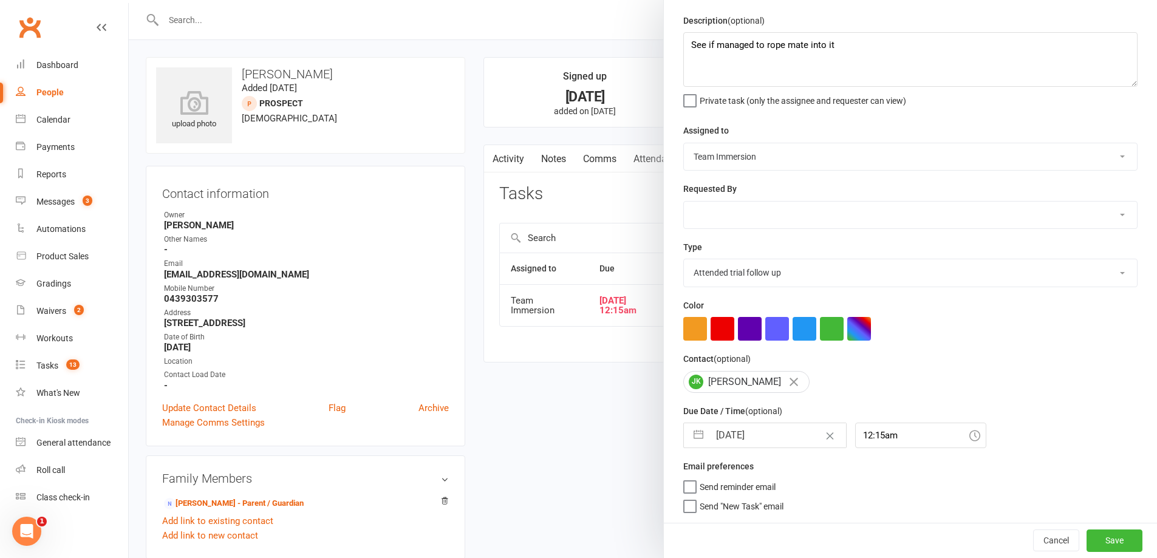
scroll to position [43, 0]
drag, startPoint x: 922, startPoint y: 540, endPoint x: 945, endPoint y: 534, distance: 24.0
click at [921, 539] on div "Cancel Save" at bounding box center [910, 540] width 493 height 35
click at [1129, 534] on div "Cancel Save" at bounding box center [910, 540] width 493 height 35
click at [1100, 542] on button "Save" at bounding box center [1114, 541] width 56 height 22
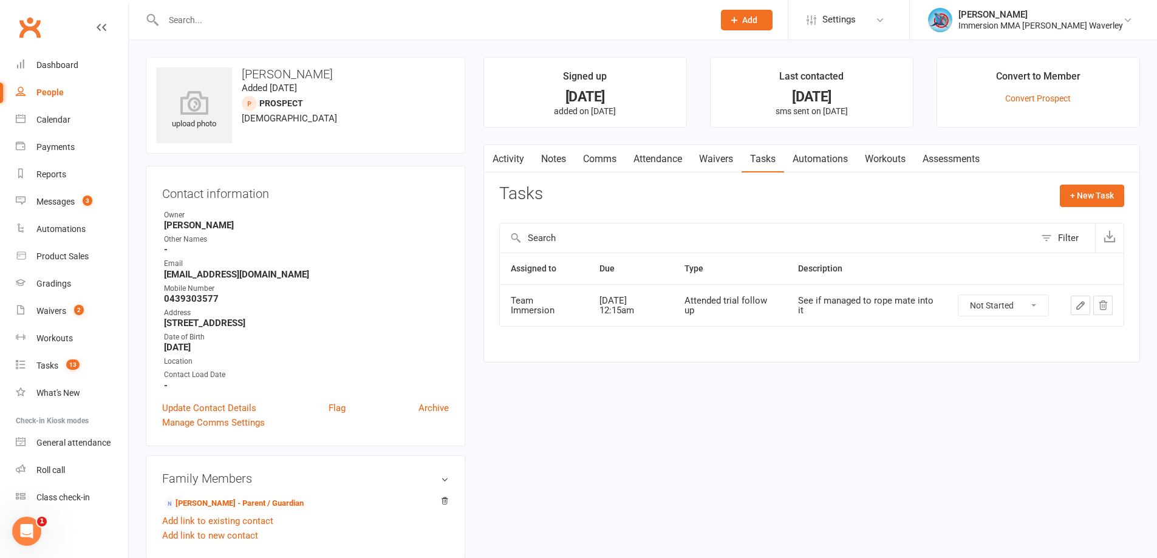
click at [559, 164] on link "Notes" at bounding box center [554, 159] width 42 height 28
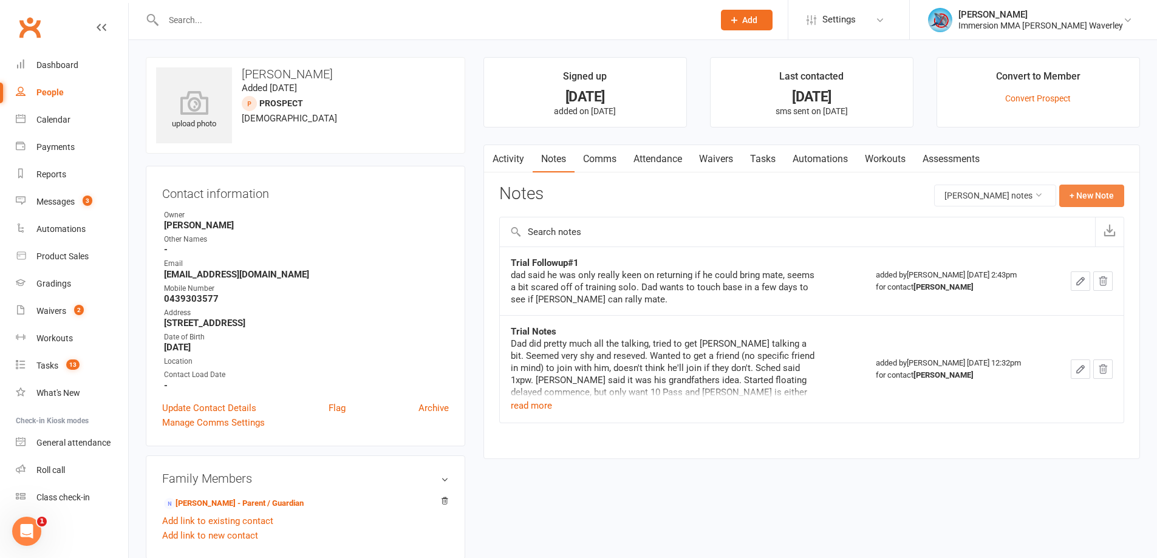
click at [1085, 200] on button "+ New Note" at bounding box center [1091, 196] width 65 height 22
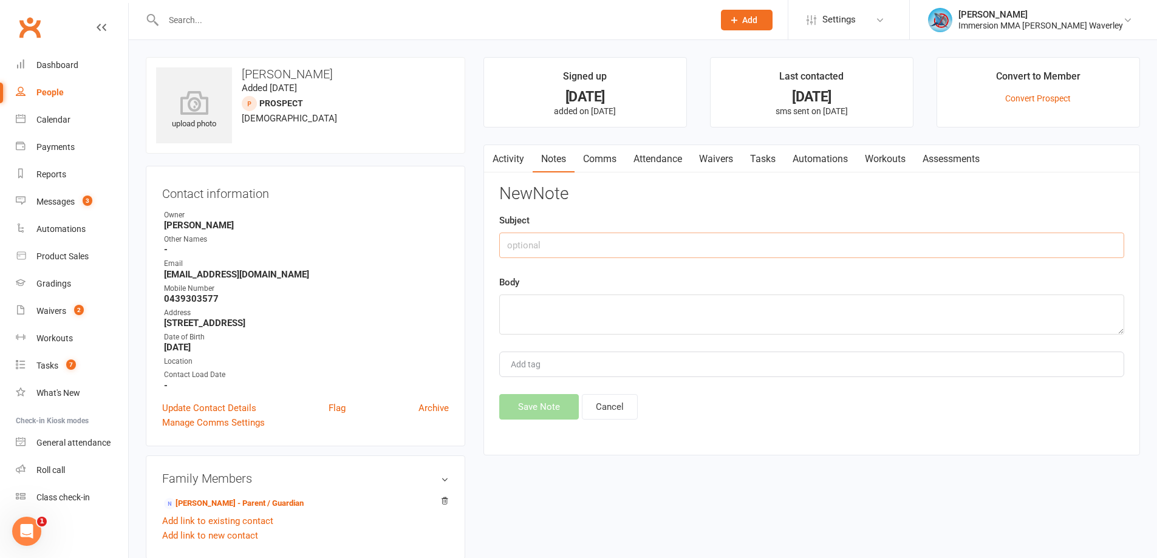
click at [664, 248] on input "text" at bounding box center [811, 246] width 625 height 26
type input "Trial Followup#2"
type textarea "a"
type textarea "no ans (wouldn't connect at all), text"
click at [564, 405] on button "Save Note" at bounding box center [539, 407] width 80 height 26
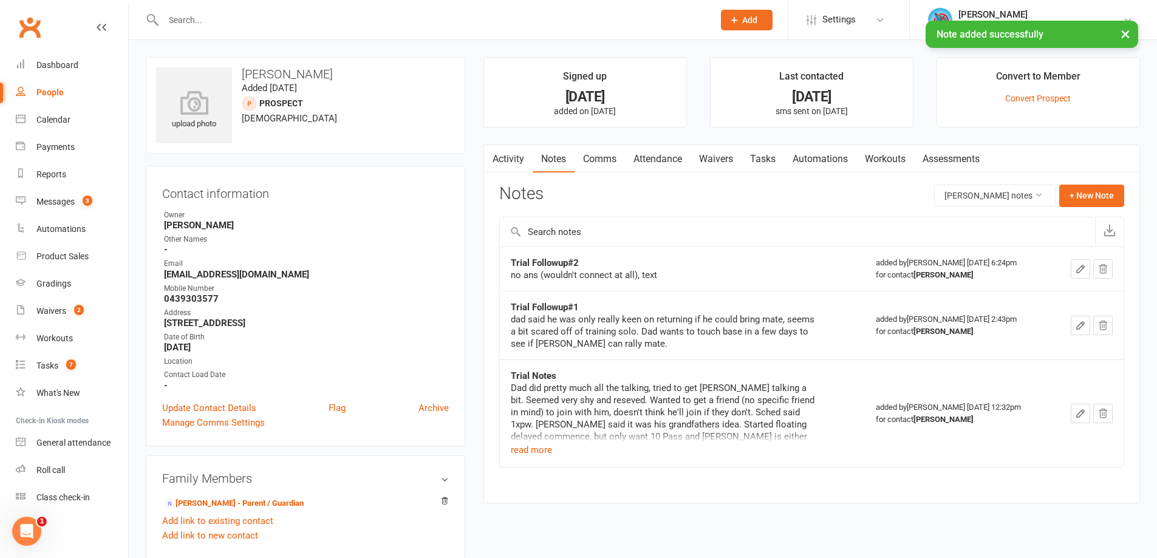
click at [761, 157] on link "Tasks" at bounding box center [762, 159] width 43 height 28
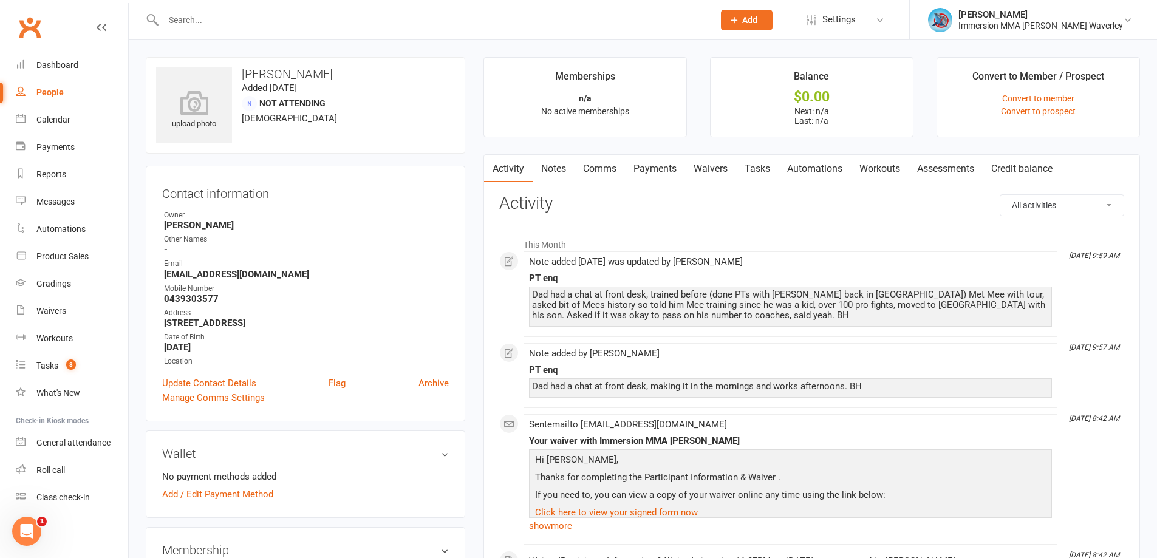
click at [596, 169] on link "Comms" at bounding box center [599, 169] width 50 height 28
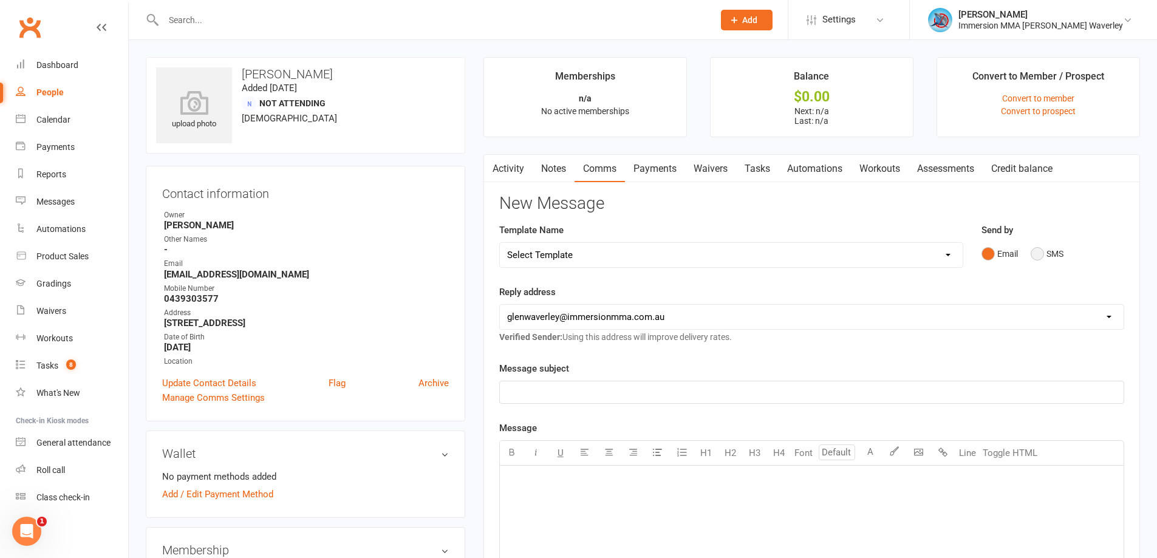
click at [1038, 246] on button "SMS" at bounding box center [1047, 253] width 33 height 23
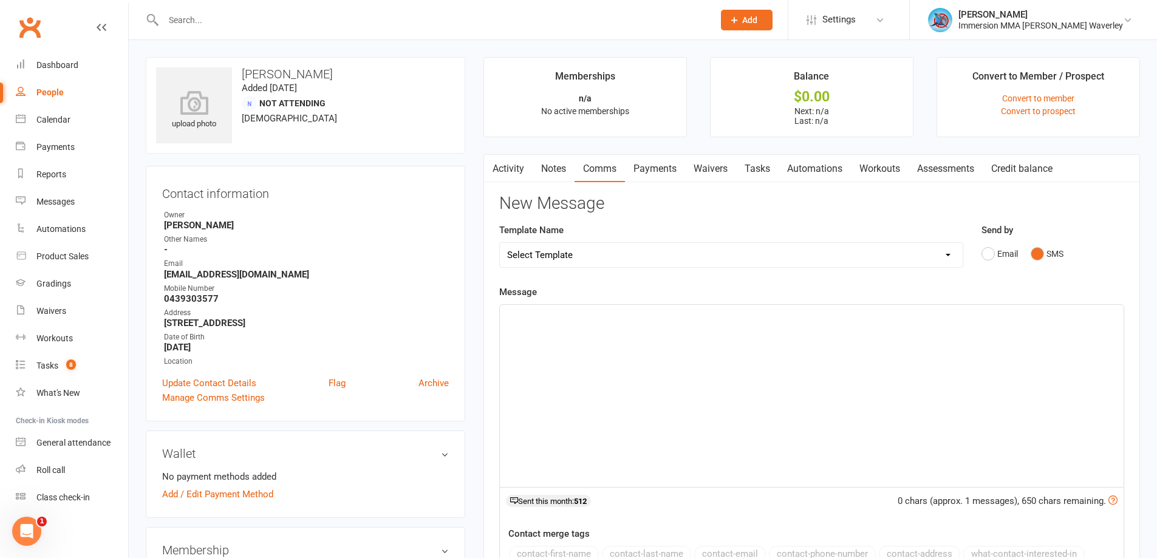
click at [739, 454] on div "﻿" at bounding box center [812, 396] width 624 height 182
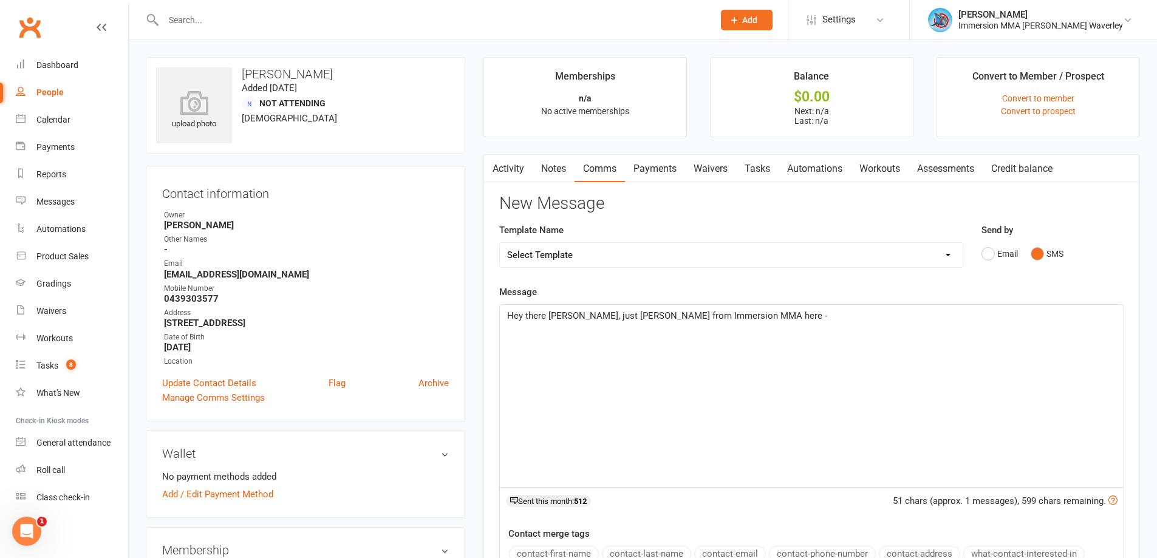
click at [582, 313] on span "Hey there James, just Ben from Immersion MMA here -" at bounding box center [667, 315] width 320 height 11
click at [779, 333] on div "Hey there James, it's Ben from Immersion MMA here -" at bounding box center [812, 396] width 624 height 182
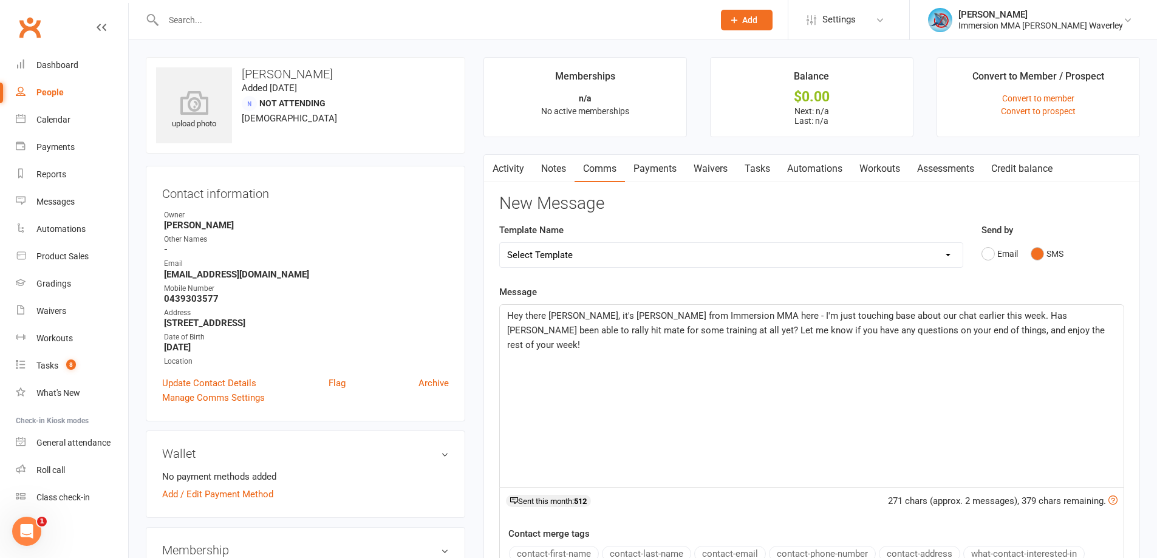
click at [1082, 313] on span "Hey there James, it's Ben from Immersion MMA here - I'm just touching base abou…" at bounding box center [807, 330] width 600 height 40
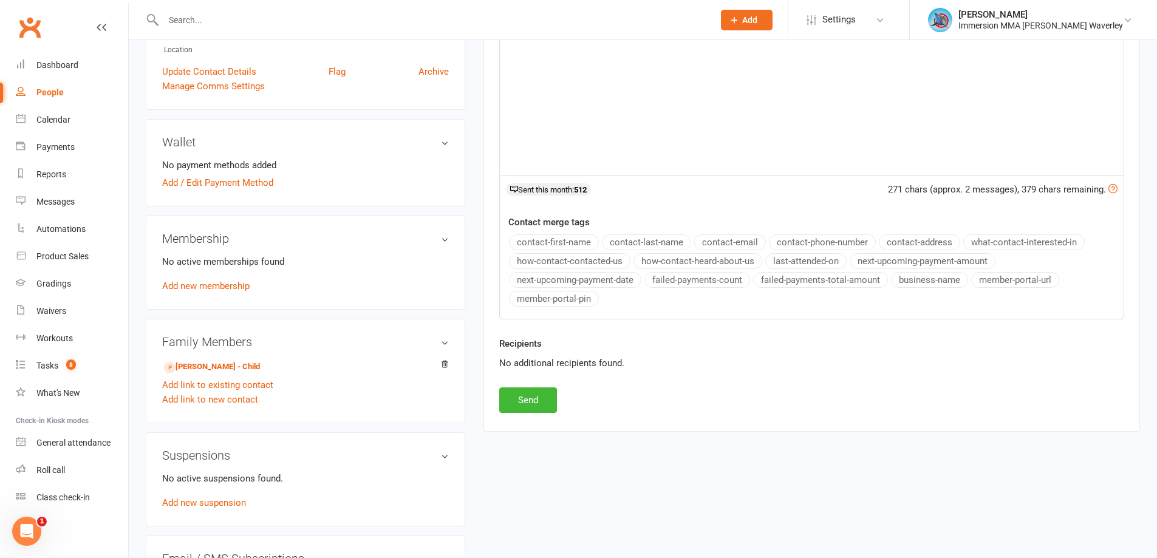
scroll to position [452, 0]
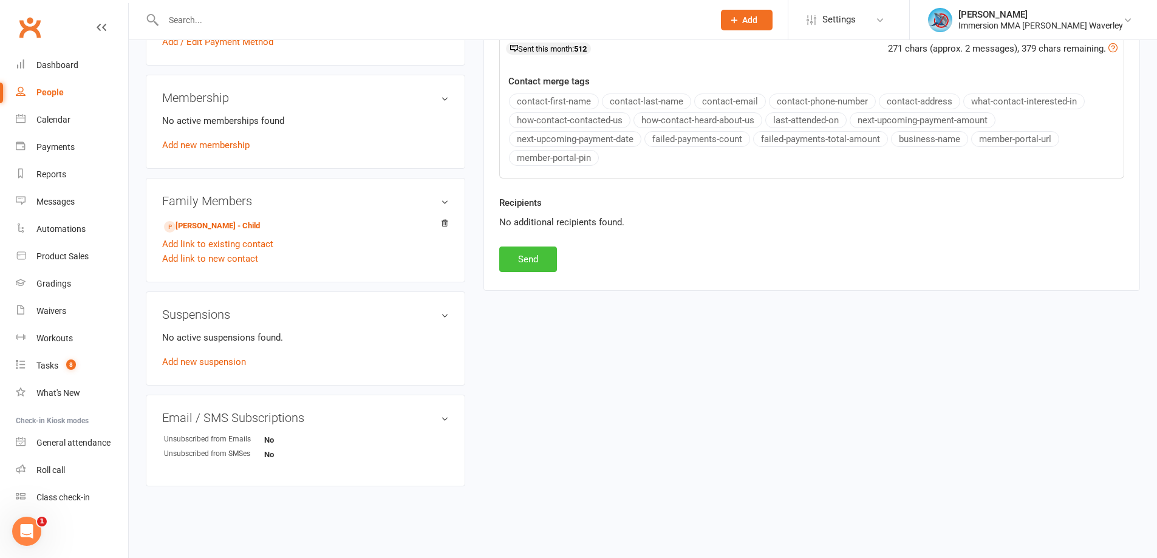
click at [526, 257] on button "Send" at bounding box center [528, 260] width 58 height 26
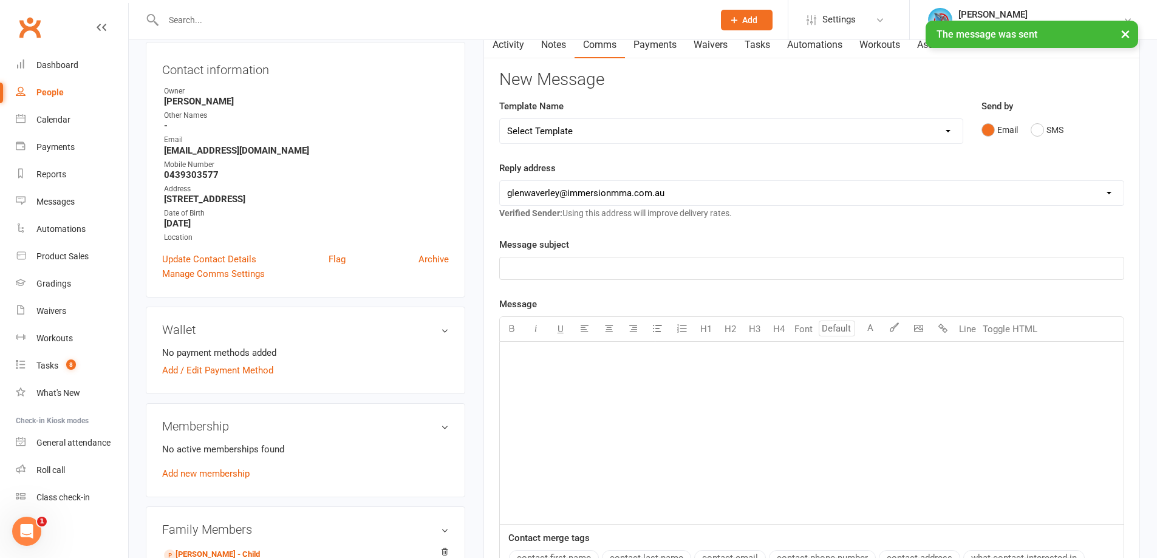
scroll to position [0, 0]
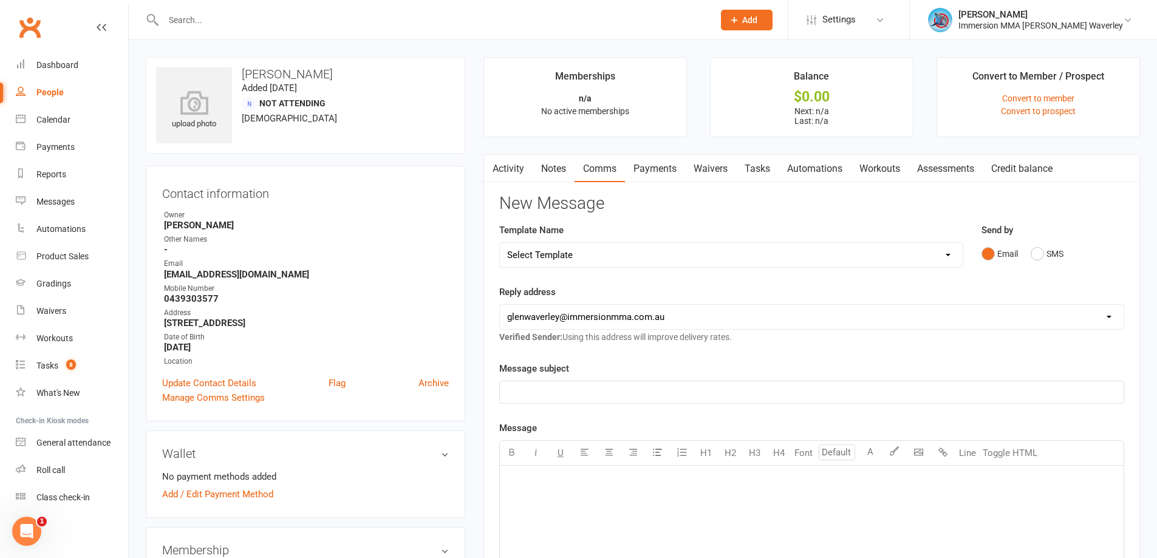
click at [553, 165] on link "Notes" at bounding box center [554, 169] width 42 height 28
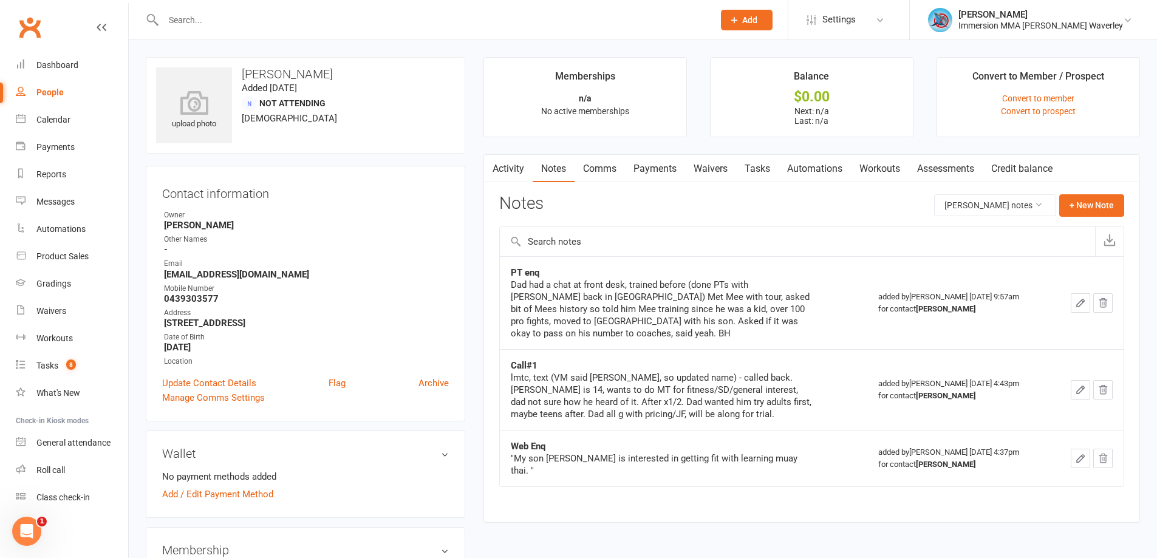
click at [520, 168] on link "Activity" at bounding box center [508, 169] width 49 height 28
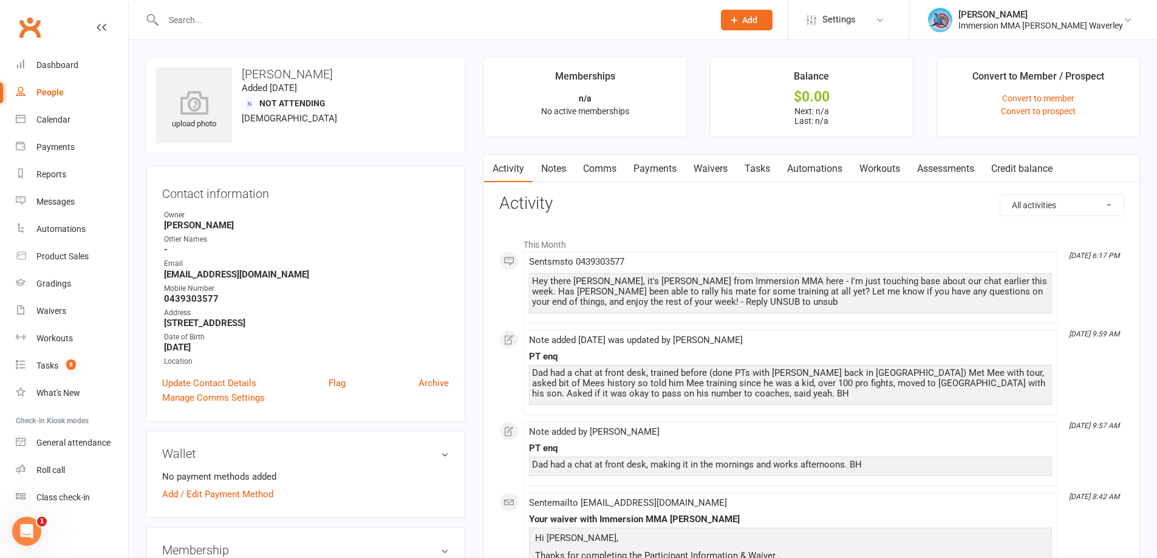
click at [750, 166] on link "Tasks" at bounding box center [757, 169] width 43 height 28
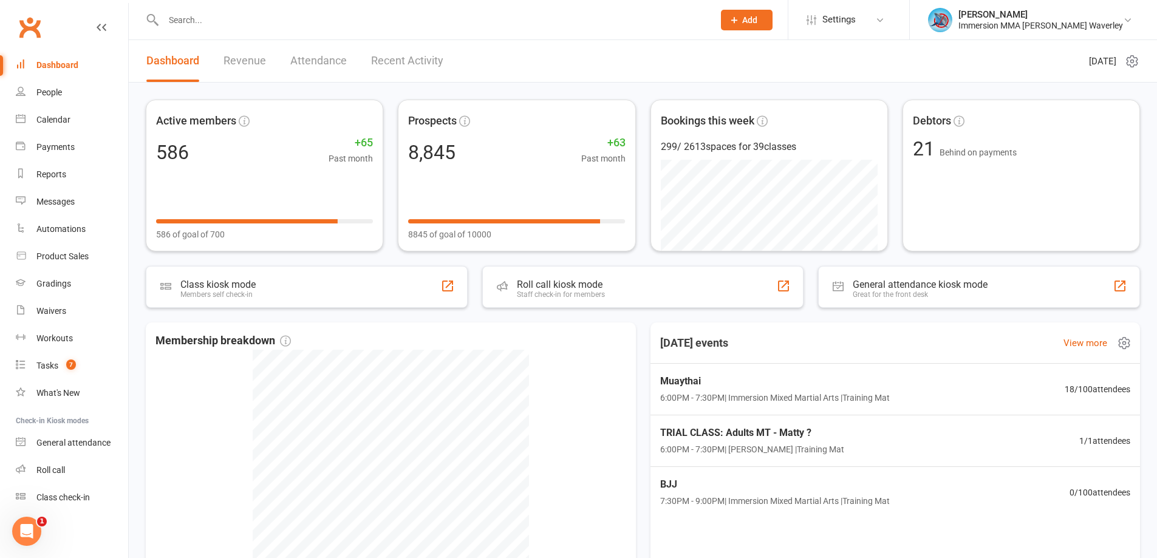
click at [860, 334] on div "[DATE] events View more" at bounding box center [895, 342] width 509 height 41
click at [930, 324] on div "[DATE] events View more" at bounding box center [895, 342] width 509 height 41
drag, startPoint x: 547, startPoint y: 57, endPoint x: 542, endPoint y: 63, distance: 7.3
click at [547, 57] on header "Dashboard Revenue Attendance Recent Activity [DATE]" at bounding box center [643, 61] width 1028 height 43
click at [516, 55] on header "Dashboard Revenue Attendance Recent Activity [DATE]" at bounding box center [643, 61] width 1028 height 43
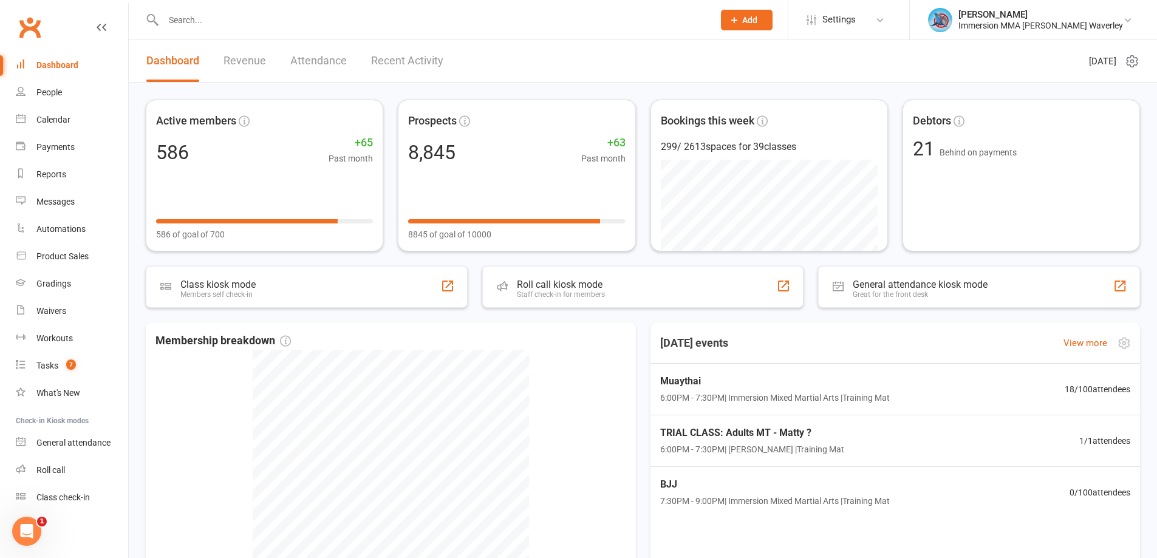
click at [883, 325] on div "[DATE] events View more" at bounding box center [895, 342] width 509 height 41
click at [910, 335] on div "[DATE] events View more" at bounding box center [895, 342] width 509 height 41
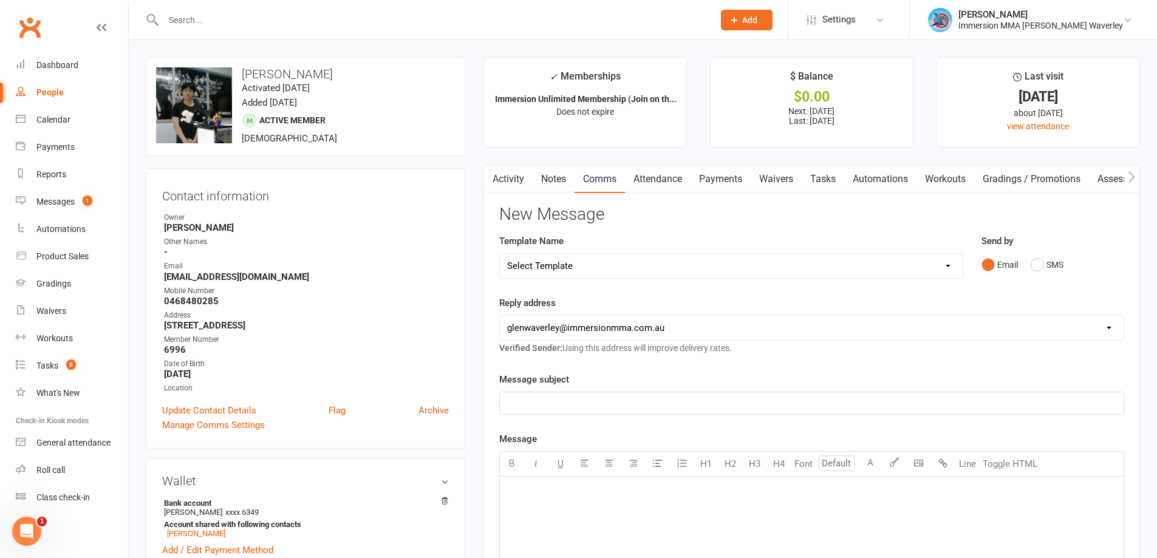
click at [552, 178] on link "Notes" at bounding box center [554, 179] width 42 height 28
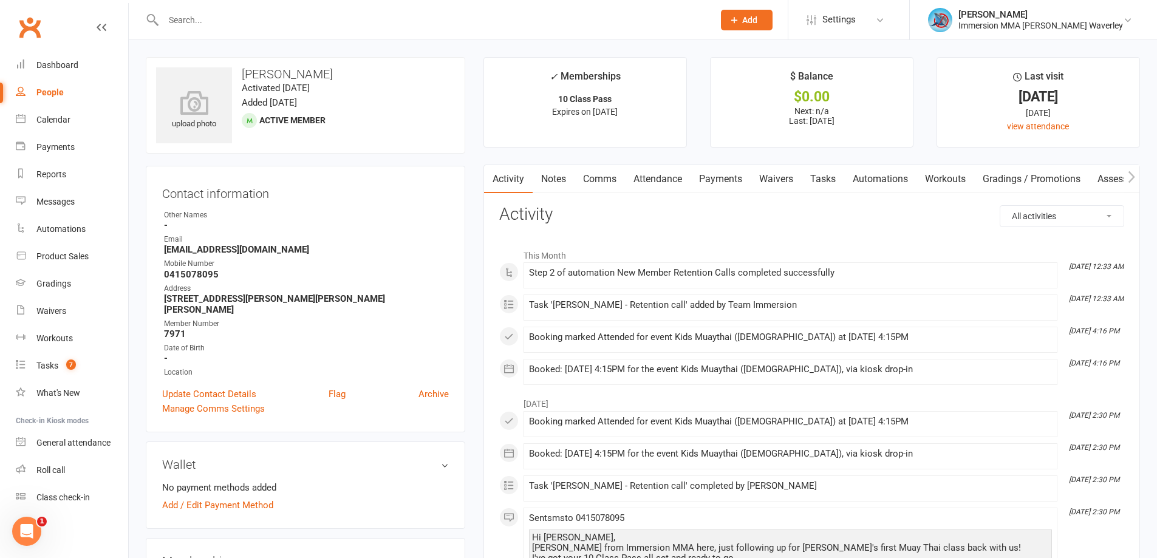
click at [559, 189] on link "Notes" at bounding box center [554, 179] width 42 height 28
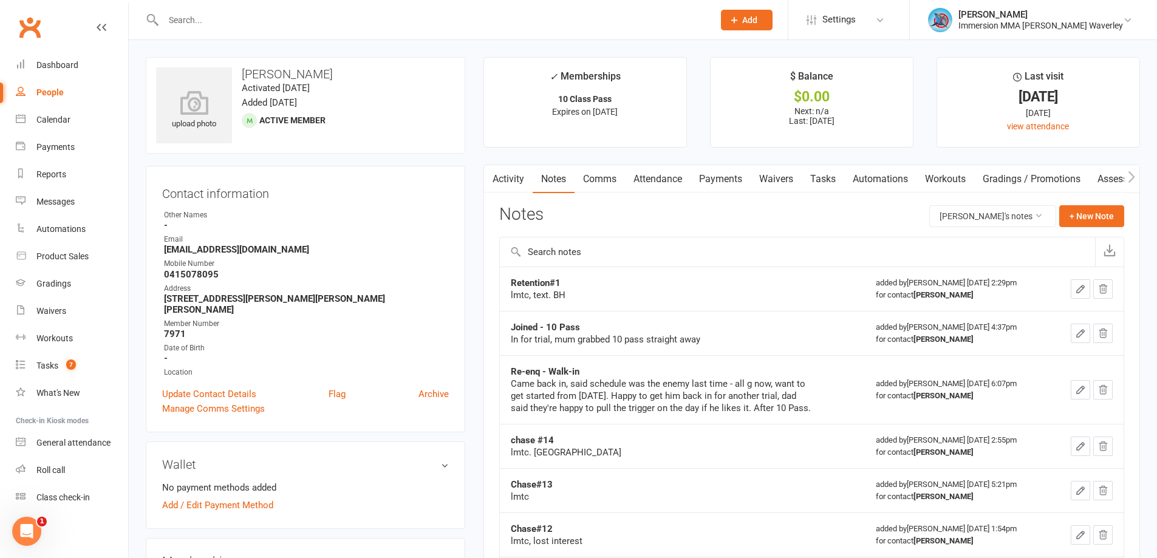
click at [503, 185] on link "Activity" at bounding box center [508, 179] width 49 height 28
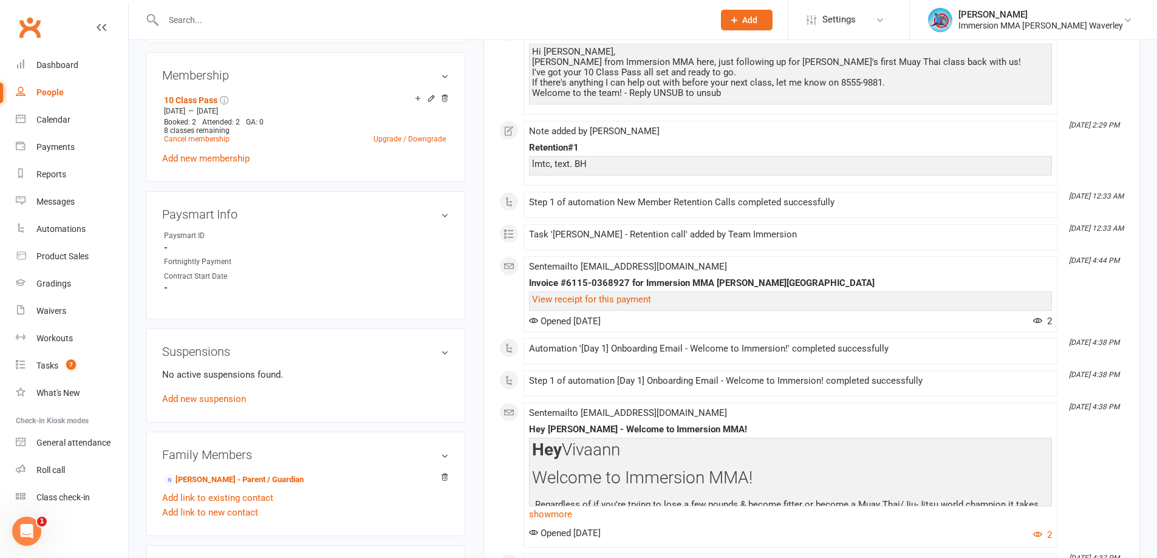
scroll to position [324, 0]
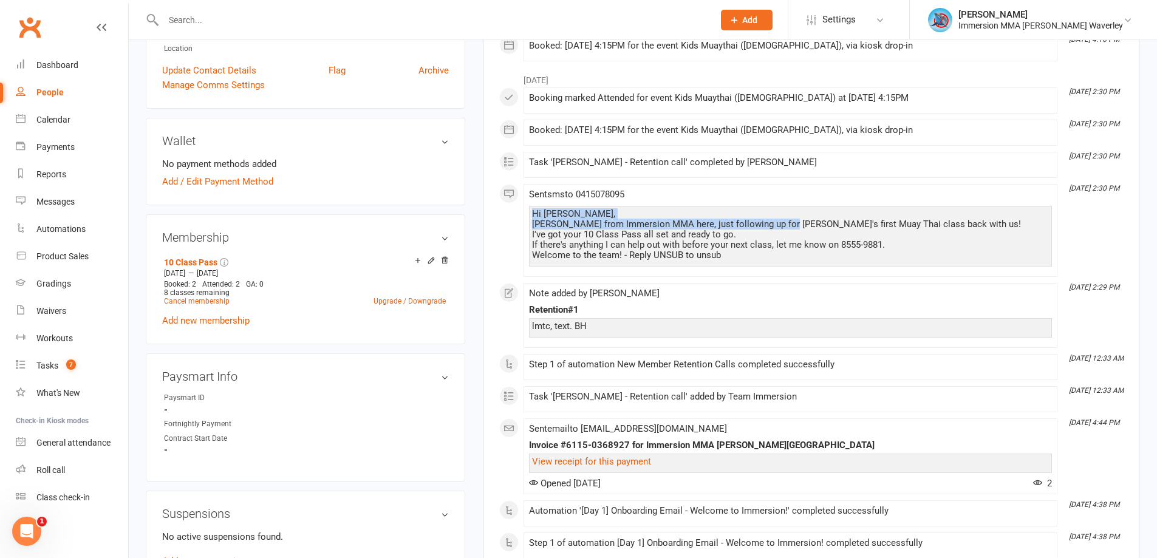
drag, startPoint x: 783, startPoint y: 223, endPoint x: 534, endPoint y: 209, distance: 250.0
click at [534, 209] on div "Hi Niral, Ben from Immersion MMA here, just following up for Vivaann's first Mu…" at bounding box center [790, 235] width 517 height 52
copy div "Hi Niral, Ben from Immersion MMA here, just following up for Vivaann's"
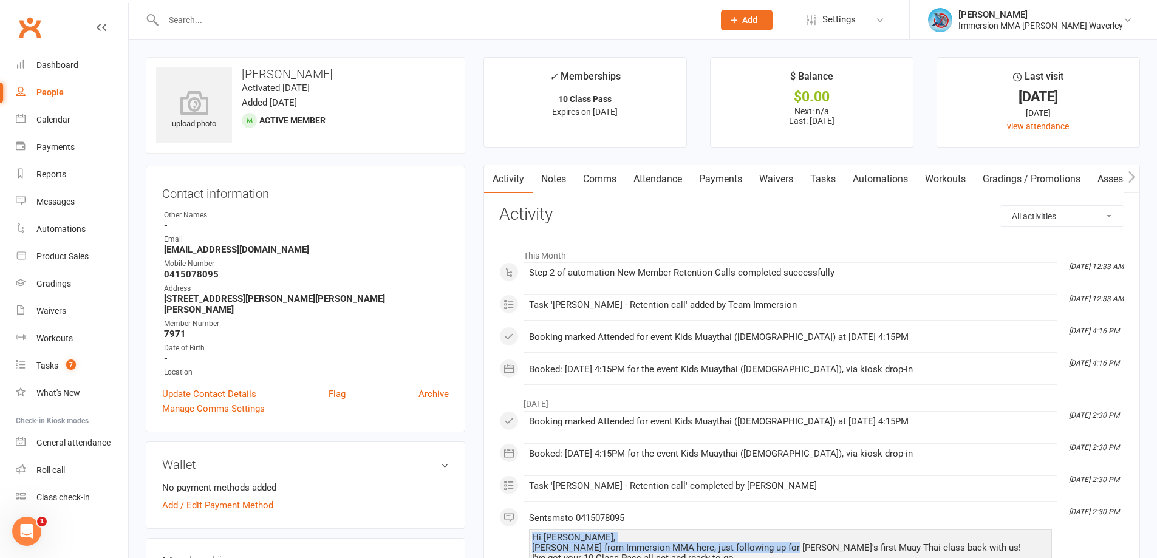
click at [595, 177] on link "Comms" at bounding box center [599, 179] width 50 height 28
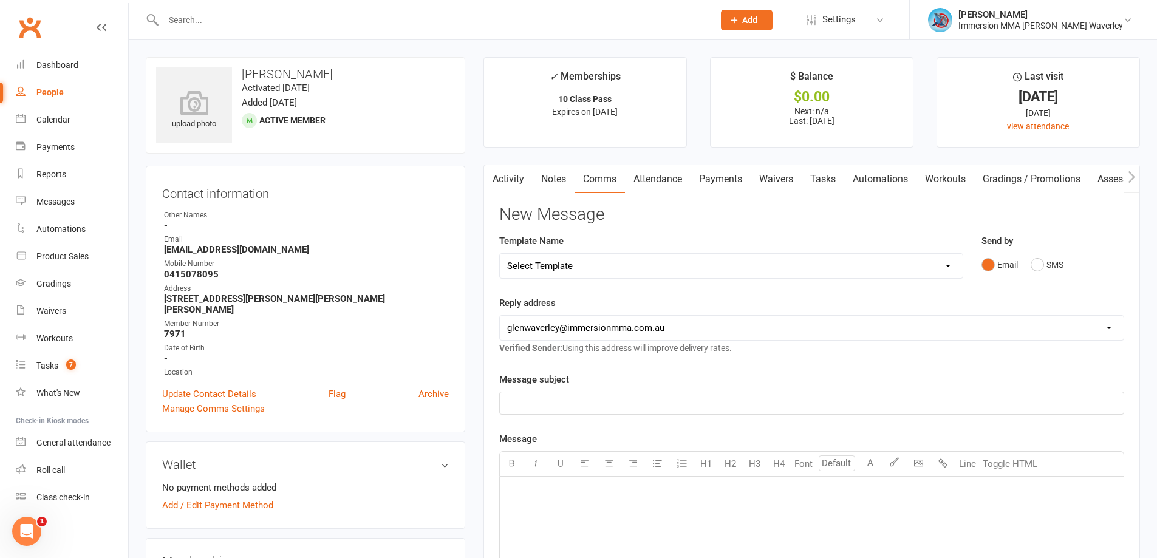
click at [1015, 259] on button "Email" at bounding box center [999, 264] width 36 height 23
click at [1036, 270] on button "SMS" at bounding box center [1047, 264] width 33 height 23
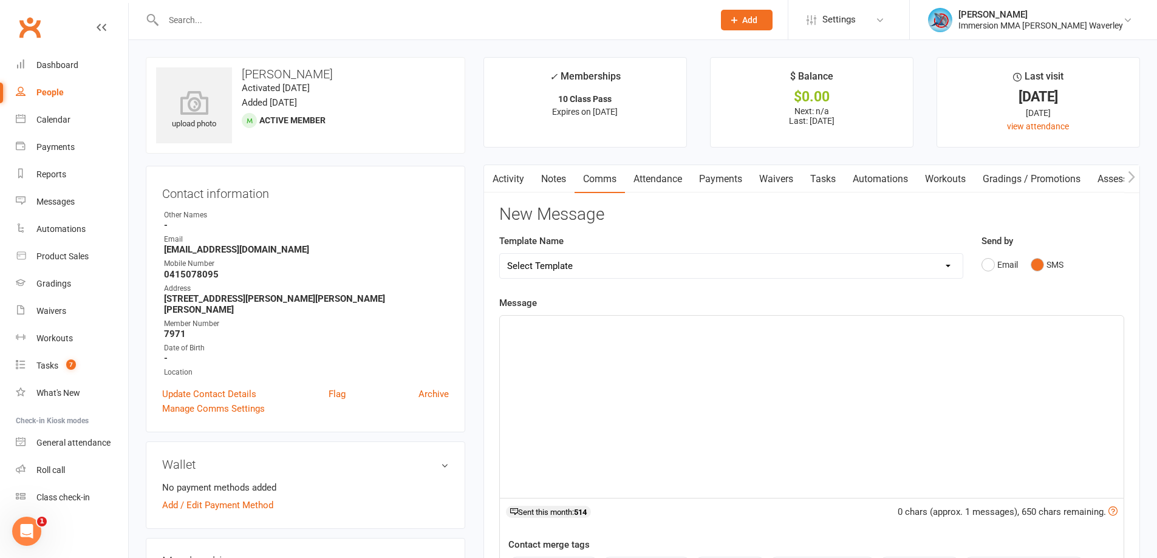
click at [710, 360] on div "﻿" at bounding box center [812, 407] width 624 height 182
click at [516, 327] on span "Hi Niral," at bounding box center [548, 326] width 83 height 11
click at [502, 339] on div "Hey there Niral, Ben from Immersion MMA here, just following up for Vivaann's" at bounding box center [812, 407] width 624 height 182
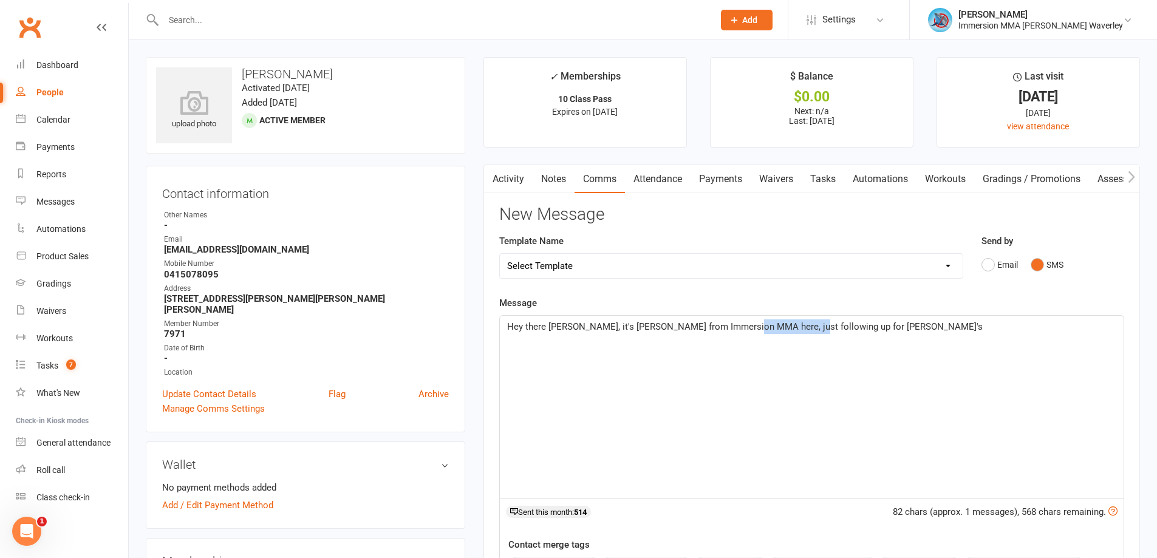
drag, startPoint x: 793, startPoint y: 326, endPoint x: 731, endPoint y: 320, distance: 62.2
click at [731, 320] on p "Hey there Niral, it's Ben from Immersion MMA here, just following up for Vivaan…" at bounding box center [811, 326] width 609 height 15
click at [971, 329] on span "Hey there Niral, it's Ben from Immersion MMA here, just checking in to see how …" at bounding box center [811, 334] width 608 height 26
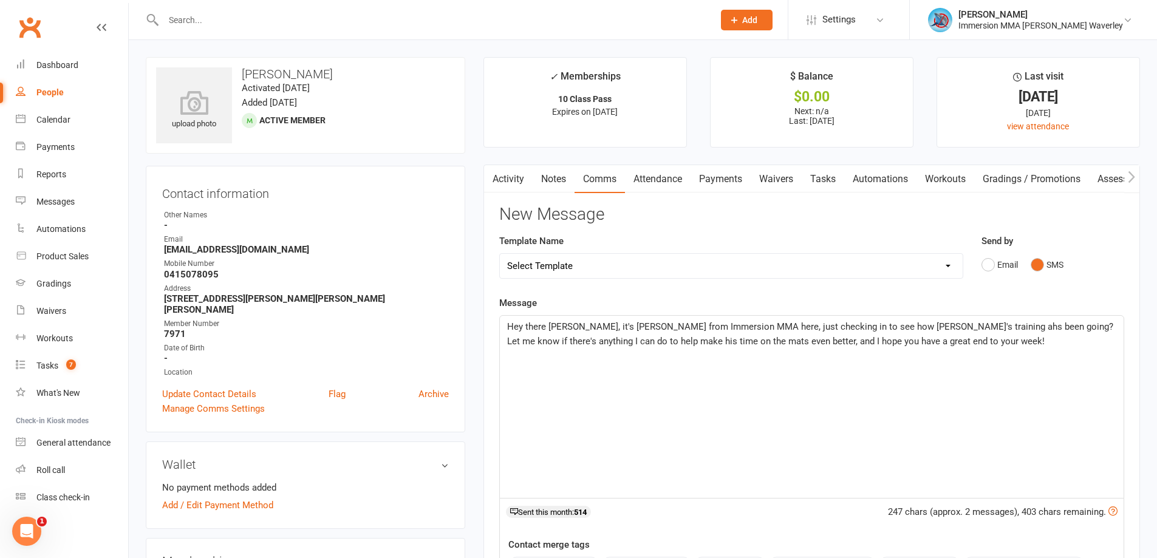
click at [910, 327] on span "Hey there Niral, it's Ben from Immersion MMA here, just checking in to see how …" at bounding box center [811, 334] width 608 height 26
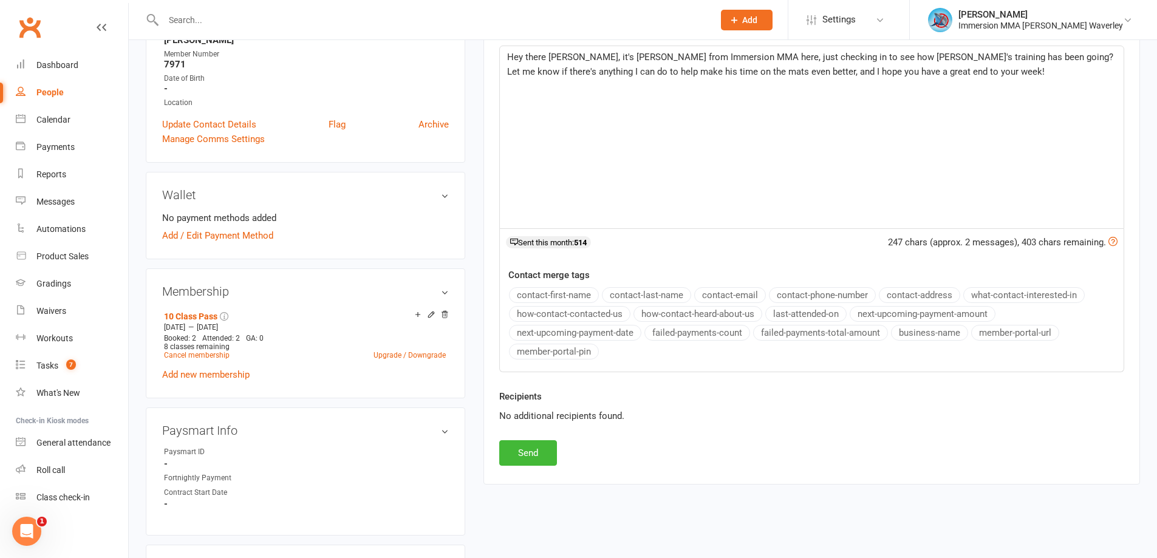
scroll to position [324, 0]
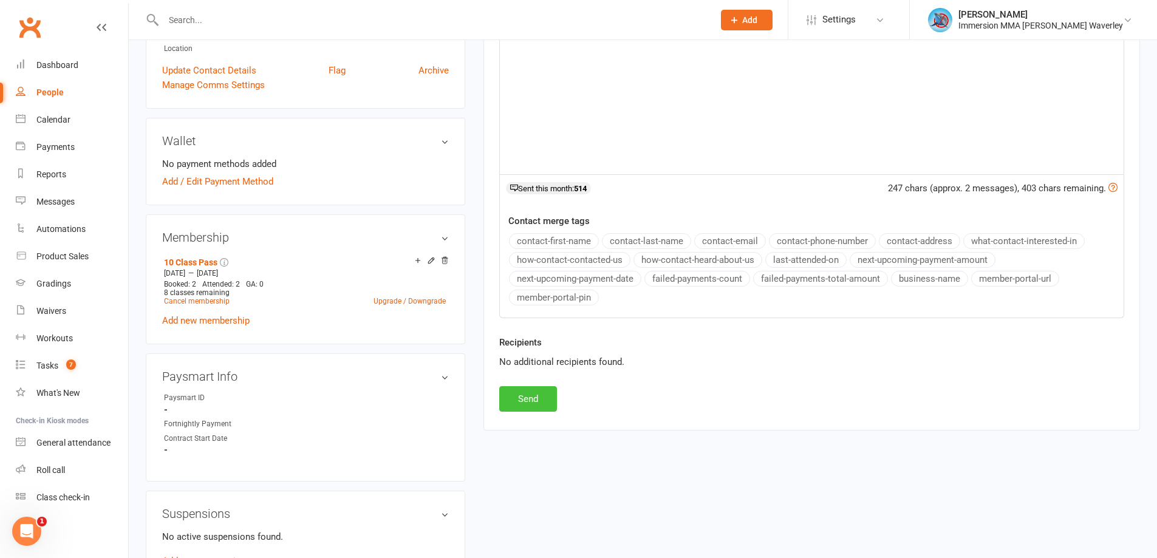
click at [516, 400] on button "Send" at bounding box center [528, 399] width 58 height 26
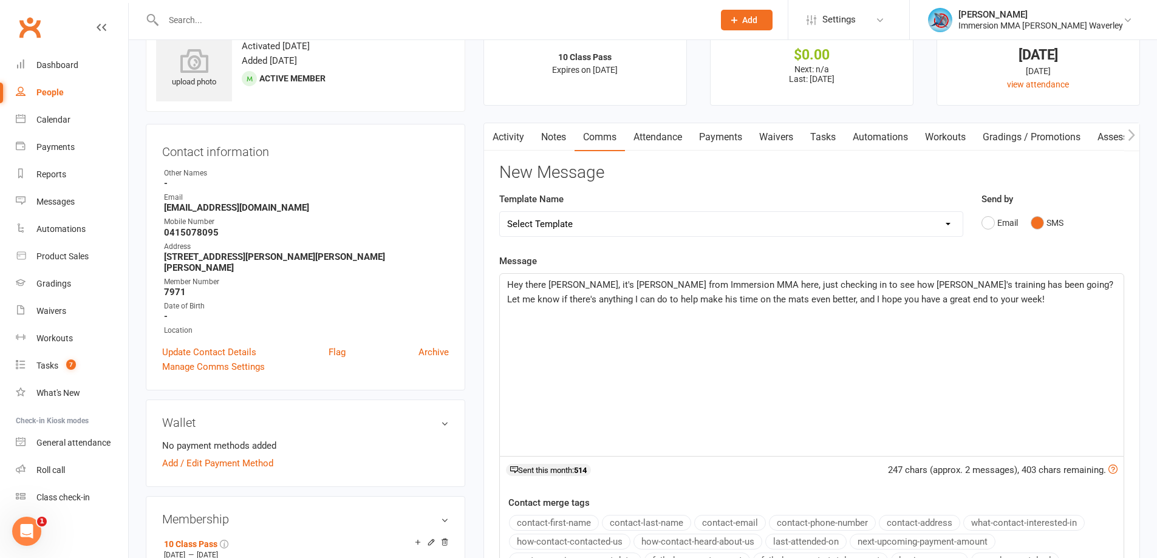
scroll to position [0, 0]
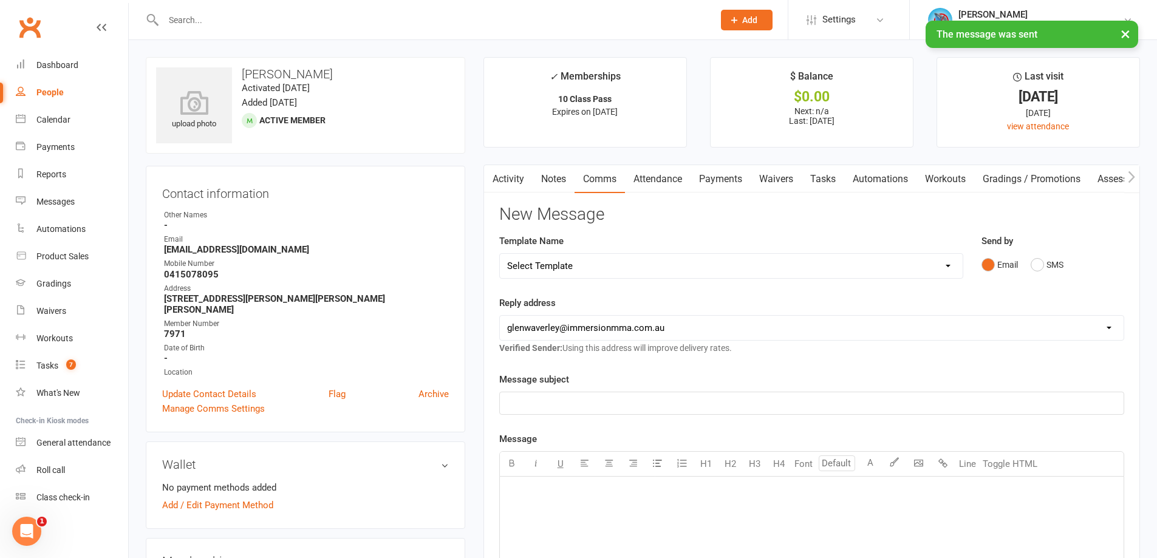
click at [568, 181] on link "Notes" at bounding box center [554, 179] width 42 height 28
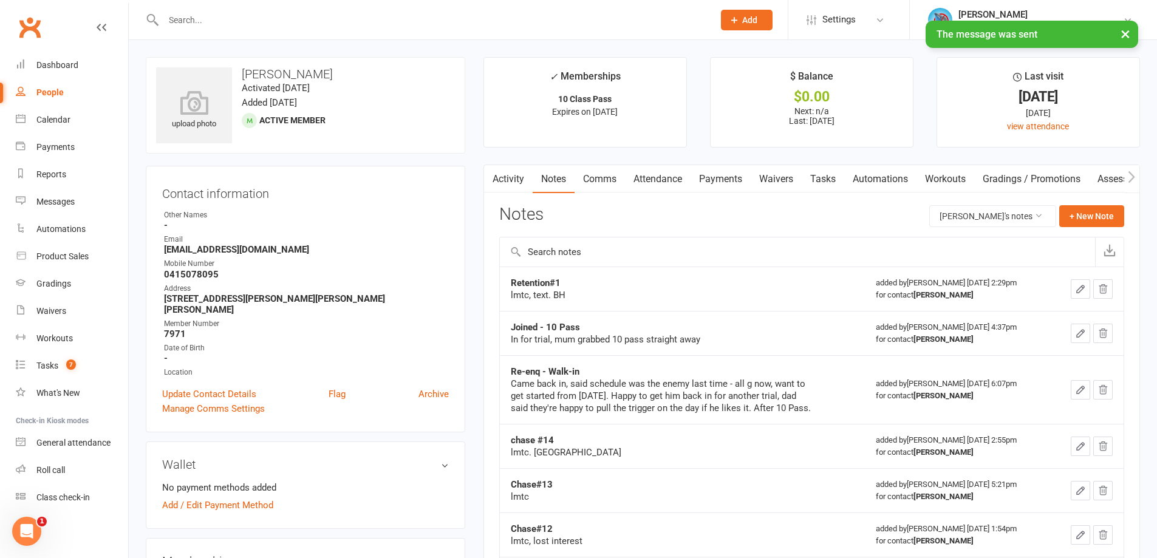
drag, startPoint x: 513, startPoint y: 273, endPoint x: 528, endPoint y: 281, distance: 17.7
click at [521, 278] on td "Retention#1 lmtc, text. BH" at bounding box center [682, 289] width 365 height 44
click at [529, 281] on strong "Retention#1" at bounding box center [536, 283] width 50 height 11
copy strong "Retention"
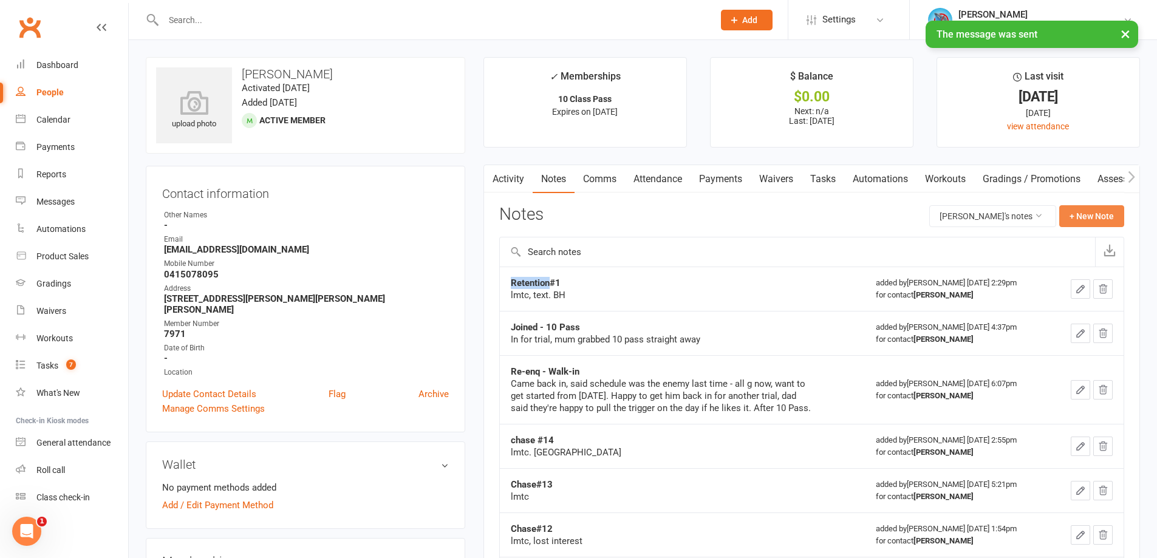
click at [1078, 206] on button "+ New Note" at bounding box center [1091, 216] width 65 height 22
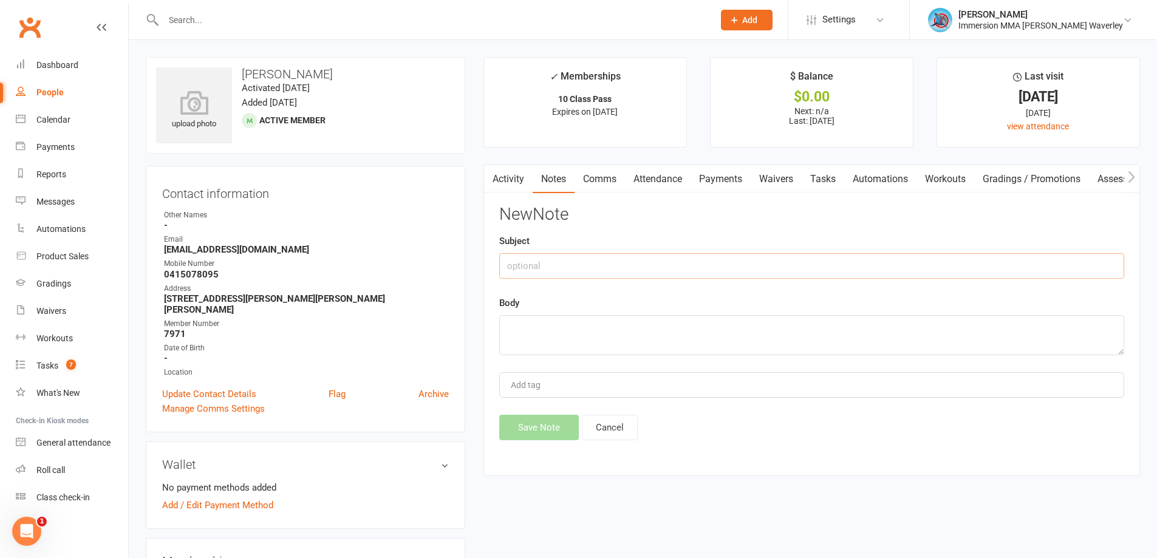
click at [645, 258] on input "text" at bounding box center [811, 266] width 625 height 26
paste input "Retention"
type input "Retention#2"
type textarea "lmtc, text"
click at [523, 427] on button "Save Note" at bounding box center [539, 428] width 80 height 26
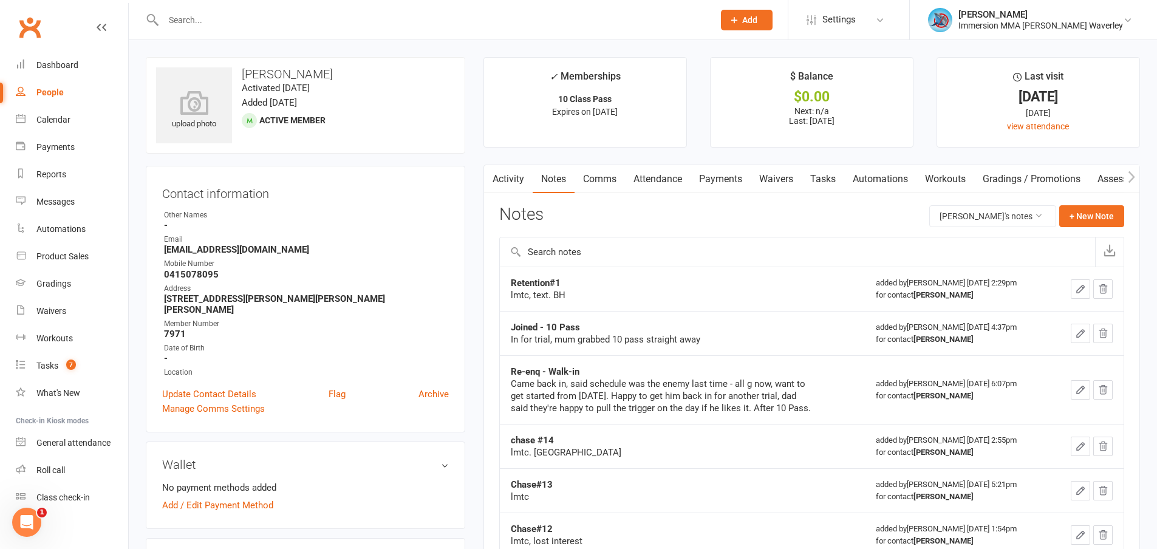
click at [814, 180] on link "Tasks" at bounding box center [823, 179] width 43 height 28
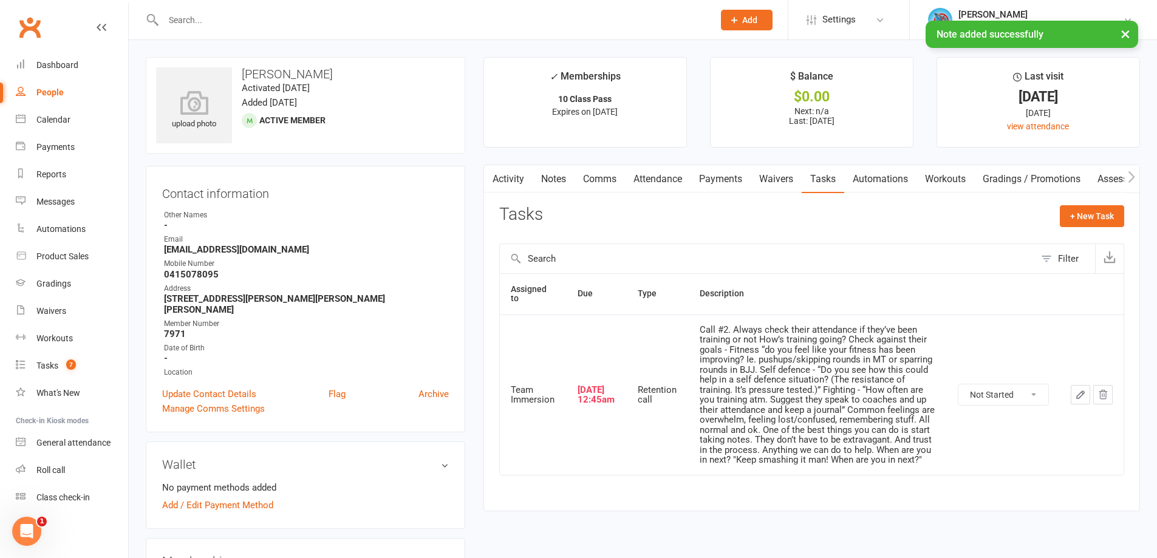
click at [986, 395] on select "Not Started In Progress Waiting Complete" at bounding box center [1003, 394] width 90 height 21
click at [958, 384] on select "Not Started In Progress Waiting Complete" at bounding box center [1003, 394] width 90 height 21
select select "unstarted"
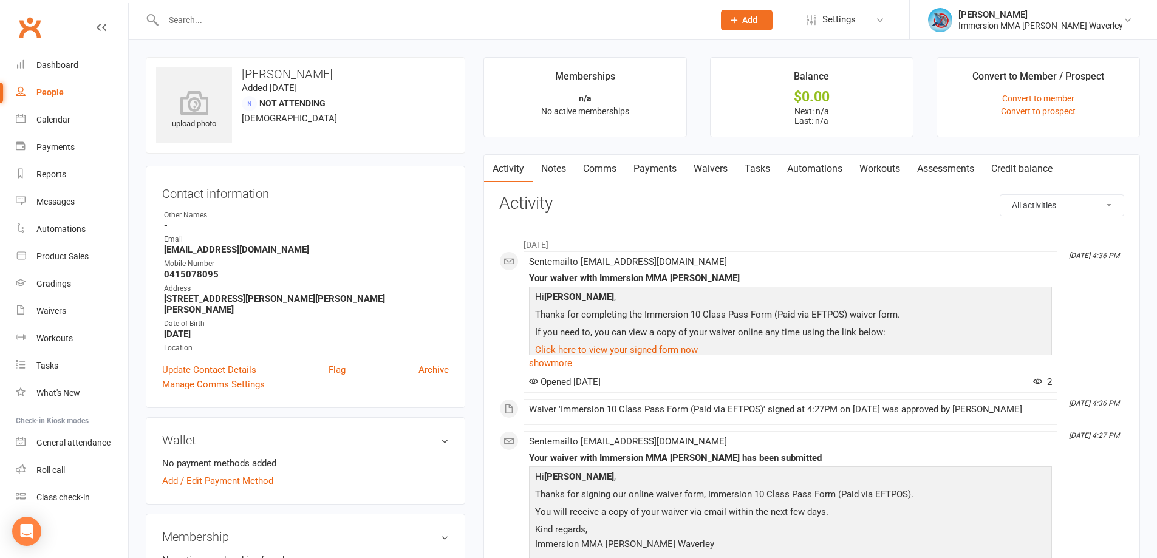
click at [550, 168] on link "Notes" at bounding box center [554, 169] width 42 height 28
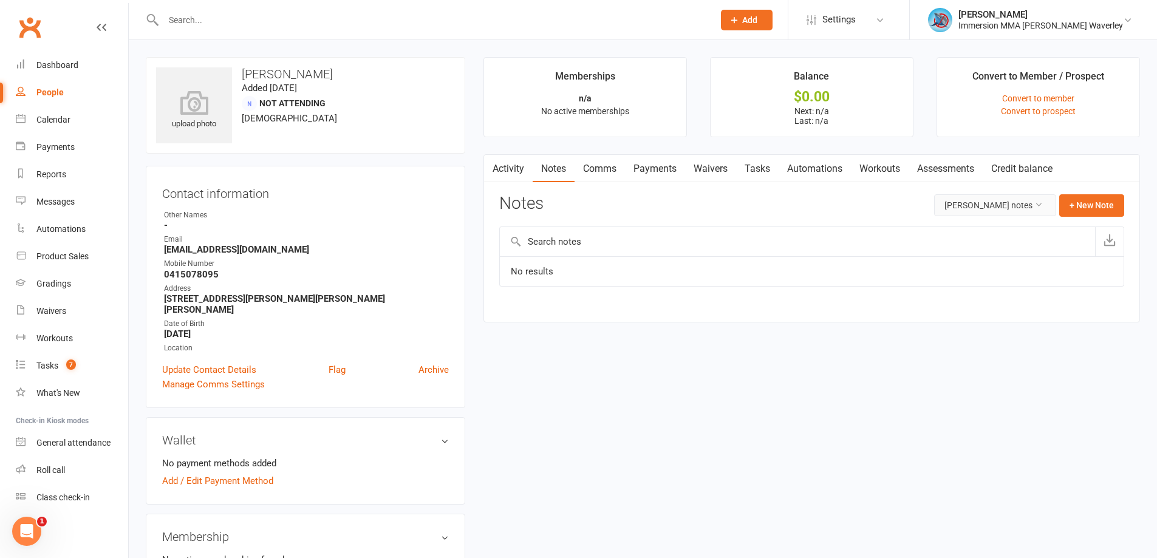
click at [1009, 203] on button "Niral Kothari's notes" at bounding box center [995, 205] width 122 height 22
click at [992, 249] on link "All family notes" at bounding box center [986, 257] width 120 height 24
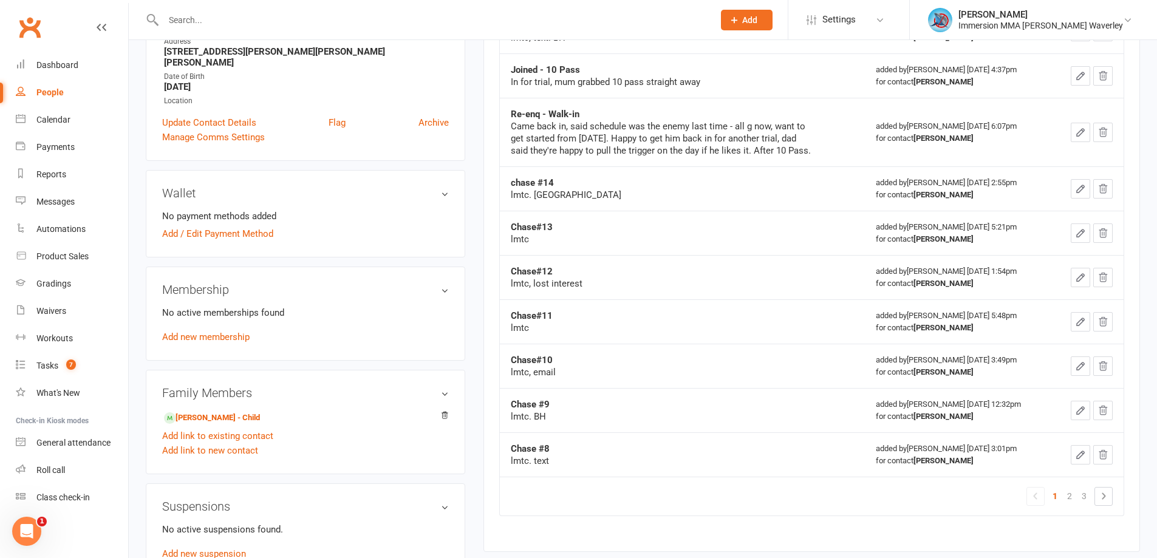
scroll to position [428, 0]
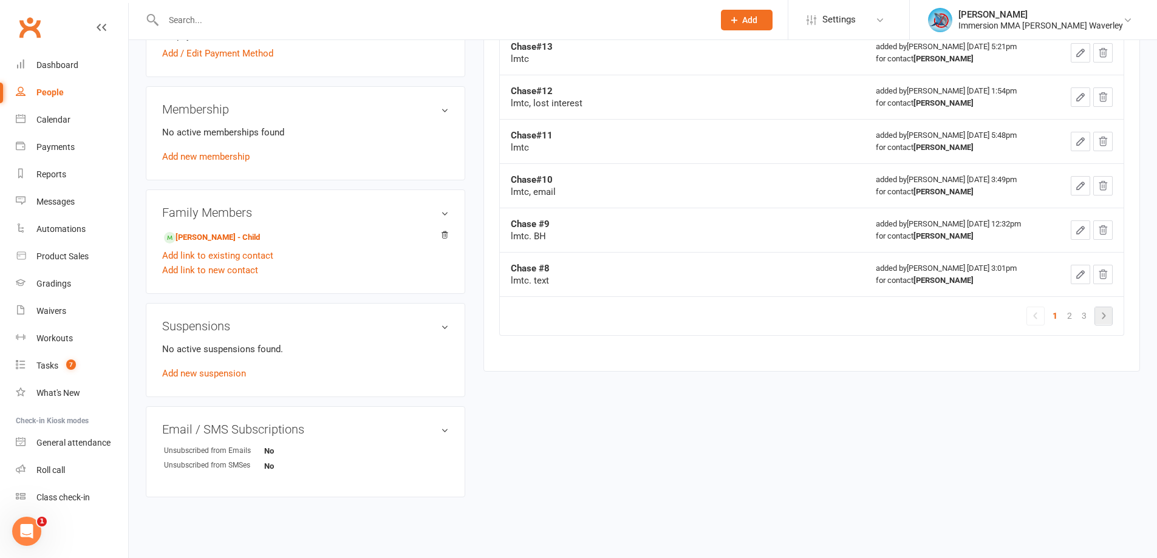
click at [1101, 315] on icon at bounding box center [1103, 315] width 15 height 15
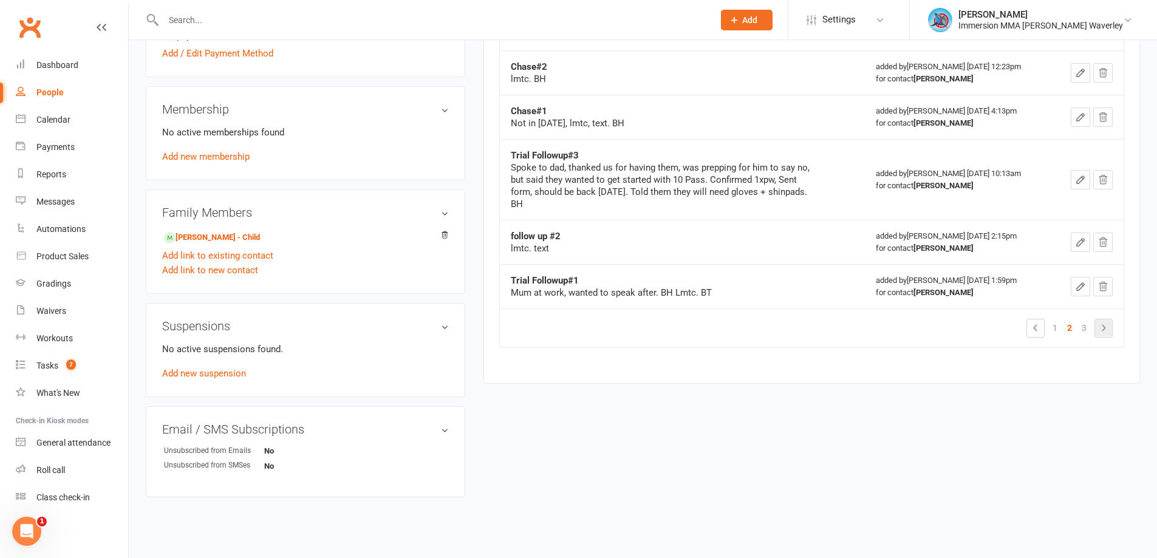
click at [1100, 326] on icon at bounding box center [1103, 328] width 15 height 15
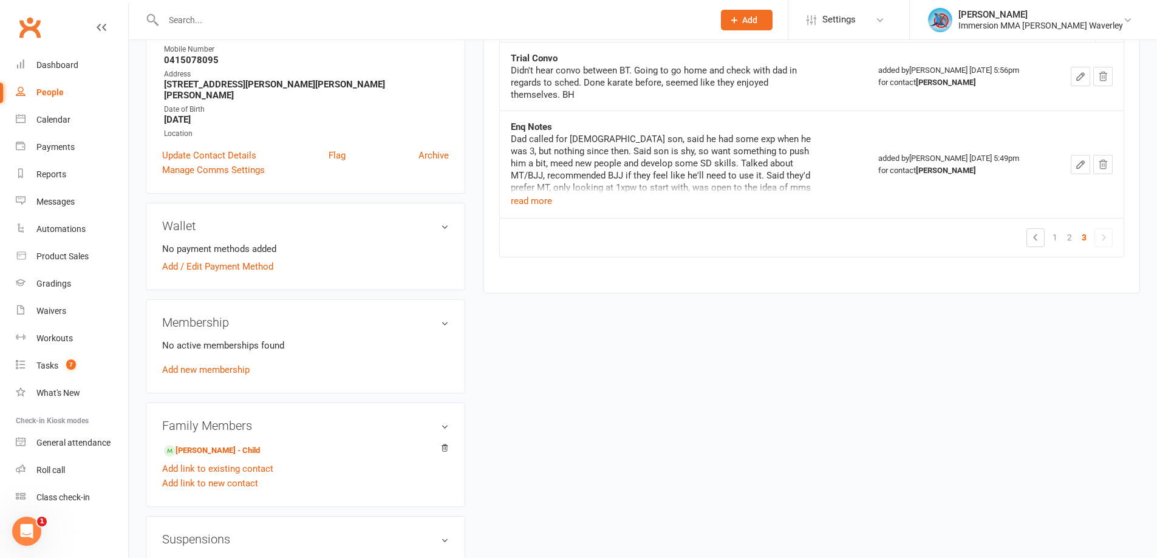
scroll to position [0, 0]
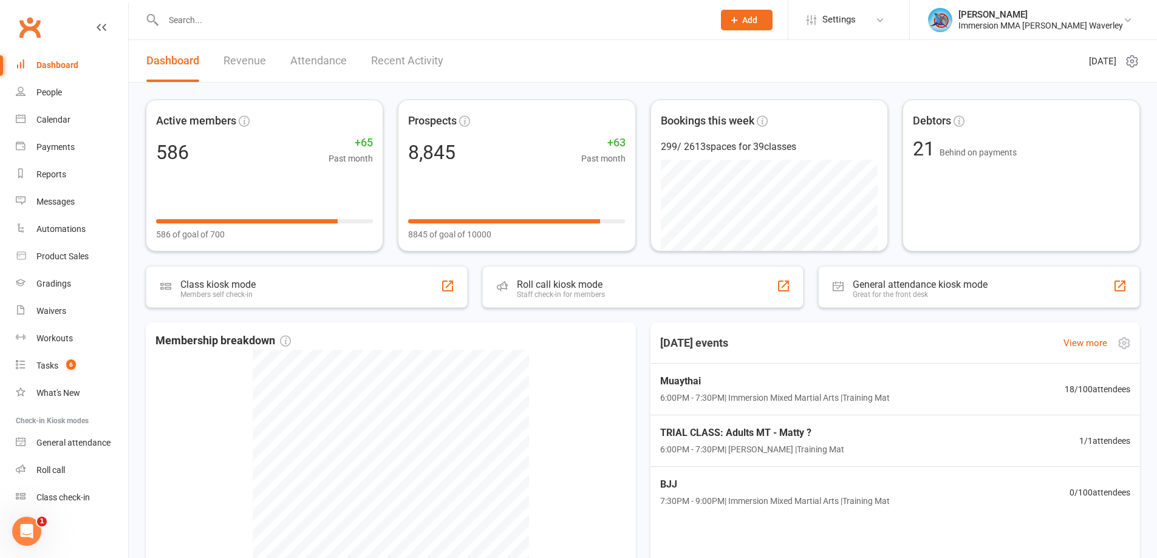
click at [831, 321] on div "Active members 586 +65 Past month 586 of goal of 700 Prospects 8,845 +63 Past m…" at bounding box center [643, 392] width 1028 height 618
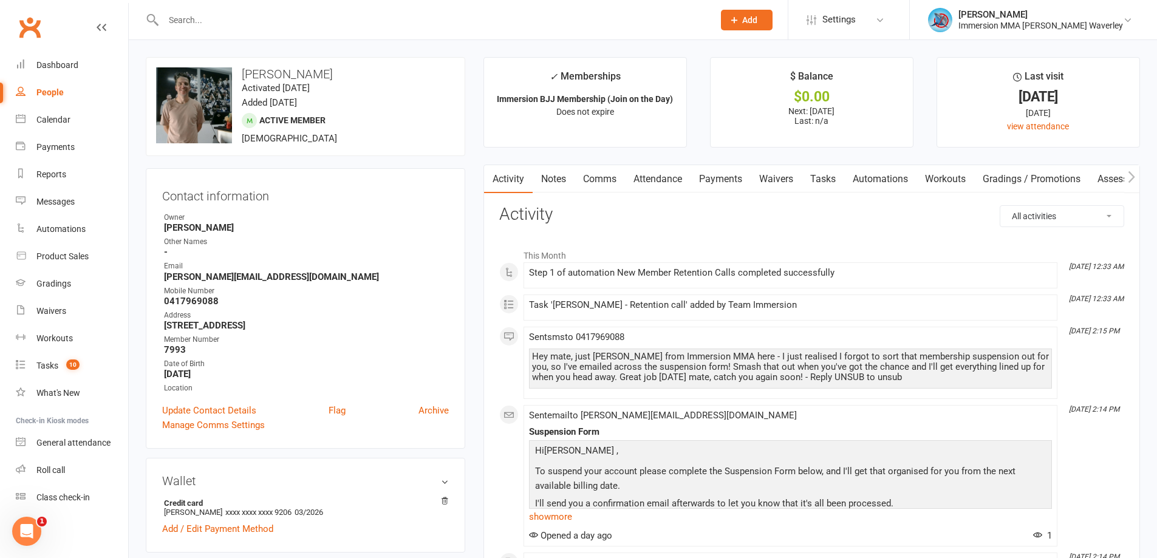
click at [614, 170] on link "Comms" at bounding box center [599, 179] width 50 height 28
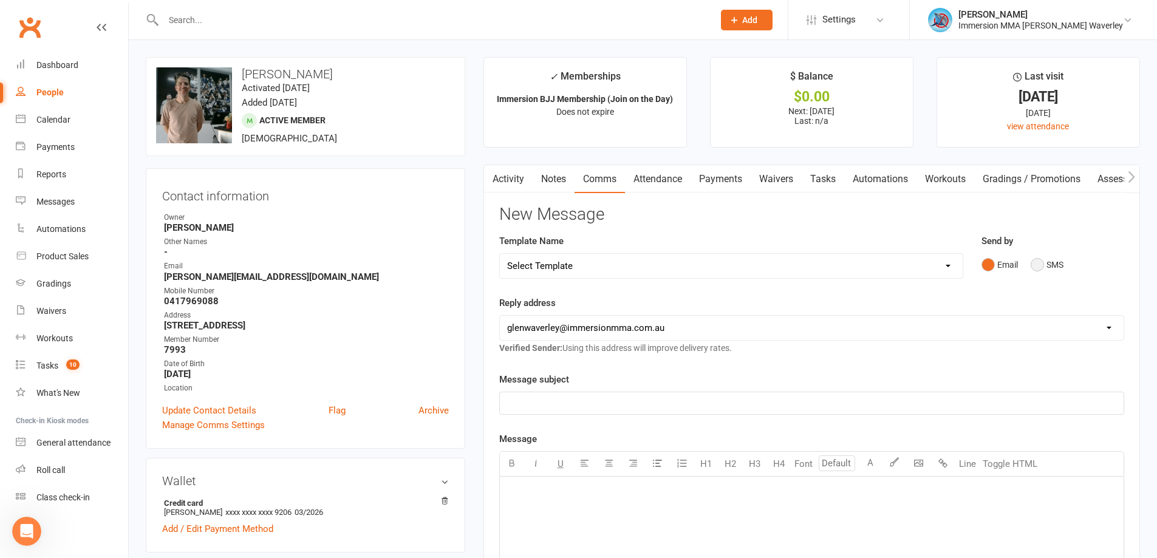
drag, startPoint x: 1043, startPoint y: 268, endPoint x: 1053, endPoint y: 294, distance: 27.9
click at [1042, 268] on button "SMS" at bounding box center [1047, 264] width 33 height 23
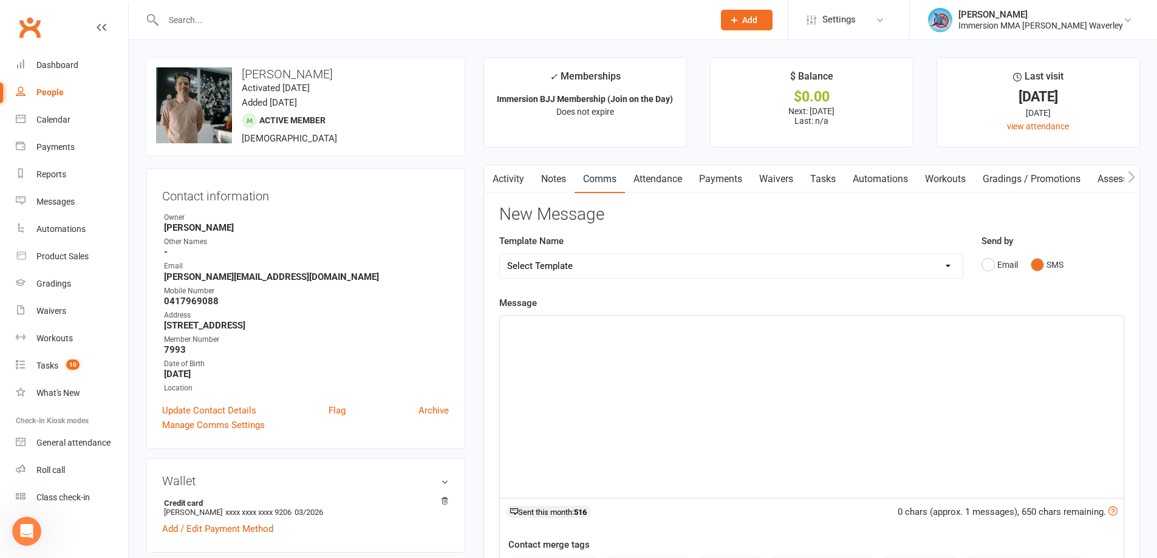
click at [757, 390] on div "﻿" at bounding box center [812, 407] width 624 height 182
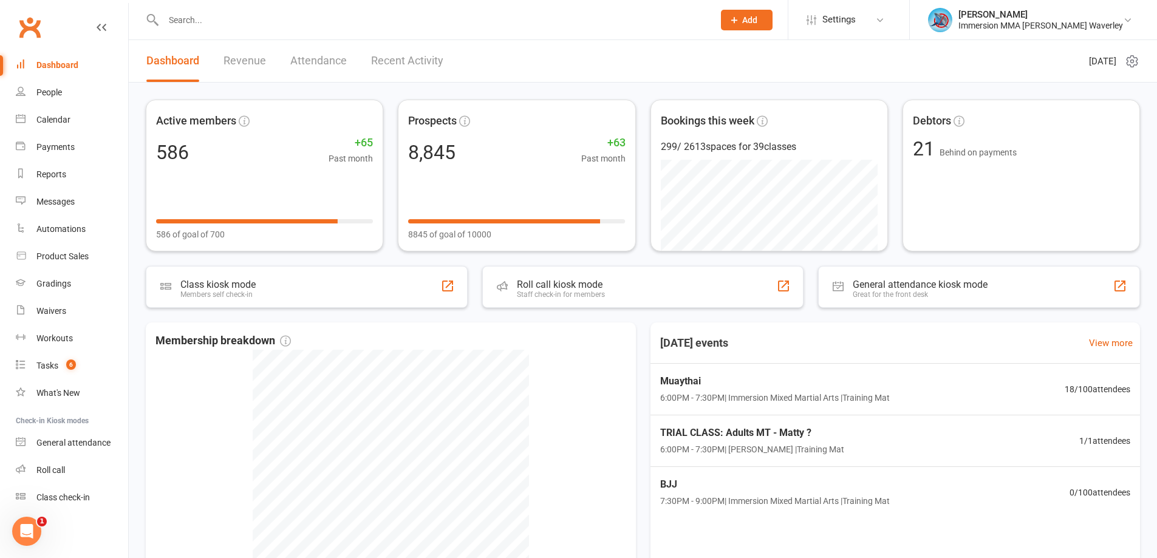
click at [570, 49] on header "Dashboard Revenue Attendance Recent Activity [DATE]" at bounding box center [643, 61] width 1028 height 43
click at [686, 58] on header "Dashboard Revenue Attendance Recent Activity [DATE]" at bounding box center [643, 61] width 1028 height 43
drag, startPoint x: 591, startPoint y: 52, endPoint x: 581, endPoint y: 214, distance: 163.0
click at [591, 52] on header "Dashboard Revenue Attendance Recent Activity [DATE]" at bounding box center [643, 61] width 1028 height 43
click at [10, 518] on div "Open Intercom Messenger" at bounding box center [24, 529] width 29 height 29
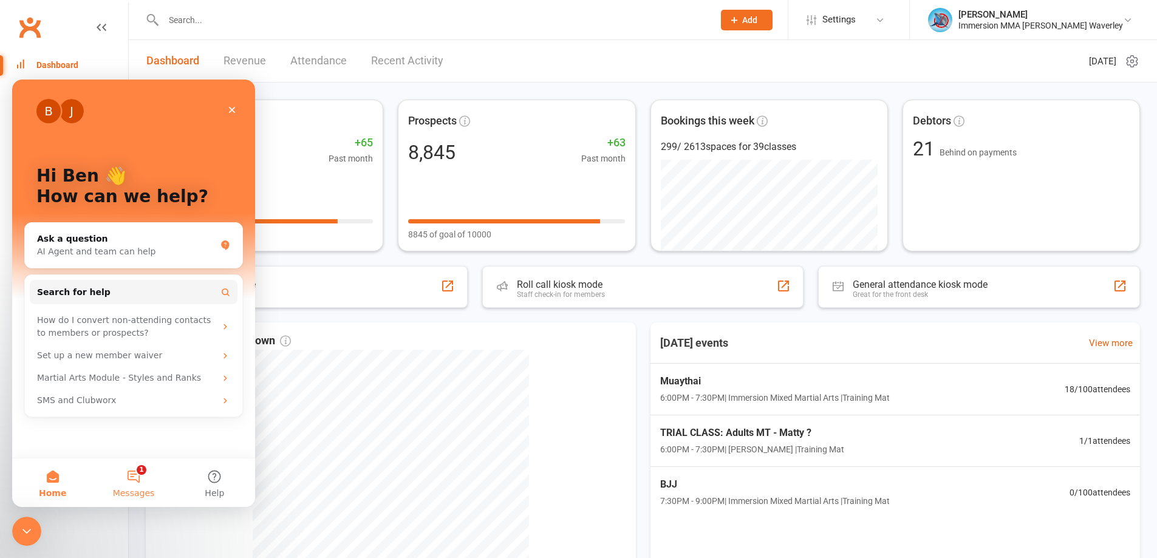
click at [135, 485] on button "1 Messages" at bounding box center [133, 482] width 81 height 49
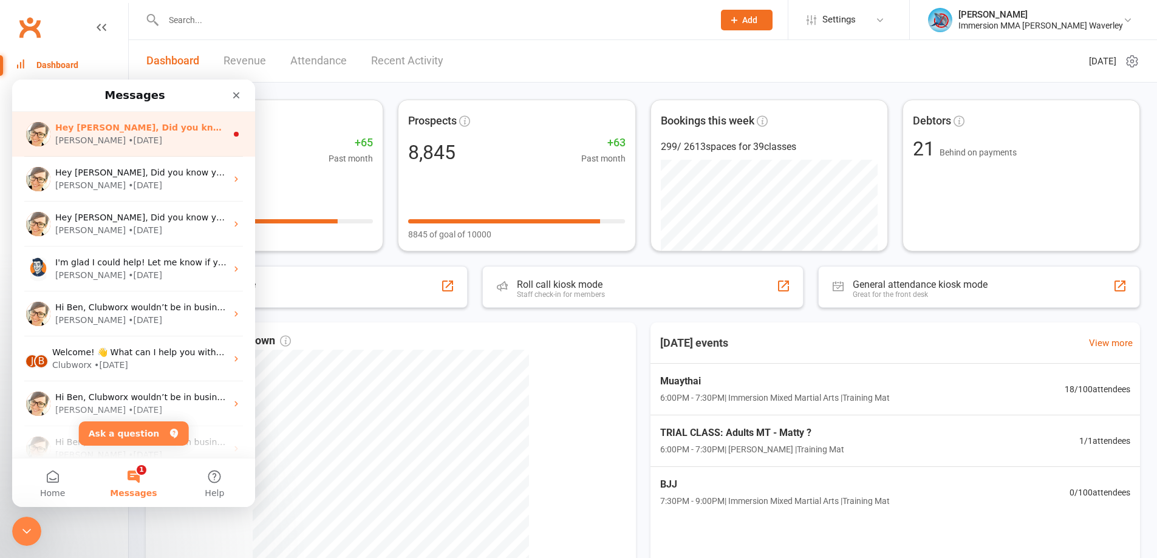
click at [150, 134] on div "Emily • 1w ago" at bounding box center [140, 140] width 171 height 13
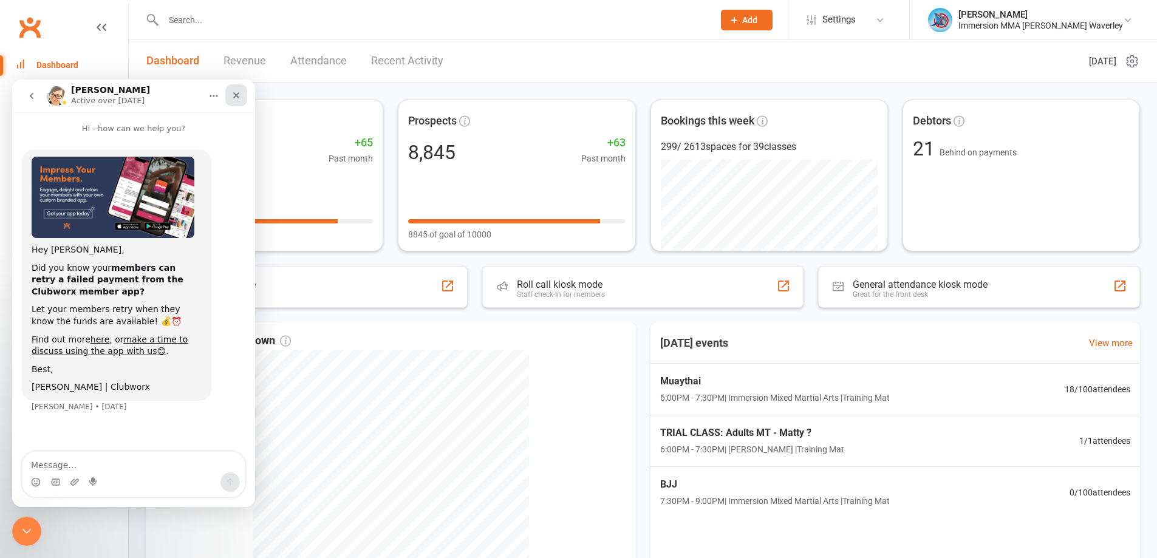
click at [242, 92] on div "Close" at bounding box center [236, 95] width 22 height 22
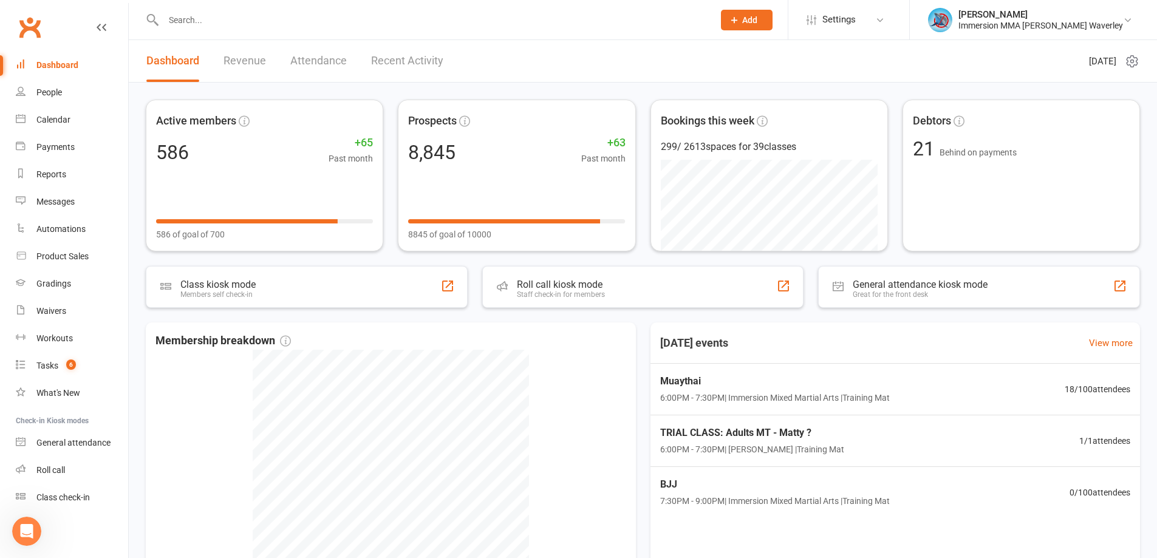
click at [211, 24] on input "text" at bounding box center [432, 20] width 545 height 17
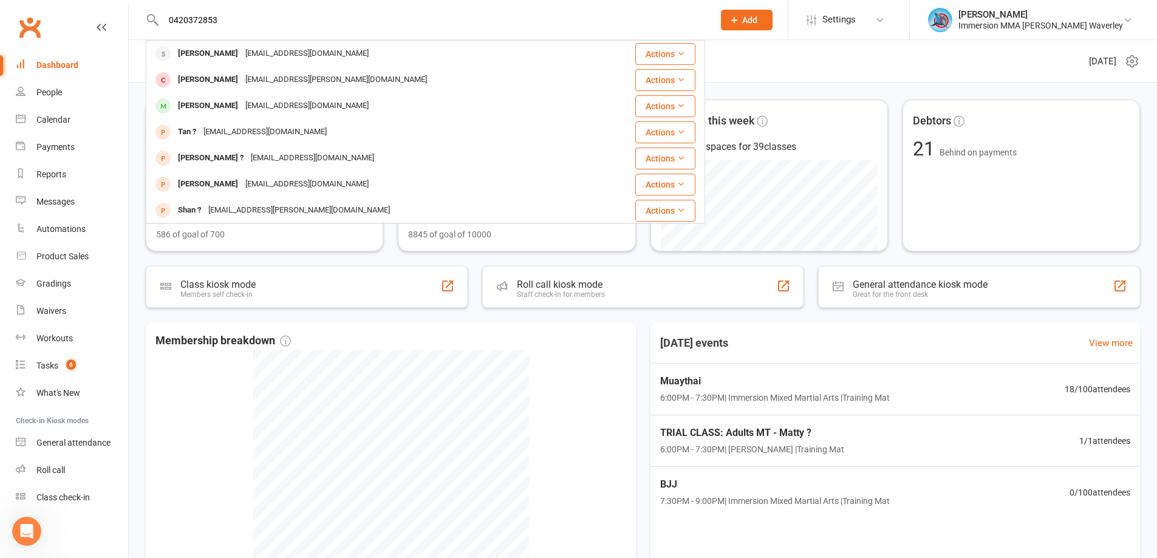
type input "0420372853"
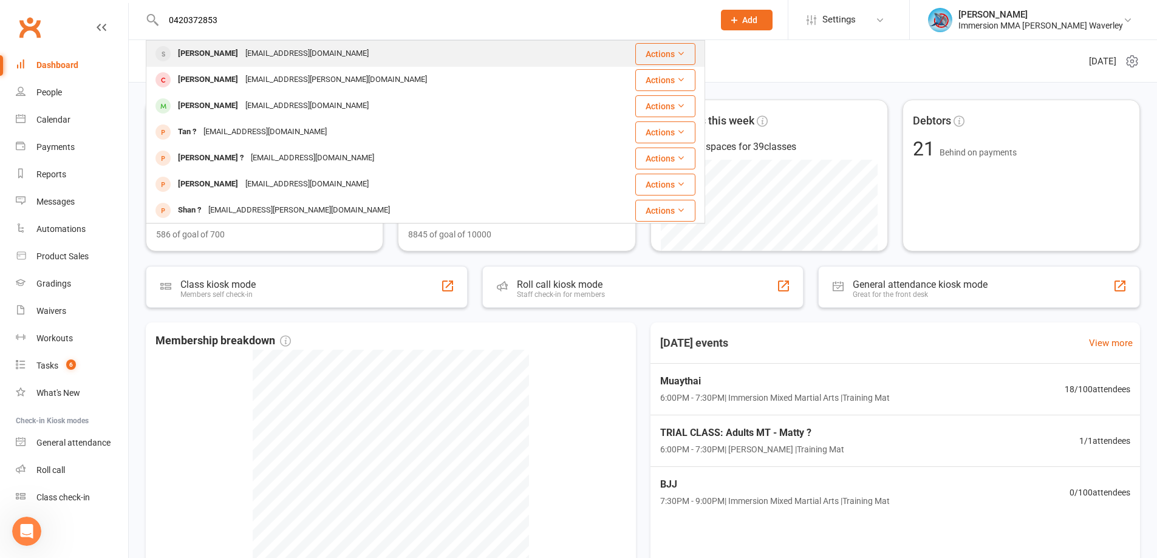
click at [185, 56] on div "Aadit Powale" at bounding box center [207, 54] width 67 height 18
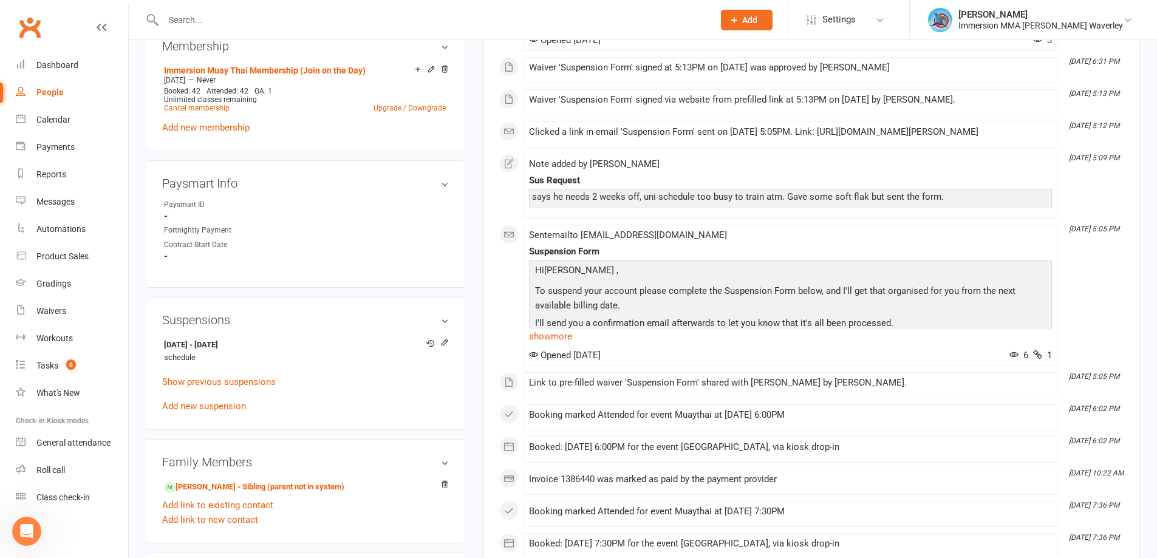
scroll to position [601, 0]
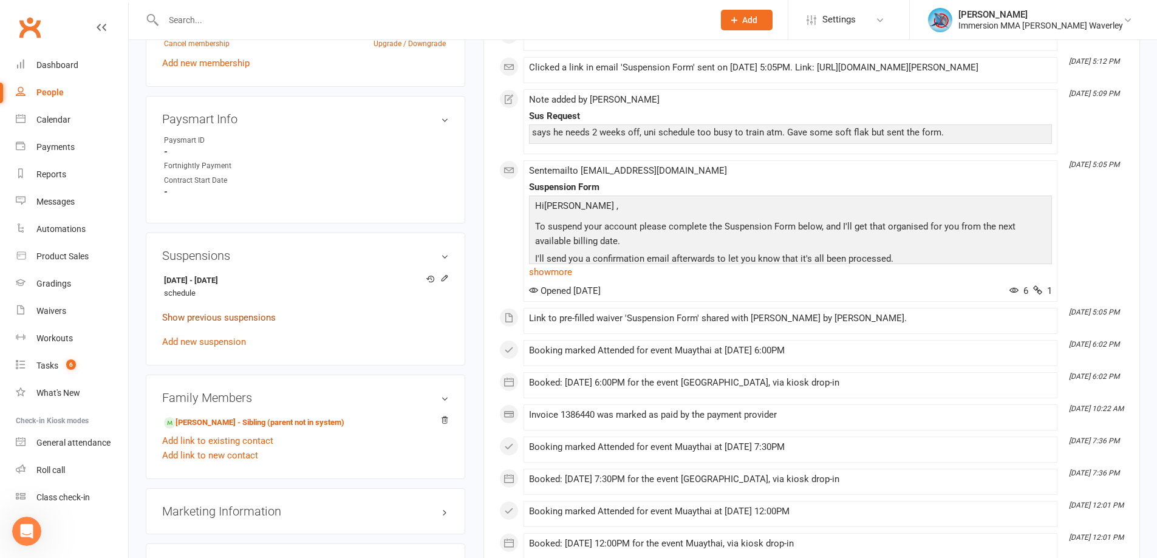
click at [180, 320] on link "Show previous suspensions" at bounding box center [219, 317] width 114 height 11
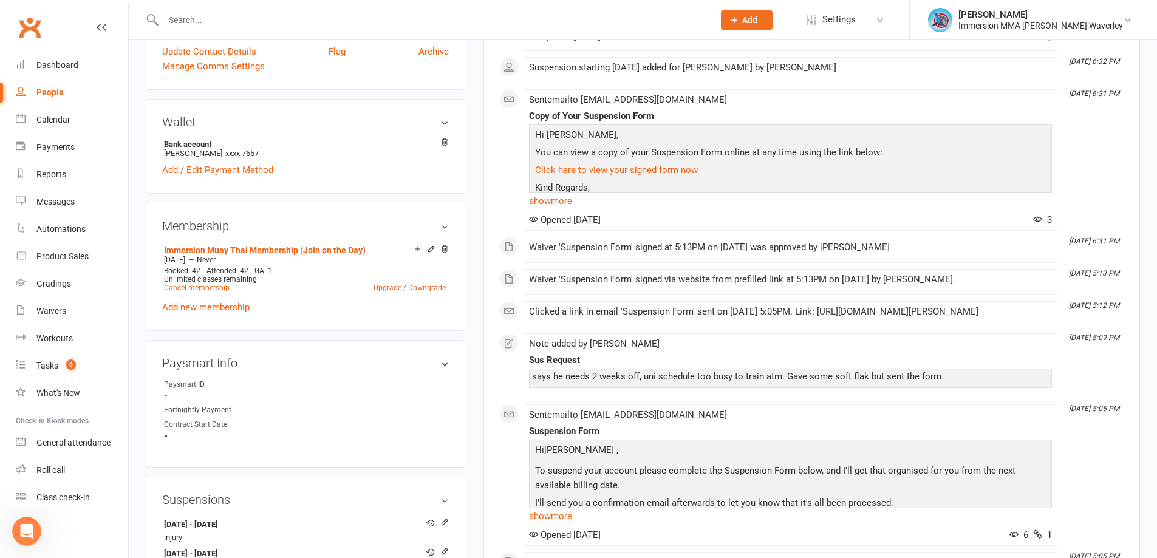
scroll to position [0, 0]
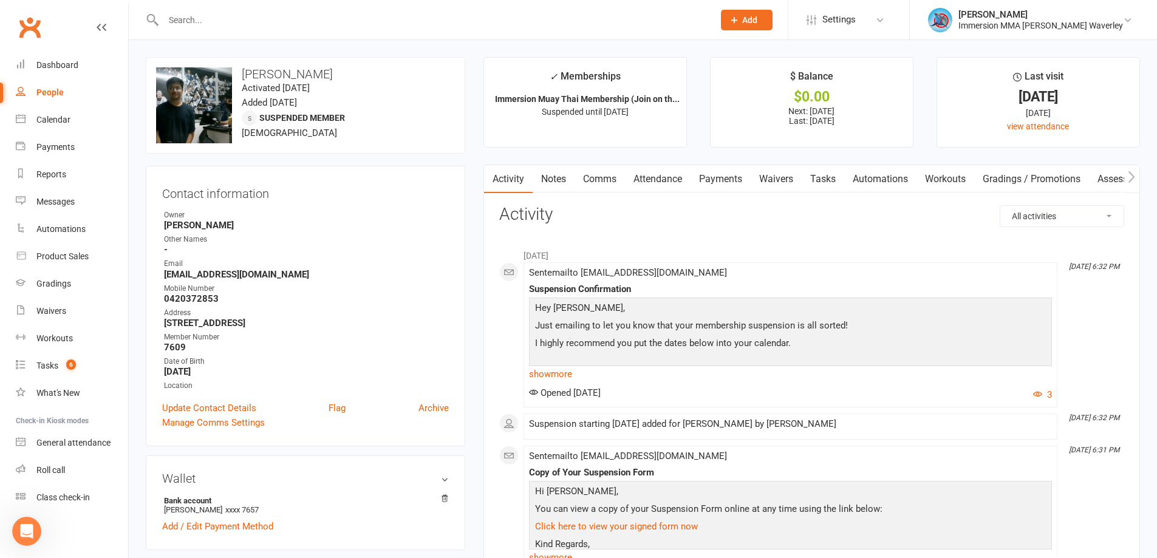
click at [779, 179] on link "Waivers" at bounding box center [776, 179] width 51 height 28
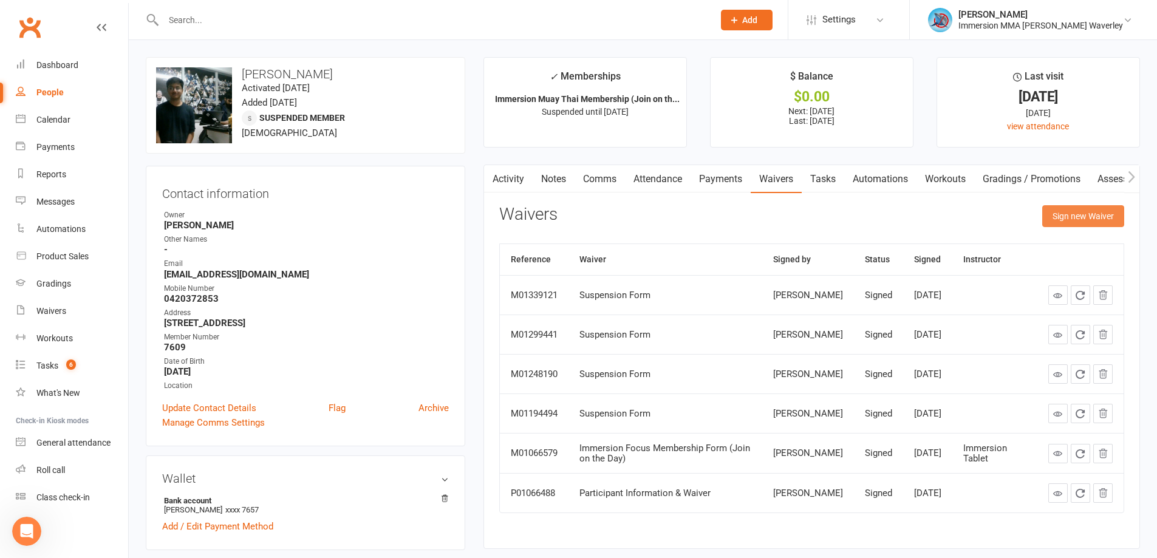
click at [1063, 226] on button "Sign new Waiver" at bounding box center [1083, 216] width 82 height 22
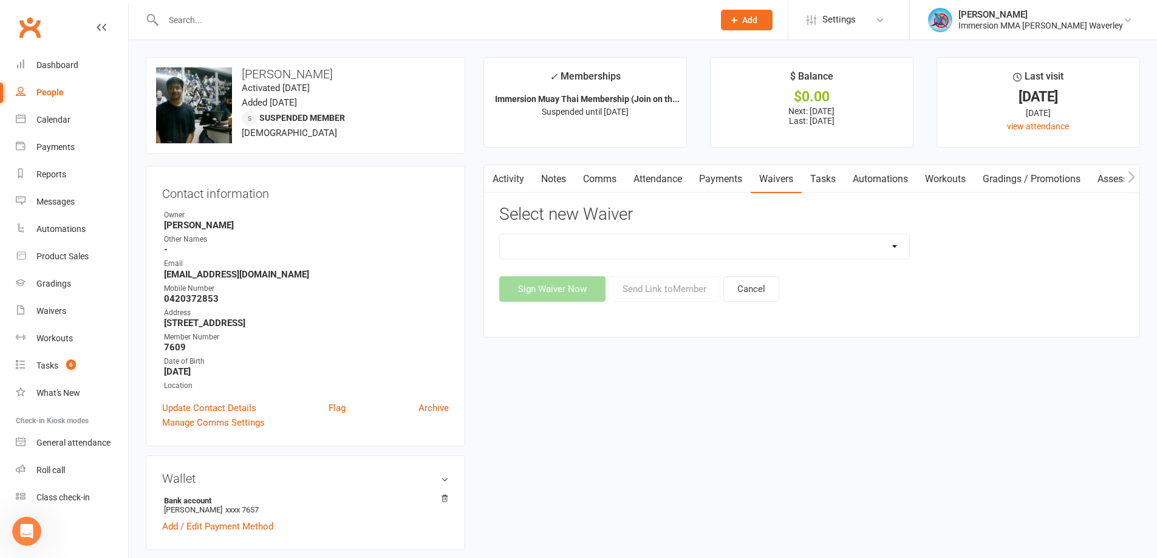
click at [526, 244] on select "Cancellation Form Immersion 10 Class Pass Form Immersion 10 Class Pass Form (Pa…" at bounding box center [704, 246] width 409 height 24
select select "10639"
click at [500, 234] on select "Cancellation Form Immersion 10 Class Pass Form Immersion 10 Class Pass Form (Pa…" at bounding box center [704, 246] width 409 height 24
click at [651, 295] on button "Send Link to Member" at bounding box center [664, 289] width 112 height 26
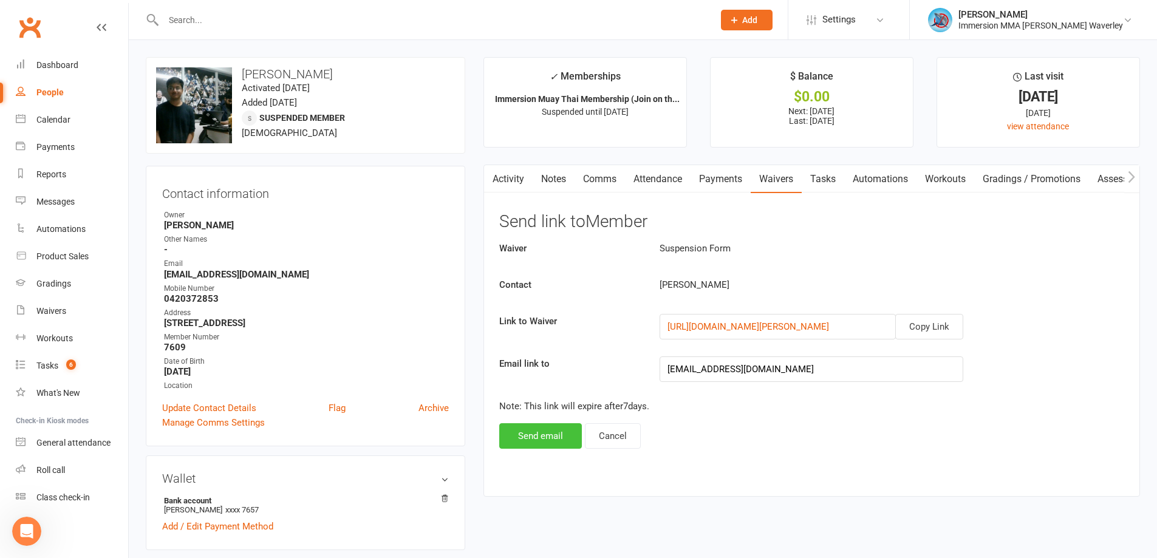
click at [543, 438] on button "Send email" at bounding box center [540, 436] width 83 height 26
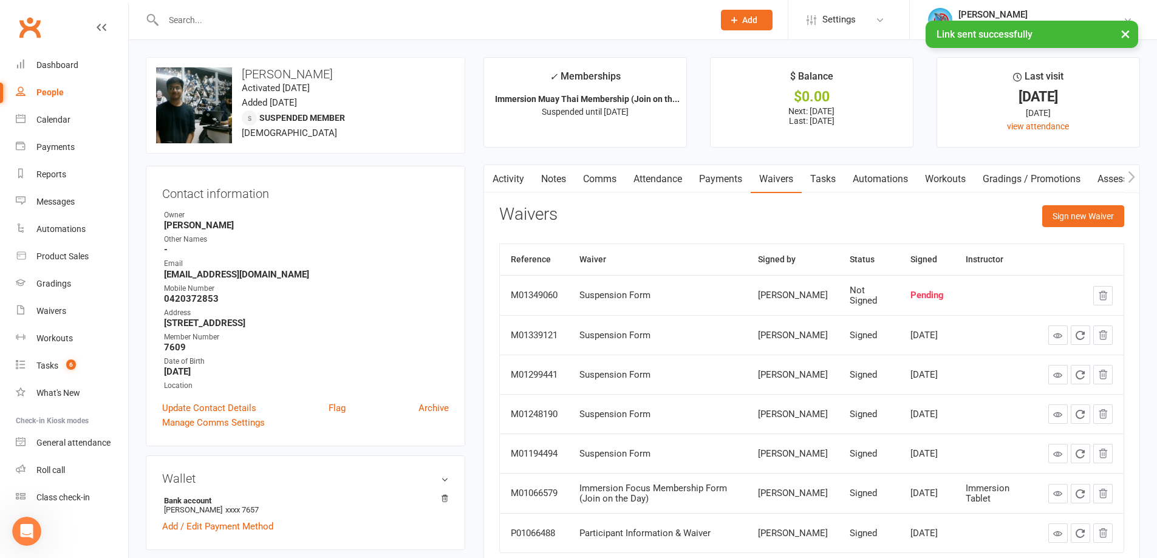
click at [558, 168] on link "Notes" at bounding box center [554, 179] width 42 height 28
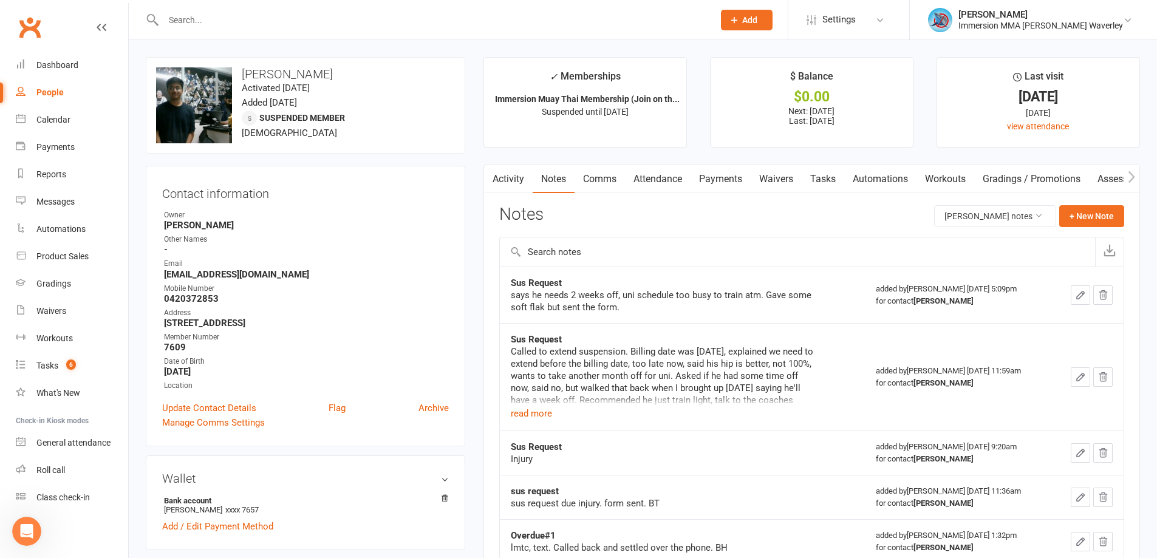
click at [548, 280] on strong "Sus Request" at bounding box center [536, 283] width 51 height 11
copy strong "Sus Request"
click at [1077, 218] on button "+ New Note" at bounding box center [1091, 216] width 65 height 22
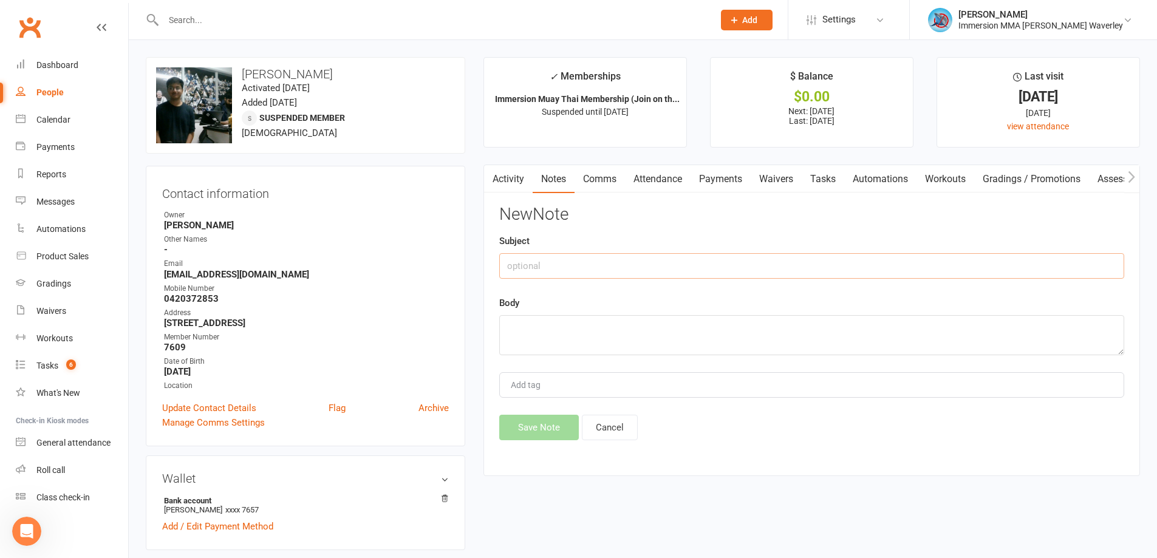
click at [624, 278] on input "text" at bounding box center [811, 266] width 625 height 26
paste input "Sus Request"
type input "Sus Request"
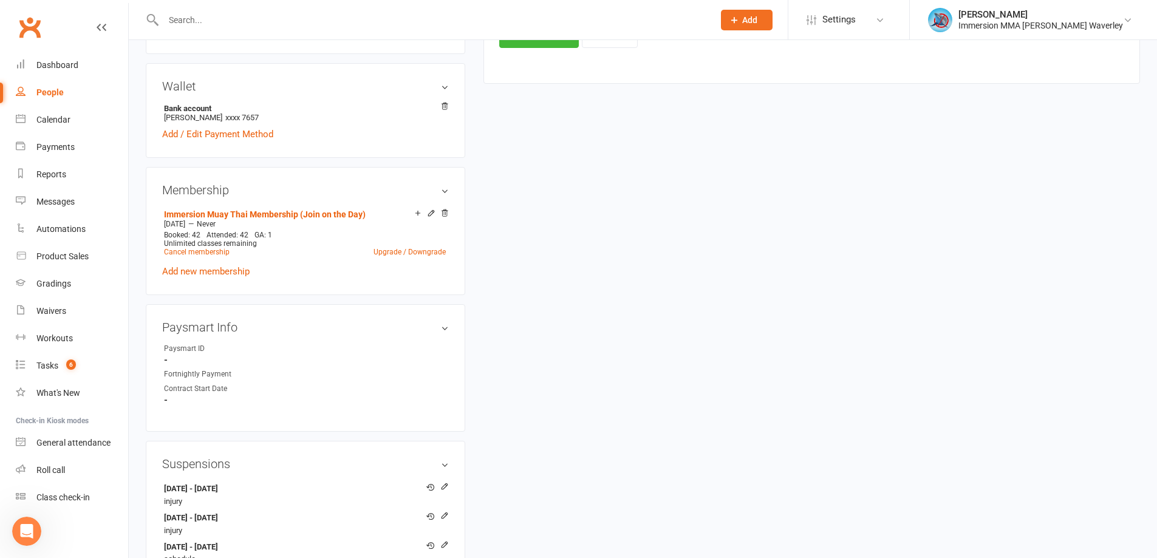
scroll to position [486, 0]
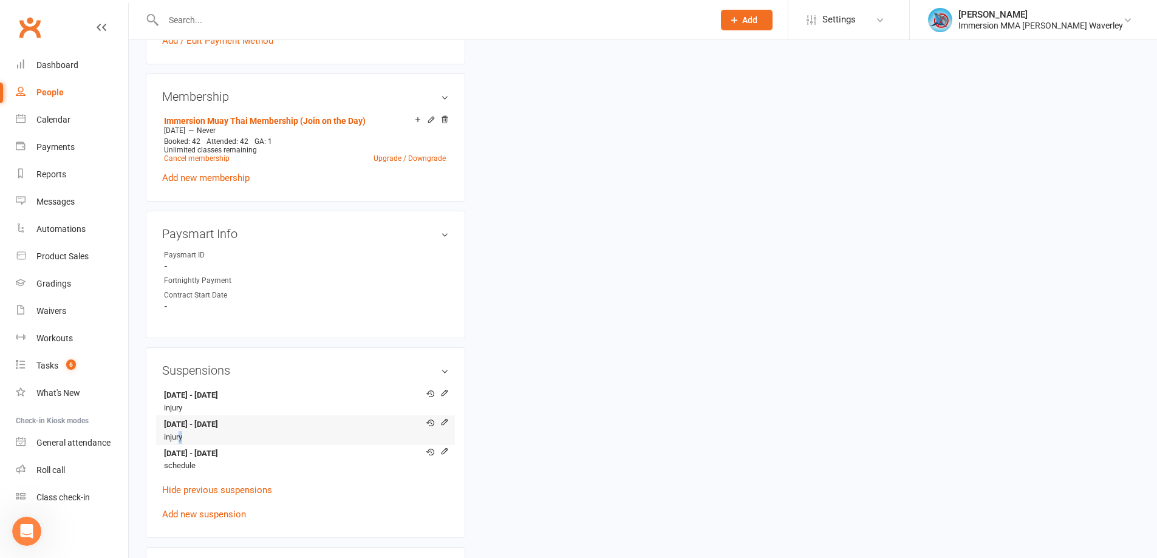
drag, startPoint x: 182, startPoint y: 438, endPoint x: 172, endPoint y: 440, distance: 9.9
click at [172, 440] on li "9 Jun 2025 - 3 Aug 2025 injury" at bounding box center [305, 430] width 287 height 30
click at [687, 242] on div "upload photo change photo Aadit Powale Activated 18 June, 2024 Added 17 June, 2…" at bounding box center [643, 296] width 1012 height 1450
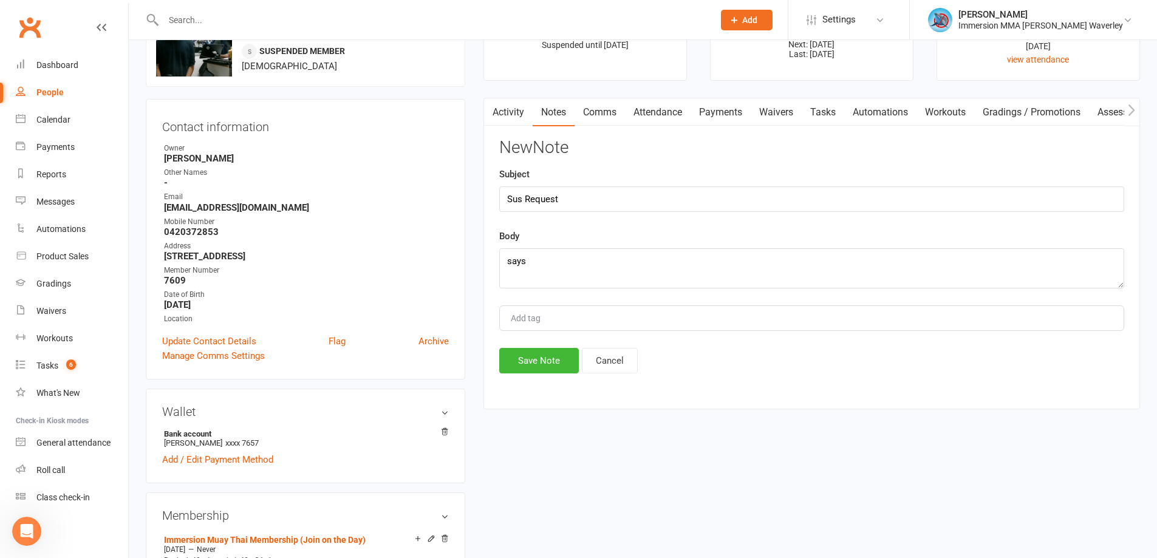
scroll to position [0, 0]
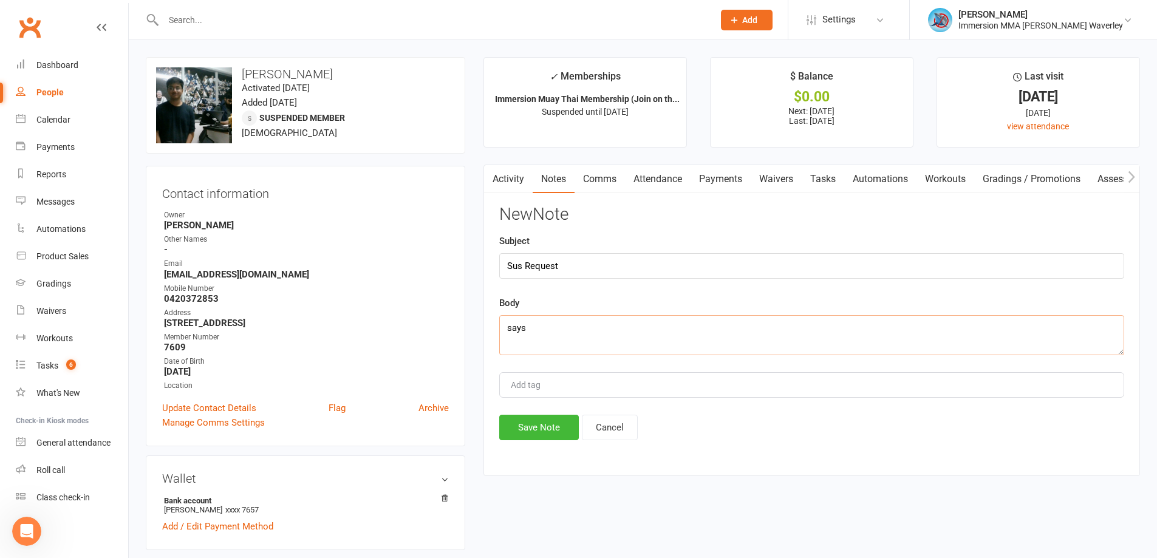
drag, startPoint x: 563, startPoint y: 336, endPoint x: 553, endPoint y: 329, distance: 11.8
click at [556, 331] on textarea "says" at bounding box center [811, 335] width 625 height 40
click at [560, 329] on textarea "says" at bounding box center [811, 335] width 625 height 40
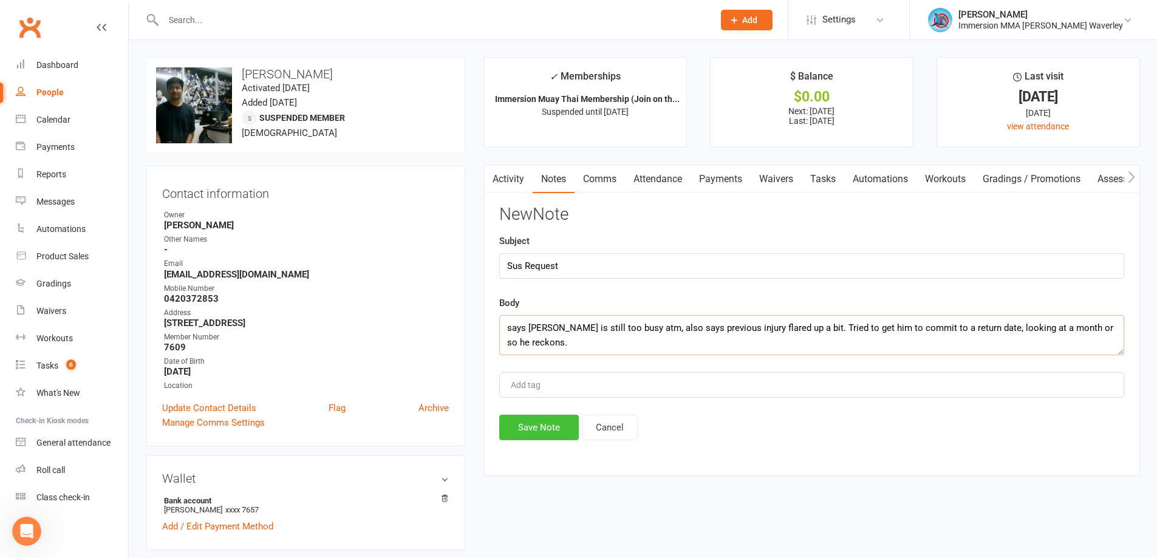
type textarea "says uni is still too busy atm, also says previous injury flared up a bit. Trie…"
drag, startPoint x: 521, startPoint y: 420, endPoint x: 525, endPoint y: 412, distance: 8.7
click at [521, 419] on button "Save Note" at bounding box center [539, 428] width 80 height 26
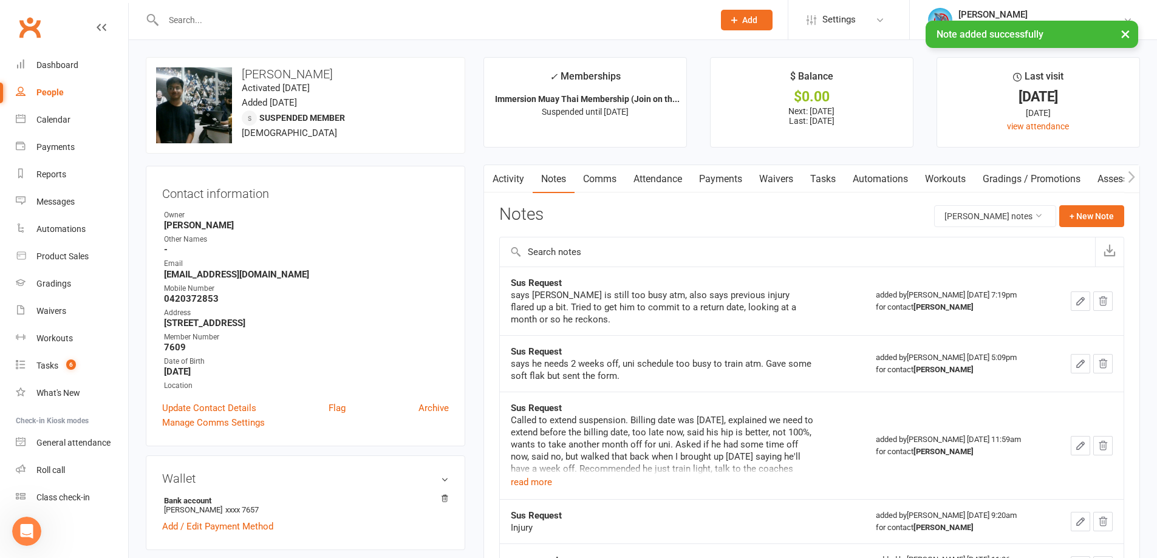
click at [840, 177] on link "Tasks" at bounding box center [823, 179] width 43 height 28
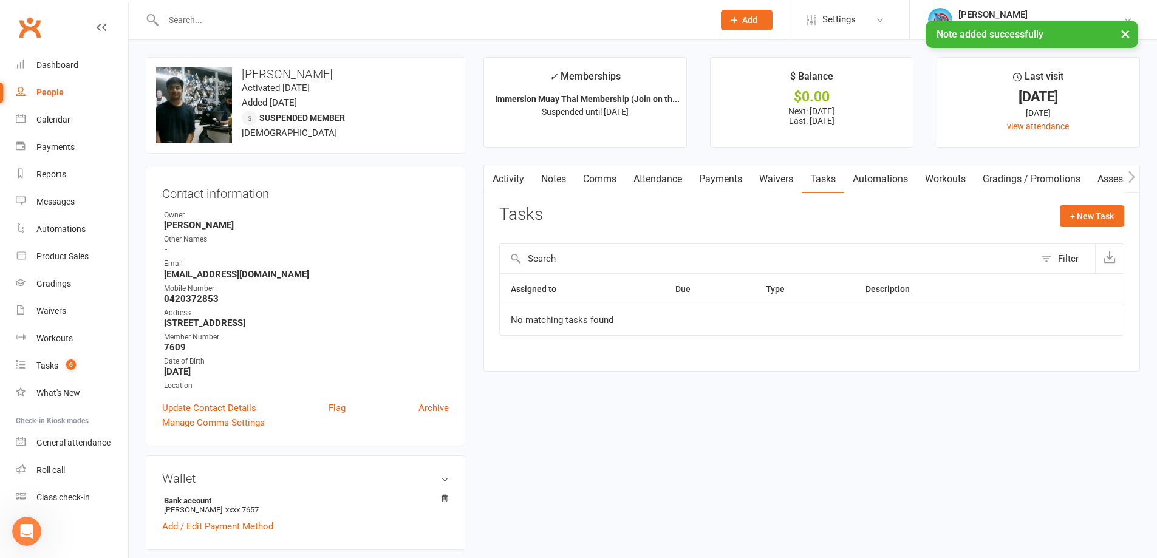
click at [498, 175] on button "button" at bounding box center [491, 178] width 15 height 27
click at [526, 177] on link "Activity" at bounding box center [508, 179] width 49 height 28
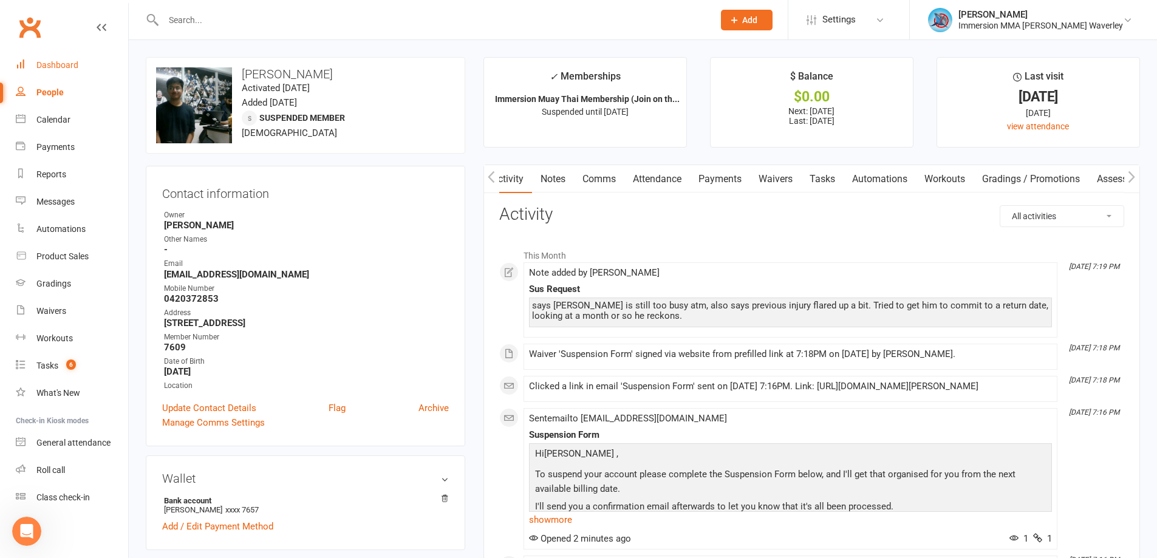
click at [87, 59] on link "Dashboard" at bounding box center [72, 65] width 112 height 27
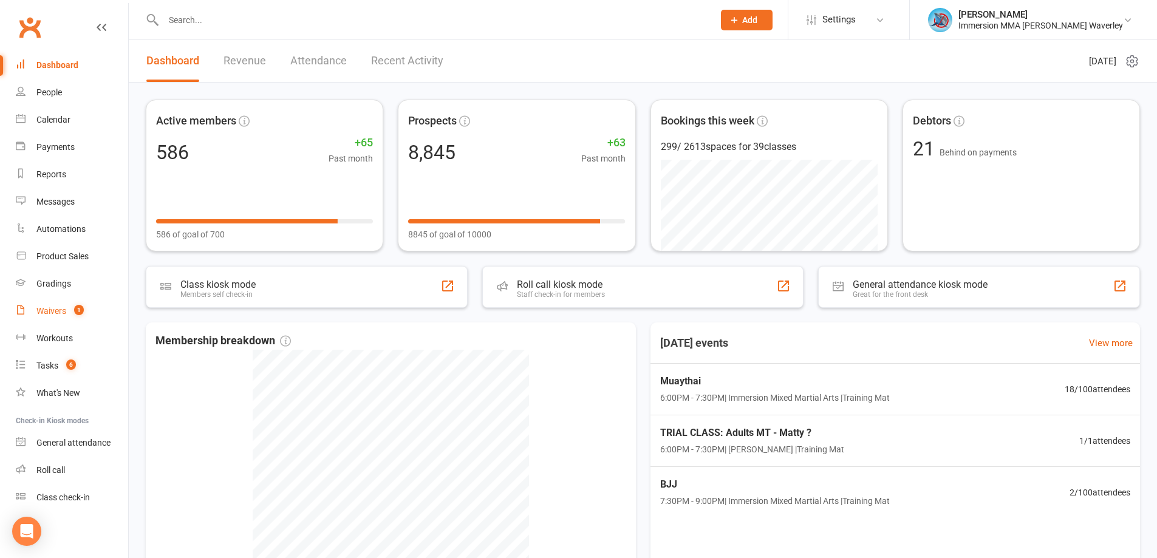
click at [30, 309] on link "Waivers 1" at bounding box center [72, 311] width 112 height 27
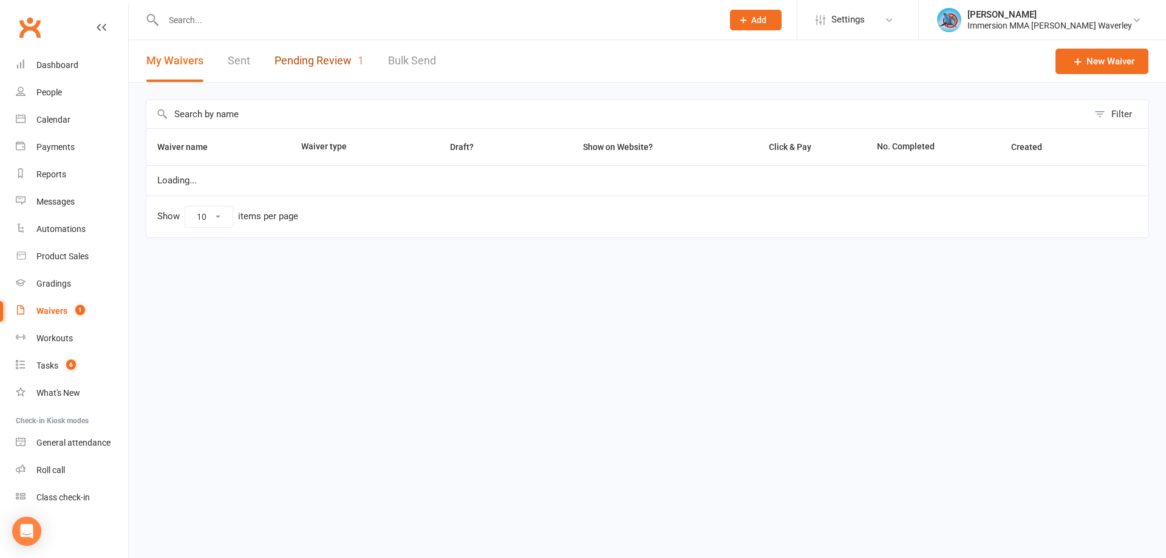
click at [312, 66] on link "Pending Review 1" at bounding box center [318, 61] width 89 height 42
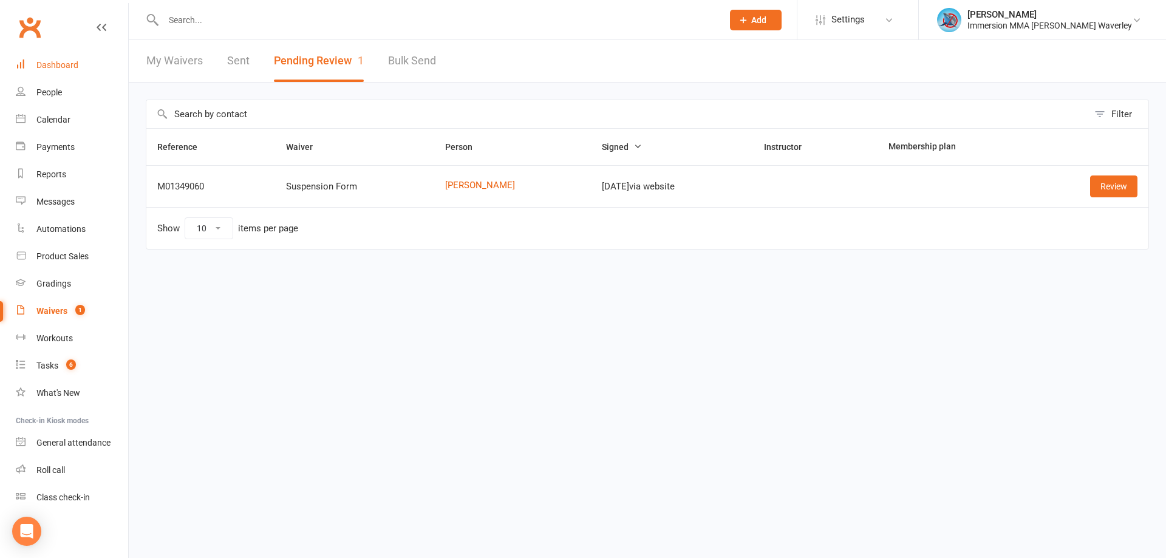
click at [46, 74] on link "Dashboard" at bounding box center [72, 65] width 112 height 27
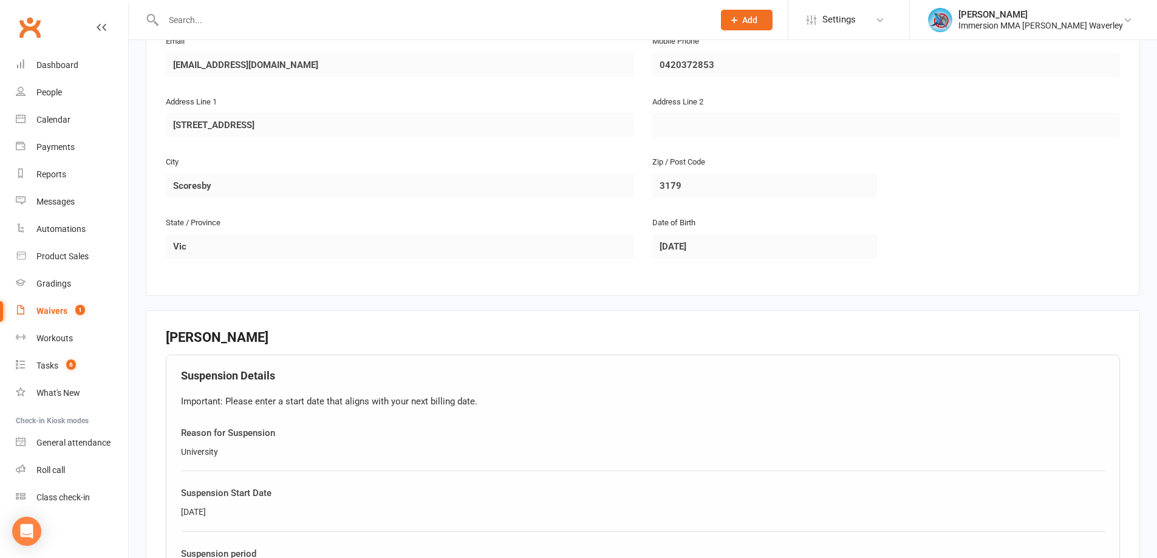
scroll to position [648, 0]
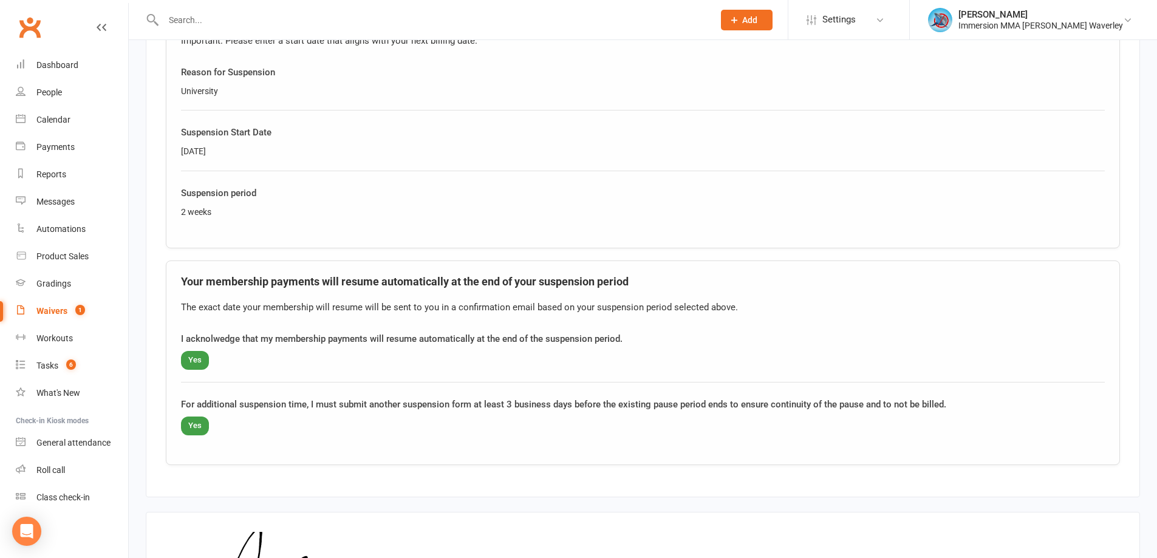
drag, startPoint x: 991, startPoint y: 267, endPoint x: 997, endPoint y: 264, distance: 7.1
click at [992, 267] on div "Your membership payments will resume automatically at the end of your suspensio…" at bounding box center [643, 363] width 954 height 204
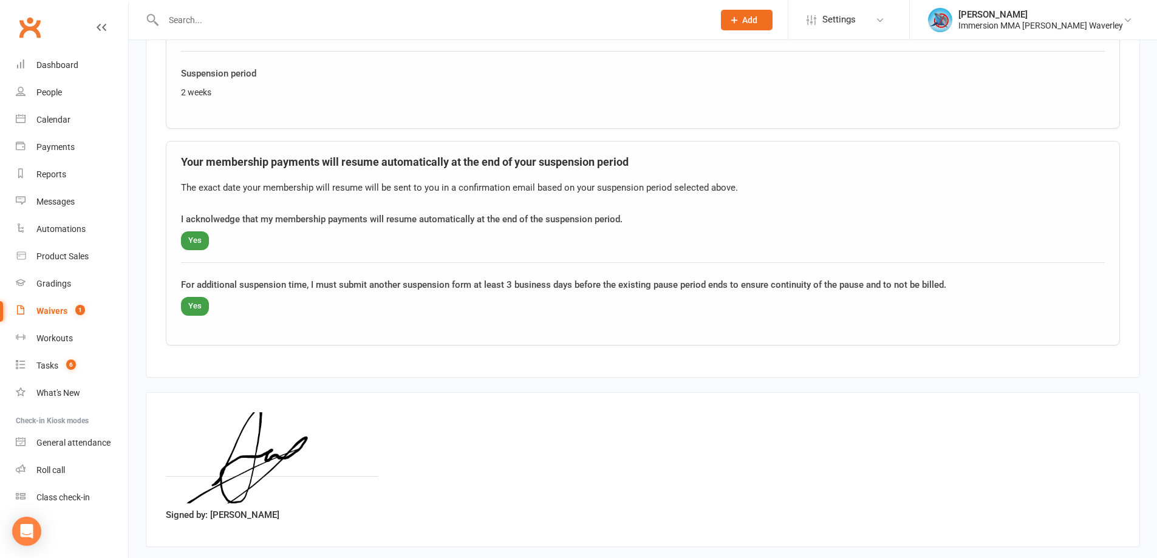
scroll to position [831, 0]
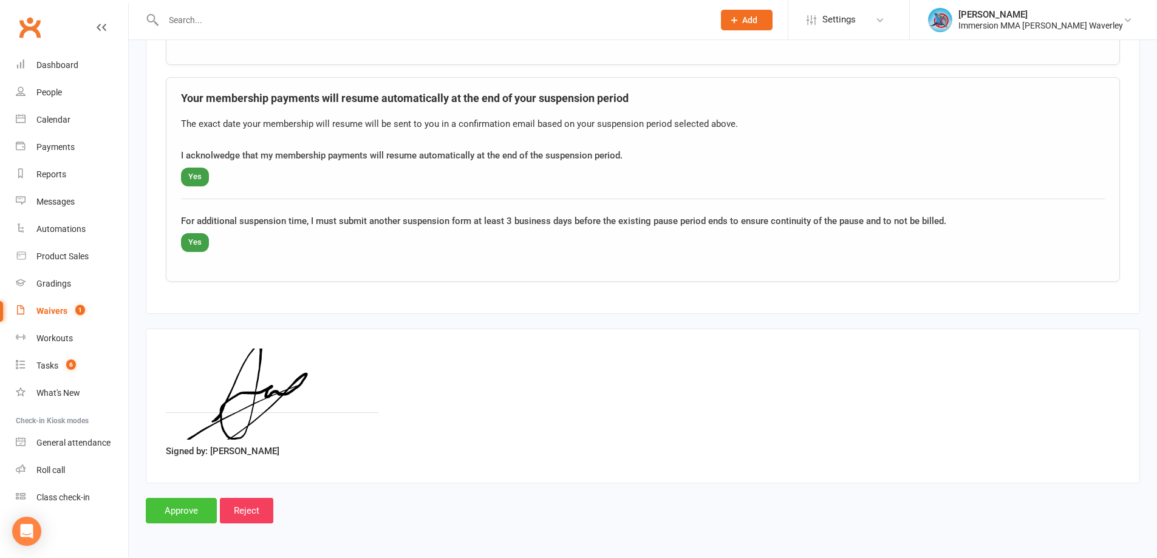
click at [160, 509] on input "Approve" at bounding box center [181, 511] width 71 height 26
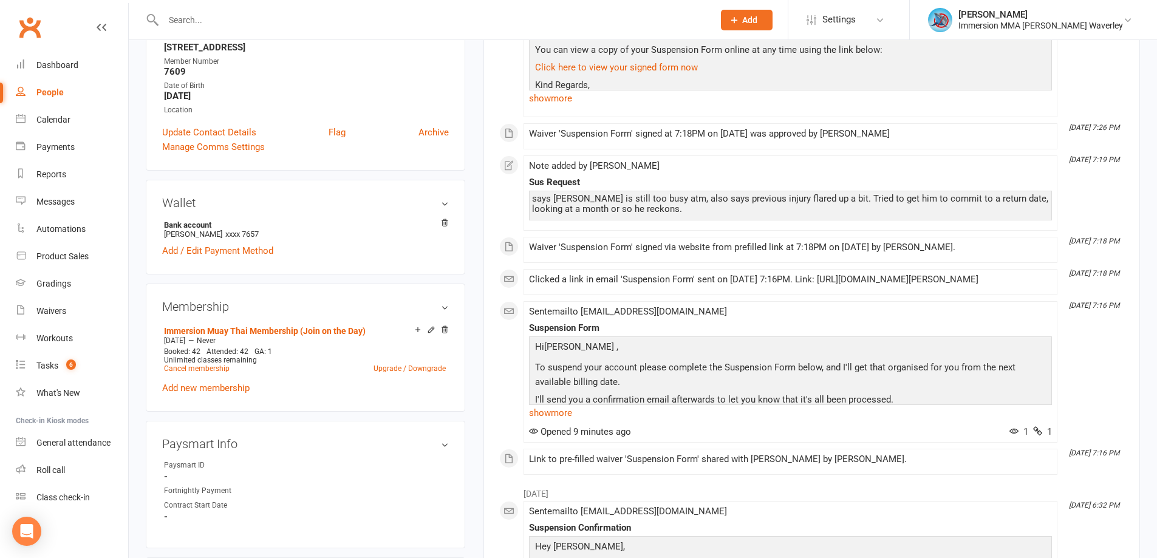
scroll to position [486, 0]
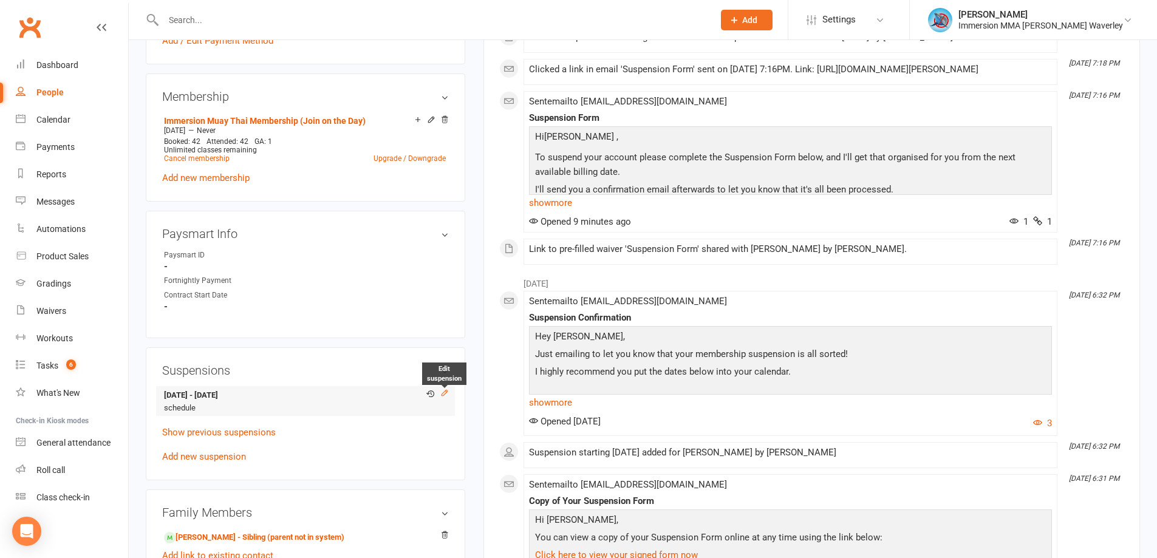
click at [446, 397] on icon at bounding box center [444, 393] width 9 height 9
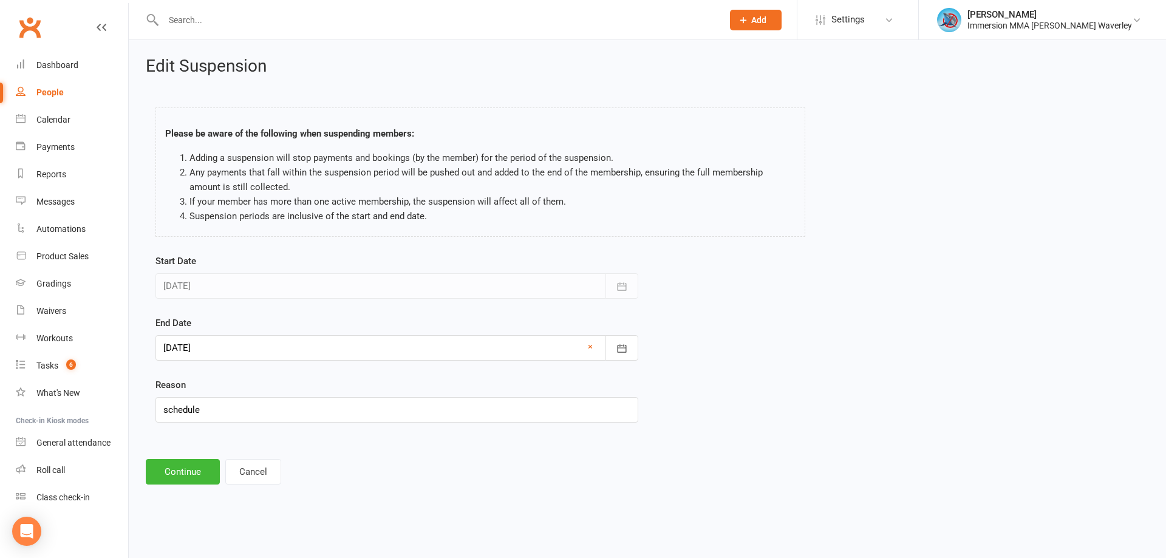
click at [260, 347] on div at bounding box center [396, 348] width 483 height 26
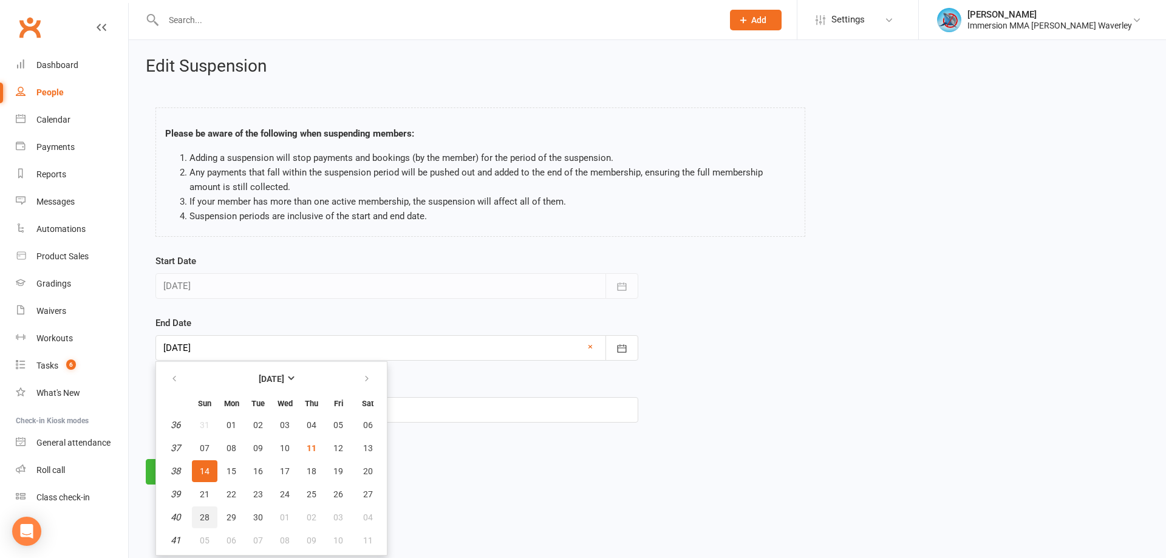
click at [205, 516] on span "28" at bounding box center [205, 518] width 10 height 10
type input "28 Sep 2025"
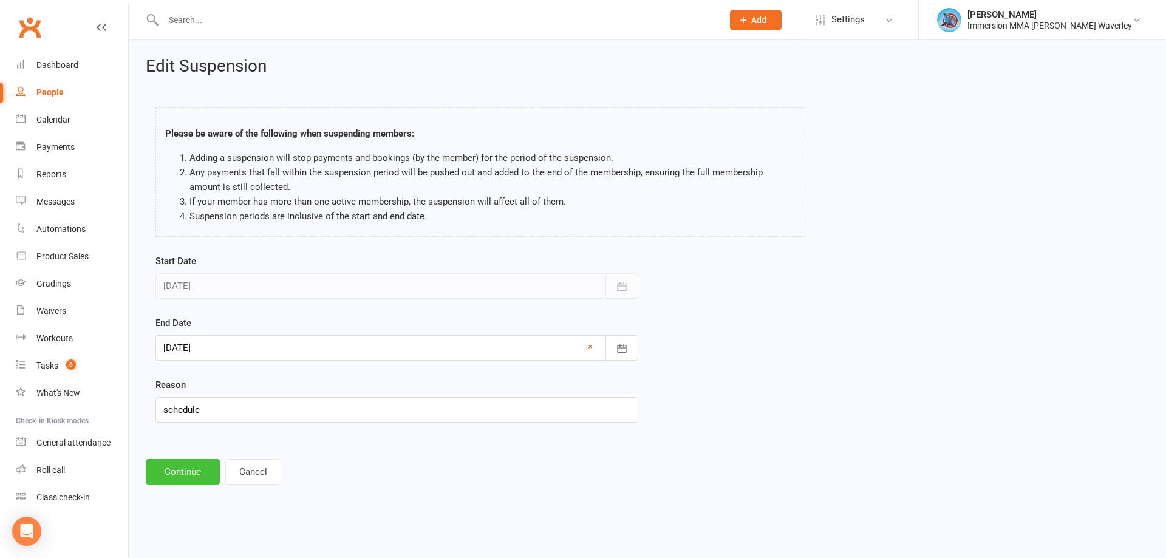
click at [189, 465] on button "Continue" at bounding box center [183, 472] width 74 height 26
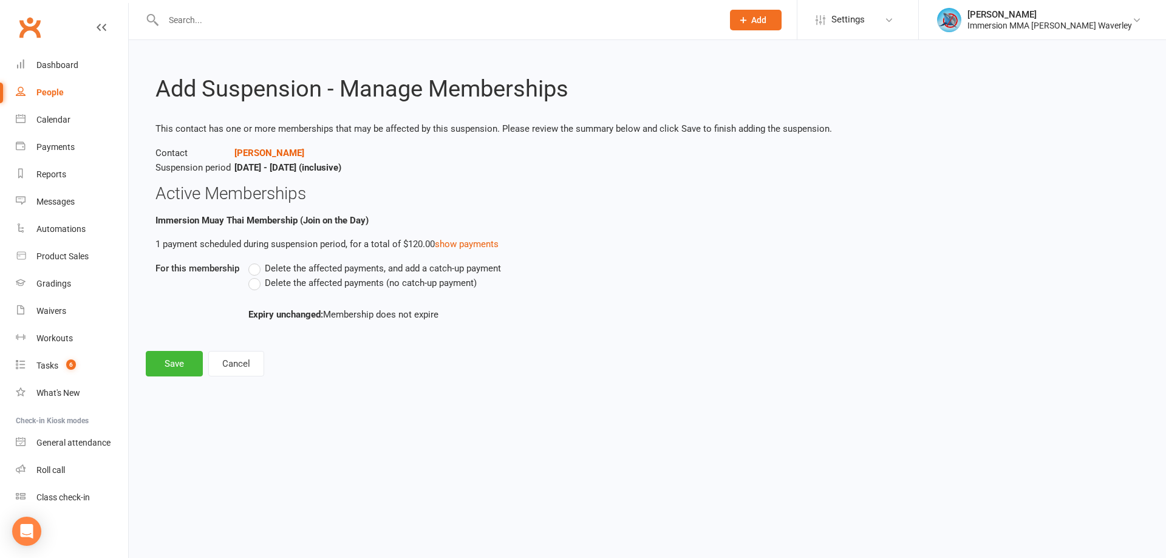
click at [274, 282] on span "Delete the affected payments (no catch-up payment)" at bounding box center [371, 282] width 212 height 13
click at [256, 276] on input "Delete the affected payments (no catch-up payment)" at bounding box center [252, 276] width 8 height 0
click at [181, 373] on button "Save" at bounding box center [174, 364] width 57 height 26
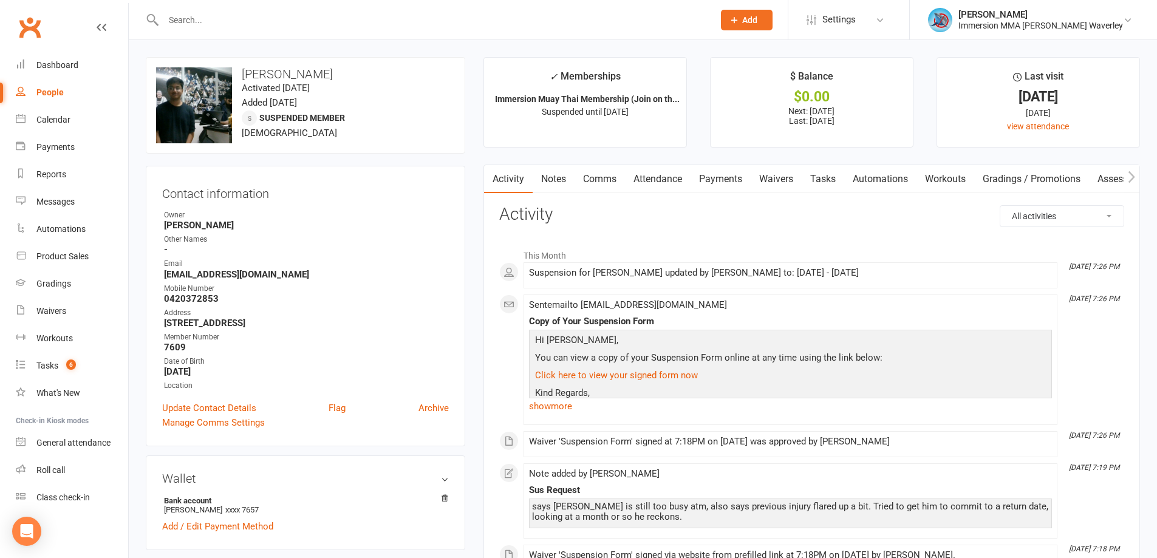
click at [601, 186] on link "Comms" at bounding box center [599, 179] width 50 height 28
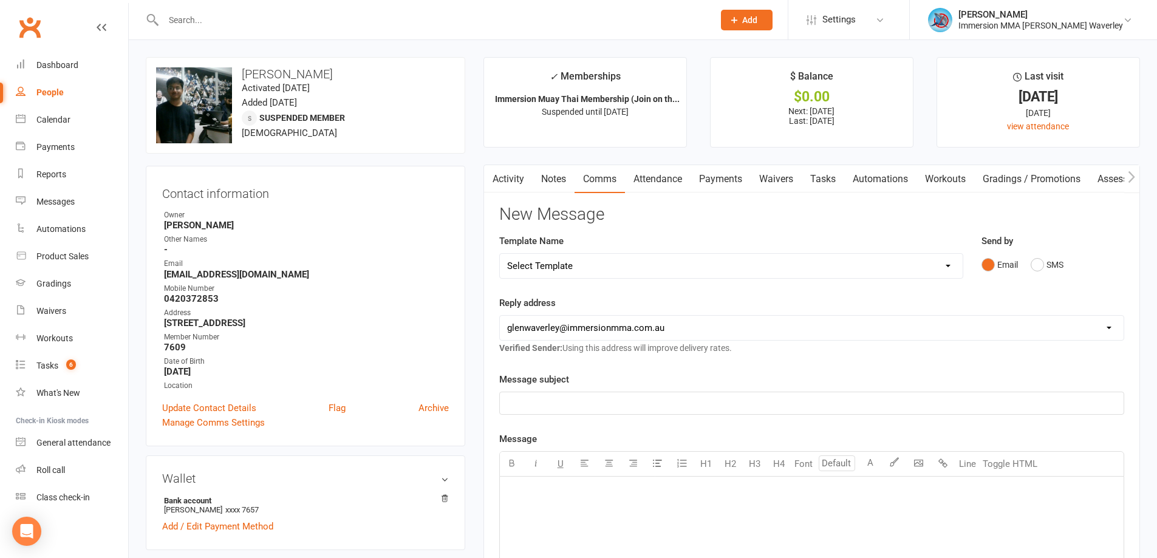
drag, startPoint x: 601, startPoint y: 271, endPoint x: 610, endPoint y: 259, distance: 14.8
click at [601, 271] on select "Select Template [Email] Adult Appt Confirmation Email [SMS] Booking Confirmatio…" at bounding box center [731, 266] width 463 height 24
select select "13"
click at [500, 254] on select "Select Template [Email] Adult Appt Confirmation Email [SMS] Booking Confirmatio…" at bounding box center [731, 266] width 463 height 24
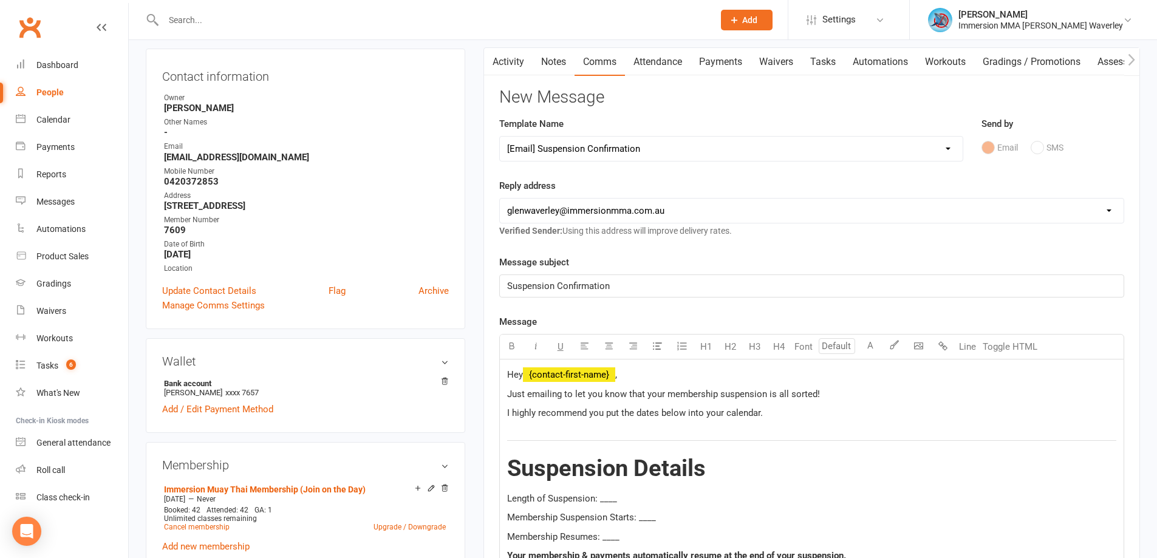
scroll to position [162, 0]
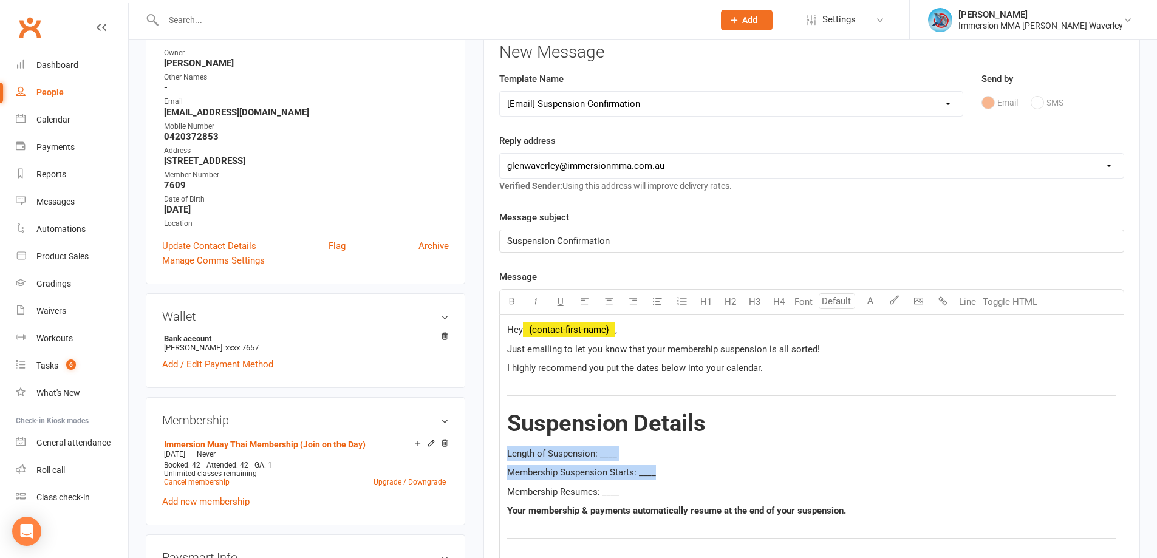
drag, startPoint x: 512, startPoint y: 450, endPoint x: 451, endPoint y: 441, distance: 62.0
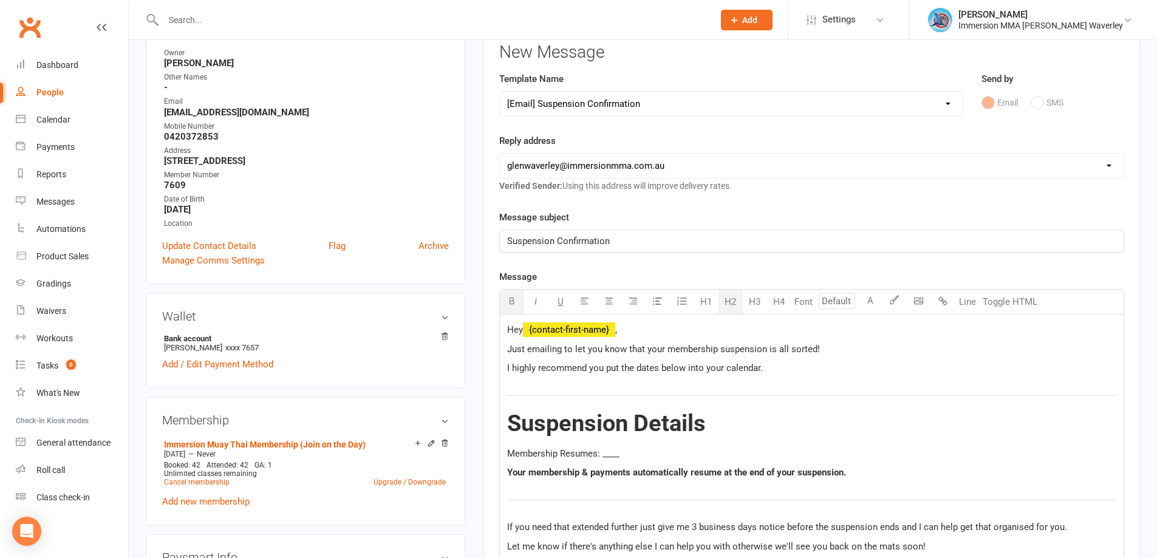
click at [556, 453] on span "Membership Resumes: ____" at bounding box center [563, 453] width 112 height 11
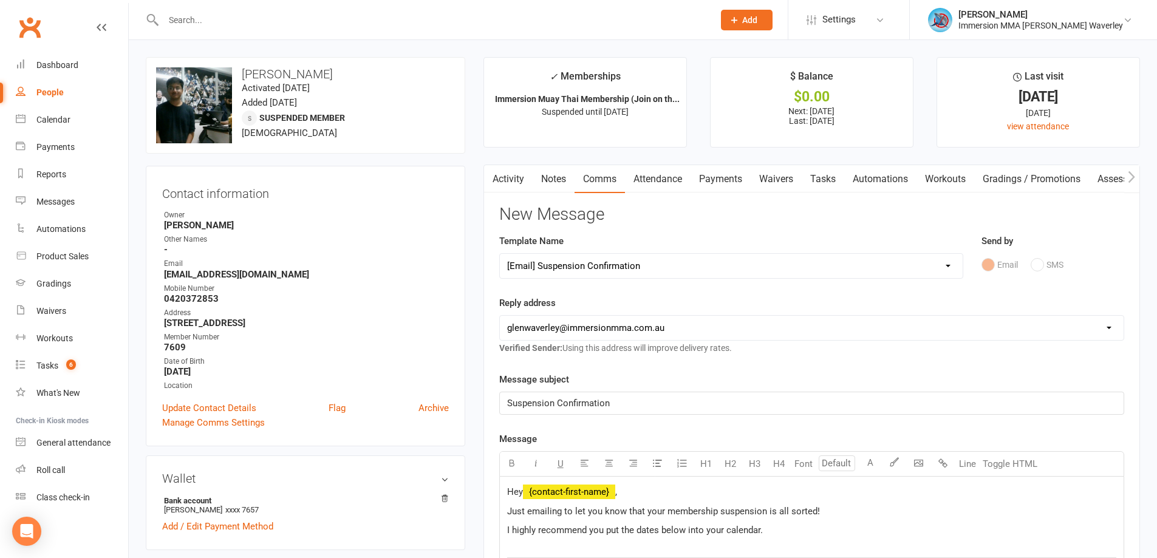
scroll to position [486, 0]
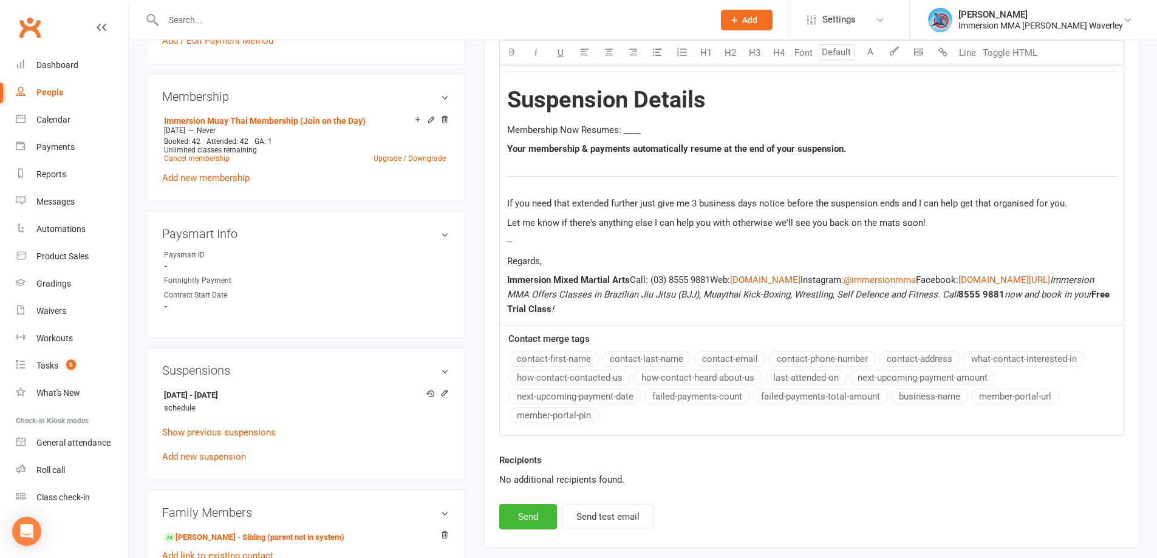
click at [625, 131] on span "Membership Now Resumes: ____" at bounding box center [574, 129] width 134 height 11
click at [571, 248] on p "--" at bounding box center [811, 241] width 609 height 15
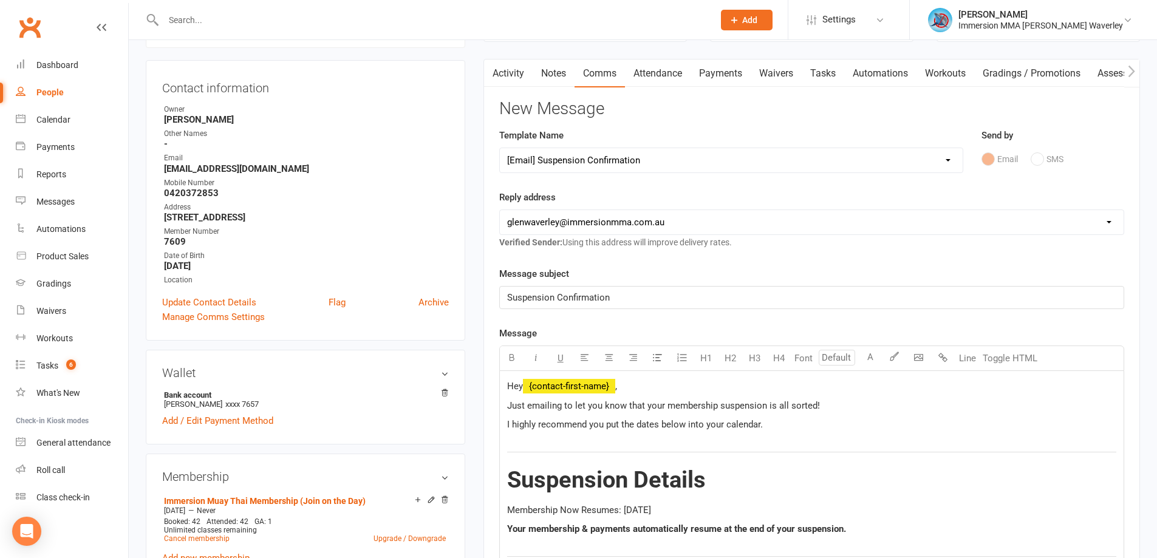
scroll to position [0, 0]
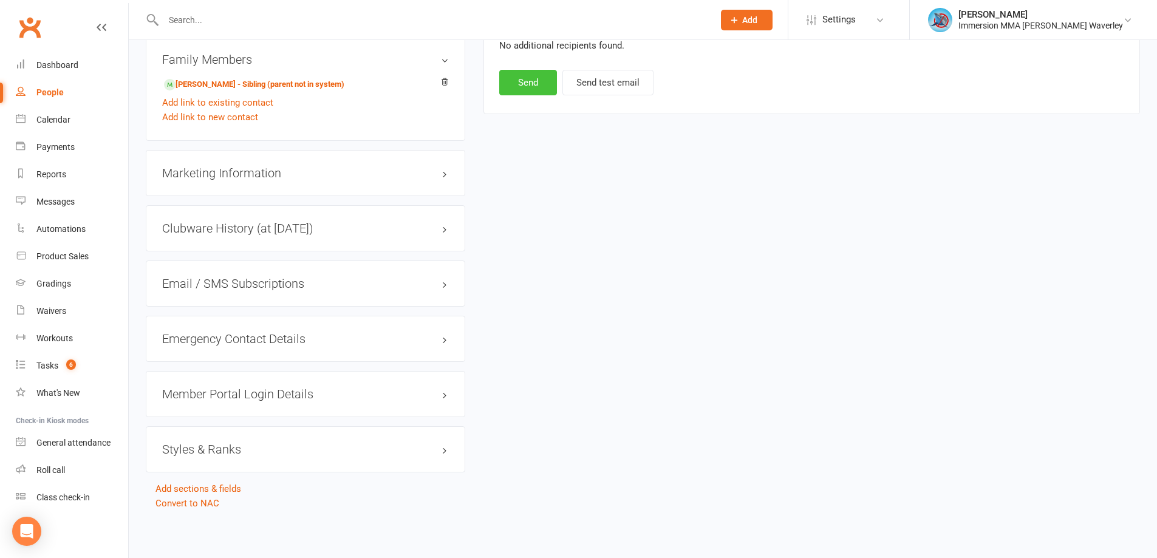
drag, startPoint x: 522, startPoint y: 80, endPoint x: 566, endPoint y: 175, distance: 104.3
click at [522, 80] on button "Send" at bounding box center [528, 83] width 58 height 26
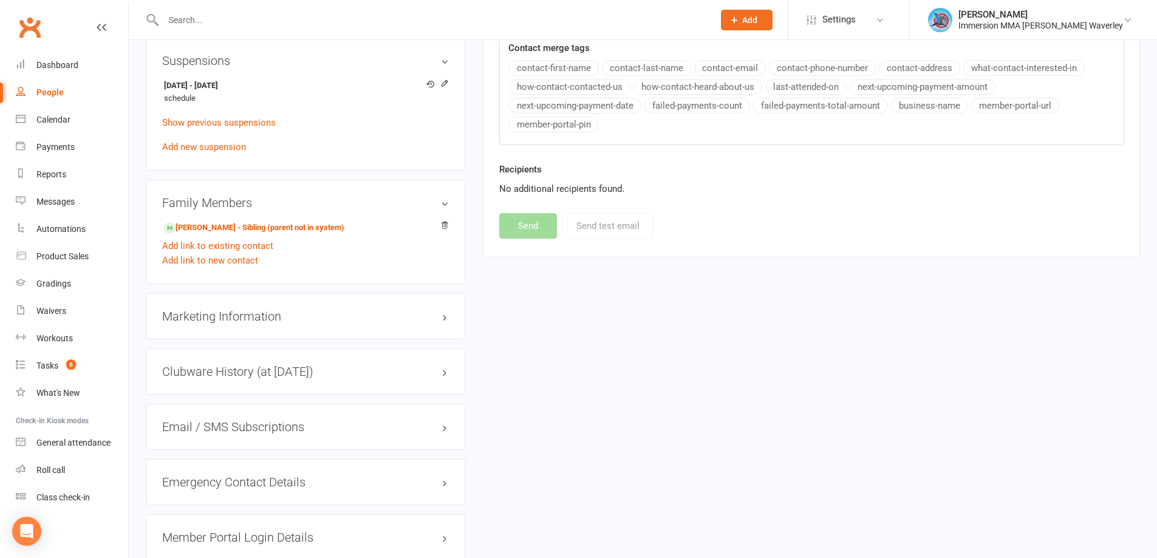
scroll to position [777, 0]
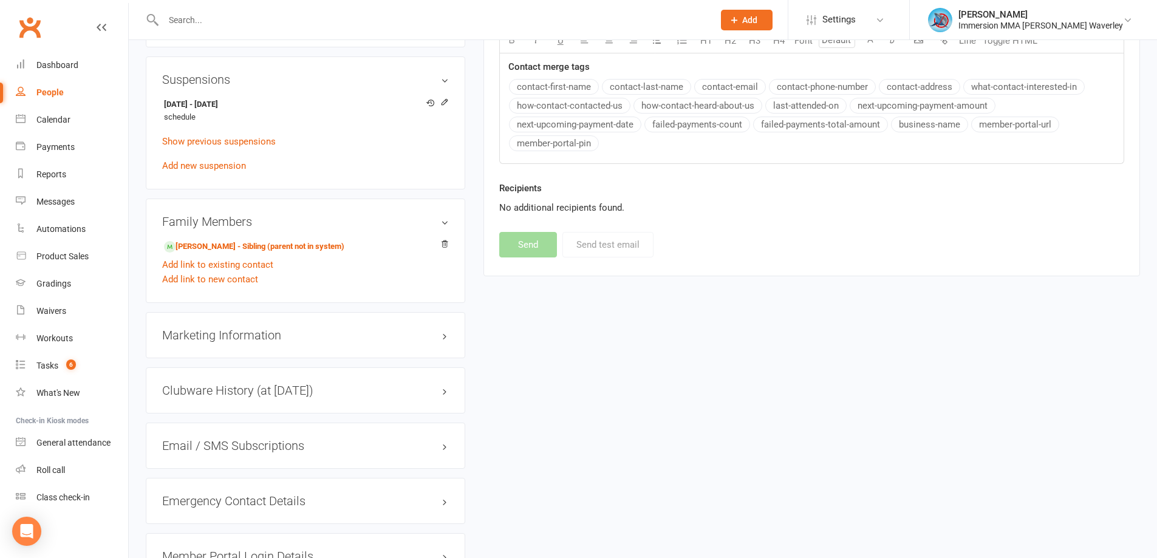
select select
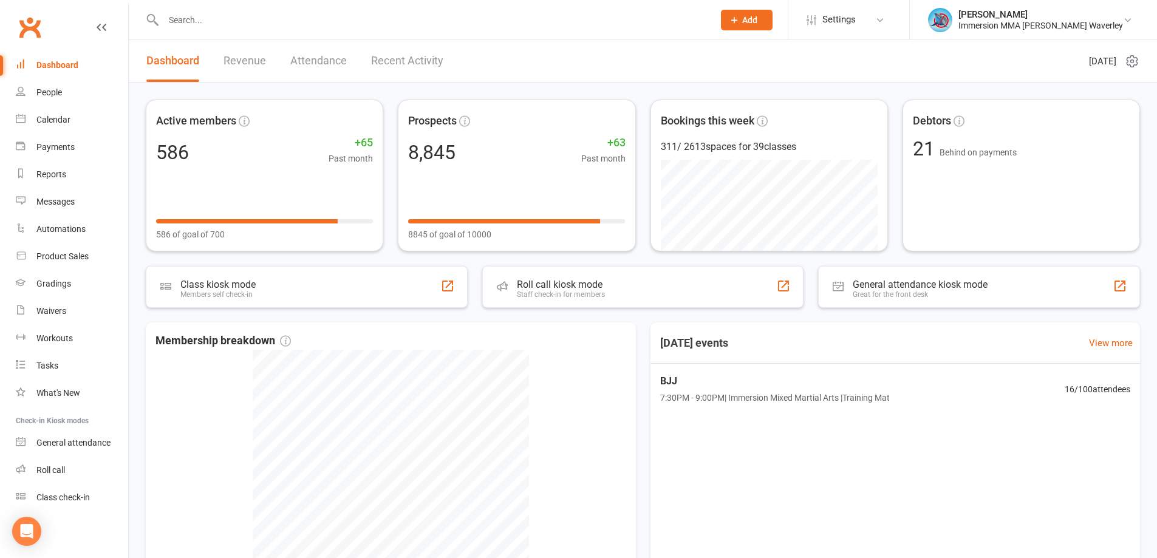
click at [188, 16] on input "text" at bounding box center [432, 20] width 545 height 17
click at [215, 26] on input "text" at bounding box center [432, 20] width 545 height 17
click at [81, 61] on link "Dashboard" at bounding box center [72, 65] width 112 height 27
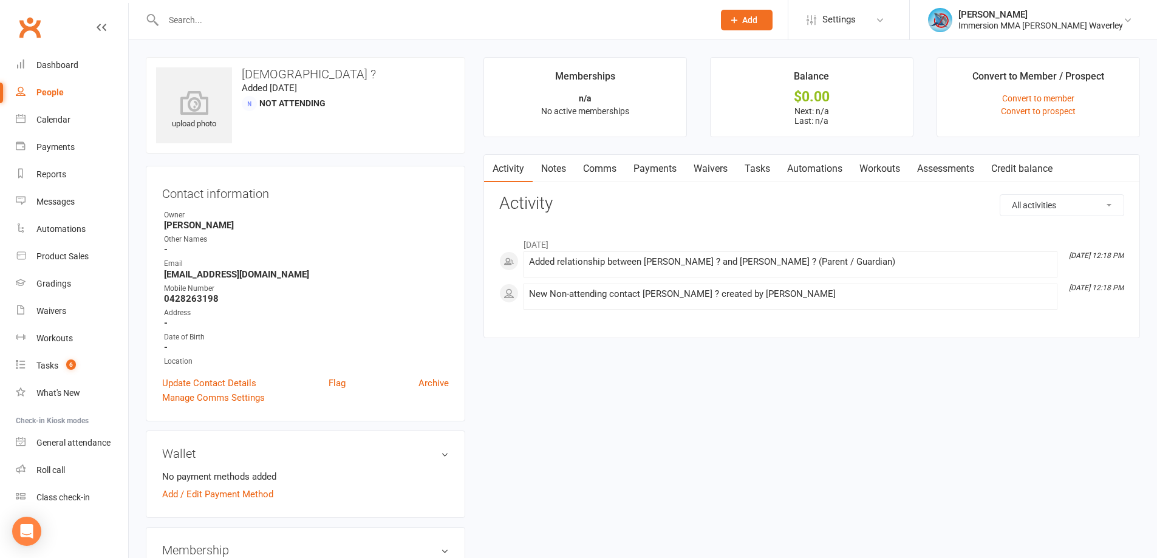
click at [745, 171] on link "Tasks" at bounding box center [757, 169] width 43 height 28
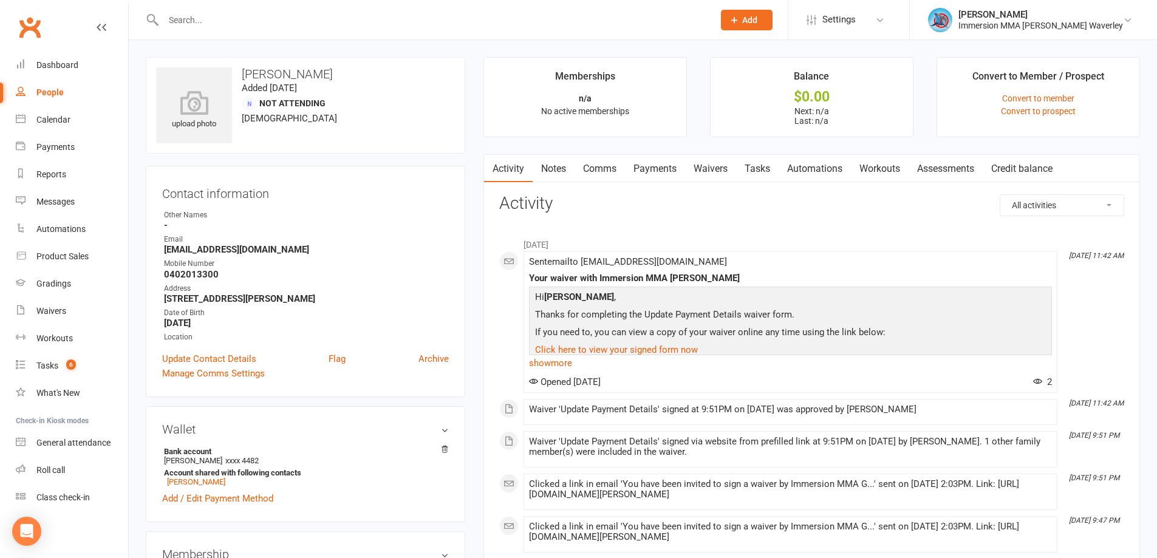
click at [760, 175] on link "Tasks" at bounding box center [757, 169] width 43 height 28
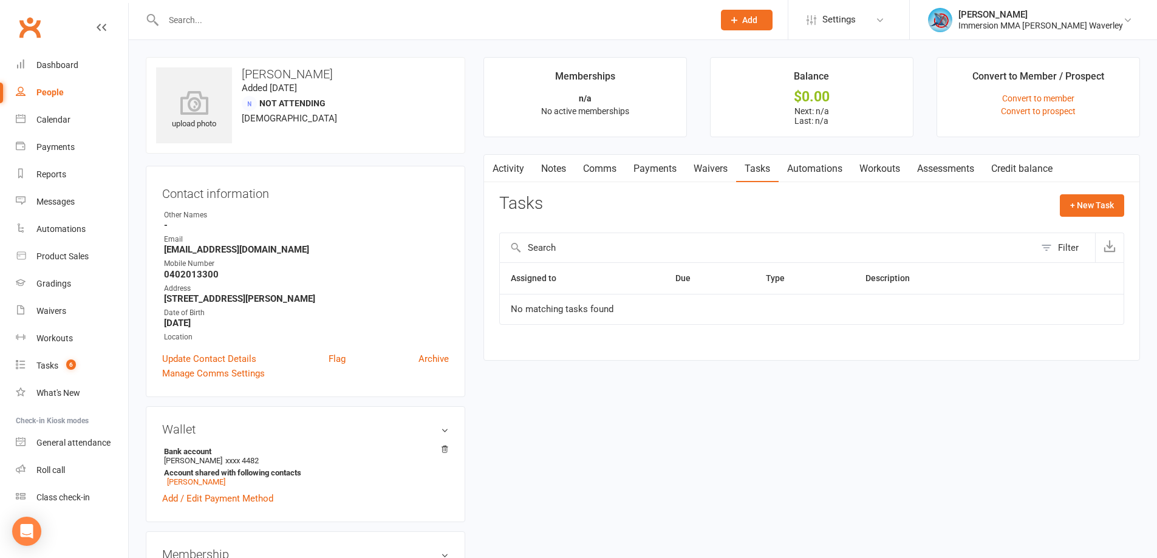
click at [703, 169] on link "Waivers" at bounding box center [710, 169] width 51 height 28
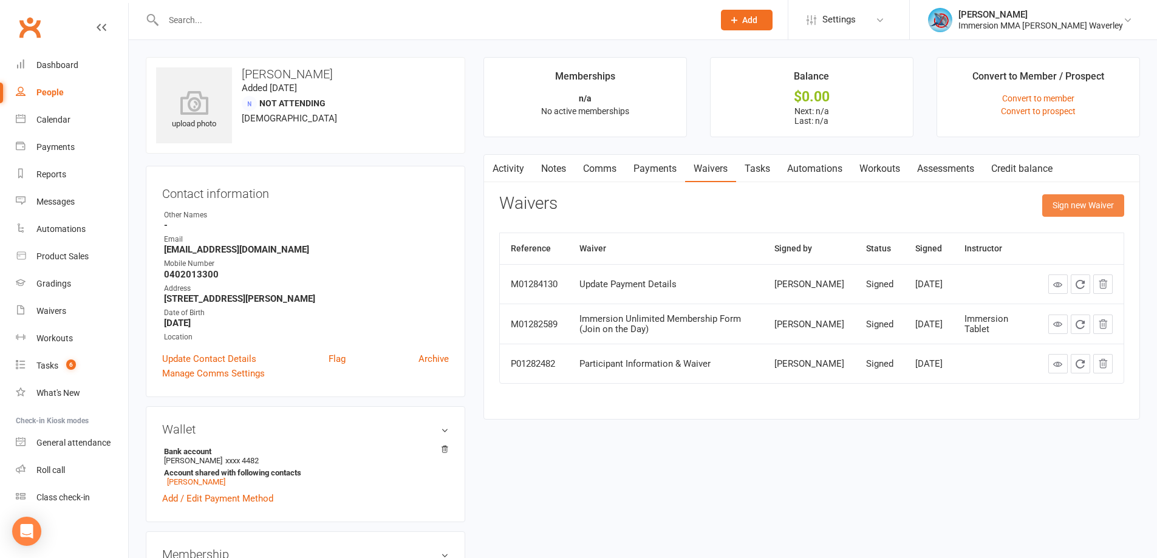
click at [1091, 211] on button "Sign new Waiver" at bounding box center [1083, 205] width 82 height 22
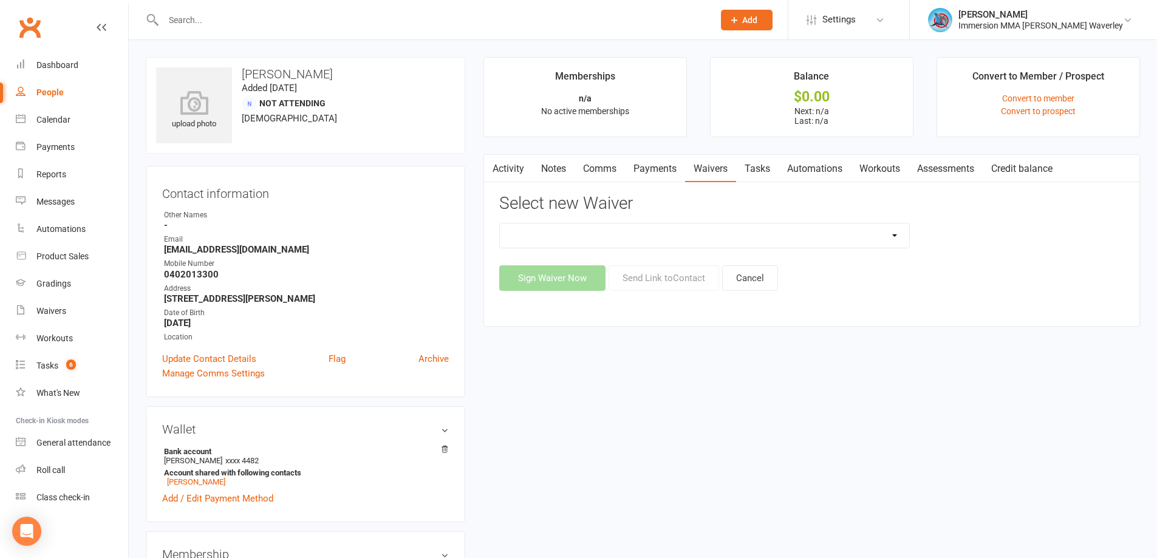
click at [651, 240] on select "Cancellation Form Immersion 10 Class Pass Form Immersion 10 Class Pass Form (Pa…" at bounding box center [704, 235] width 409 height 24
select select "10639"
click at [500, 223] on select "Cancellation Form Immersion 10 Class Pass Form Immersion 10 Class Pass Form (Pa…" at bounding box center [704, 235] width 409 height 24
click at [673, 282] on button "Send Link to Contact" at bounding box center [663, 278] width 111 height 26
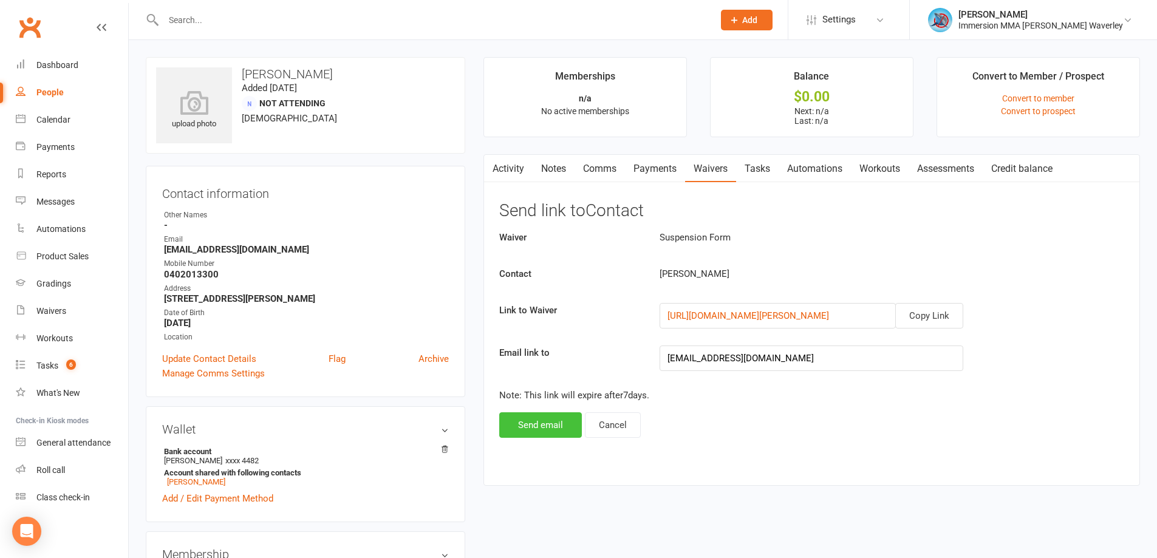
click at [553, 430] on button "Send email" at bounding box center [540, 425] width 83 height 26
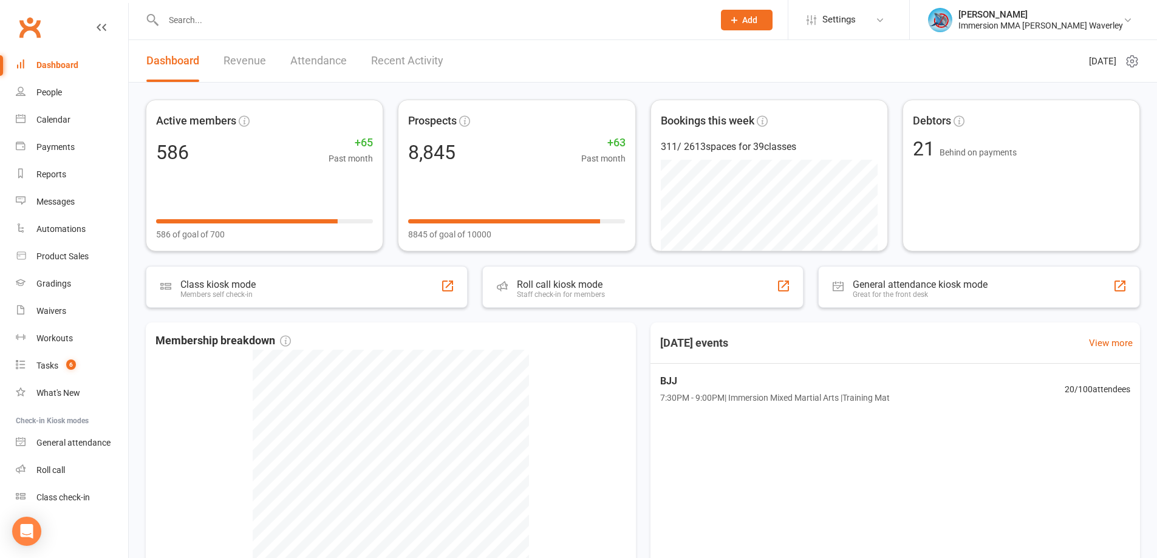
click at [215, 24] on input "text" at bounding box center [432, 20] width 545 height 17
paste input "[EMAIL_ADDRESS][DOMAIN_NAME]"
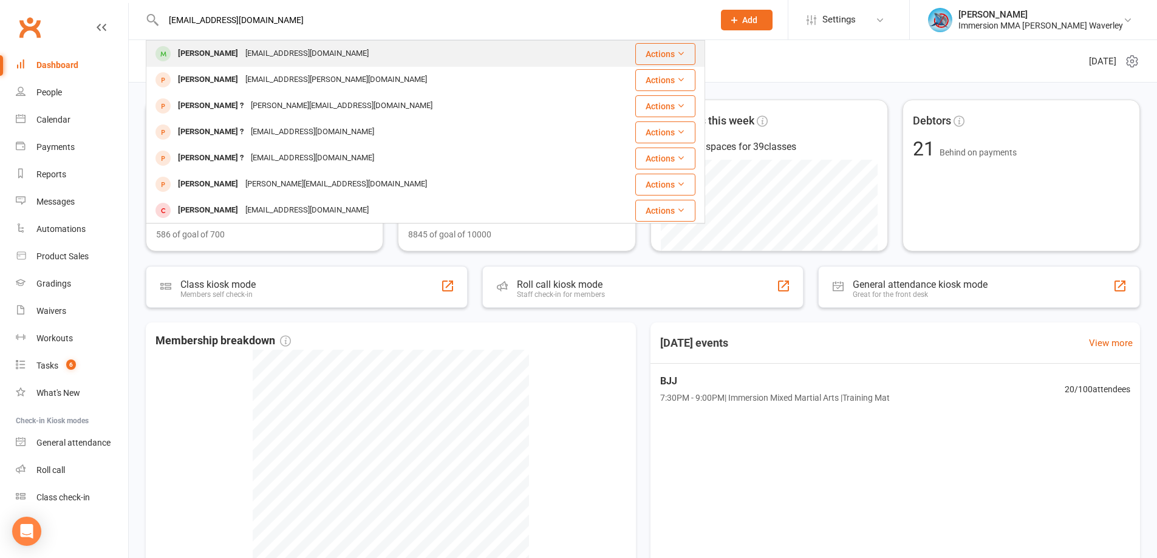
type input "[EMAIL_ADDRESS][DOMAIN_NAME]"
click at [185, 58] on div "Nathan Airey" at bounding box center [207, 54] width 67 height 18
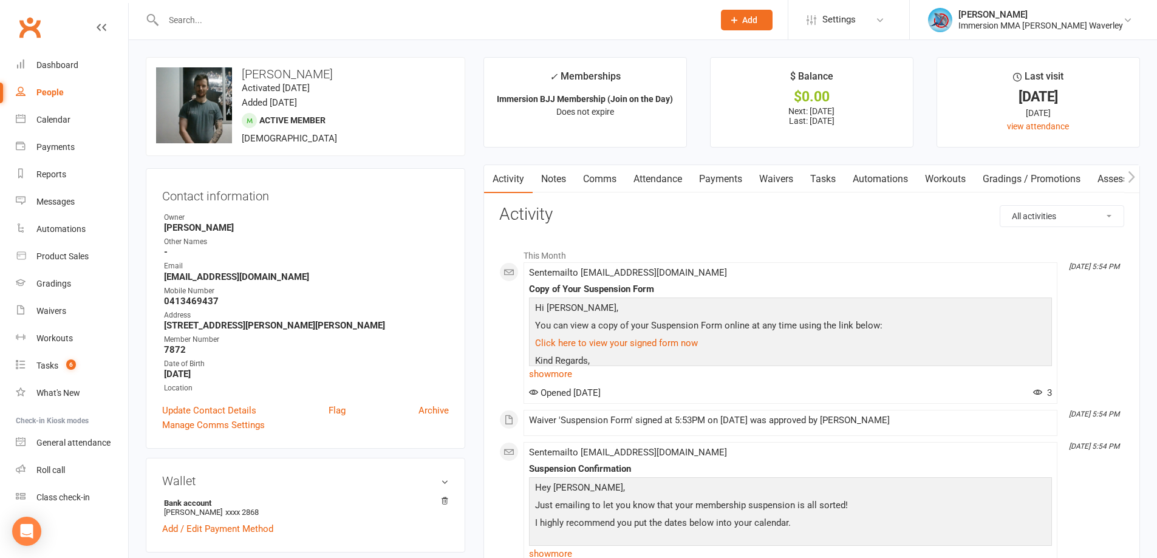
drag, startPoint x: 553, startPoint y: 178, endPoint x: 589, endPoint y: 195, distance: 40.2
click at [552, 178] on link "Notes" at bounding box center [554, 179] width 42 height 28
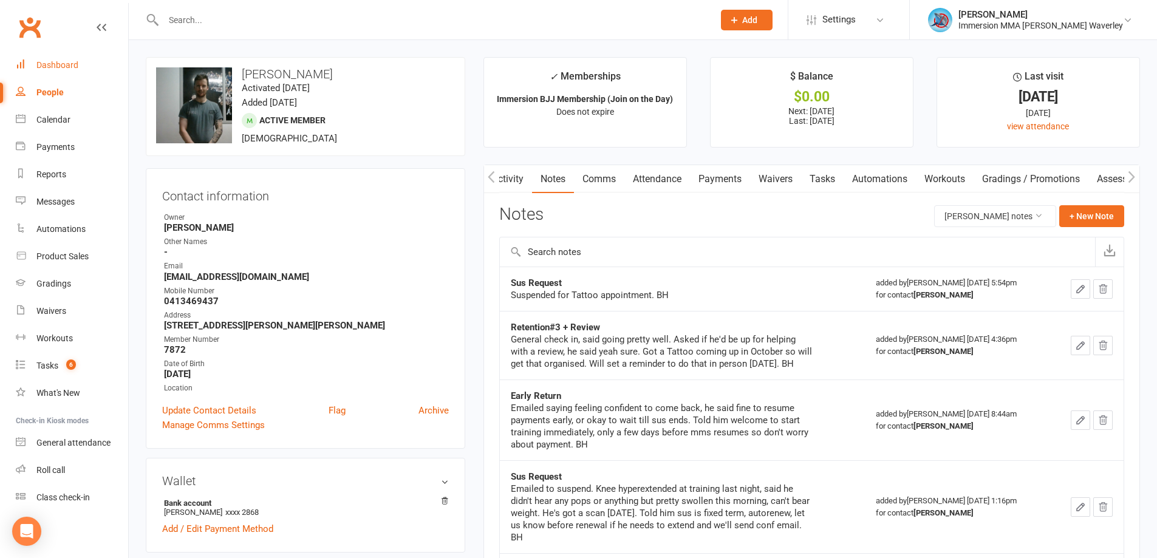
click at [48, 69] on div "Dashboard" at bounding box center [57, 65] width 42 height 10
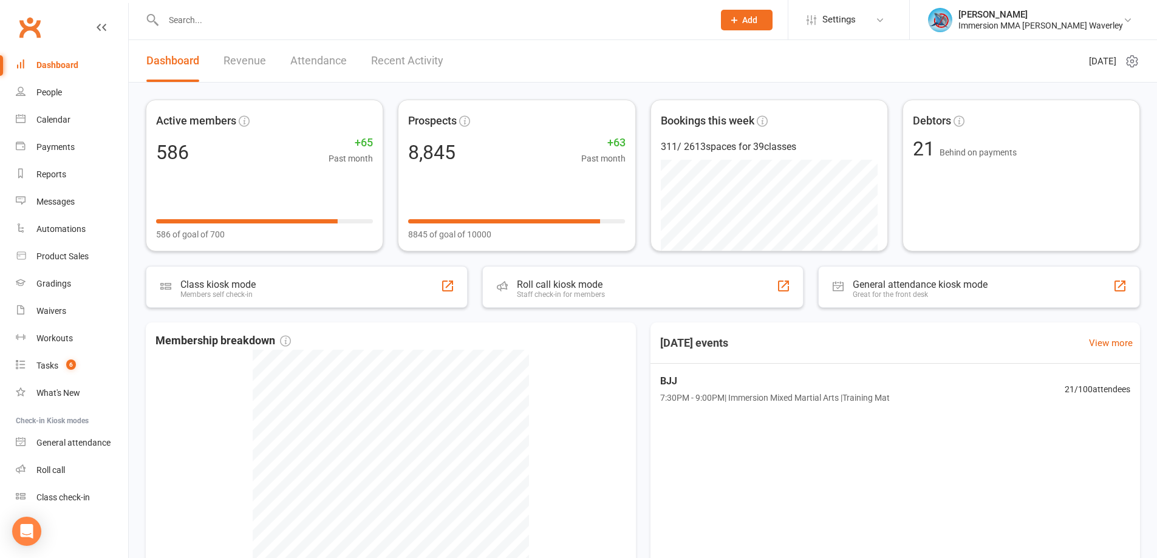
click at [253, 53] on link "Revenue" at bounding box center [244, 61] width 43 height 42
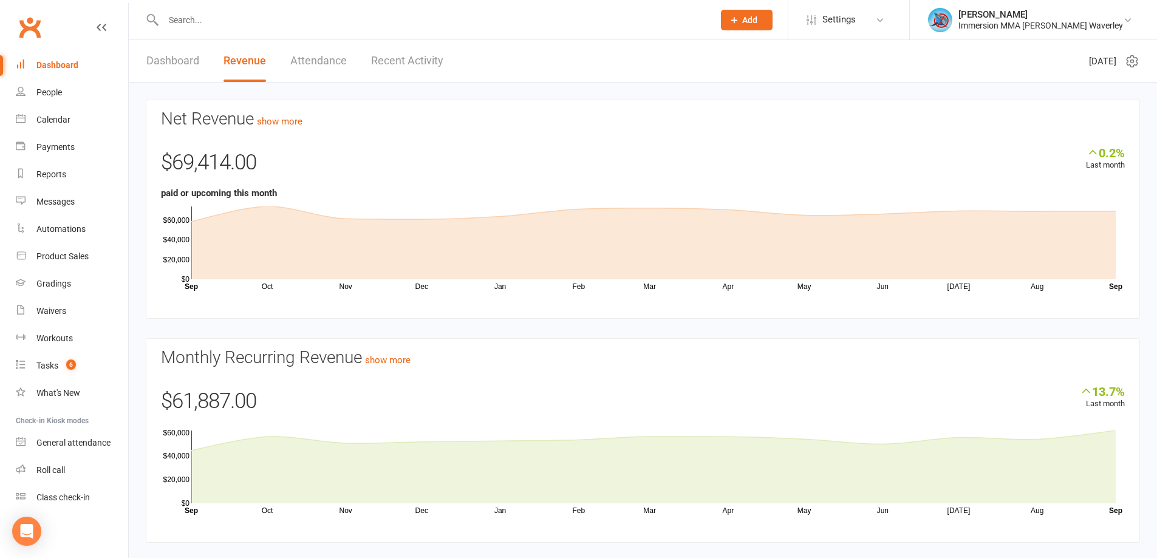
click at [158, 47] on link "Dashboard" at bounding box center [172, 61] width 53 height 42
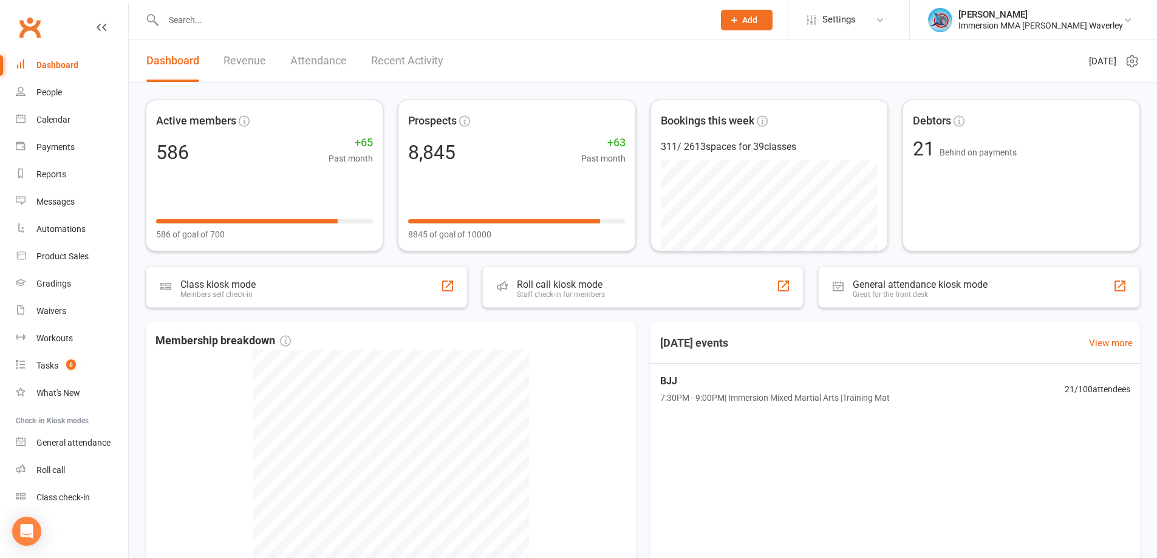
click at [194, 12] on input "text" at bounding box center [432, 20] width 545 height 17
paste input "nathanairey64@gmail.com"
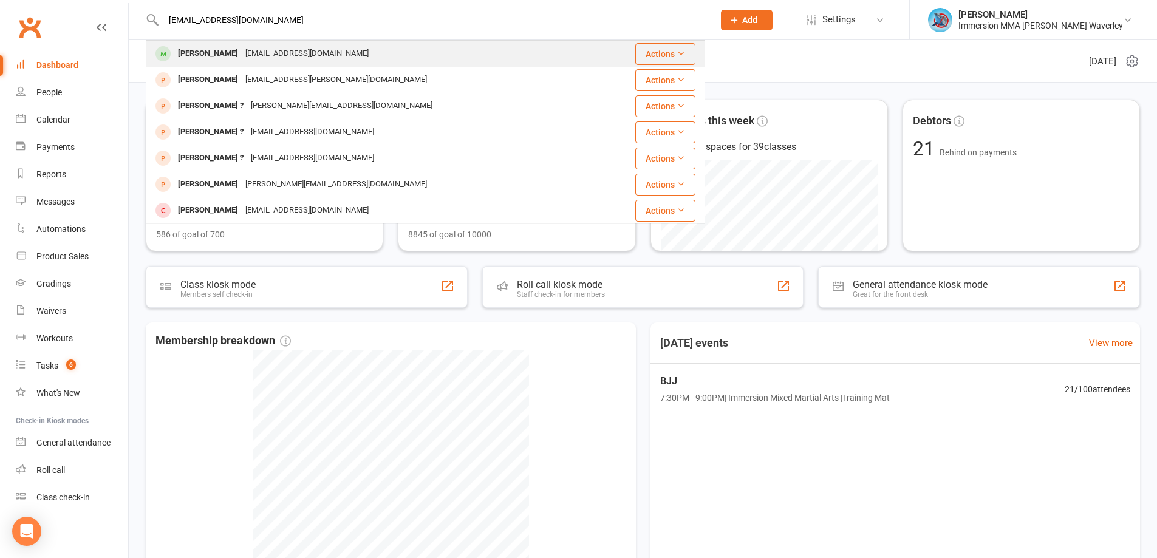
type input "nathanairey64@gmail.com"
click at [251, 53] on div "nathanairey64@gmail.com" at bounding box center [307, 54] width 131 height 18
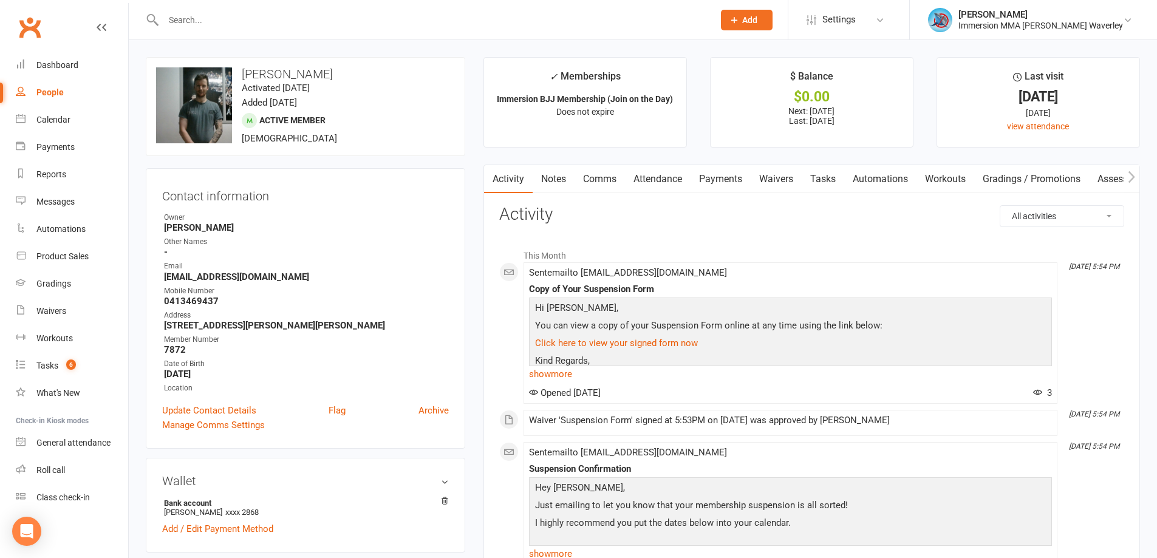
scroll to position [0, 2]
click at [552, 174] on link "Notes" at bounding box center [552, 179] width 42 height 28
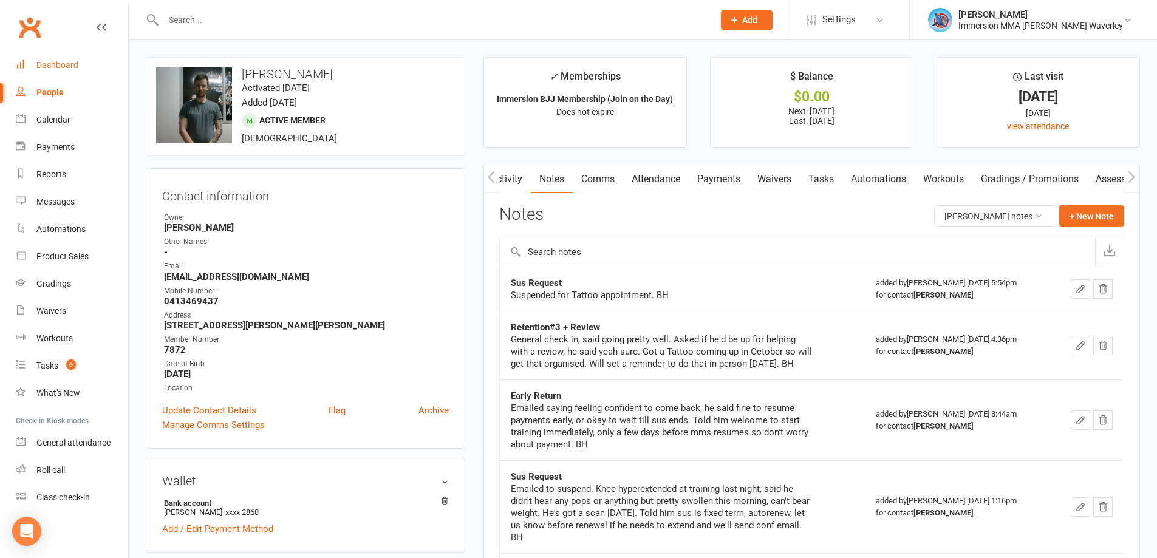
click at [67, 64] on div "Dashboard" at bounding box center [57, 65] width 42 height 10
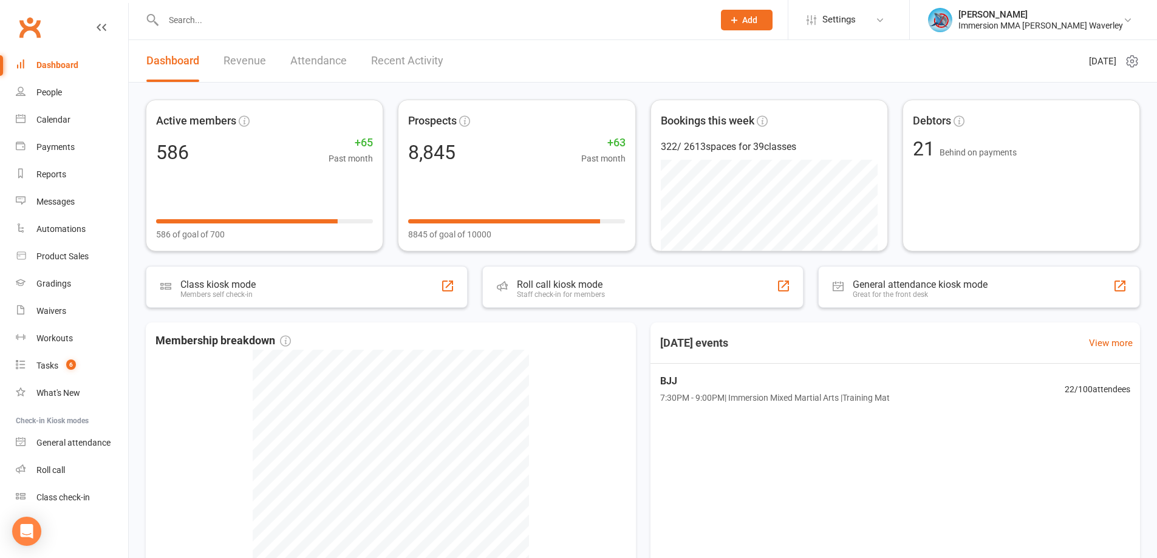
click at [216, 15] on input "text" at bounding box center [432, 20] width 545 height 17
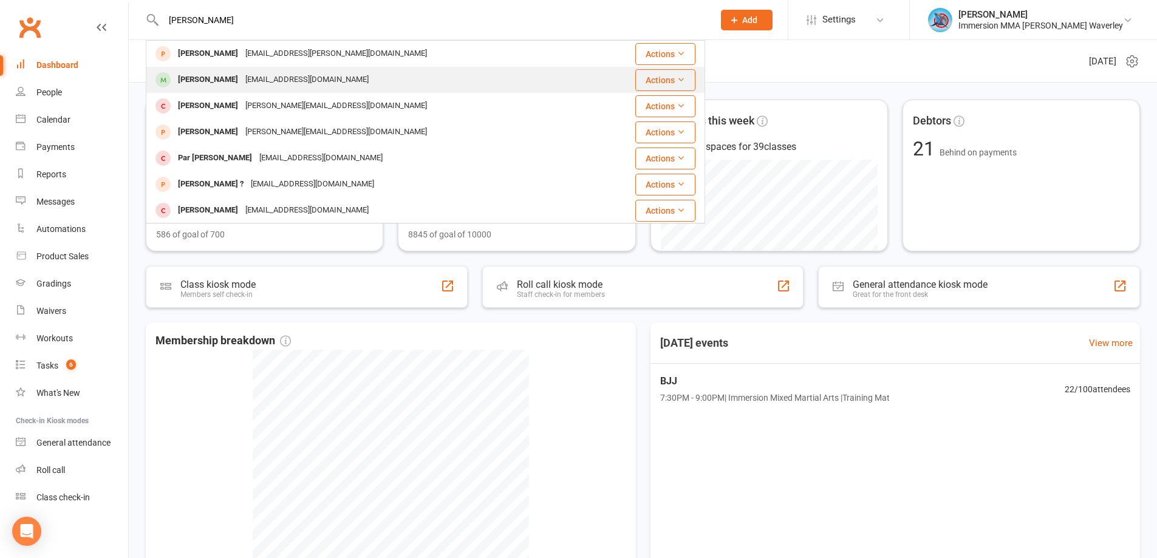
type input "parth"
click at [193, 78] on div "Parth Kher" at bounding box center [207, 80] width 67 height 18
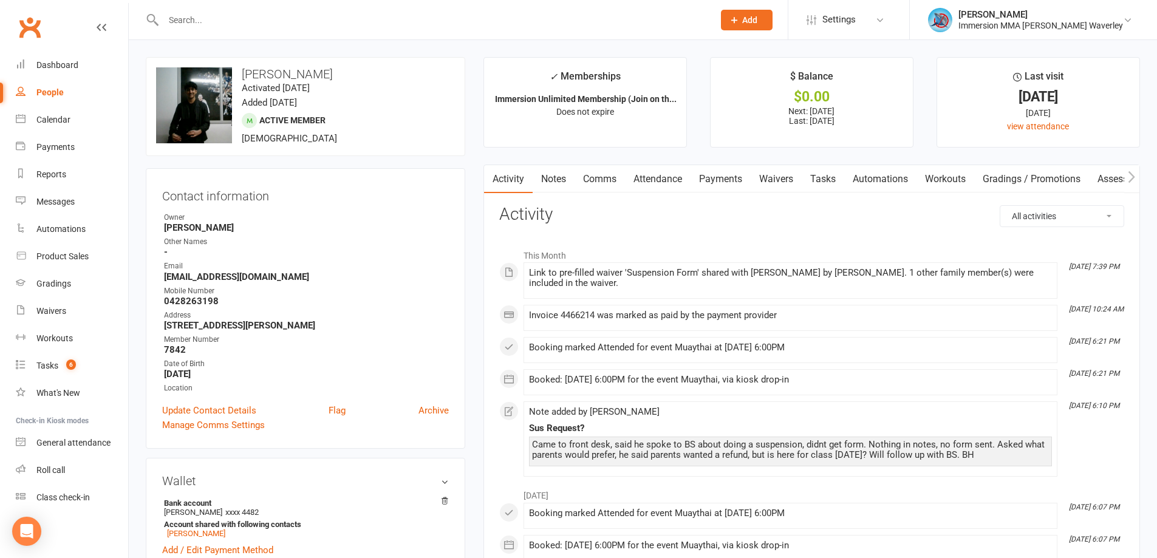
click at [725, 180] on link "Payments" at bounding box center [720, 179] width 60 height 28
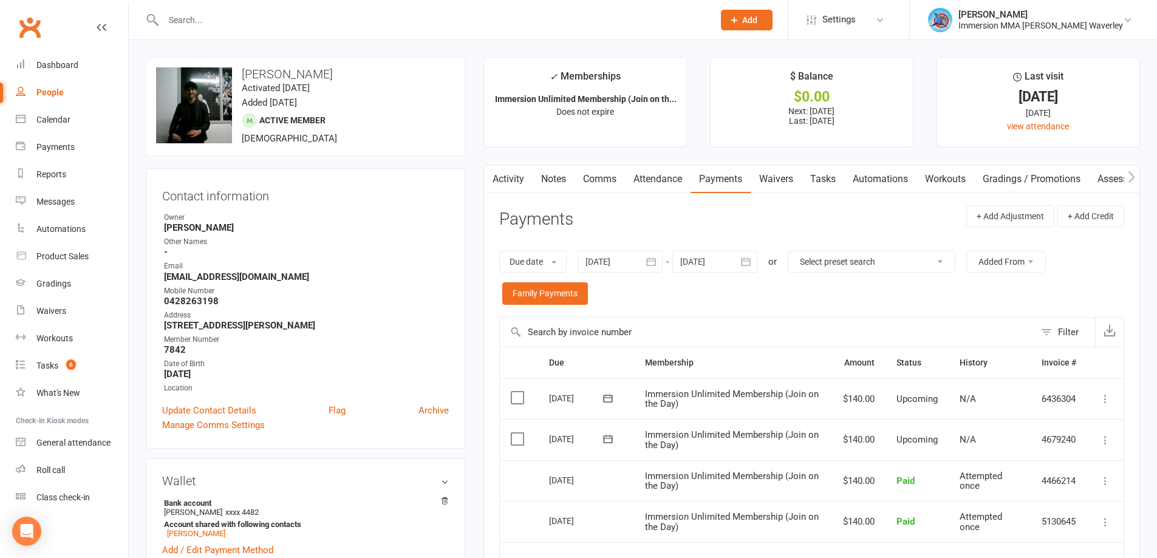
scroll to position [162, 0]
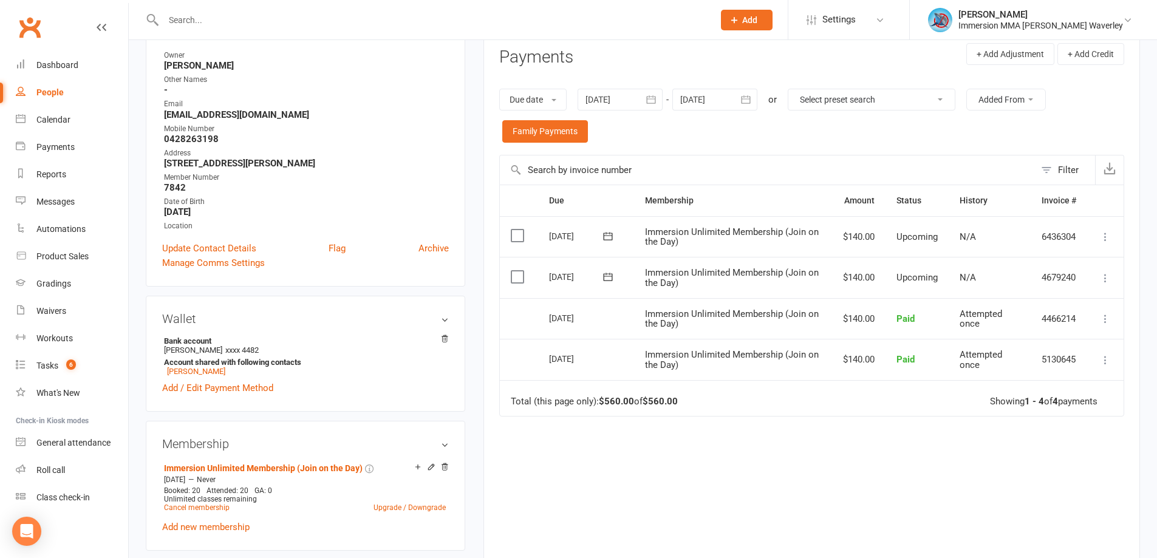
click at [1099, 277] on icon at bounding box center [1105, 278] width 12 height 12
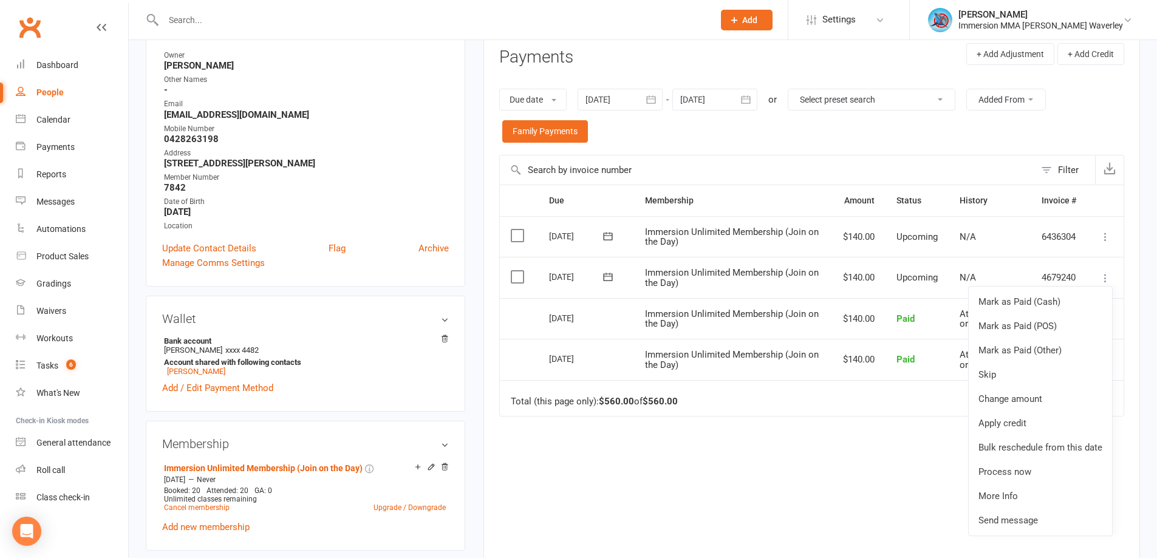
drag, startPoint x: 697, startPoint y: 487, endPoint x: 592, endPoint y: 490, distance: 105.1
click at [697, 488] on div "Due Contact Membership Amount Status History Invoice # Select this 27 Sep 2025 …" at bounding box center [811, 379] width 625 height 389
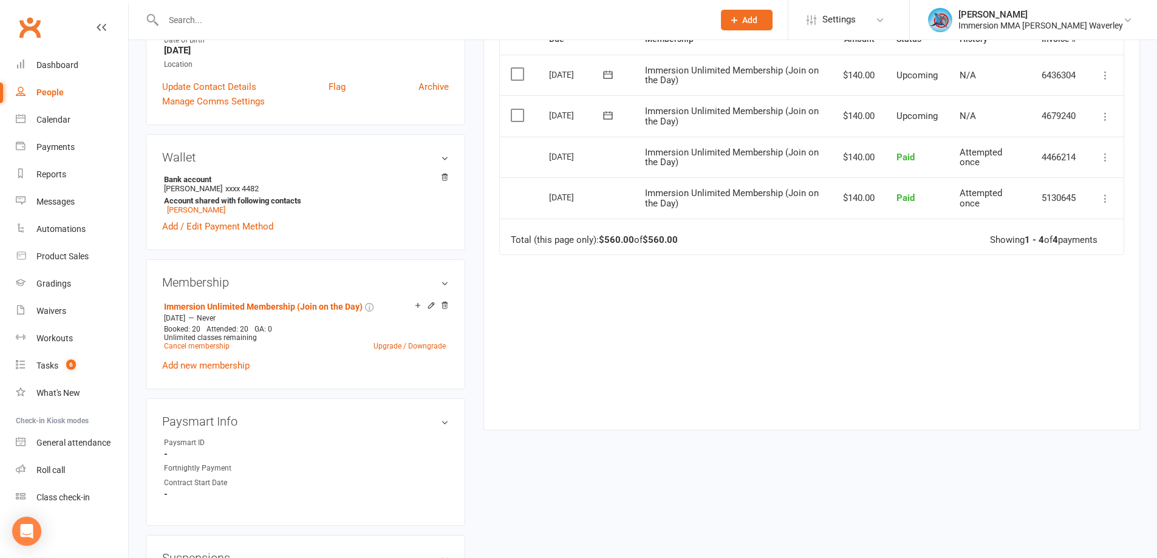
scroll to position [486, 0]
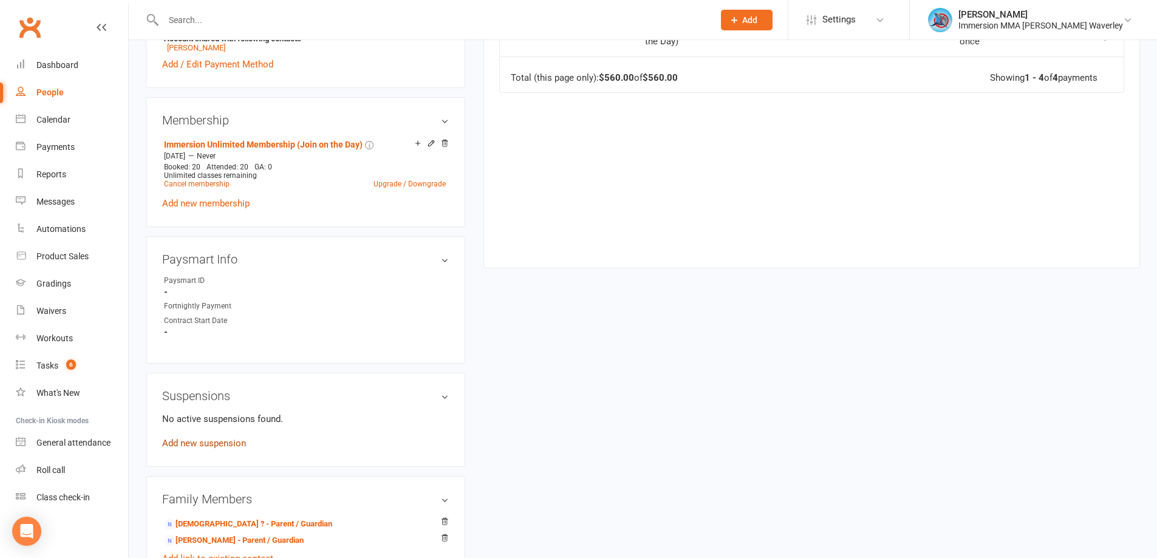
click at [199, 441] on link "Add new suspension" at bounding box center [204, 443] width 84 height 11
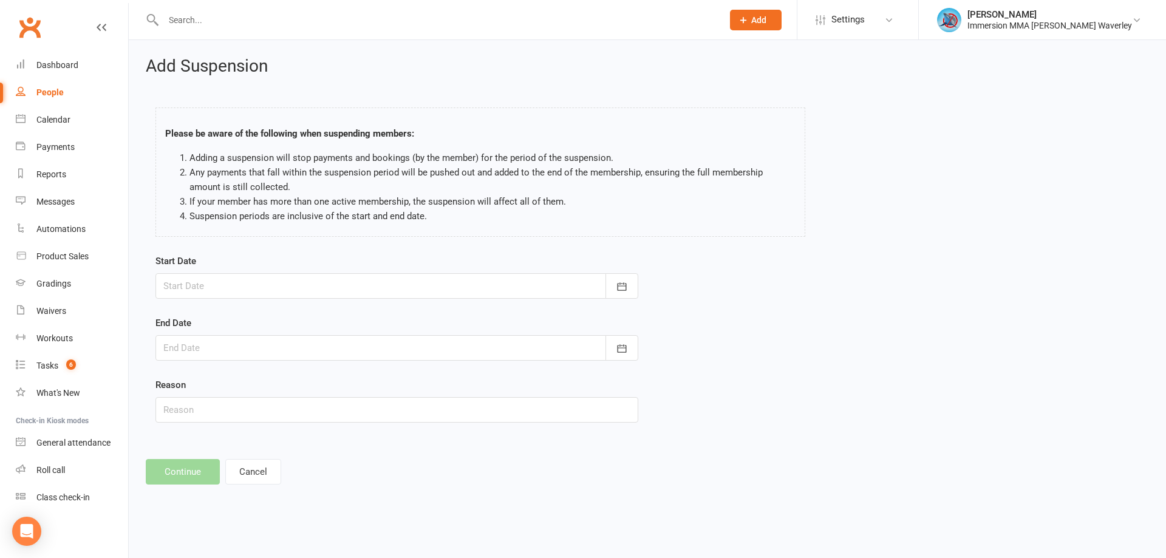
click at [255, 289] on div at bounding box center [396, 286] width 483 height 26
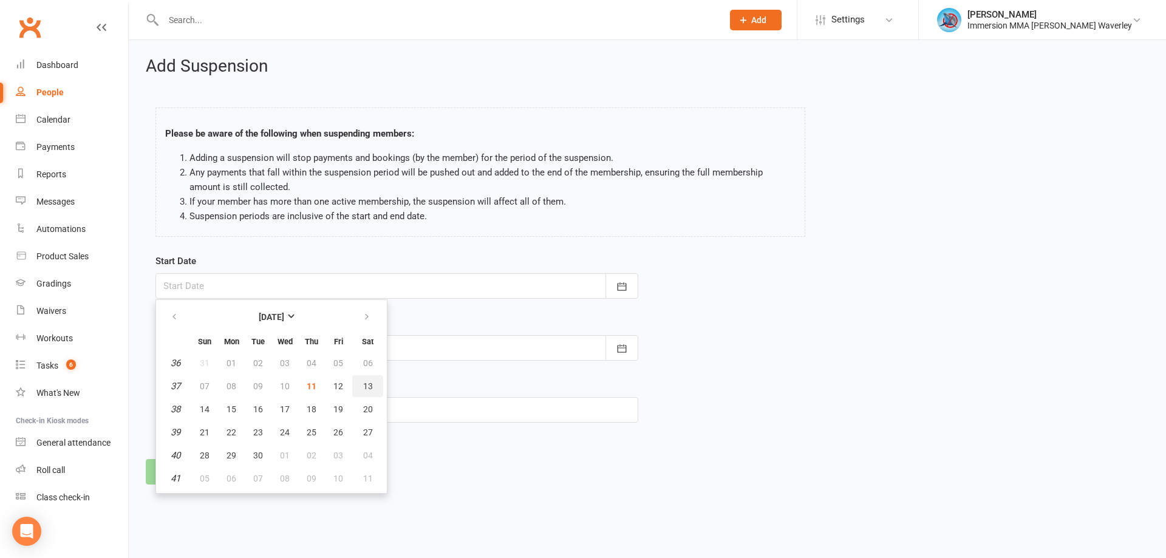
click at [361, 384] on button "13" at bounding box center [367, 386] width 31 height 22
type input "13 Sep 2025"
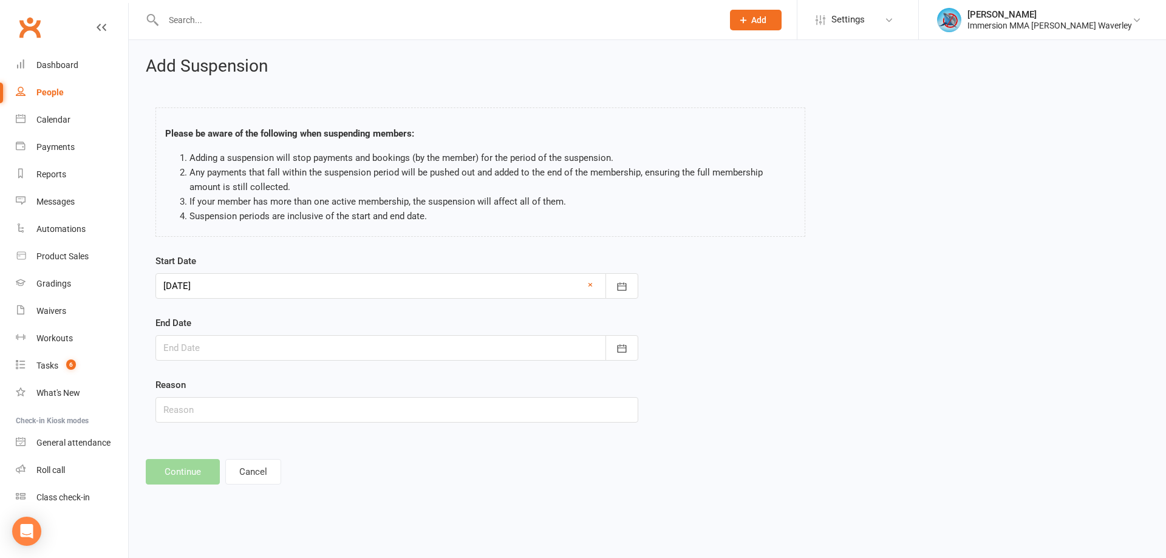
click at [346, 346] on div at bounding box center [396, 348] width 483 height 26
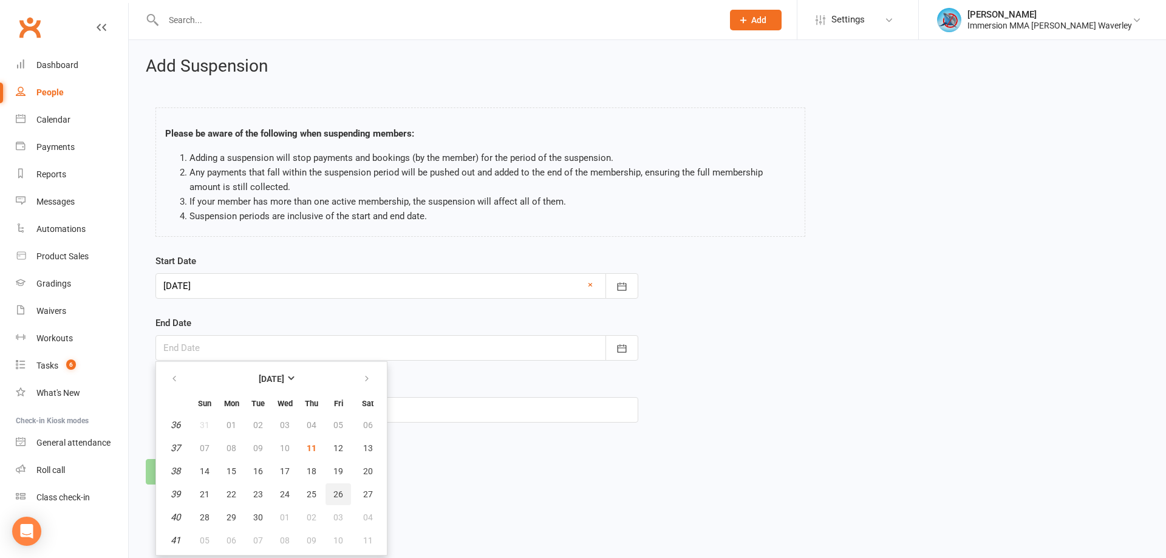
click at [336, 492] on span "26" at bounding box center [338, 494] width 10 height 10
type input "26 Sep 2025"
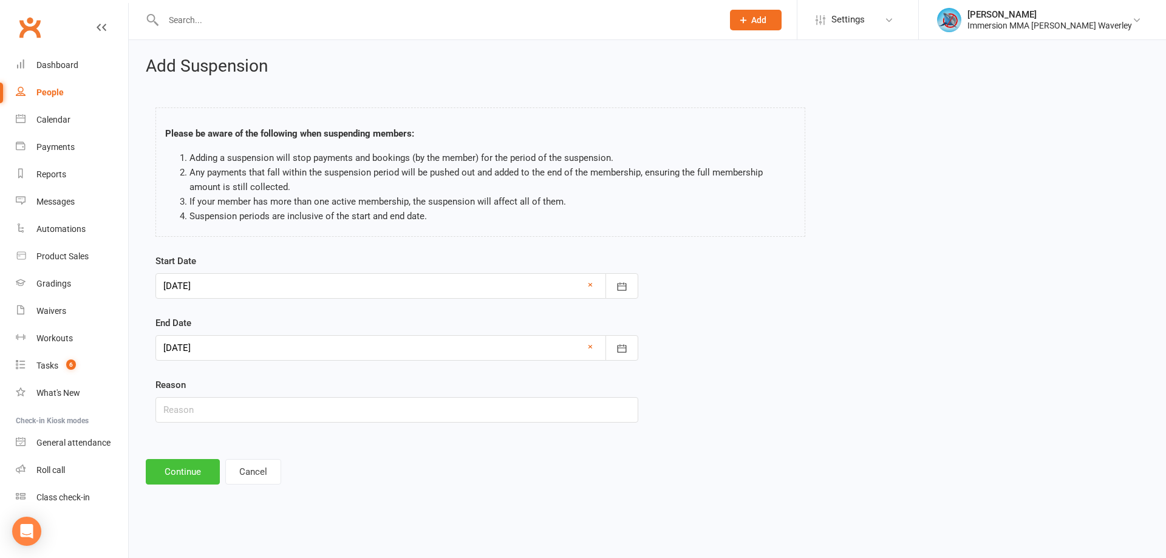
click at [203, 480] on button "Continue" at bounding box center [183, 472] width 74 height 26
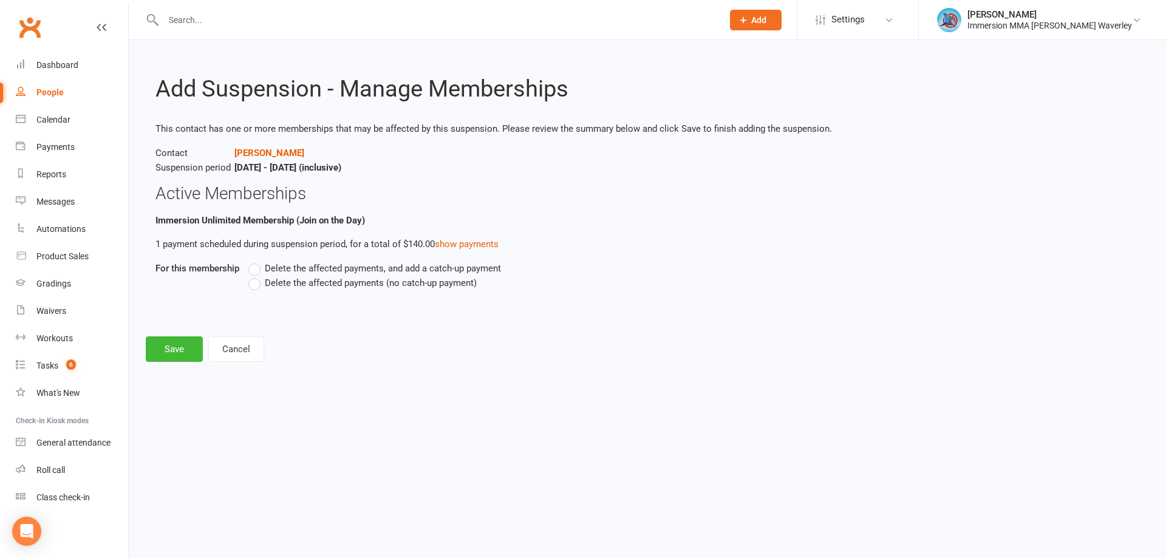
click at [323, 288] on span "Delete the affected payments (no catch-up payment)" at bounding box center [371, 282] width 212 height 13
click at [256, 276] on input "Delete the affected payments (no catch-up payment)" at bounding box center [252, 276] width 8 height 0
click at [189, 361] on button "Save" at bounding box center [174, 349] width 57 height 26
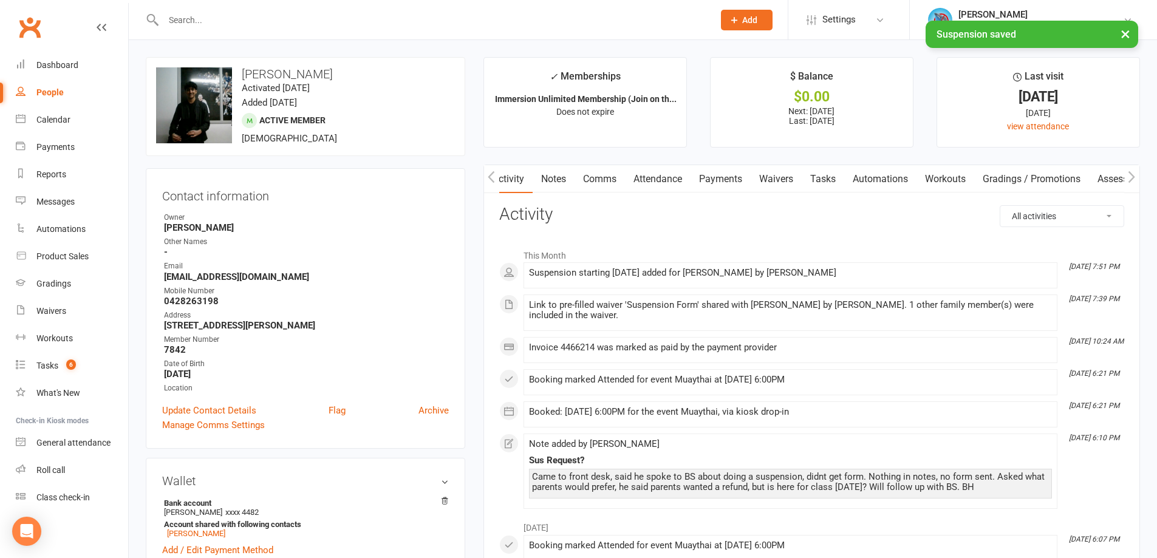
click at [834, 177] on link "Tasks" at bounding box center [823, 179] width 43 height 28
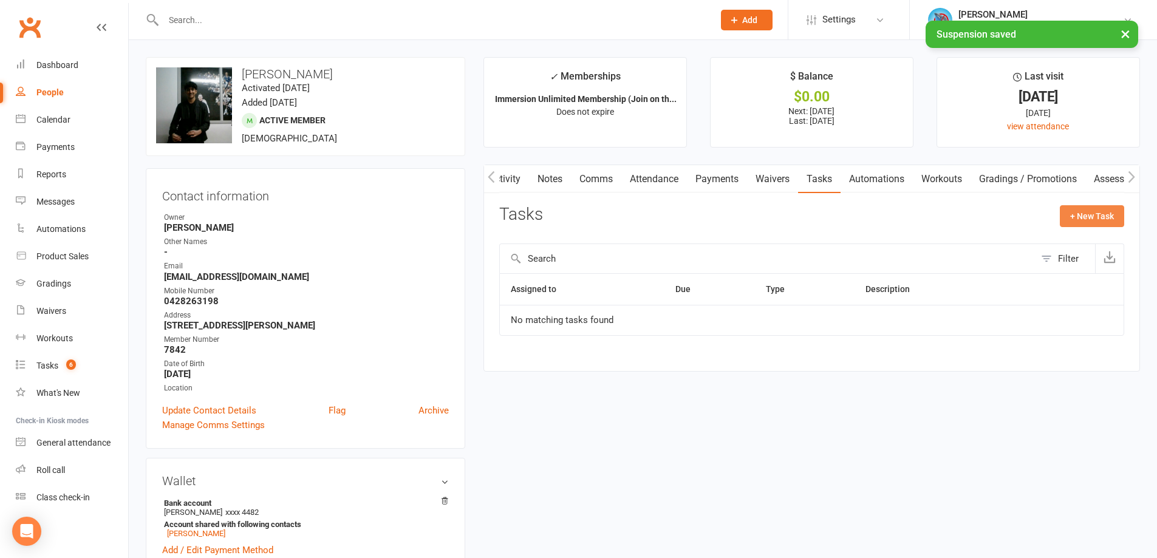
click at [1068, 210] on button "+ New Task" at bounding box center [1092, 216] width 64 height 22
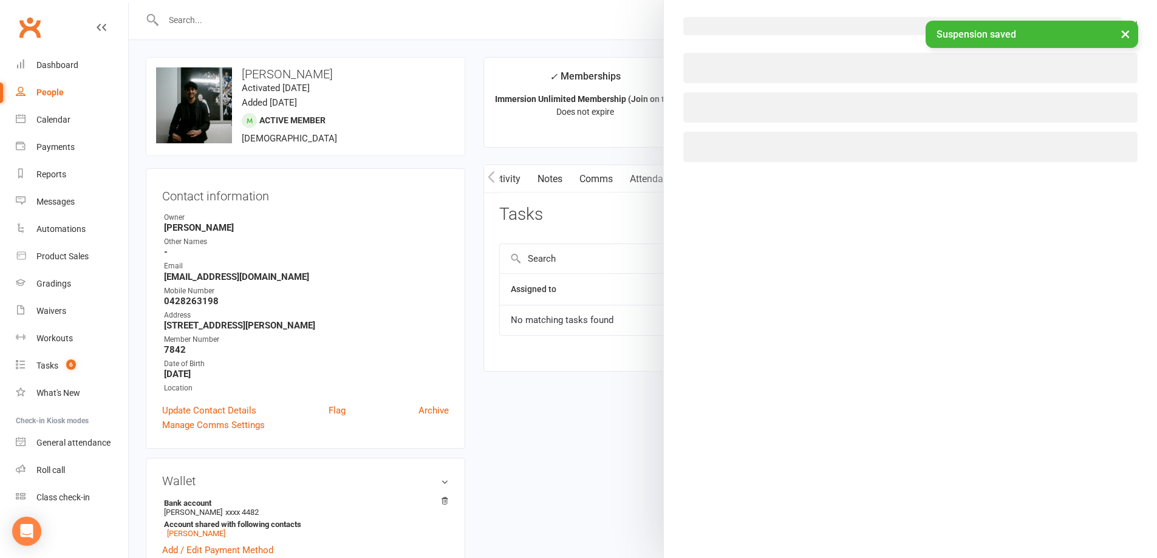
select select "48839"
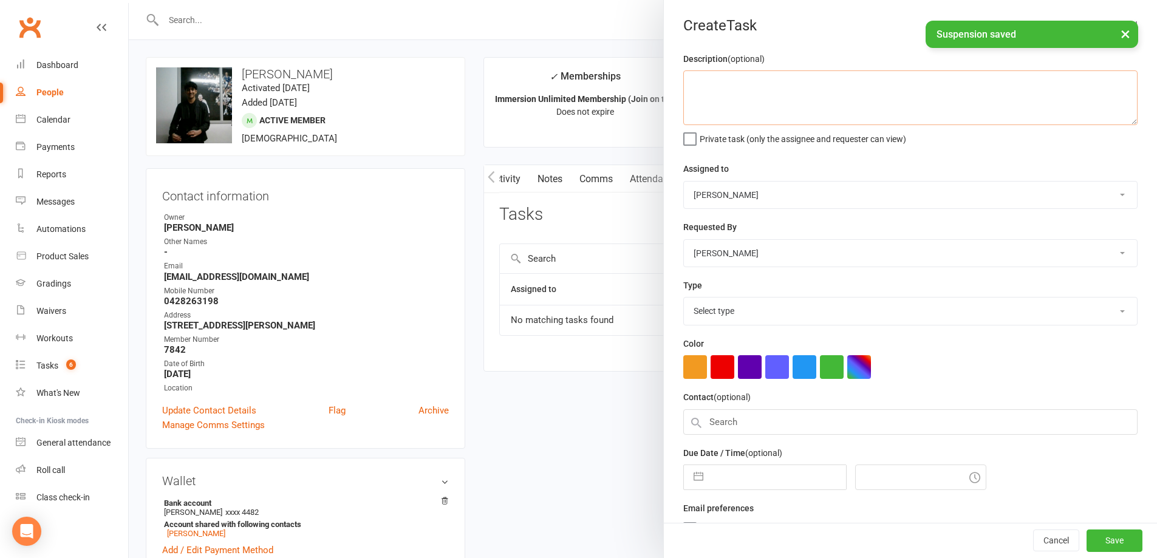
click at [752, 101] on textarea at bounding box center [910, 97] width 454 height 55
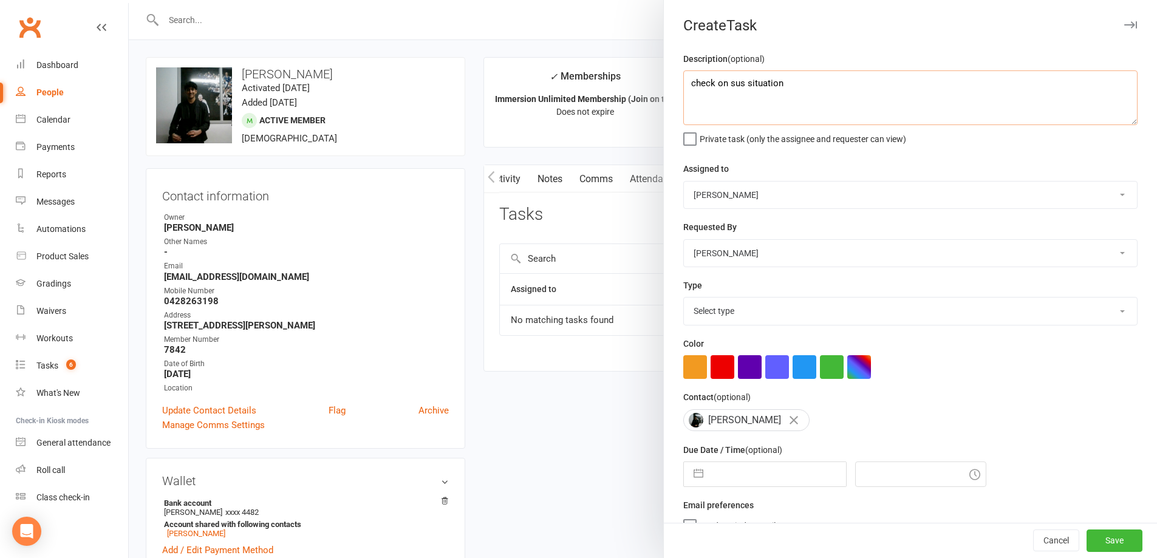
type textarea "check on sus situation"
click at [712, 202] on select "David Marinakis Team Immersion Ben Street Immersion Tablet James Fitzgerald Ben…" at bounding box center [910, 195] width 453 height 27
select select "48837"
click at [684, 182] on select "David Marinakis Team Immersion Ben Street Immersion Tablet James Fitzgerald Ben…" at bounding box center [910, 195] width 453 height 27
click at [763, 312] on select "Select type Account follow up [high priority] Attended trial follow up Chase si…" at bounding box center [910, 311] width 453 height 27
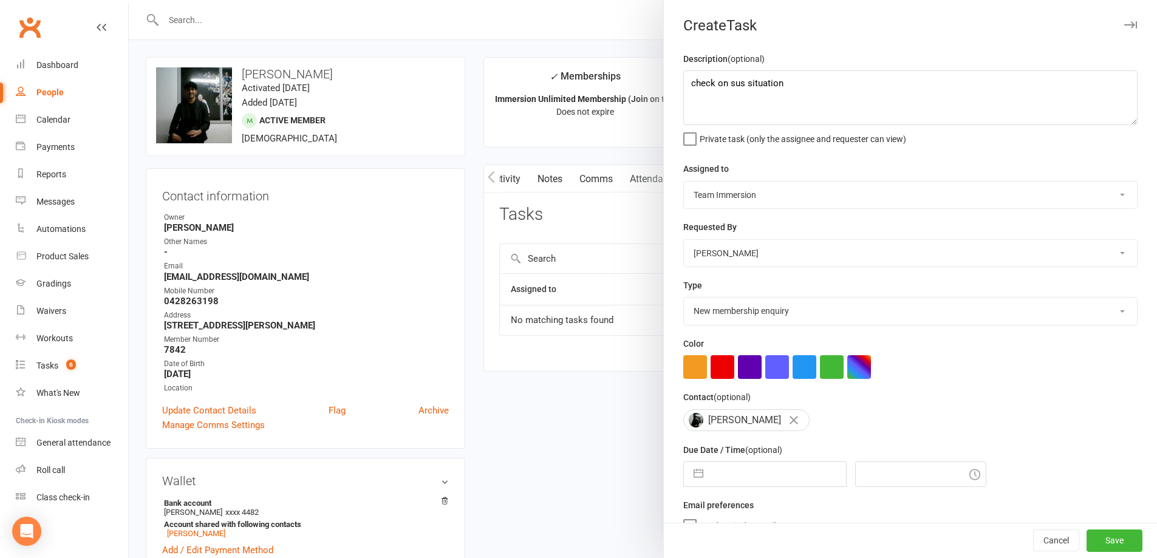
click at [684, 300] on select "Select type Account follow up [high priority] Attended trial follow up Chase si…" at bounding box center [910, 311] width 453 height 27
drag, startPoint x: 721, startPoint y: 322, endPoint x: 731, endPoint y: 326, distance: 10.4
click at [721, 322] on select "Account follow up [high priority] Attended trial follow up Chase sign-up forms …" at bounding box center [910, 311] width 453 height 27
select select "27317"
click at [684, 300] on select "Account follow up [high priority] Attended trial follow up Chase sign-up forms …" at bounding box center [910, 311] width 453 height 27
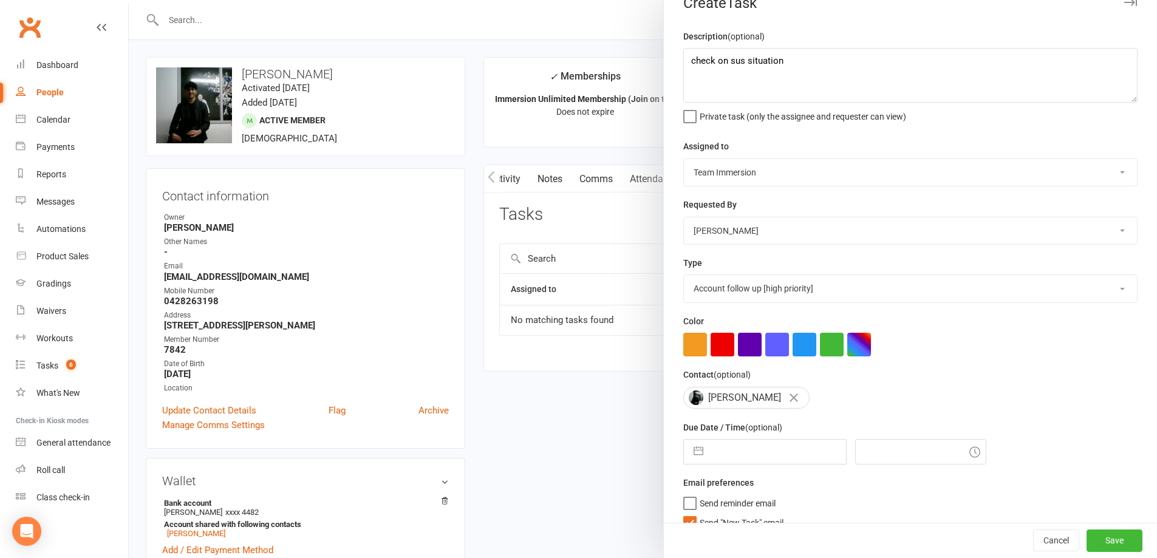
scroll to position [44, 0]
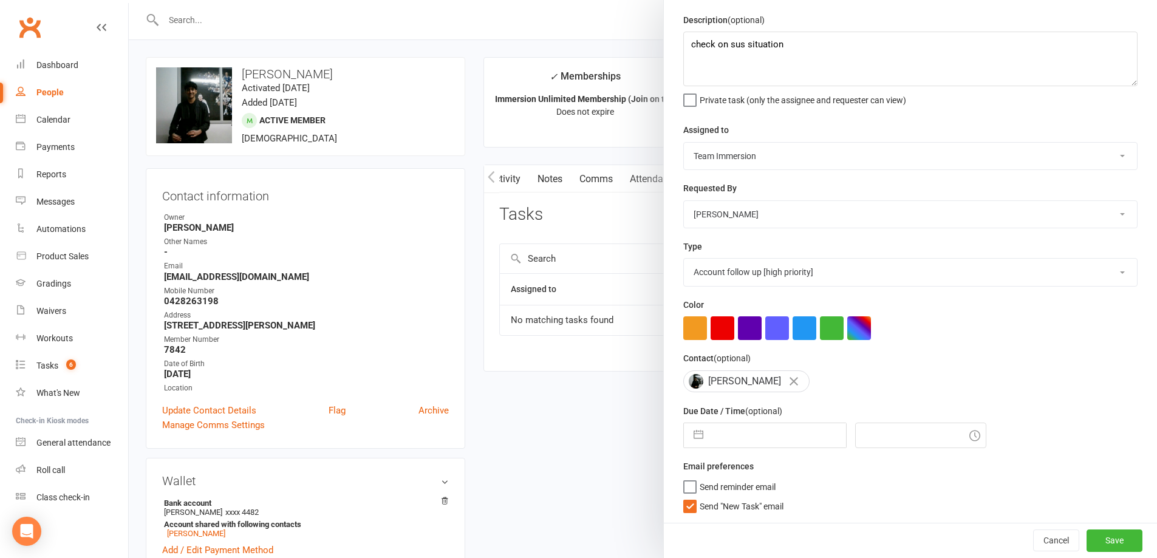
click at [749, 432] on input "text" at bounding box center [777, 435] width 137 height 24
select select "7"
select select "2025"
select select "8"
select select "2025"
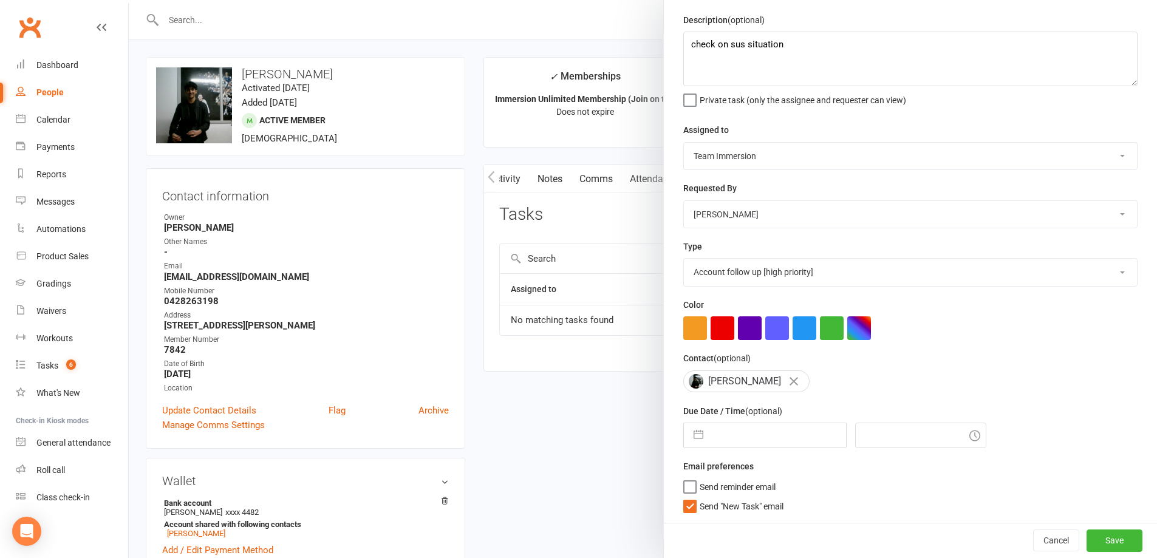
select select "9"
select select "2025"
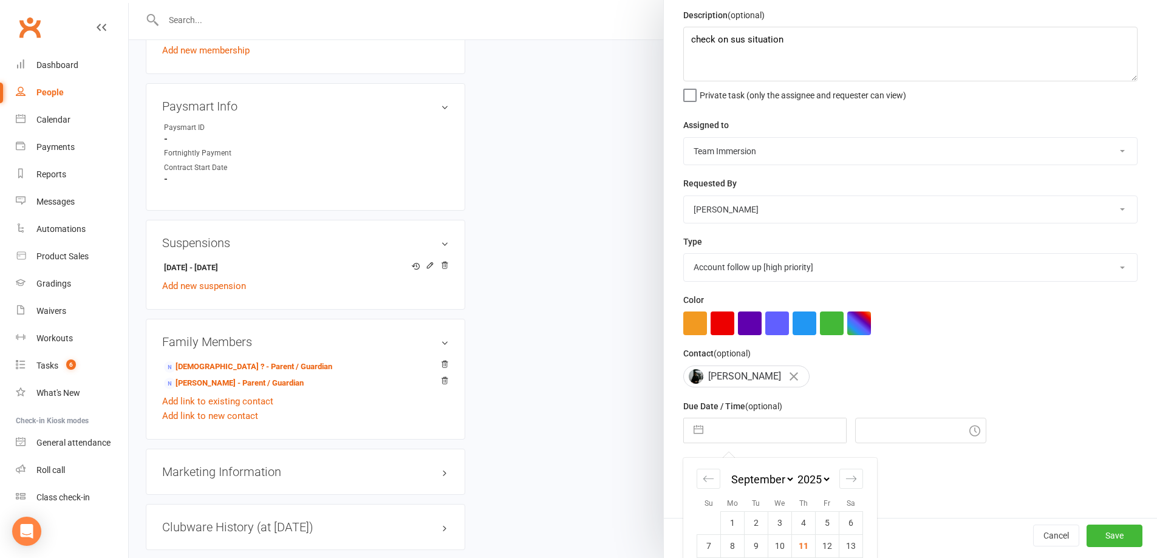
scroll to position [809, 0]
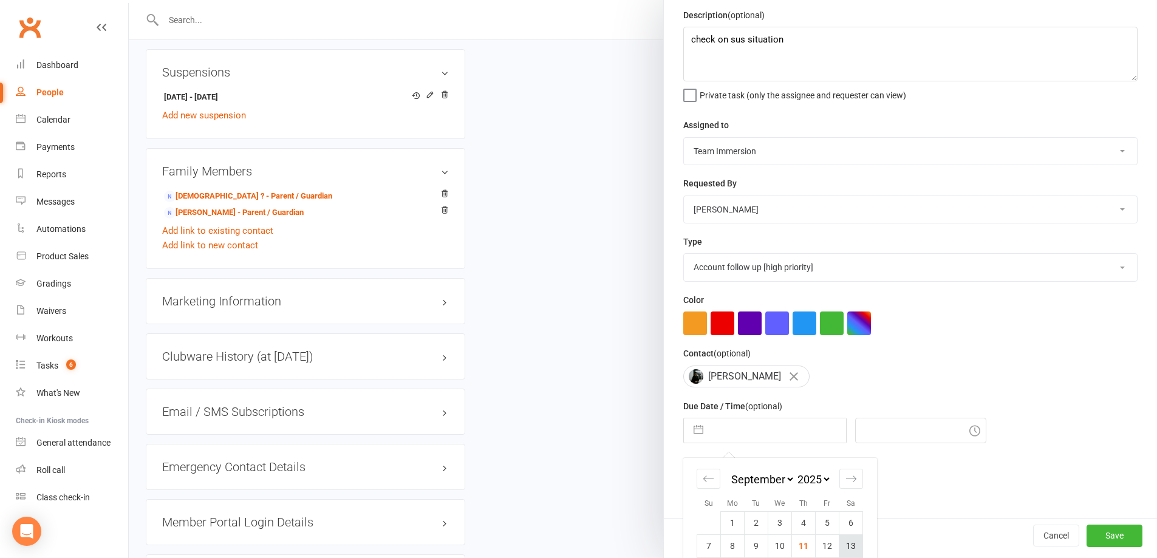
click at [851, 546] on td "13" at bounding box center [851, 545] width 24 height 23
type input "13 Sep 2025"
type input "8:00pm"
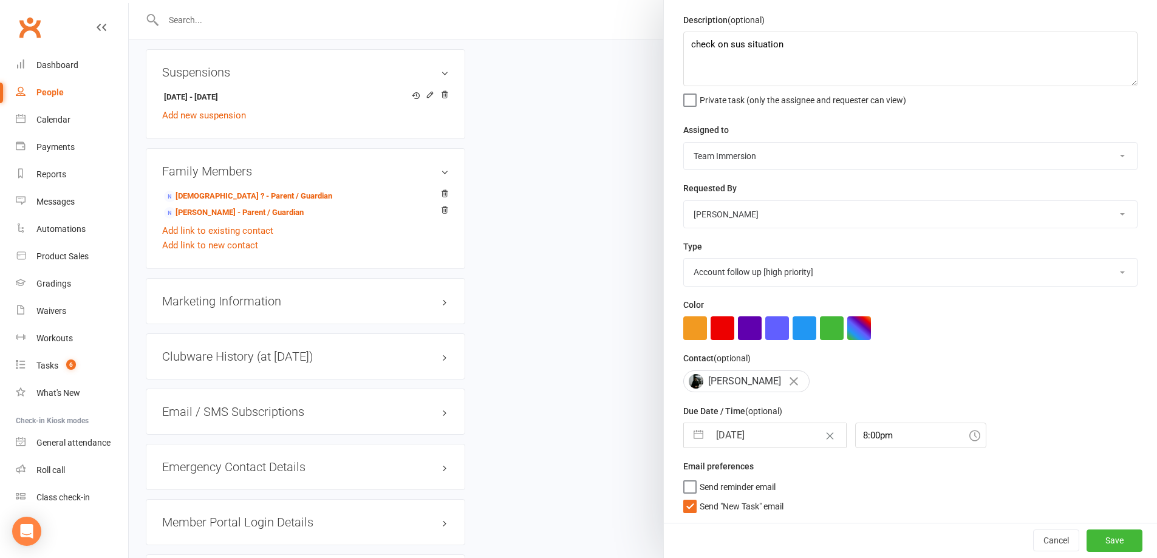
click at [767, 505] on span "Send "New Task" email" at bounding box center [742, 504] width 84 height 14
click at [767, 497] on input "Send "New Task" email" at bounding box center [733, 497] width 100 height 0
click at [1089, 537] on button "Save" at bounding box center [1114, 541] width 56 height 22
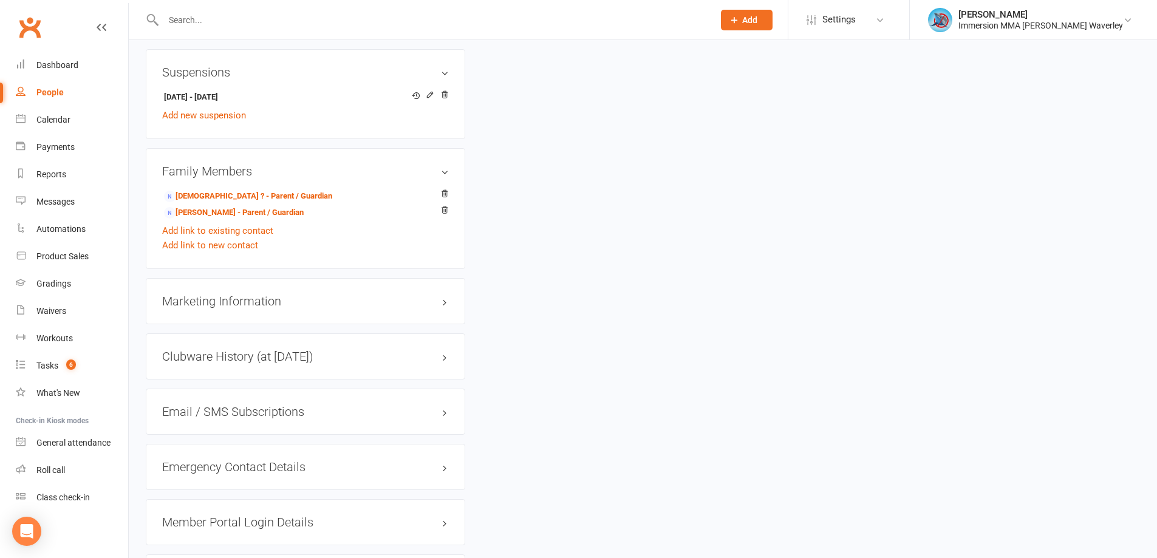
scroll to position [0, 0]
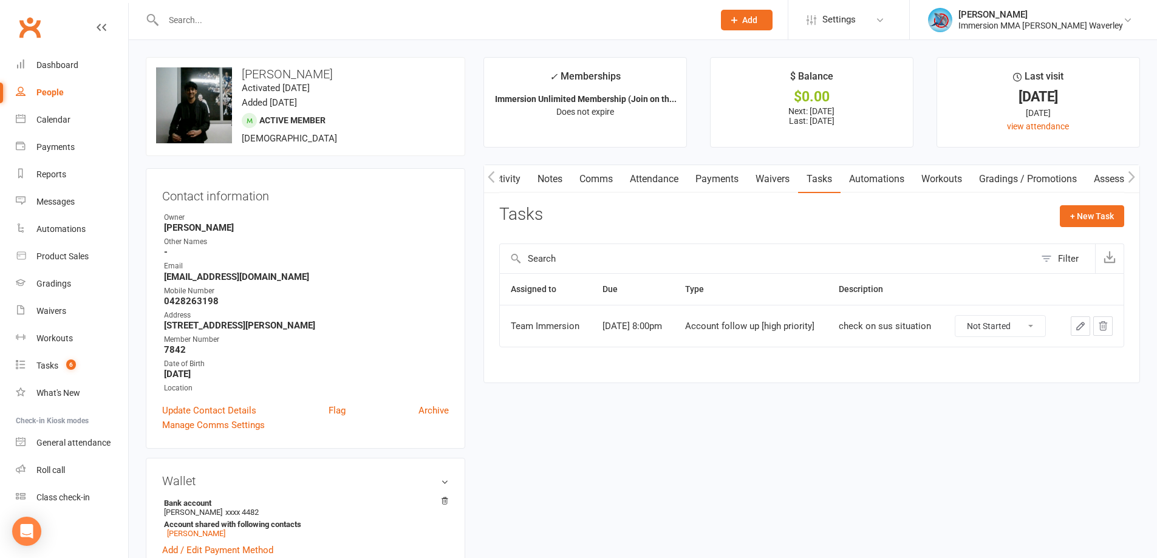
click at [557, 179] on link "Notes" at bounding box center [550, 179] width 42 height 28
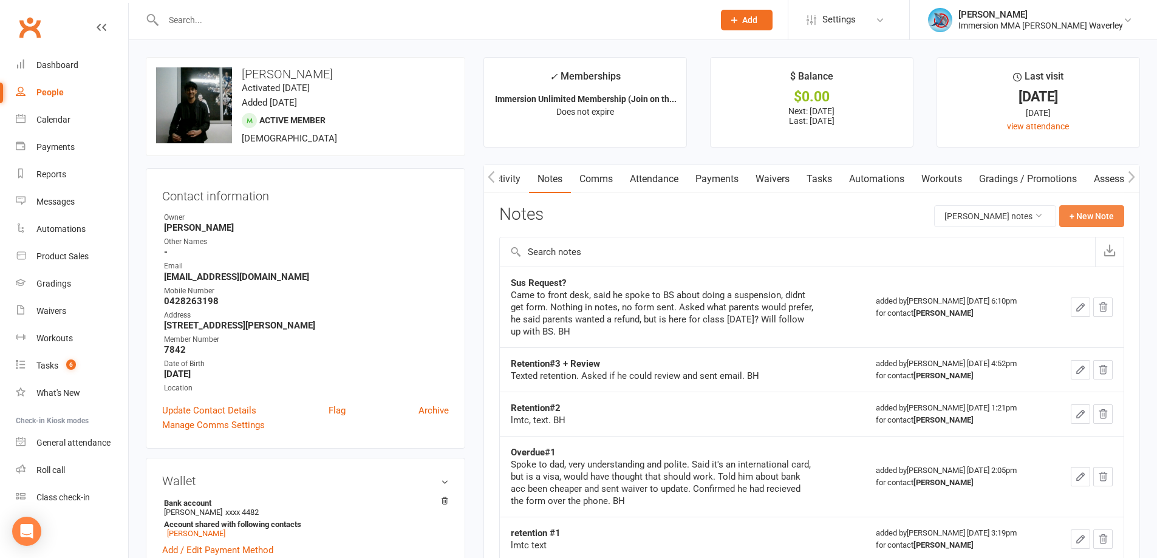
click at [1098, 211] on button "+ New Note" at bounding box center [1091, 216] width 65 height 22
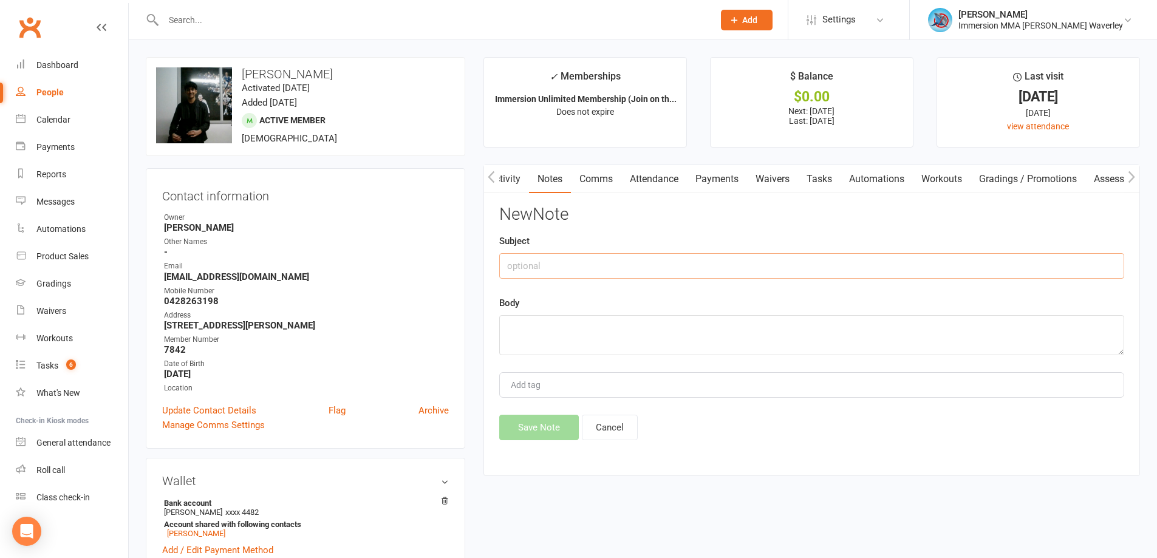
click at [532, 262] on input "text" at bounding box center [811, 266] width 625 height 26
type input "Sus Request"
click at [598, 182] on link "Comms" at bounding box center [596, 179] width 50 height 28
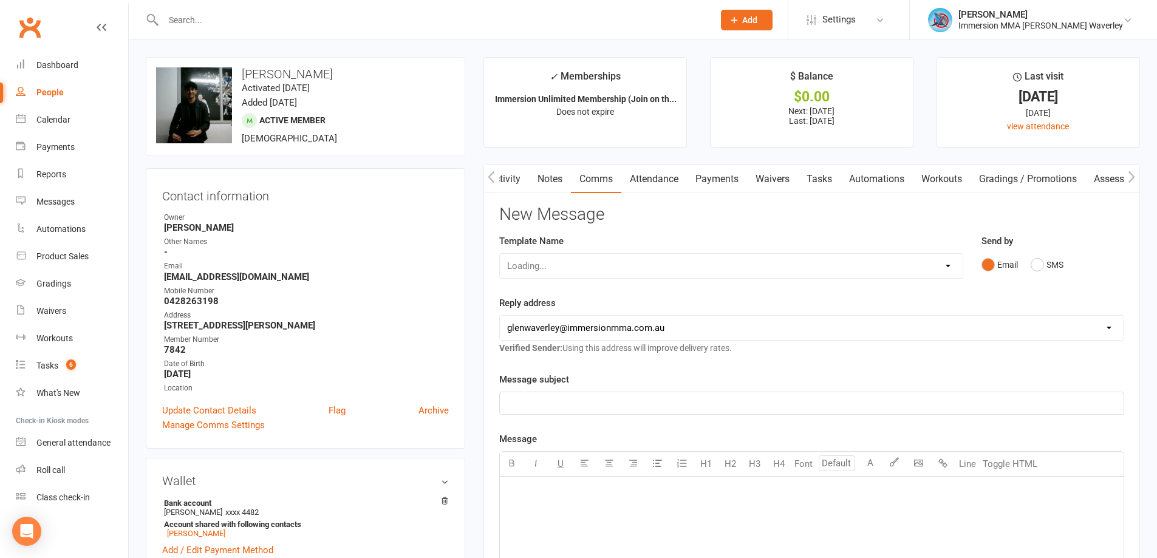
click at [560, 183] on link "Notes" at bounding box center [550, 179] width 42 height 28
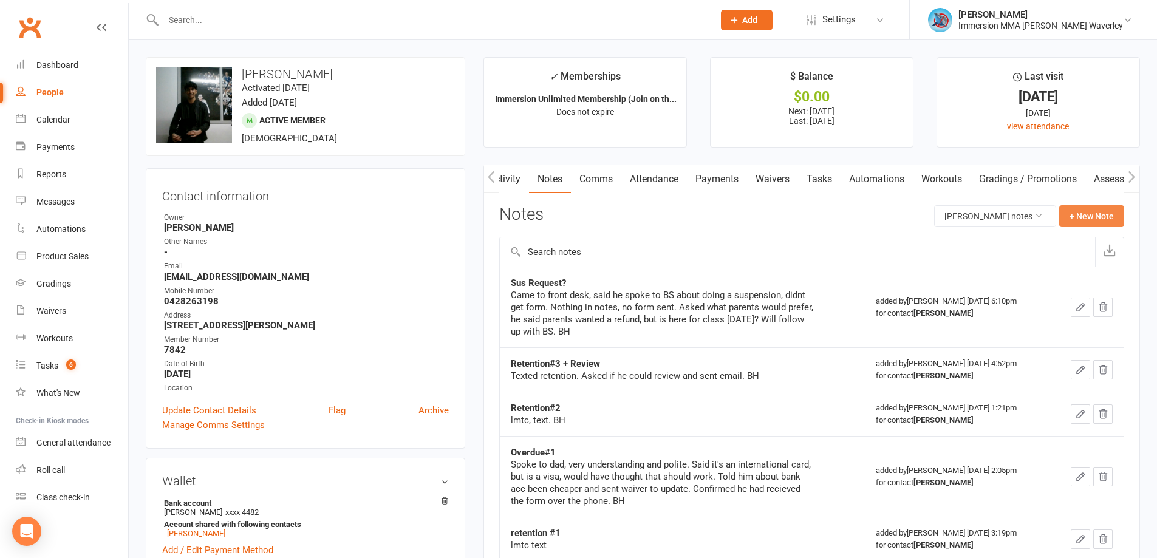
click at [1100, 218] on button "+ New Note" at bounding box center [1091, 216] width 65 height 22
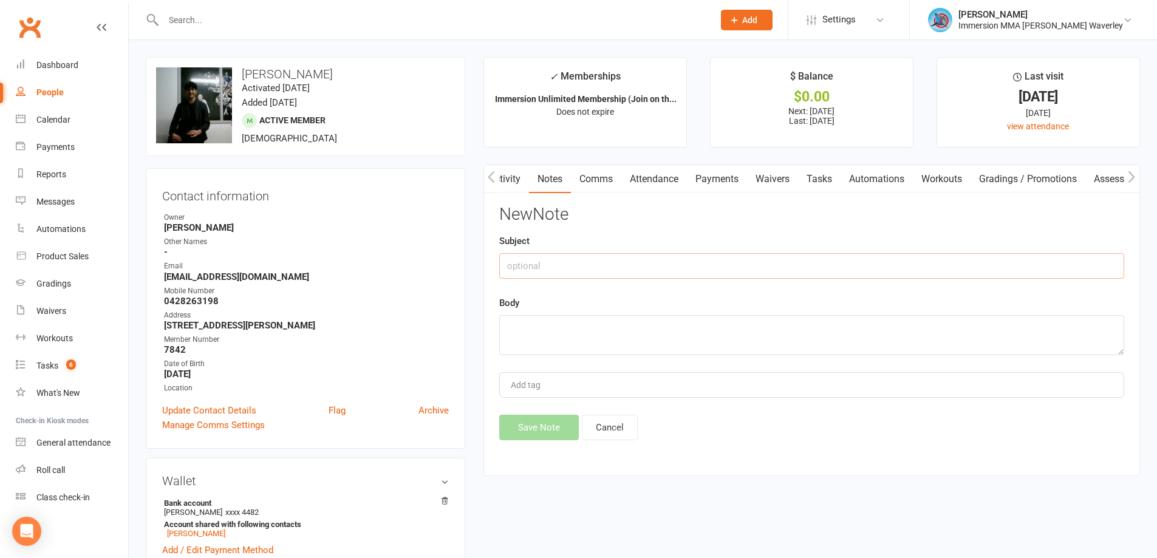
click at [556, 262] on input "text" at bounding box center [811, 266] width 625 height 26
type input "Sus Request"
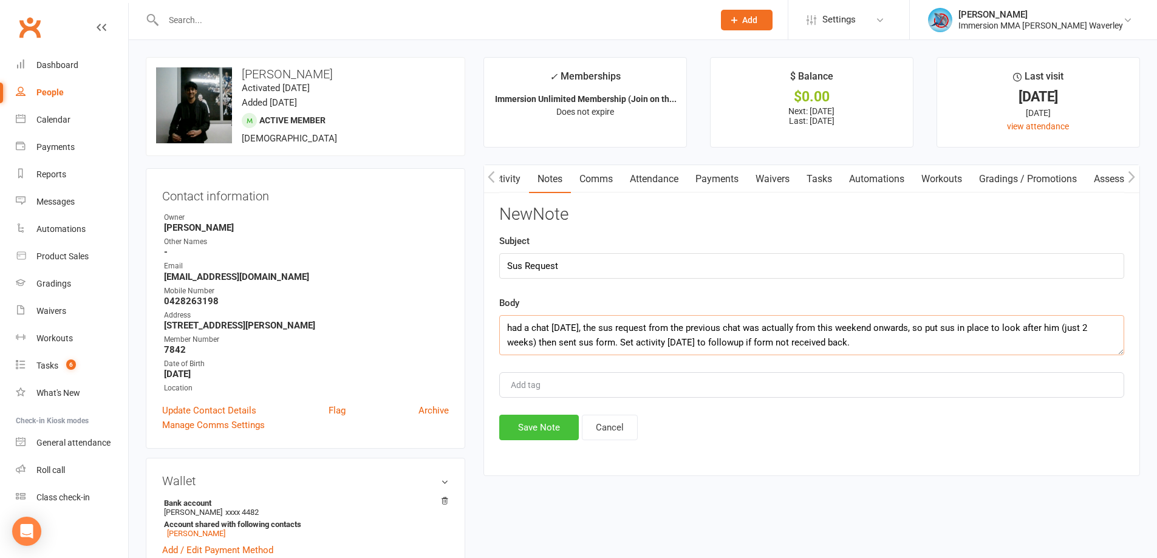
type textarea "had a chat today, the sus request from the previous chat was actually from this…"
click at [548, 435] on button "Save Note" at bounding box center [539, 428] width 80 height 26
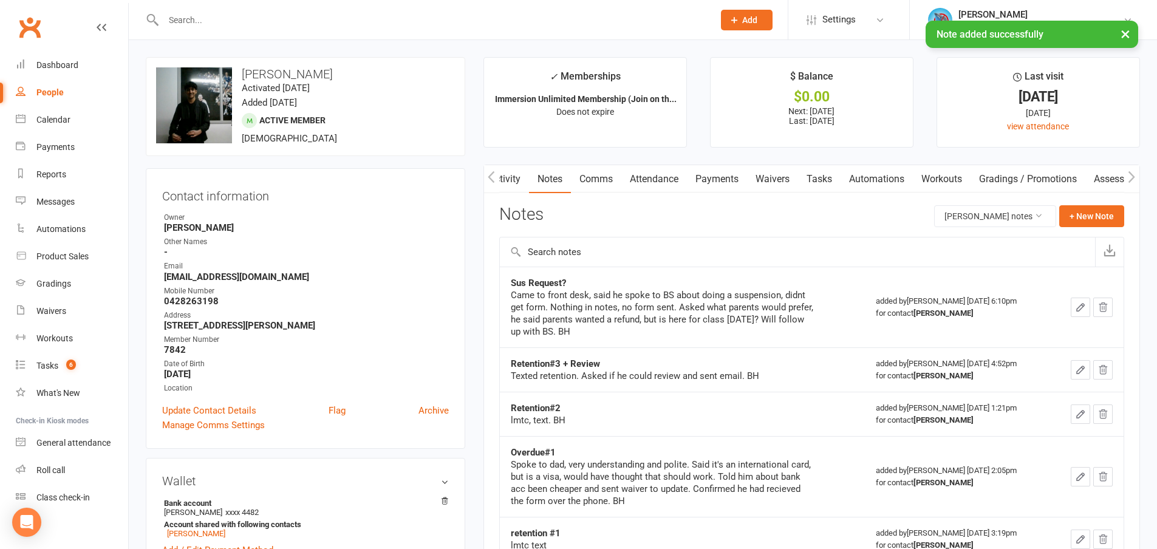
click at [827, 180] on link "Tasks" at bounding box center [819, 179] width 43 height 28
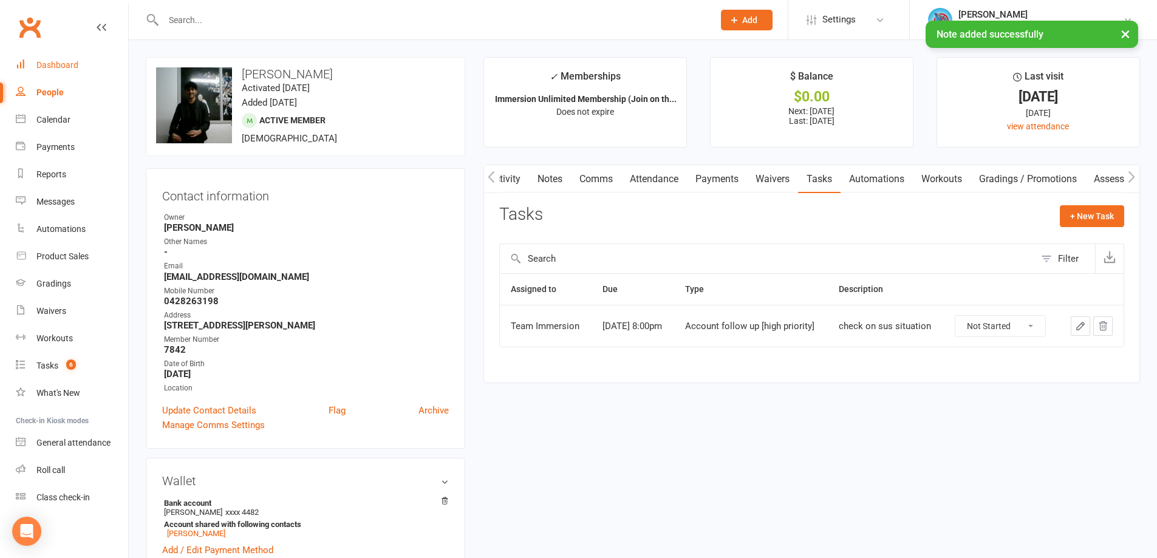
click at [52, 63] on div "Dashboard" at bounding box center [57, 65] width 42 height 10
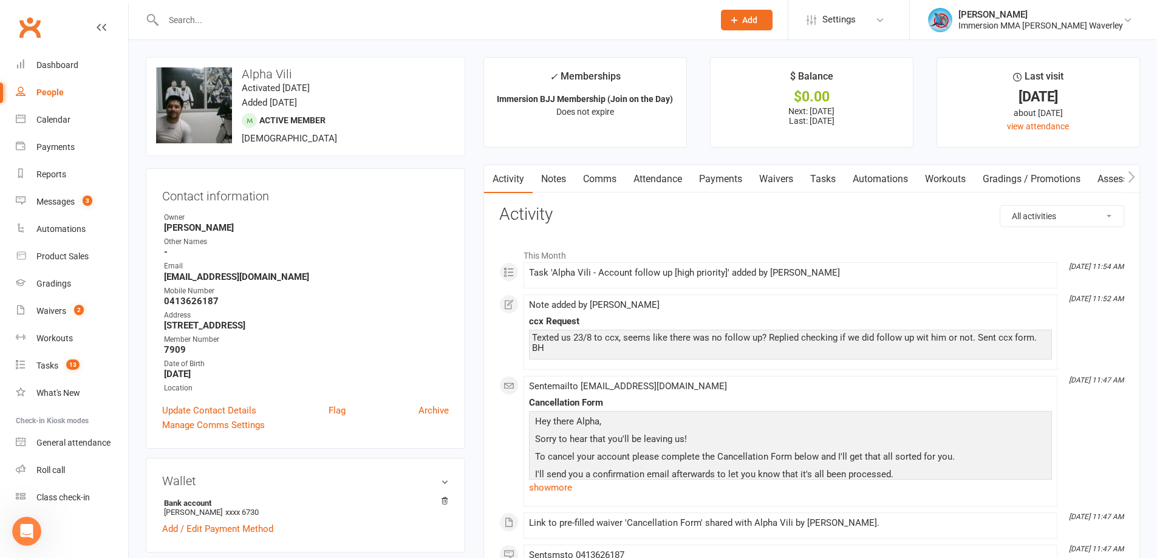
scroll to position [162, 0]
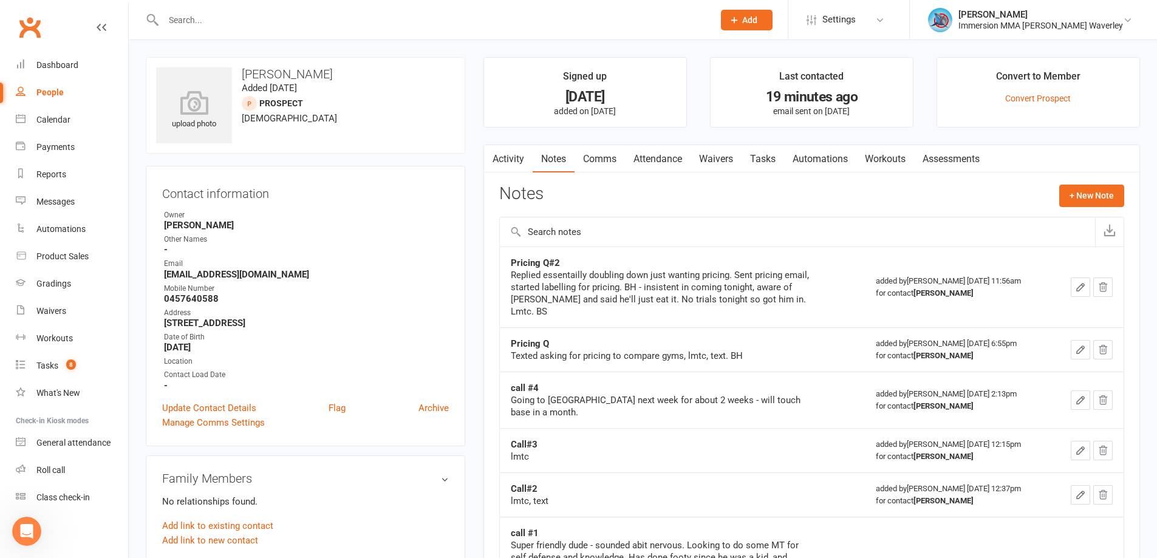
click at [607, 167] on link "Comms" at bounding box center [599, 159] width 50 height 28
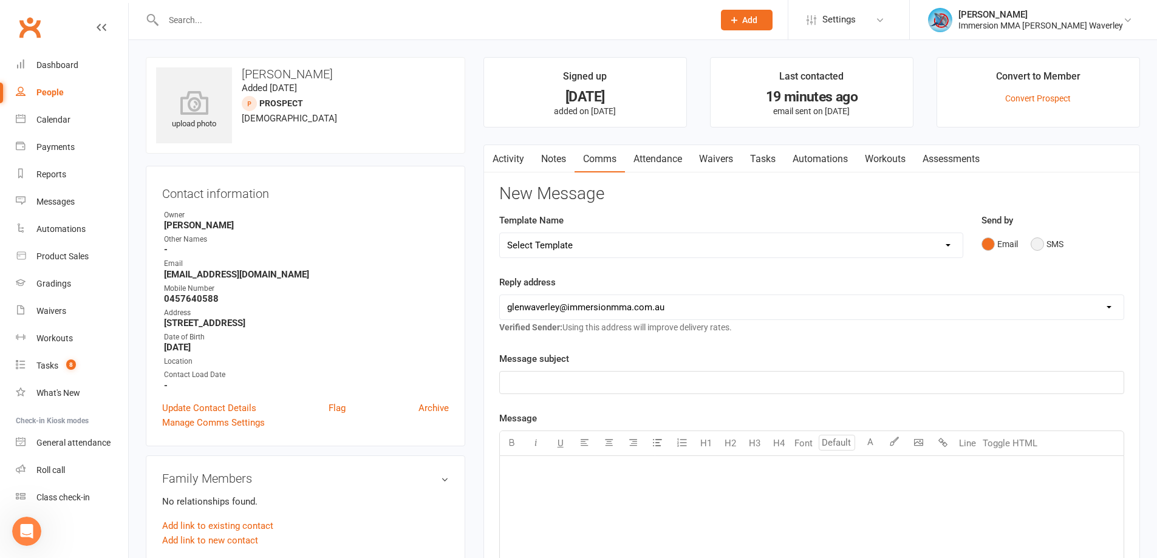
click at [1042, 243] on button "SMS" at bounding box center [1047, 244] width 33 height 23
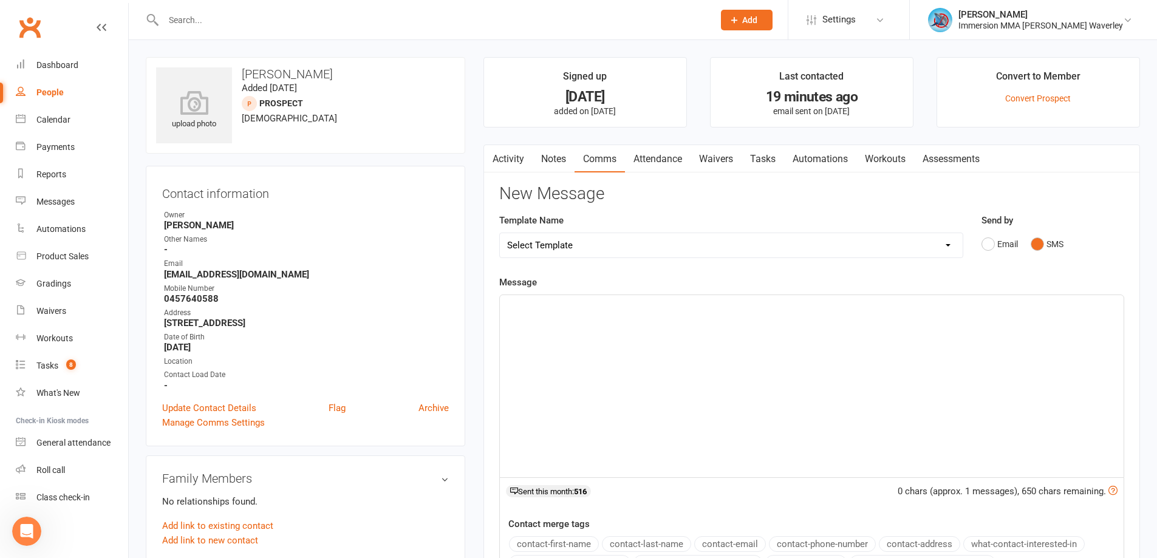
drag, startPoint x: 623, startPoint y: 379, endPoint x: 613, endPoint y: 372, distance: 11.8
click at [624, 379] on div "﻿" at bounding box center [812, 386] width 624 height 182
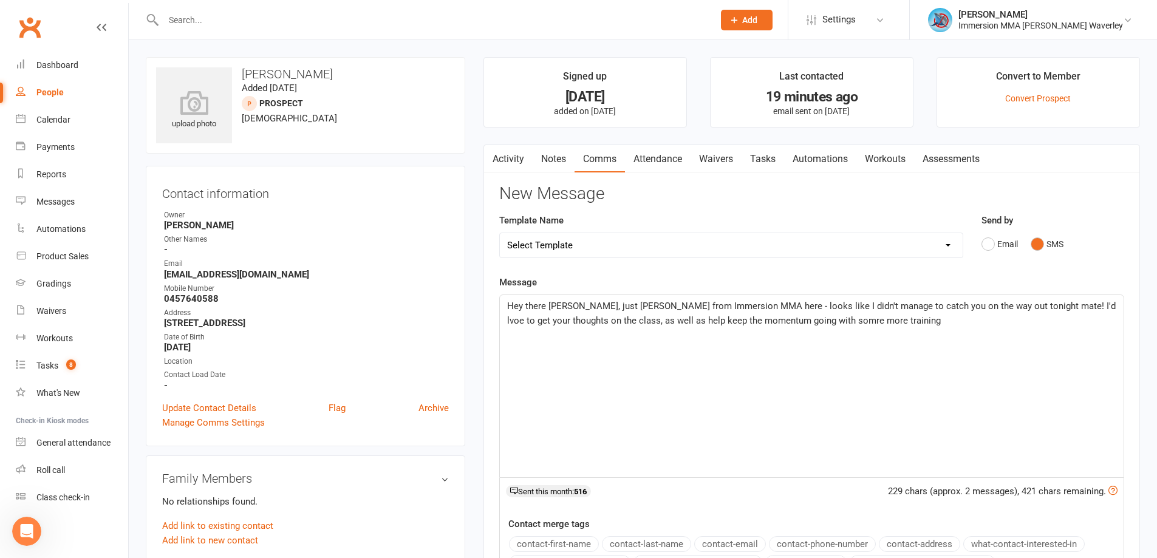
click at [774, 324] on span "Hey there Matty, just Ben from Immersion MMA here - looks like I didn't manage …" at bounding box center [812, 314] width 611 height 26
click at [953, 343] on div "Hey there Matty, just Ben from Immersion MMA here - looks like I didn't manage …" at bounding box center [812, 386] width 624 height 182
click at [978, 421] on div "Hey there Matty, just Ben from Immersion MMA here - looks like I didn't manage …" at bounding box center [812, 386] width 624 height 182
click at [890, 390] on div "Hey there Matty, just Ben from Immersion MMA here - looks like I didn't manage …" at bounding box center [812, 386] width 624 height 182
click at [1017, 305] on span "Hey there Matty, just Ben from Immersion MMA here - looks like I didn't manage …" at bounding box center [812, 314] width 611 height 26
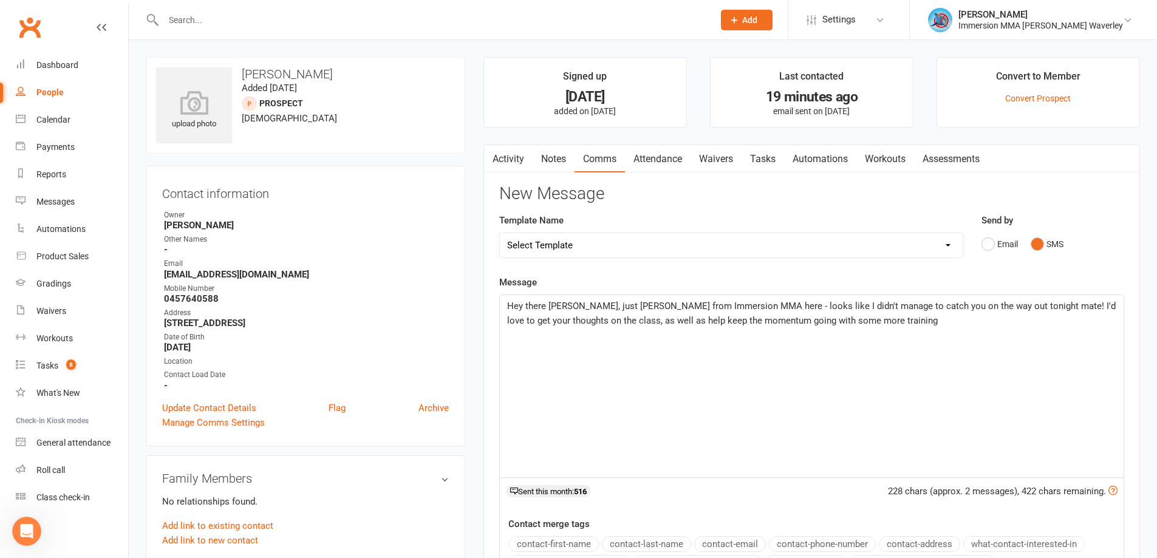
click at [865, 322] on p "Hey there Matty, just Ben from Immersion MMA here - looks like I didn't manage …" at bounding box center [811, 313] width 609 height 29
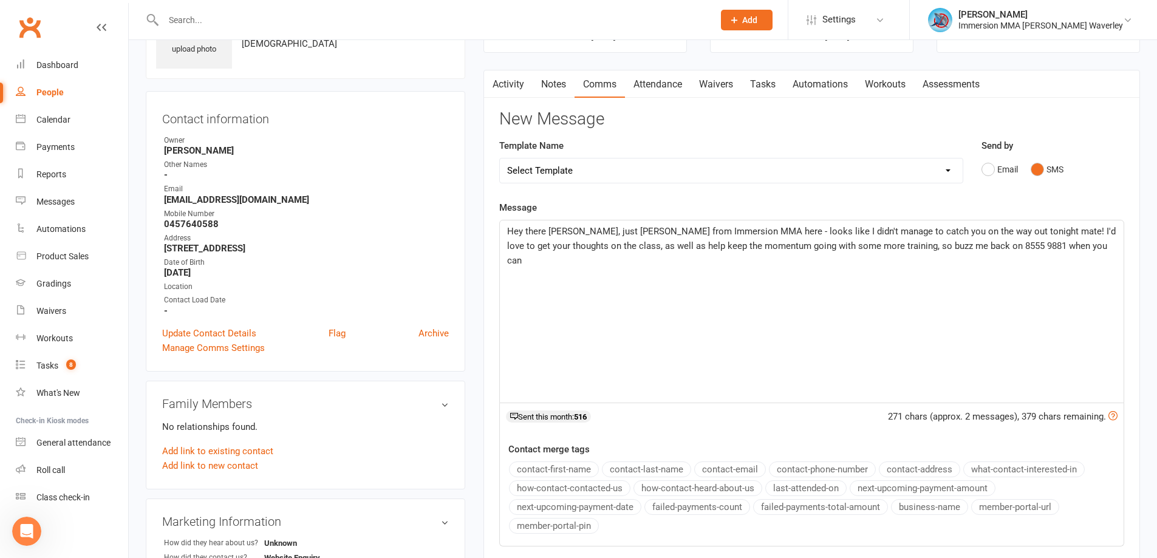
scroll to position [324, 0]
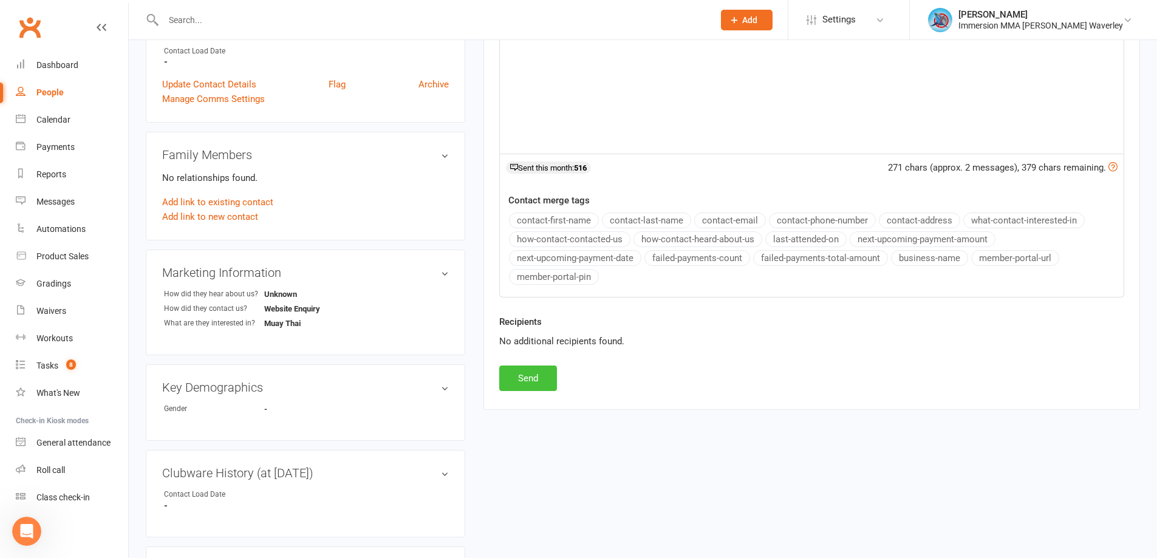
click at [524, 377] on button "Send" at bounding box center [528, 379] width 58 height 26
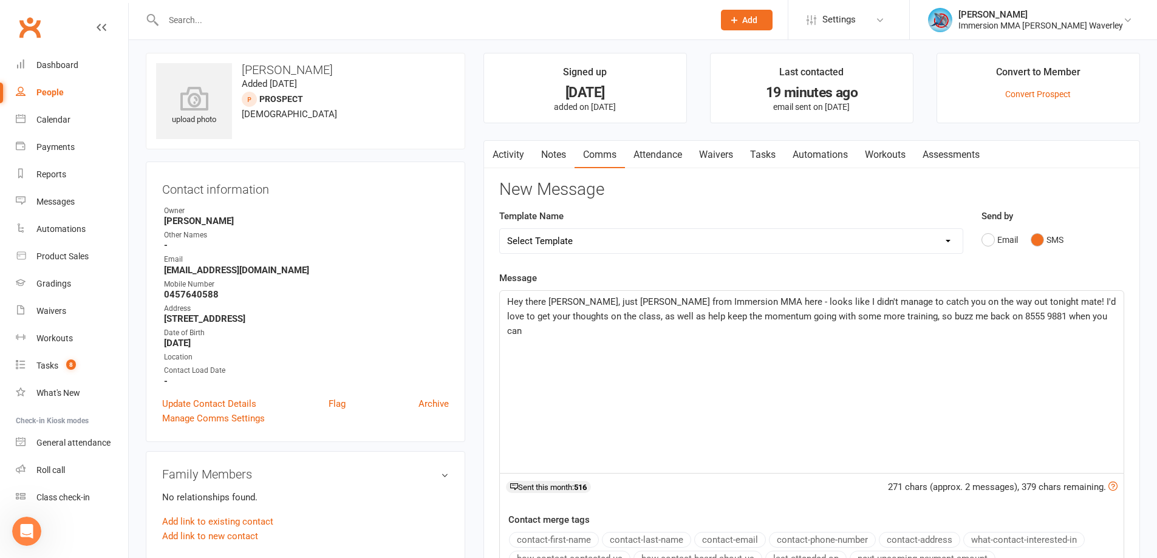
scroll to position [0, 0]
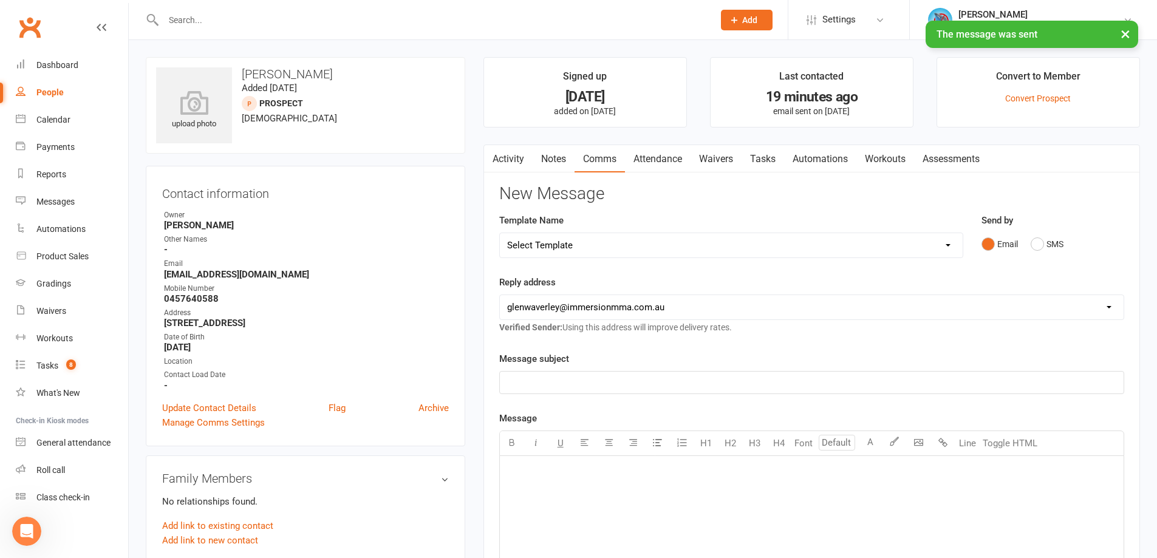
click at [543, 163] on link "Notes" at bounding box center [554, 159] width 42 height 28
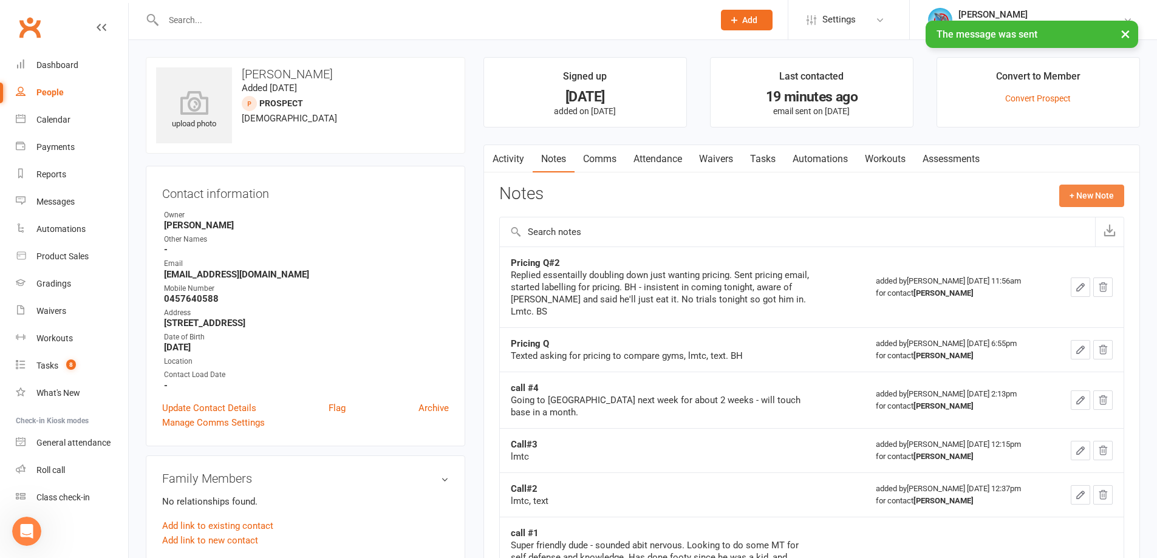
click at [1092, 194] on button "+ New Note" at bounding box center [1091, 196] width 65 height 22
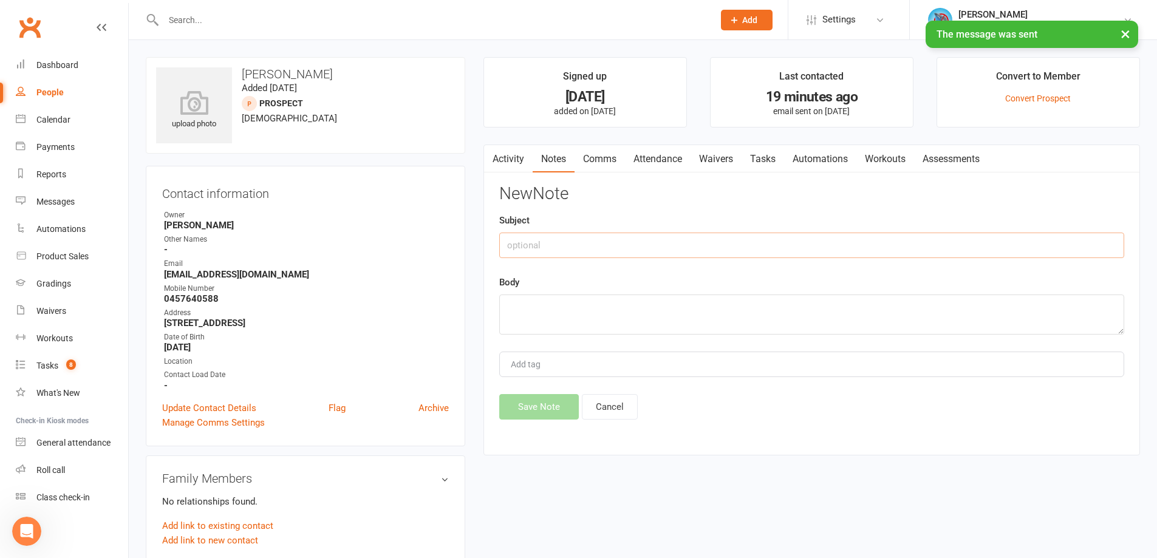
click at [573, 236] on input "text" at bounding box center [811, 246] width 625 height 26
type input "Trial Notes"
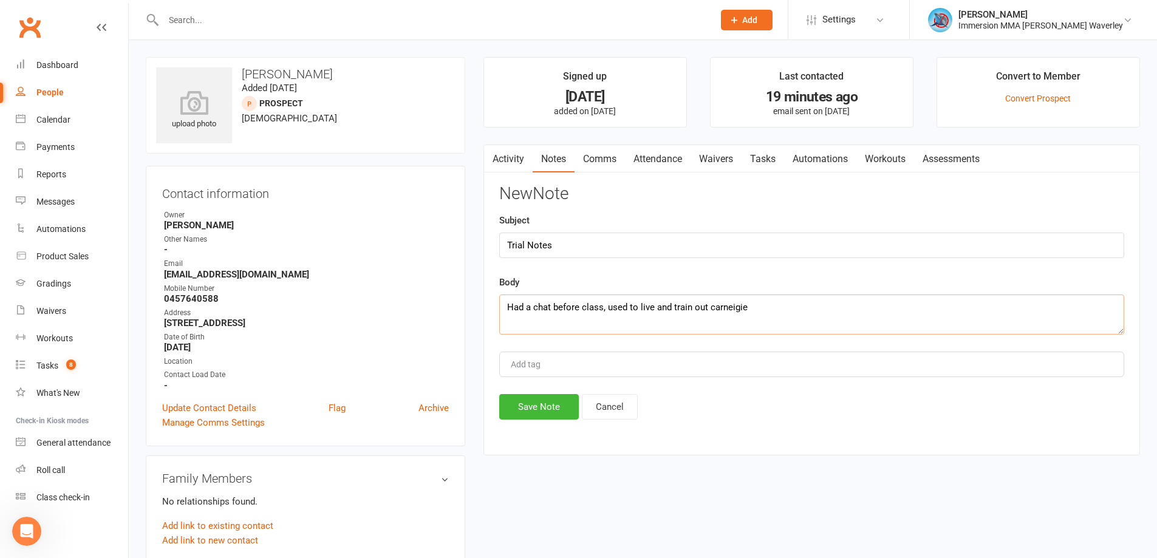
click at [732, 304] on textarea "Had a chat before class, used to live and train out carneigie" at bounding box center [811, 315] width 625 height 40
click at [755, 312] on textarea "Had a chat before class, used to live and train out carnegie" at bounding box center [811, 315] width 625 height 40
click at [717, 308] on textarea "Had a chat before class, used to live and train out carnegie" at bounding box center [811, 315] width 625 height 40
click at [788, 321] on textarea "Had a chat before class, used to live and train out Carnegie" at bounding box center [811, 315] width 625 height 40
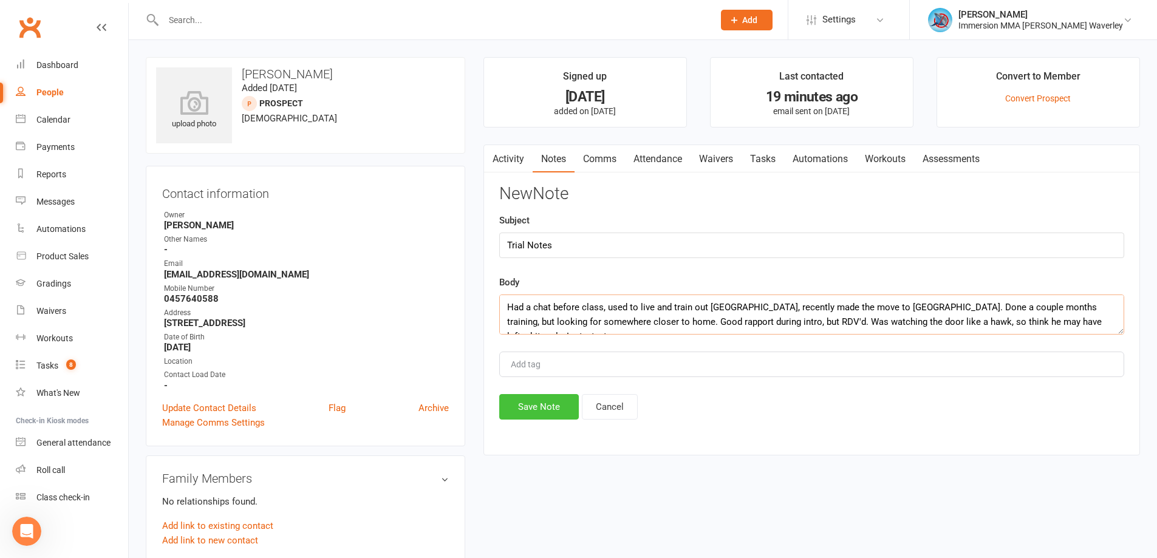
type textarea "Had a chat before class, used to live and train out Carnegie way, recently made…"
click at [530, 400] on button "Save Note" at bounding box center [539, 407] width 80 height 26
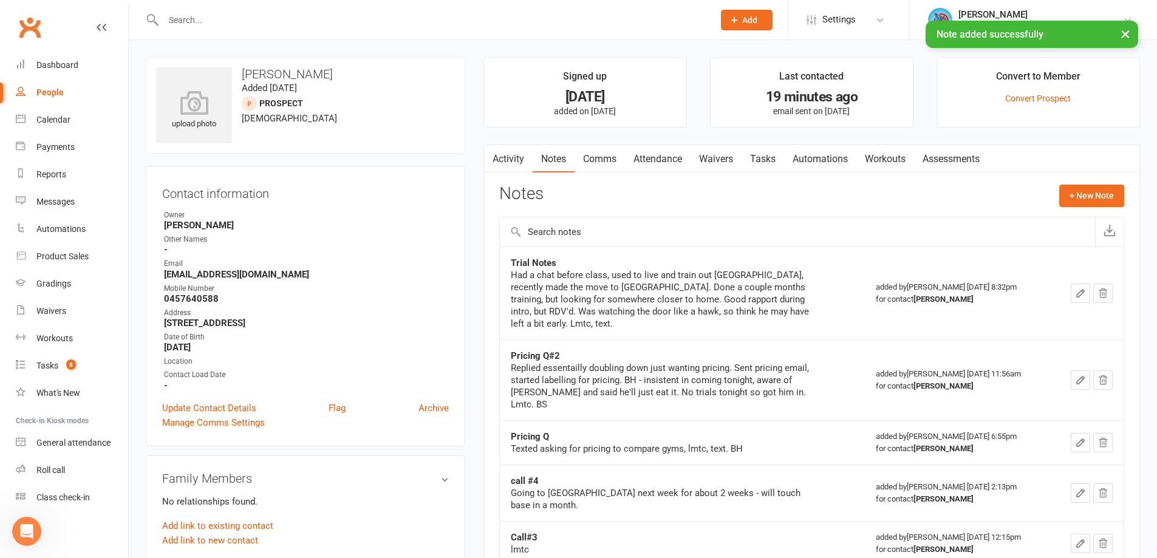
click at [765, 163] on link "Tasks" at bounding box center [762, 159] width 43 height 28
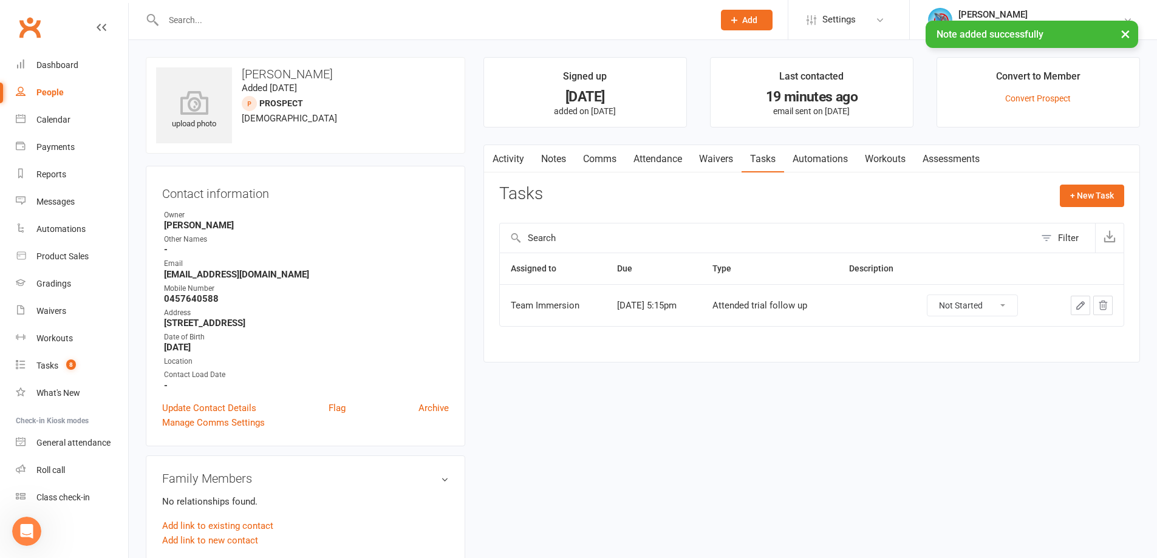
click at [1078, 295] on td at bounding box center [1086, 305] width 75 height 42
click at [1078, 310] on icon "button" at bounding box center [1080, 305] width 11 height 11
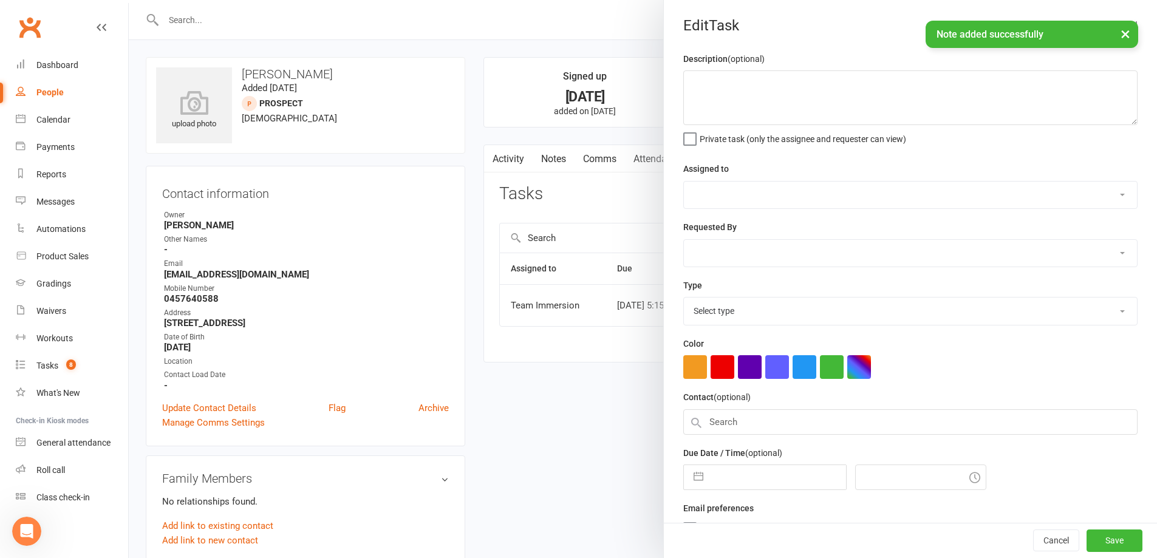
select select "48837"
type input "12 Sep 2025"
type input "5:15pm"
click at [929, 153] on div "Description (optional) Private task (only the assignee and requester can view) …" at bounding box center [910, 308] width 493 height 513
select select "27313"
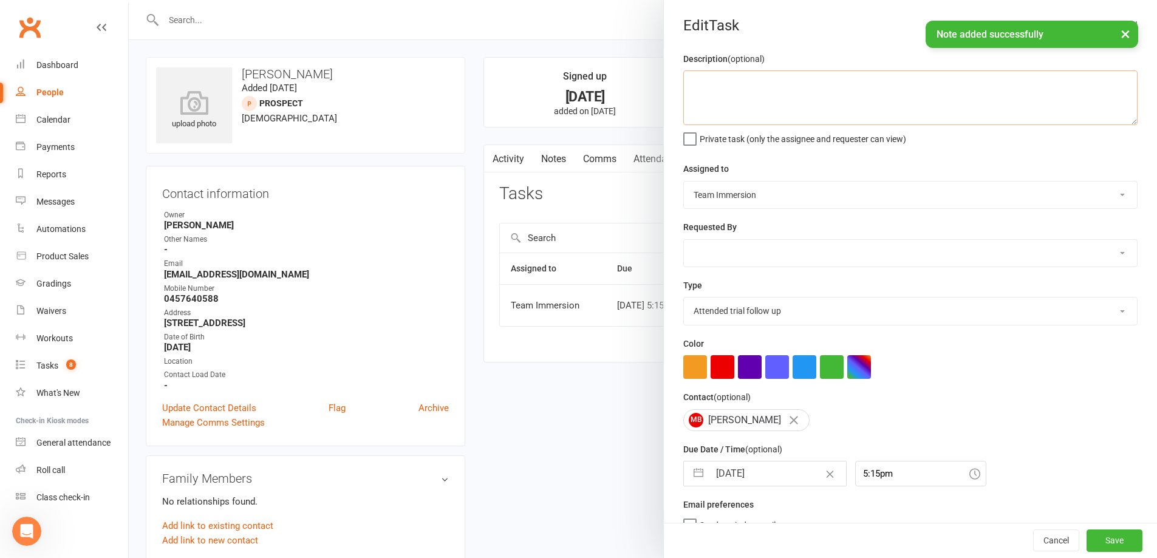
click at [930, 101] on textarea at bounding box center [910, 97] width 454 height 55
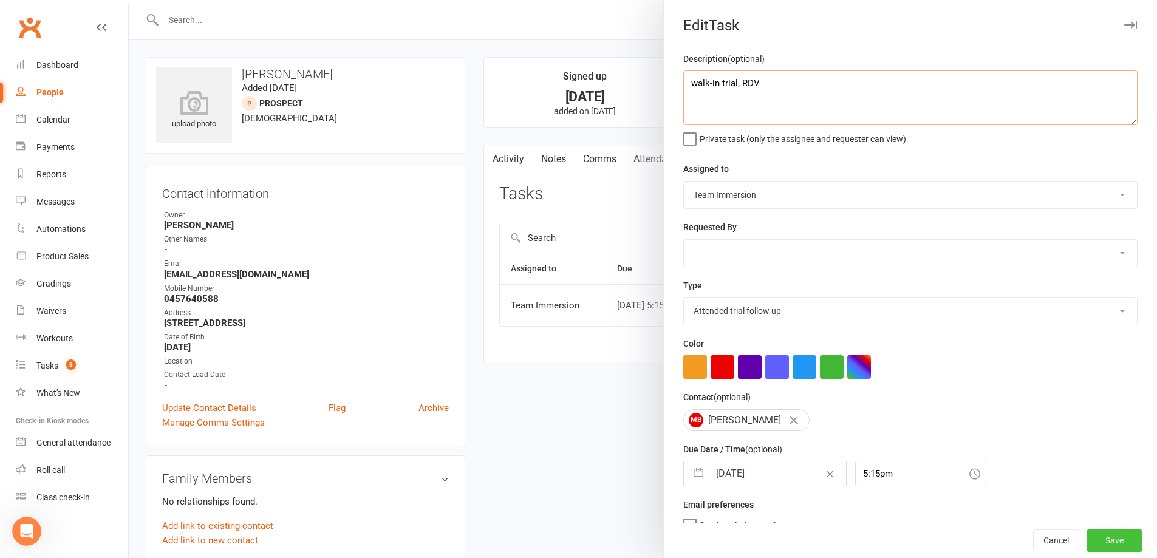
type textarea "walk-in trial, RDV"
click at [1096, 536] on button "Save" at bounding box center [1114, 541] width 56 height 22
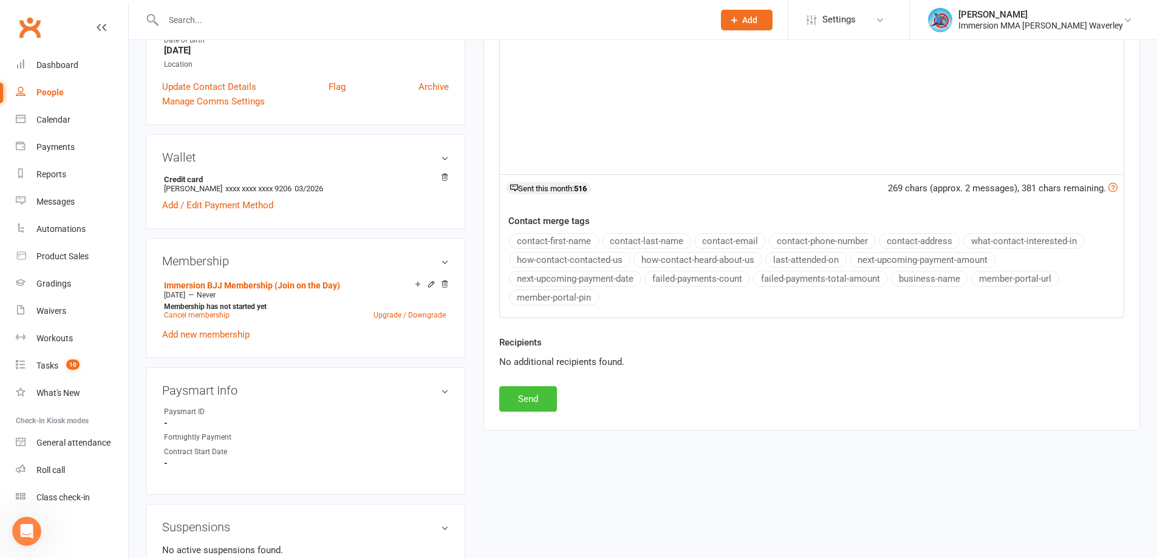
click at [517, 387] on button "Send" at bounding box center [528, 399] width 58 height 26
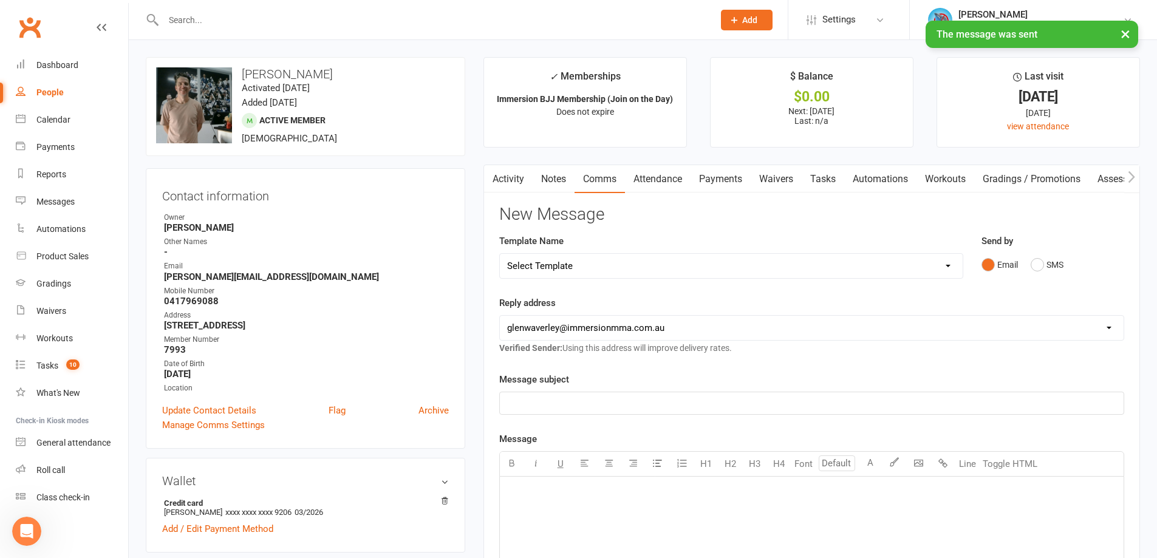
click at [556, 177] on link "Notes" at bounding box center [554, 179] width 42 height 28
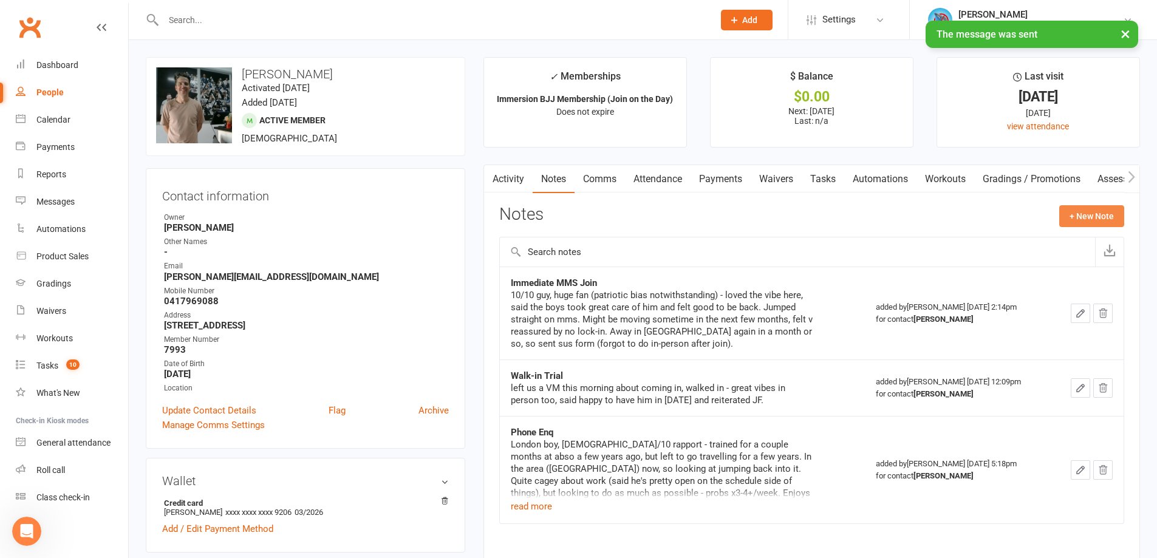
click at [1093, 222] on button "+ New Note" at bounding box center [1091, 216] width 65 height 22
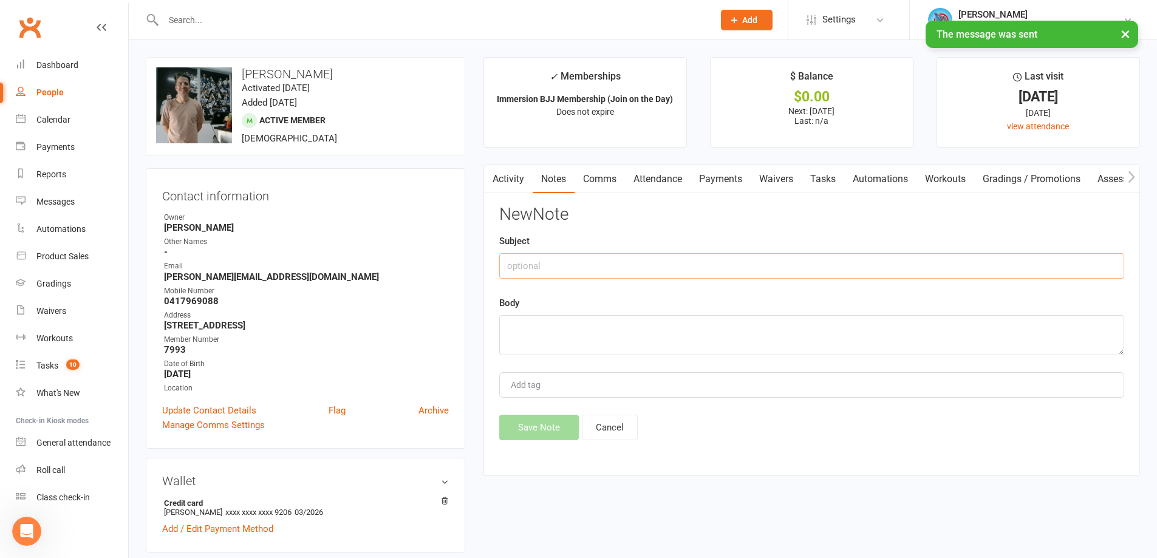
click at [539, 271] on input "text" at bounding box center [811, 266] width 625 height 26
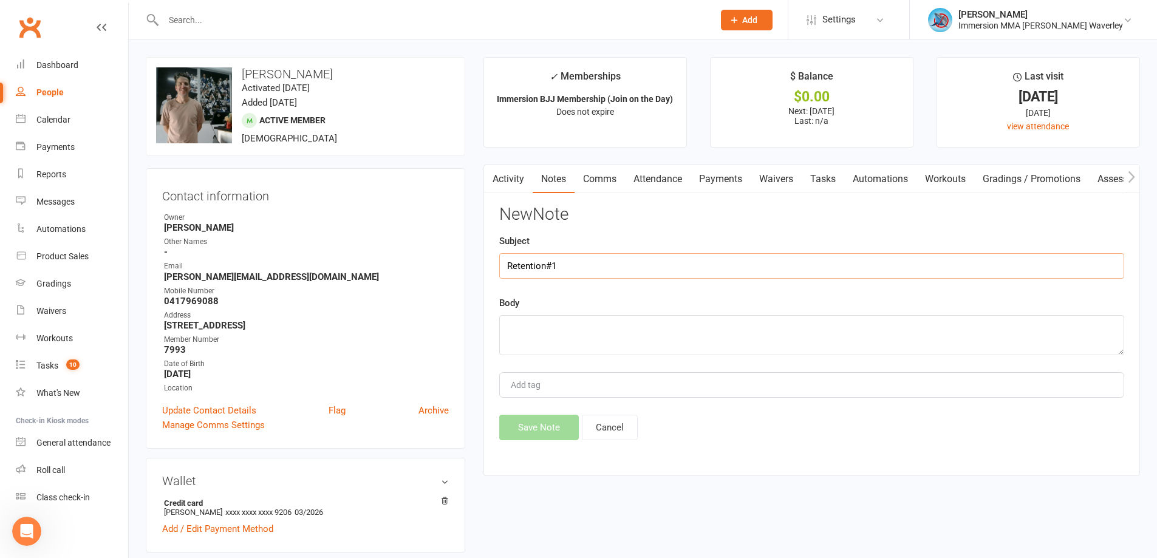
type input "Retention#1"
type textarea "lmtc, text"
click at [556, 436] on button "Save Note" at bounding box center [539, 428] width 80 height 26
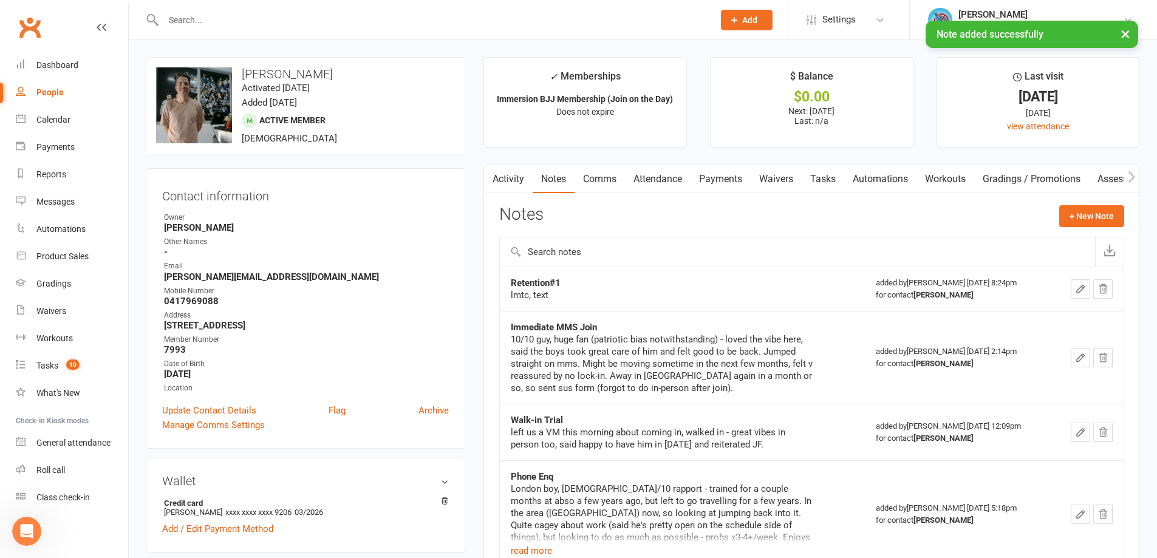
click at [822, 185] on link "Tasks" at bounding box center [823, 179] width 43 height 28
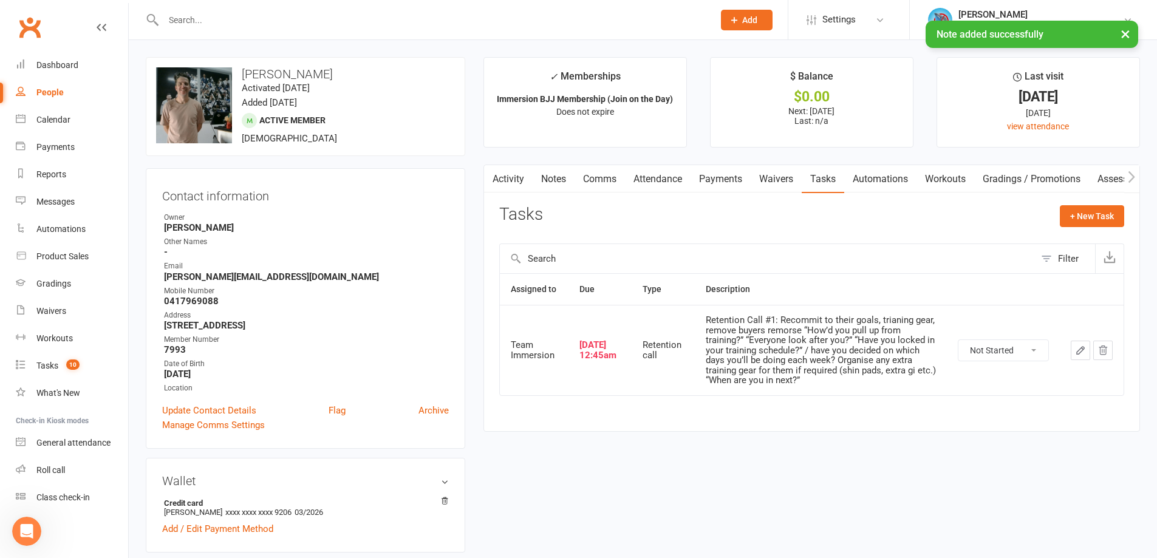
click at [992, 356] on select "Not Started In Progress Waiting Complete" at bounding box center [1003, 350] width 90 height 21
click at [958, 340] on select "Not Started In Progress Waiting Complete" at bounding box center [1003, 350] width 90 height 21
select select "unstarted"
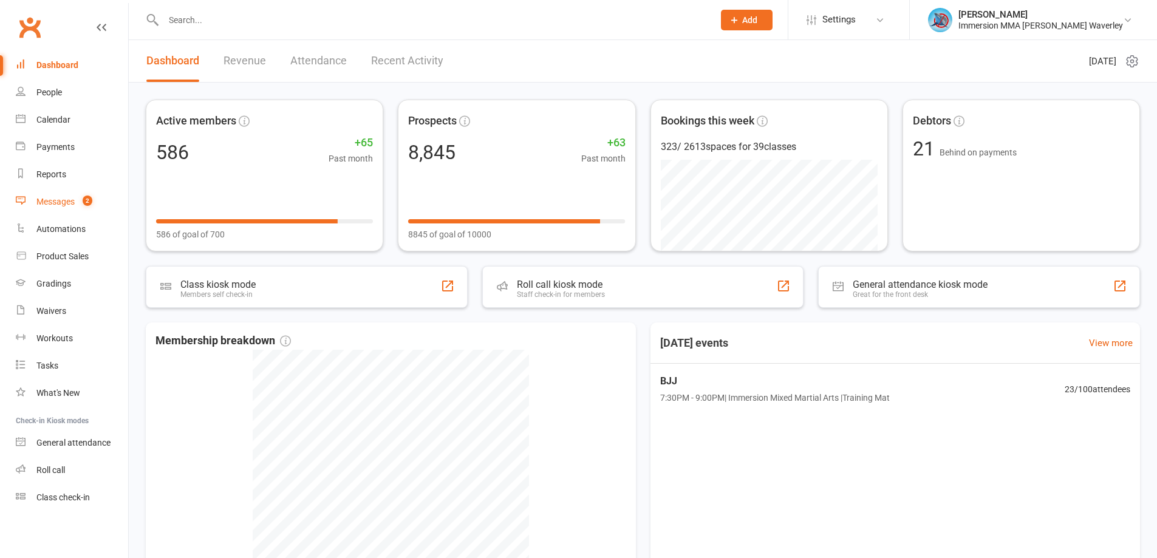
click at [62, 197] on div "Messages" at bounding box center [55, 202] width 38 height 10
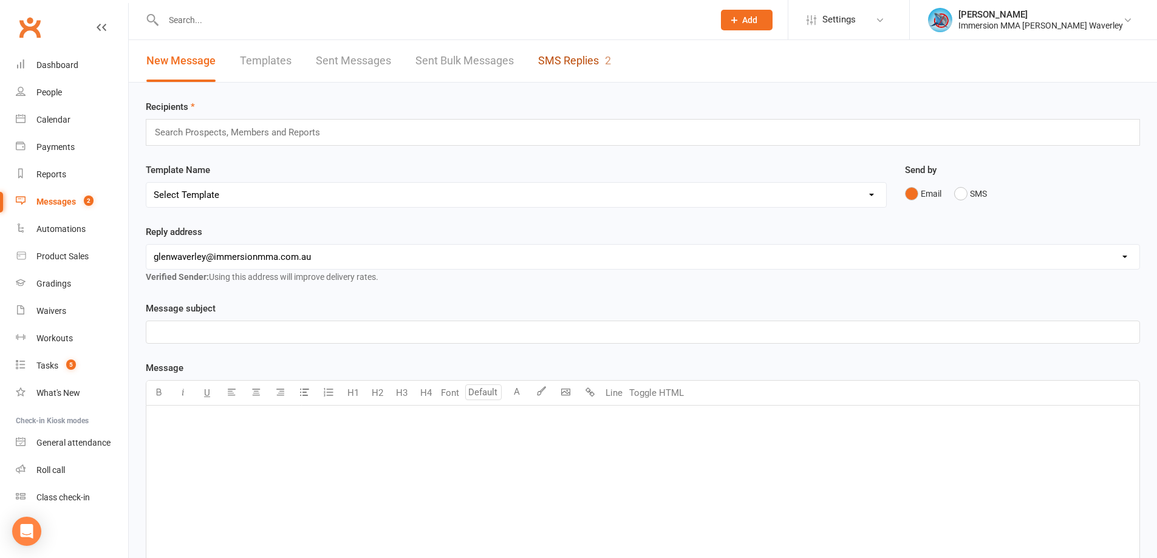
drag, startPoint x: 584, startPoint y: 70, endPoint x: 645, endPoint y: 95, distance: 66.2
click at [582, 70] on link "SMS Replies 2" at bounding box center [574, 61] width 73 height 42
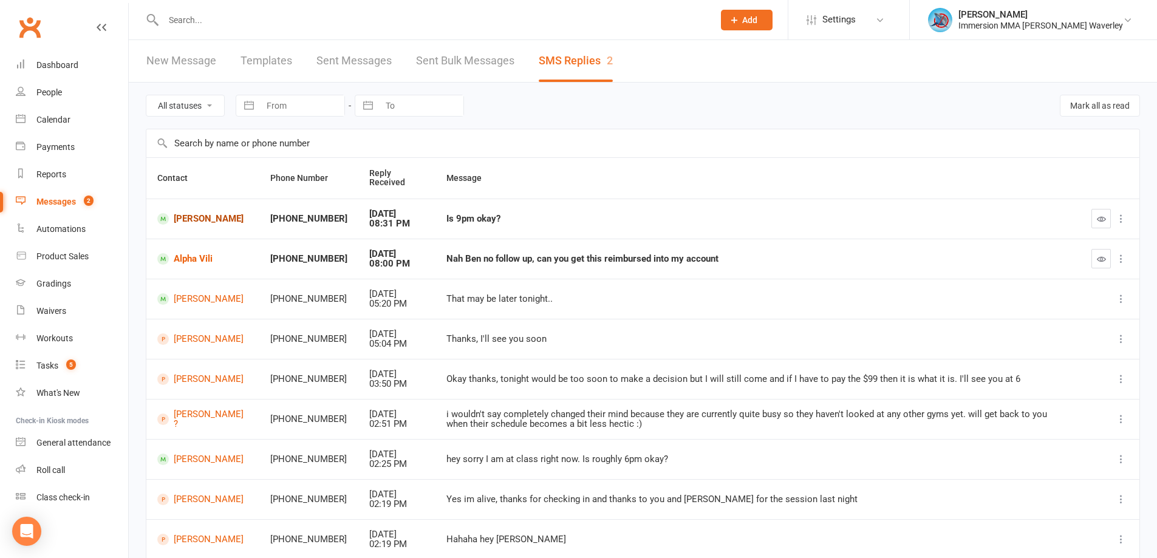
click at [221, 222] on link "[PERSON_NAME]" at bounding box center [202, 219] width 91 height 12
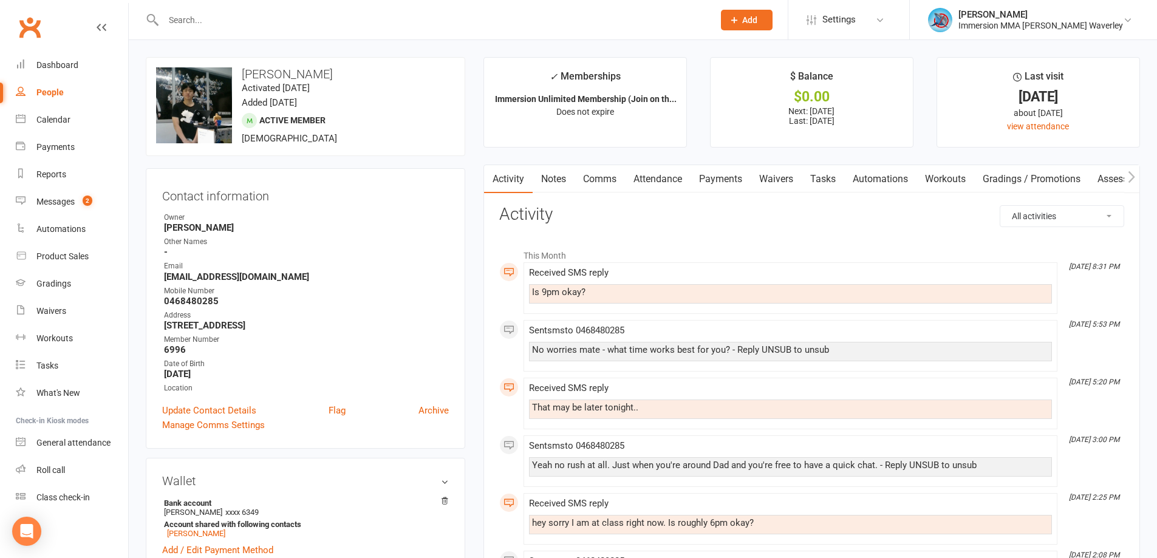
click at [590, 179] on link "Comms" at bounding box center [599, 179] width 50 height 28
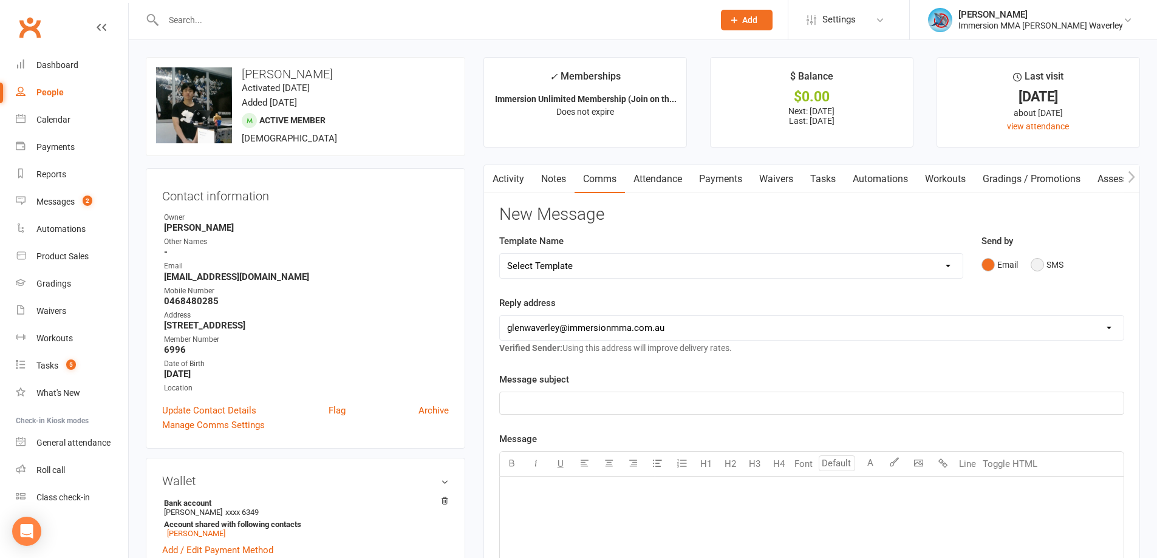
click at [1047, 267] on button "SMS" at bounding box center [1047, 264] width 33 height 23
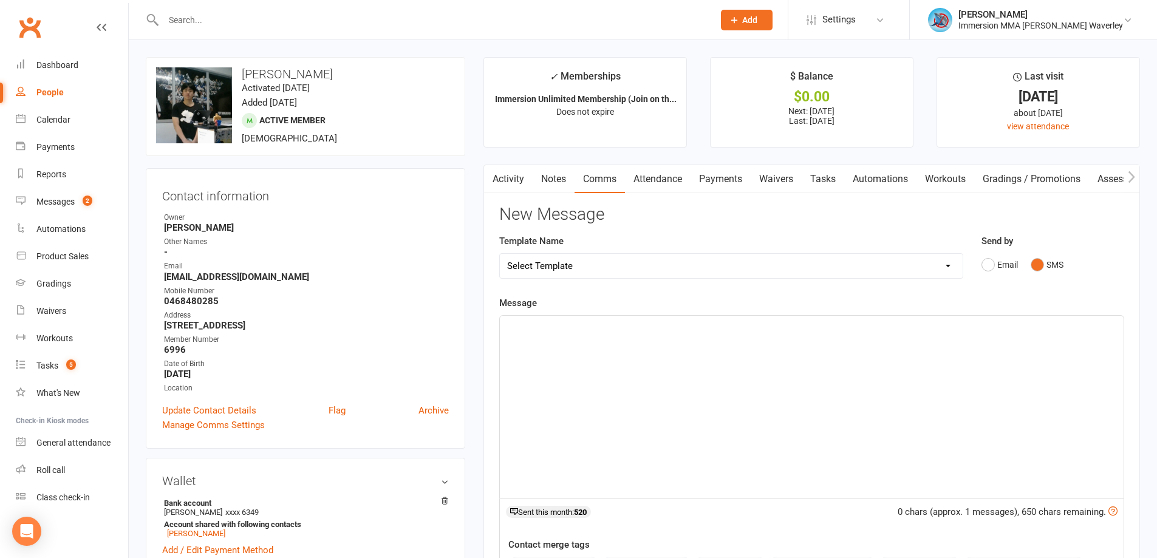
click at [775, 430] on div "﻿" at bounding box center [812, 407] width 624 height 182
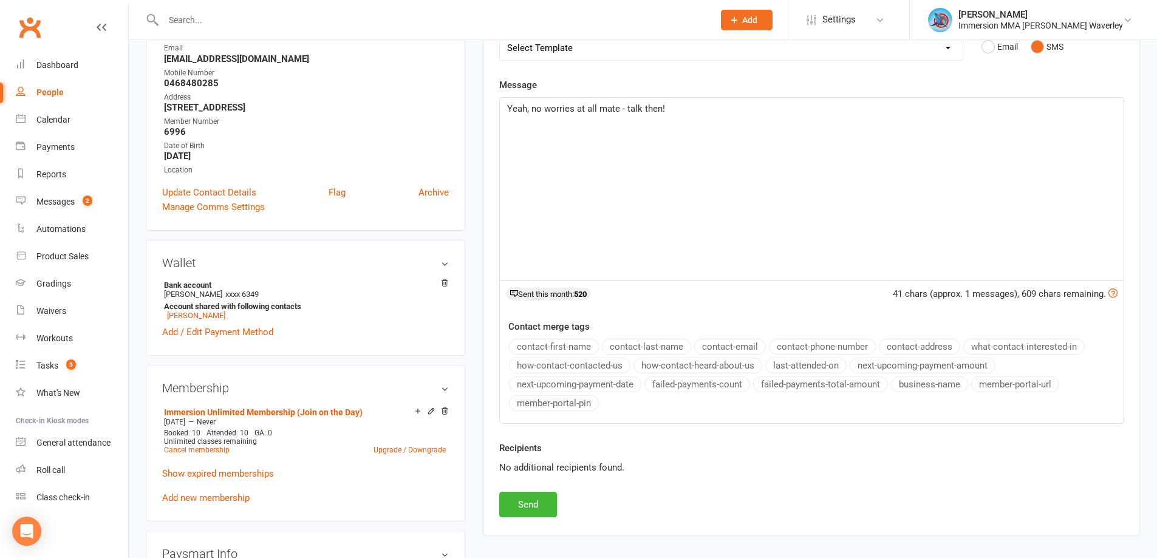
scroll to position [324, 0]
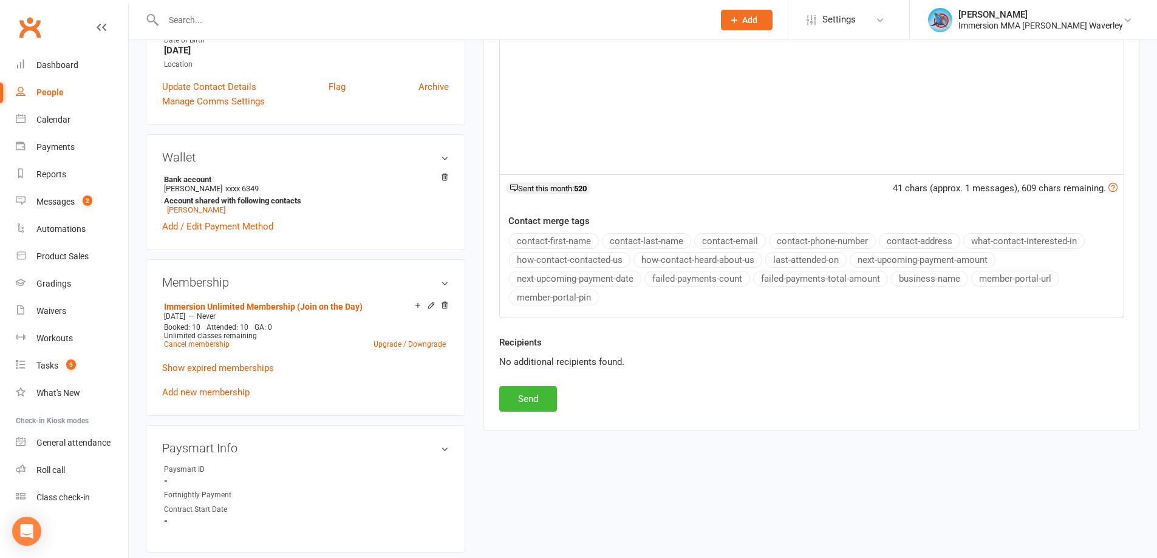
click at [518, 386] on div "Recipients No additional recipients found." at bounding box center [811, 360] width 643 height 51
click at [516, 398] on button "Send" at bounding box center [528, 399] width 58 height 26
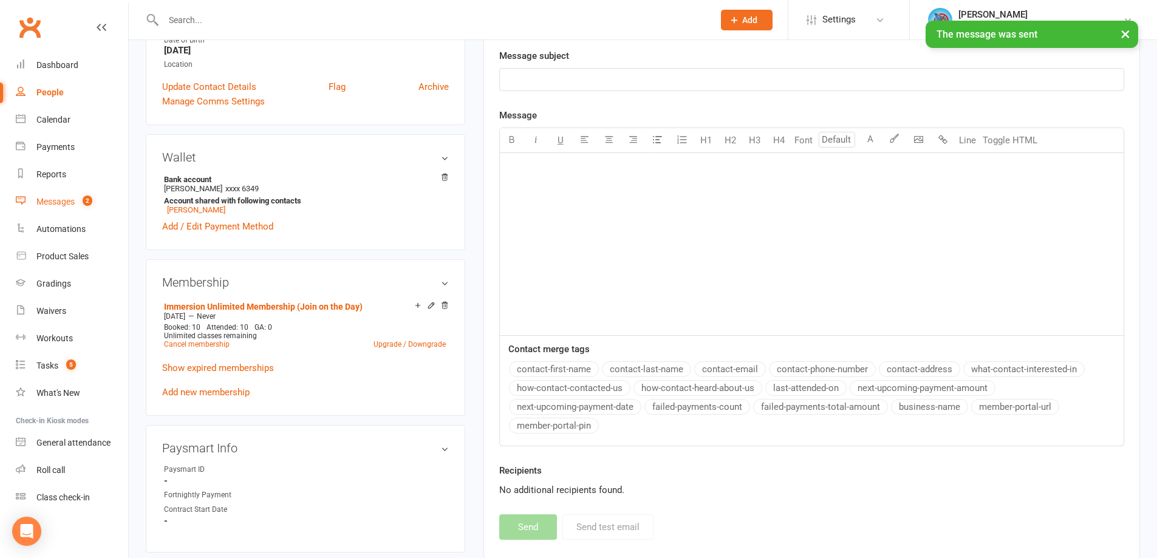
click at [79, 200] on count-badge "2" at bounding box center [85, 202] width 16 height 10
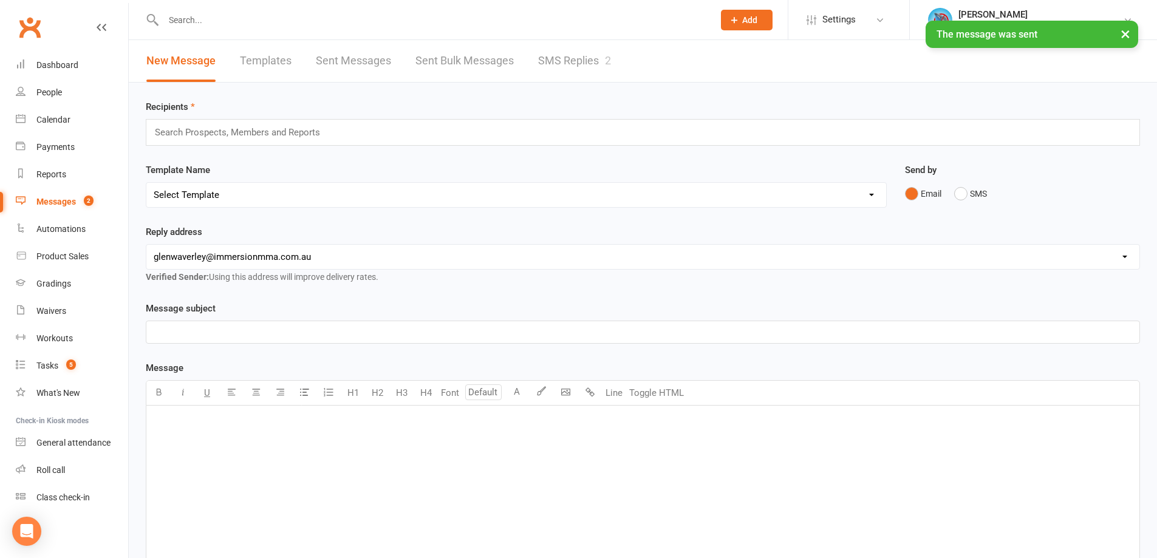
click at [539, 60] on link "SMS Replies 2" at bounding box center [574, 61] width 73 height 42
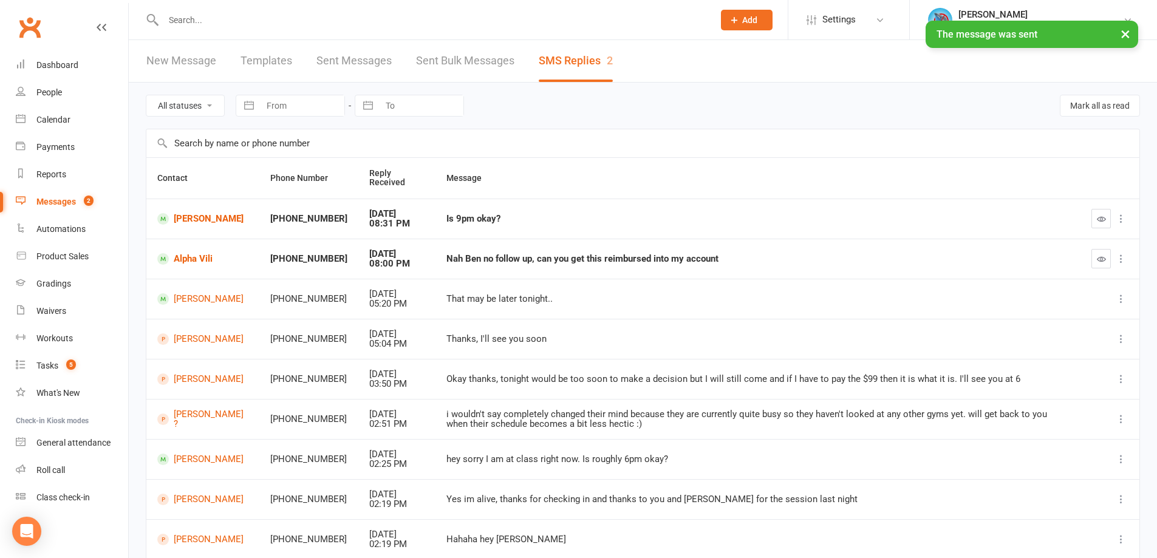
click at [1100, 217] on icon "button" at bounding box center [1101, 218] width 9 height 9
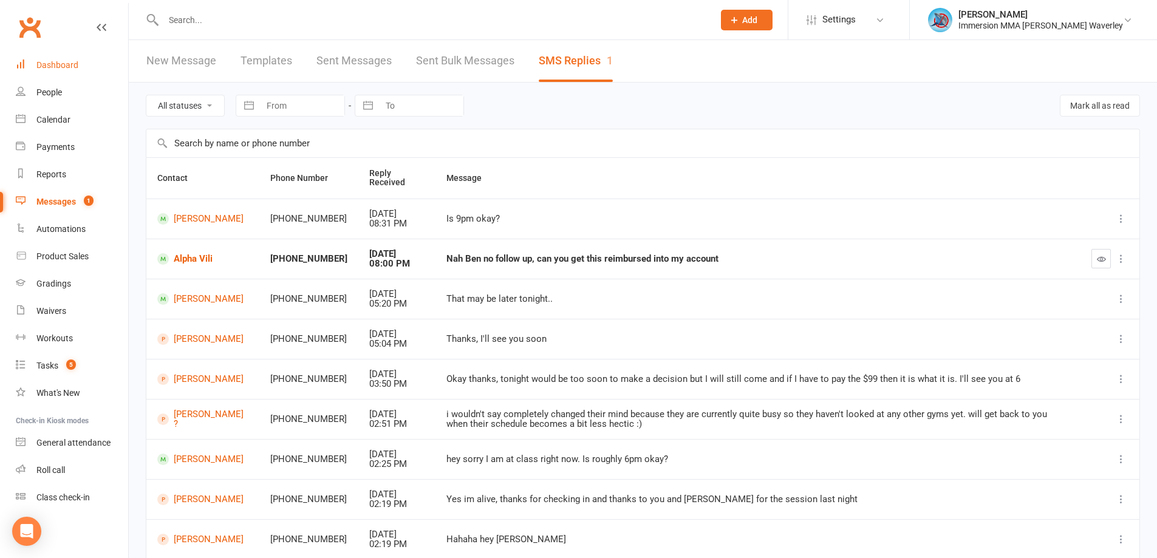
click at [58, 65] on div "Dashboard" at bounding box center [57, 65] width 42 height 10
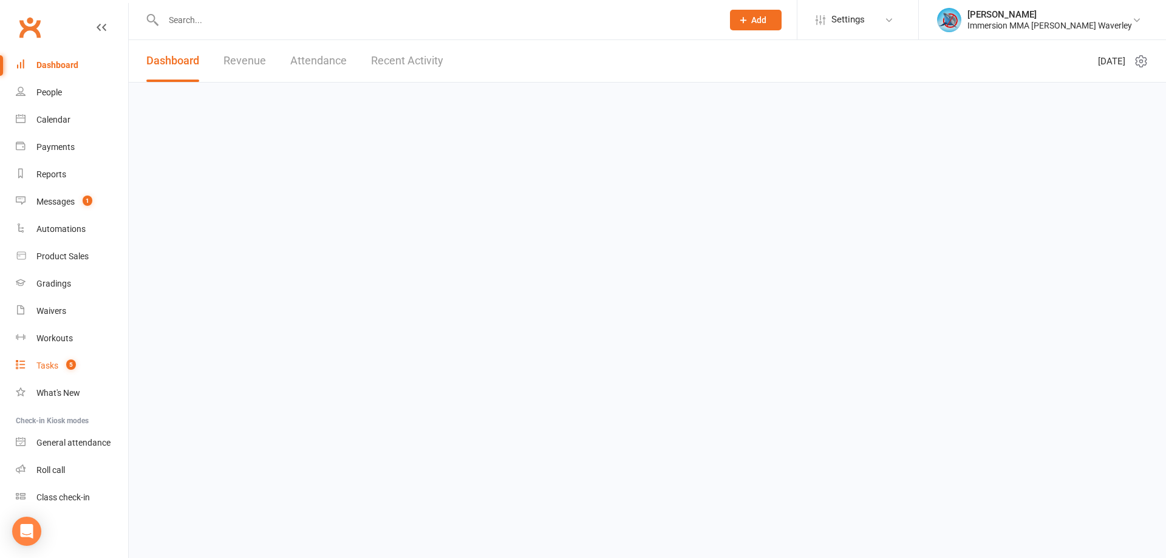
click at [62, 364] on count-badge "5" at bounding box center [68, 366] width 16 height 10
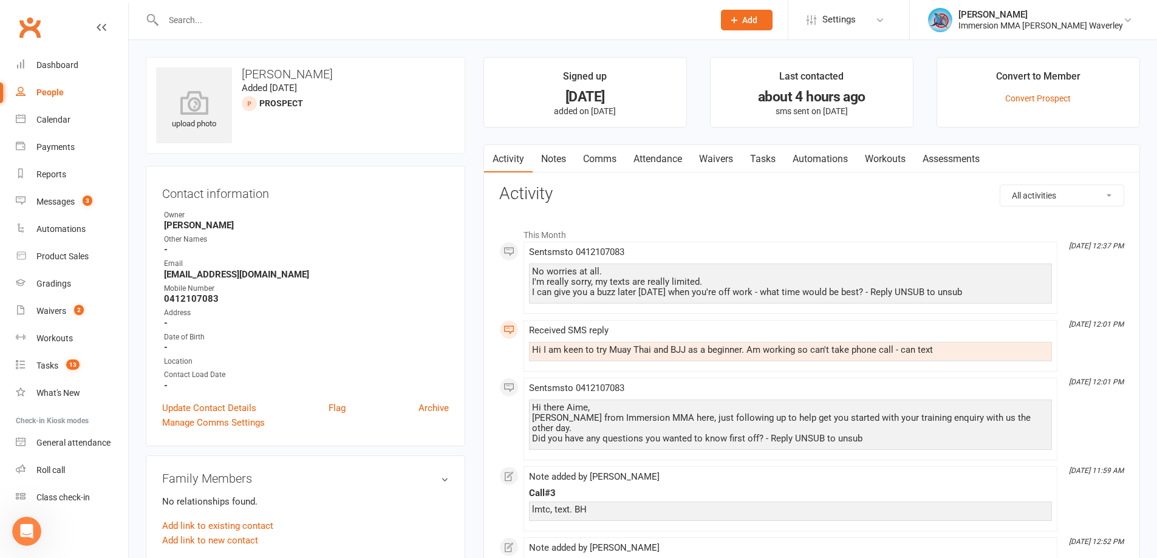
click at [554, 151] on link "Notes" at bounding box center [554, 159] width 42 height 28
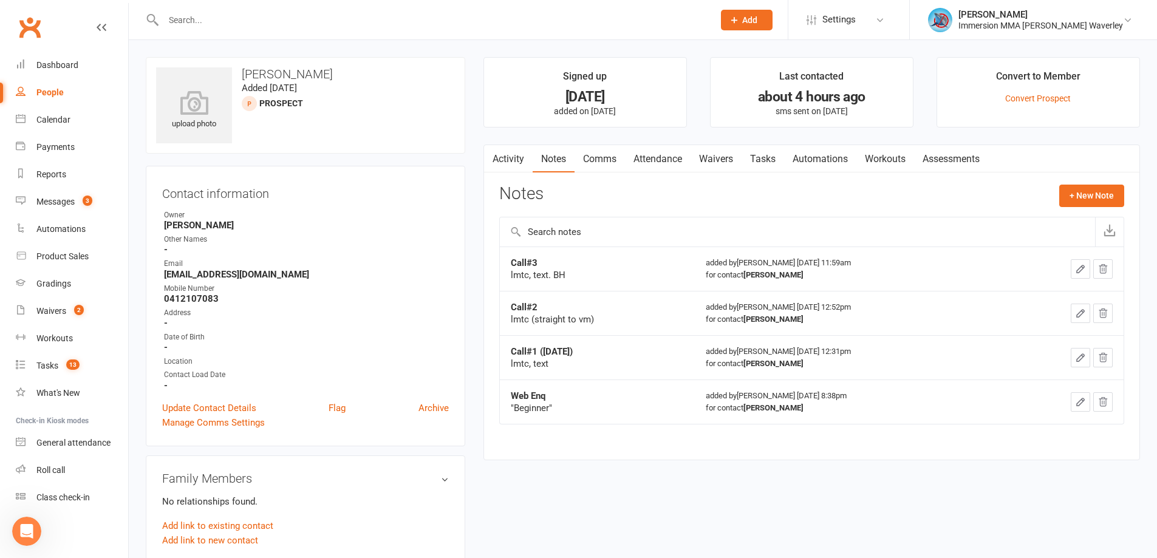
click at [1077, 269] on icon "button" at bounding box center [1080, 269] width 11 height 11
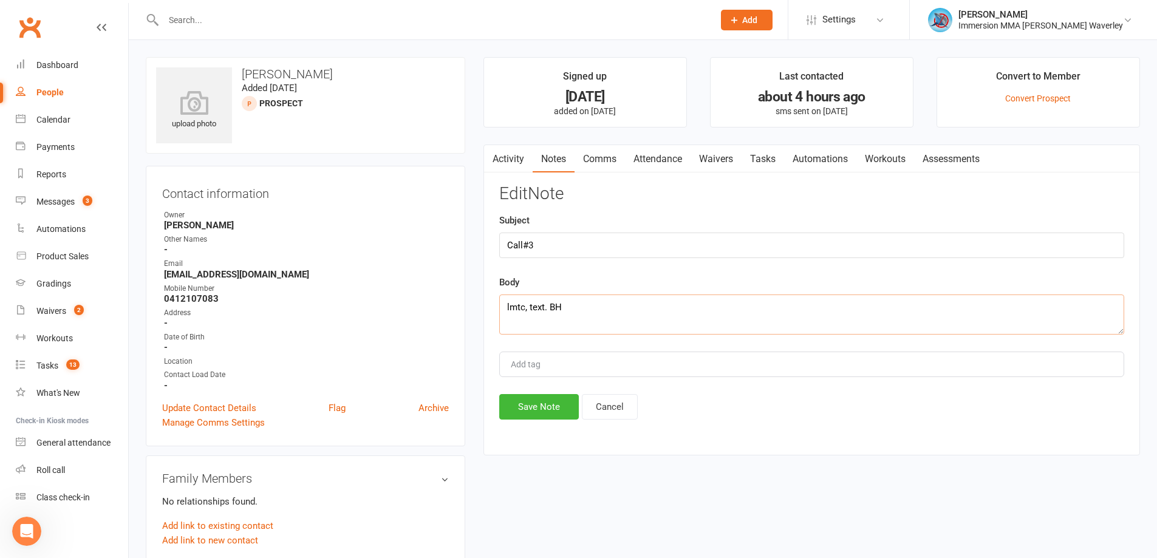
drag, startPoint x: 728, startPoint y: 305, endPoint x: 739, endPoint y: 316, distance: 15.9
click at [729, 305] on textarea "lmtc, text. BH" at bounding box center [811, 315] width 625 height 40
type textarea "lmtc, text. BH + lmtc. BS"
click at [529, 400] on button "Save Note" at bounding box center [539, 407] width 80 height 26
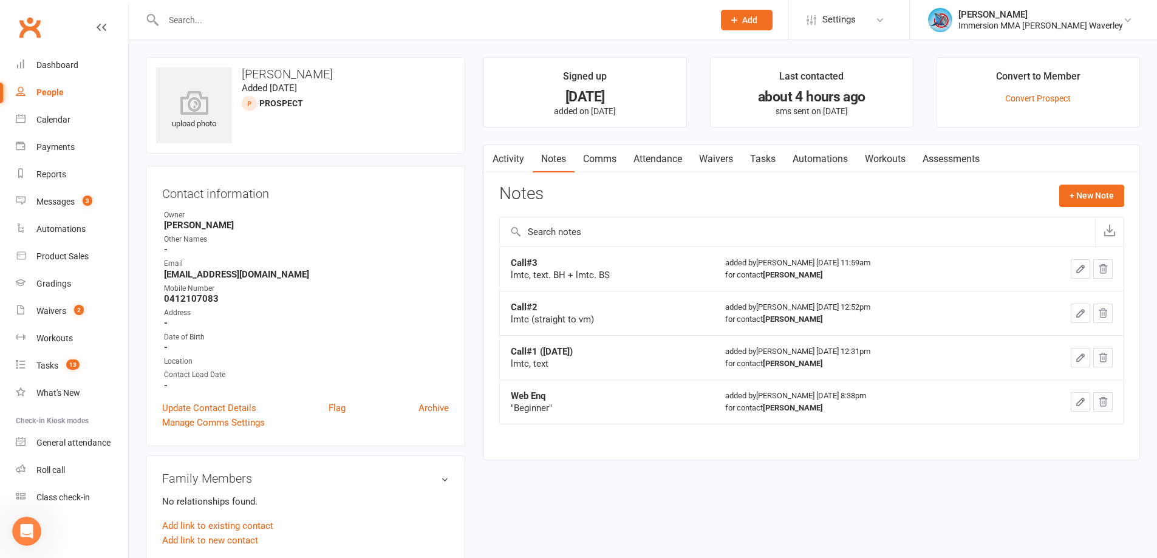
click at [764, 152] on link "Tasks" at bounding box center [762, 159] width 43 height 28
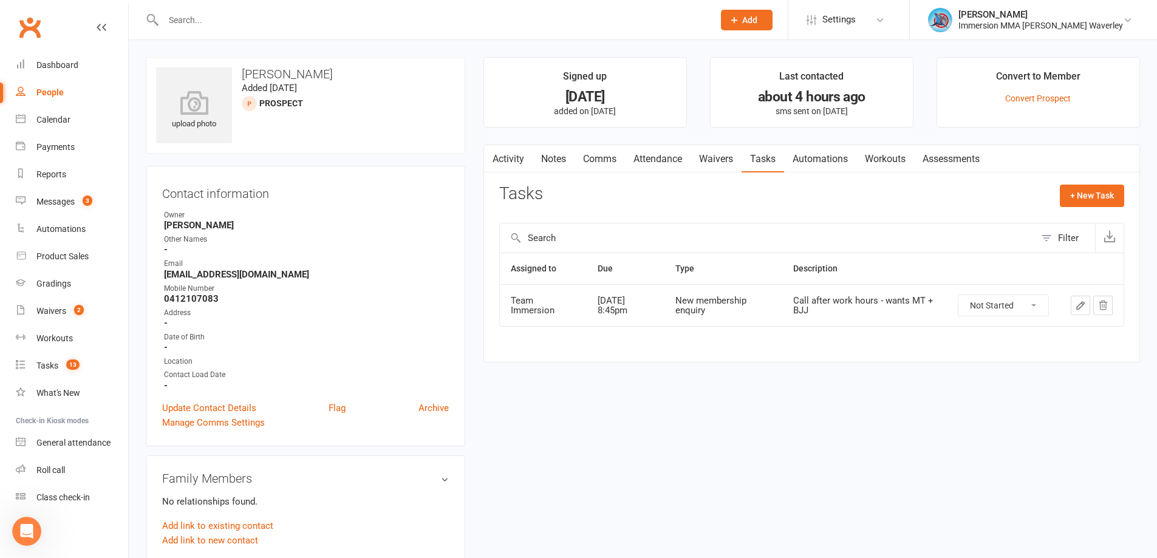
click at [1080, 308] on icon "button" at bounding box center [1080, 305] width 7 height 7
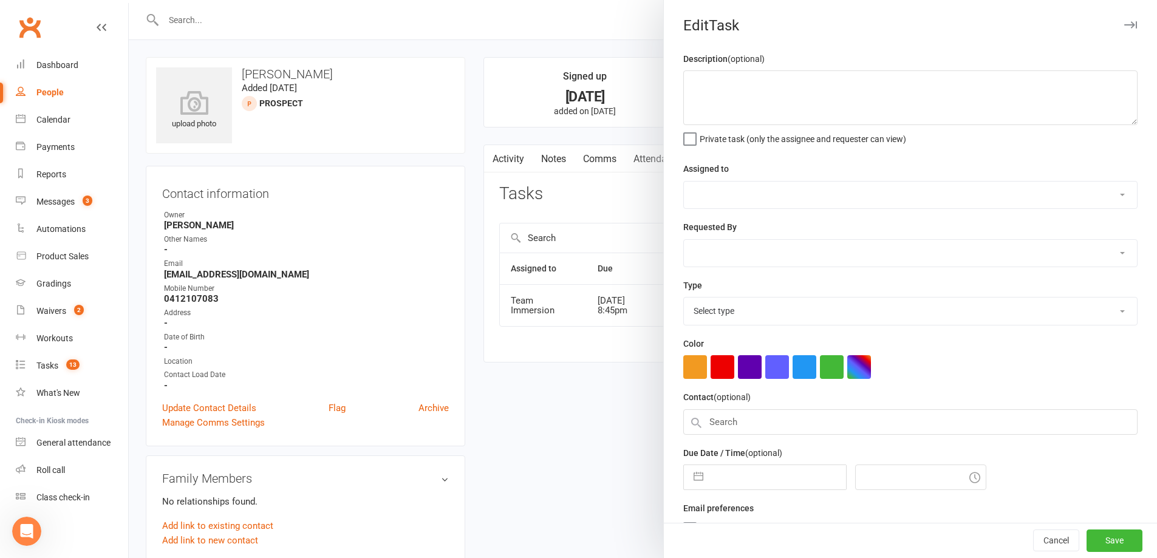
type textarea "Call after work hours - wants MT + BJJ"
select select "48837"
select select "48839"
type input "[DATE]"
type input "8:45pm"
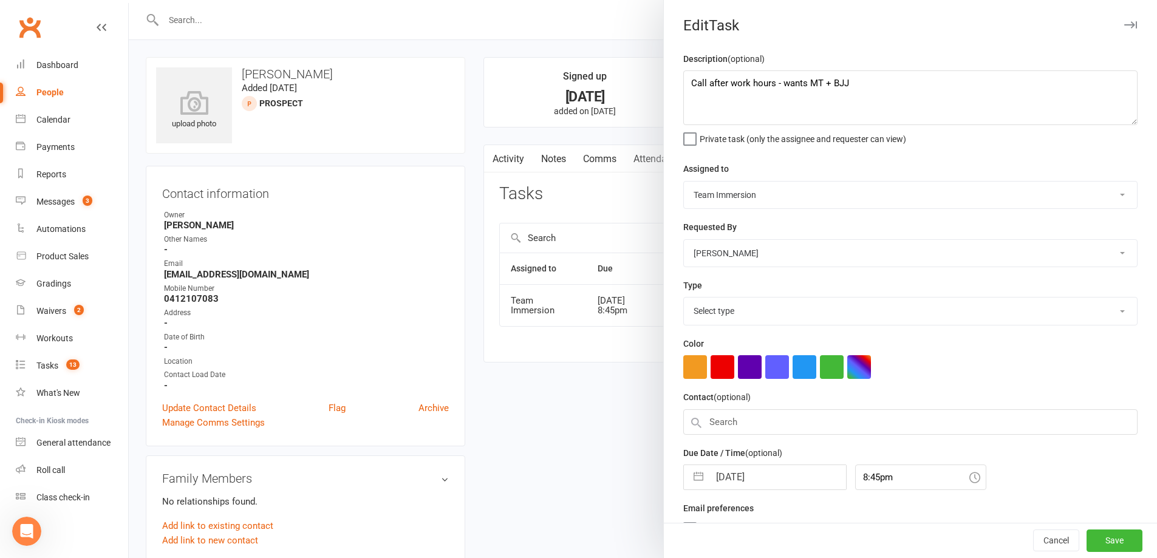
select select "27312"
click at [735, 475] on input "[DATE]" at bounding box center [777, 474] width 137 height 24
select select "7"
select select "2025"
select select "8"
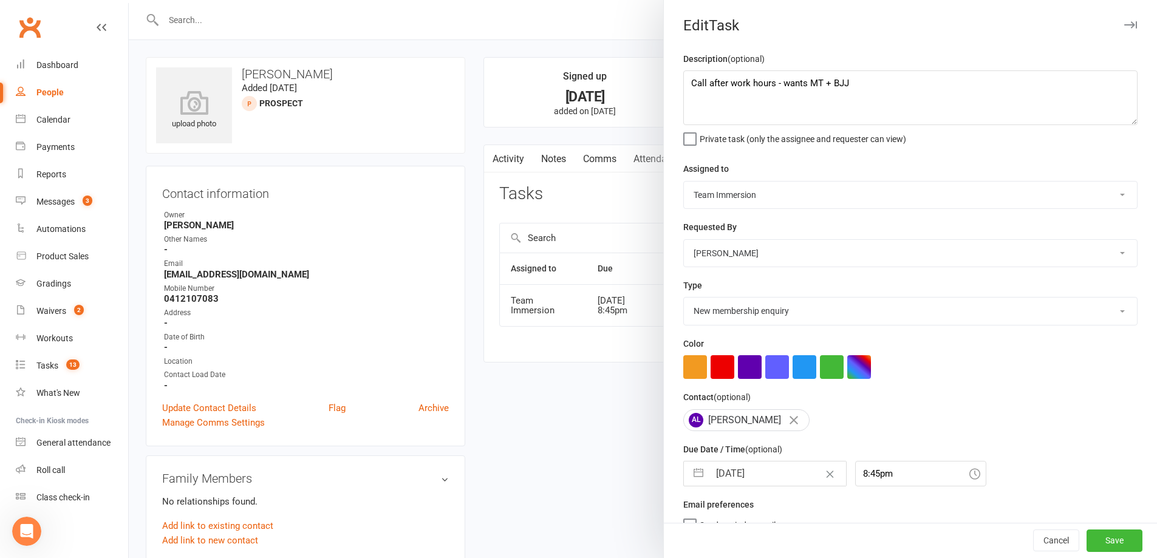
select select "2025"
select select "9"
select select "2025"
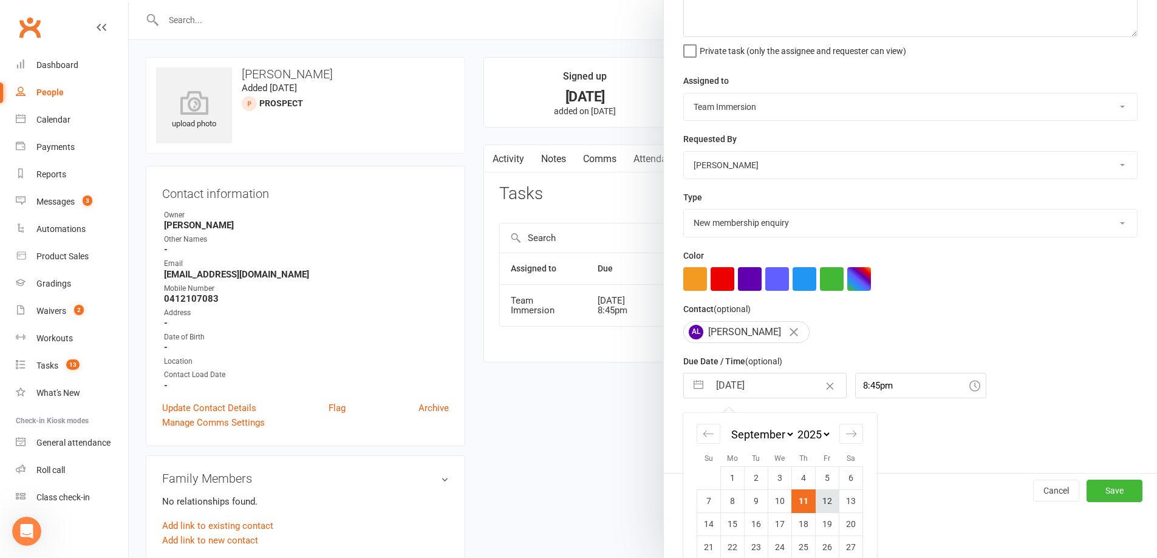
click at [825, 511] on td "12" at bounding box center [828, 500] width 24 height 23
type input "12 Sep 2025"
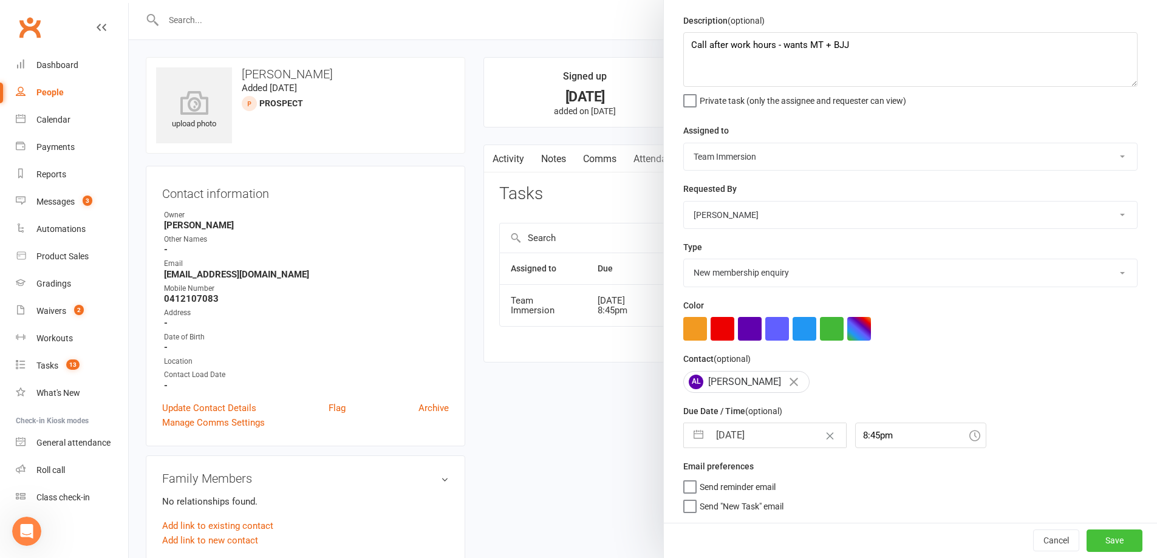
click at [1087, 539] on button "Save" at bounding box center [1114, 541] width 56 height 22
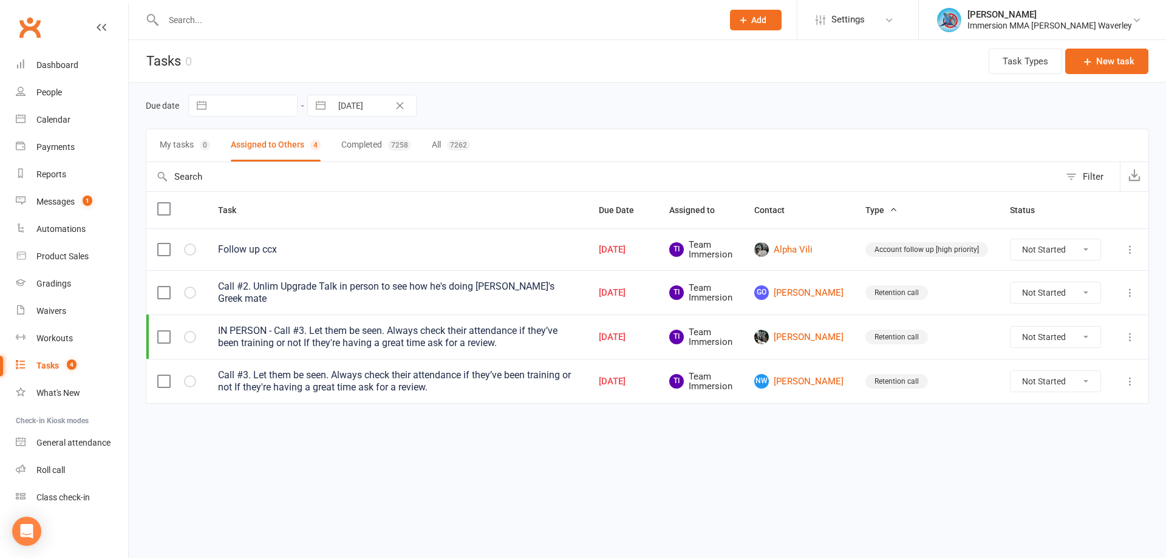
click at [1128, 248] on icon at bounding box center [1130, 250] width 12 height 12
click at [1077, 293] on link "Edit" at bounding box center [1077, 297] width 120 height 24
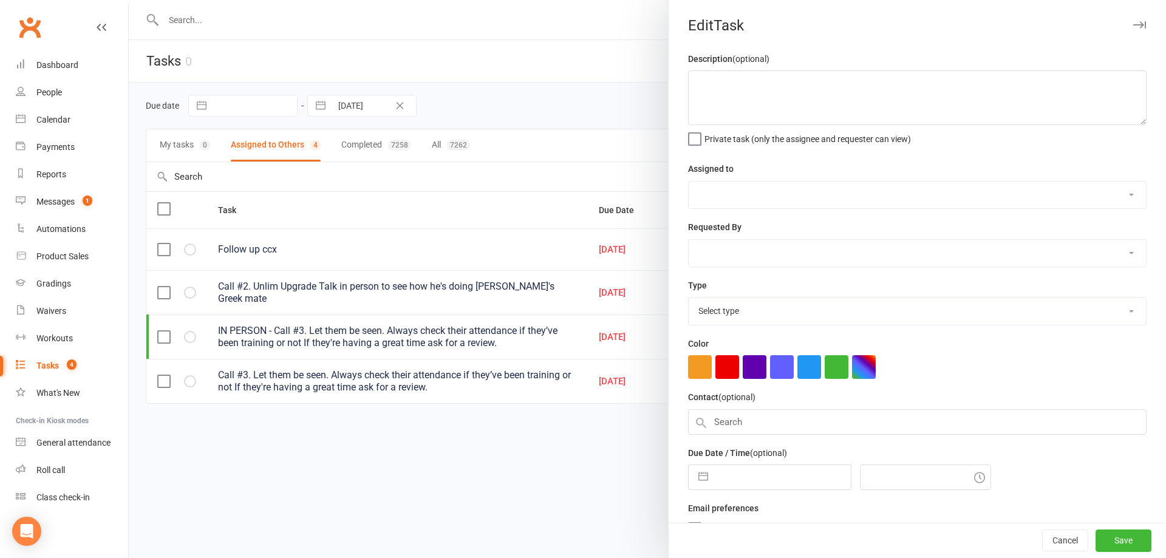
type textarea "Follow up ccx"
select select "48837"
select select "48840"
type input "[DATE]"
type input "12:00pm"
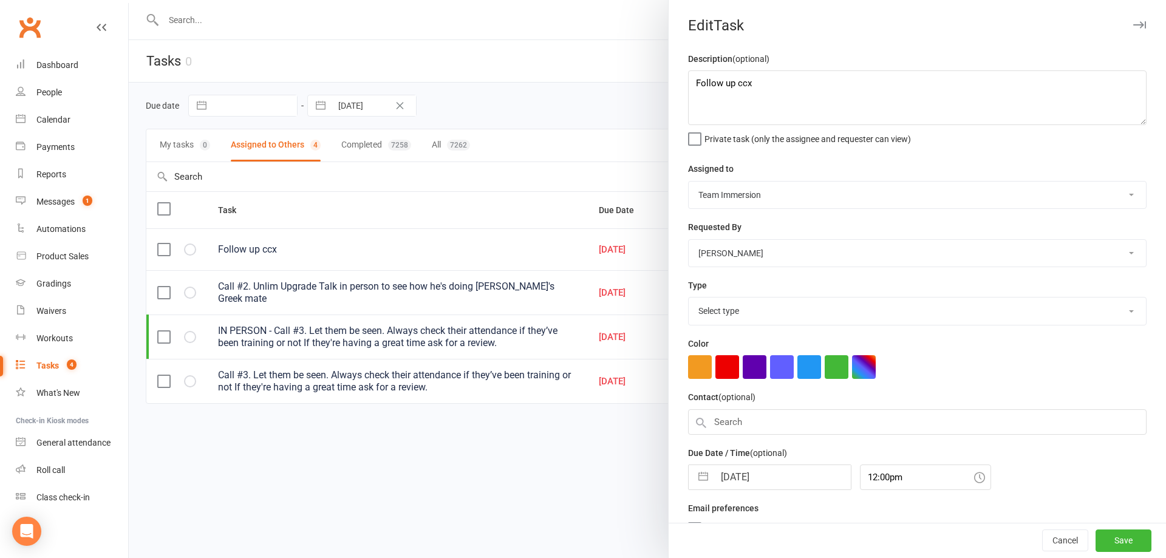
select select "27317"
select select "7"
select select "2025"
select select "8"
select select "2025"
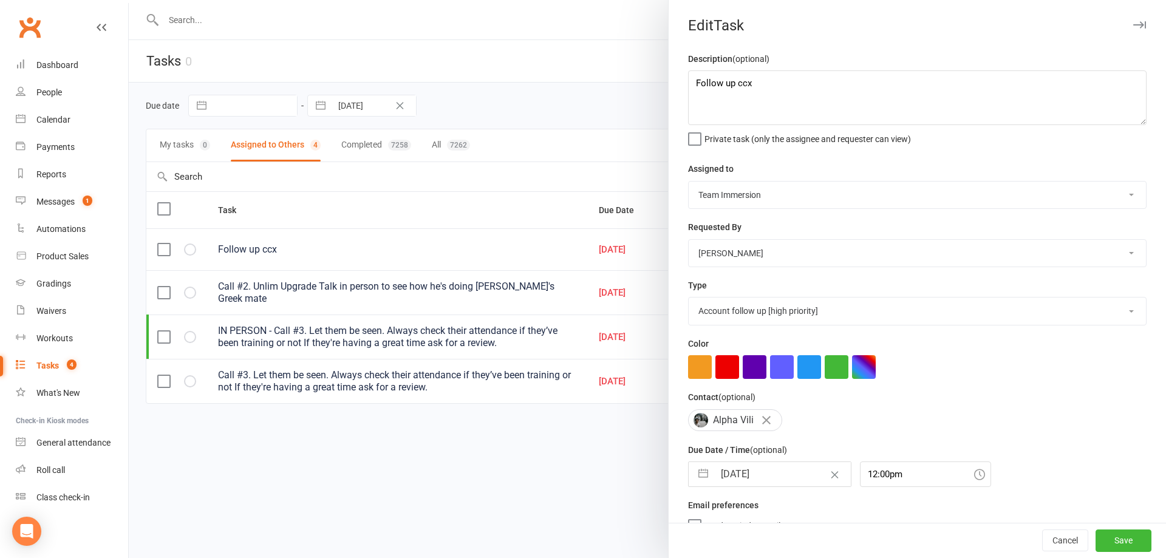
select select "9"
select select "2025"
click at [754, 485] on input "[DATE]" at bounding box center [782, 474] width 137 height 24
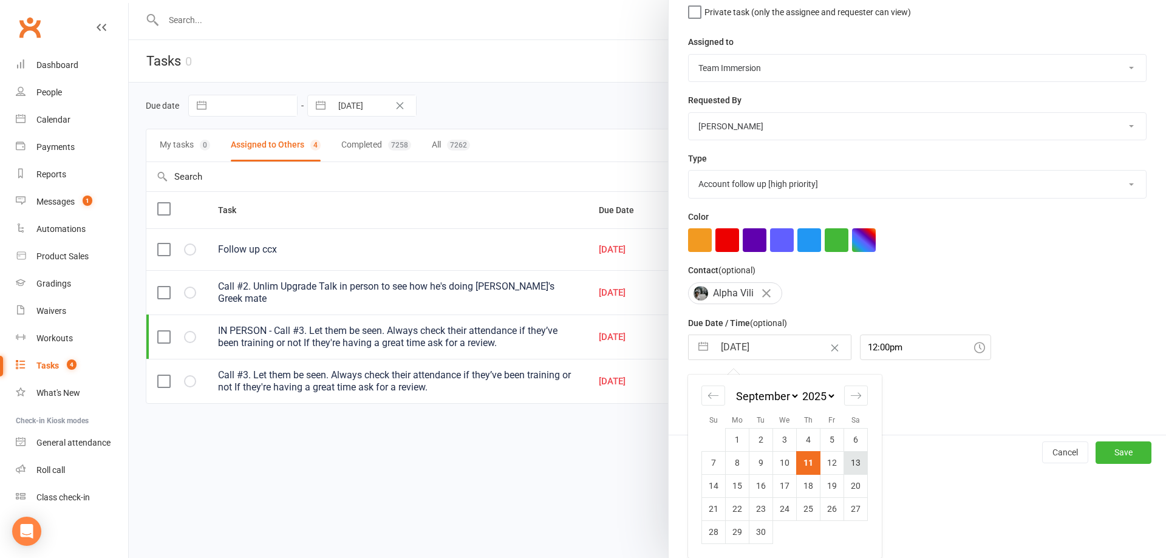
click at [858, 466] on td "13" at bounding box center [856, 462] width 24 height 23
type input "[DATE]"
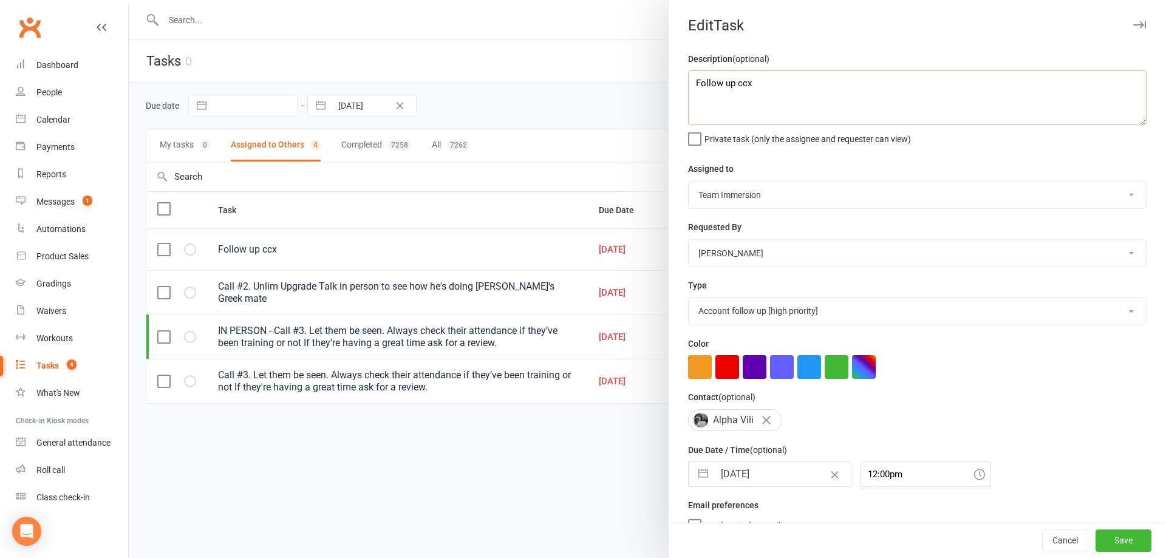
drag, startPoint x: 790, startPoint y: 109, endPoint x: 559, endPoint y: 89, distance: 231.7
click at [129, 0] on react-component "Edit Task Description (optional) Follow up ccx Private task (only the assignee …" at bounding box center [129, 0] width 0 height 0
type textarea "organise refund"
click at [1118, 547] on button "Save" at bounding box center [1123, 541] width 56 height 22
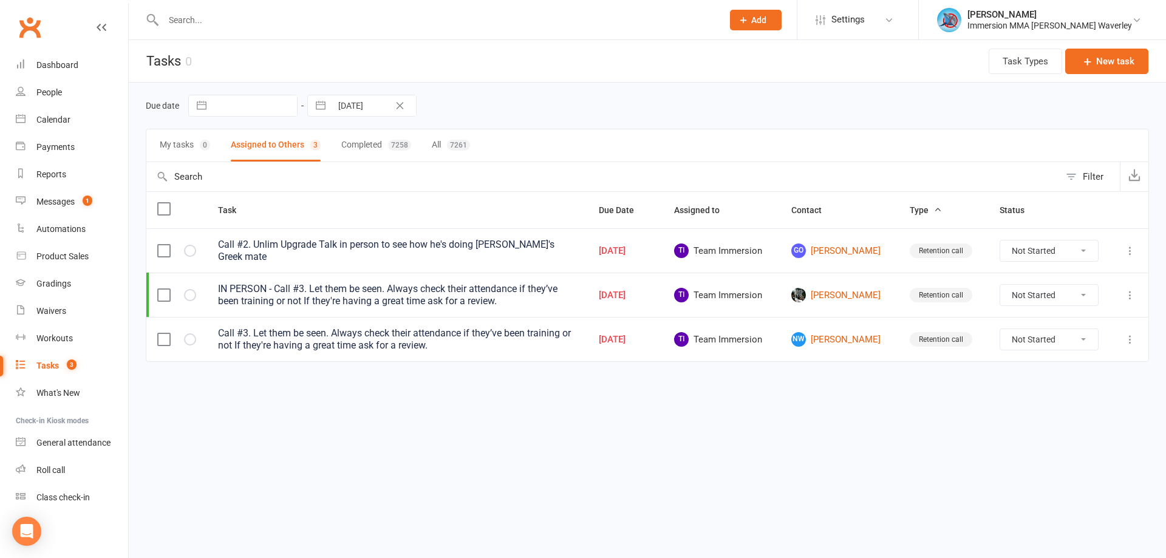
click at [1131, 251] on icon at bounding box center [1130, 251] width 12 height 12
click at [1058, 294] on link "Edit" at bounding box center [1077, 297] width 120 height 24
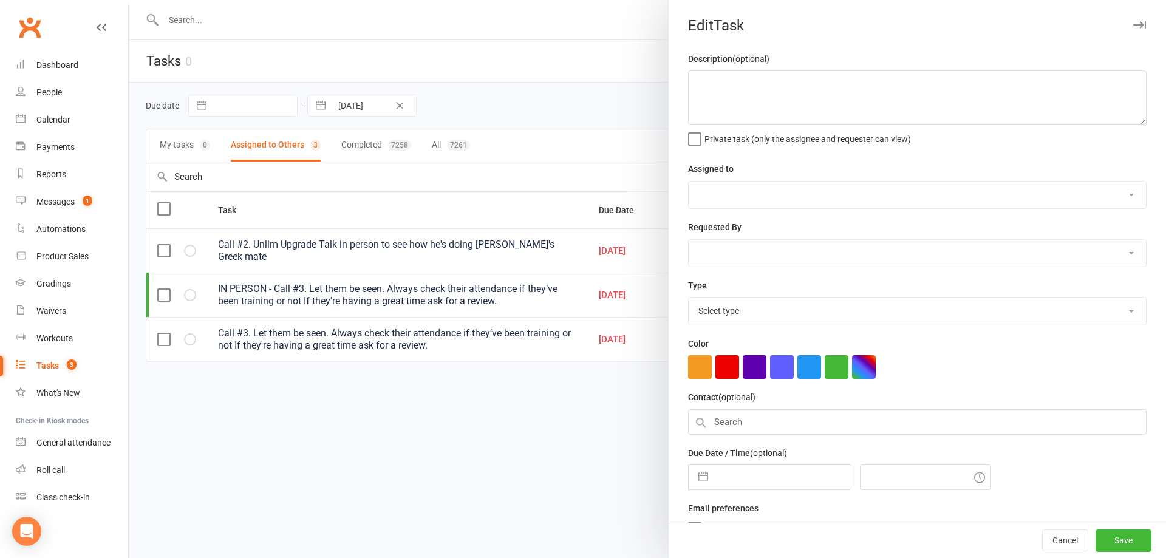
type textarea "Call #2. Unlim Upgrade Talk in person to see how he's doing [PERSON_NAME]'s Gre…"
select select "48837"
type input "[DATE]"
type input "12:45am"
select select "27302"
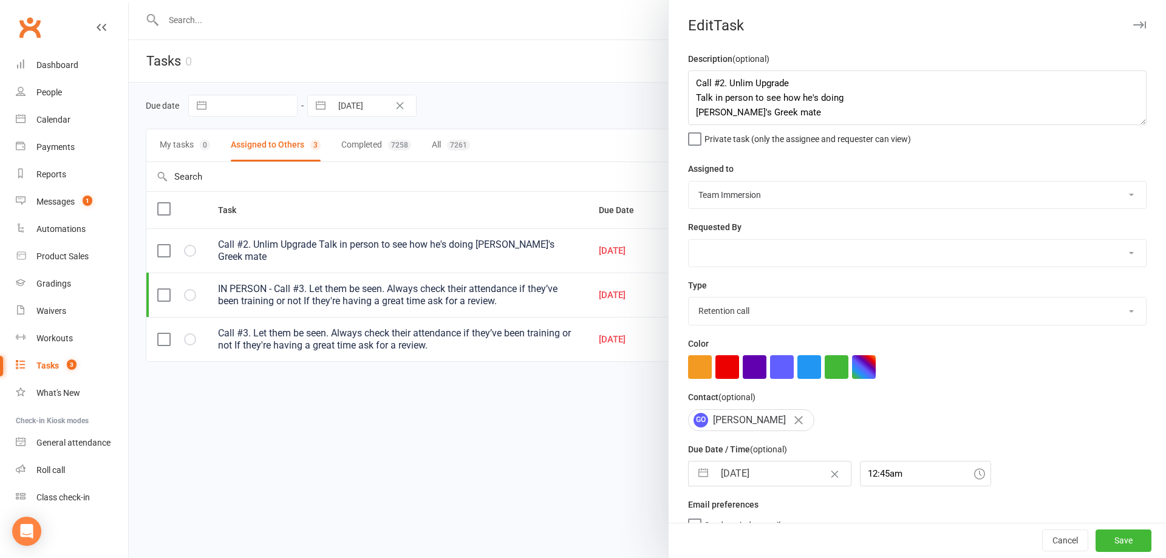
click at [726, 482] on input "[DATE]" at bounding box center [782, 474] width 137 height 24
select select "7"
select select "2025"
select select "8"
select select "2025"
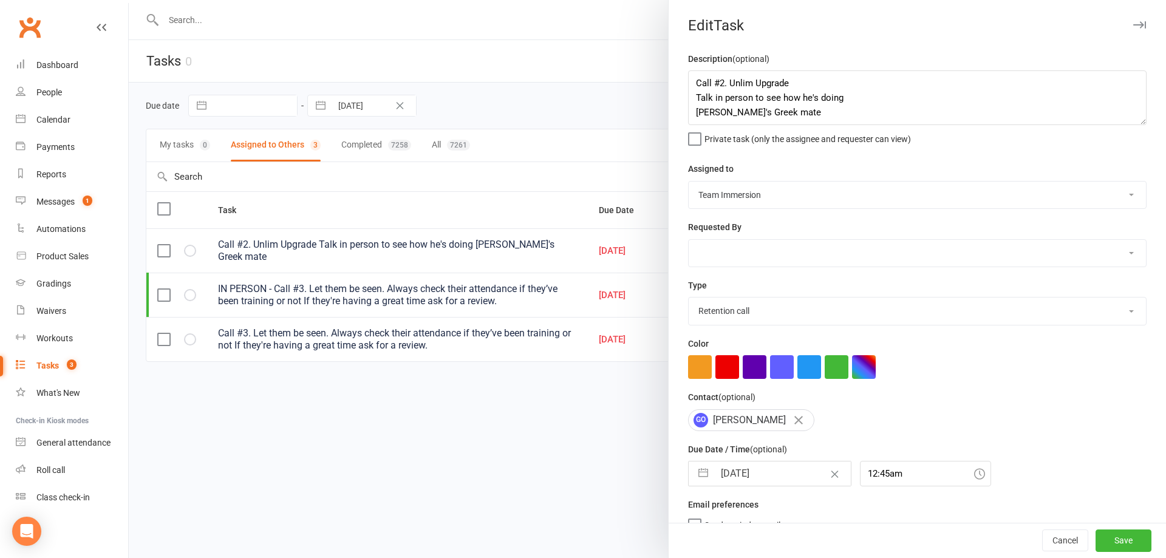
select select "9"
select select "2025"
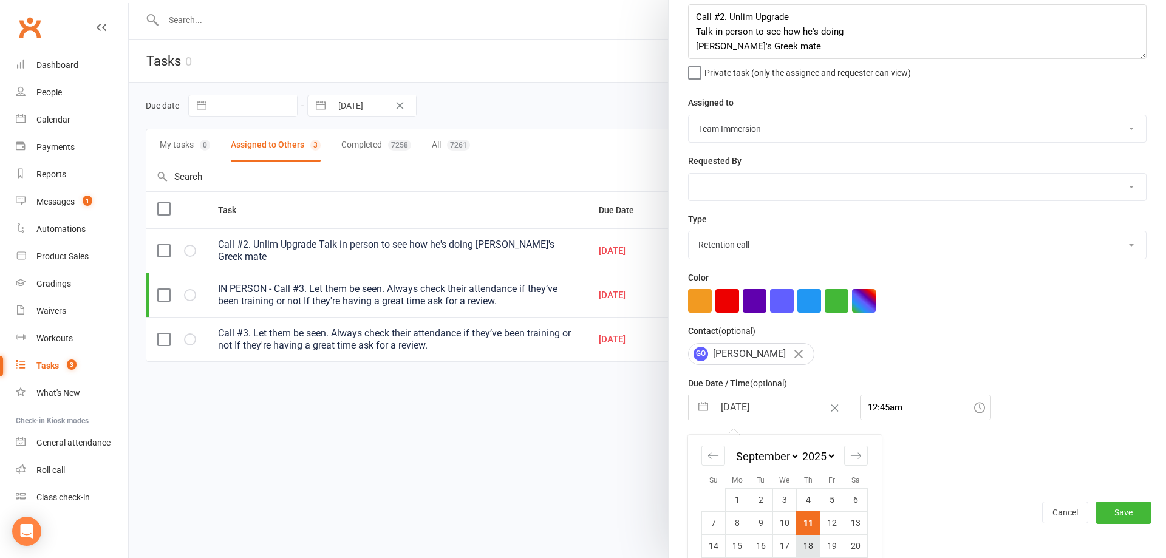
scroll to position [131, 0]
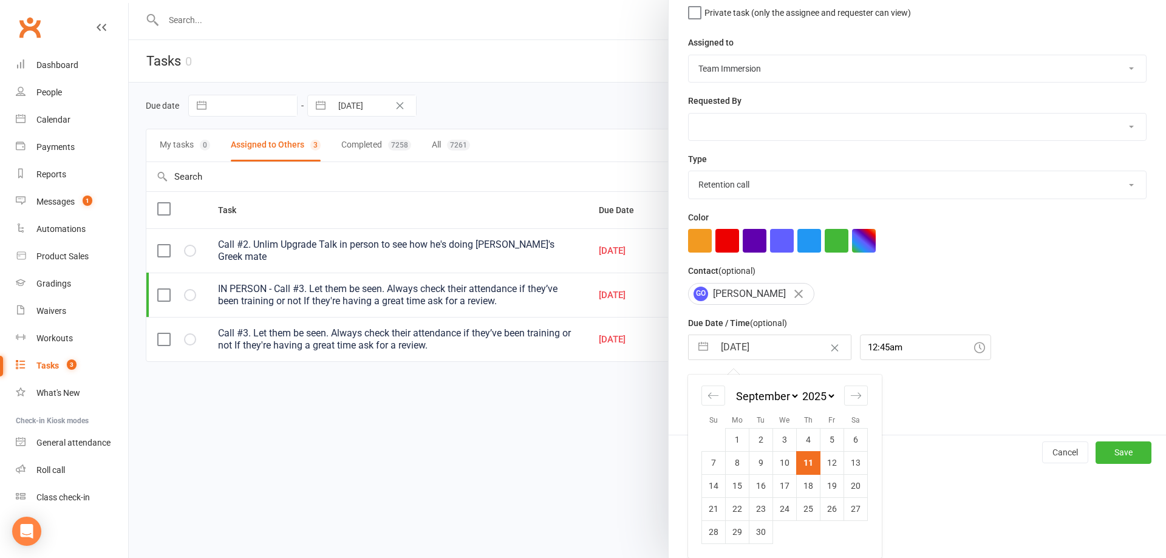
click at [475, 414] on div at bounding box center [647, 279] width 1037 height 558
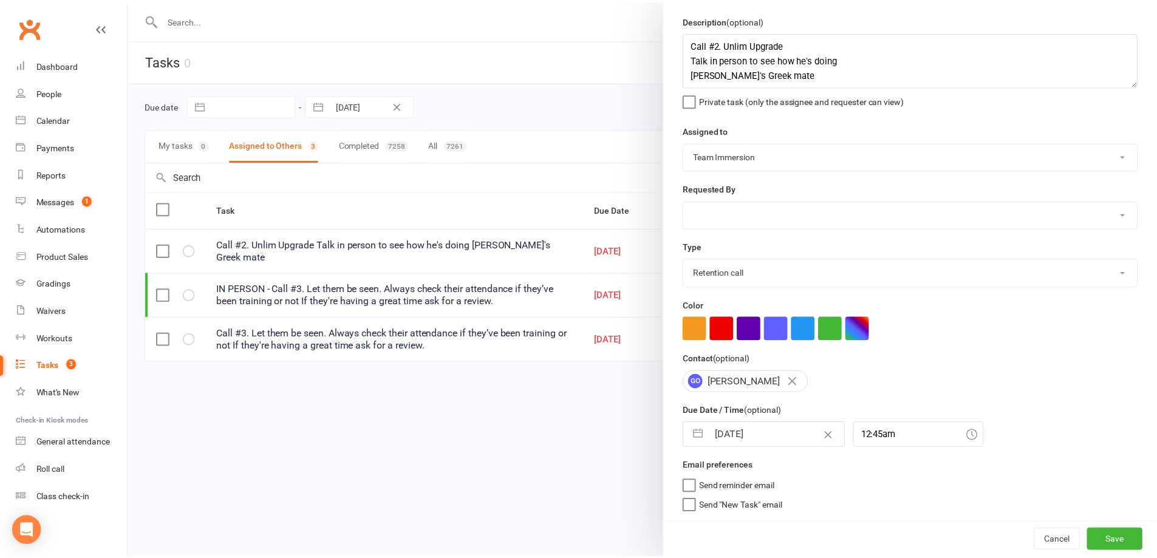
scroll to position [43, 0]
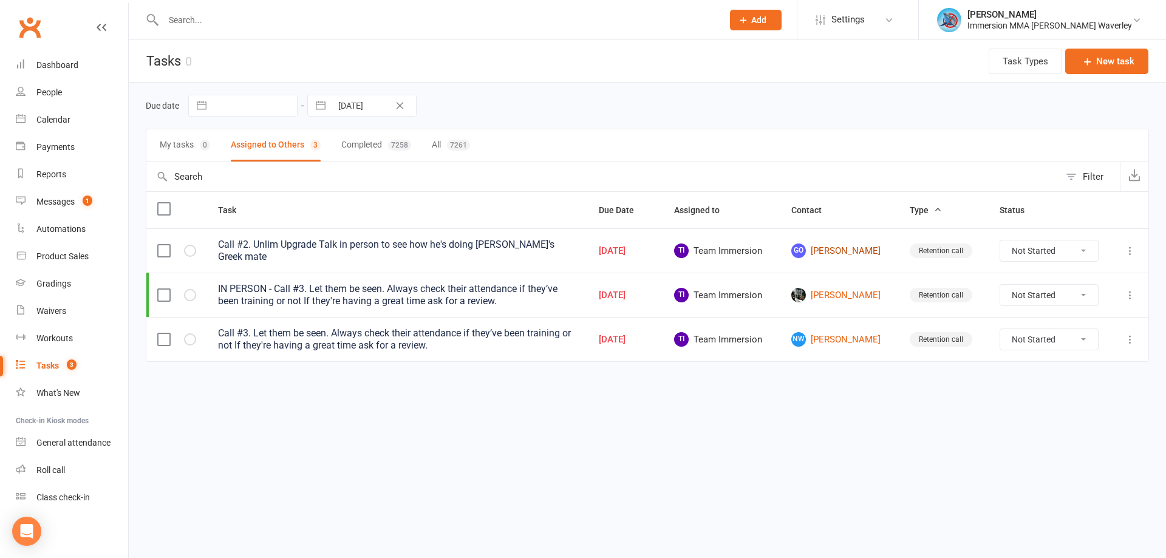
click at [851, 248] on link "GO [PERSON_NAME]" at bounding box center [839, 251] width 97 height 15
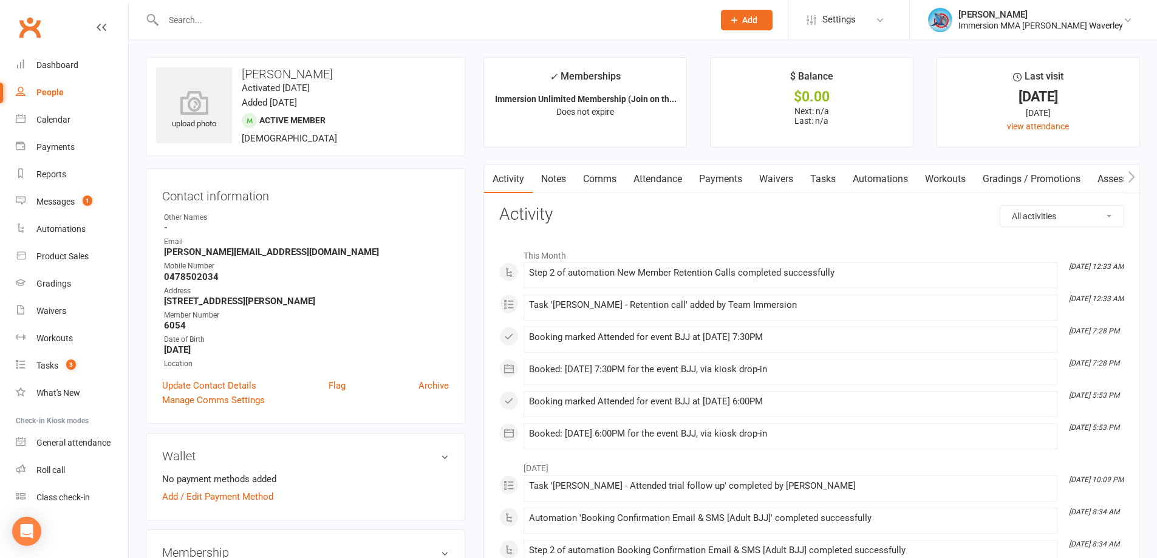
click at [551, 186] on link "Notes" at bounding box center [554, 179] width 42 height 28
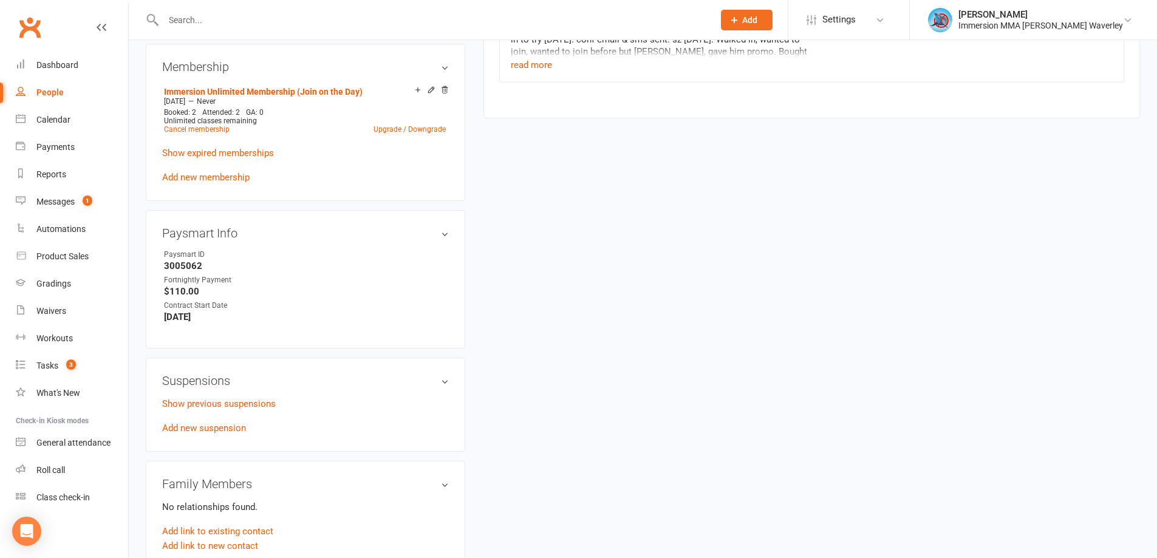
scroll to position [324, 0]
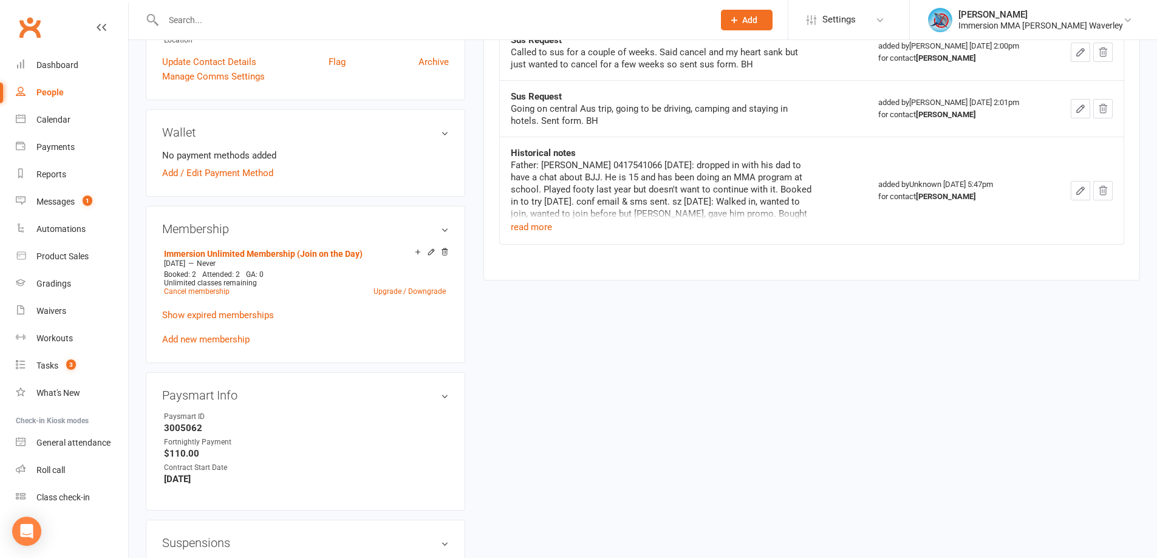
click at [526, 217] on div "Father: [PERSON_NAME] 0417541066 [DATE]: dropped in with his dad to have a chat…" at bounding box center [663, 189] width 304 height 61
click at [526, 230] on button "read more" at bounding box center [531, 227] width 41 height 15
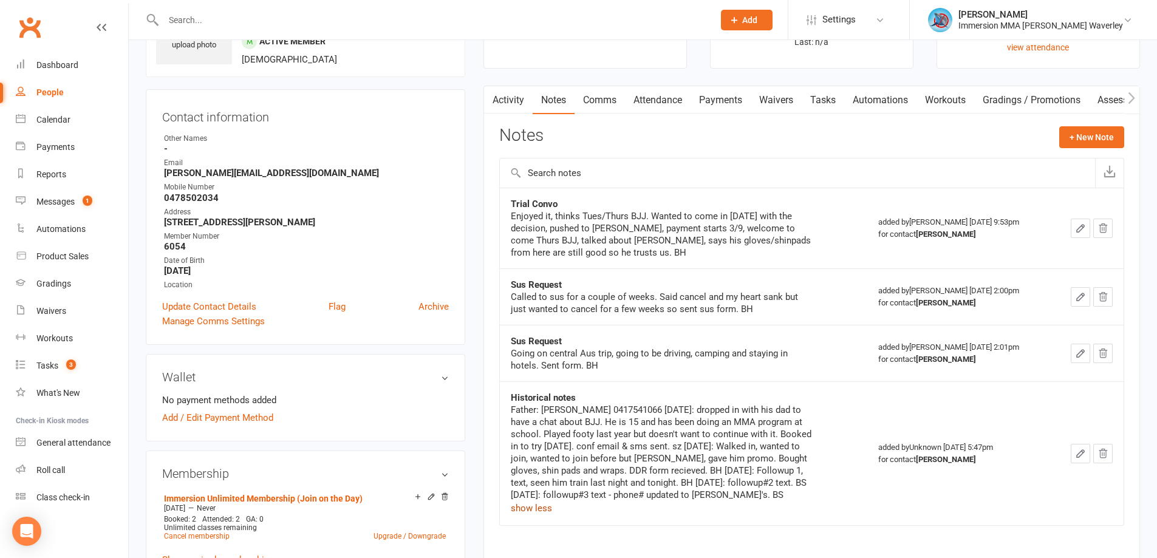
scroll to position [0, 0]
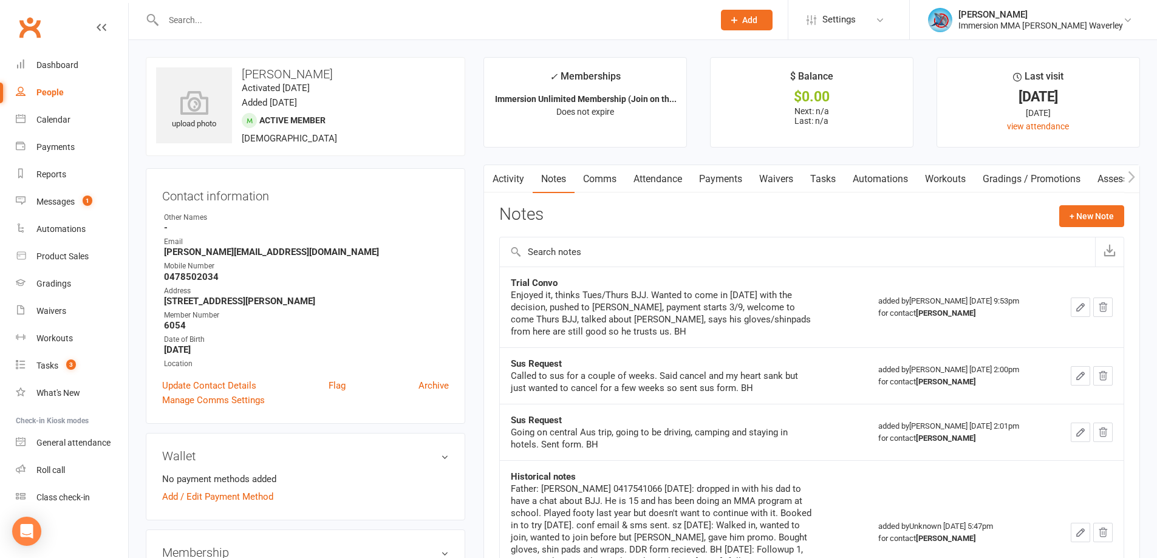
click at [590, 179] on link "Comms" at bounding box center [599, 179] width 50 height 28
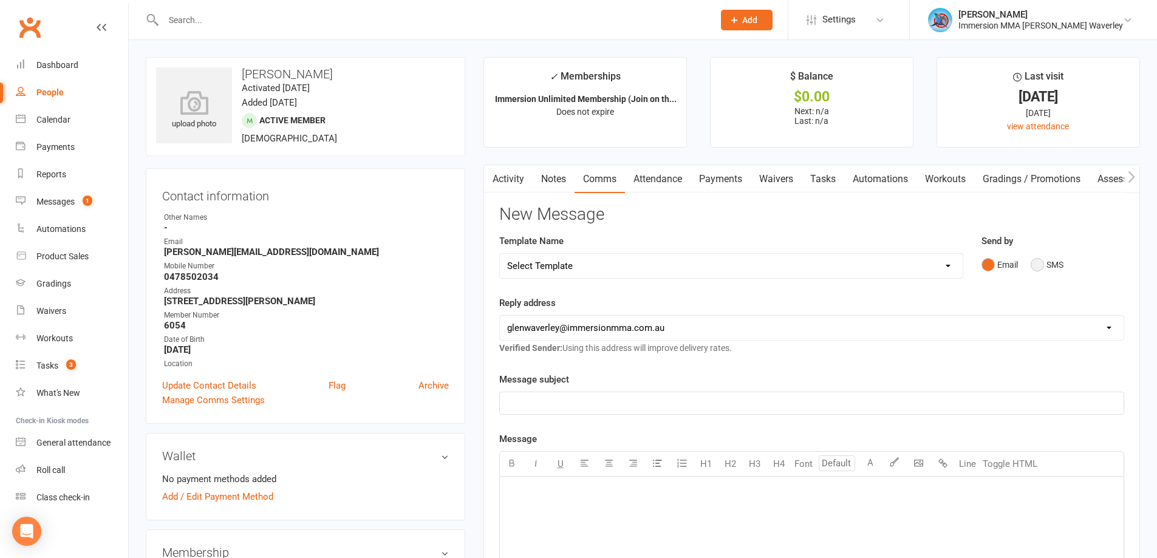
click at [1045, 264] on button "SMS" at bounding box center [1047, 264] width 33 height 23
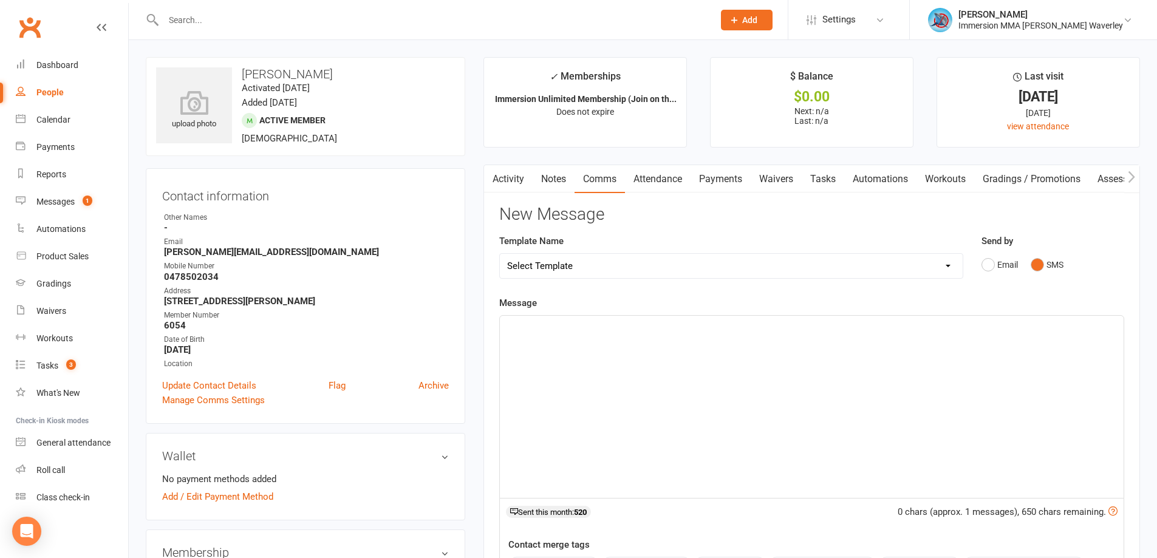
click at [712, 390] on div "﻿" at bounding box center [812, 407] width 624 height 182
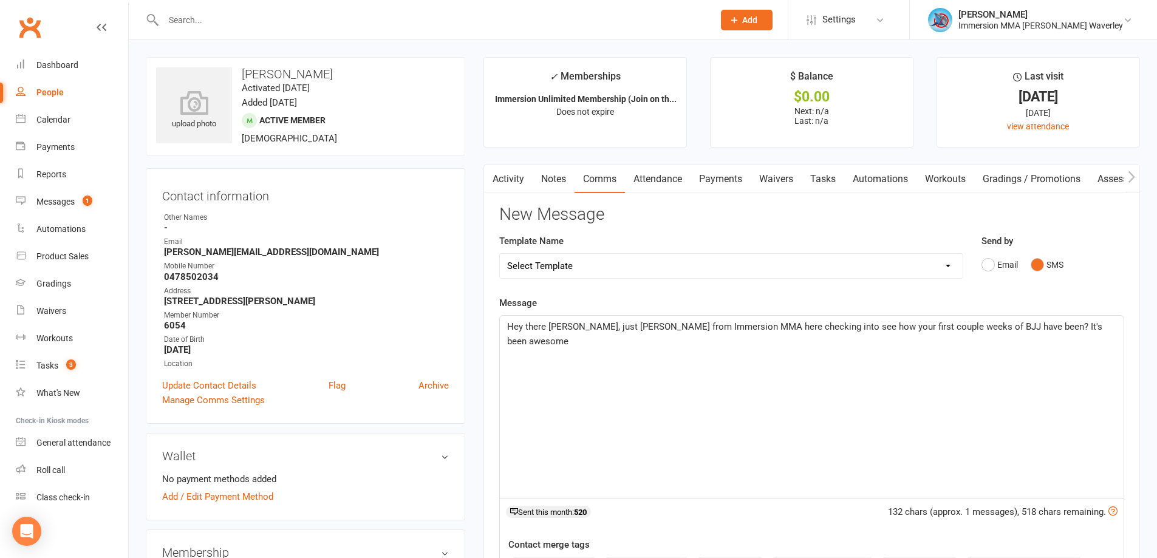
click at [856, 395] on div "Hey there [PERSON_NAME], just [PERSON_NAME] from Immersion MMA here checking in…" at bounding box center [812, 407] width 624 height 182
click at [333, 165] on contact-information "upload photo [PERSON_NAME] Activated [DATE] Added [DATE] Active member [DEMOGRA…" at bounding box center [305, 240] width 319 height 367
drag, startPoint x: 958, startPoint y: 363, endPoint x: 971, endPoint y: 364, distance: 12.8
click at [958, 363] on div "Hey there [PERSON_NAME], just [PERSON_NAME] from Immersion MMA here checking in…" at bounding box center [812, 407] width 624 height 182
click at [1094, 345] on div "Hey there [PERSON_NAME], just [PERSON_NAME] from Immersion MMA here checking in…" at bounding box center [812, 407] width 624 height 182
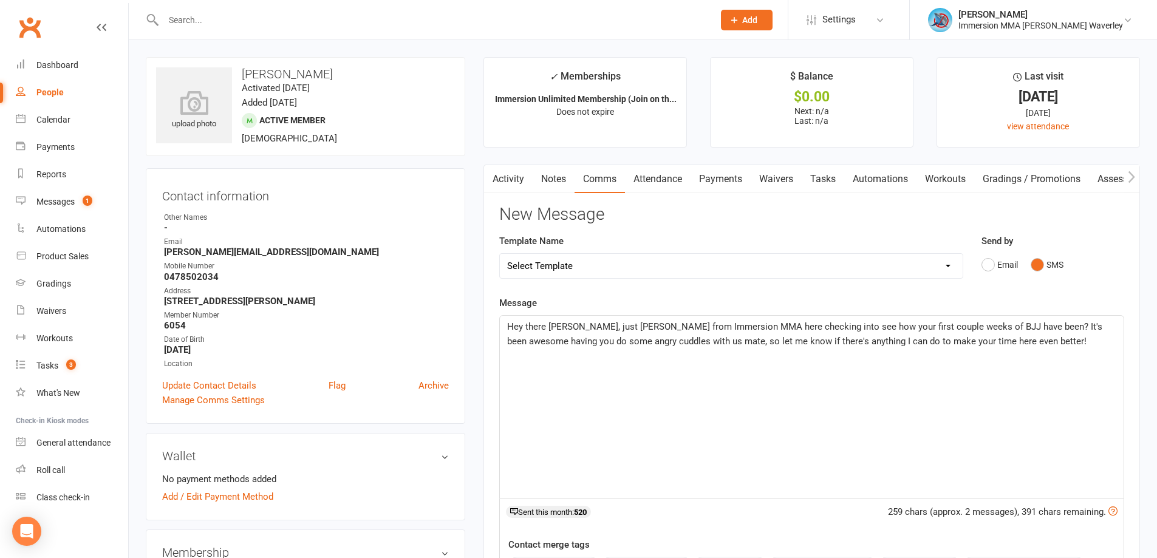
scroll to position [324, 0]
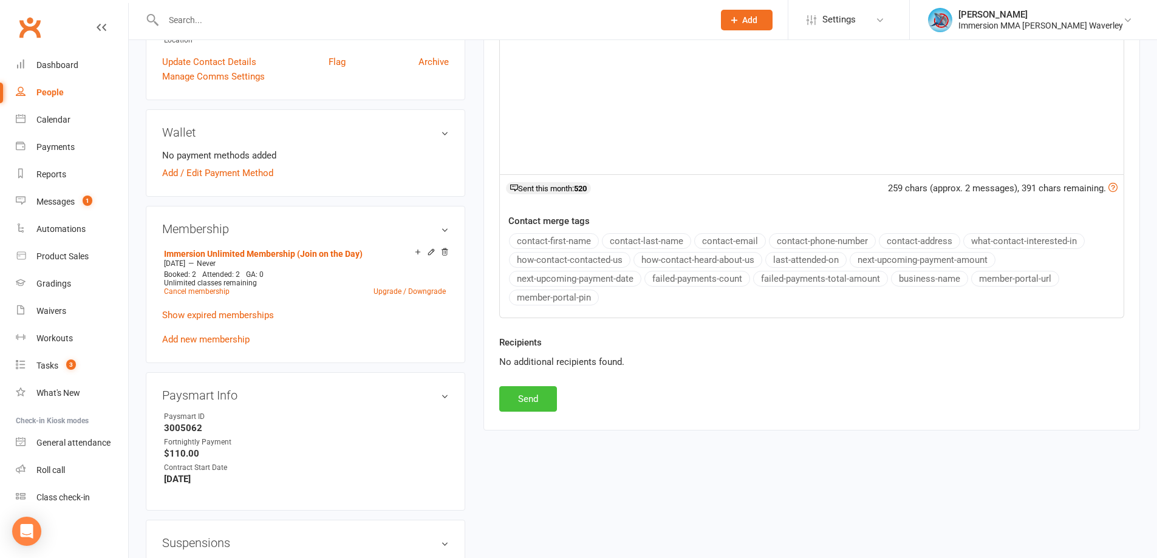
click at [533, 411] on button "Send" at bounding box center [528, 399] width 58 height 26
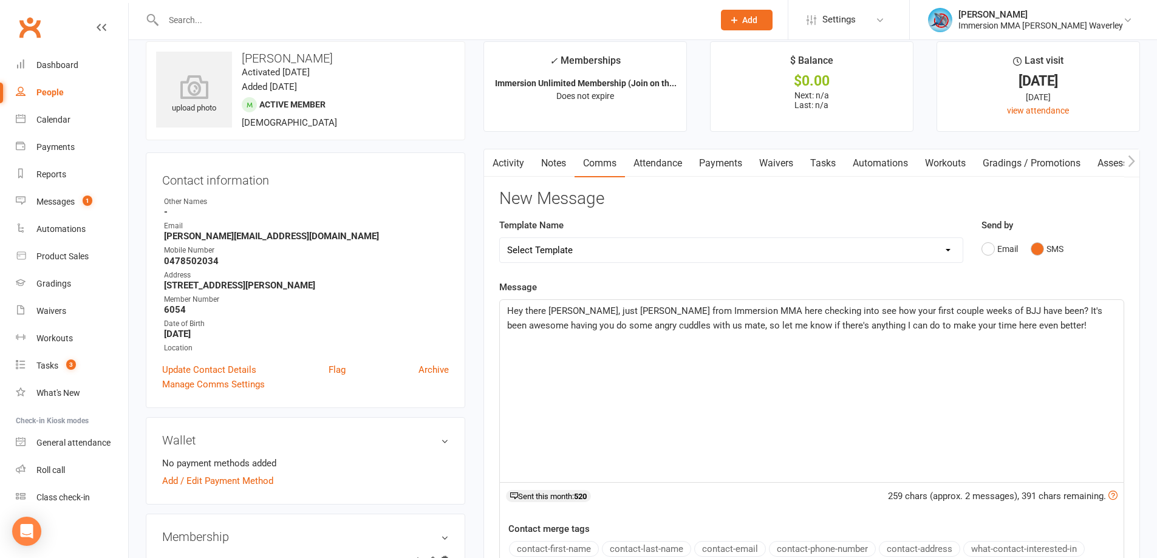
scroll to position [0, 0]
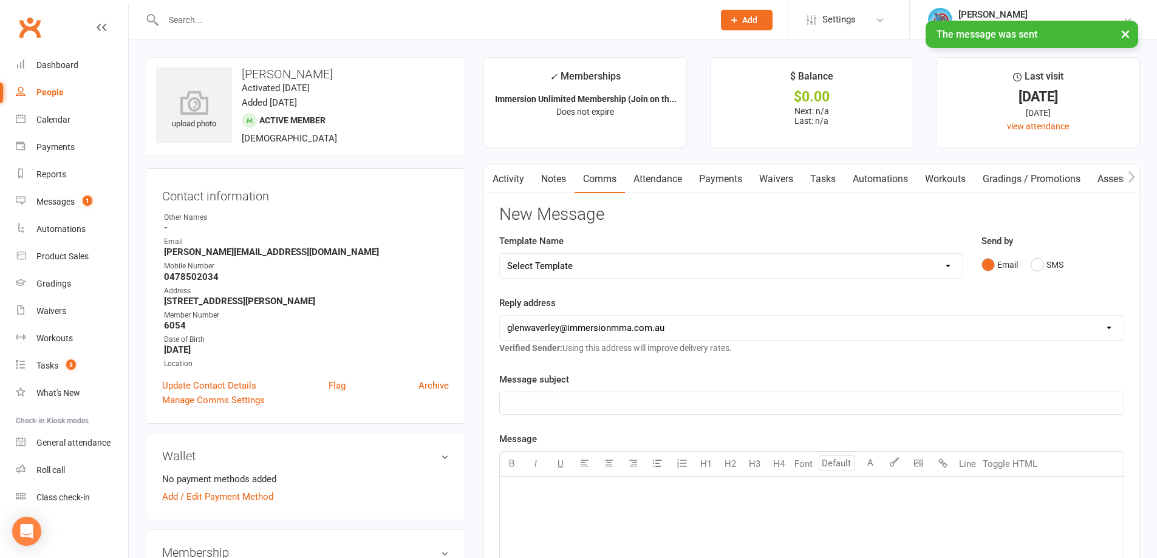
click at [553, 178] on link "Notes" at bounding box center [554, 179] width 42 height 28
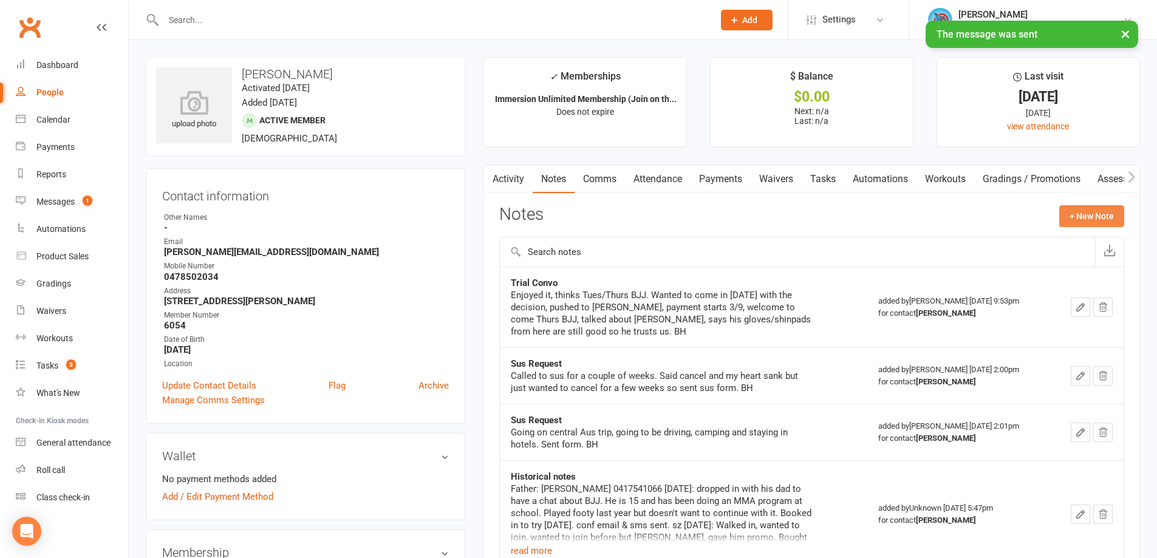
click at [1100, 211] on button "+ New Note" at bounding box center [1091, 216] width 65 height 22
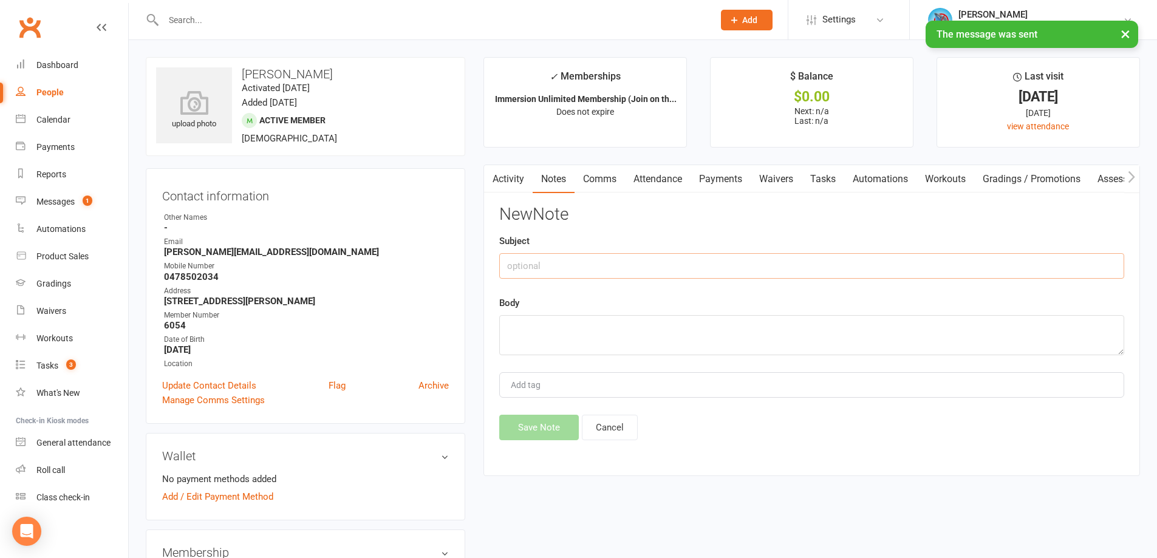
click at [601, 263] on input "text" at bounding box center [811, 266] width 625 height 26
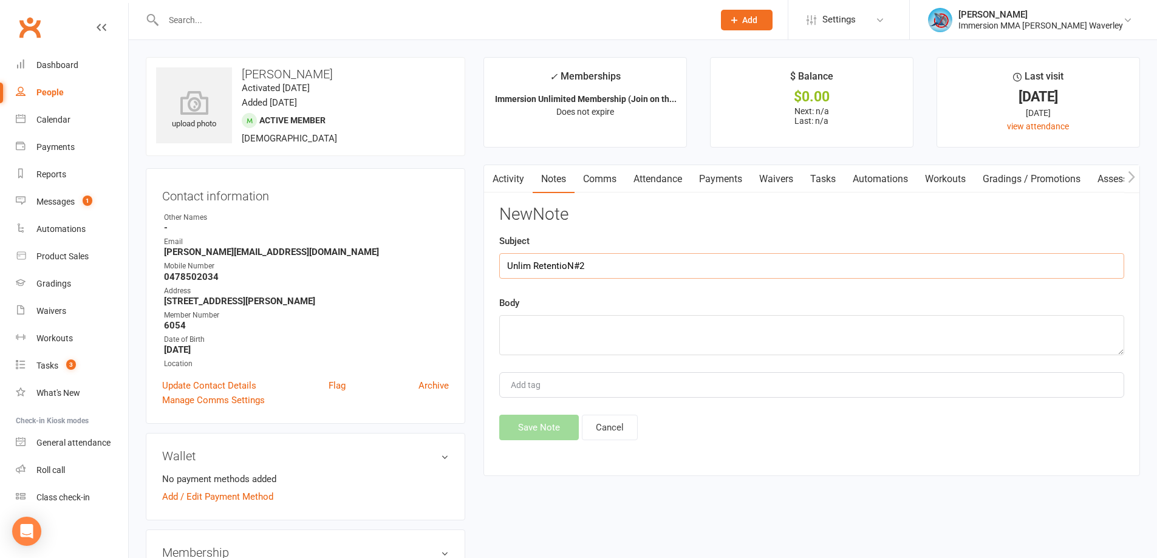
drag, startPoint x: 572, startPoint y: 266, endPoint x: 587, endPoint y: 274, distance: 16.9
click at [573, 266] on input "Unlim RetentioN#2" at bounding box center [811, 266] width 625 height 26
type input "Unlim Retention#2"
click at [586, 335] on textarea at bounding box center [811, 335] width 625 height 40
type textarea "text"
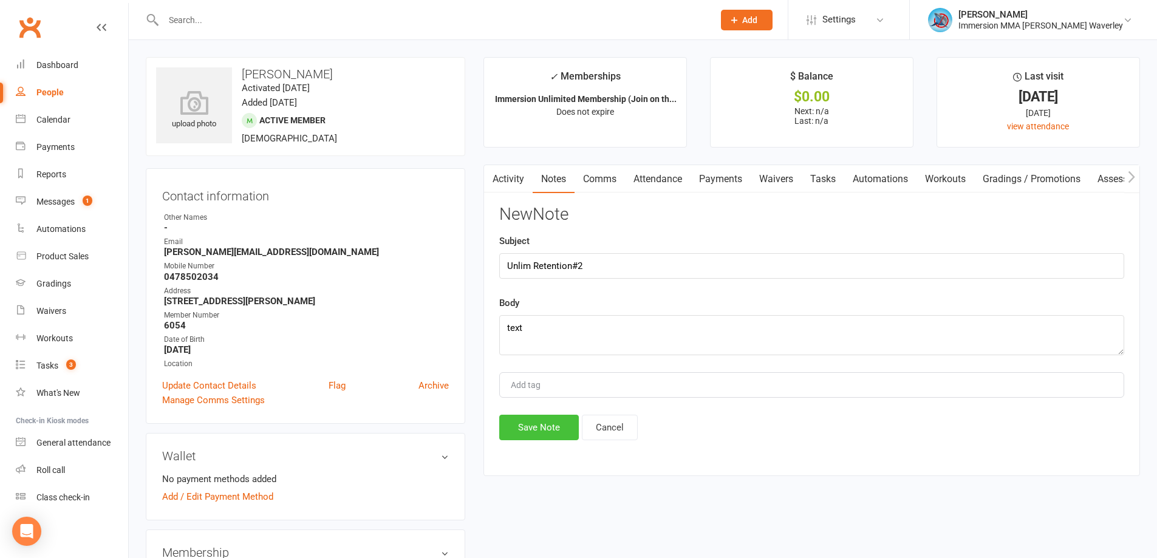
click at [542, 435] on button "Save Note" at bounding box center [539, 428] width 80 height 26
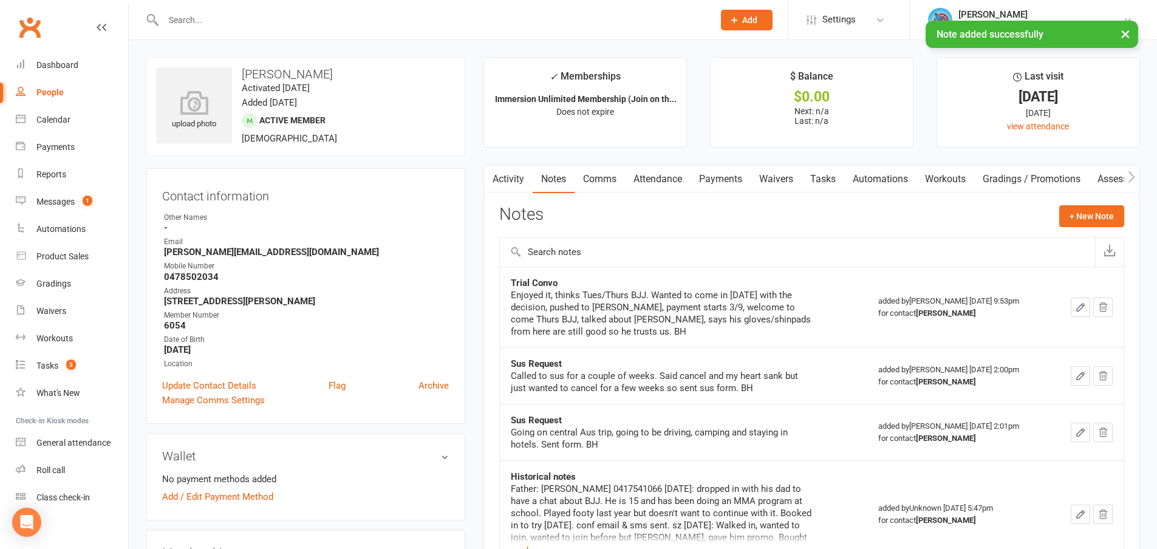
click at [821, 175] on link "Tasks" at bounding box center [823, 179] width 43 height 28
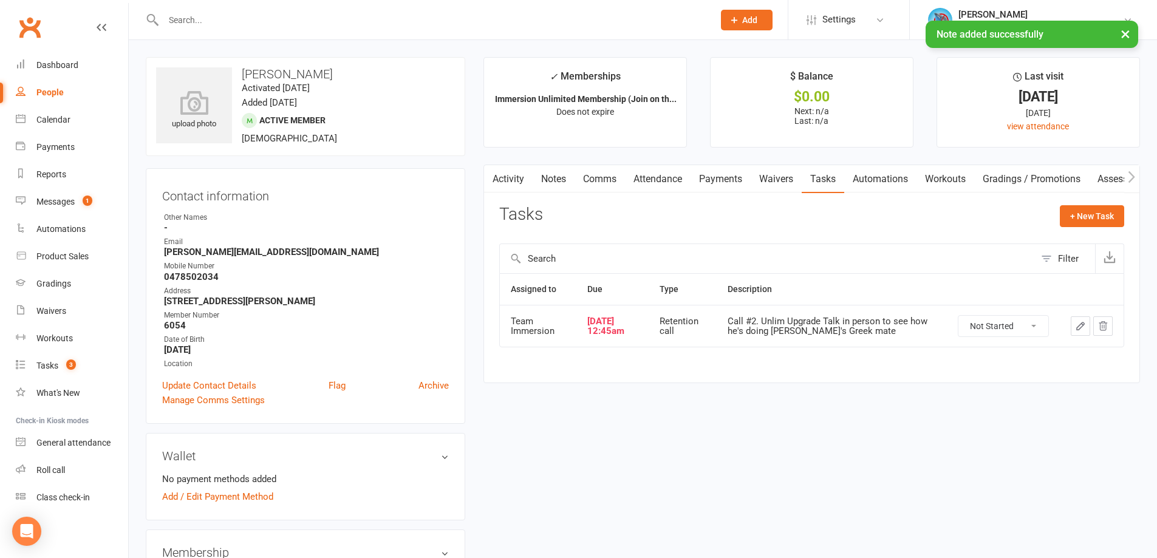
click at [971, 323] on select "Not Started In Progress Waiting Complete" at bounding box center [1003, 326] width 90 height 21
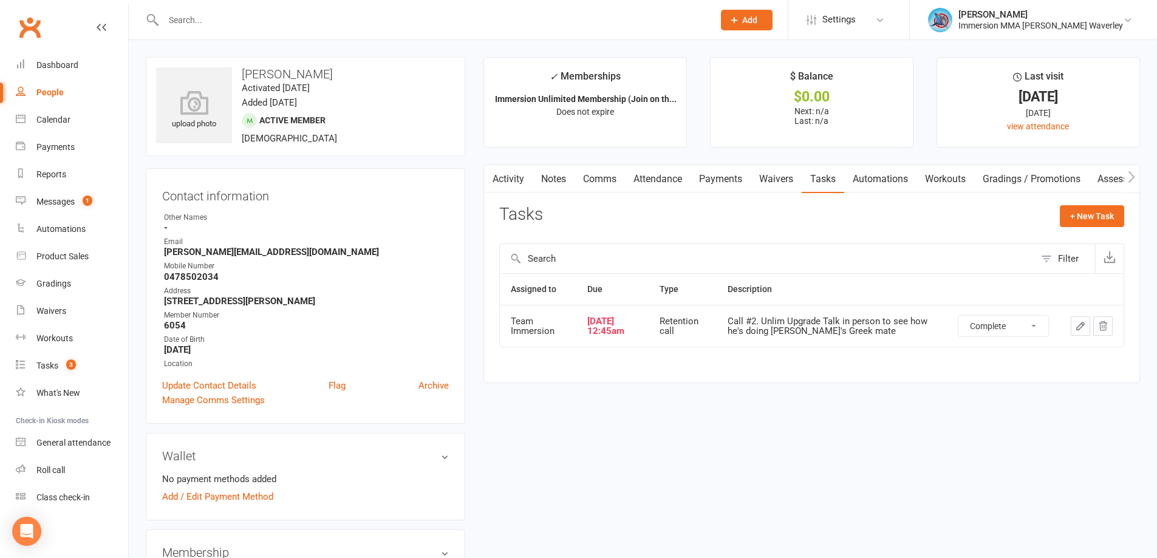
click at [958, 316] on select "Not Started In Progress Waiting Complete" at bounding box center [1003, 326] width 90 height 21
select select "unstarted"
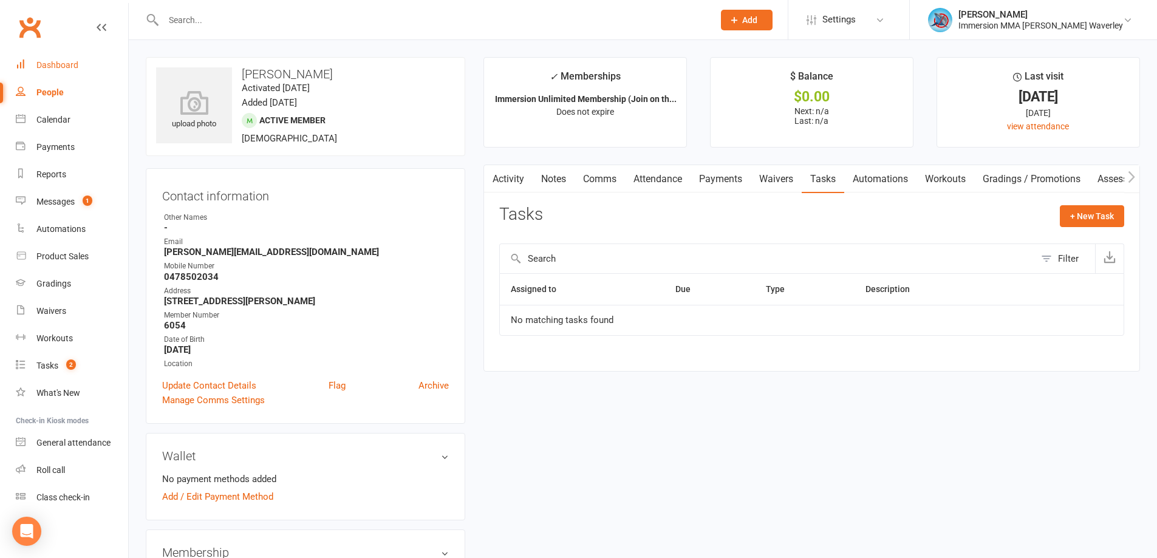
click at [60, 69] on div "Dashboard" at bounding box center [57, 65] width 42 height 10
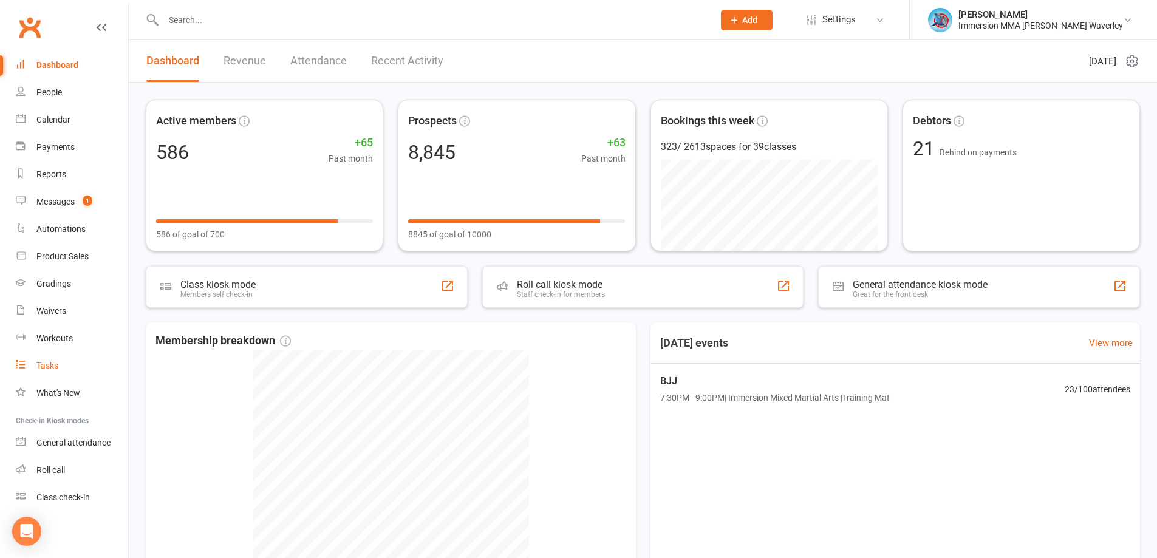
click at [55, 365] on div "Tasks" at bounding box center [47, 366] width 22 height 10
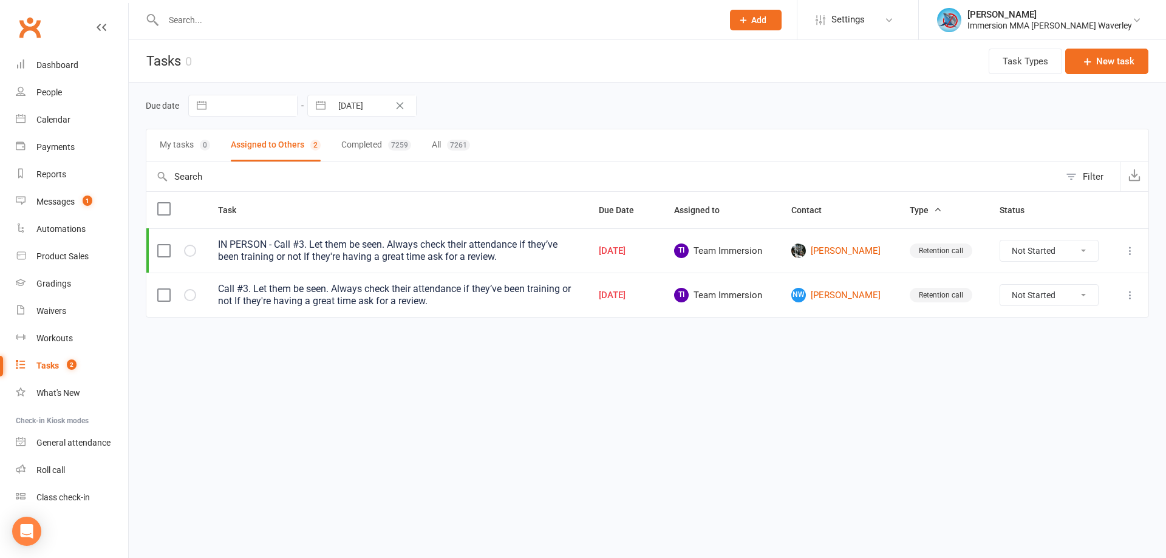
click at [1139, 248] on td at bounding box center [1128, 250] width 39 height 44
click at [1134, 246] on icon at bounding box center [1130, 251] width 12 height 12
click at [1059, 303] on link "Edit" at bounding box center [1077, 298] width 120 height 24
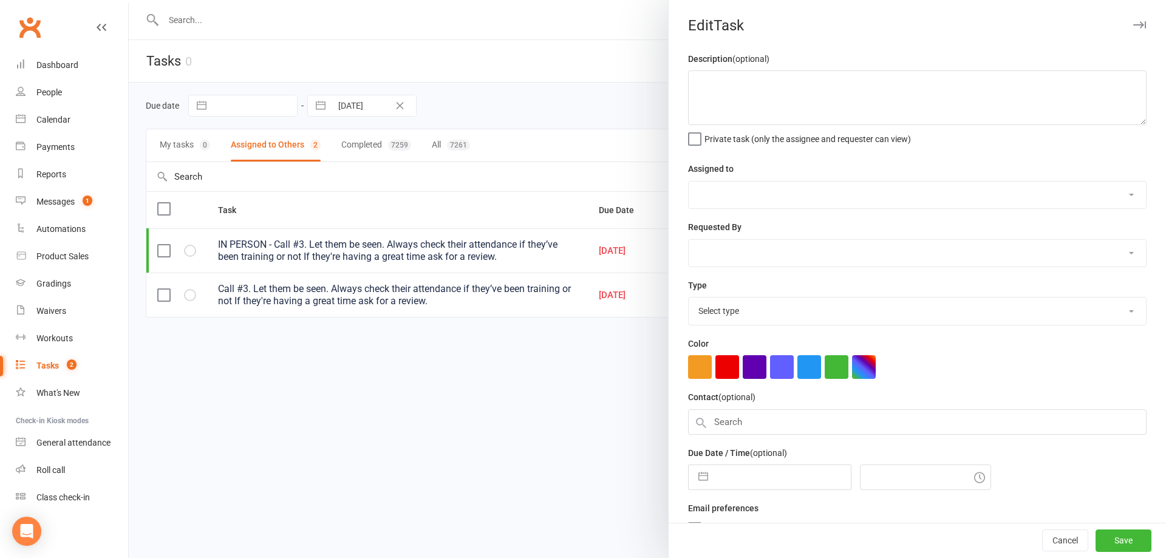
type textarea "IN PERSON - Call #3. Let them be seen. Always check their attendance if they’ve…"
select select "48837"
type input "11 Sep 2025"
type input "12:45am"
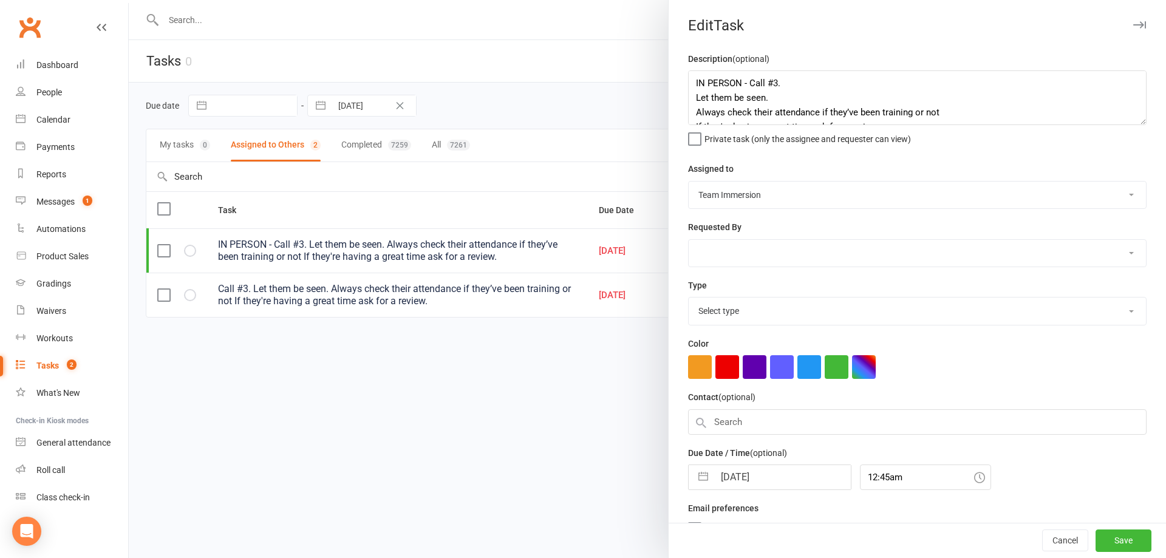
select select "27302"
select select "7"
select select "2025"
select select "8"
select select "2025"
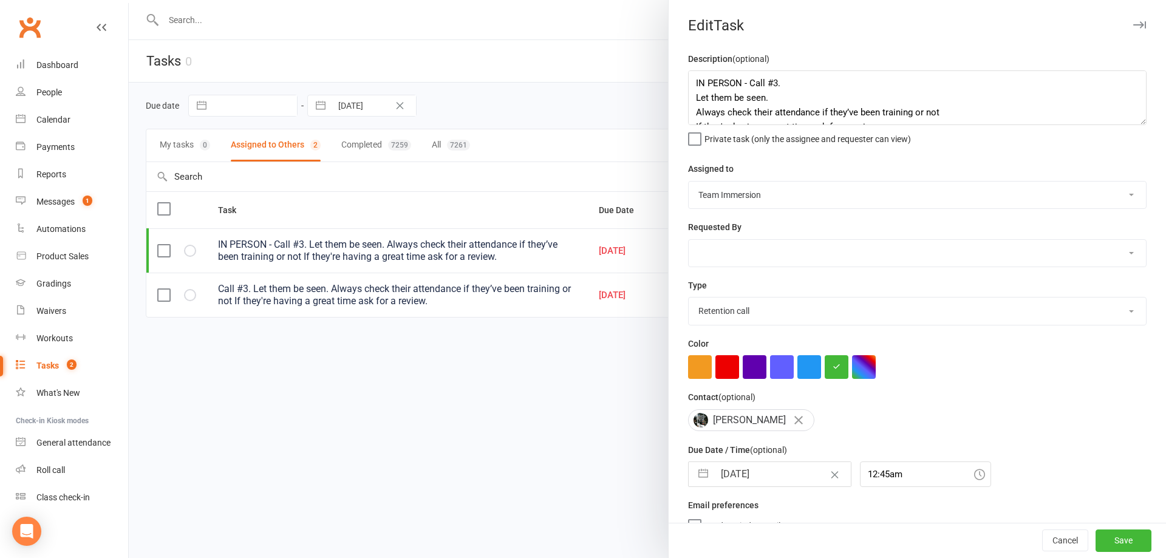
select select "9"
select select "2025"
click at [757, 487] on div "11 Sep 2025 Navigate forward to interact with the calendar and select a date. P…" at bounding box center [769, 475] width 163 height 26
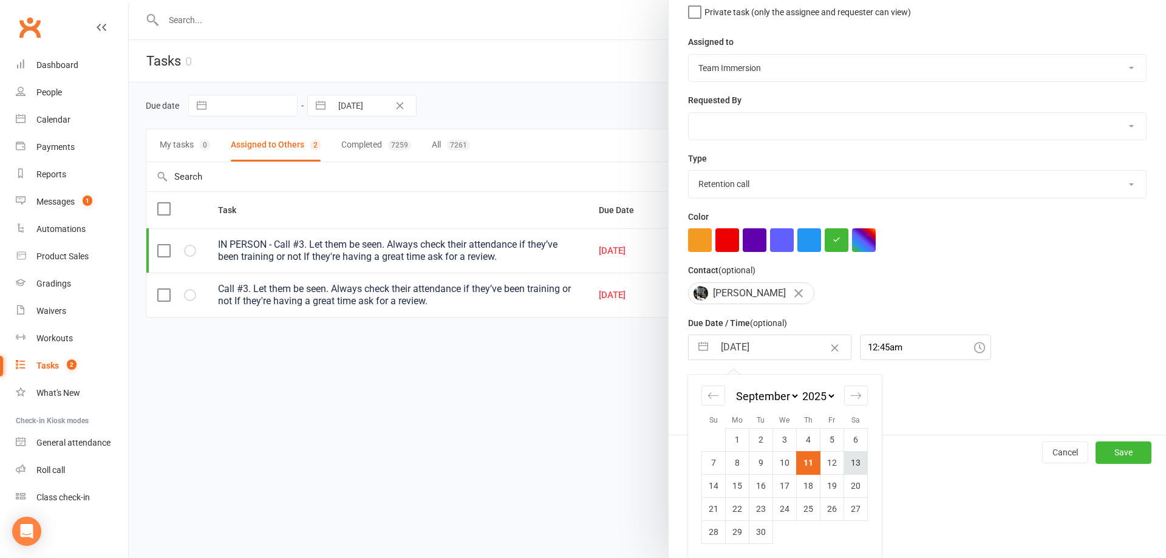
click at [852, 458] on td "13" at bounding box center [856, 462] width 24 height 23
type input "13 Sep 2025"
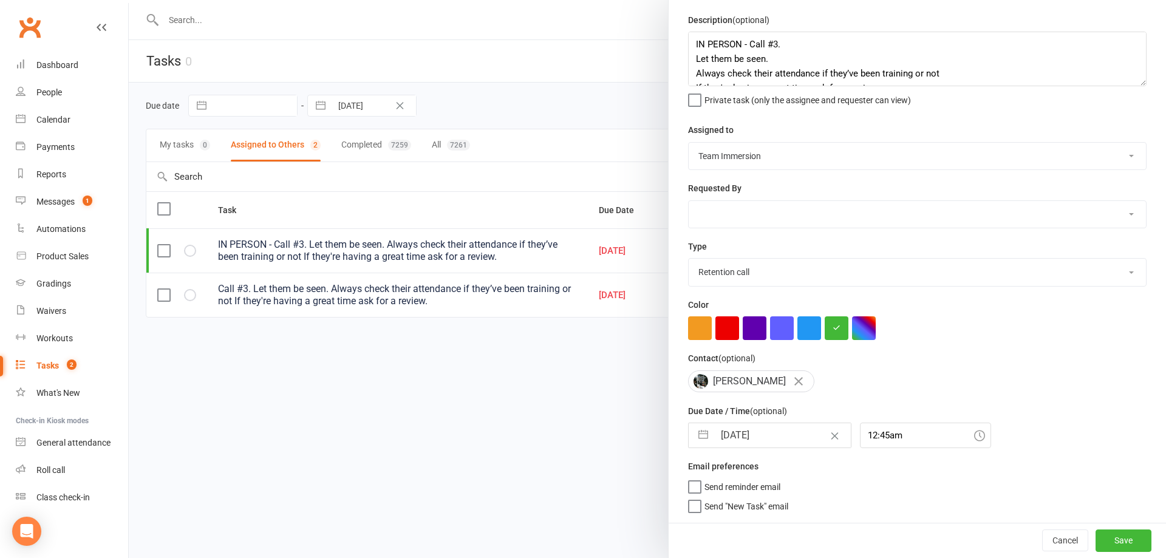
click at [1091, 527] on div "Cancel Save" at bounding box center [917, 540] width 497 height 35
click at [1095, 530] on button "Save" at bounding box center [1123, 541] width 56 height 22
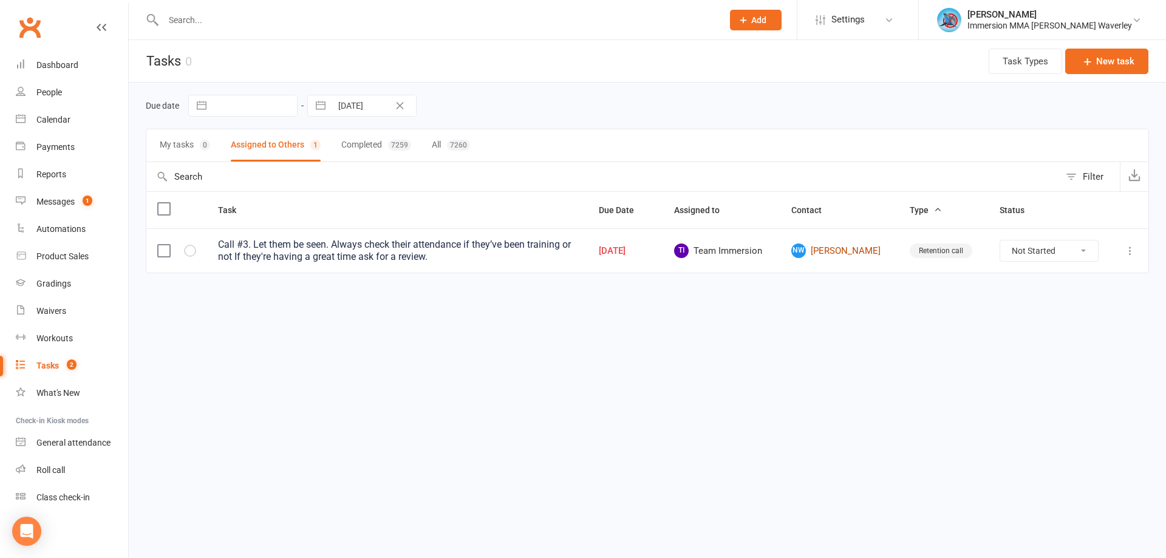
click at [846, 247] on link "NW Noah Woods" at bounding box center [839, 251] width 97 height 15
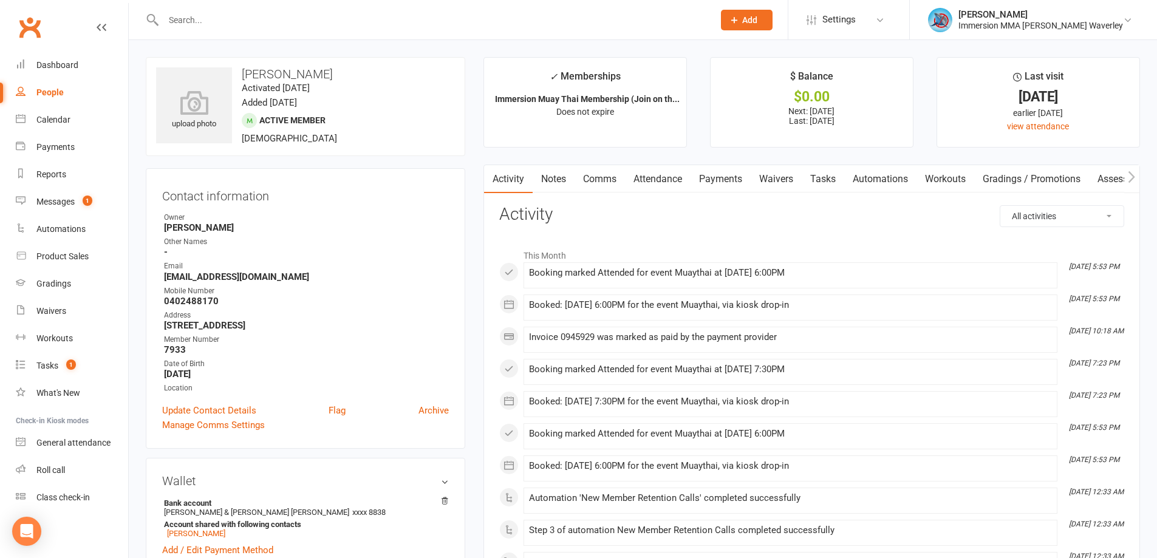
click at [595, 186] on link "Comms" at bounding box center [599, 179] width 50 height 28
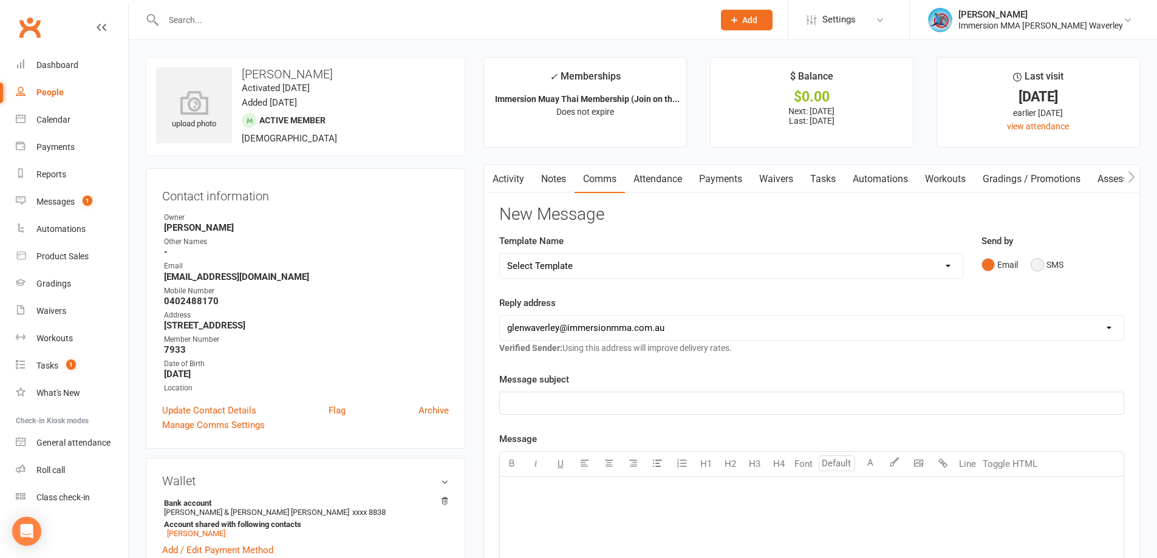
click at [1042, 261] on button "SMS" at bounding box center [1047, 264] width 33 height 23
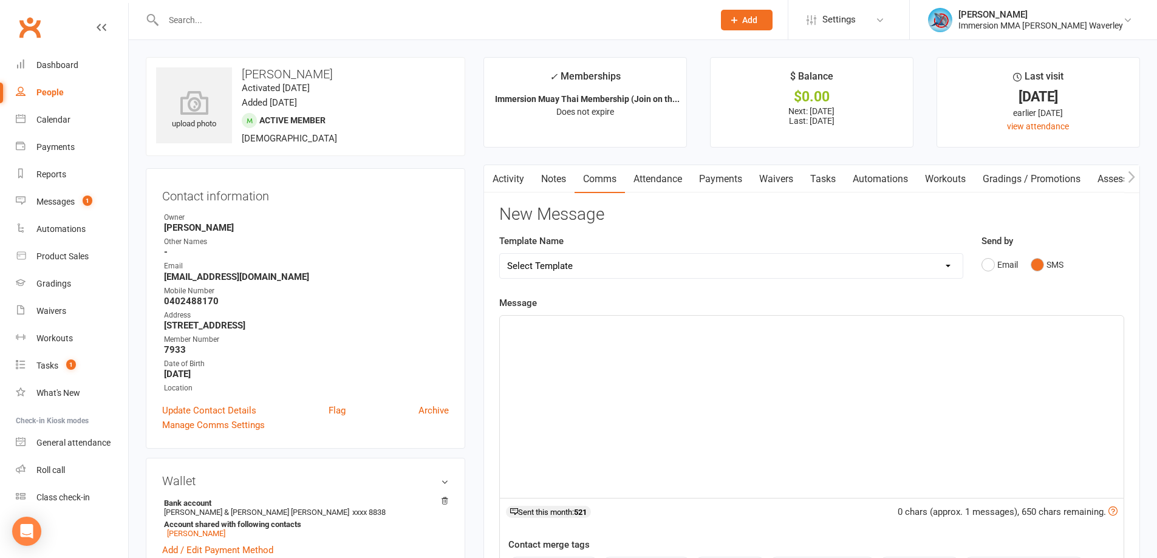
click at [688, 396] on div "﻿" at bounding box center [812, 407] width 624 height 182
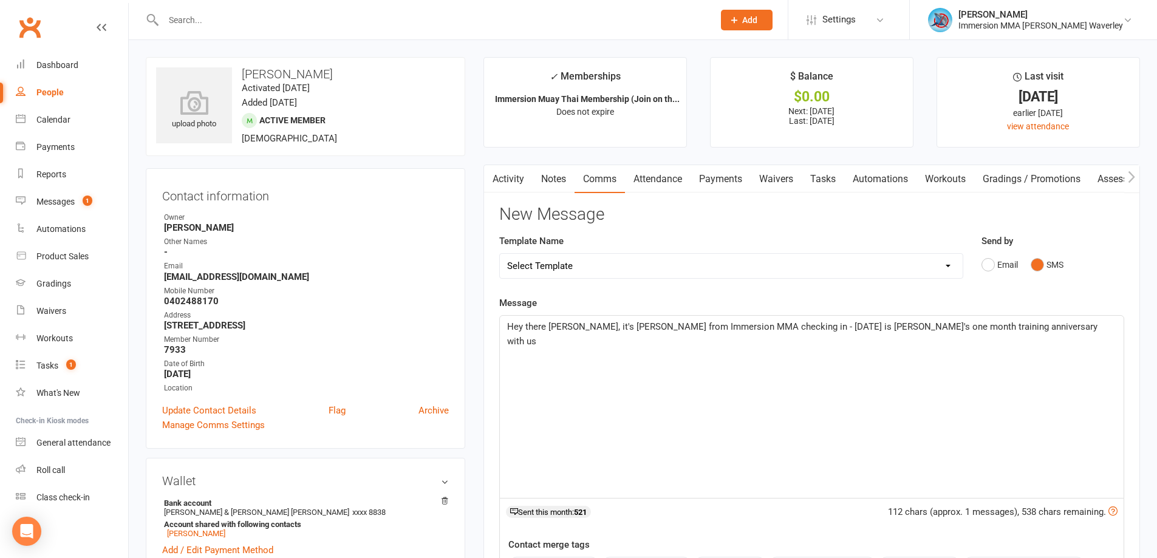
click at [737, 328] on span "Hey there Erin, it's Ben from Immersion MMA checking in - today is Noah's one m…" at bounding box center [803, 334] width 593 height 26
click at [1004, 335] on div "Hey there Erin, it's Ben from Immersion MMA checking in, as today is Noah's one…" at bounding box center [812, 407] width 624 height 182
click at [572, 347] on p "Hey there Erin, it's Ben from Immersion MMA checking in, as today is Noah's one…" at bounding box center [811, 333] width 609 height 29
click at [572, 346] on p "Hey there Erin, it's Ben from Immersion MMA checking in, as today is Noah's one…" at bounding box center [811, 333] width 609 height 29
click at [627, 352] on div "Hey there Erin, it's Ben from Immersion MMA checking in, as today is Noah's one…" at bounding box center [812, 407] width 624 height 182
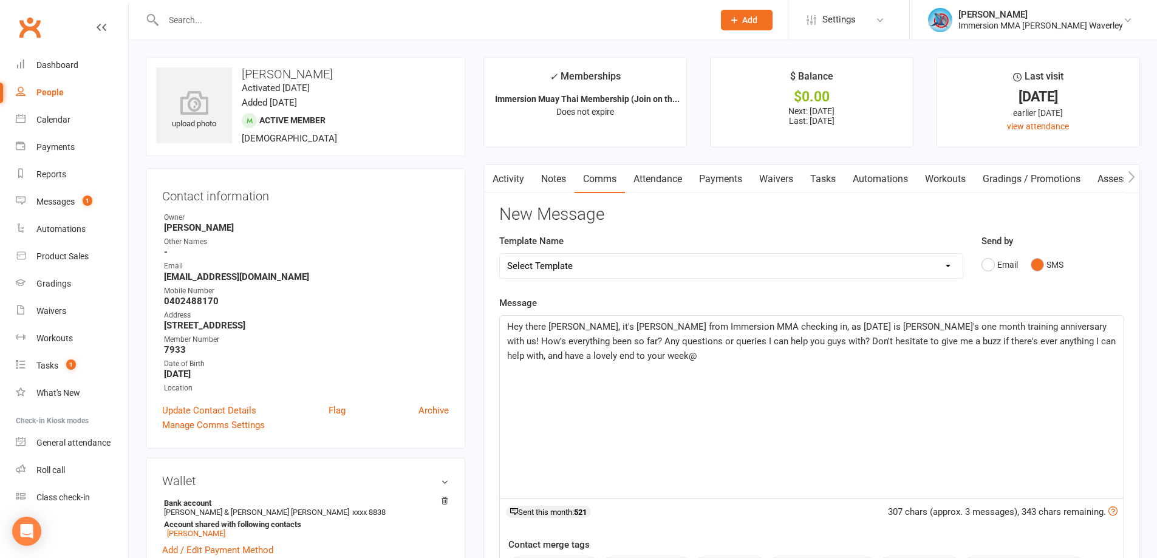
click at [535, 330] on span "Hey there Erin, it's Ben from Immersion MMA checking in, as today is Noah's one…" at bounding box center [812, 341] width 611 height 40
click at [581, 380] on div "Hey Erin, it's Ben from Immersion MMA checking in, as today is Noah's one month…" at bounding box center [812, 407] width 624 height 182
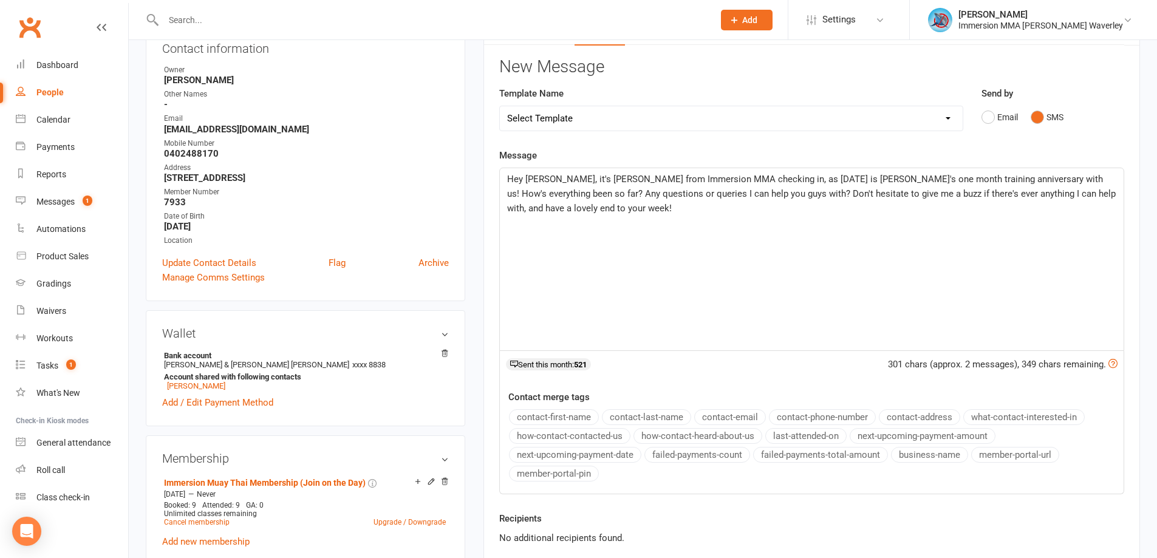
scroll to position [162, 0]
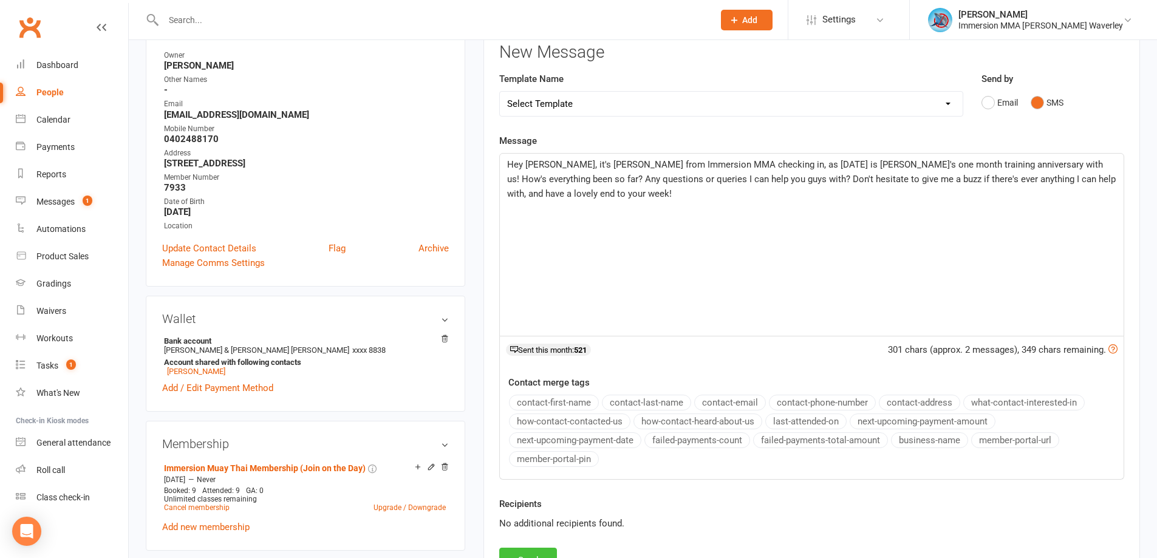
click at [548, 553] on button "Send" at bounding box center [528, 561] width 58 height 26
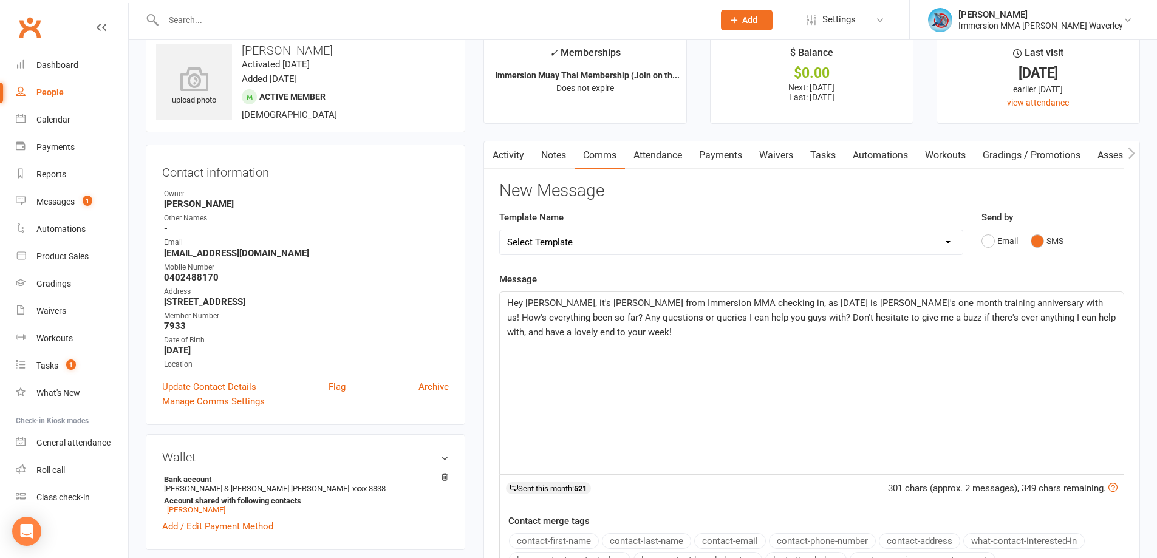
scroll to position [0, 0]
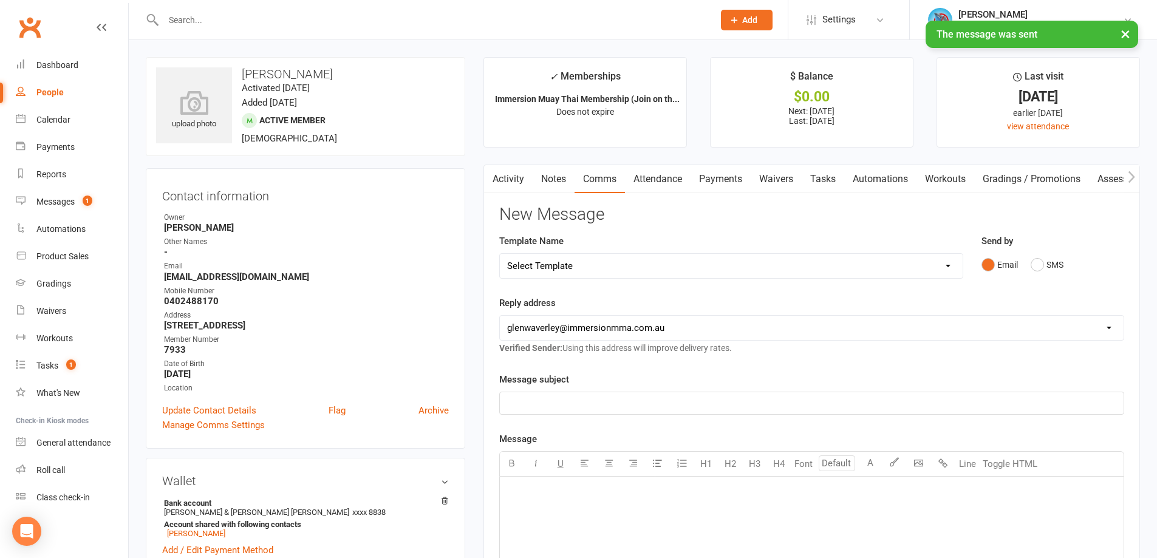
click at [551, 177] on link "Notes" at bounding box center [554, 179] width 42 height 28
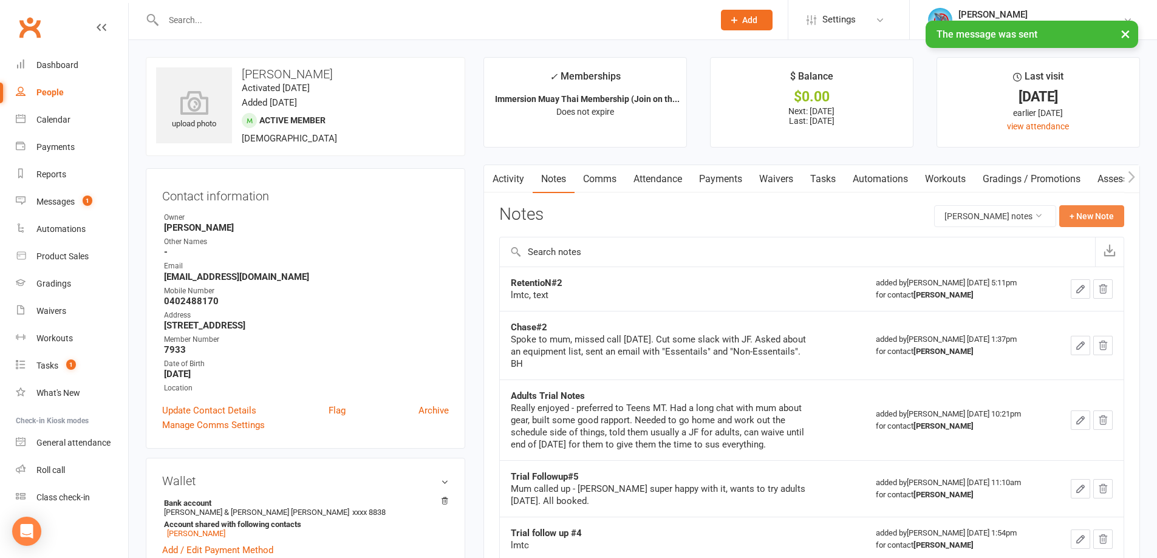
click at [1078, 208] on button "+ New Note" at bounding box center [1091, 216] width 65 height 22
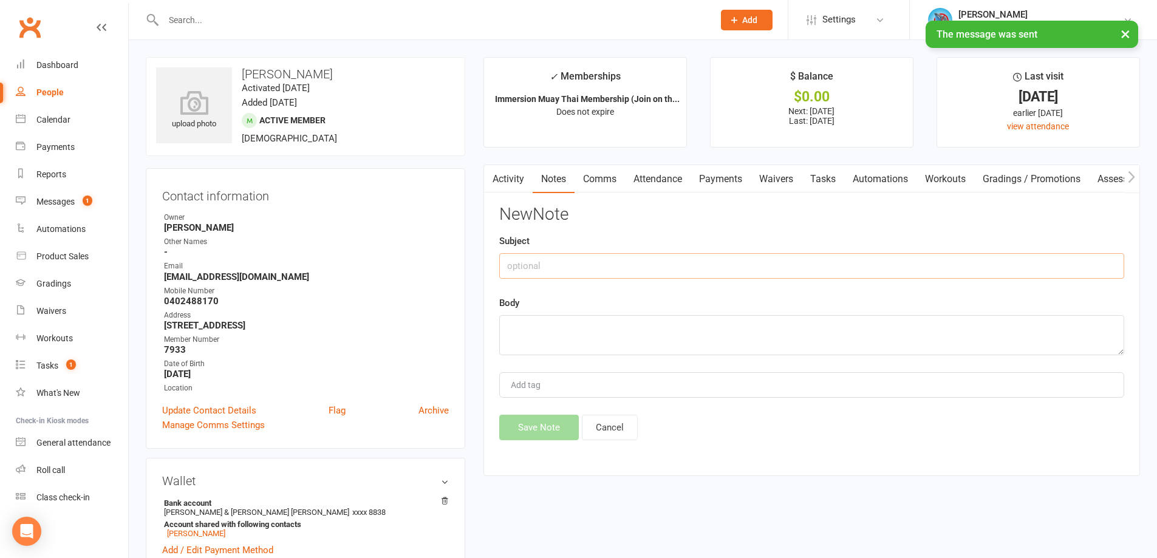
click at [624, 268] on input "text" at bounding box center [811, 266] width 625 height 26
type input "Retention#3"
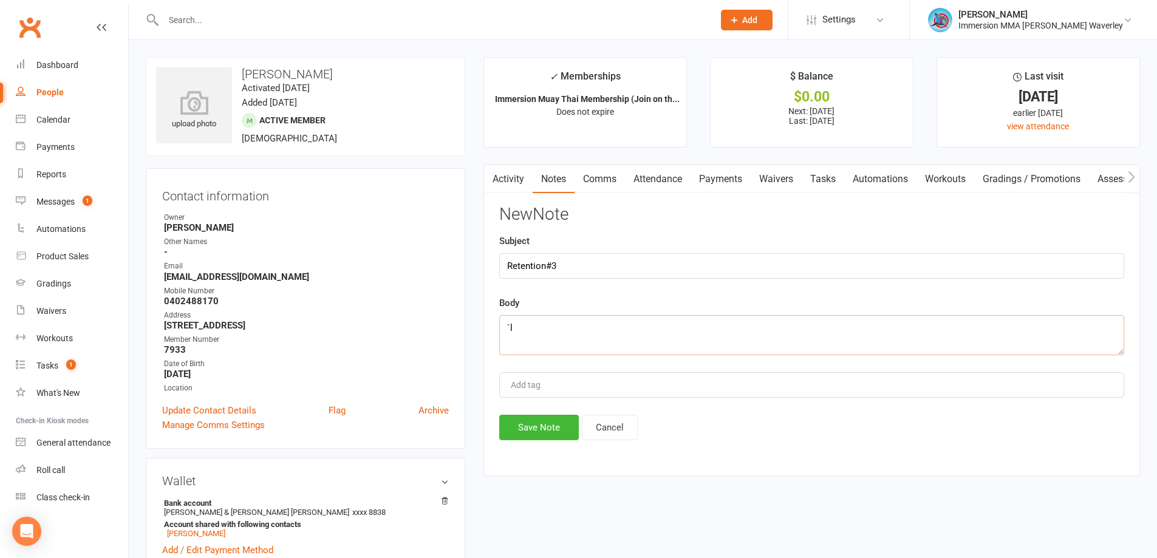
type textarea "`"
type textarea "lmtc, text (Erin)"
click at [545, 435] on button "Save Note" at bounding box center [539, 428] width 80 height 26
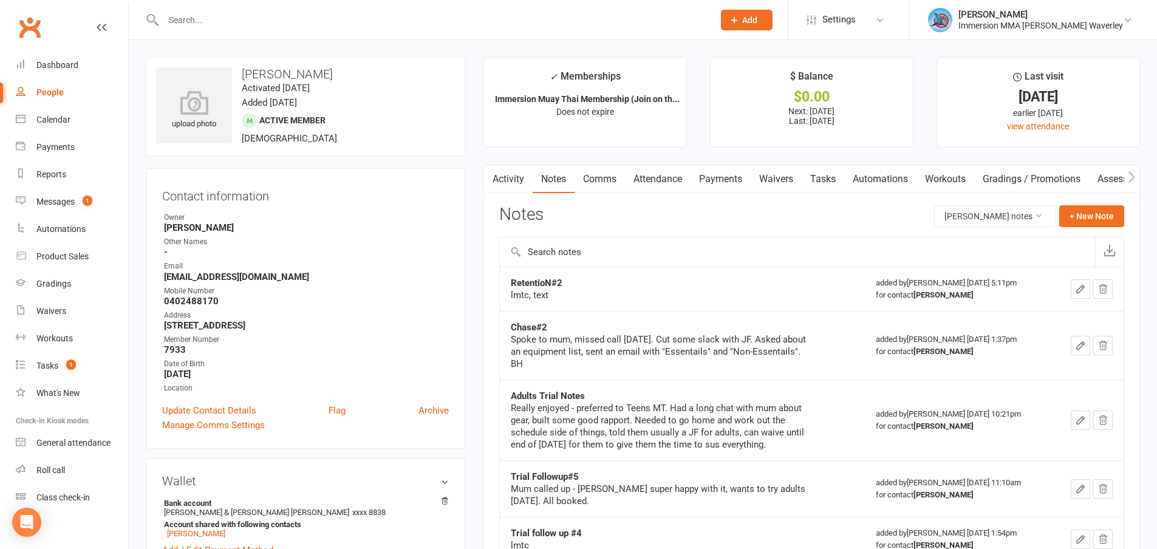
click at [823, 179] on link "Tasks" at bounding box center [823, 179] width 43 height 28
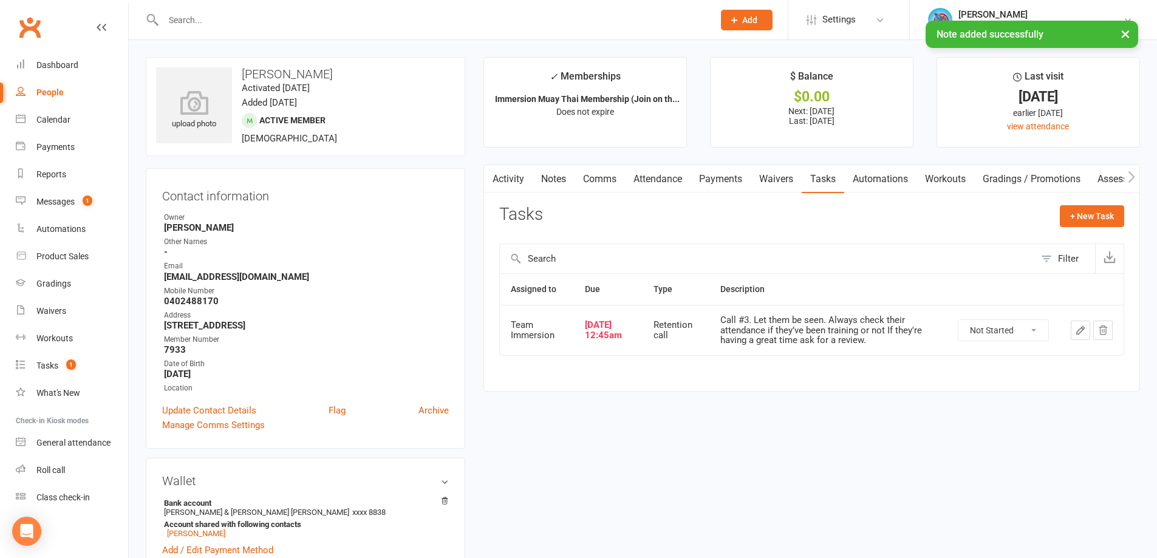
click at [1007, 332] on select "Not Started In Progress Waiting Complete" at bounding box center [1003, 330] width 90 height 21
click at [958, 320] on select "Not Started In Progress Waiting Complete" at bounding box center [1003, 330] width 90 height 21
select select "unstarted"
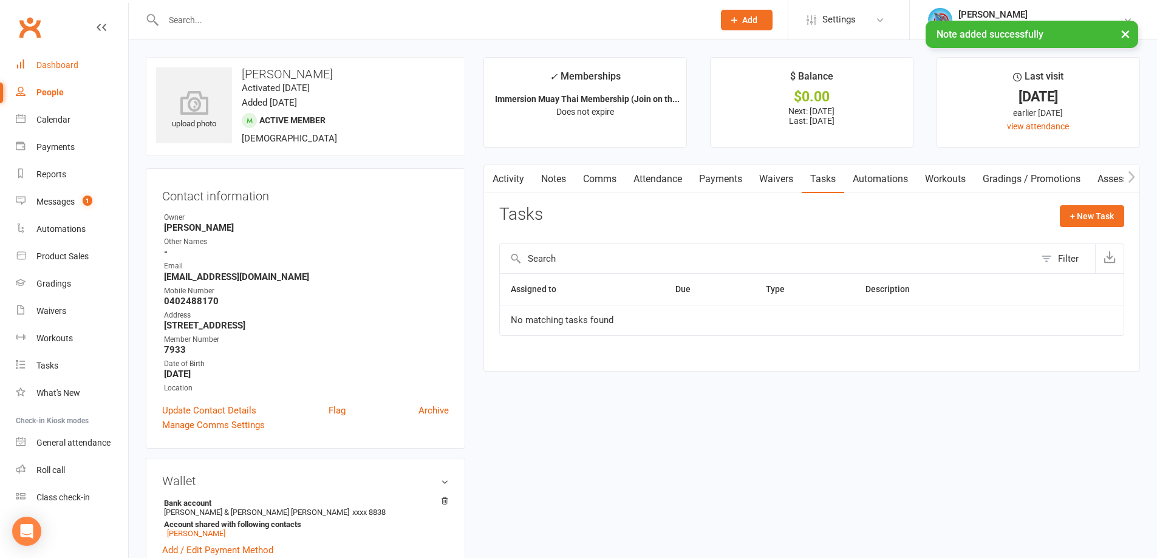
click at [54, 55] on link "Dashboard" at bounding box center [72, 65] width 112 height 27
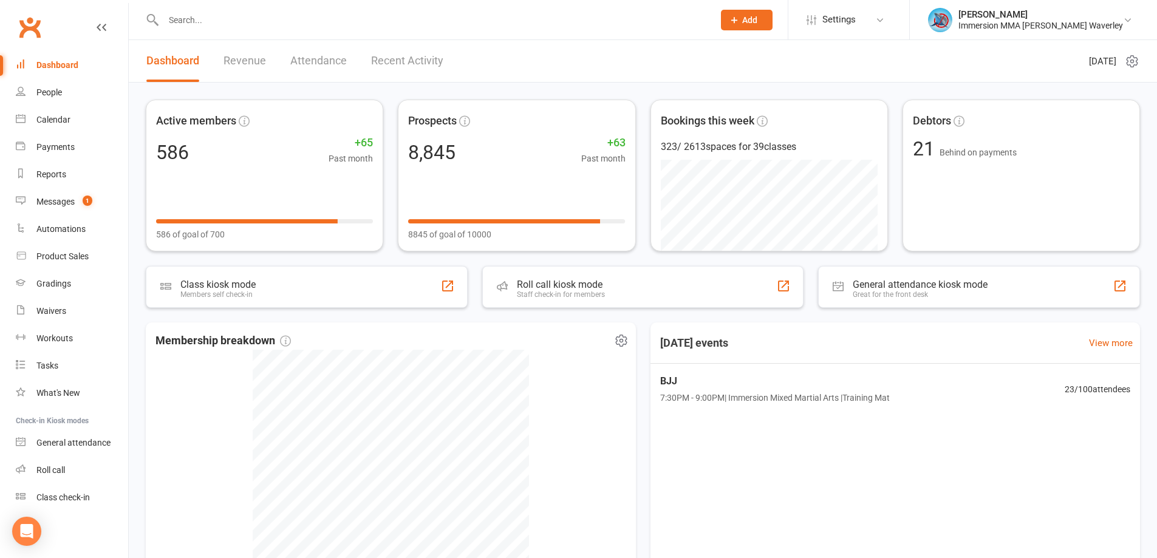
scroll to position [177, 0]
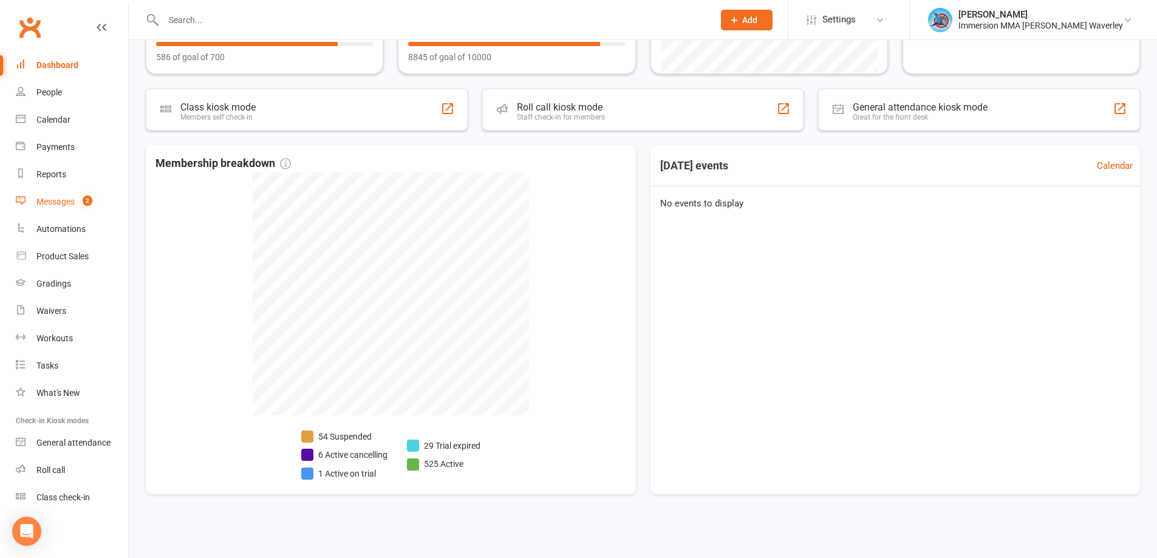
click at [67, 208] on link "Messages 2" at bounding box center [72, 201] width 112 height 27
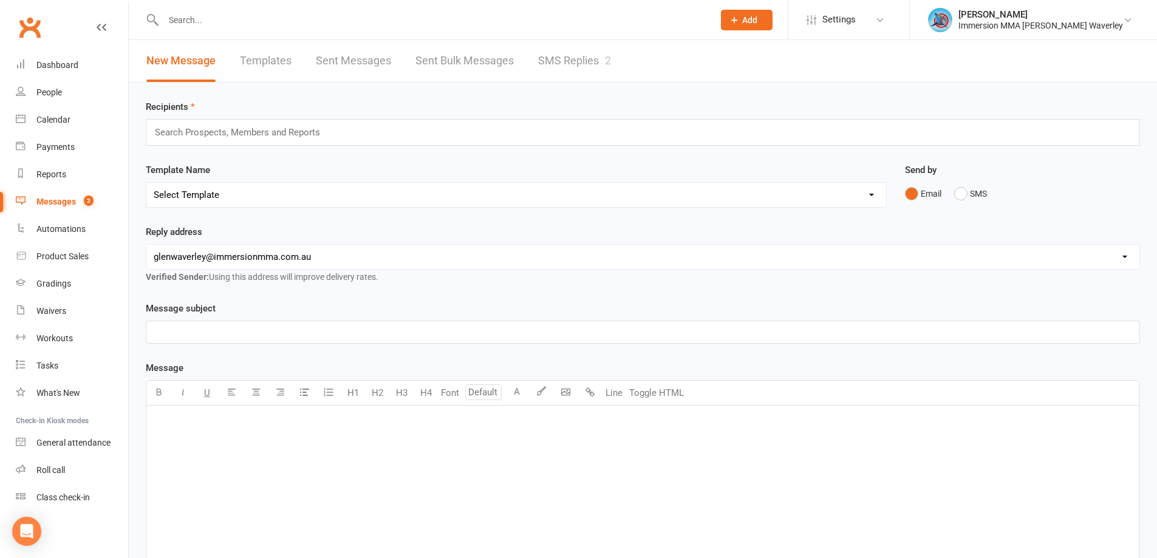
click at [585, 63] on link "SMS Replies 2" at bounding box center [574, 61] width 73 height 42
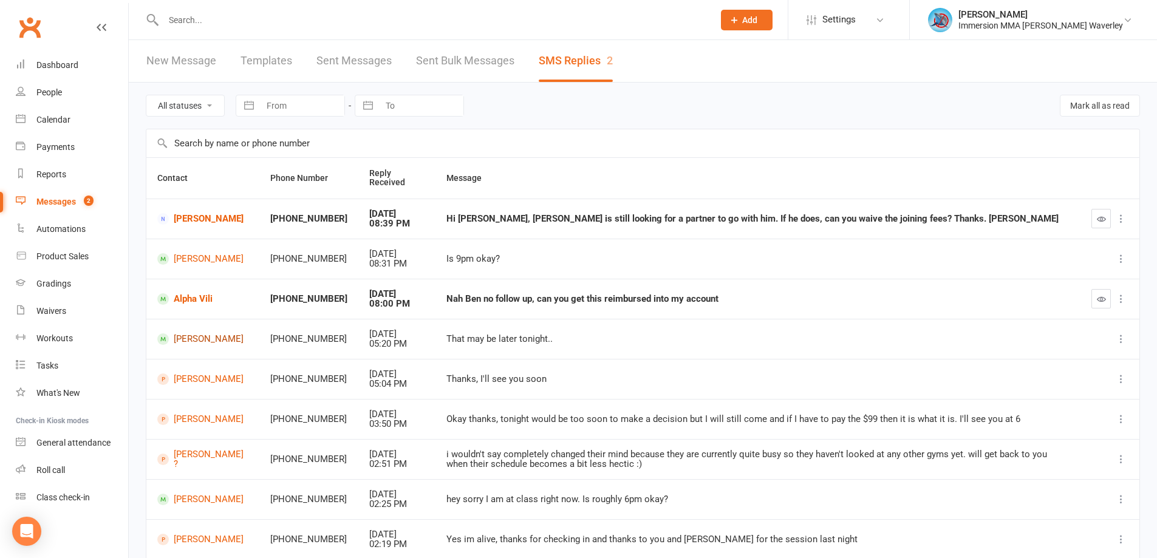
click at [196, 342] on link "[PERSON_NAME]" at bounding box center [202, 339] width 91 height 12
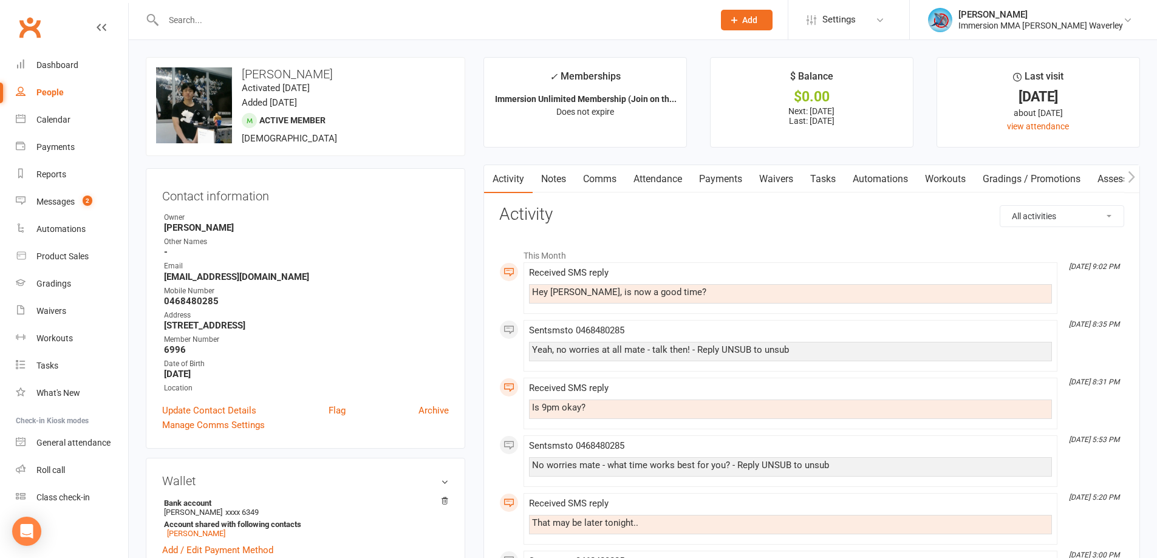
drag, startPoint x: 387, startPoint y: 333, endPoint x: 315, endPoint y: 494, distance: 176.7
click at [312, 492] on div "Wallet Bank account [PERSON_NAME] xxxx 6349 Account shared with following conta…" at bounding box center [305, 516] width 319 height 116
click at [704, 186] on link "Payments" at bounding box center [720, 179] width 60 height 28
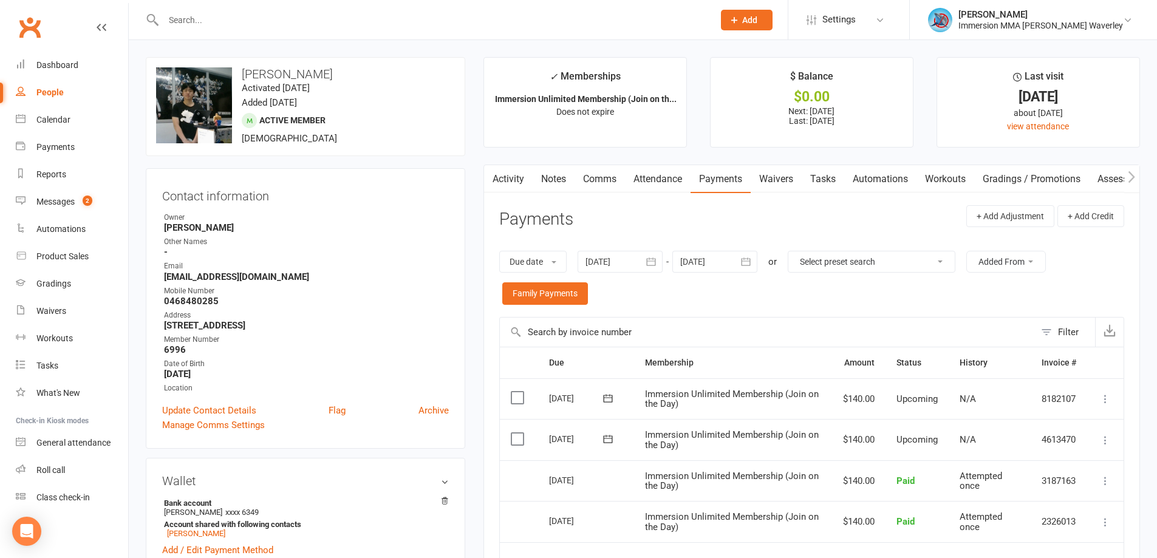
click at [547, 181] on link "Notes" at bounding box center [554, 179] width 42 height 28
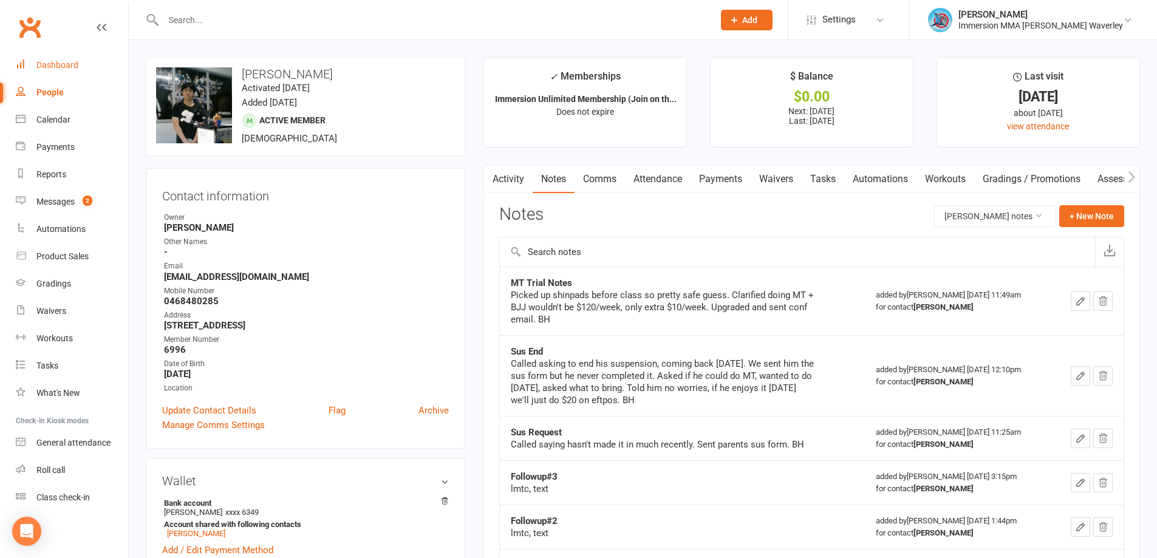
click at [52, 67] on div "Dashboard" at bounding box center [57, 65] width 42 height 10
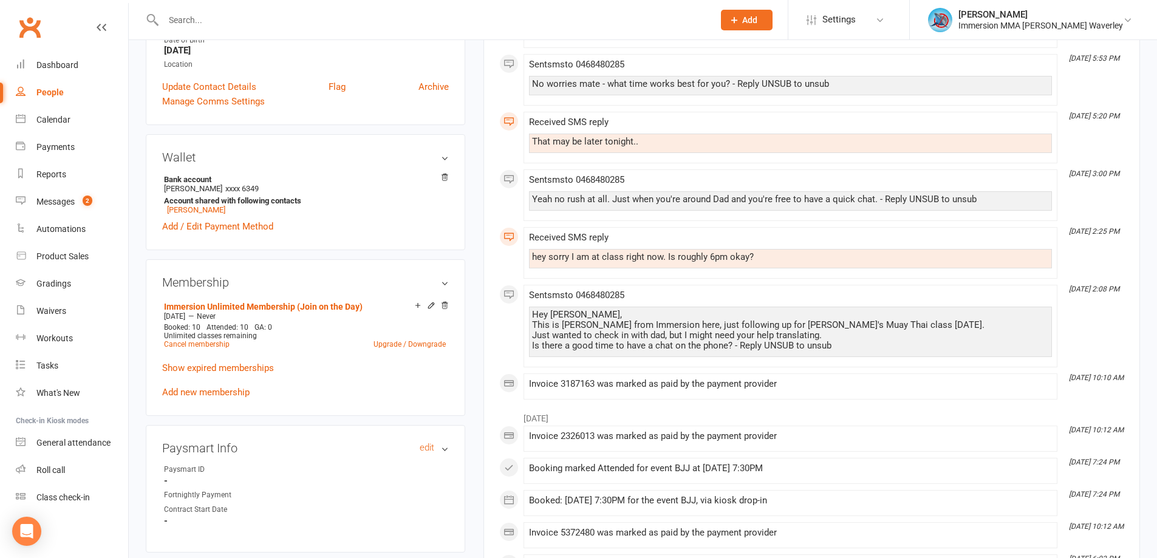
scroll to position [648, 0]
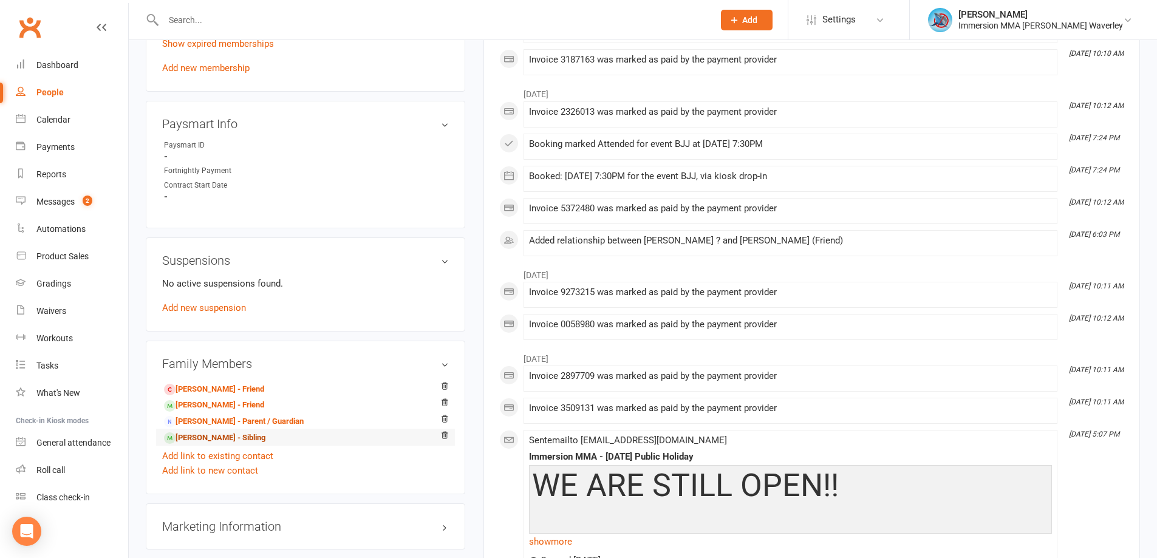
click at [221, 438] on link "[PERSON_NAME] - Sibling" at bounding box center [214, 438] width 101 height 13
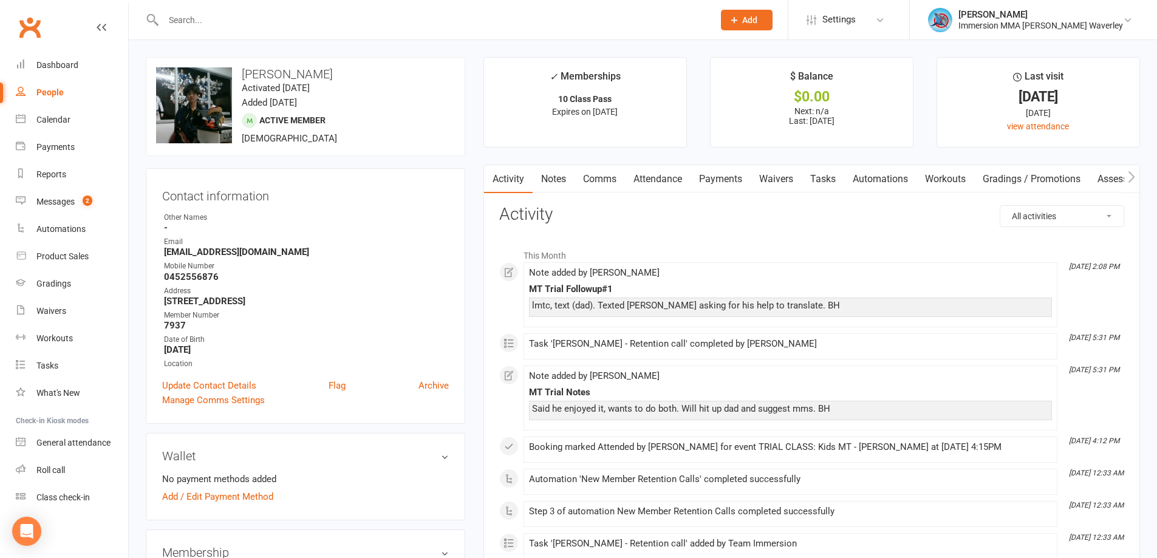
click at [559, 185] on link "Notes" at bounding box center [554, 179] width 42 height 28
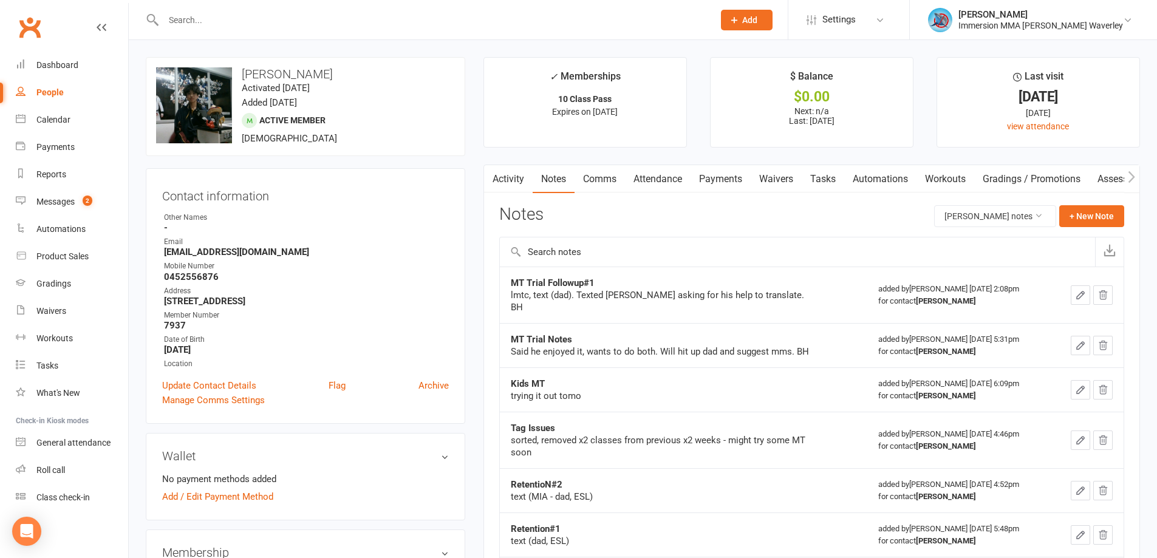
drag, startPoint x: 509, startPoint y: 185, endPoint x: 509, endPoint y: 173, distance: 12.1
click at [509, 180] on link "Activity" at bounding box center [508, 179] width 49 height 28
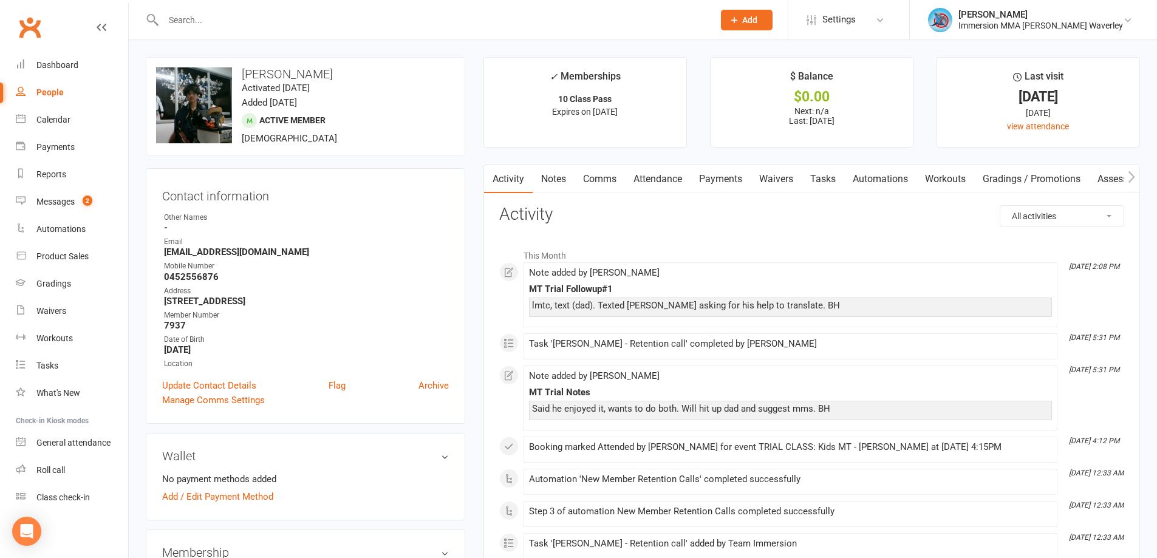
click at [799, 174] on link "Waivers" at bounding box center [776, 179] width 51 height 28
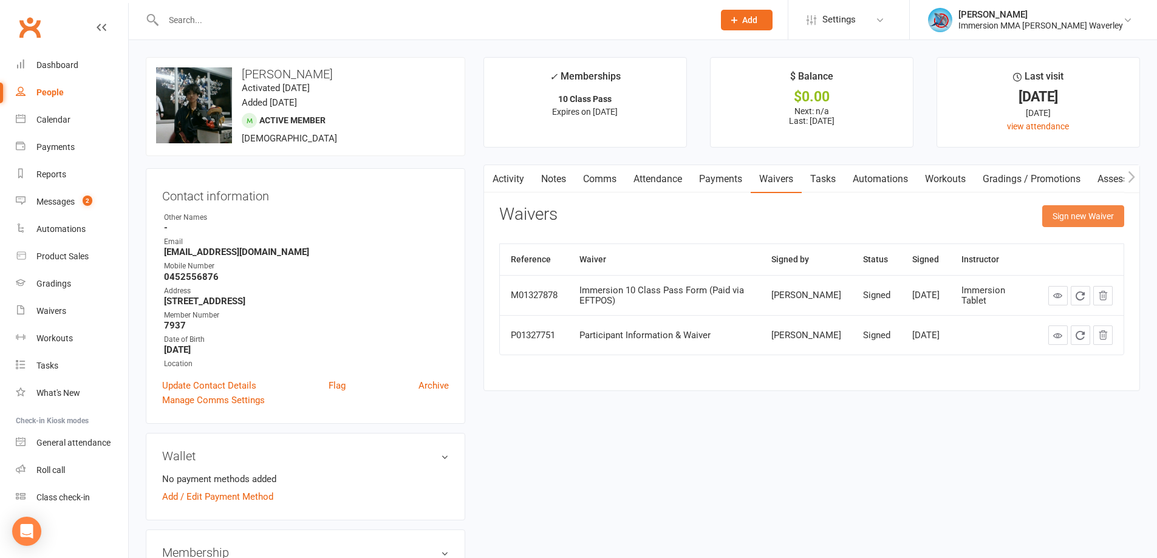
click at [1090, 217] on button "Sign new Waiver" at bounding box center [1083, 216] width 82 height 22
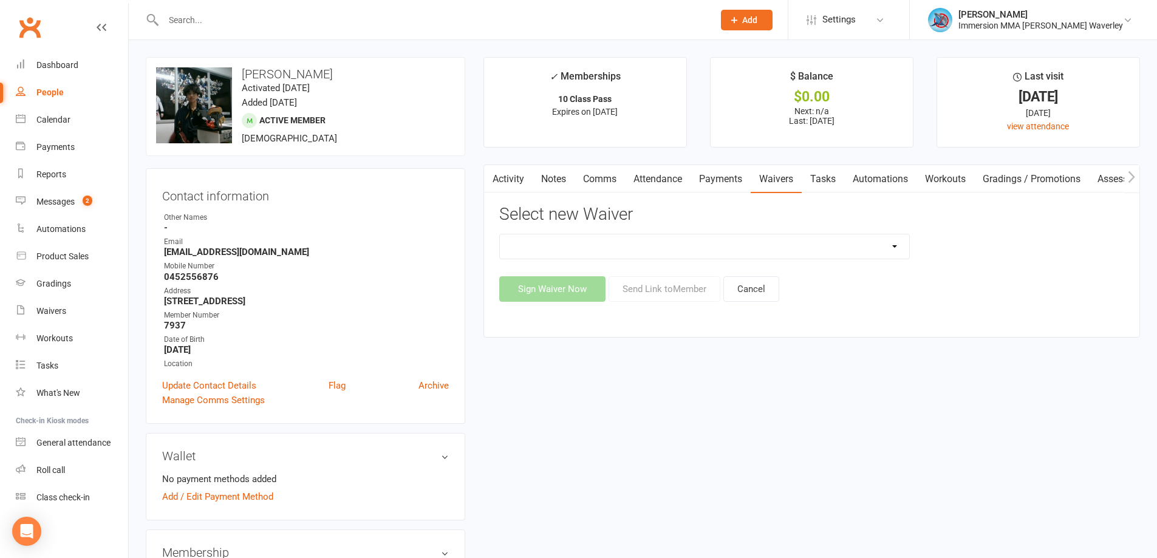
click at [700, 245] on select "Cancellation Form Immersion 10 Class Pass Form Immersion 10 Class Pass Form (Pa…" at bounding box center [704, 246] width 409 height 24
select select "10672"
click at [500, 234] on select "Cancellation Form Immersion 10 Class Pass Form Immersion 10 Class Pass Form (Pa…" at bounding box center [704, 246] width 409 height 24
click at [670, 288] on button "Send Link to Member" at bounding box center [664, 289] width 112 height 26
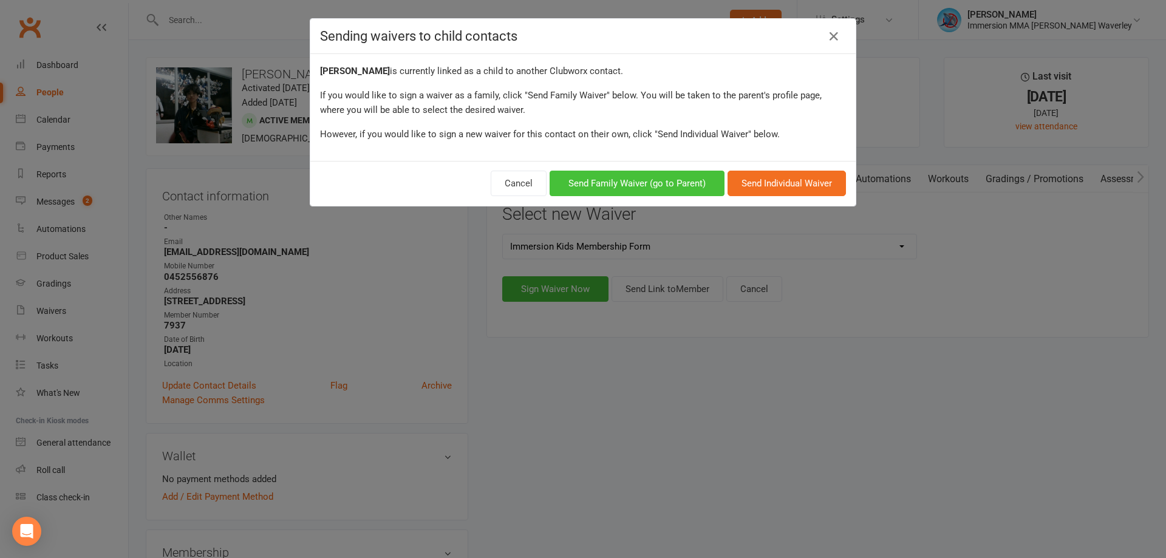
click at [692, 187] on button "Send Family Waiver (go to Parent)" at bounding box center [637, 184] width 175 height 26
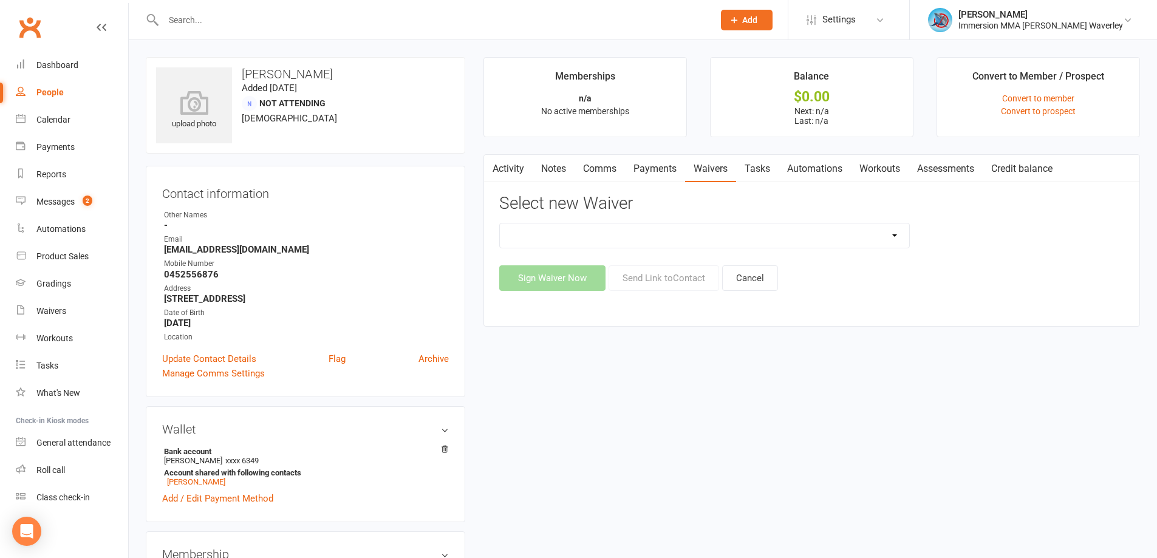
click at [699, 237] on select "Cancellation Form Immersion 10 Class Pass Form Immersion 10 Class Pass Form (Pa…" at bounding box center [704, 235] width 409 height 24
select select "10672"
click at [500, 223] on select "Cancellation Form Immersion 10 Class Pass Form Immersion 10 Class Pass Form (Pa…" at bounding box center [704, 235] width 409 height 24
click at [659, 288] on button "Send Link to Contact" at bounding box center [663, 278] width 111 height 26
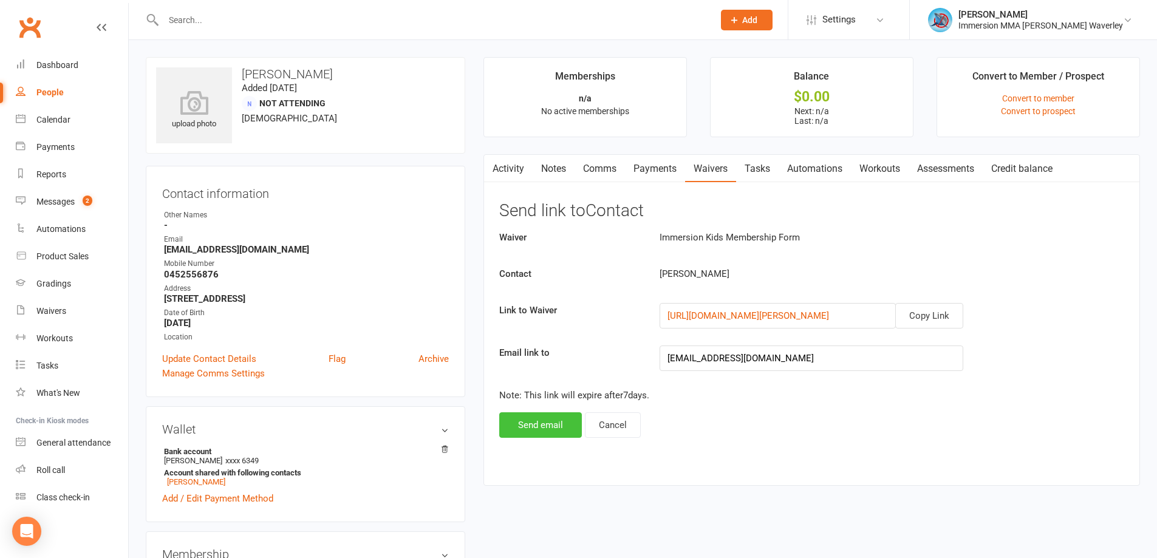
click at [526, 423] on button "Send email" at bounding box center [540, 425] width 83 height 26
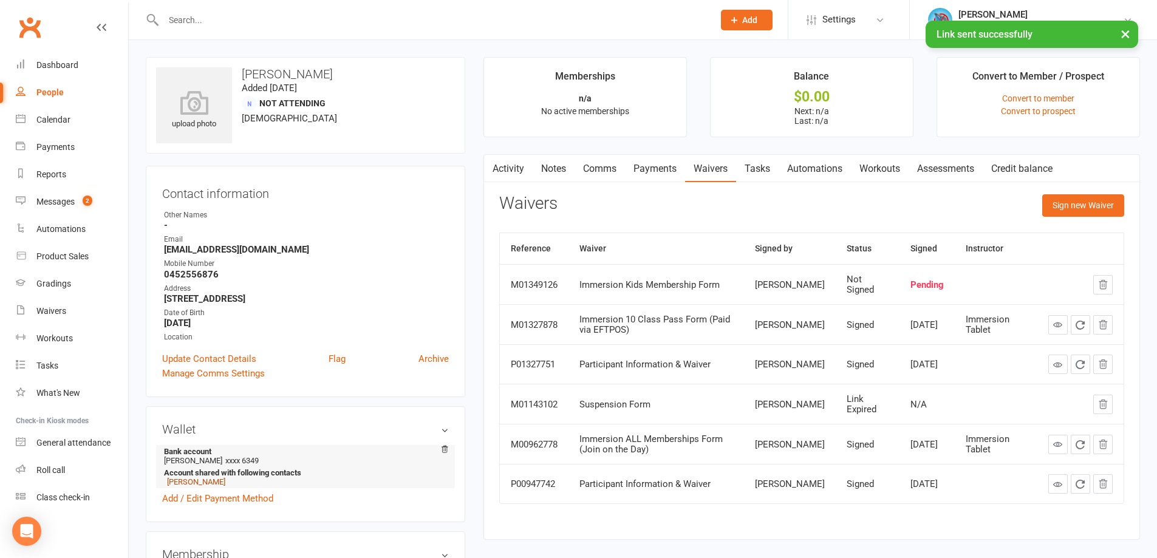
click at [188, 482] on link "[PERSON_NAME]" at bounding box center [196, 481] width 58 height 9
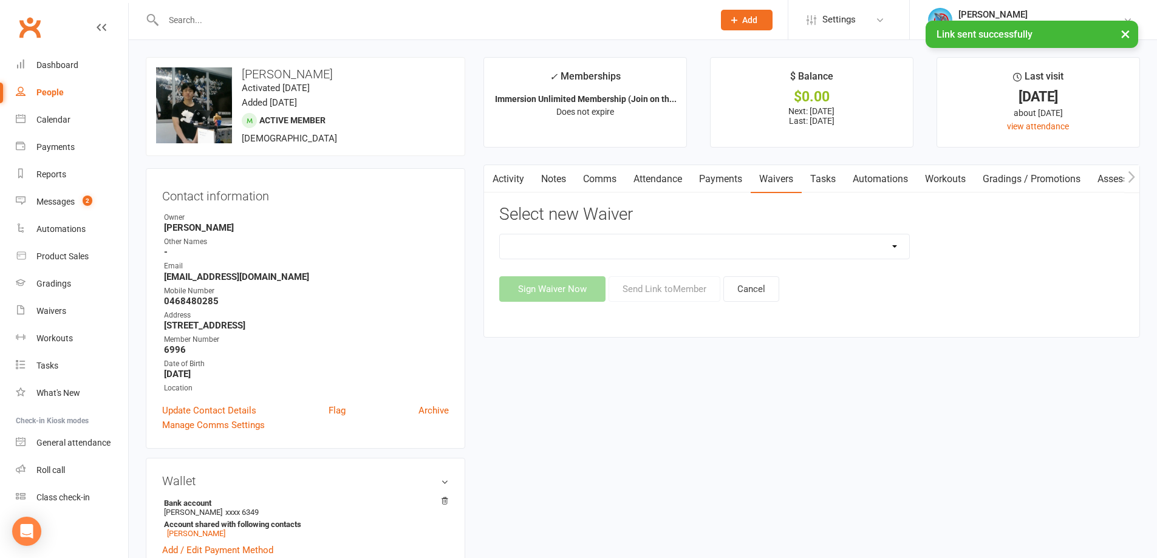
click at [623, 241] on select "Cancellation Form Immersion 10 Class Pass Form Immersion 10 Class Pass Form (Pa…" at bounding box center [704, 246] width 409 height 24
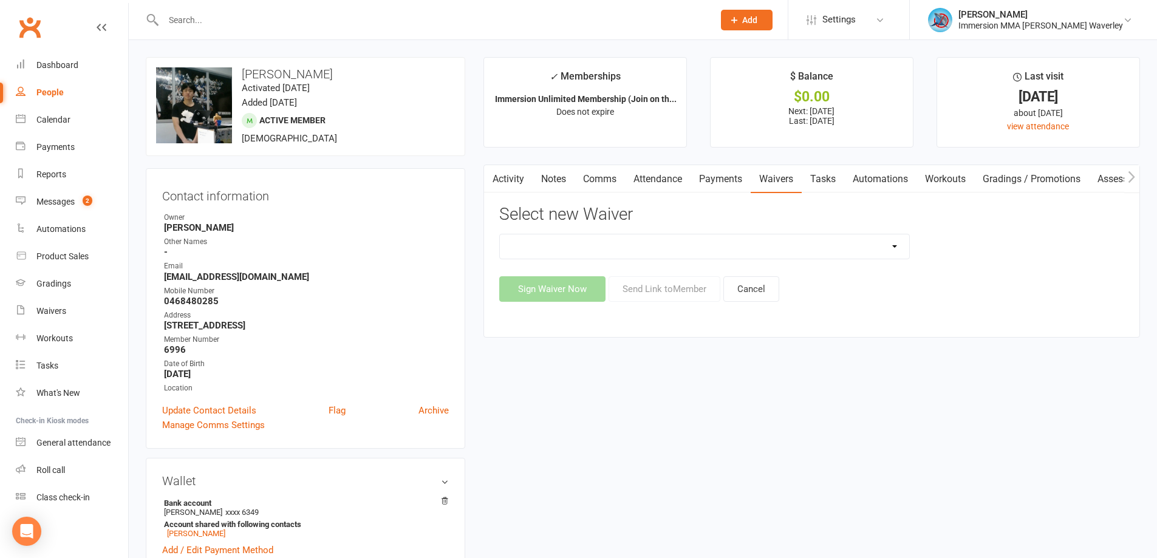
select select "10640"
click at [500, 234] on select "Cancellation Form Immersion 10 Class Pass Form Immersion 10 Class Pass Form (Pa…" at bounding box center [704, 246] width 409 height 24
click at [514, 287] on button "Sign Waiver Now" at bounding box center [552, 289] width 106 height 26
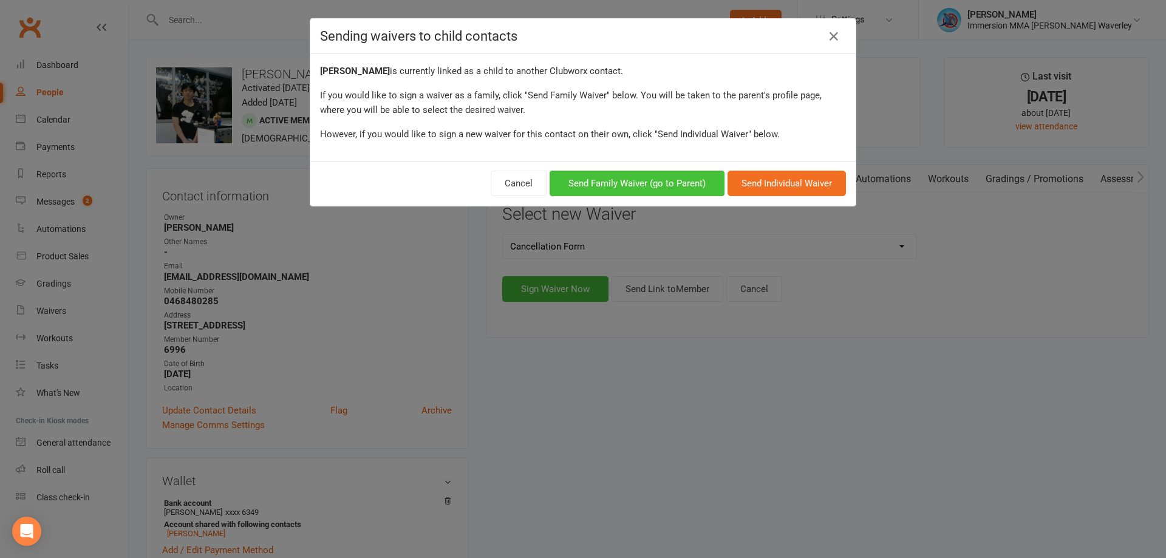
drag, startPoint x: 679, startPoint y: 186, endPoint x: 672, endPoint y: 230, distance: 43.7
click at [672, 230] on div "Sending waivers to child contacts [PERSON_NAME] is currently linked as a child …" at bounding box center [583, 279] width 1166 height 558
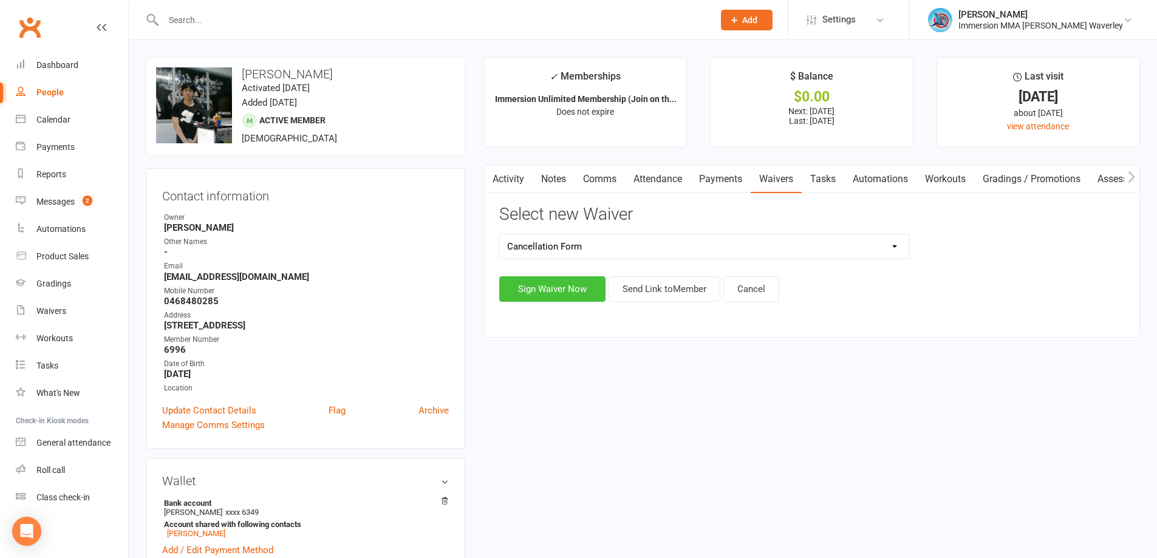
click at [577, 288] on button "Sign Waiver Now" at bounding box center [552, 289] width 106 height 26
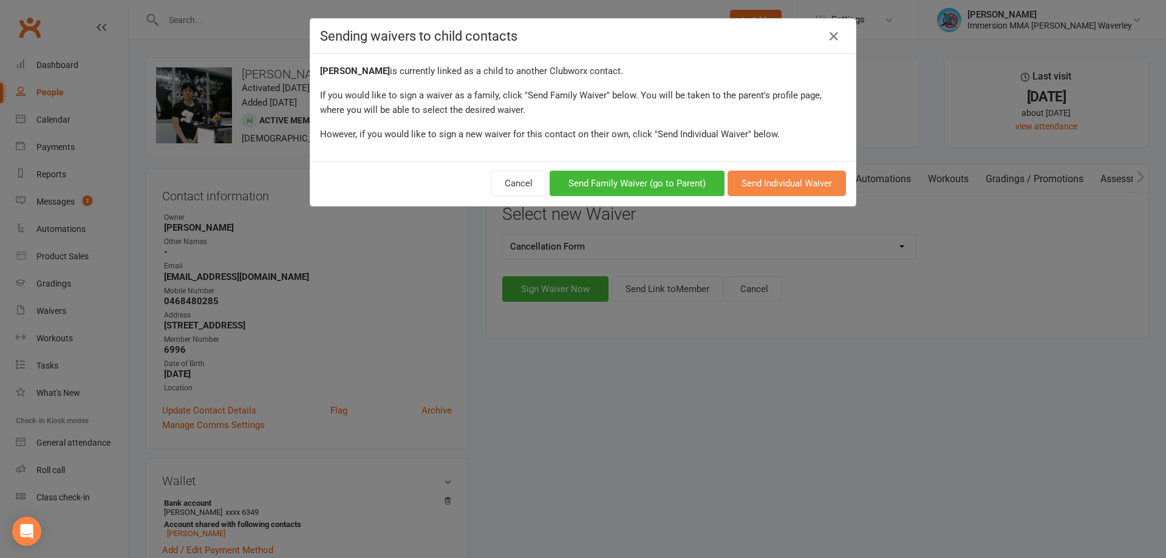
click at [789, 187] on button "Send Individual Waiver" at bounding box center [786, 184] width 118 height 26
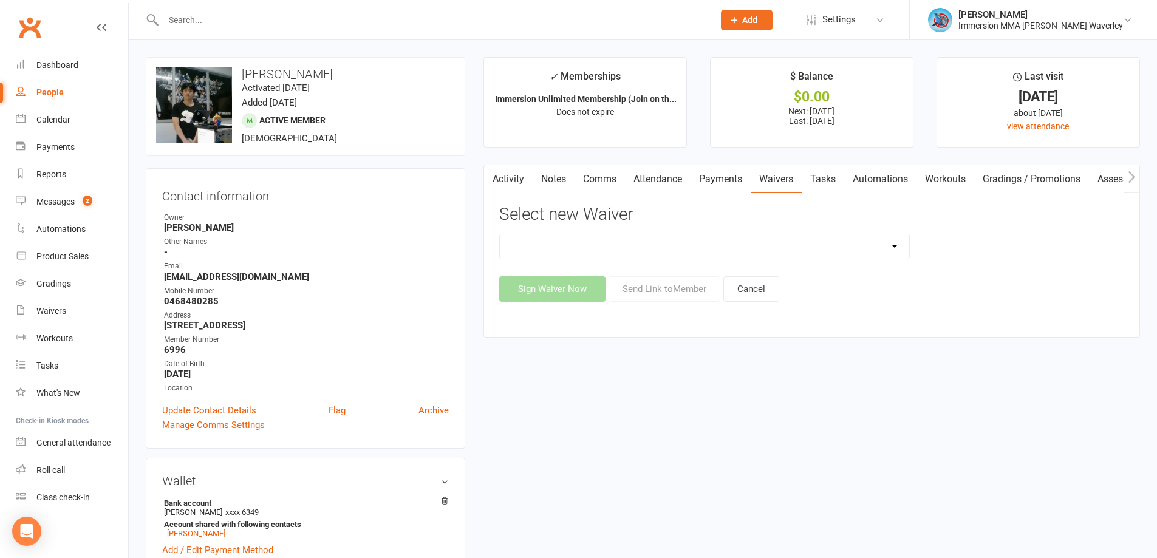
click at [614, 247] on select "Cancellation Form Immersion 10 Class Pass Form Immersion 10 Class Pass Form (Pa…" at bounding box center [704, 246] width 409 height 24
select select "10639"
click at [500, 234] on select "Cancellation Form Immersion 10 Class Pass Form Immersion 10 Class Pass Form (Pa…" at bounding box center [704, 246] width 409 height 24
click at [678, 279] on button "Send Link to Member" at bounding box center [664, 289] width 112 height 26
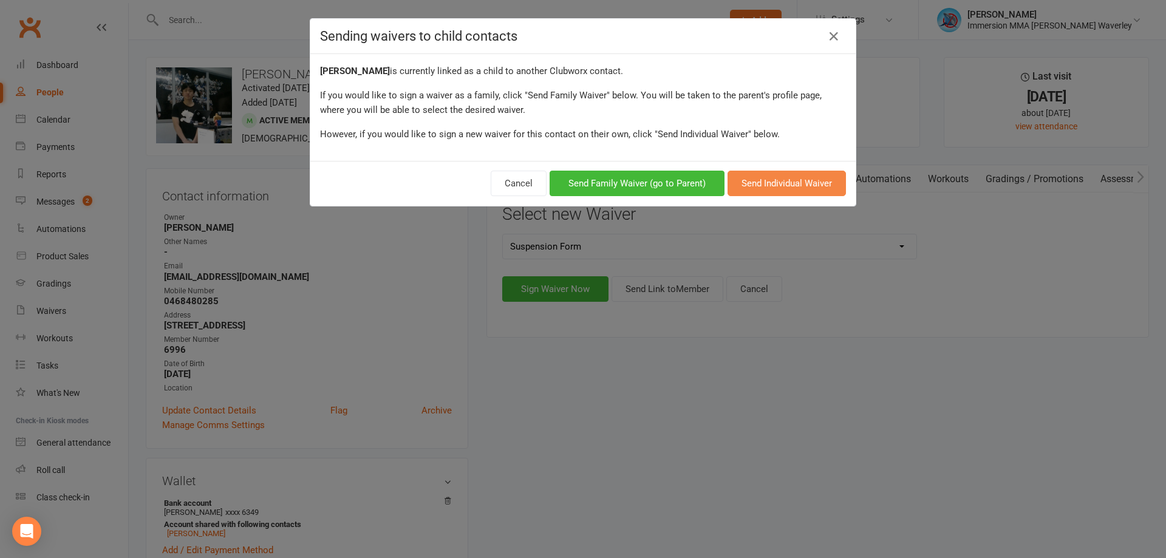
click at [769, 186] on button "Send Individual Waiver" at bounding box center [786, 184] width 118 height 26
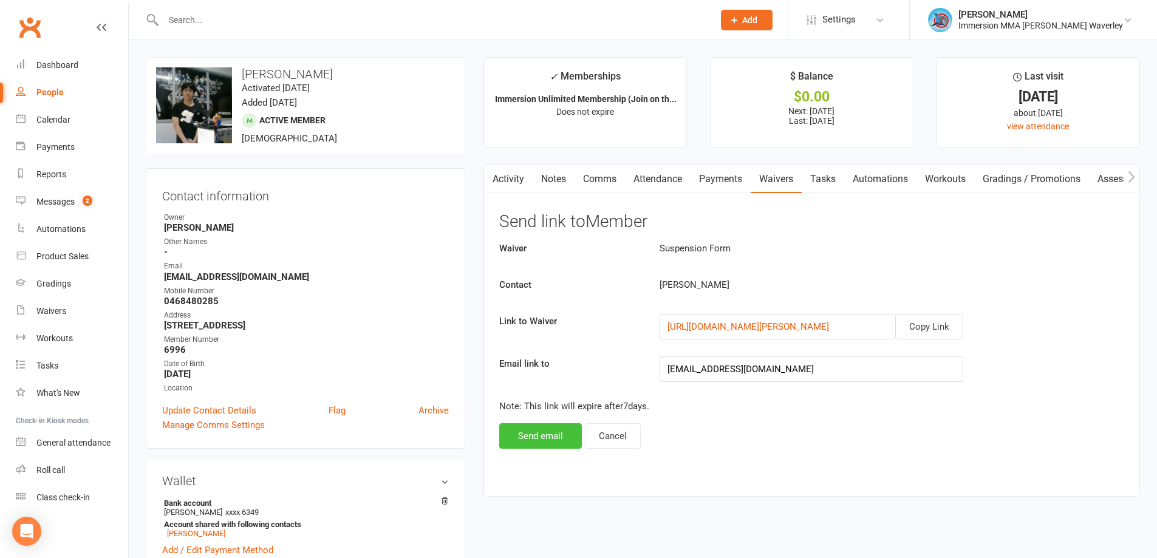
click at [524, 445] on button "Send email" at bounding box center [540, 436] width 83 height 26
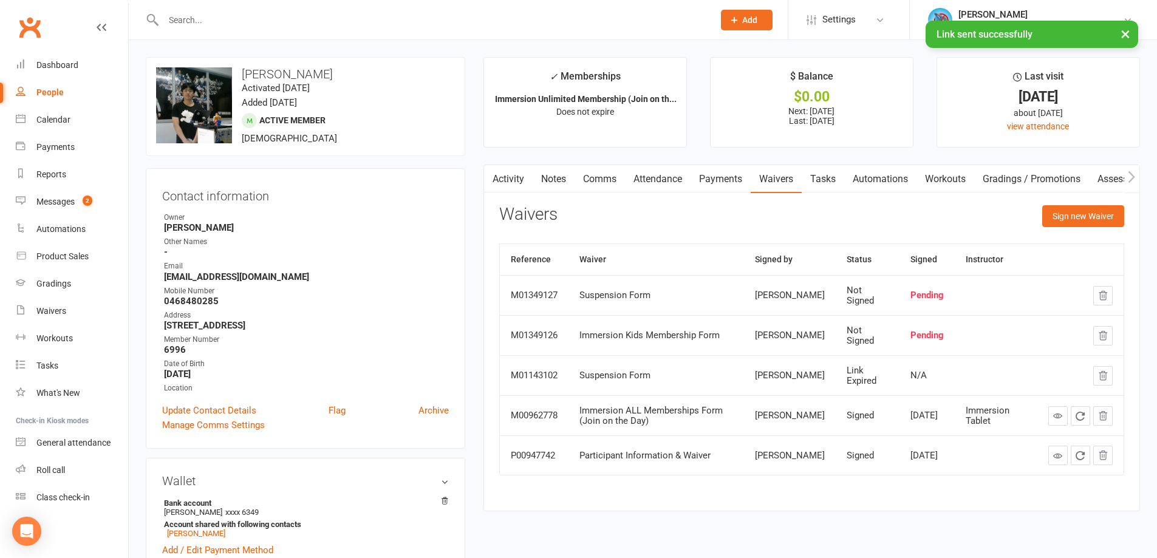
click at [509, 172] on link "Activity" at bounding box center [508, 179] width 49 height 28
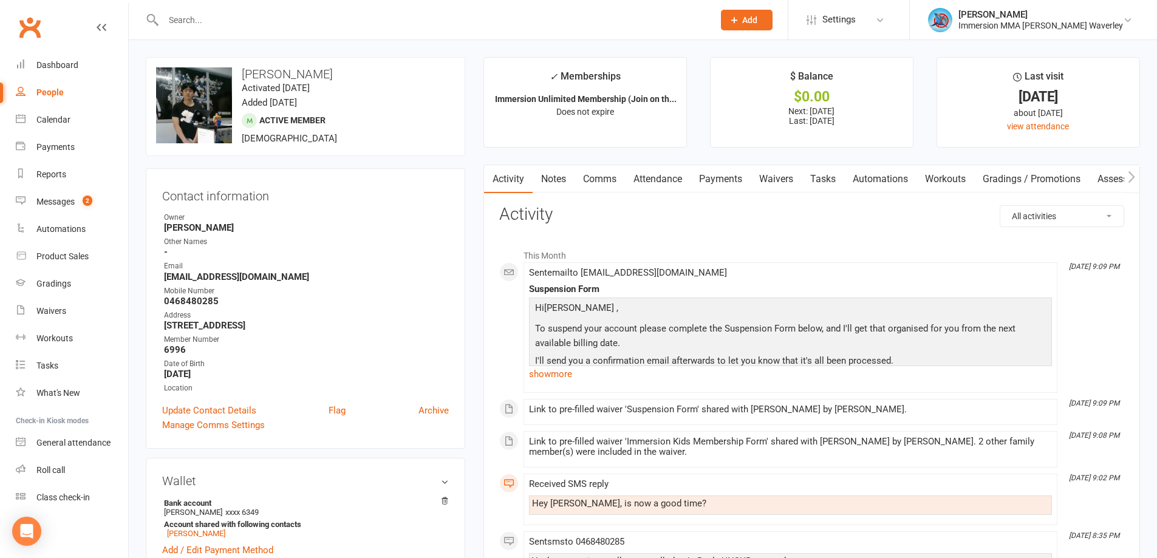
click at [781, 181] on link "Waivers" at bounding box center [776, 179] width 51 height 28
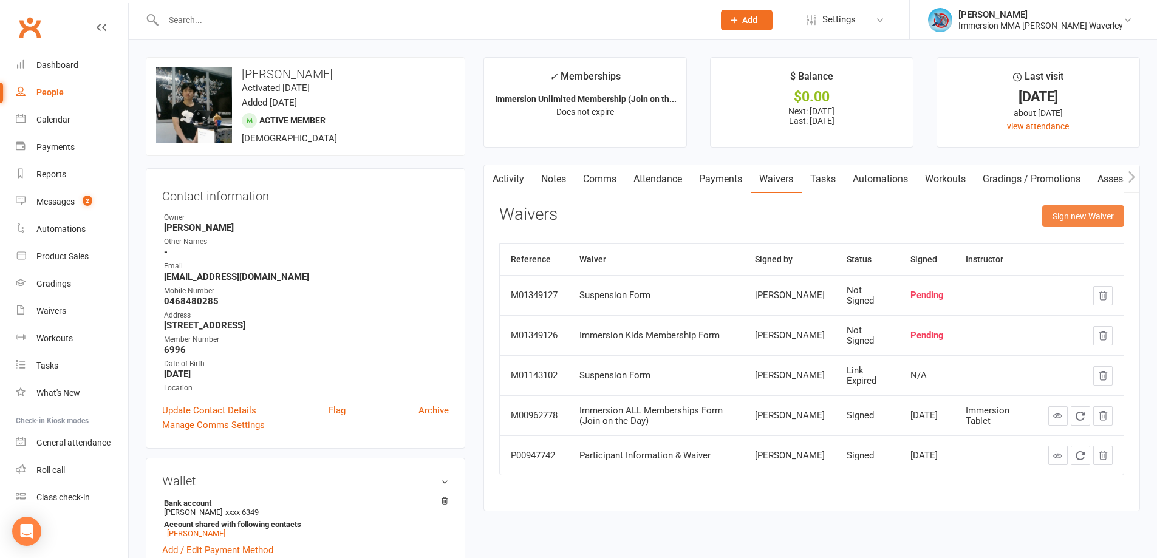
click at [1058, 208] on button "Sign new Waiver" at bounding box center [1083, 216] width 82 height 22
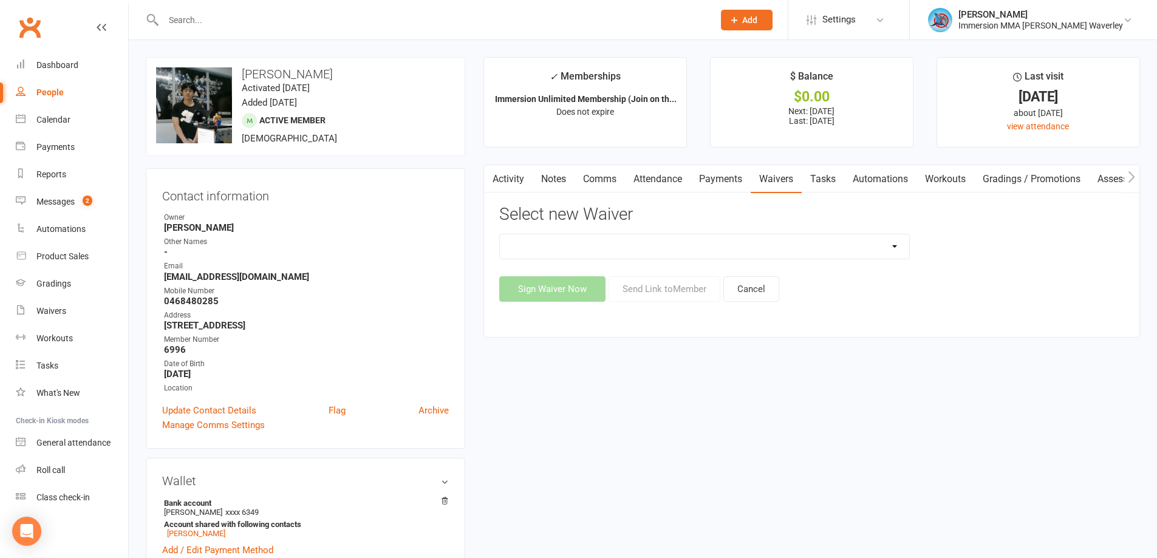
click at [524, 269] on div "Cancellation Form Immersion 10 Class Pass Form Immersion 10 Class Pass Form (Pa…" at bounding box center [811, 268] width 625 height 68
click at [525, 240] on select "Cancellation Form Immersion 10 Class Pass Form Immersion 10 Class Pass Form (Pa…" at bounding box center [704, 246] width 409 height 24
click at [500, 234] on select "Cancellation Form Immersion 10 Class Pass Form Immersion 10 Class Pass Form (Pa…" at bounding box center [704, 246] width 409 height 24
click at [573, 255] on select "Cancellation Form Immersion 10 Class Pass Form Immersion 10 Class Pass Form (Pa…" at bounding box center [704, 246] width 409 height 24
select select "10640"
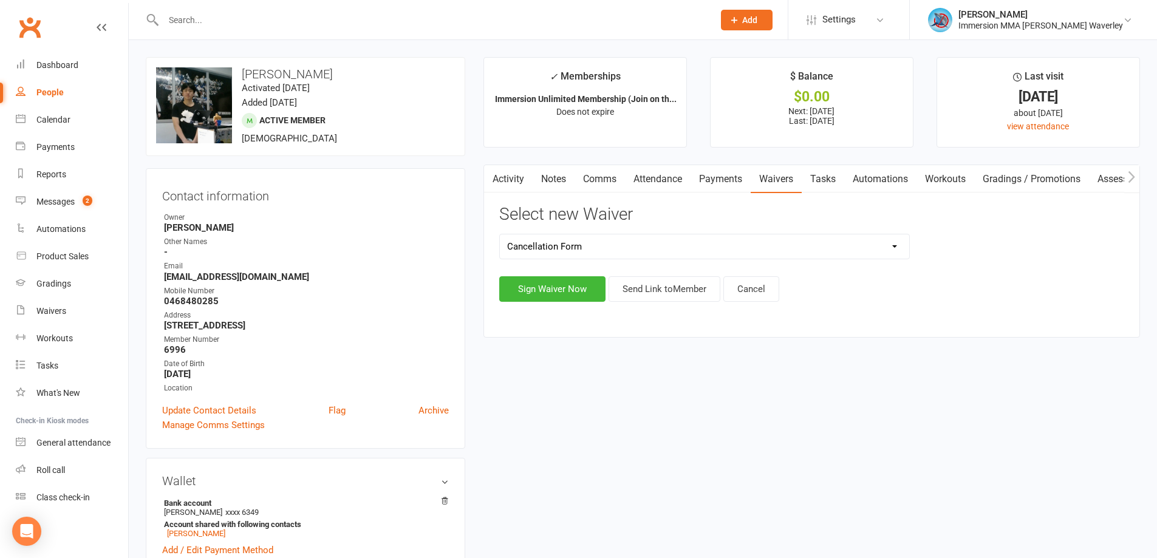
click at [500, 234] on select "Cancellation Form Immersion 10 Class Pass Form Immersion 10 Class Pass Form (Pa…" at bounding box center [704, 246] width 409 height 24
click at [661, 294] on button "Send Link to Member" at bounding box center [664, 289] width 112 height 26
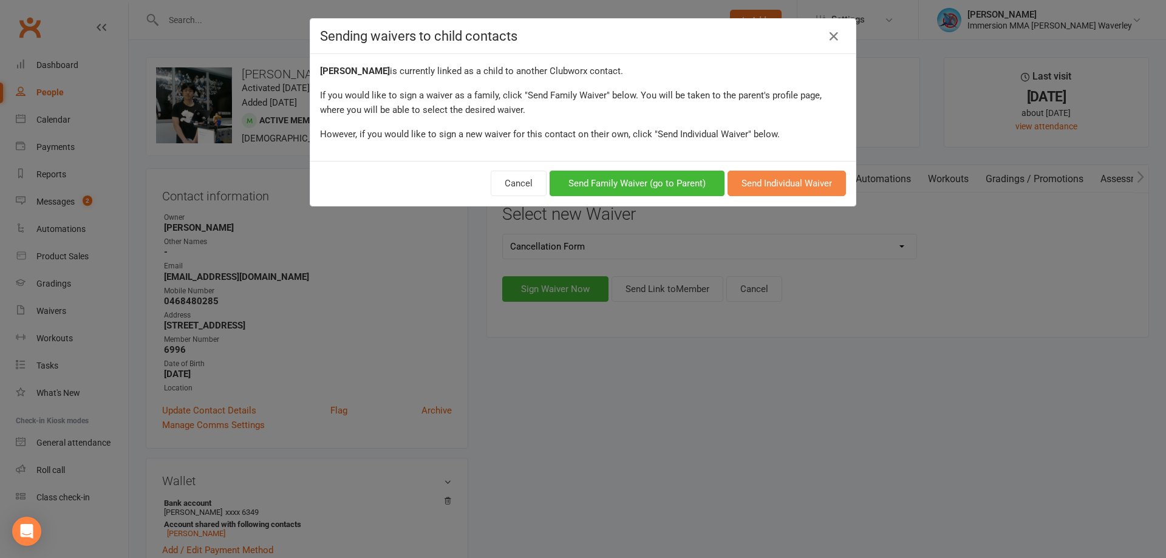
click at [777, 180] on button "Send Individual Waiver" at bounding box center [786, 184] width 118 height 26
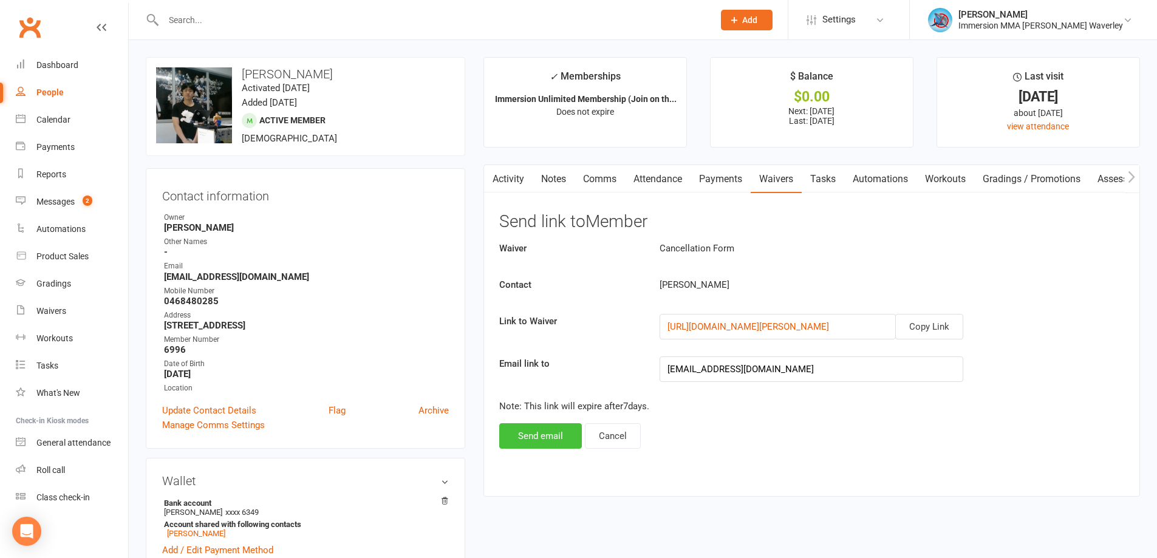
click at [545, 441] on button "Send email" at bounding box center [540, 436] width 83 height 26
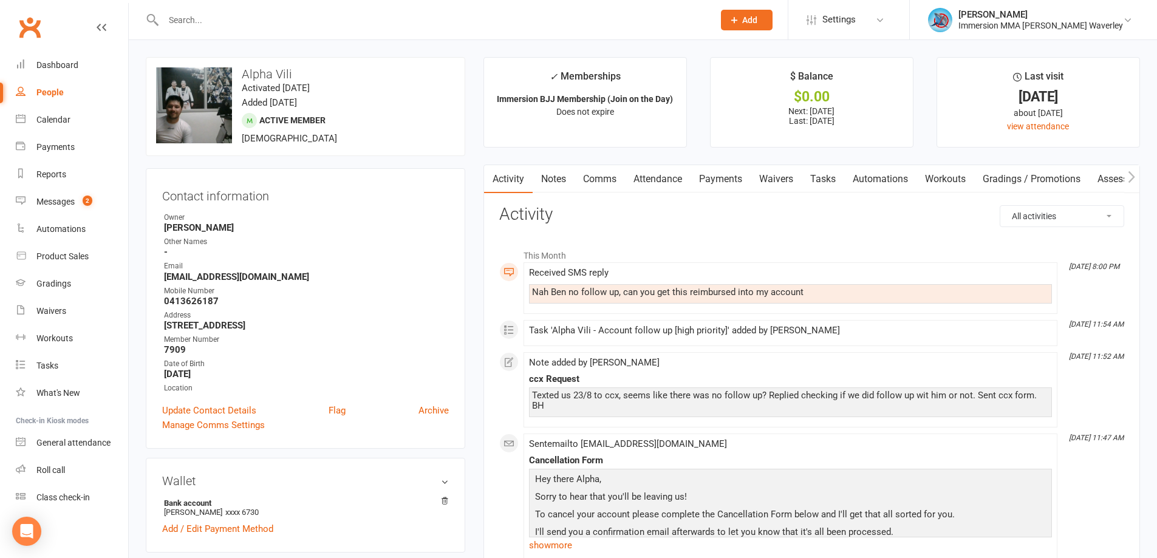
click at [804, 172] on link "Tasks" at bounding box center [823, 179] width 43 height 28
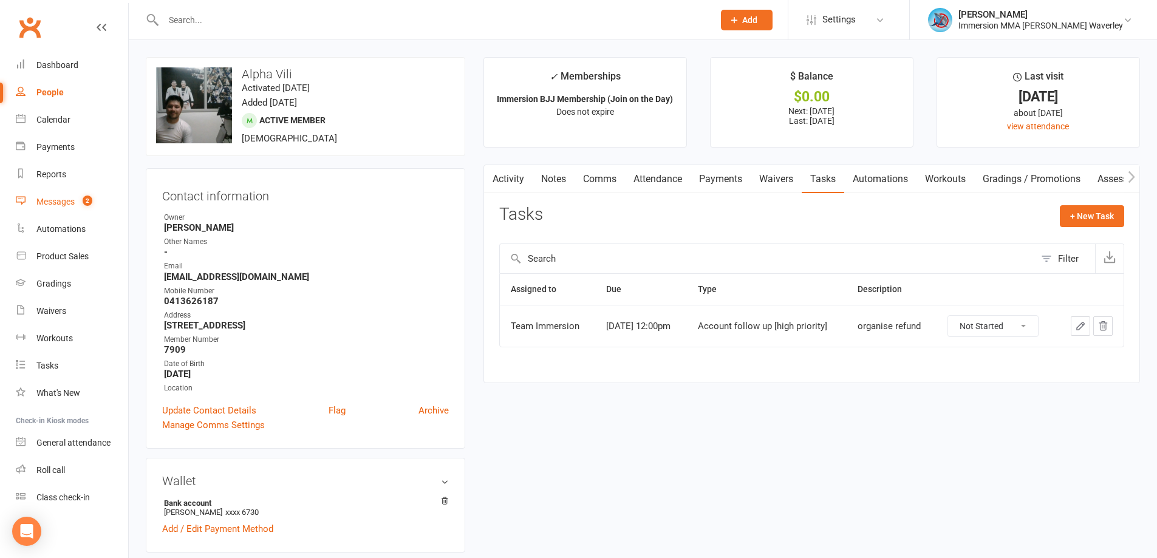
click at [82, 209] on link "Messages 2" at bounding box center [72, 201] width 112 height 27
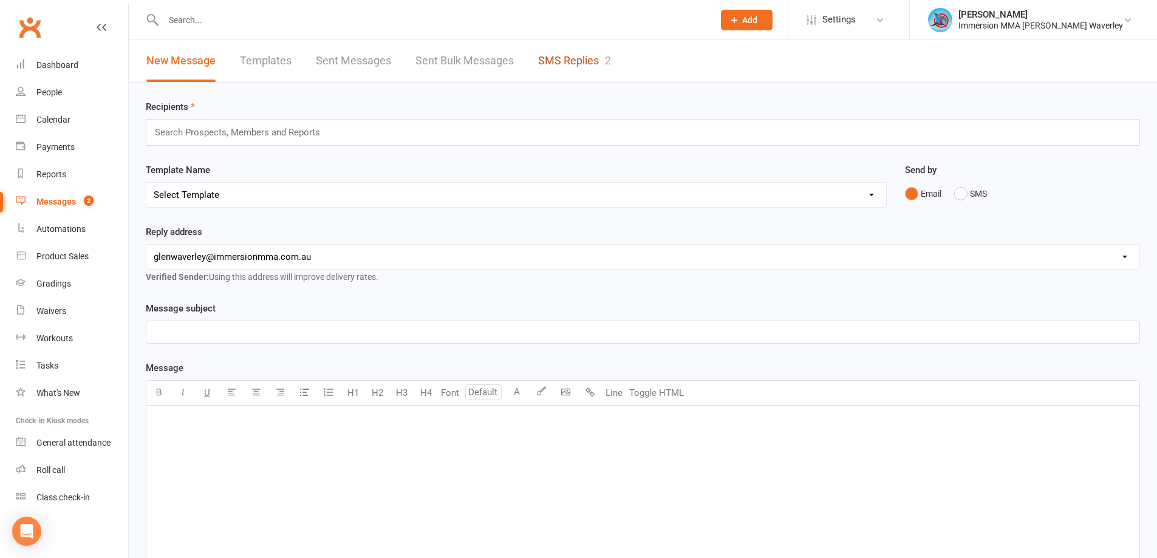
click at [573, 59] on link "SMS Replies 2" at bounding box center [574, 61] width 73 height 42
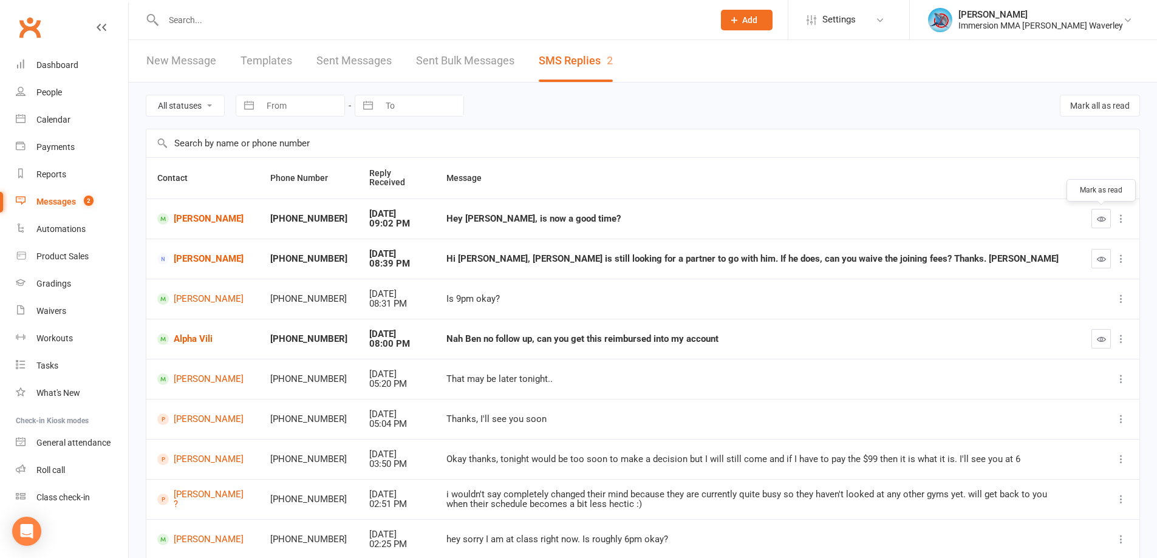
click at [1095, 223] on button "button" at bounding box center [1100, 218] width 19 height 19
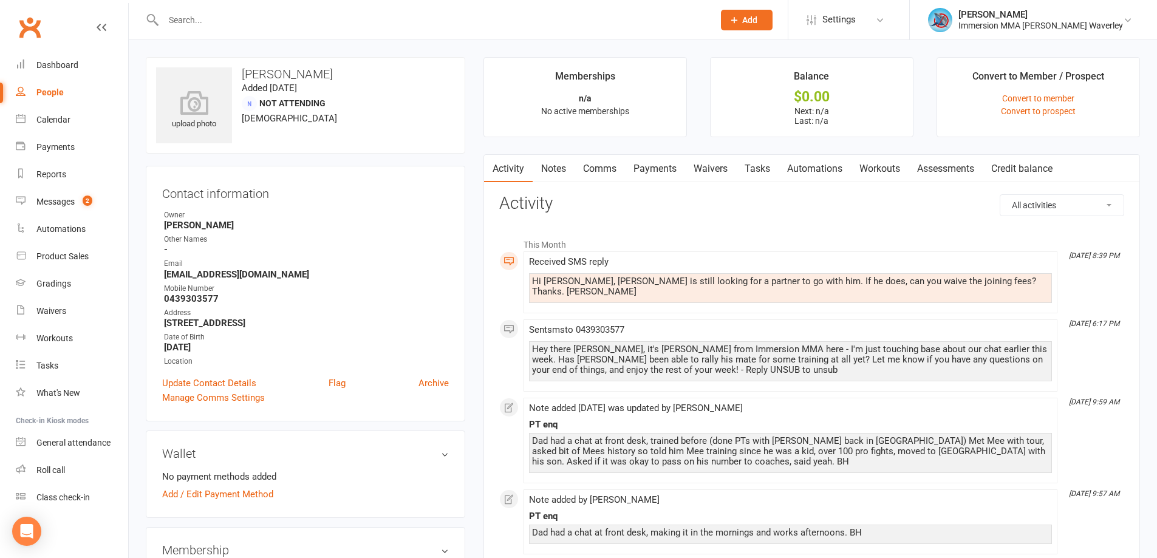
click at [555, 169] on link "Notes" at bounding box center [554, 169] width 42 height 28
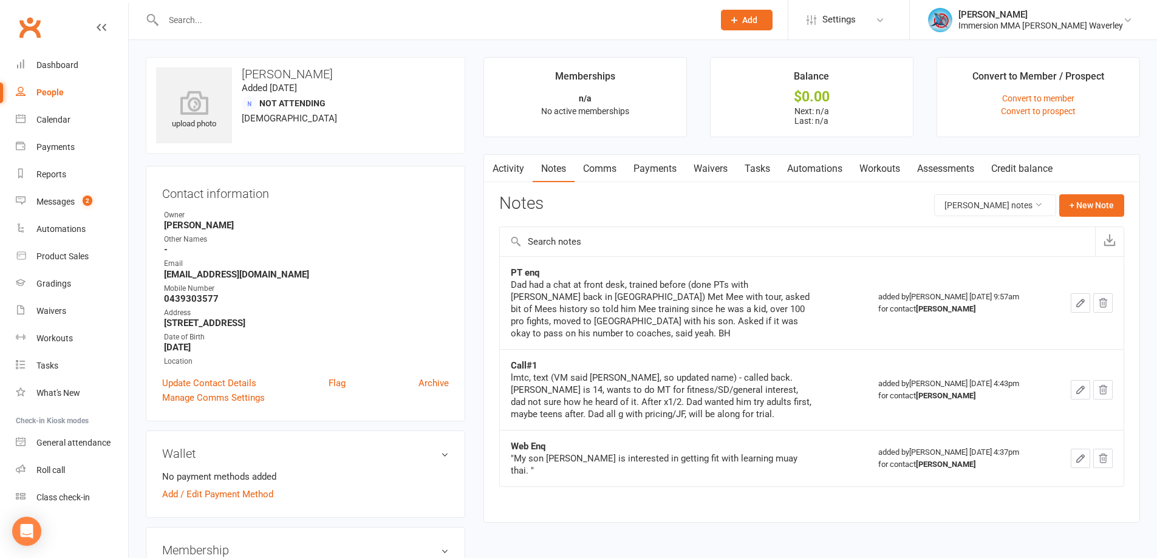
click at [526, 173] on link "Activity" at bounding box center [508, 169] width 49 height 28
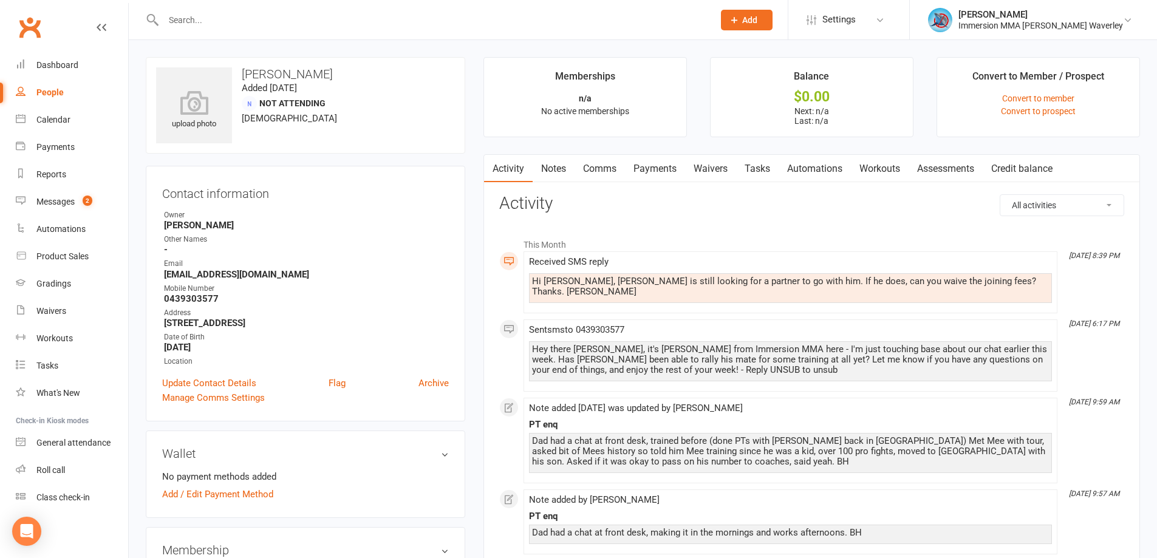
drag, startPoint x: 605, startPoint y: 168, endPoint x: 659, endPoint y: 184, distance: 55.9
click at [598, 169] on link "Comms" at bounding box center [599, 169] width 50 height 28
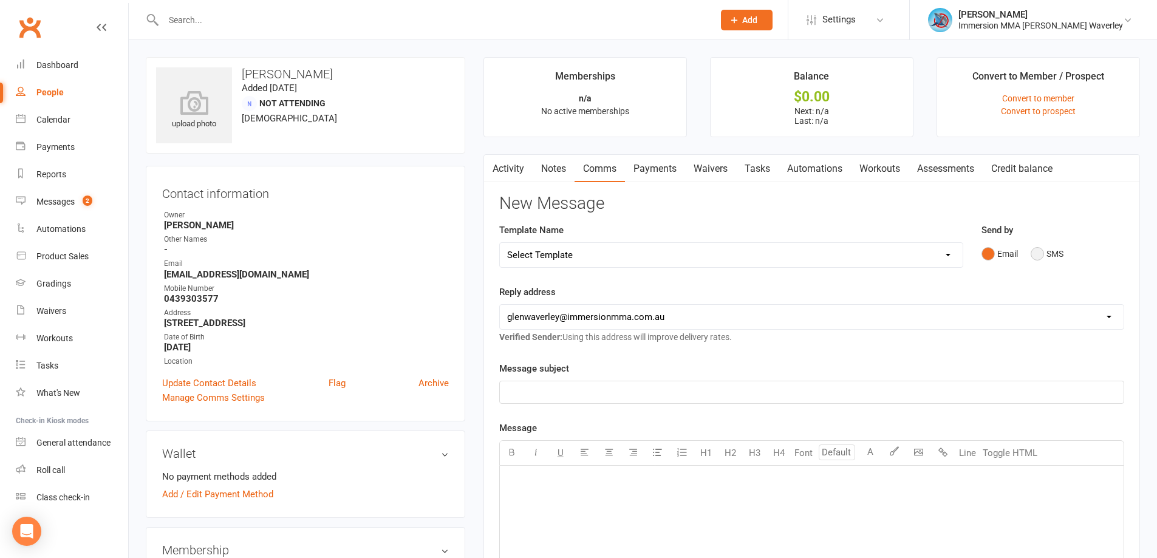
click at [1038, 253] on button "SMS" at bounding box center [1047, 253] width 33 height 23
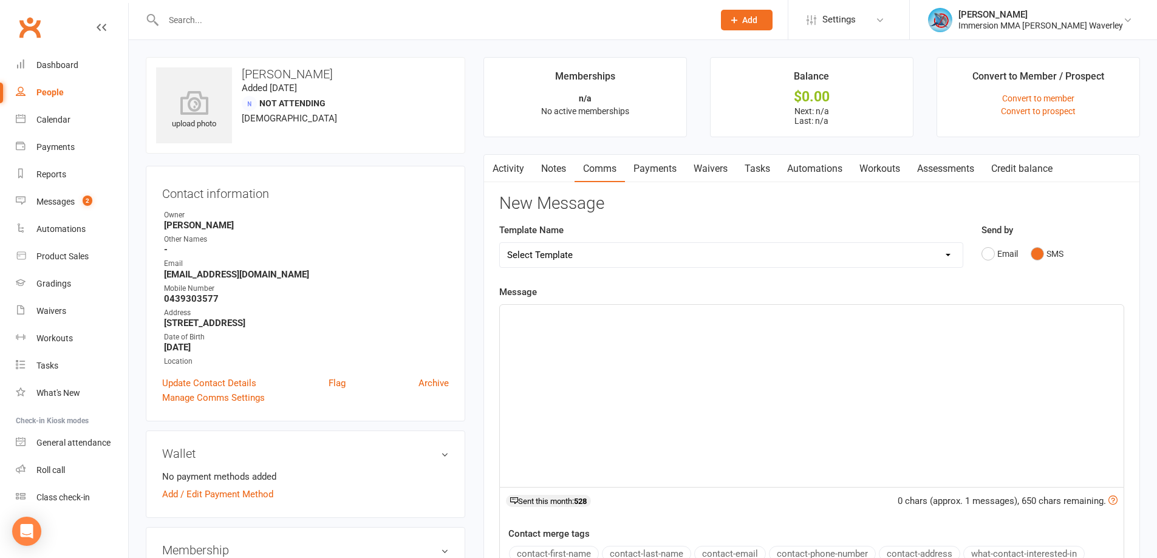
click at [805, 401] on div "﻿" at bounding box center [812, 396] width 624 height 182
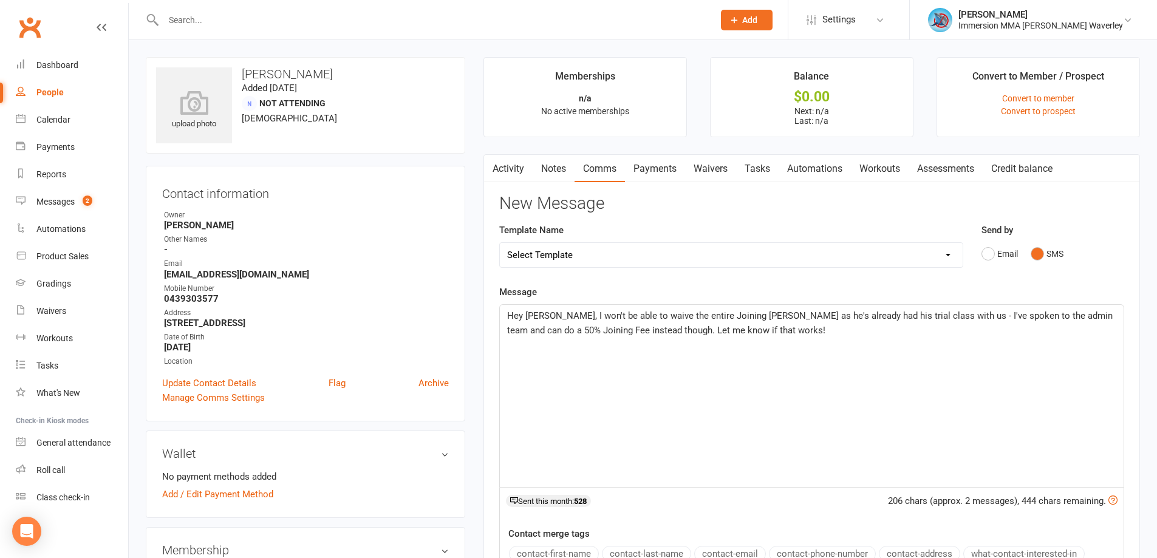
scroll to position [324, 0]
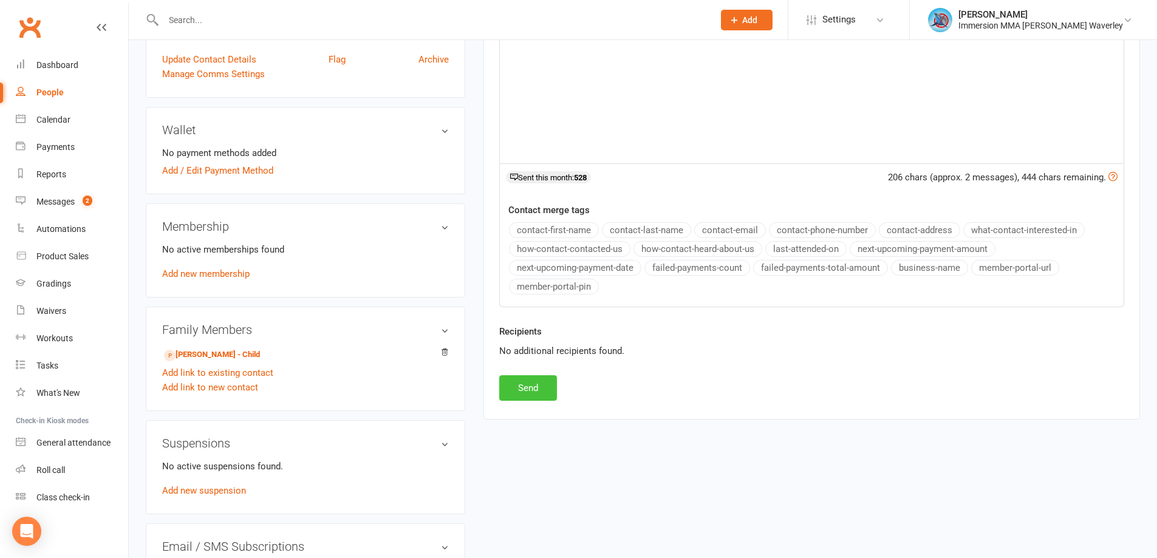
click at [545, 391] on button "Send" at bounding box center [528, 388] width 58 height 26
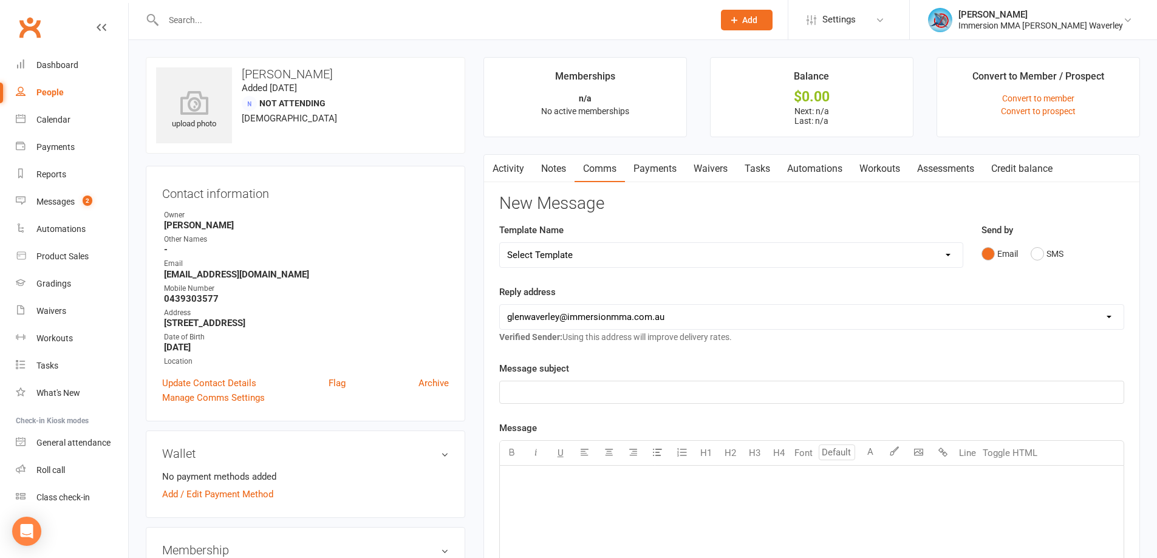
click at [187, 13] on input "text" at bounding box center [432, 20] width 545 height 17
paste input "[EMAIL_ADDRESS][DOMAIN_NAME]"
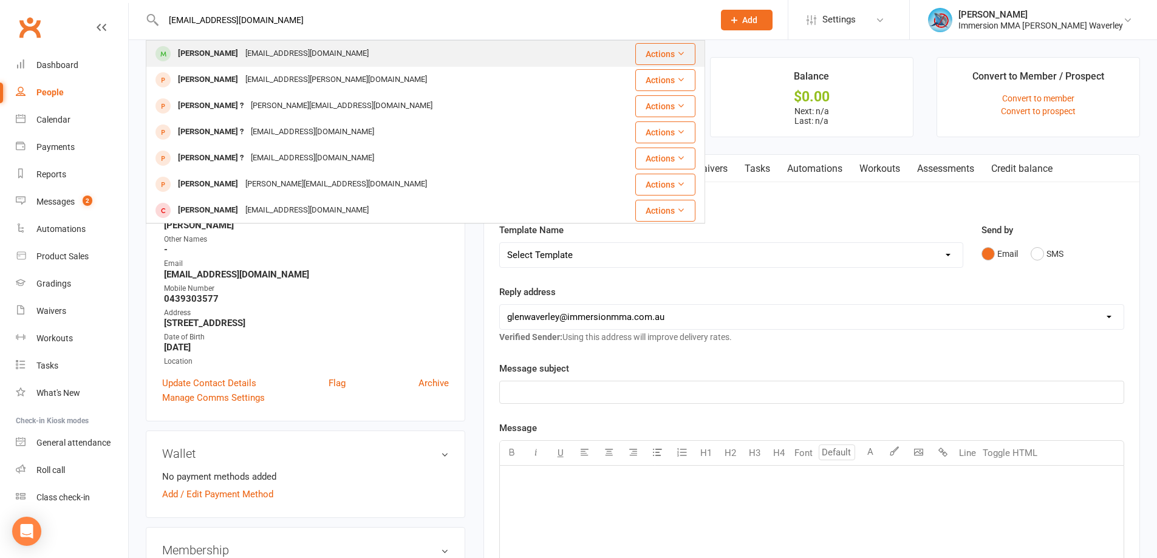
type input "nathanairey64@gmail.com"
click at [203, 49] on div "Nathan Airey" at bounding box center [207, 54] width 67 height 18
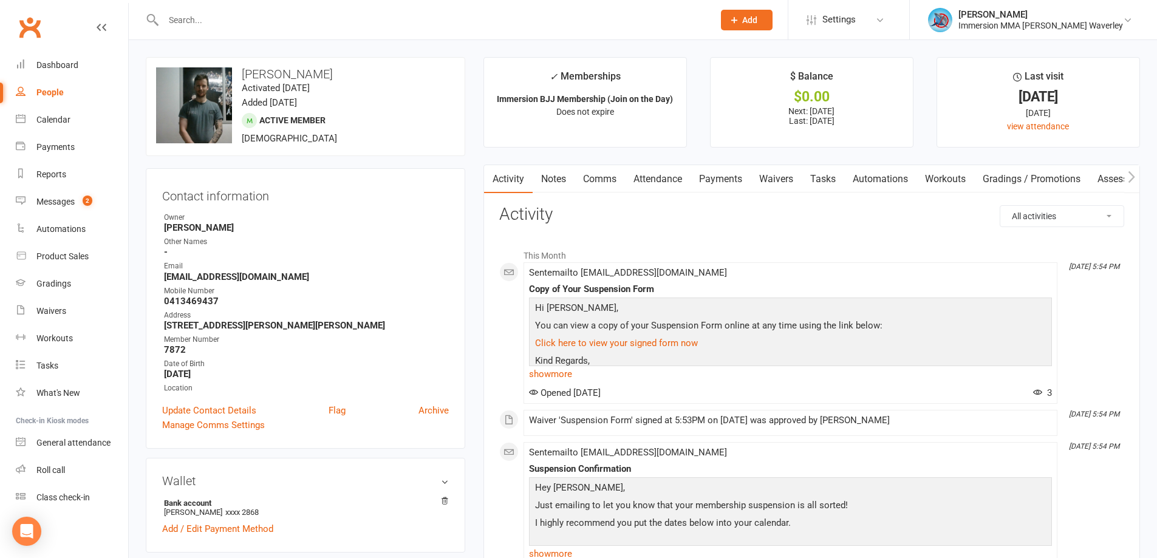
click at [609, 175] on link "Comms" at bounding box center [599, 179] width 50 height 28
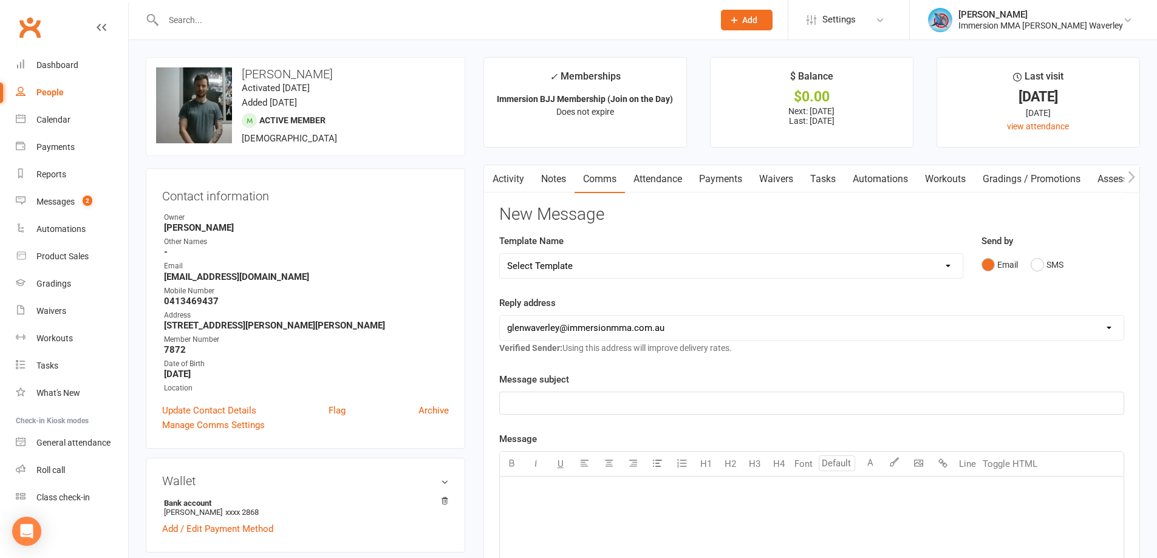
click at [582, 267] on select "Select Template [Email] Adult Appt Confirmation Email [SMS] Booking Confirmatio…" at bounding box center [731, 266] width 463 height 24
select select "7"
click at [500, 254] on select "Select Template [Email] Adult Appt Confirmation Email [SMS] Booking Confirmatio…" at bounding box center [731, 266] width 463 height 24
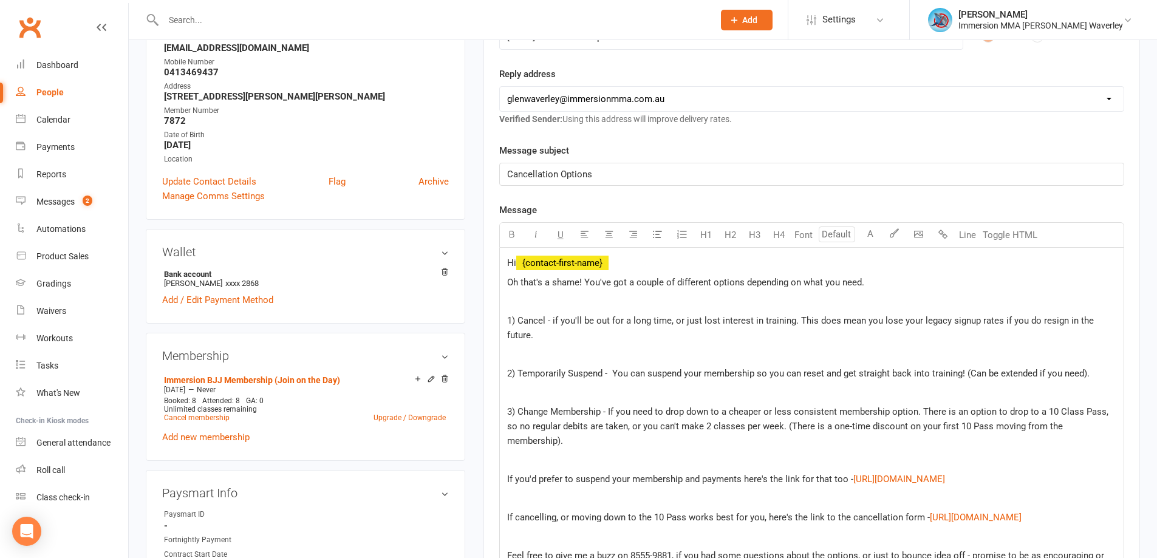
scroll to position [324, 0]
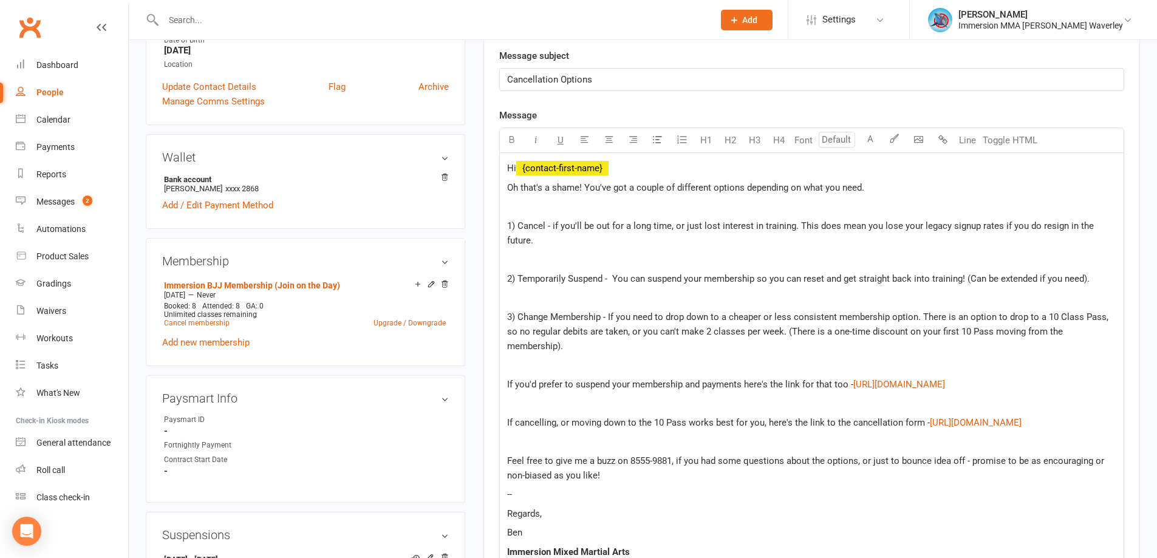
click at [968, 455] on span "Feel free to give me a buzz on 8555-9881, if you had some questions about the o…" at bounding box center [806, 468] width 599 height 26
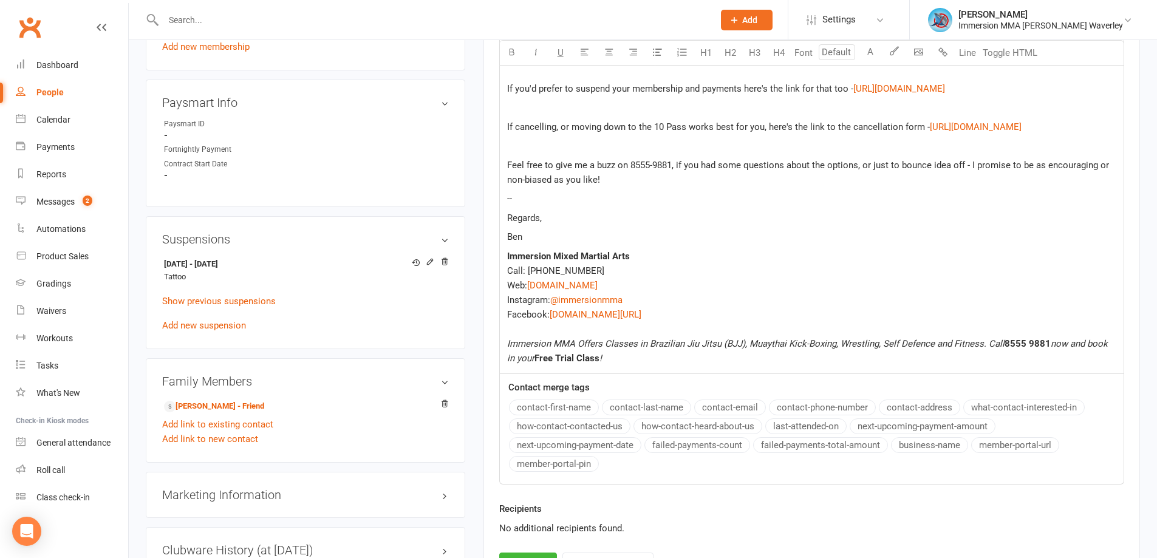
scroll to position [648, 0]
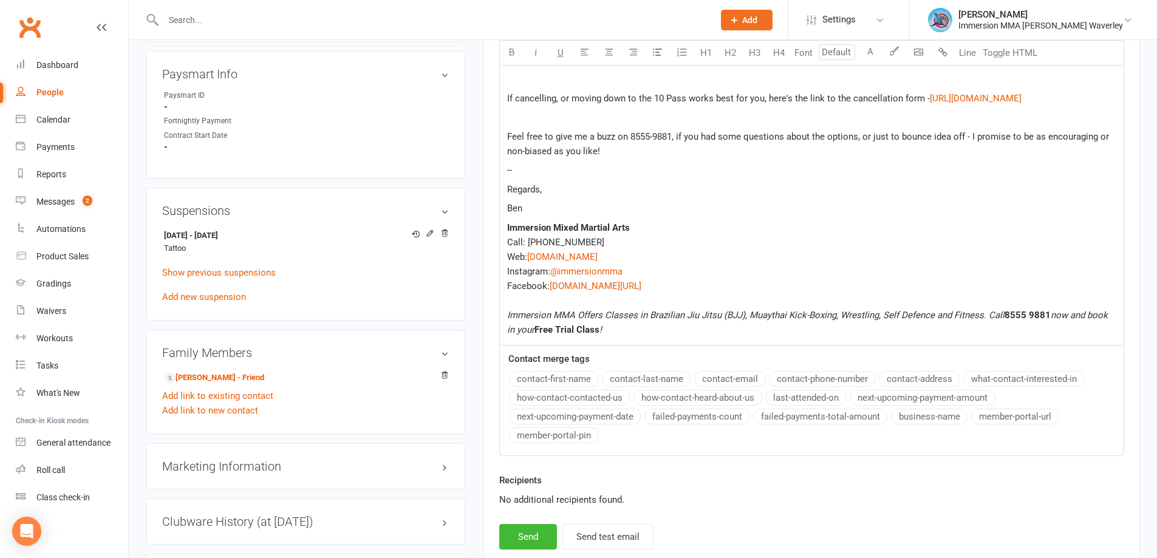
click at [949, 131] on span "Feel free to give me a buzz on 8555-9881, if you had some questions about the o…" at bounding box center [809, 144] width 604 height 26
click at [530, 524] on button "Send" at bounding box center [528, 537] width 58 height 26
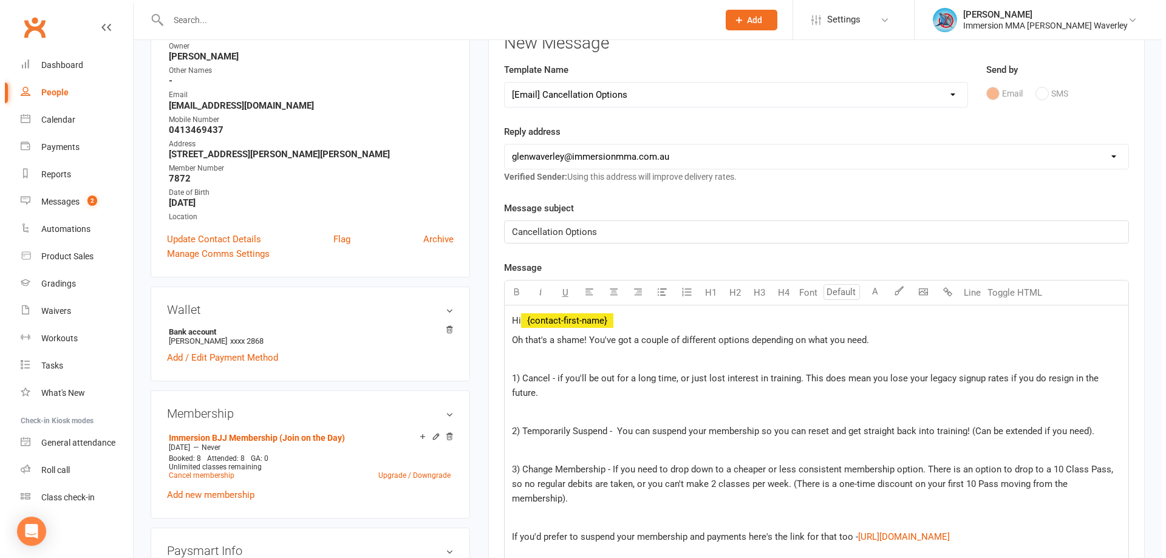
scroll to position [0, 0]
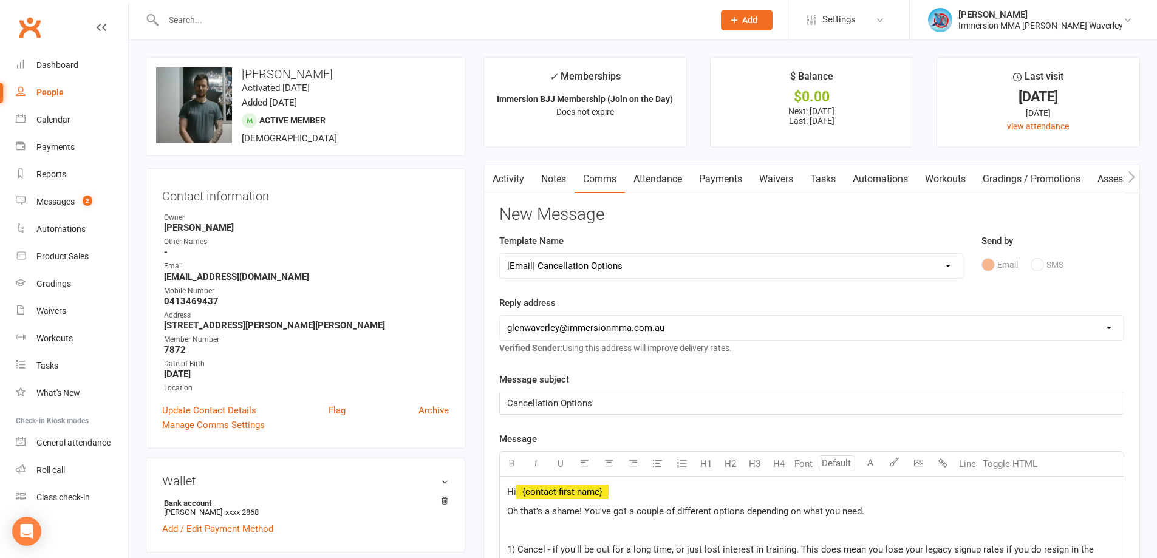
select select
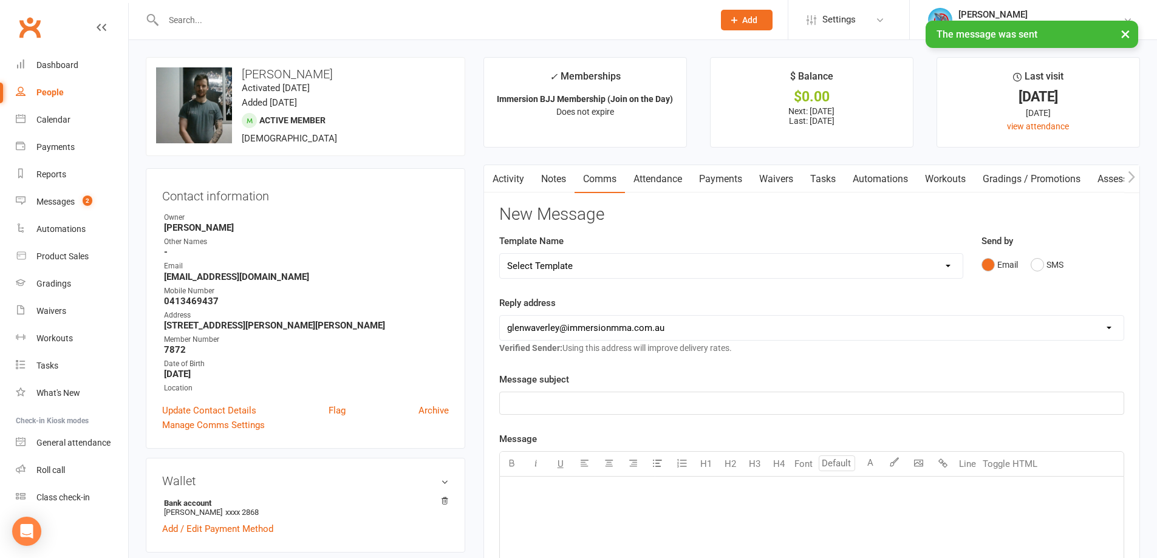
click at [559, 175] on link "Notes" at bounding box center [554, 179] width 42 height 28
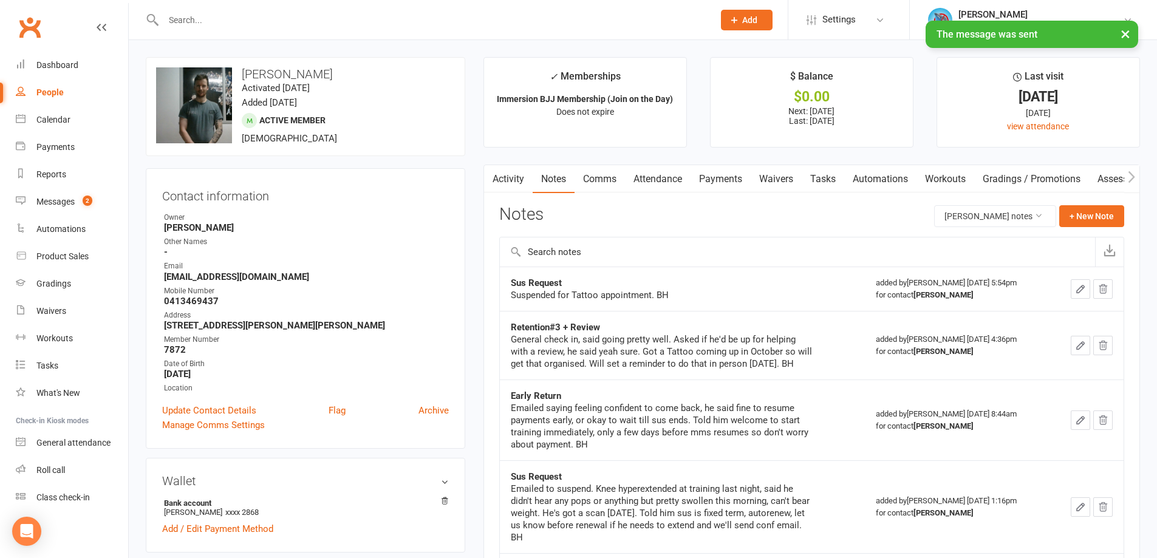
click at [732, 177] on link "Payments" at bounding box center [720, 179] width 60 height 28
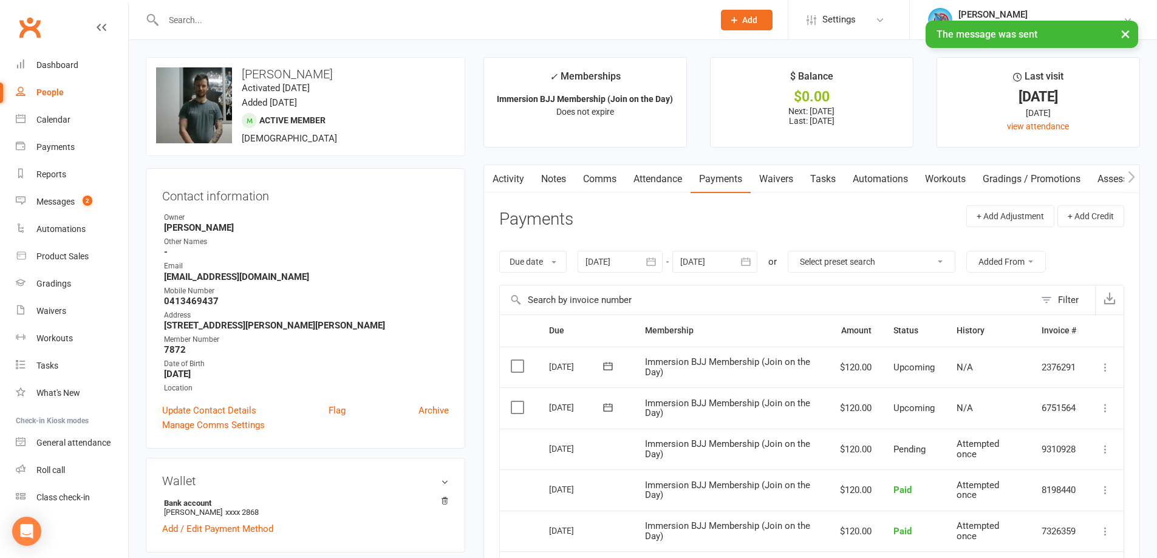
click at [557, 177] on link "Notes" at bounding box center [554, 179] width 42 height 28
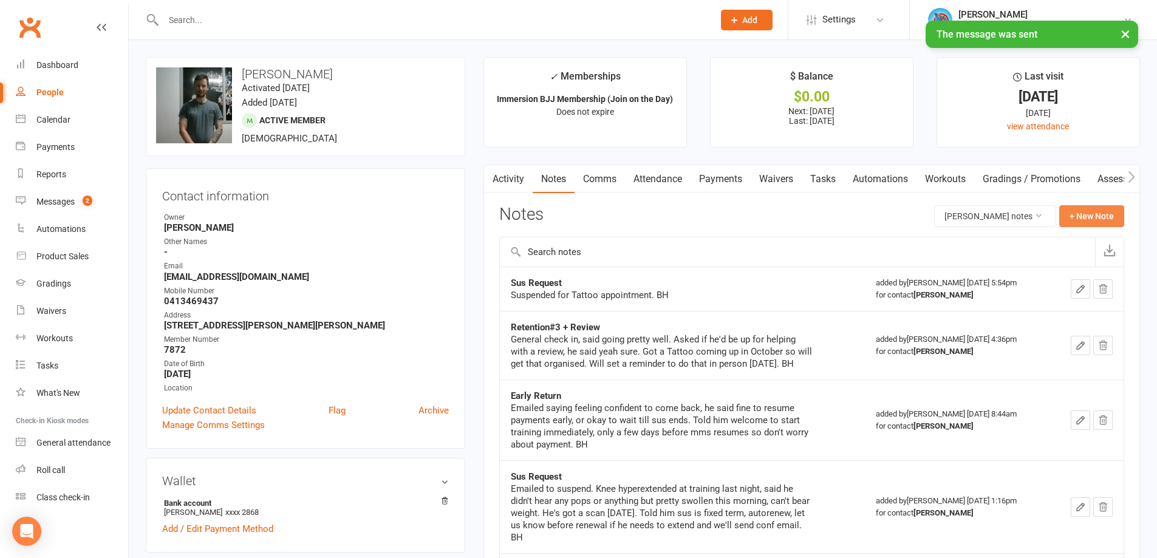
click at [1085, 212] on button "+ New Note" at bounding box center [1091, 216] width 65 height 22
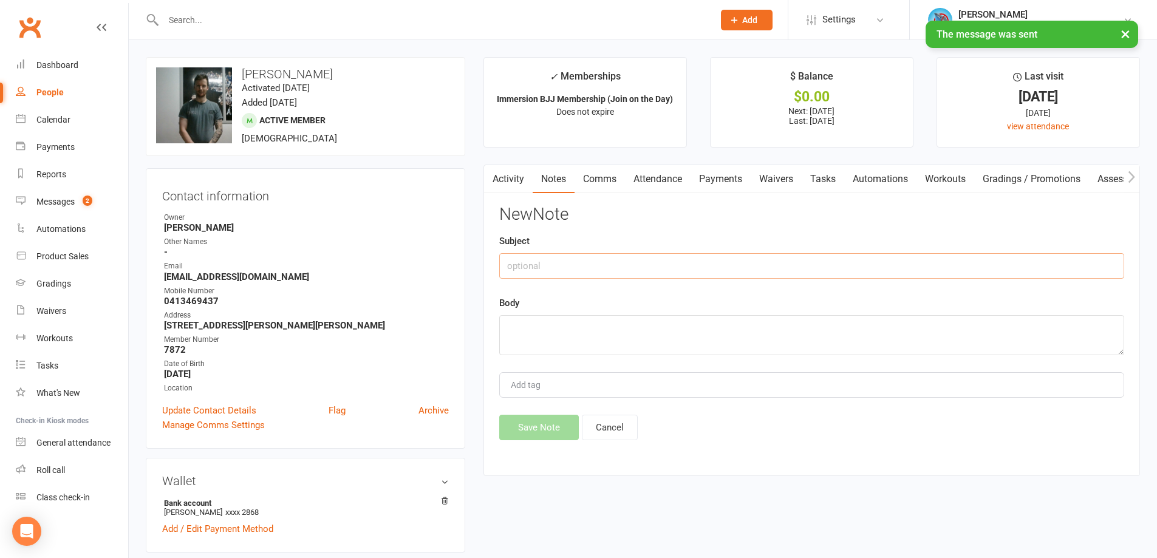
drag, startPoint x: 563, startPoint y: 271, endPoint x: 570, endPoint y: 271, distance: 6.7
click at [564, 271] on input "text" at bounding box center [811, 266] width 625 height 26
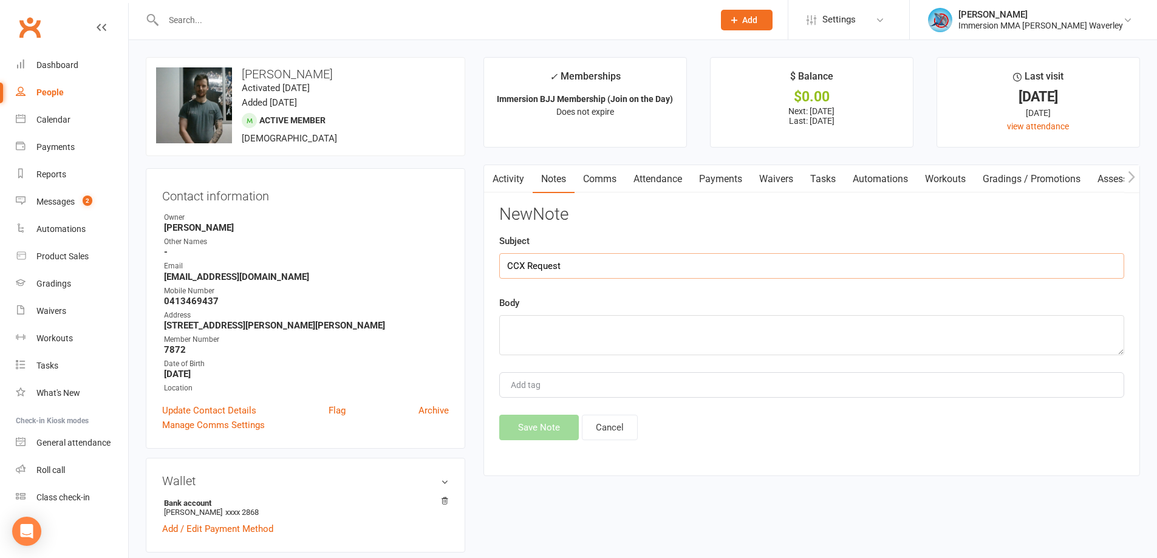
type input "CCX Request"
click at [643, 340] on textarea at bounding box center [811, 335] width 625 height 40
paste textarea "Can we please cancel my Immersion membership, unfortunately my partners new wor…"
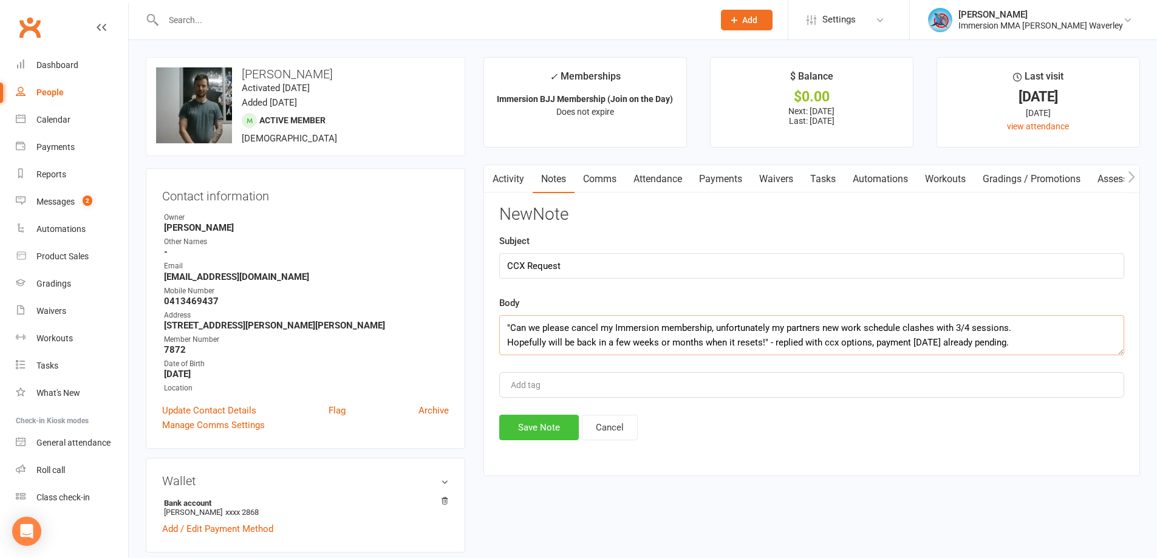
type textarea ""Can we please cancel my Immersion membership, unfortunately my partners new wo…"
click at [539, 429] on button "Save Note" at bounding box center [539, 428] width 80 height 26
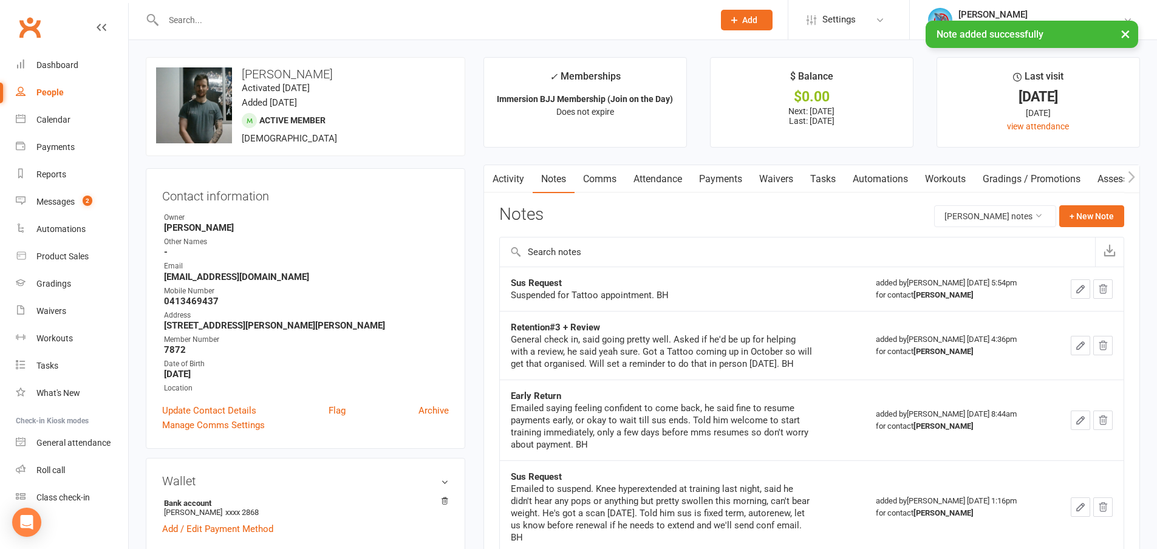
click at [825, 177] on link "Tasks" at bounding box center [823, 179] width 43 height 28
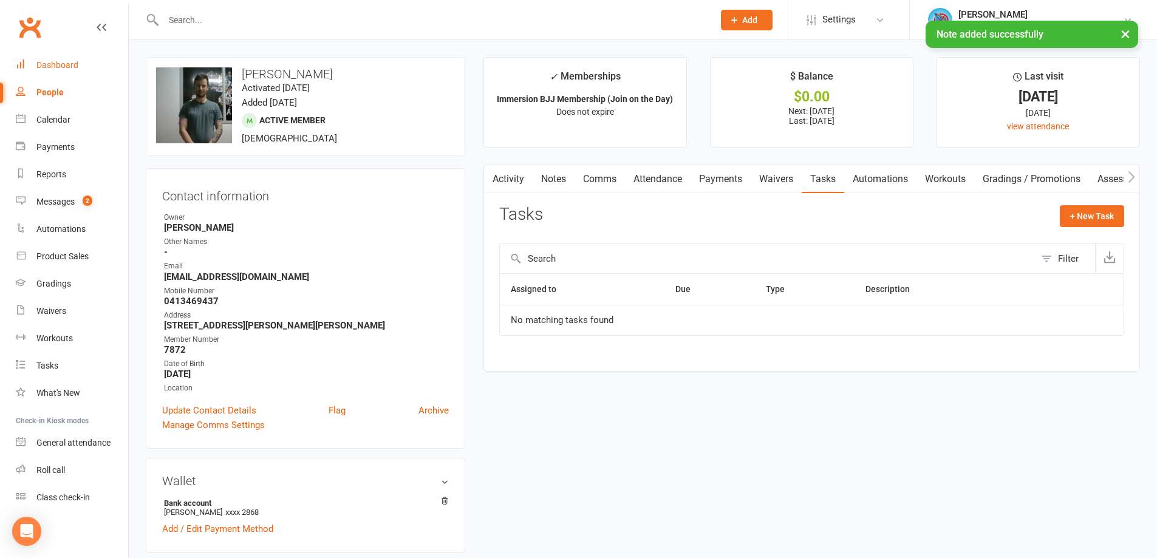
click at [85, 60] on link "Dashboard" at bounding box center [72, 65] width 112 height 27
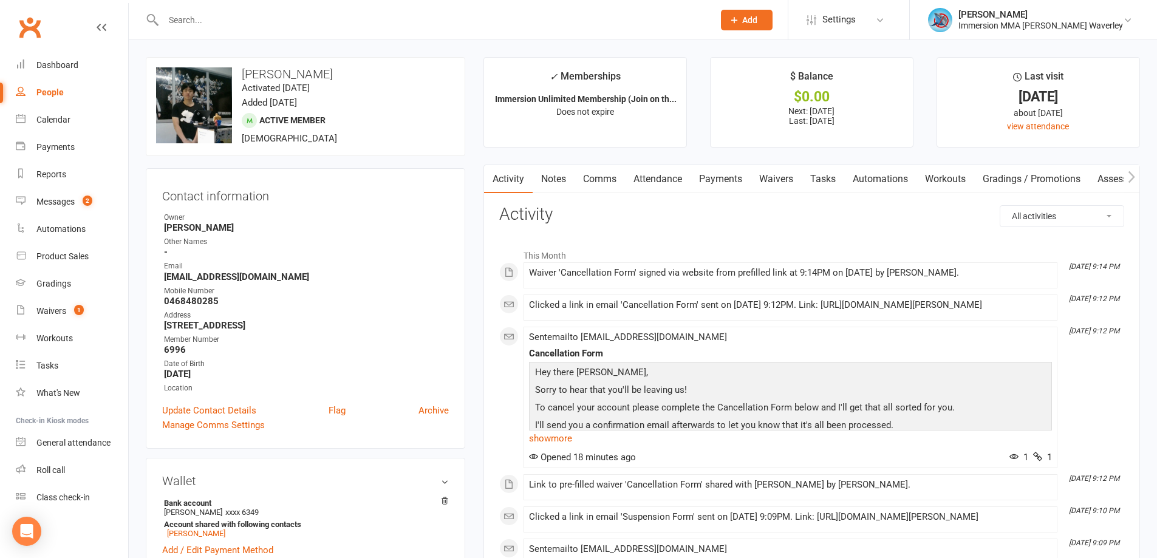
click at [556, 183] on link "Notes" at bounding box center [554, 179] width 42 height 28
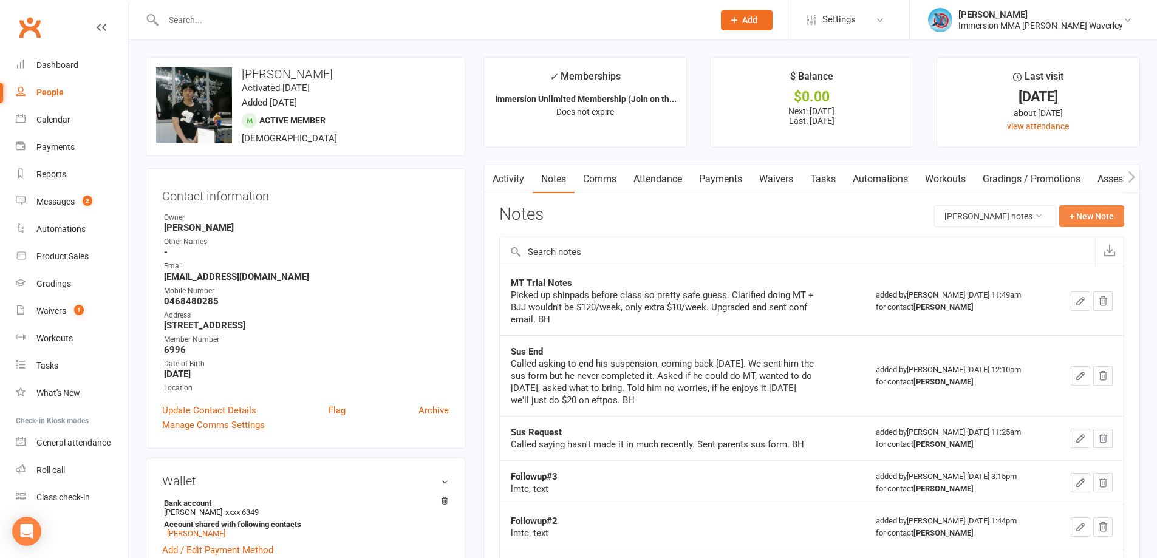
click at [1092, 216] on button "+ New Note" at bounding box center [1091, 216] width 65 height 22
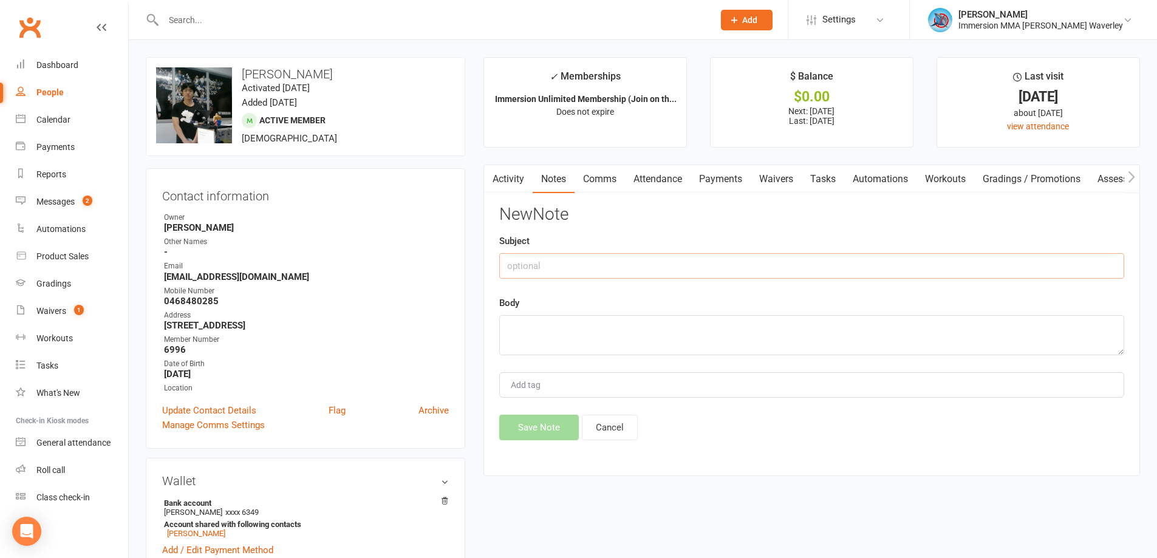
click at [633, 271] on input "text" at bounding box center [811, 266] width 625 height 26
type input "MMS to 10 Pass"
click at [562, 346] on textarea at bounding box center [811, 335] width 625 height 40
click at [590, 344] on textarea at bounding box center [811, 335] width 625 height 40
click at [571, 341] on textarea at bounding box center [811, 335] width 625 height 40
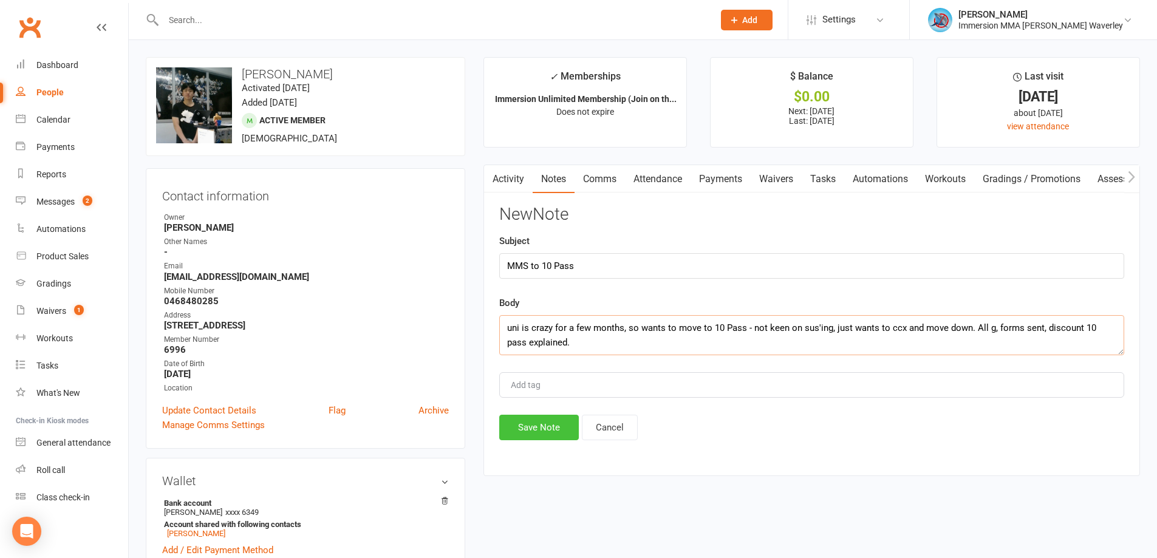
type textarea "uni is crazy for a few months, so wants to move to 10 Pass - not keen on sus'in…"
click at [551, 429] on button "Save Note" at bounding box center [539, 428] width 80 height 26
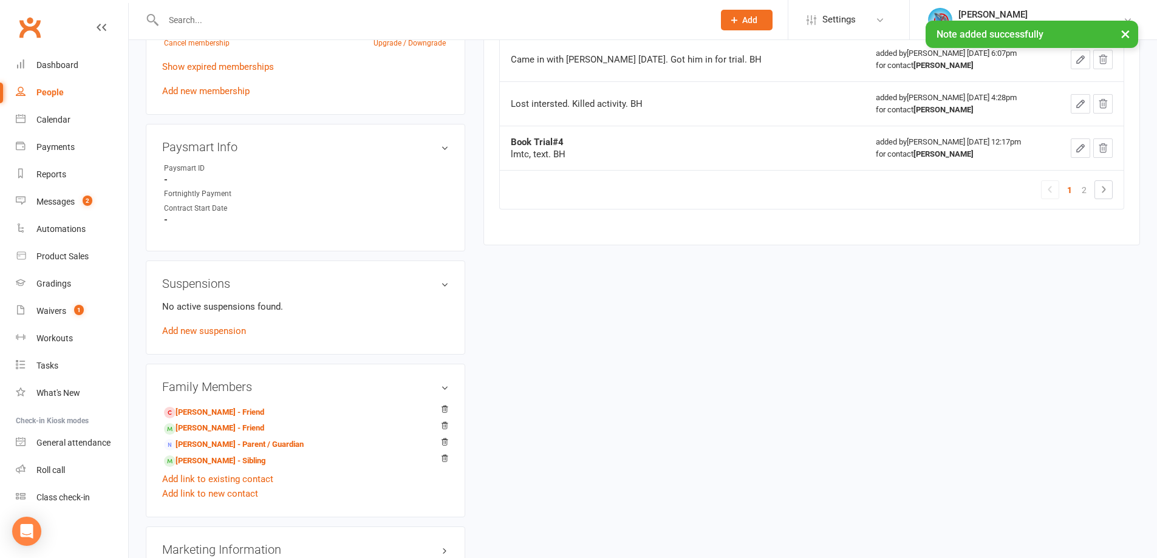
scroll to position [648, 0]
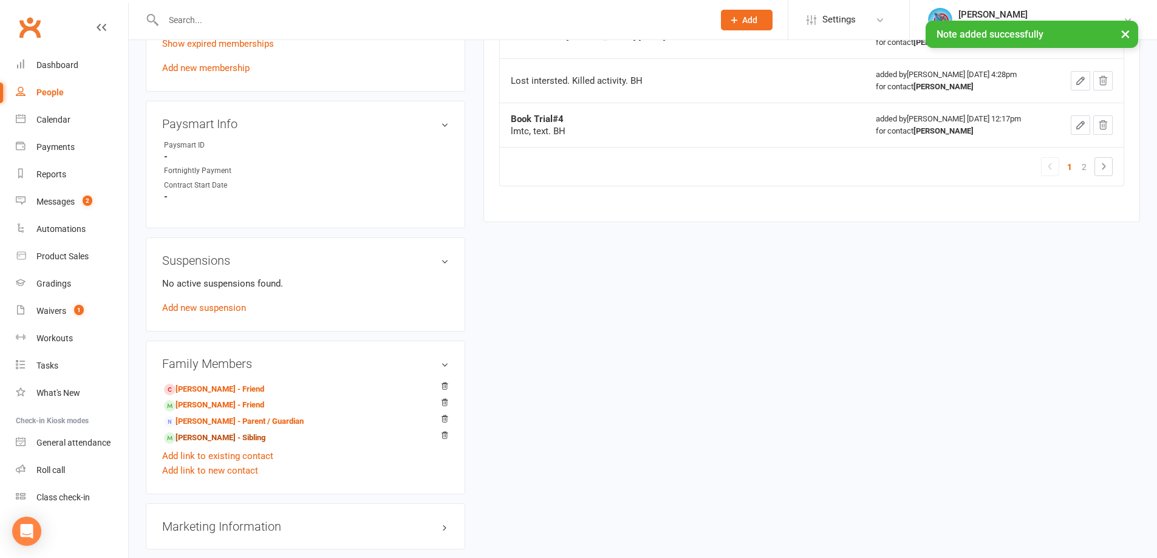
click at [202, 440] on link "Kyle Chen - Sibling" at bounding box center [214, 438] width 101 height 13
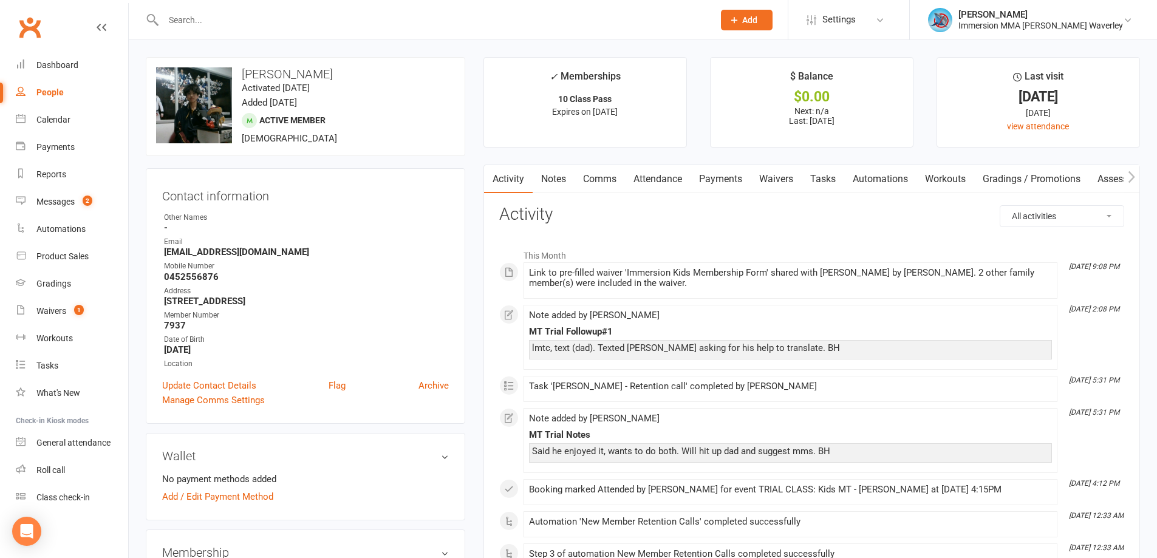
click at [557, 185] on link "Notes" at bounding box center [554, 179] width 42 height 28
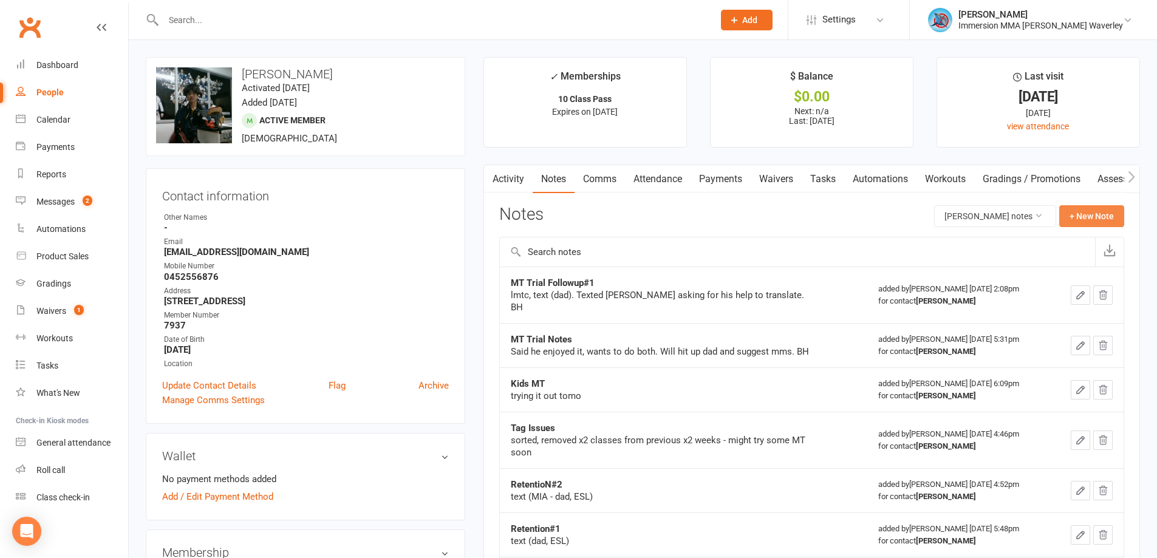
click at [1117, 213] on button "+ New Note" at bounding box center [1091, 216] width 65 height 22
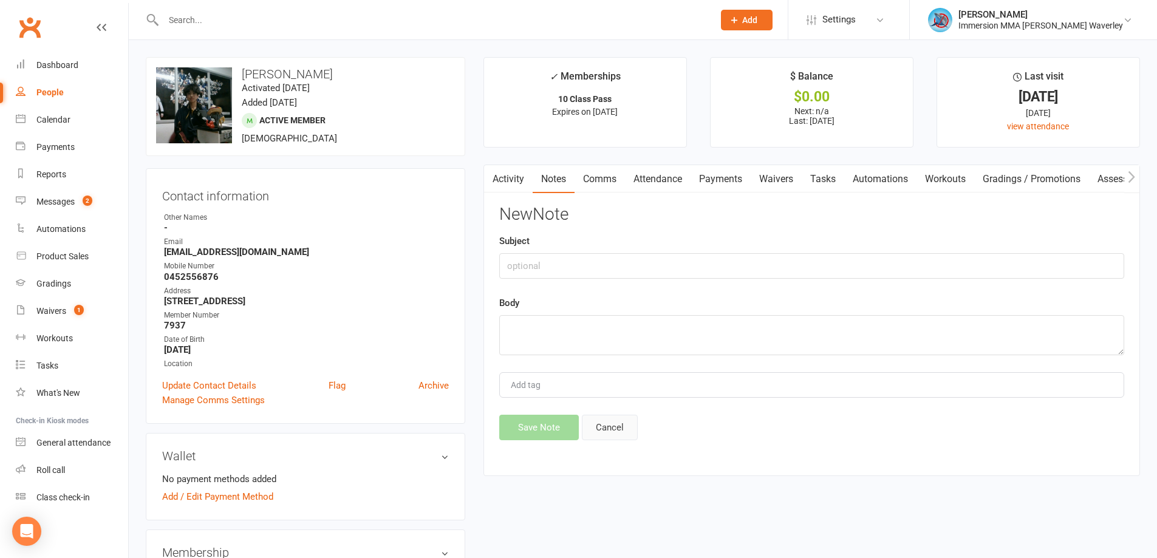
click at [611, 435] on button "Cancel" at bounding box center [610, 428] width 56 height 26
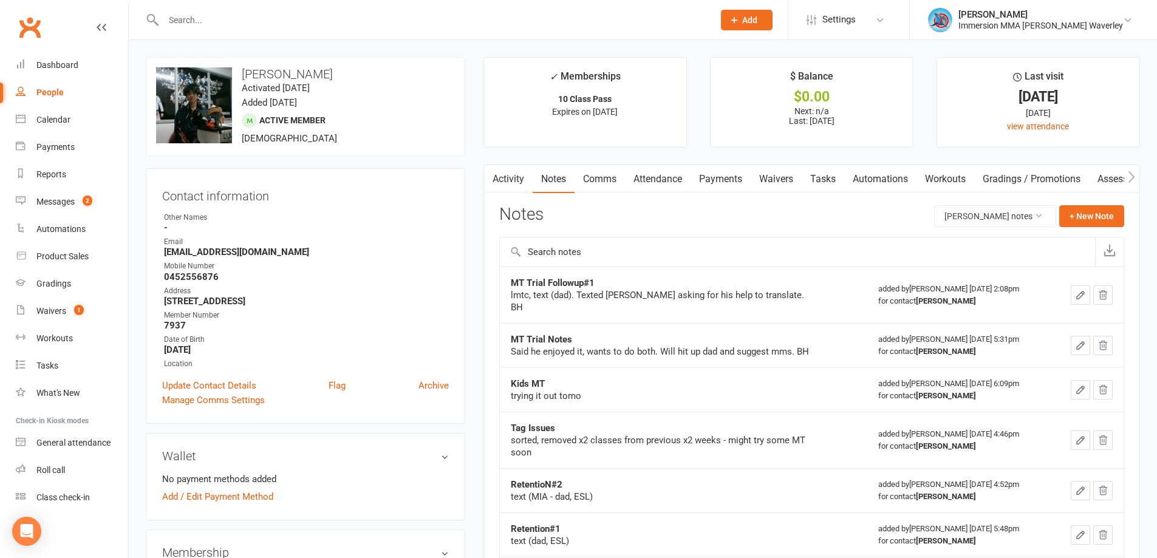
click at [1072, 292] on button "button" at bounding box center [1080, 294] width 19 height 19
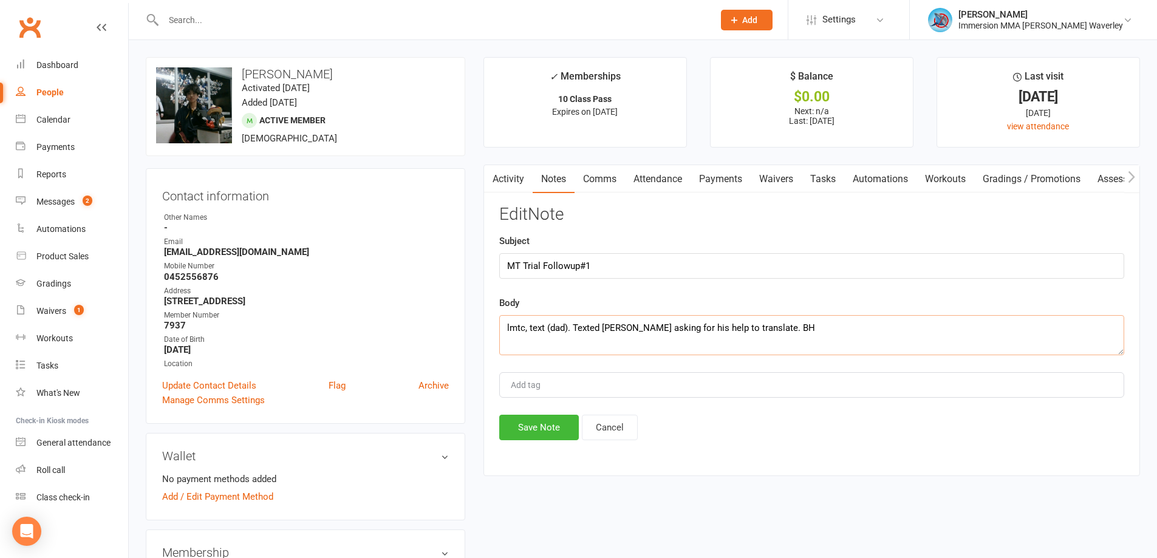
click at [919, 338] on textarea "lmtc, text (dad). Texted Kenny asking for his help to translate. BH" at bounding box center [811, 335] width 625 height 40
type textarea "lmtc, text (dad). Texted Kenny asking for his help to translate. BH - spoke to …"
drag, startPoint x: 534, startPoint y: 432, endPoint x: 628, endPoint y: 406, distance: 96.9
click at [534, 431] on button "Save Note" at bounding box center [539, 428] width 80 height 26
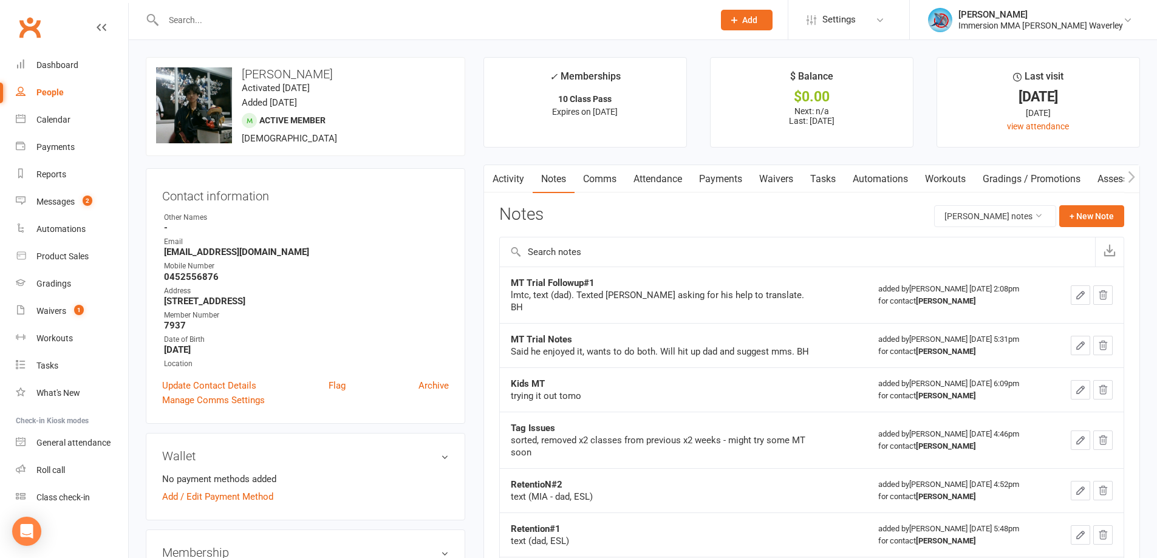
click at [819, 179] on link "Tasks" at bounding box center [823, 179] width 43 height 28
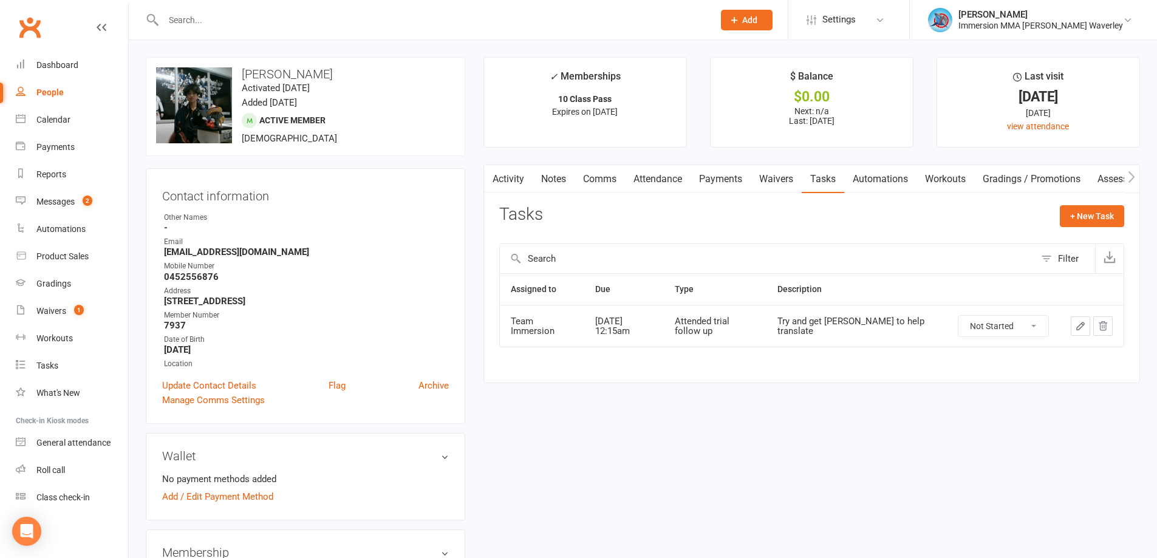
click at [1083, 329] on icon "button" at bounding box center [1080, 326] width 11 height 11
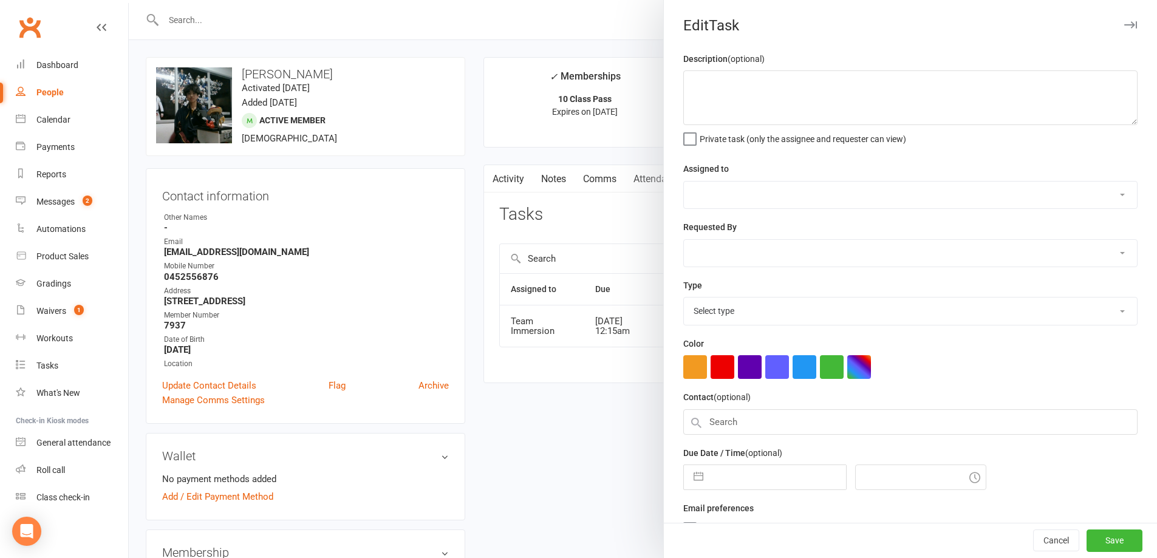
type textarea "Try and get Kenny to help translate"
select select "48837"
type input "13 Sep 2025"
type input "12:15am"
select select "27313"
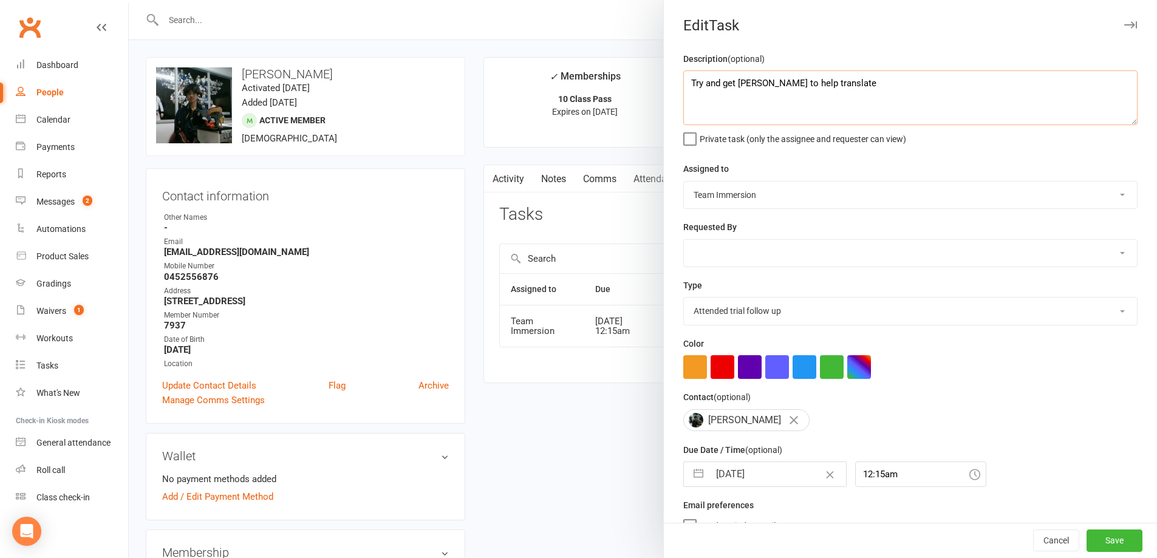
drag, startPoint x: 849, startPoint y: 84, endPoint x: 476, endPoint y: 106, distance: 373.5
click at [129, 0] on react-component "Edit Task Description (optional) Try and get Kenny to help translate Private ta…" at bounding box center [129, 0] width 0 height 0
drag, startPoint x: 806, startPoint y: 316, endPoint x: 794, endPoint y: 319, distance: 12.7
click at [806, 316] on select "Account follow up [high priority] Attended trial follow up Chase sign-up forms …" at bounding box center [910, 311] width 453 height 27
select select "27319"
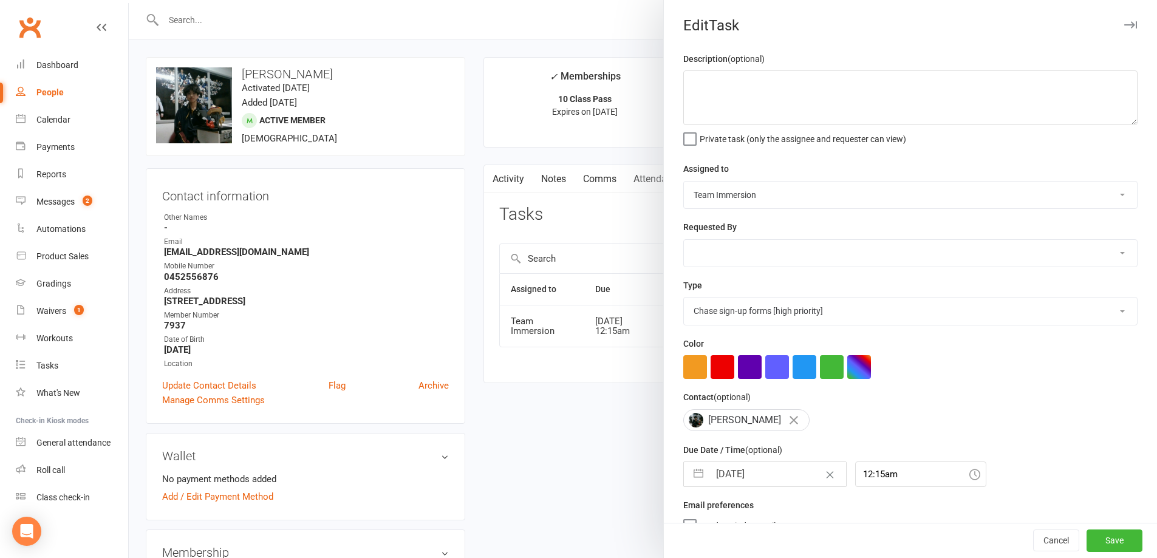
click at [684, 300] on select "Account follow up [high priority] Attended trial follow up Chase sign-up forms …" at bounding box center [910, 311] width 453 height 27
click at [1086, 537] on button "Save" at bounding box center [1114, 541] width 56 height 22
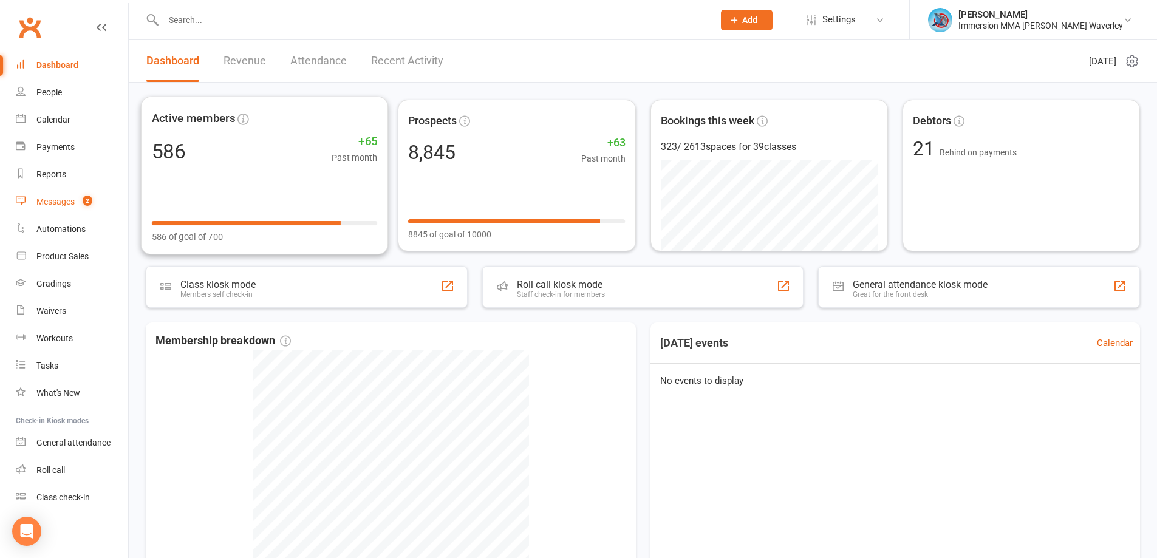
click at [96, 194] on link "Messages 2" at bounding box center [72, 201] width 112 height 27
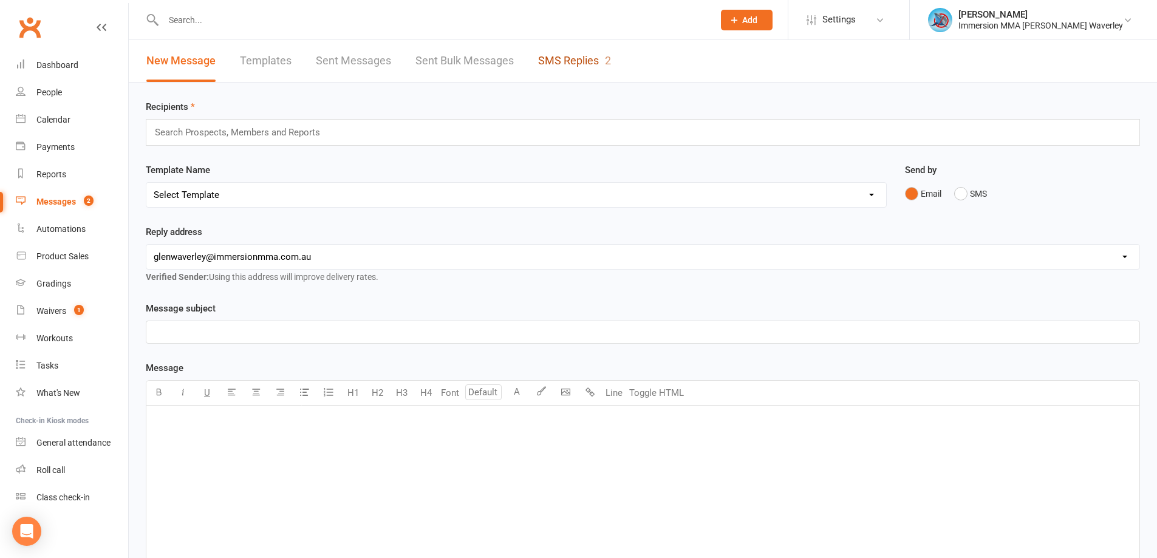
click at [557, 64] on link "SMS Replies 2" at bounding box center [574, 61] width 73 height 42
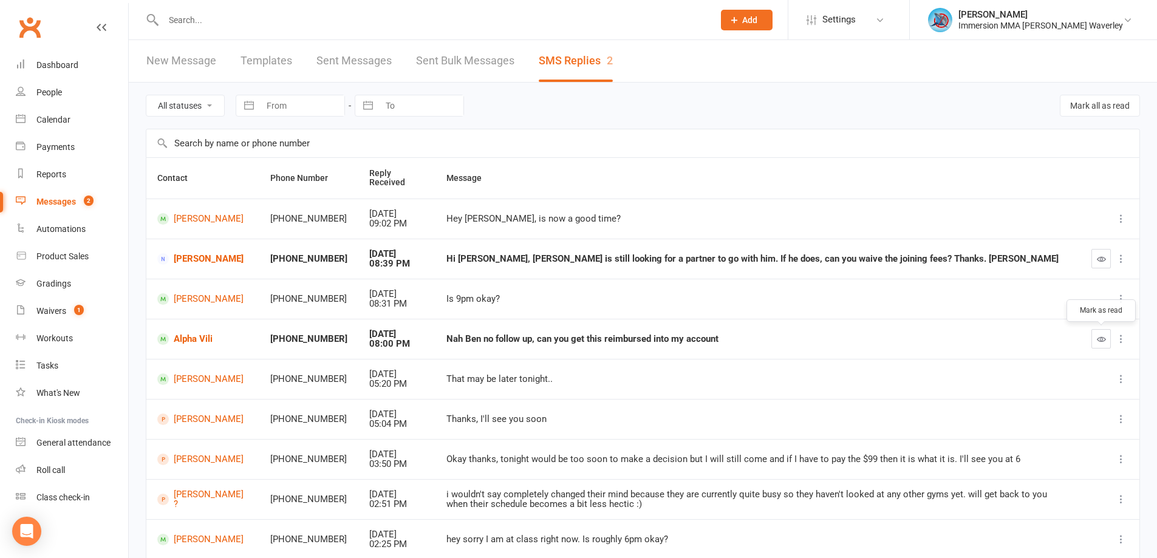
click at [1099, 345] on button "button" at bounding box center [1100, 338] width 19 height 19
click at [1092, 261] on button "button" at bounding box center [1100, 258] width 19 height 19
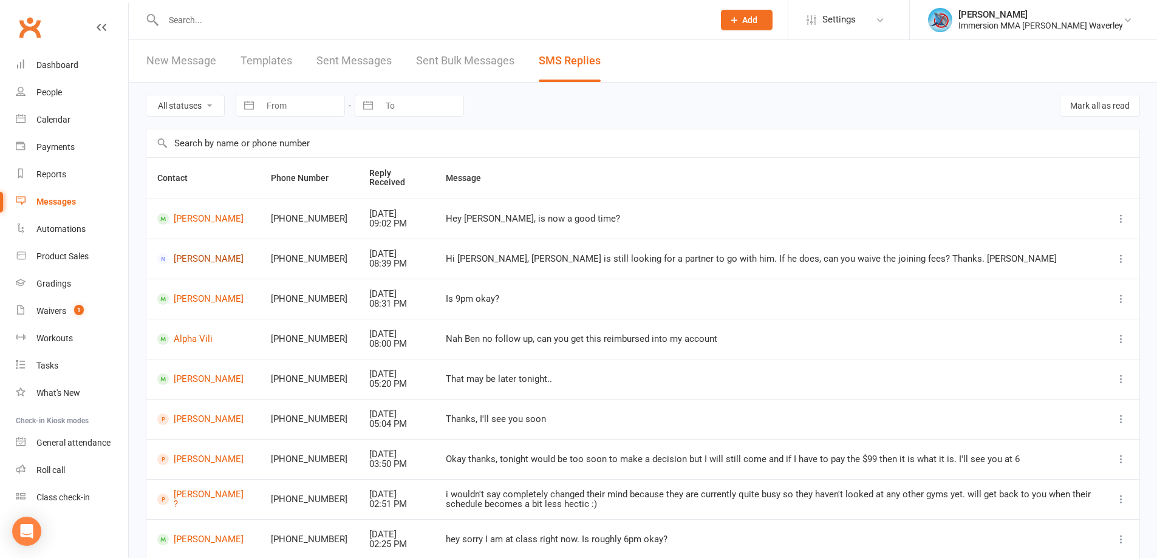
click at [204, 256] on link "[PERSON_NAME]" at bounding box center [203, 259] width 92 height 12
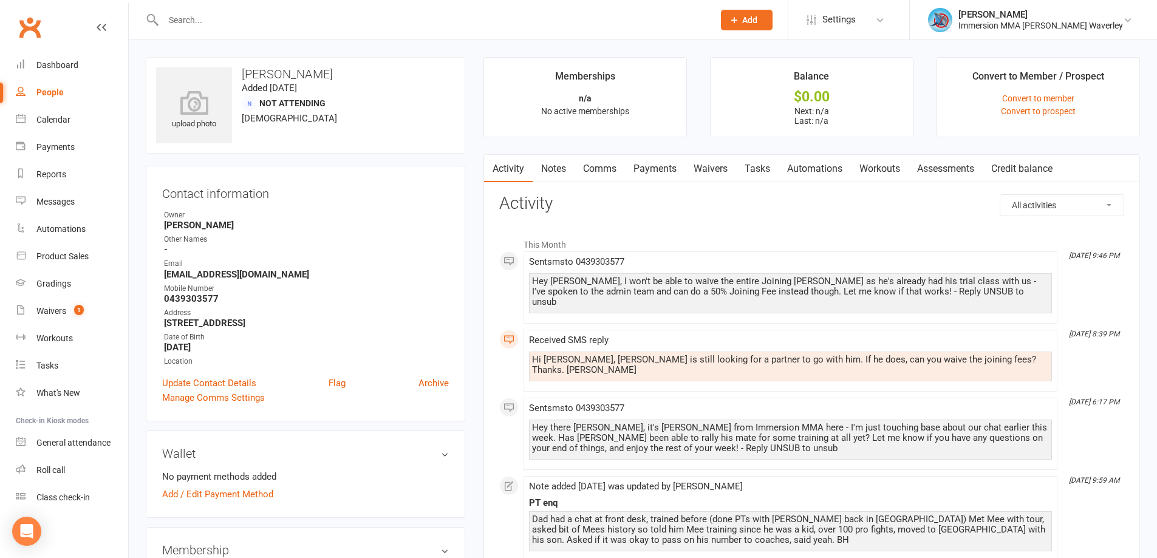
click at [763, 172] on link "Tasks" at bounding box center [757, 169] width 43 height 28
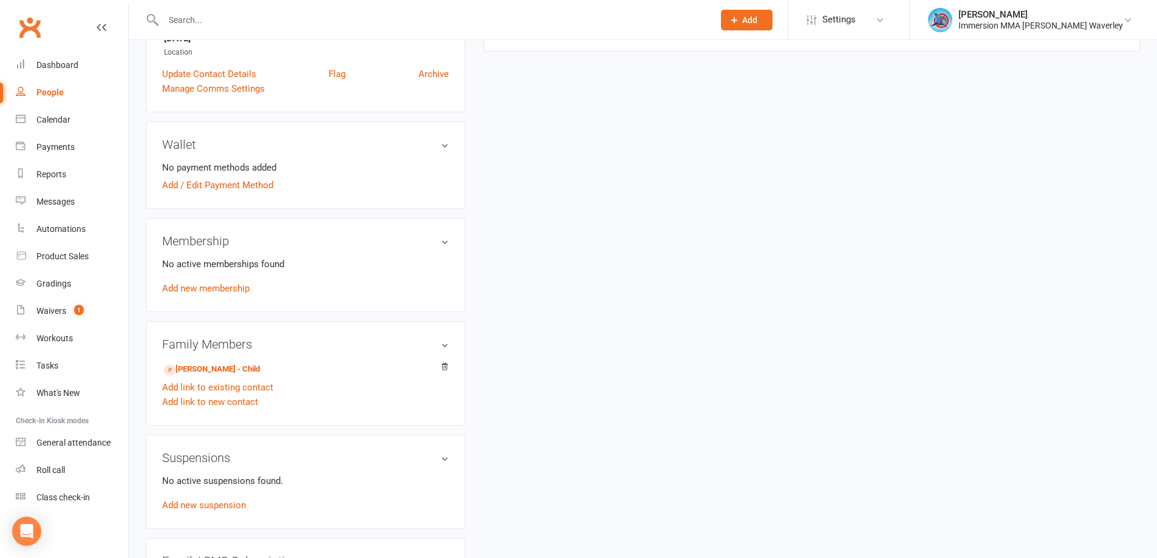
scroll to position [324, 0]
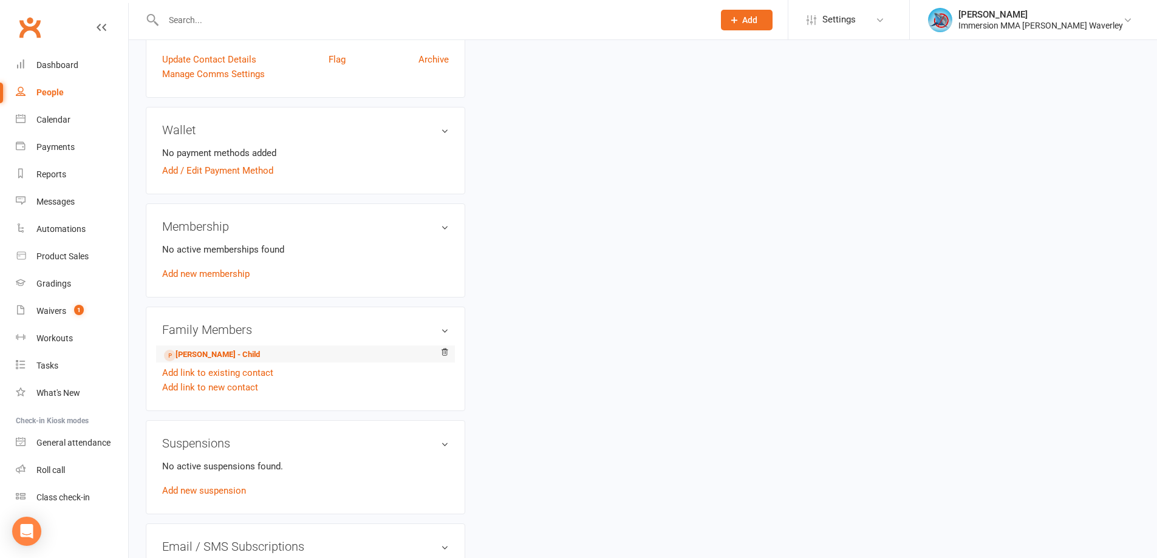
click at [189, 362] on li "Joshua Khor - Child" at bounding box center [305, 354] width 287 height 17
click at [193, 358] on link "Joshua Khor - Child" at bounding box center [212, 355] width 96 height 13
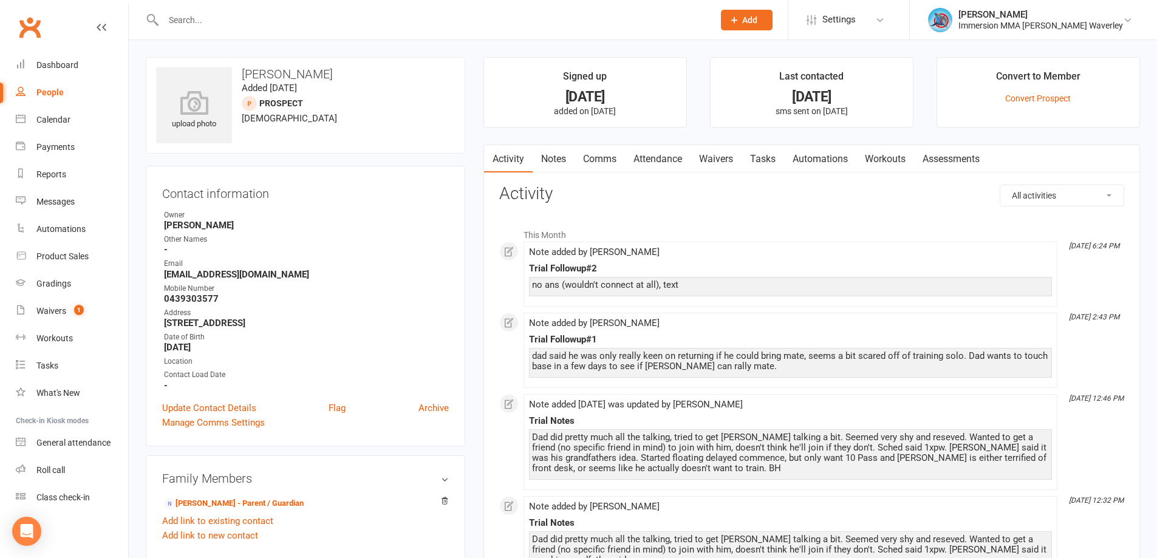
click at [757, 158] on link "Tasks" at bounding box center [762, 159] width 43 height 28
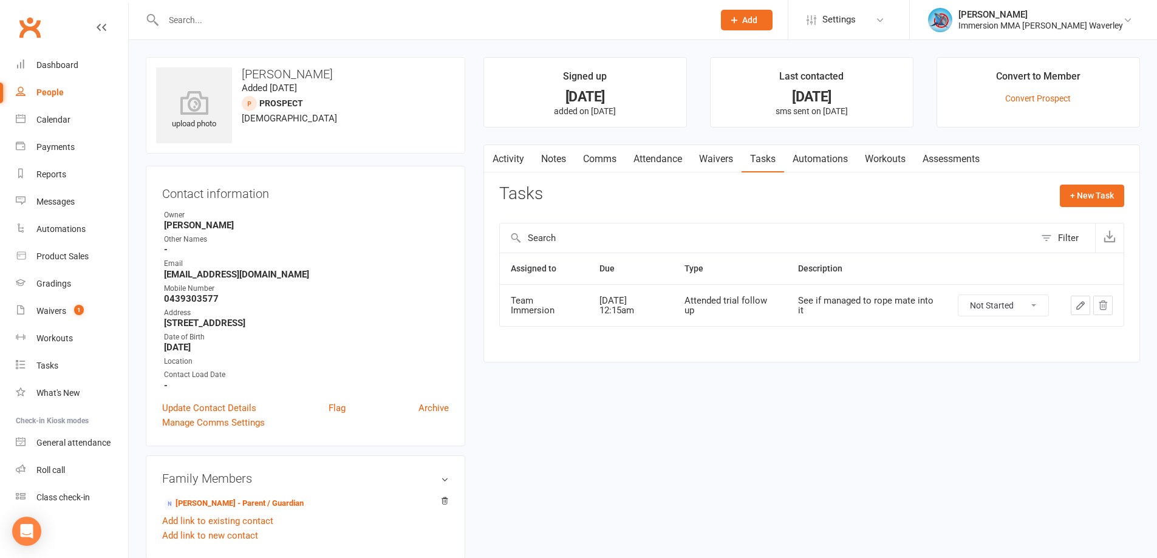
click at [1075, 310] on icon "button" at bounding box center [1080, 305] width 11 height 11
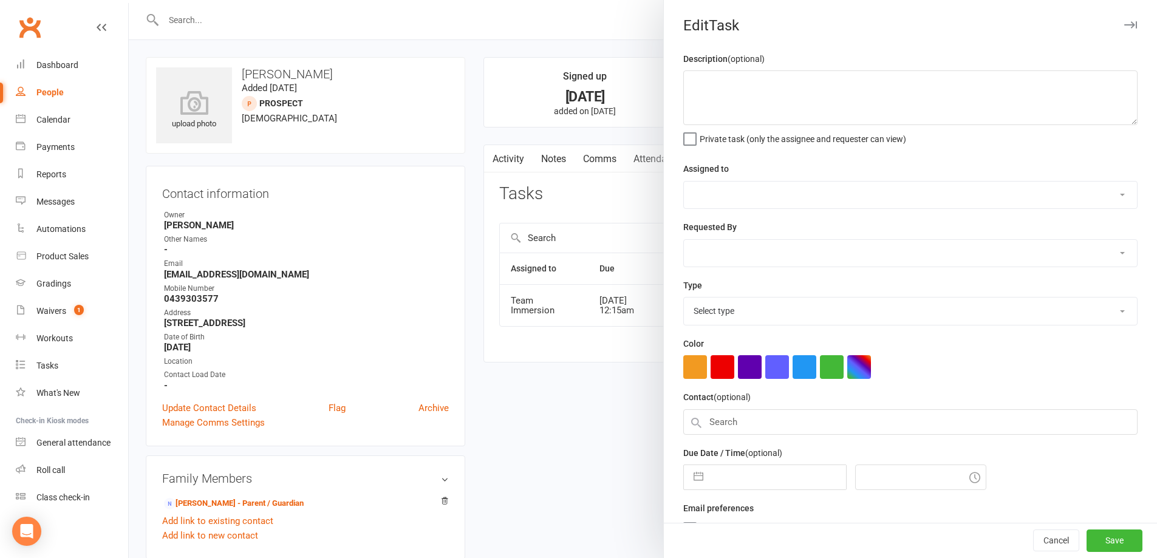
type textarea "See if managed to rope mate into it"
select select "48837"
type input "12 Sep 2025"
type input "12:15am"
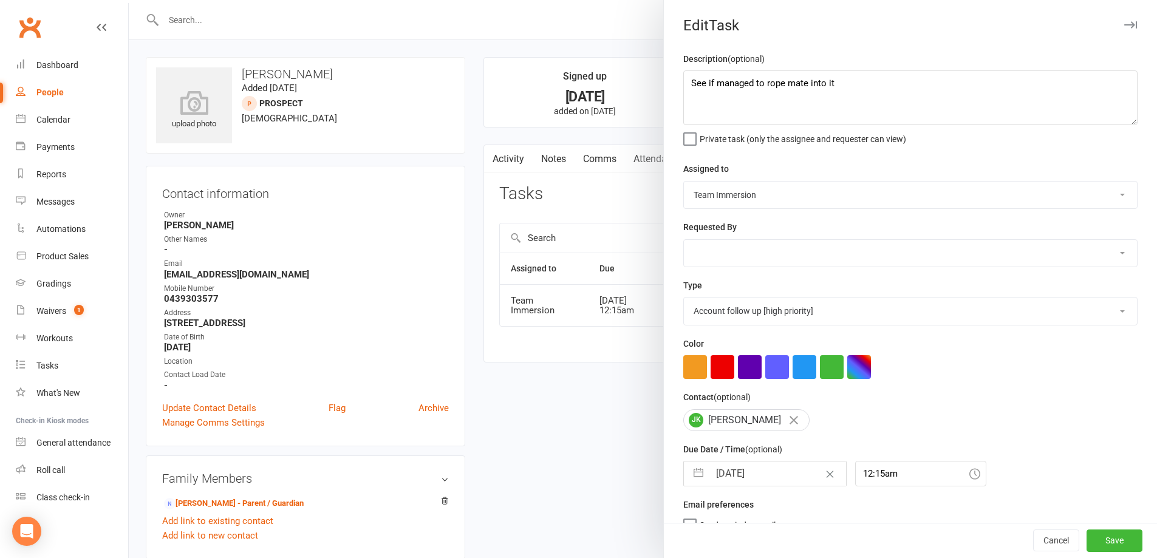
select select "27313"
click at [923, 100] on textarea "See if managed to rope mate into it" at bounding box center [910, 97] width 454 height 55
type textarea "See if managed to rope mate into it - 50% JF"
click at [1107, 540] on button "Save" at bounding box center [1114, 541] width 56 height 22
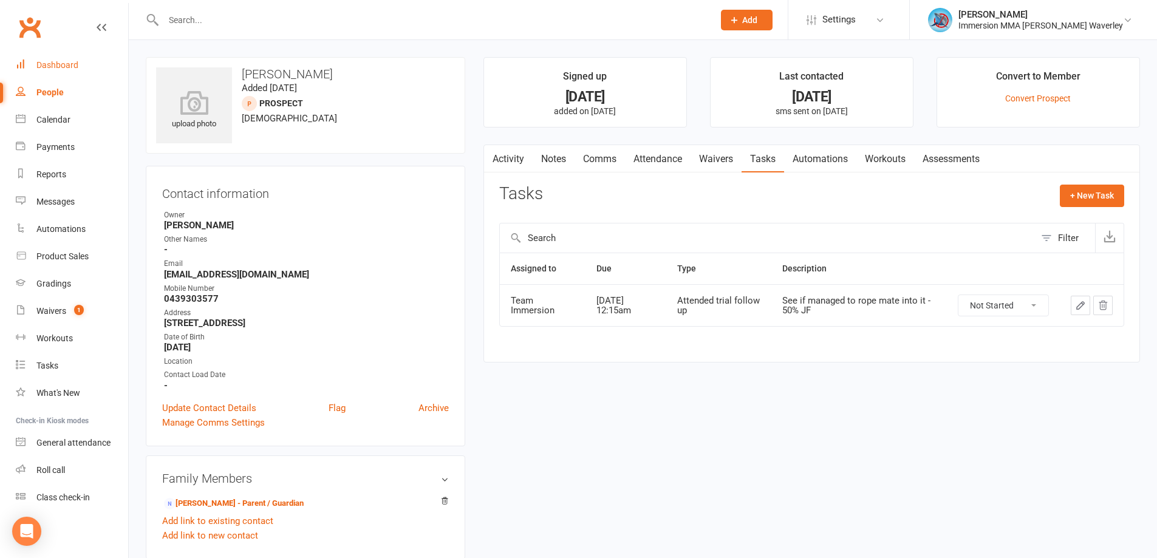
click at [83, 63] on link "Dashboard" at bounding box center [72, 65] width 112 height 27
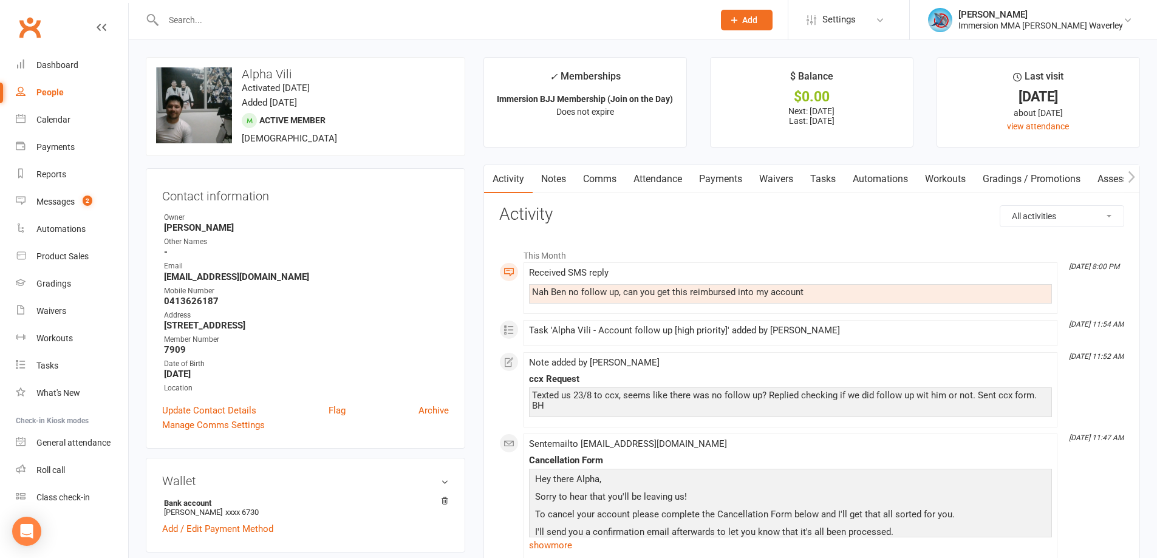
click at [610, 183] on link "Comms" at bounding box center [599, 179] width 50 height 28
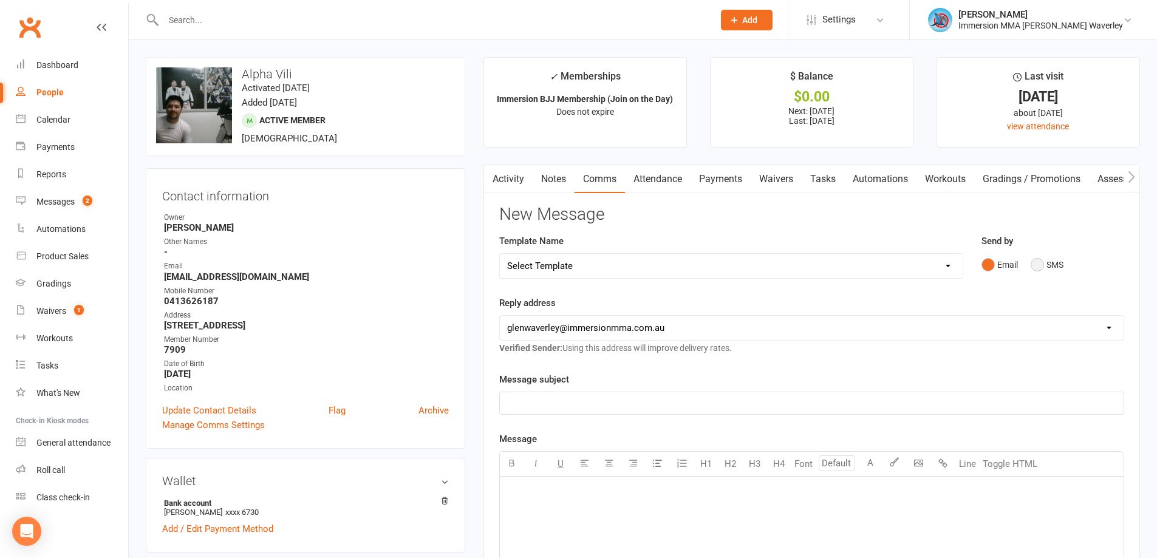
click at [1044, 266] on button "SMS" at bounding box center [1047, 264] width 33 height 23
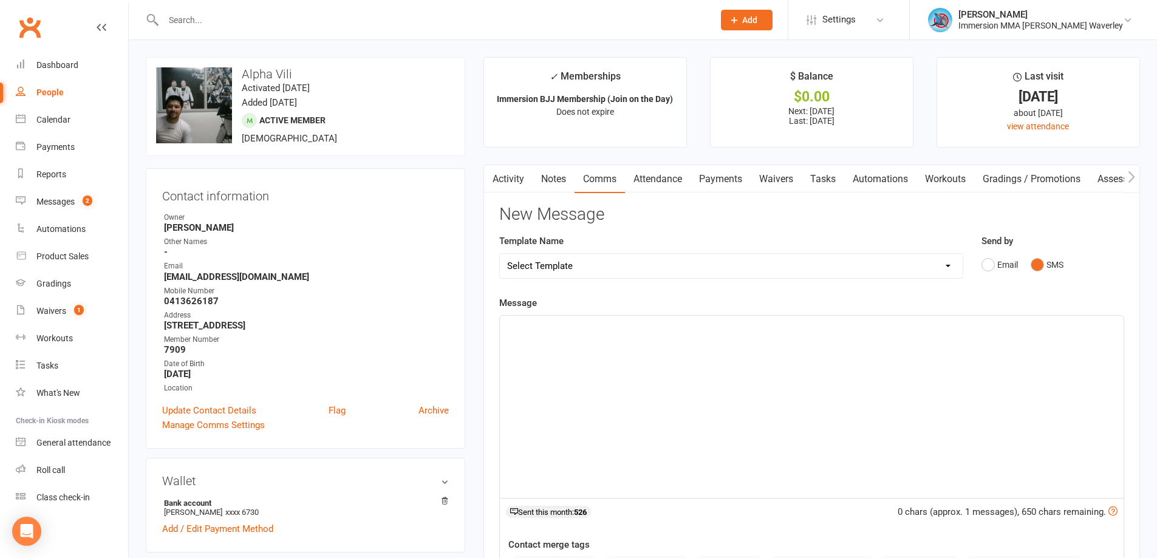
click at [778, 411] on div "﻿" at bounding box center [812, 407] width 624 height 182
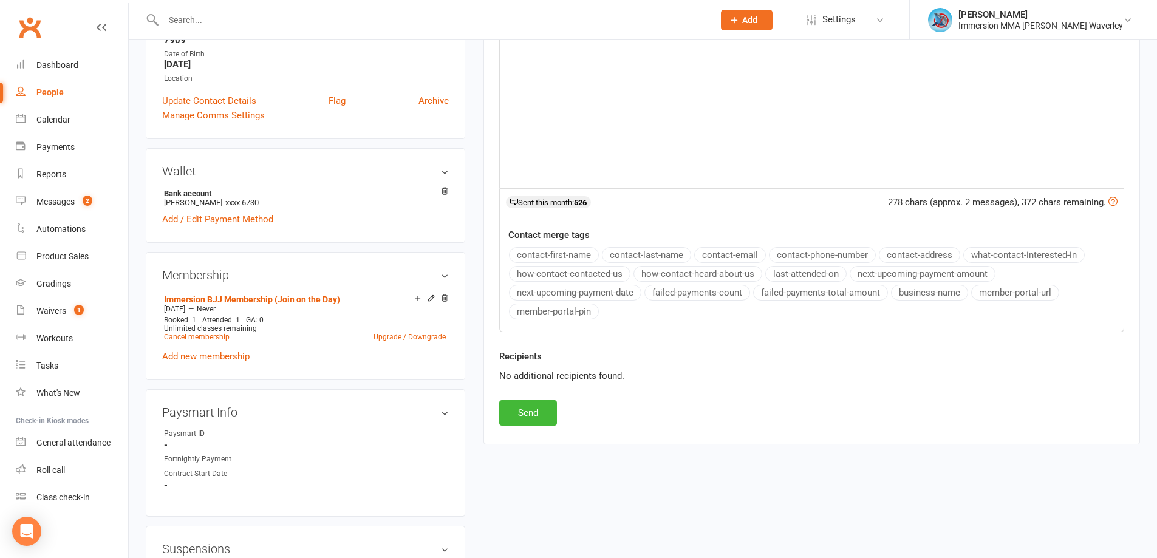
scroll to position [324, 0]
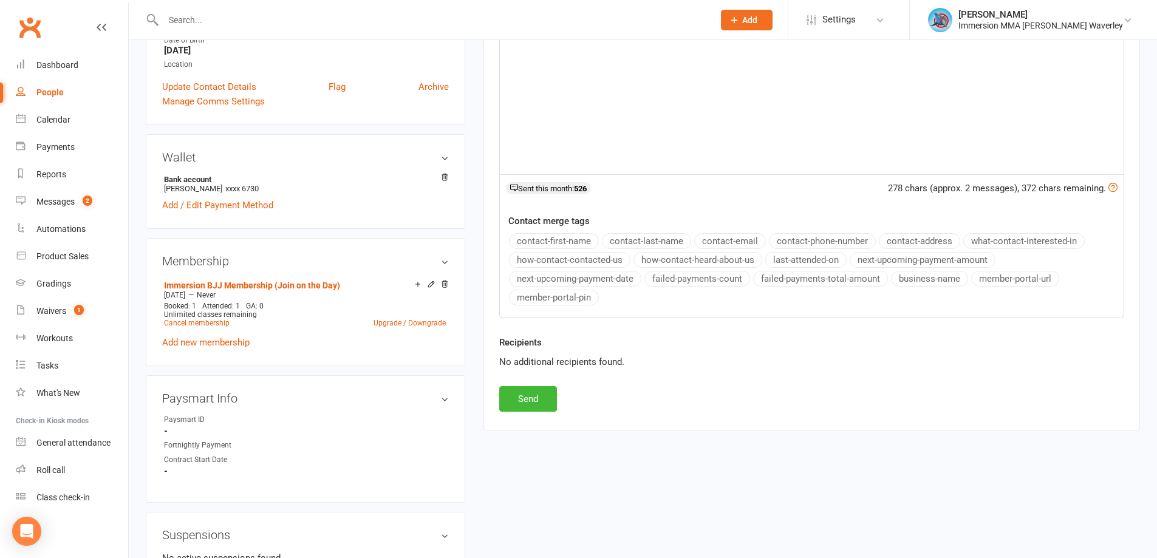
click at [524, 381] on div "Recipients No additional recipients found." at bounding box center [811, 360] width 643 height 51
click at [522, 400] on button "Send" at bounding box center [528, 399] width 58 height 26
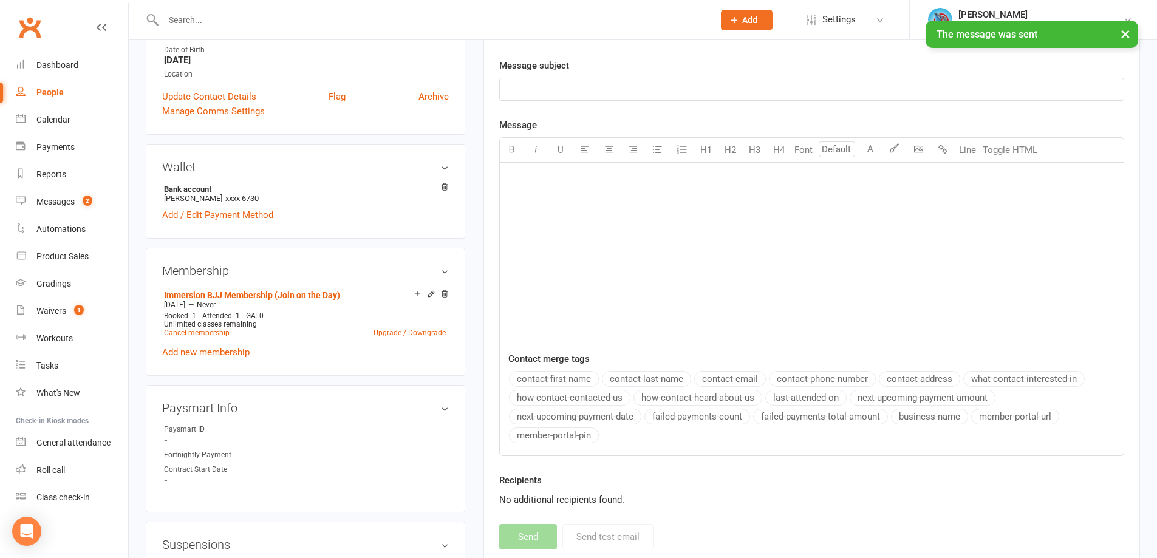
scroll to position [0, 0]
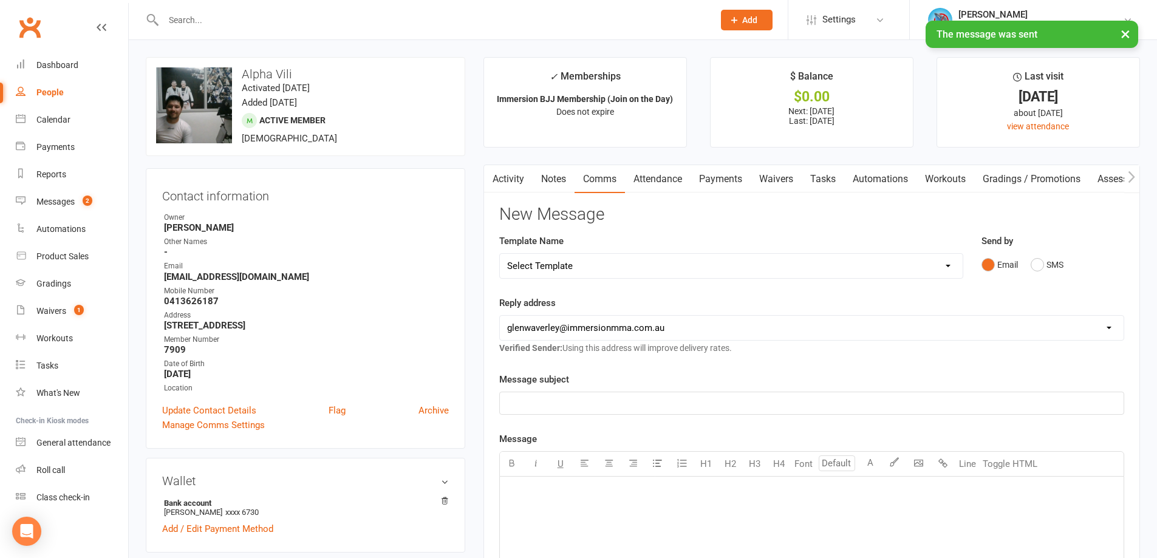
click at [714, 189] on link "Payments" at bounding box center [720, 179] width 60 height 28
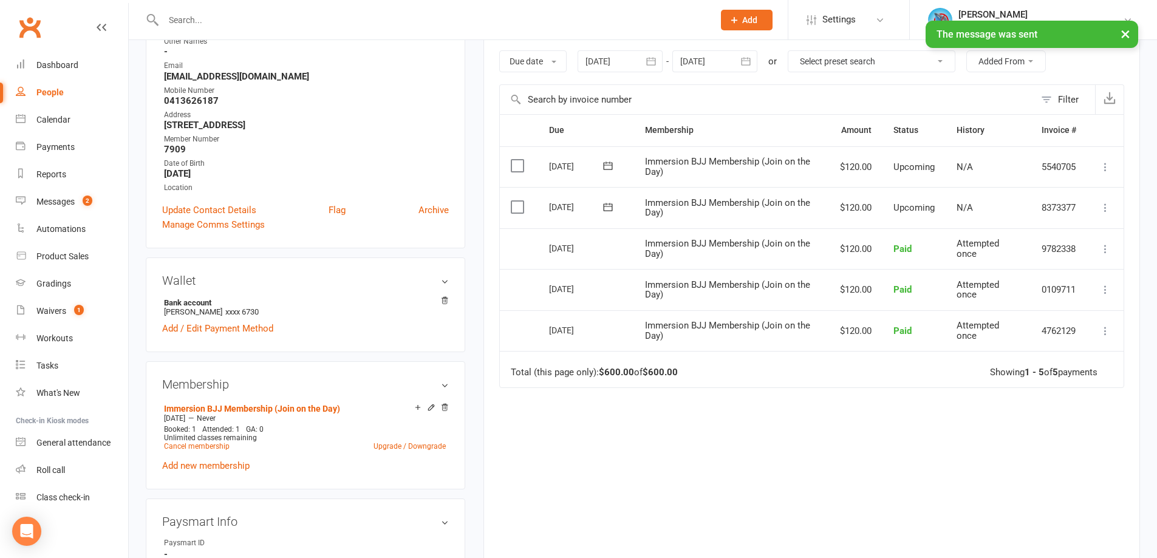
scroll to position [324, 0]
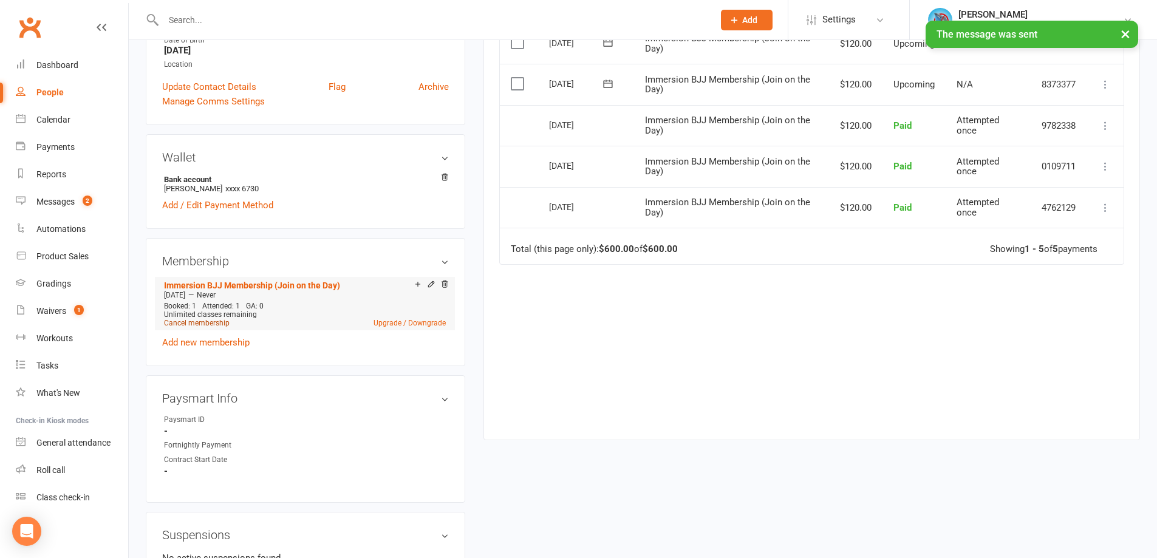
click at [218, 327] on link "Cancel membership" at bounding box center [197, 323] width 66 height 9
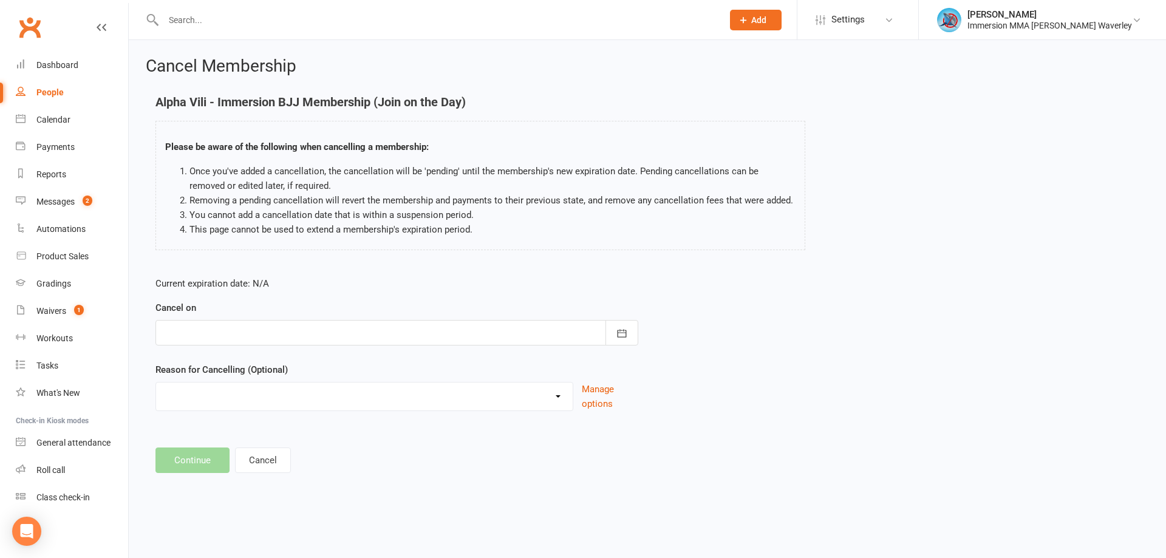
click at [265, 323] on div at bounding box center [396, 333] width 483 height 26
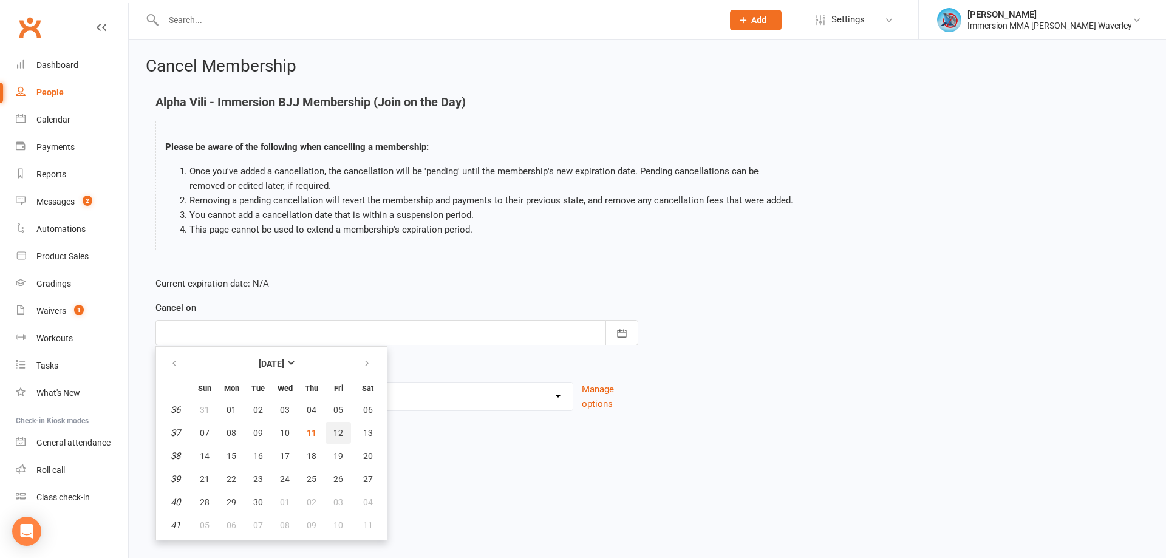
click at [337, 432] on span "12" at bounding box center [338, 433] width 10 height 10
type input "[DATE]"
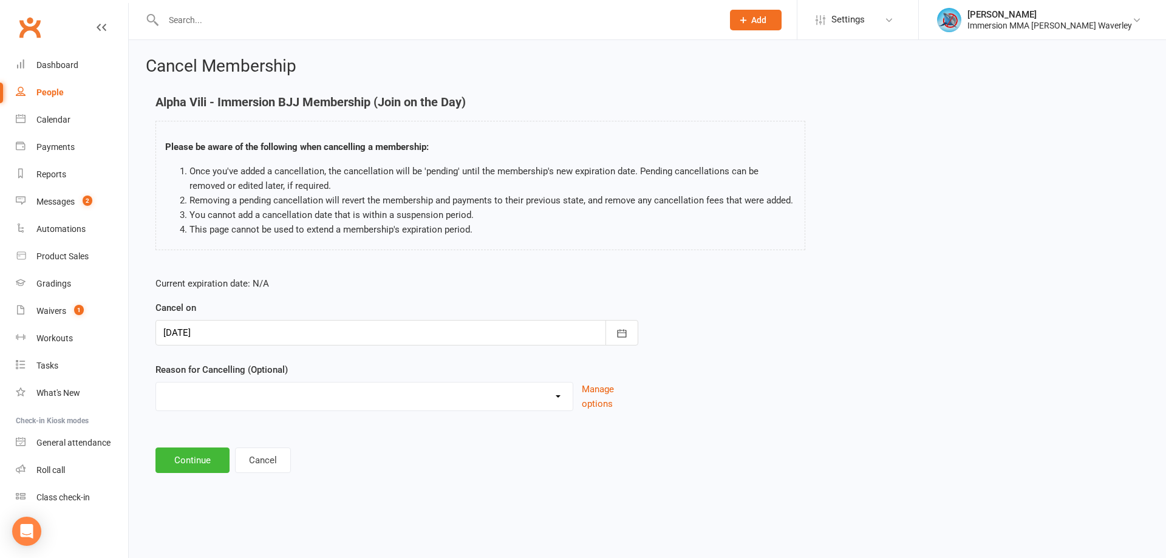
click at [258, 409] on div "Holiday Injury Other reason" at bounding box center [364, 396] width 418 height 29
drag, startPoint x: 260, startPoint y: 400, endPoint x: 259, endPoint y: 406, distance: 6.1
click at [260, 400] on select "Holiday Injury Other reason" at bounding box center [364, 395] width 417 height 24
click at [156, 383] on select "Holiday Injury Other reason" at bounding box center [364, 395] width 417 height 24
click at [239, 398] on select "Holiday Injury Other reason" at bounding box center [364, 395] width 417 height 24
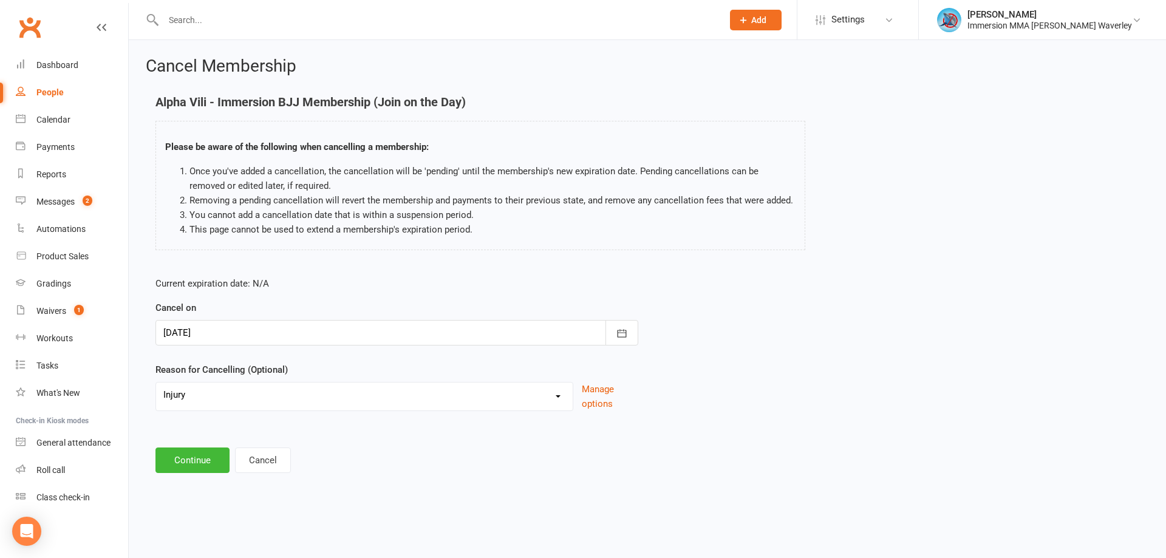
select select "2"
click at [156, 397] on select "Holiday Injury Other reason" at bounding box center [364, 395] width 417 height 24
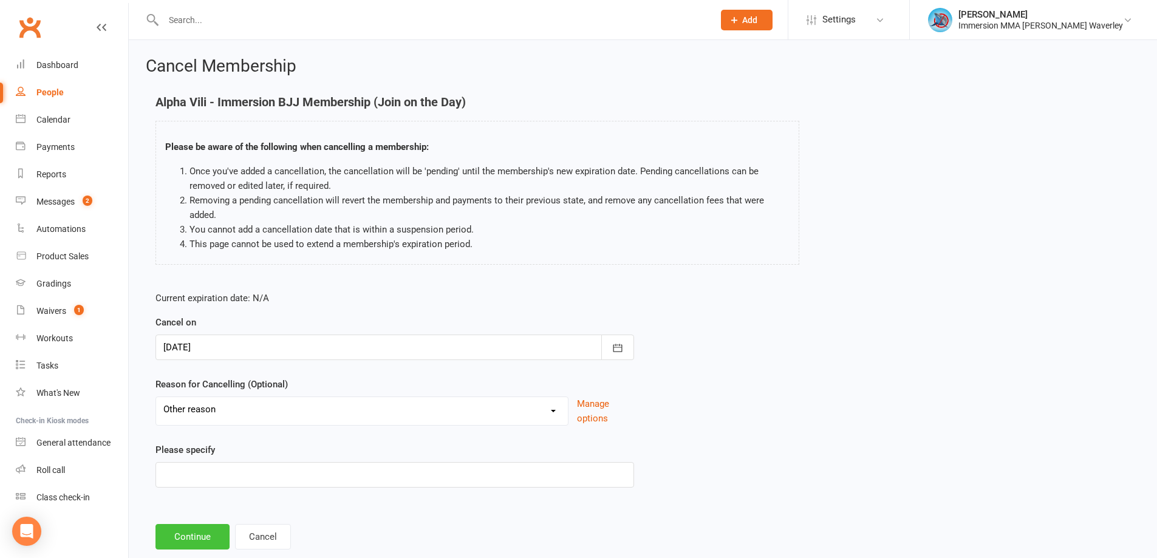
click at [189, 531] on button "Continue" at bounding box center [192, 537] width 74 height 26
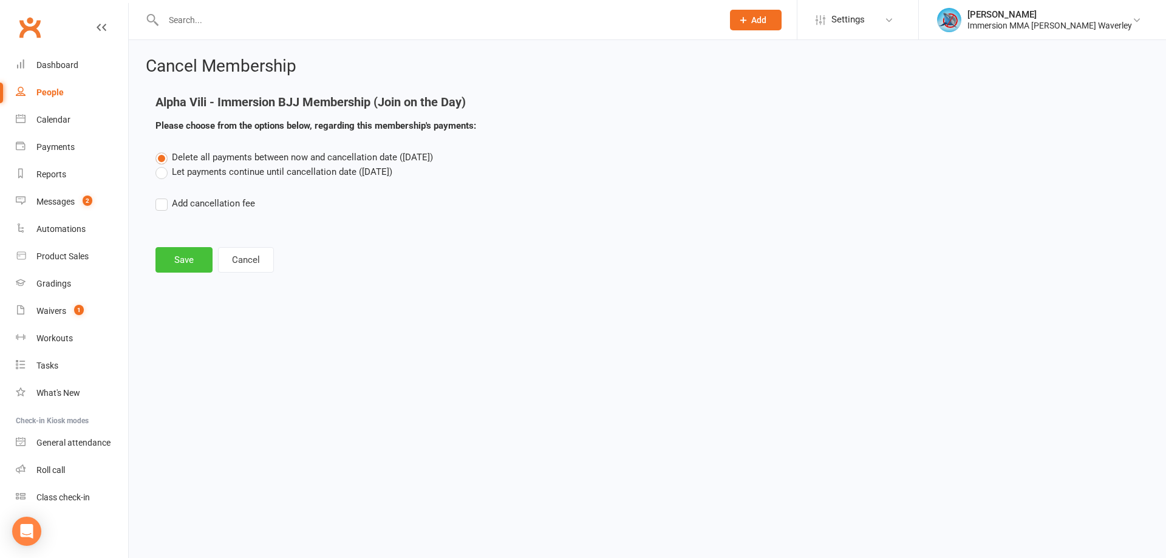
click at [193, 253] on button "Save" at bounding box center [183, 260] width 57 height 26
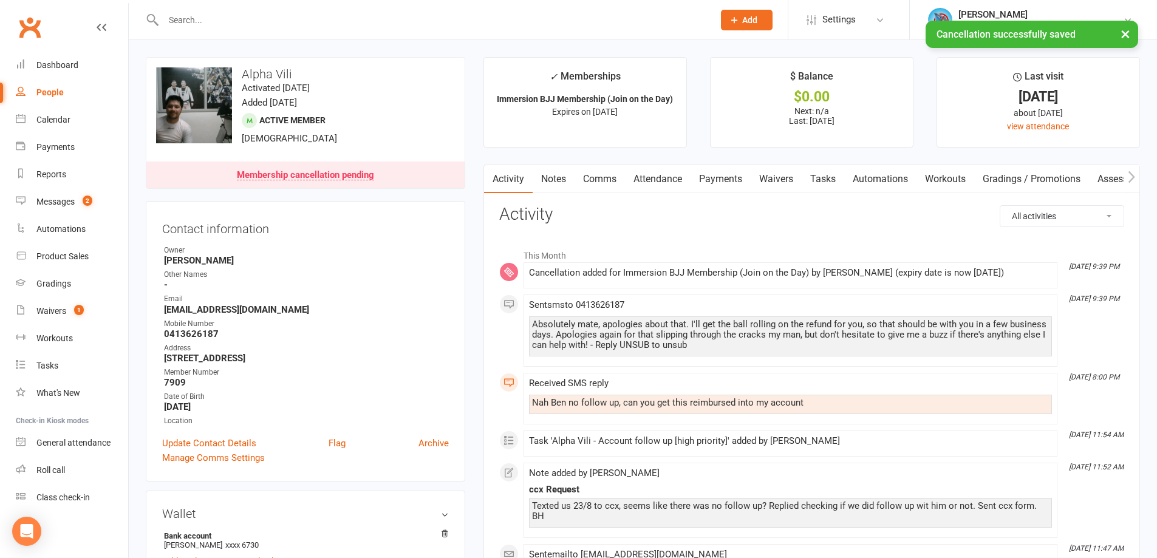
click at [853, 168] on link "Automations" at bounding box center [880, 179] width 72 height 28
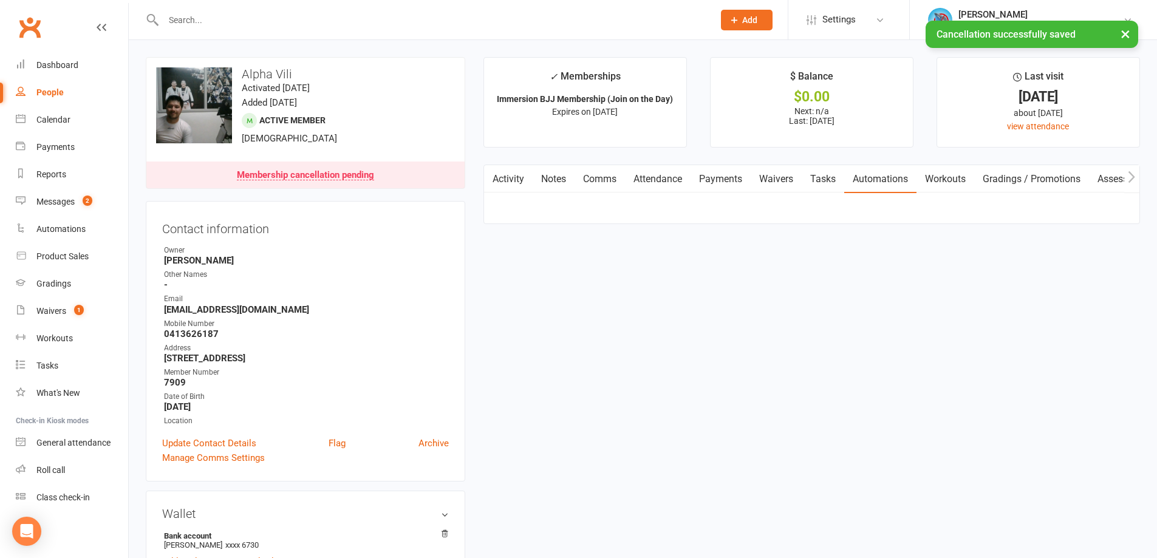
click at [839, 175] on link "Tasks" at bounding box center [823, 179] width 43 height 28
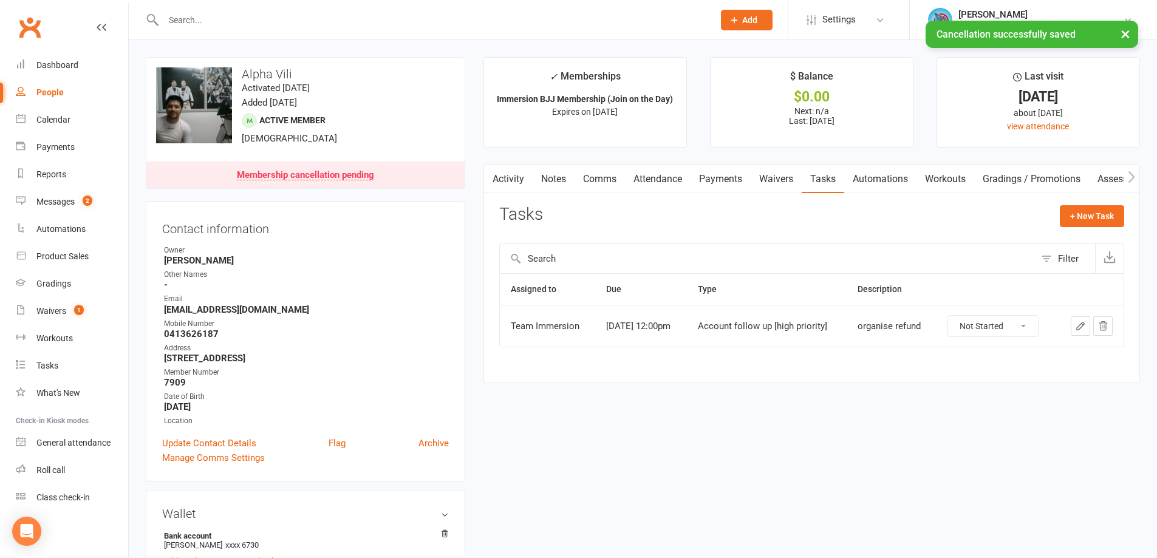
click at [548, 172] on link "Notes" at bounding box center [554, 179] width 42 height 28
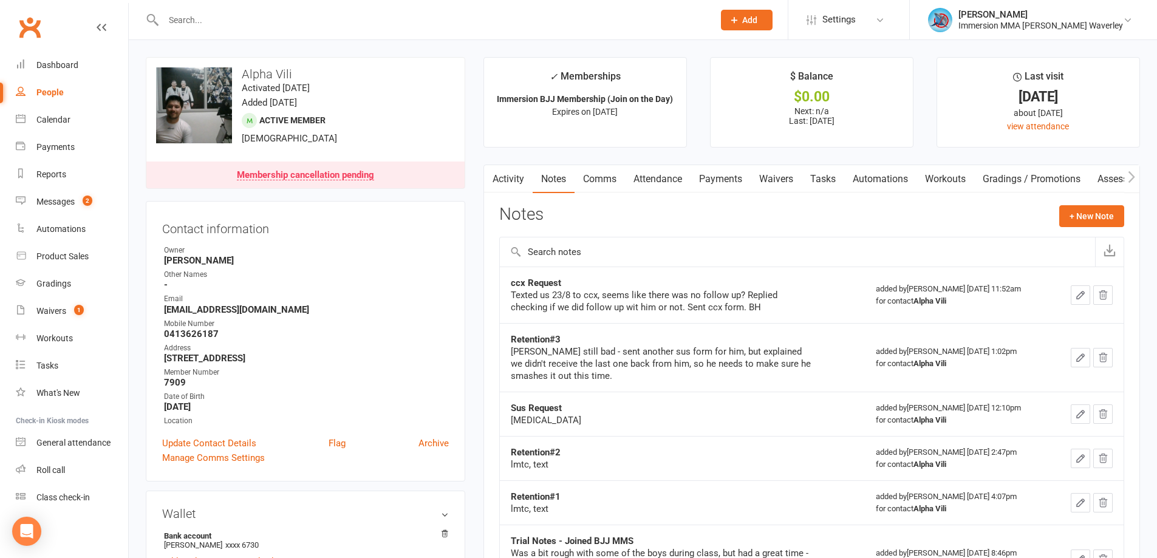
click at [826, 180] on link "Tasks" at bounding box center [823, 179] width 43 height 28
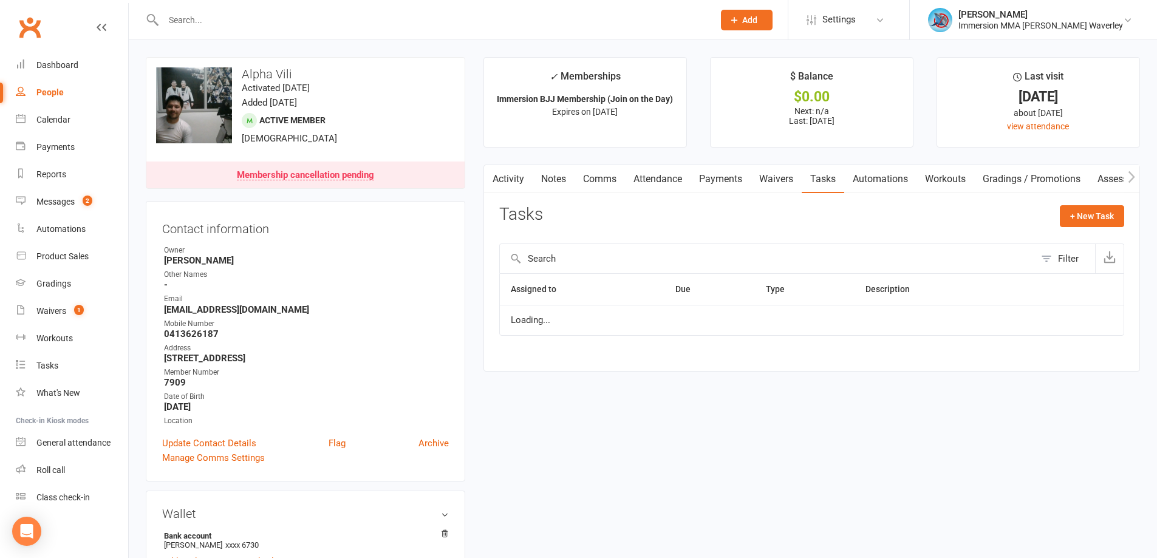
click at [777, 179] on link "Waivers" at bounding box center [776, 179] width 51 height 28
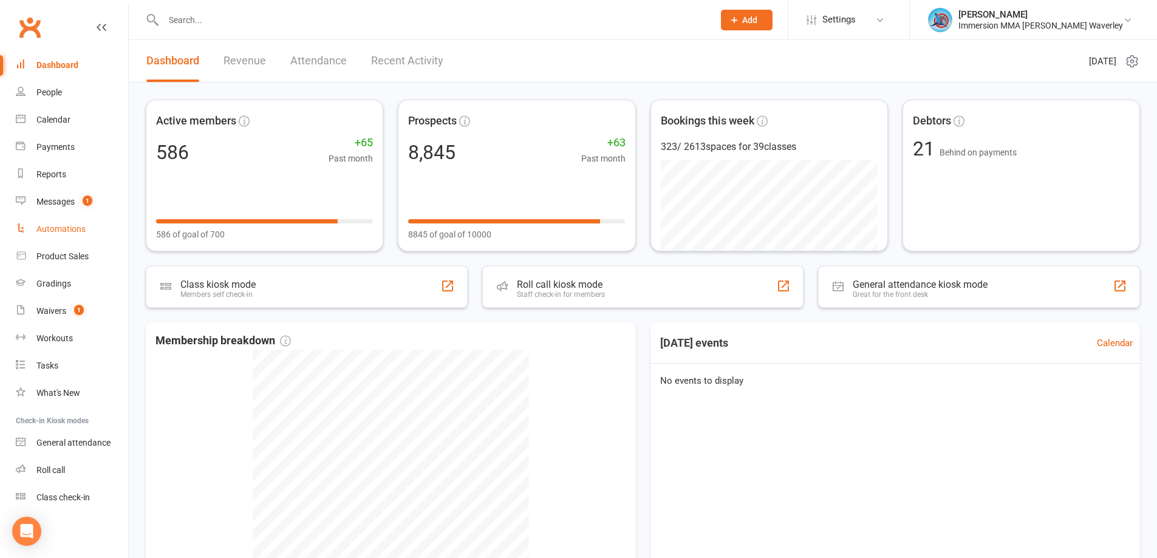
click at [92, 216] on link "Automations" at bounding box center [72, 229] width 112 height 27
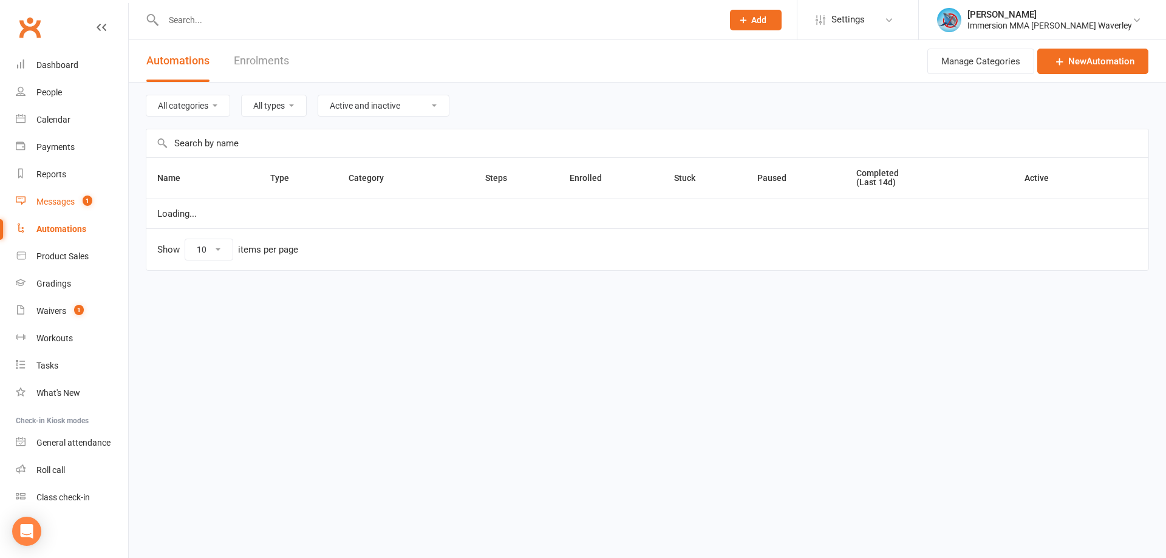
click at [90, 202] on span "1" at bounding box center [88, 201] width 10 height 10
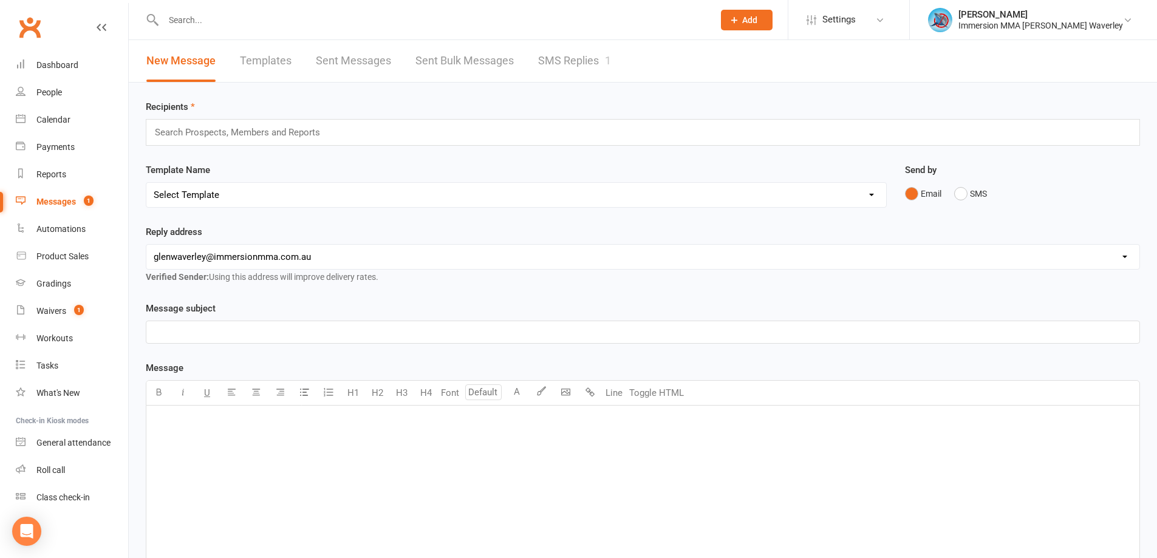
drag, startPoint x: 609, startPoint y: 61, endPoint x: 619, endPoint y: 82, distance: 22.8
click at [608, 61] on div "1" at bounding box center [608, 60] width 6 height 13
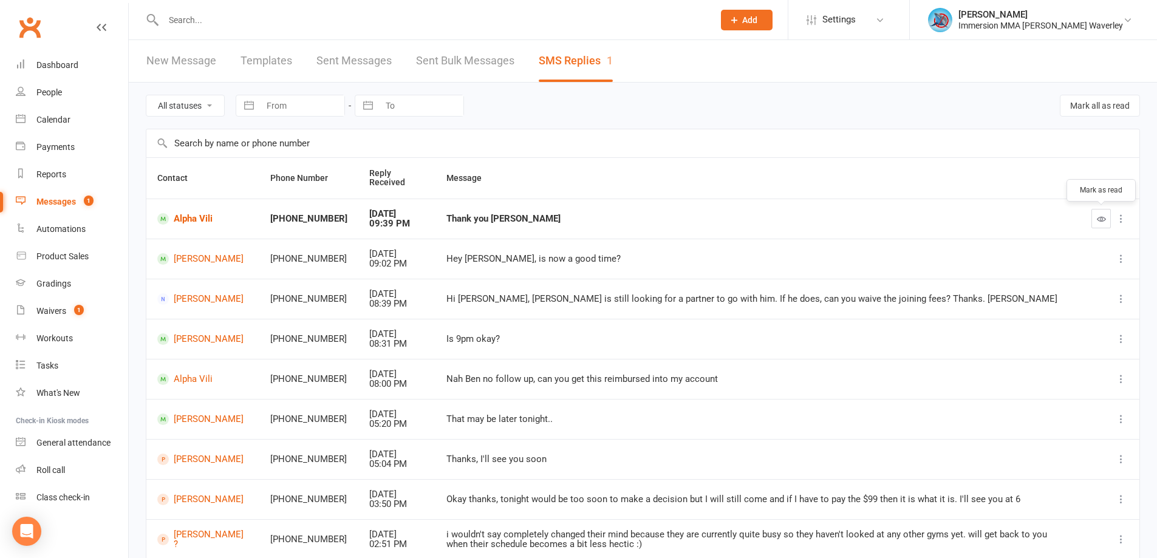
click at [1102, 223] on icon "button" at bounding box center [1101, 218] width 9 height 9
click at [46, 53] on link "Dashboard" at bounding box center [72, 65] width 112 height 27
